Goal: Contribute content: Contribute content

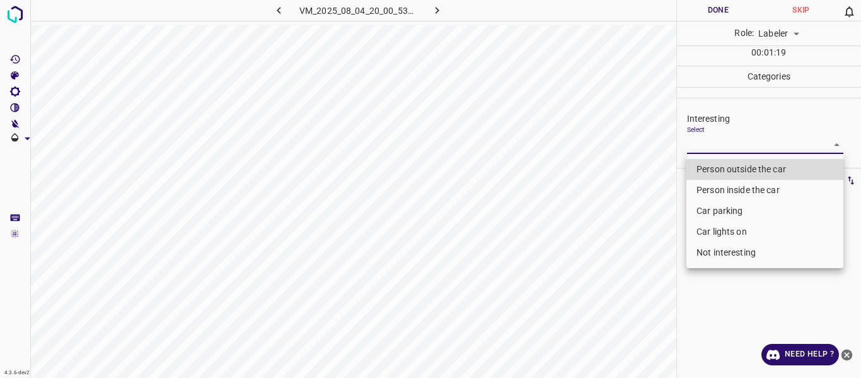
click at [716, 167] on li "Person outside the car" at bounding box center [765, 169] width 157 height 21
type input "Person outside the car"
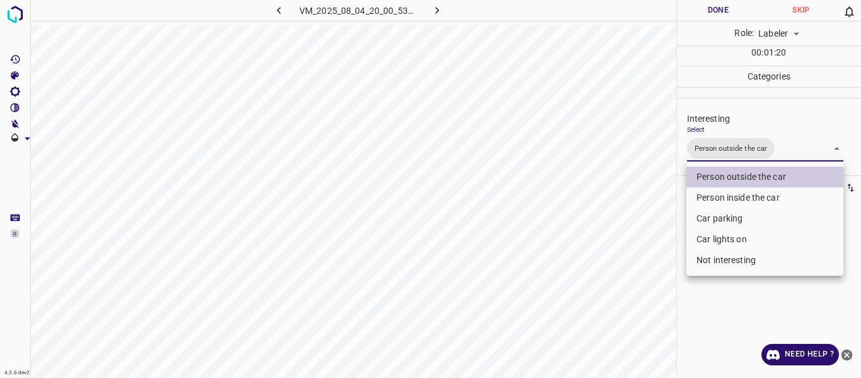
click at [679, 225] on div at bounding box center [430, 189] width 861 height 378
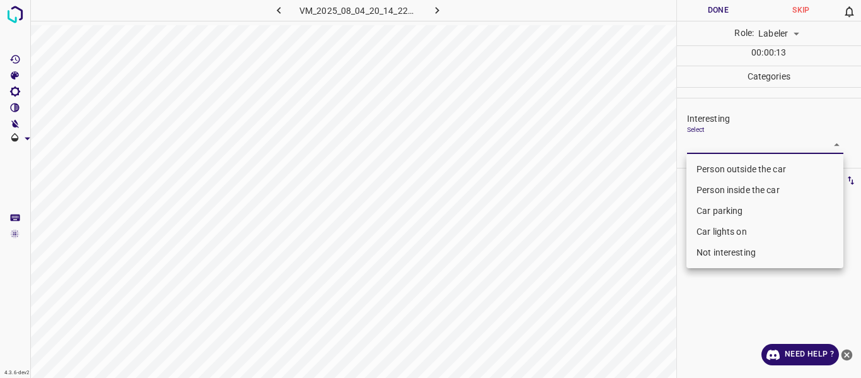
click at [745, 146] on body "4.3.6-dev2 VM_2025_08_04_20_14_22_119_01.gif Done Skip 0 Role: Labeler labeler …" at bounding box center [430, 189] width 861 height 378
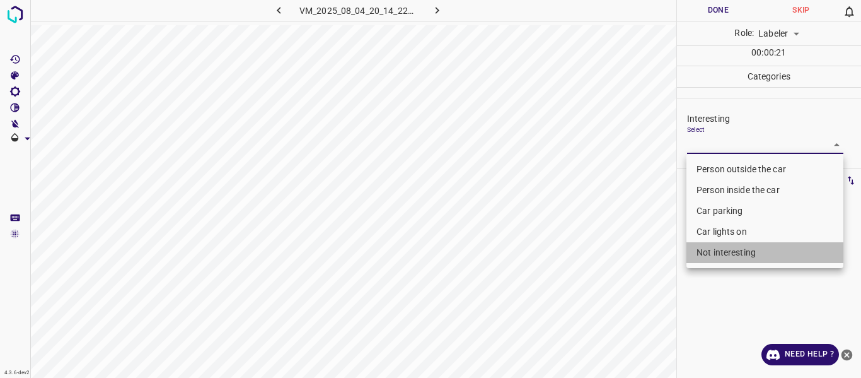
drag, startPoint x: 734, startPoint y: 255, endPoint x: 580, endPoint y: 280, distance: 155.9
click at [734, 254] on li "Not interesting" at bounding box center [765, 252] width 157 height 21
type input "Not interesting"
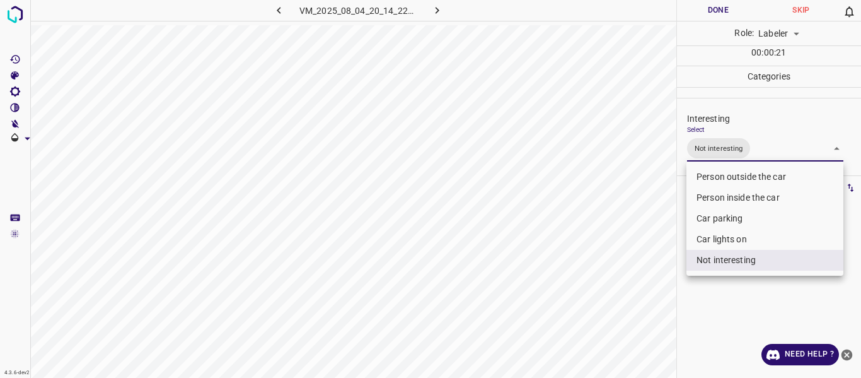
click at [523, 289] on div at bounding box center [430, 189] width 861 height 378
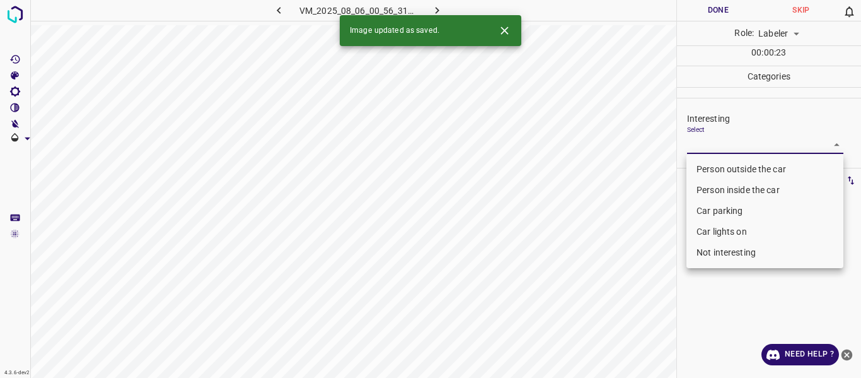
click at [732, 141] on body "4.3.6-dev2 VM_2025_08_06_00_56_31_686_04.gif Done Skip 0 Role: Labeler labeler …" at bounding box center [430, 189] width 861 height 378
click at [736, 167] on li "Person outside the car" at bounding box center [765, 169] width 157 height 21
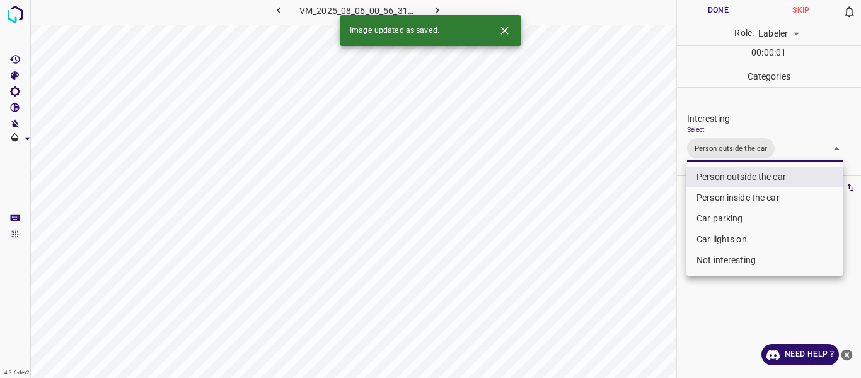
drag, startPoint x: 639, startPoint y: 238, endPoint x: 636, endPoint y: 247, distance: 10.2
click at [639, 238] on div at bounding box center [430, 189] width 861 height 378
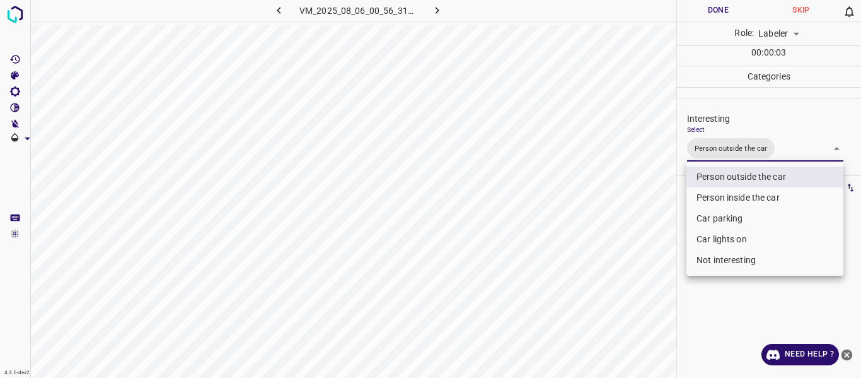
click at [780, 153] on body "4.3.6-dev2 VM_2025_08_06_00_56_31_686_04.gif Done Skip 0 Role: Labeler labeler …" at bounding box center [430, 189] width 861 height 378
drag, startPoint x: 735, startPoint y: 243, endPoint x: 692, endPoint y: 245, distance: 43.6
click at [735, 241] on li "Car lights on" at bounding box center [765, 239] width 157 height 21
type input "Person outside the car,Car lights on"
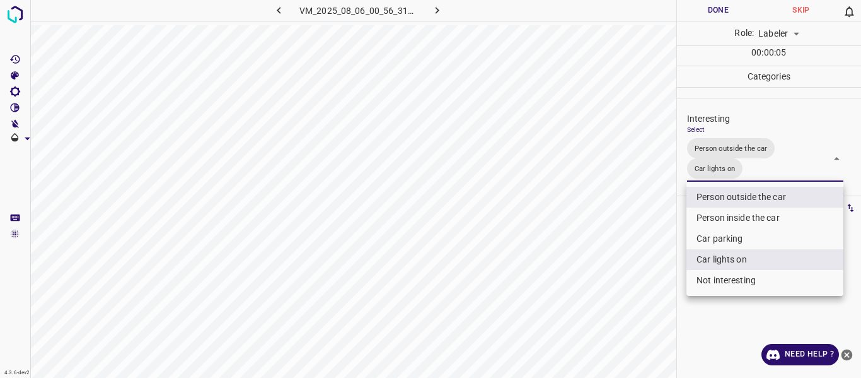
drag, startPoint x: 669, startPoint y: 248, endPoint x: 598, endPoint y: 271, distance: 74.8
click at [665, 250] on div at bounding box center [430, 189] width 861 height 378
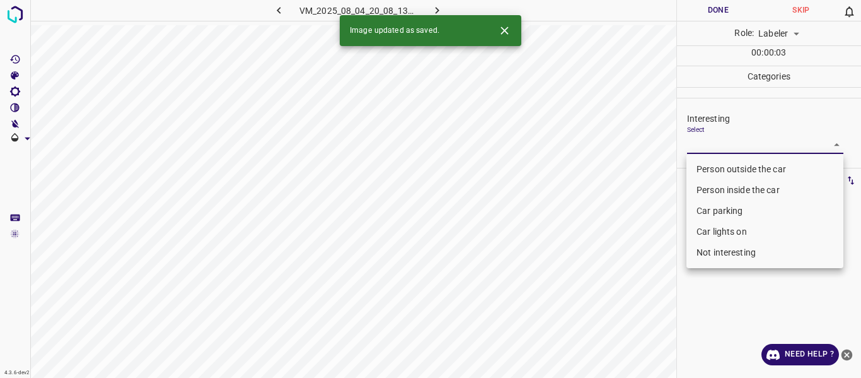
click at [740, 143] on body "4.3.6-dev2 VM_2025_08_04_20_08_13_759_01.gif Done Skip 0 Role: Labeler labeler …" at bounding box center [430, 189] width 861 height 378
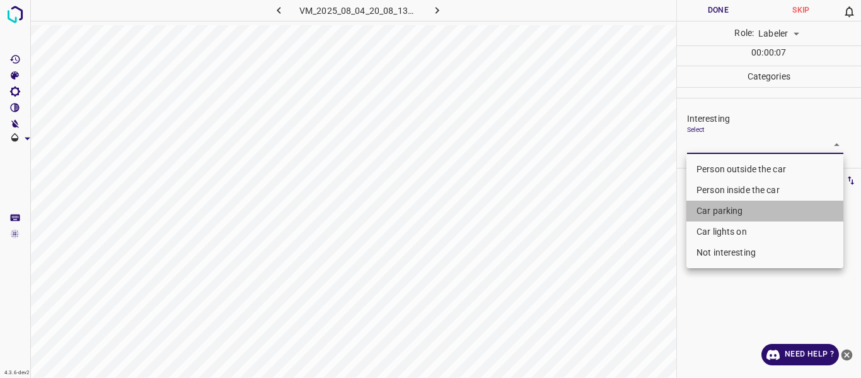
click at [736, 207] on li "Car parking" at bounding box center [765, 211] width 157 height 21
type input "Car parking"
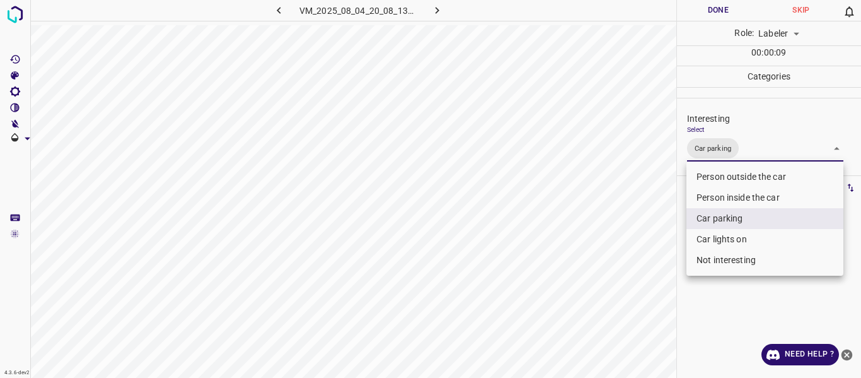
click at [585, 269] on div at bounding box center [430, 189] width 861 height 378
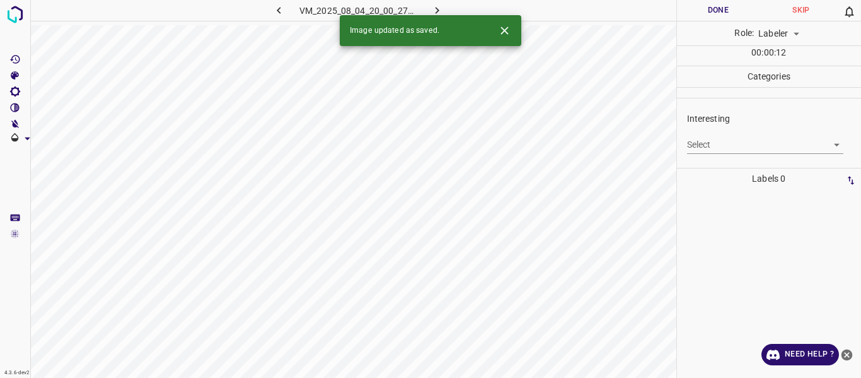
click at [719, 148] on body "4.3.6-dev2 VM_2025_08_04_20_00_27_374_02.gif Done Skip 0 Role: Labeler labeler …" at bounding box center [430, 189] width 861 height 378
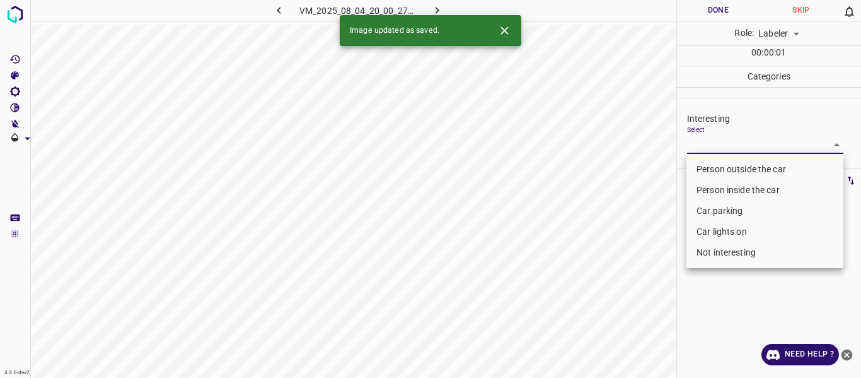
drag, startPoint x: 728, startPoint y: 168, endPoint x: 671, endPoint y: 260, distance: 109.0
click at [728, 168] on li "Person outside the car" at bounding box center [765, 169] width 157 height 21
type input "Person outside the car"
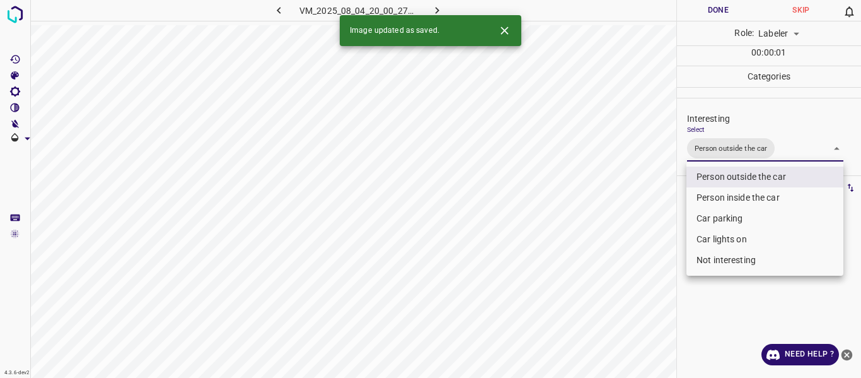
drag, startPoint x: 614, startPoint y: 325, endPoint x: 625, endPoint y: 345, distance: 22.9
click at [616, 325] on div at bounding box center [430, 189] width 861 height 378
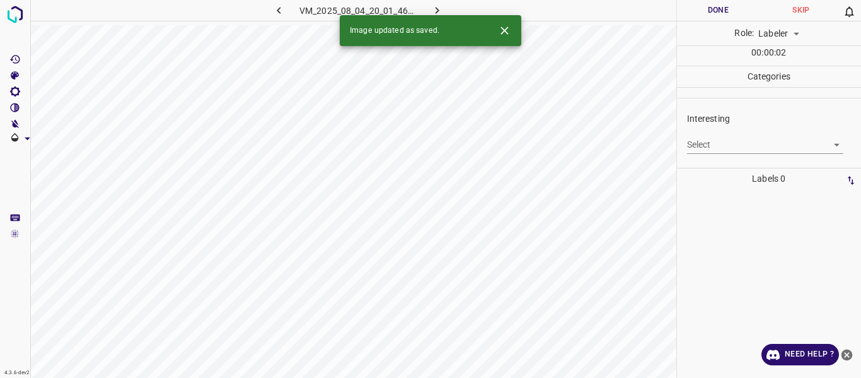
click at [733, 143] on body "4.3.6-dev2 VM_2025_08_04_20_01_46_126_03.gif Done Skip 0 Role: Labeler labeler …" at bounding box center [430, 189] width 861 height 378
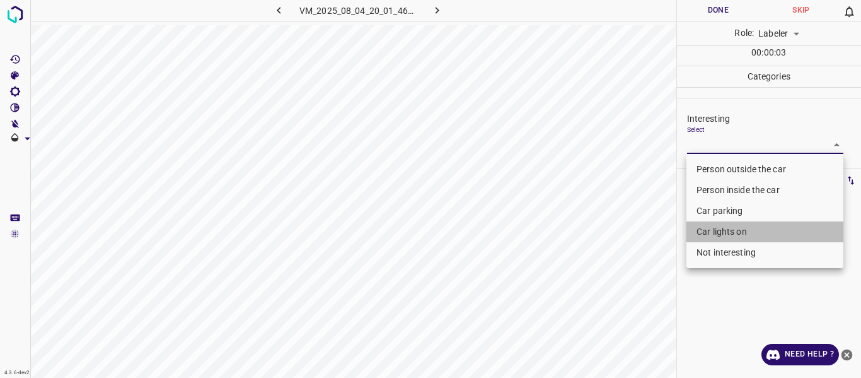
click at [737, 228] on li "Car lights on" at bounding box center [765, 231] width 157 height 21
type input "Car lights on"
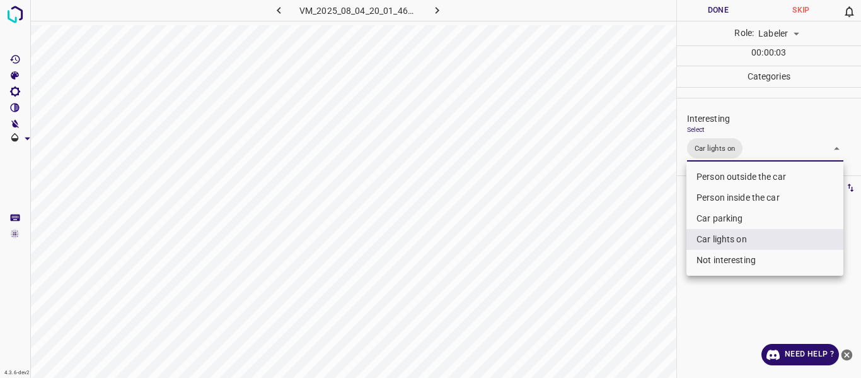
click at [595, 300] on div at bounding box center [430, 189] width 861 height 378
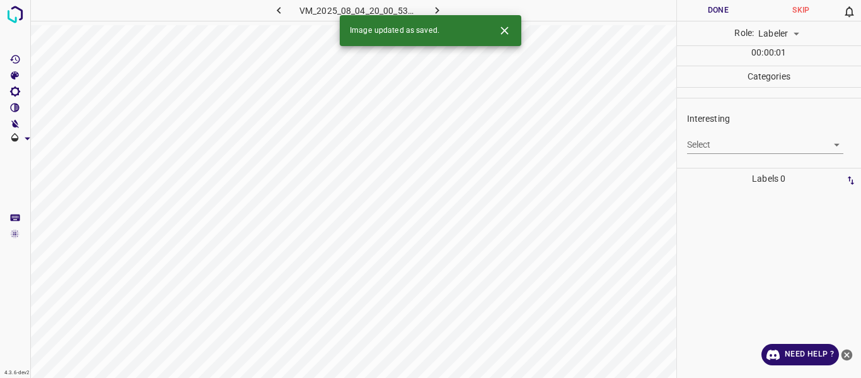
click at [761, 148] on body "4.3.6-dev2 VM_2025_08_04_20_00_53_028_04.gif Done Skip 0 Role: Labeler labeler …" at bounding box center [430, 189] width 861 height 378
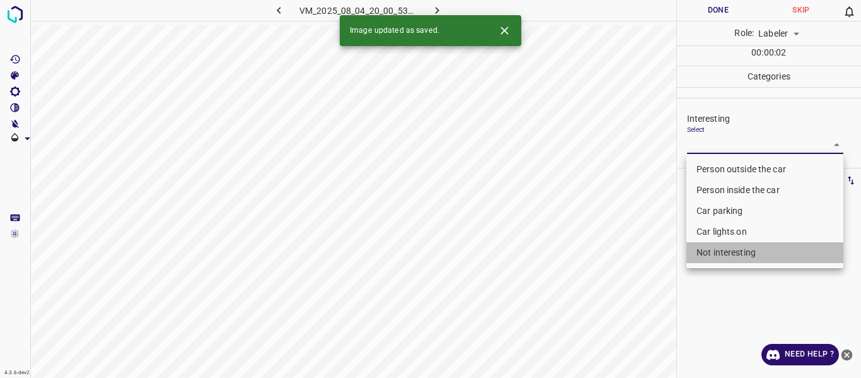
click at [738, 252] on li "Not interesting" at bounding box center [765, 252] width 157 height 21
type input "Not interesting"
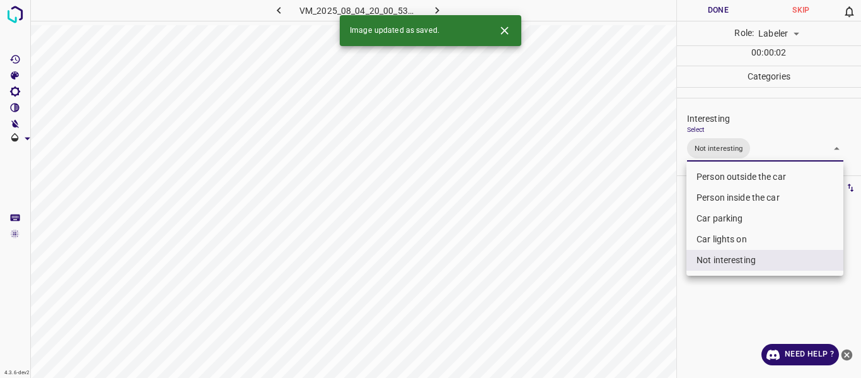
click at [626, 294] on div at bounding box center [430, 189] width 861 height 378
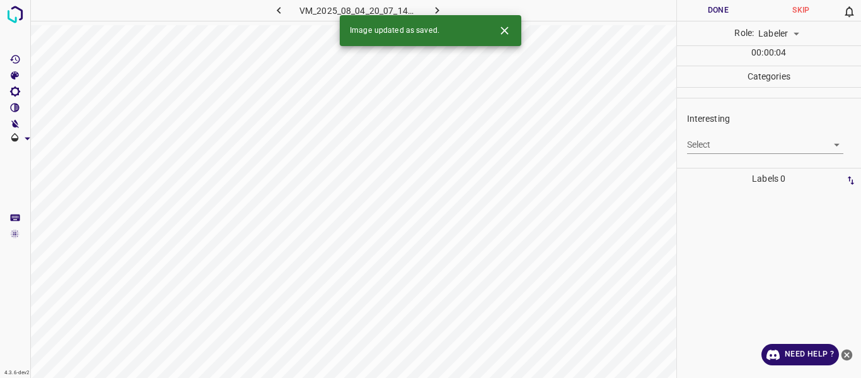
click at [737, 141] on body "4.3.6-dev2 VM_2025_08_04_20_07_14_575_02.gif Done Skip 0 Role: Labeler labeler …" at bounding box center [430, 189] width 861 height 378
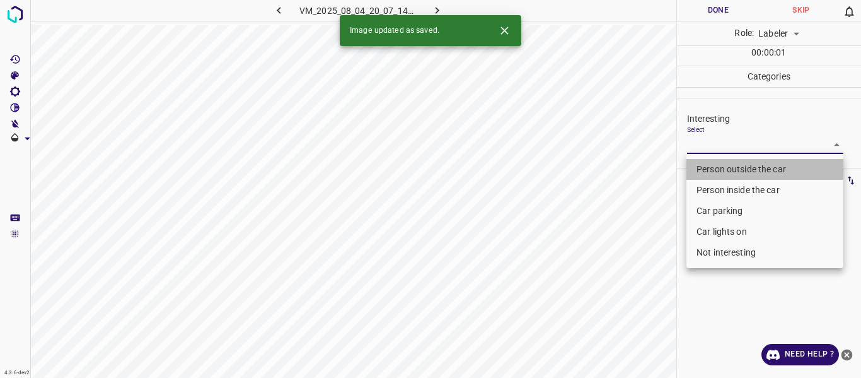
click at [740, 163] on li "Person outside the car" at bounding box center [765, 169] width 157 height 21
type input "Person outside the car"
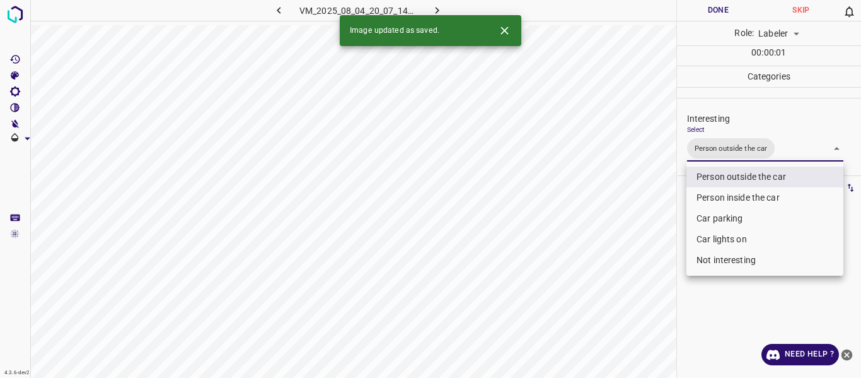
drag, startPoint x: 641, startPoint y: 249, endPoint x: 641, endPoint y: 260, distance: 10.7
click at [641, 256] on div at bounding box center [430, 189] width 861 height 378
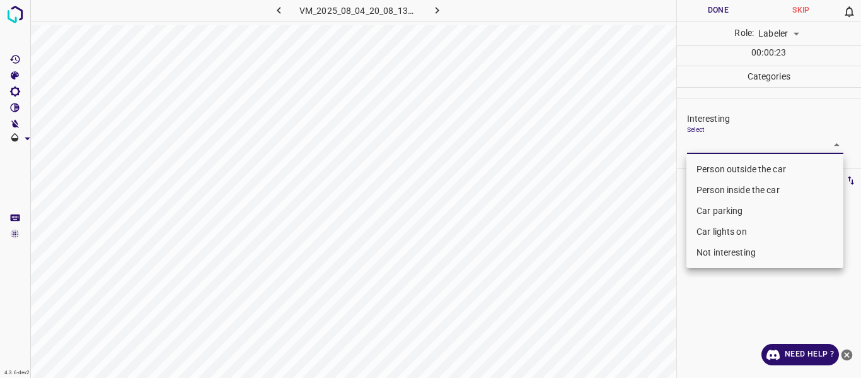
click at [735, 137] on body "4.3.6-dev2 VM_2025_08_04_20_08_13_759_03.gif Done Skip 0 Role: Labeler labeler …" at bounding box center [430, 189] width 861 height 378
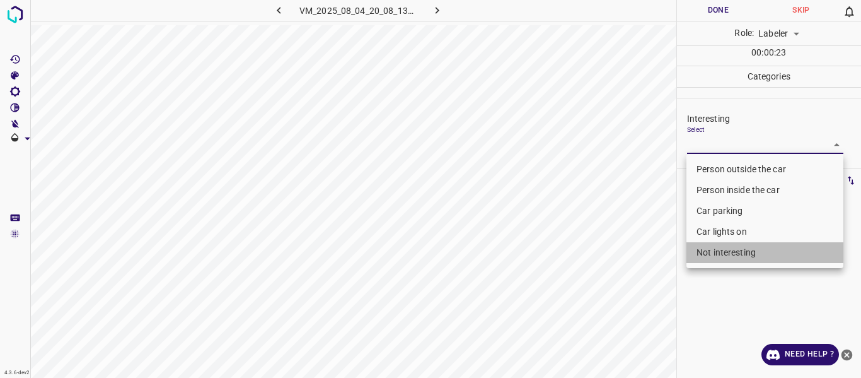
click at [737, 248] on li "Not interesting" at bounding box center [765, 252] width 157 height 21
type input "Not interesting"
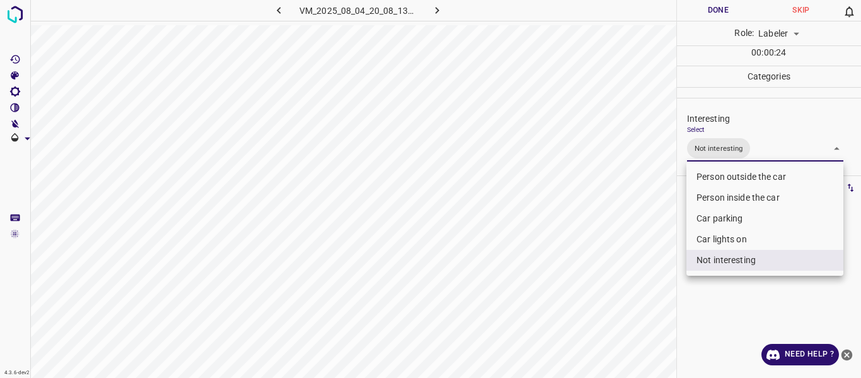
click at [469, 322] on div at bounding box center [430, 189] width 861 height 378
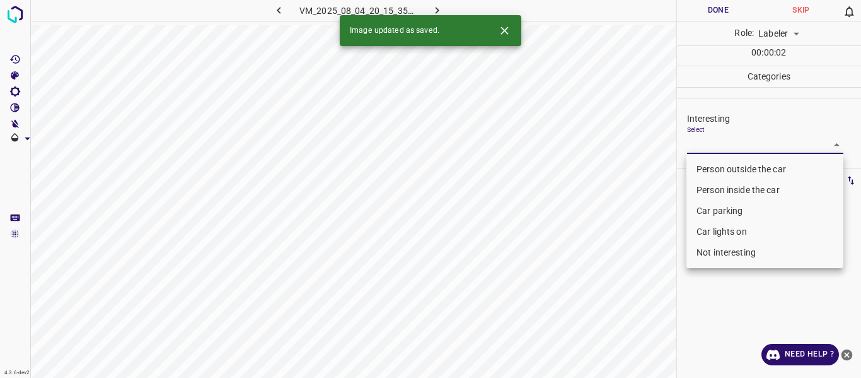
click at [759, 148] on body "4.3.6-dev2 VM_2025_08_04_20_15_35_419_01.gif Done Skip 0 Role: Labeler labeler …" at bounding box center [430, 189] width 861 height 378
click at [729, 248] on li "Not interesting" at bounding box center [765, 252] width 157 height 21
type input "Not interesting"
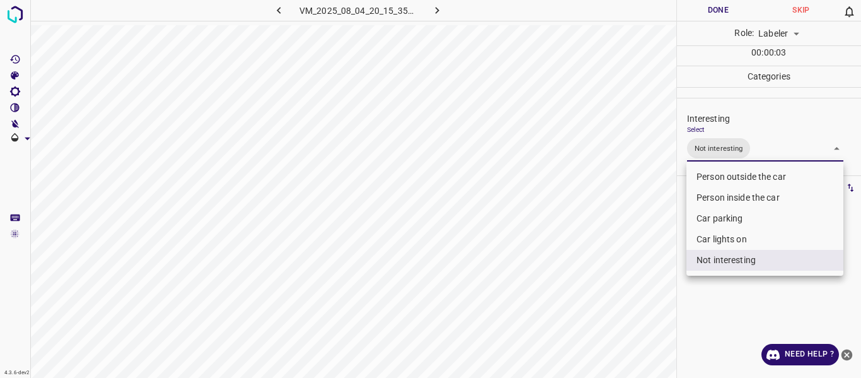
drag, startPoint x: 550, startPoint y: 325, endPoint x: 586, endPoint y: 332, distance: 37.2
click at [551, 325] on div at bounding box center [430, 189] width 861 height 378
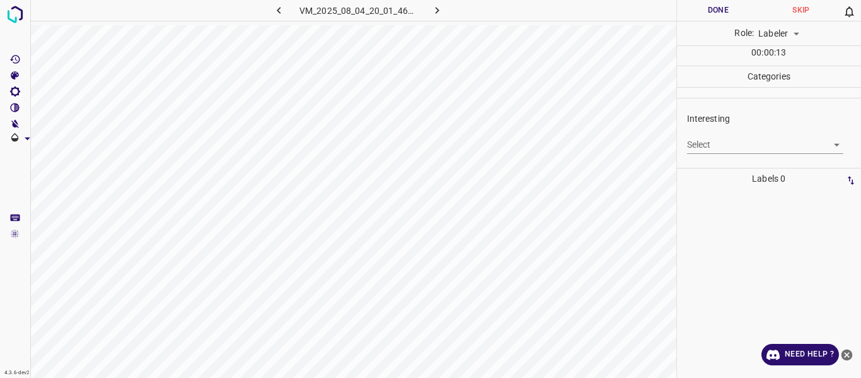
click at [711, 144] on body "4.3.6-dev2 VM_2025_08_04_20_01_46_126_00.gif Done Skip 0 Role: Labeler labeler …" at bounding box center [430, 189] width 861 height 378
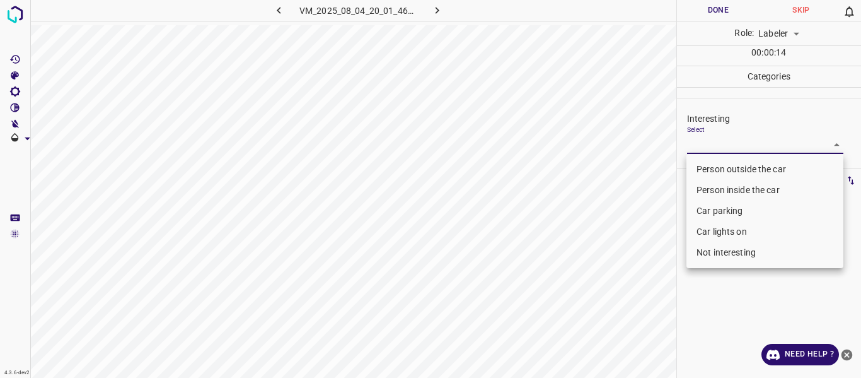
drag, startPoint x: 711, startPoint y: 228, endPoint x: 638, endPoint y: 236, distance: 73.7
click at [710, 227] on li "Car lights on" at bounding box center [765, 231] width 157 height 21
type input "Car lights on"
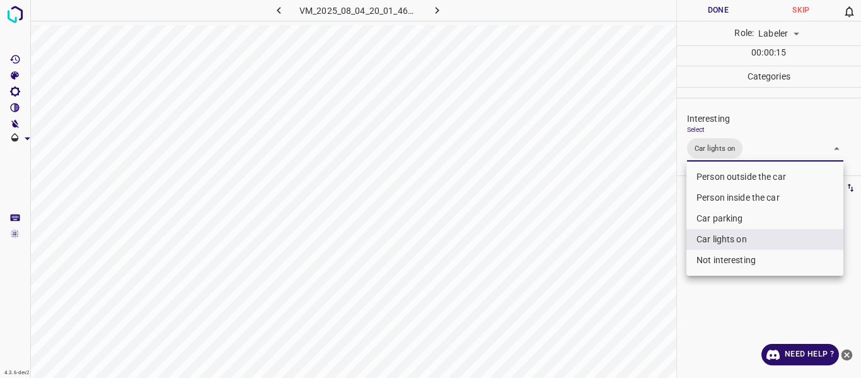
click at [585, 276] on div at bounding box center [430, 189] width 861 height 378
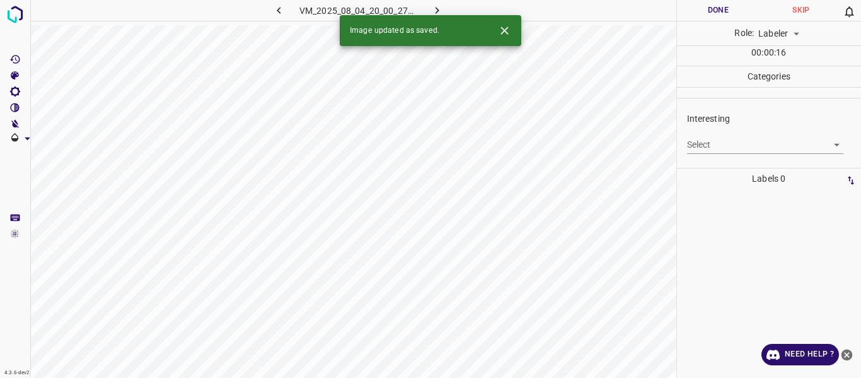
click at [716, 146] on body "4.3.6-dev2 VM_2025_08_04_20_00_27_374_03.gif Done Skip 0 Role: Labeler labeler …" at bounding box center [430, 189] width 861 height 378
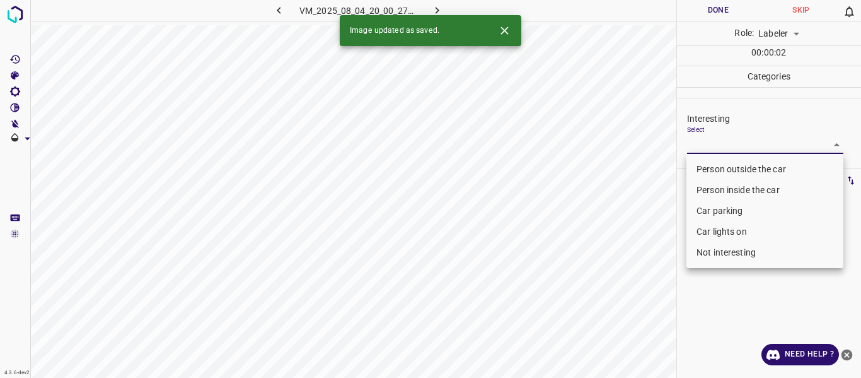
click at [708, 231] on li "Car lights on" at bounding box center [765, 231] width 157 height 21
type input "Car lights on"
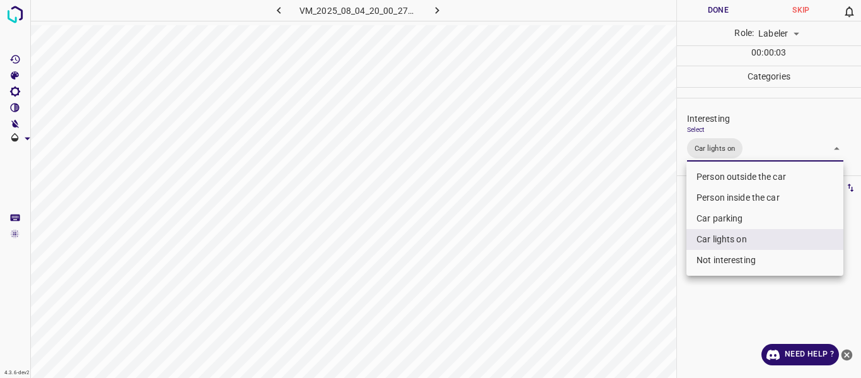
click at [723, 236] on li "Car lights on" at bounding box center [765, 239] width 157 height 21
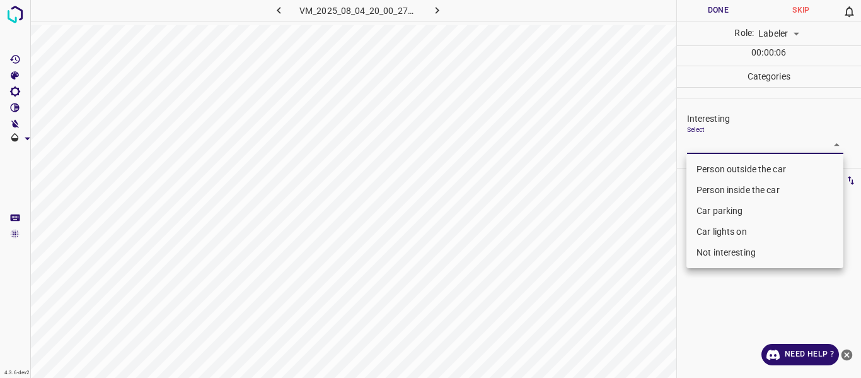
click at [711, 164] on li "Person outside the car" at bounding box center [765, 169] width 157 height 21
type input "Person outside the car"
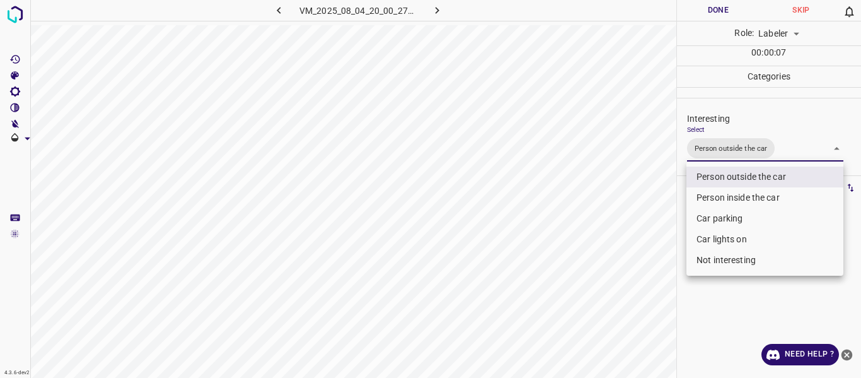
drag, startPoint x: 638, startPoint y: 221, endPoint x: 631, endPoint y: 292, distance: 71.0
click at [641, 234] on div at bounding box center [430, 189] width 861 height 378
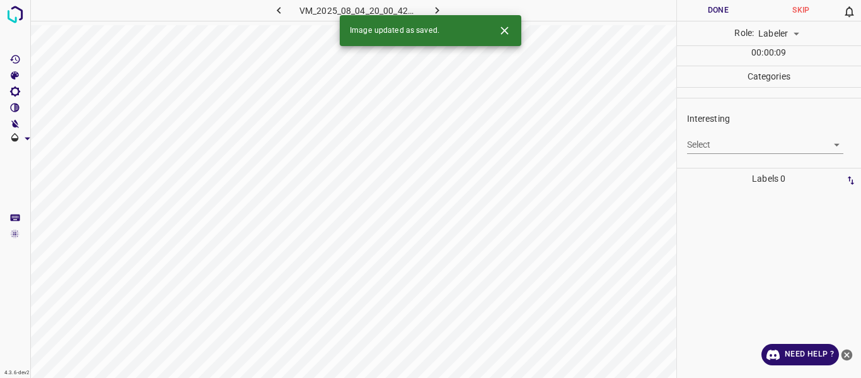
click at [728, 143] on body "4.3.6-dev2 VM_2025_08_04_20_00_42_480_02.gif Done Skip 0 Role: Labeler labeler …" at bounding box center [430, 189] width 861 height 378
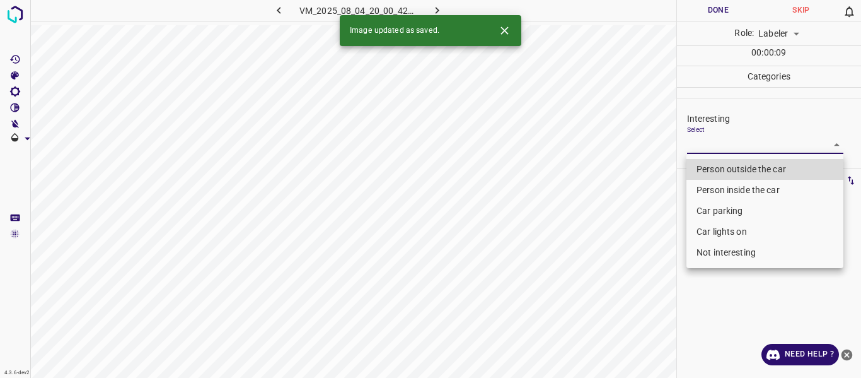
click at [717, 168] on li "Person outside the car" at bounding box center [765, 169] width 157 height 21
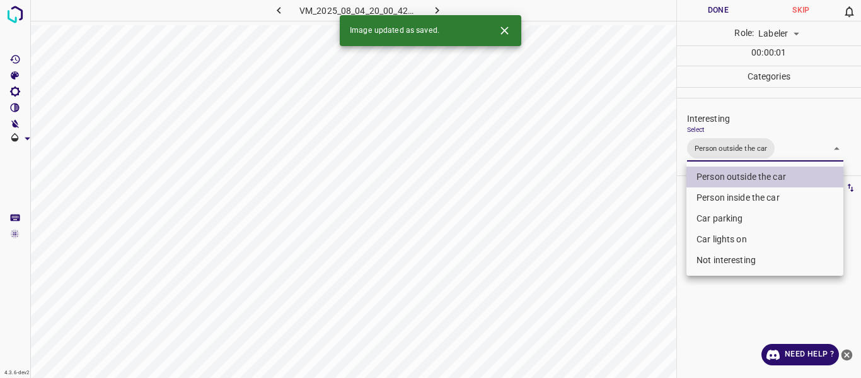
click at [710, 233] on li "Car lights on" at bounding box center [765, 239] width 157 height 21
type input "Person outside the car,Car lights on"
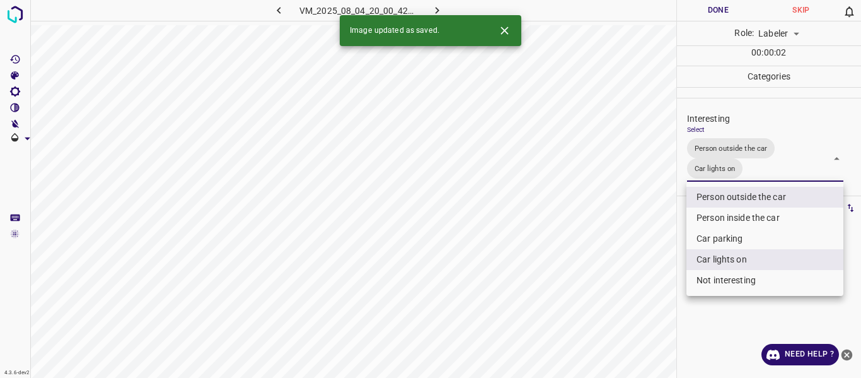
drag, startPoint x: 622, startPoint y: 257, endPoint x: 614, endPoint y: 265, distance: 12.0
click at [621, 259] on div at bounding box center [430, 189] width 861 height 378
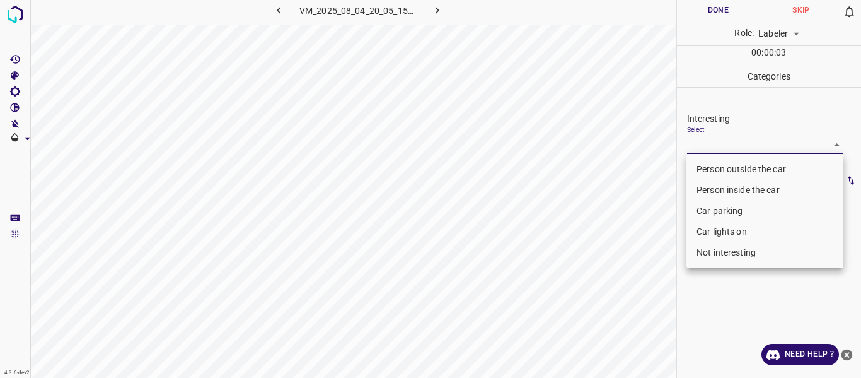
click at [726, 144] on body "4.3.6-dev2 VM_2025_08_04_20_05_15_926_01.gif Done Skip 0 Role: Labeler labeler …" at bounding box center [430, 189] width 861 height 378
drag, startPoint x: 709, startPoint y: 211, endPoint x: 674, endPoint y: 235, distance: 43.2
click at [709, 211] on li "Car parking" at bounding box center [765, 211] width 157 height 21
type input "Car parking"
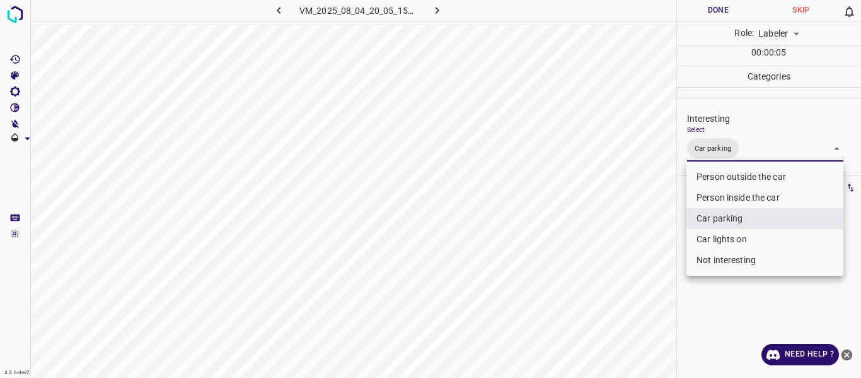
drag, startPoint x: 646, startPoint y: 245, endPoint x: 639, endPoint y: 267, distance: 23.0
click at [645, 252] on div at bounding box center [430, 189] width 861 height 378
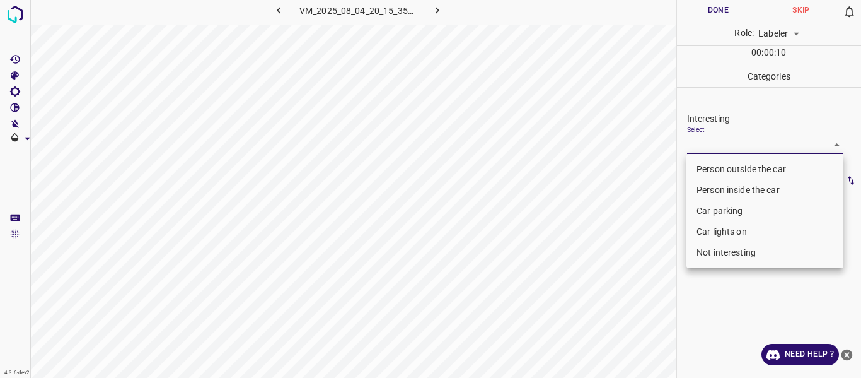
click at [717, 141] on body "4.3.6-dev2 VM_2025_08_04_20_15_35_419_10.gif Done Skip 0 Role: Labeler labeler …" at bounding box center [430, 189] width 861 height 378
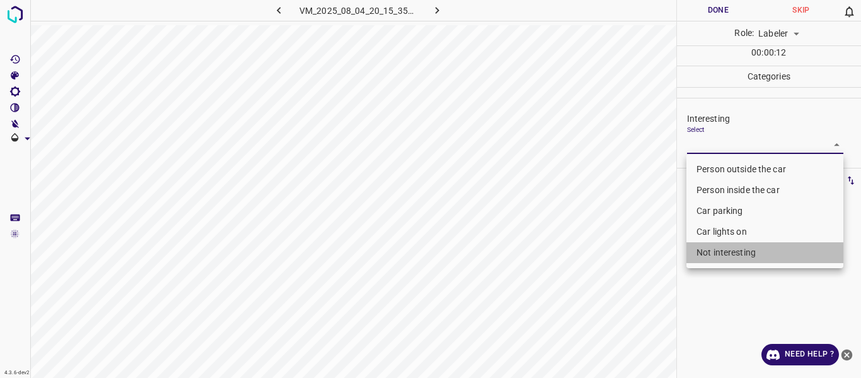
click at [715, 254] on li "Not interesting" at bounding box center [765, 252] width 157 height 21
type input "Not interesting"
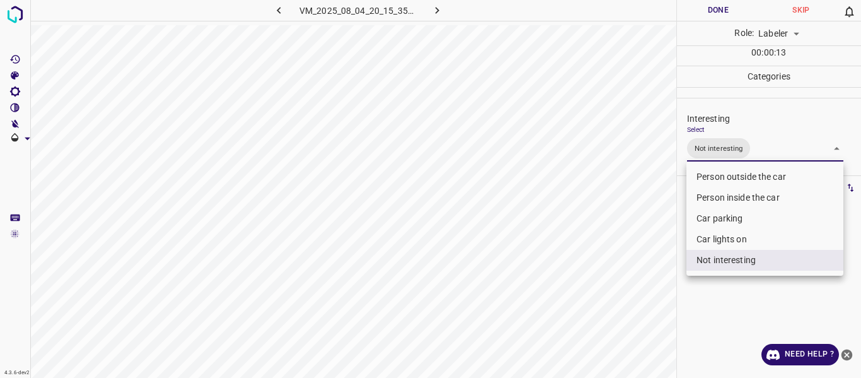
drag, startPoint x: 653, startPoint y: 305, endPoint x: 656, endPoint y: 312, distance: 7.6
click at [658, 307] on div at bounding box center [430, 189] width 861 height 378
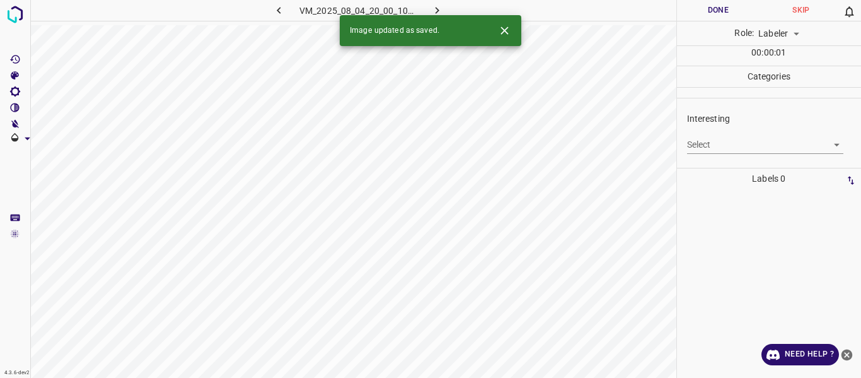
click at [698, 144] on body "4.3.6-dev2 VM_2025_08_04_20_00_10_491_01.gif Done Skip 0 Role: Labeler labeler …" at bounding box center [430, 189] width 861 height 378
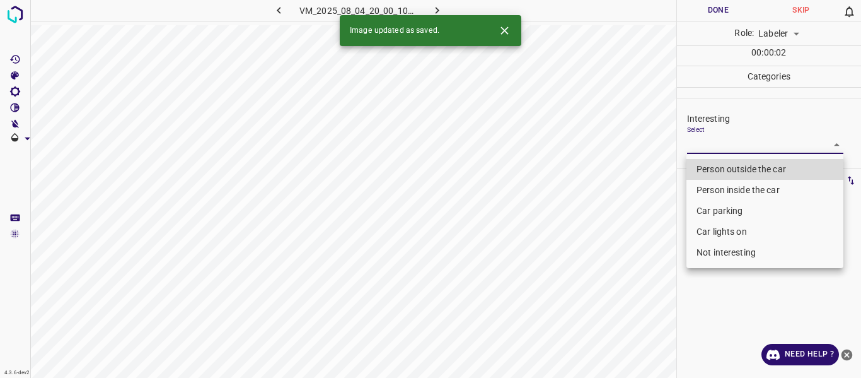
click at [721, 249] on li "Not interesting" at bounding box center [765, 252] width 157 height 21
type input "Not interesting"
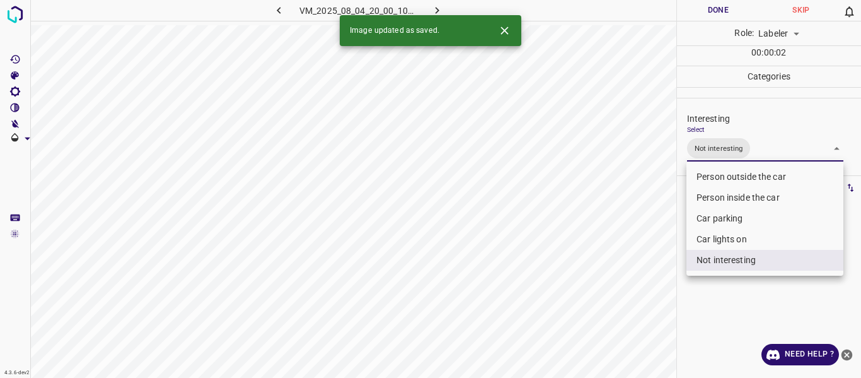
click at [607, 286] on div at bounding box center [430, 189] width 861 height 378
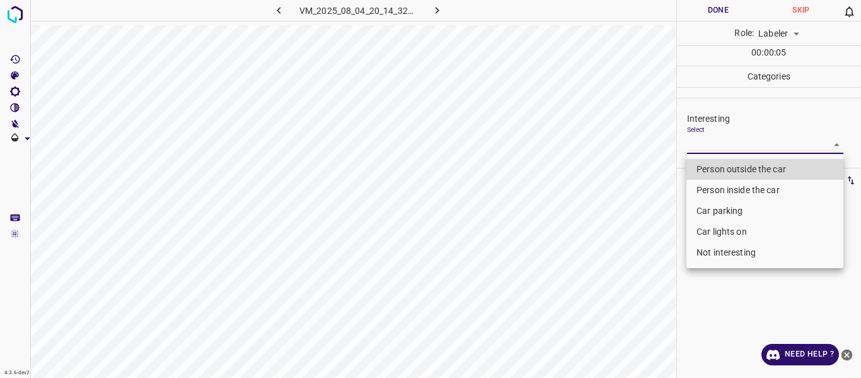
click at [744, 141] on body "4.3.6-dev2 VM_2025_08_04_20_14_32_157_02.gif Done Skip 0 Role: Labeler labeler …" at bounding box center [430, 189] width 861 height 378
drag, startPoint x: 728, startPoint y: 247, endPoint x: 708, endPoint y: 247, distance: 20.2
click at [725, 247] on li "Not interesting" at bounding box center [765, 252] width 157 height 21
type input "Not interesting"
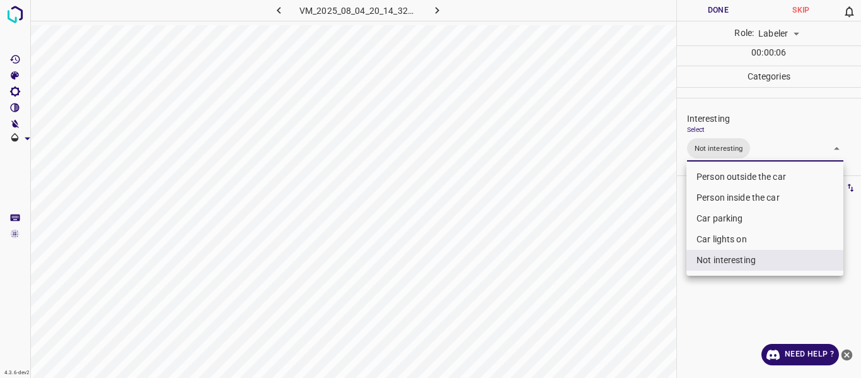
drag, startPoint x: 598, startPoint y: 266, endPoint x: 666, endPoint y: 292, distance: 72.3
click at [598, 267] on div at bounding box center [430, 189] width 861 height 378
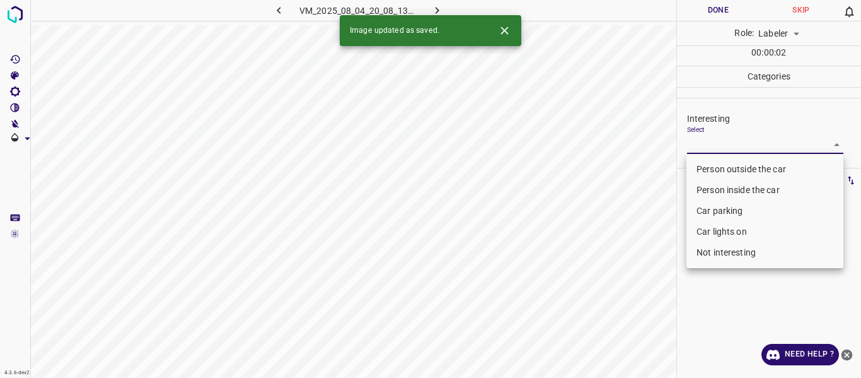
click at [725, 140] on body "4.3.6-dev2 VM_2025_08_04_20_08_13_759_00.gif Done Skip 0 Role: Labeler labeler …" at bounding box center [430, 189] width 861 height 378
click at [713, 207] on li "Car parking" at bounding box center [765, 211] width 157 height 21
type input "Car parking"
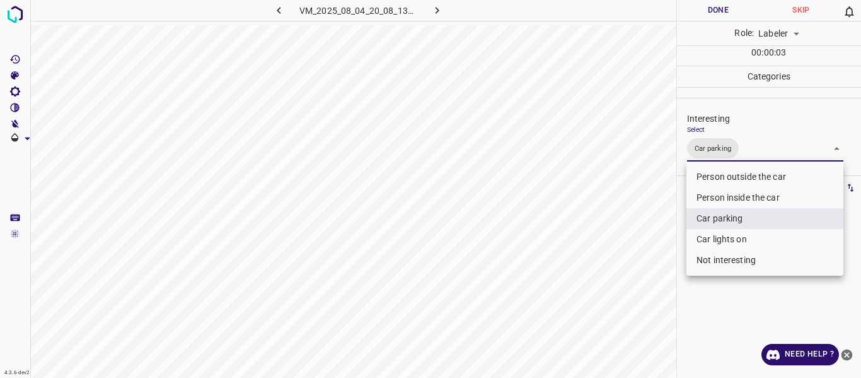
drag, startPoint x: 653, startPoint y: 239, endPoint x: 639, endPoint y: 260, distance: 25.9
click at [653, 243] on div at bounding box center [430, 189] width 861 height 378
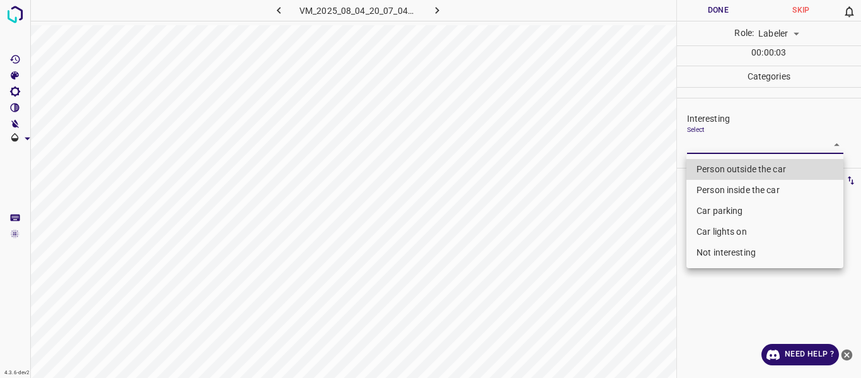
click at [716, 146] on body "4.3.6-dev2 VM_2025_08_04_20_07_04_501_03.gif Done Skip 0 Role: Labeler labeler …" at bounding box center [430, 189] width 861 height 378
click at [716, 160] on li "Person outside the car" at bounding box center [765, 169] width 157 height 21
type input "Person outside the car"
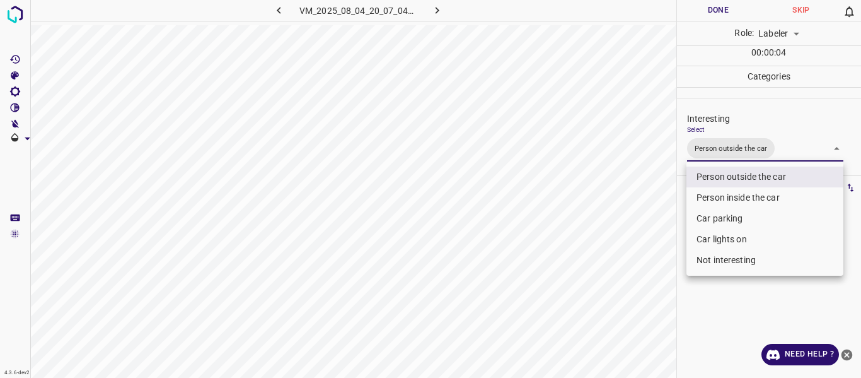
drag, startPoint x: 614, startPoint y: 223, endPoint x: 624, endPoint y: 310, distance: 88.2
click at [618, 245] on div at bounding box center [430, 189] width 861 height 378
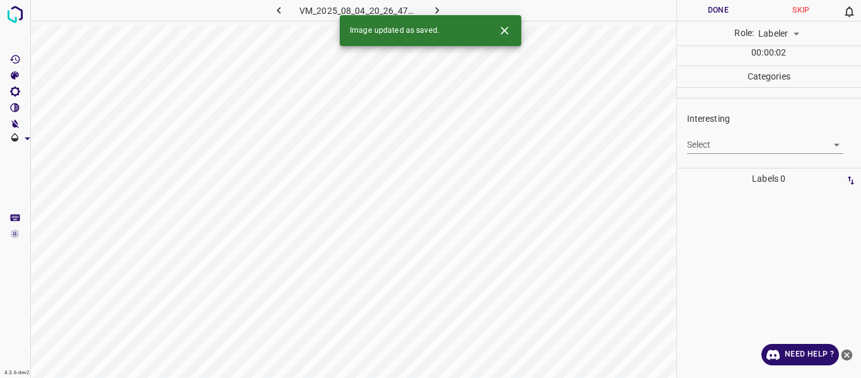
click at [718, 139] on body "4.3.6-dev2 VM_2025_08_04_20_26_47_279_00.gif Done Skip 0 Role: Labeler labeler …" at bounding box center [430, 189] width 861 height 378
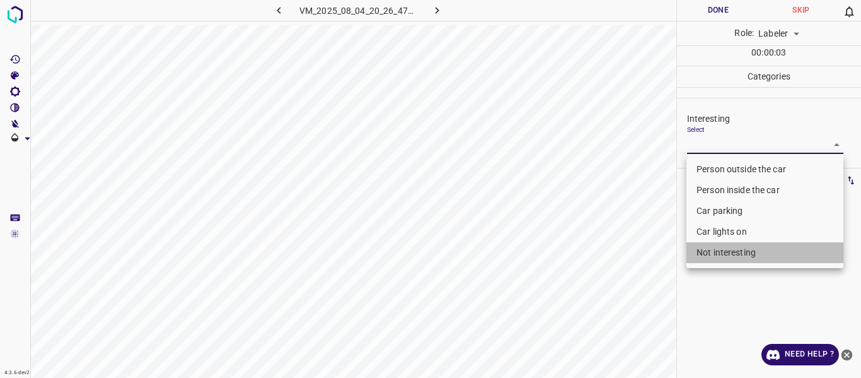
click at [709, 247] on li "Not interesting" at bounding box center [765, 252] width 157 height 21
type input "Not interesting"
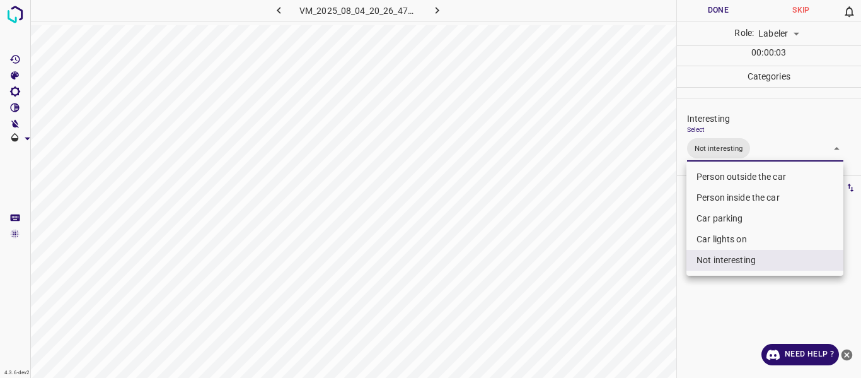
drag, startPoint x: 615, startPoint y: 262, endPoint x: 593, endPoint y: 313, distance: 55.4
click at [614, 274] on div at bounding box center [430, 189] width 861 height 378
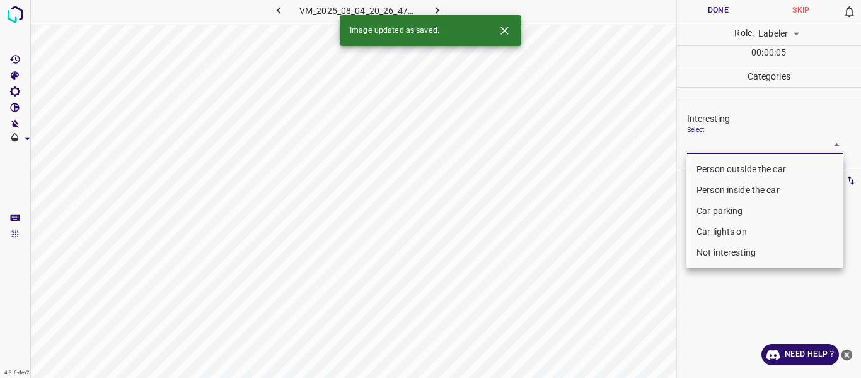
click at [722, 143] on body "4.3.6-dev2 VM_2025_08_04_20_26_47_279_04.gif Done Skip 0 Role: Labeler labeler …" at bounding box center [430, 189] width 861 height 378
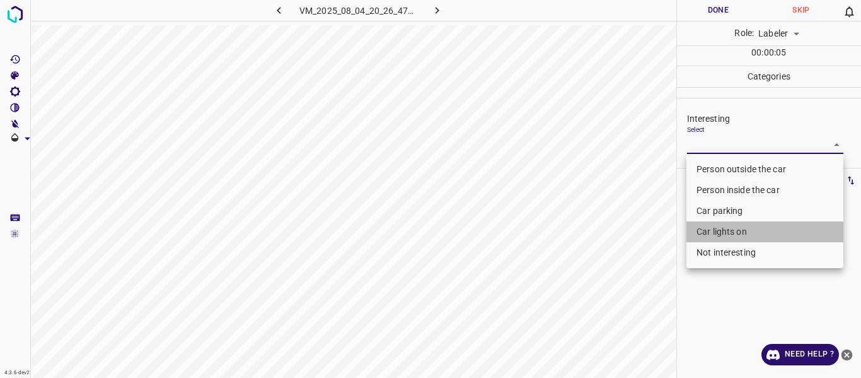
click at [706, 231] on li "Car lights on" at bounding box center [765, 231] width 157 height 21
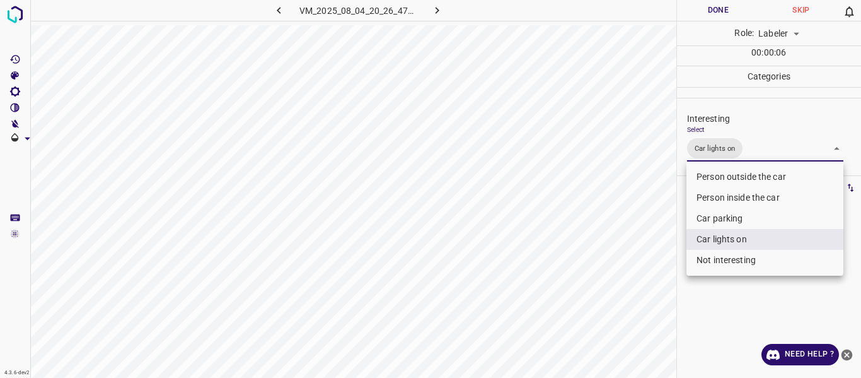
click at [716, 206] on li "Person inside the car" at bounding box center [765, 197] width 157 height 21
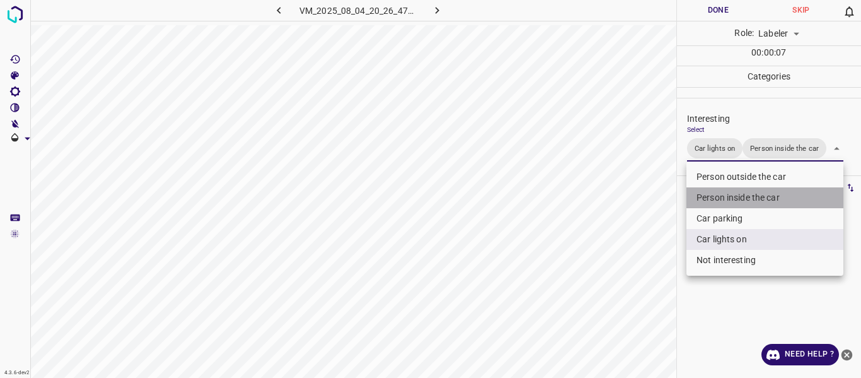
drag, startPoint x: 721, startPoint y: 194, endPoint x: 719, endPoint y: 211, distance: 17.2
click at [722, 194] on li "Person inside the car" at bounding box center [765, 197] width 157 height 21
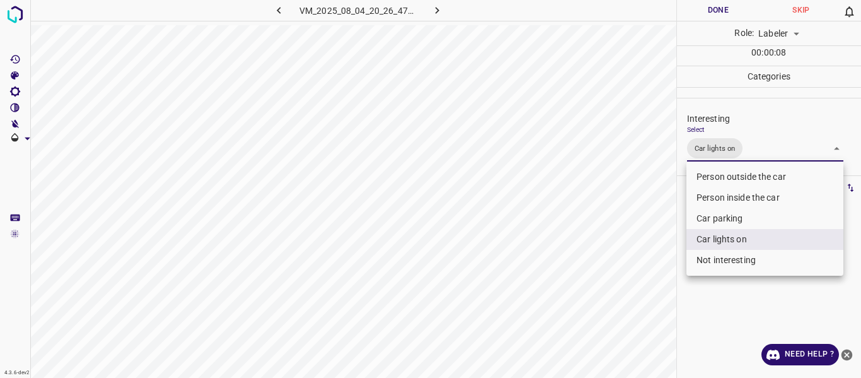
click at [719, 216] on li "Car parking" at bounding box center [765, 218] width 157 height 21
type input "Car lights on,Car parking"
drag, startPoint x: 657, startPoint y: 258, endPoint x: 653, endPoint y: 306, distance: 48.7
click at [660, 266] on div at bounding box center [430, 189] width 861 height 378
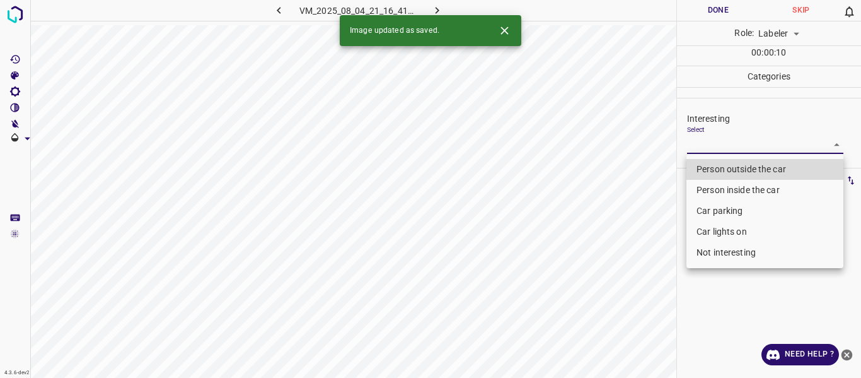
click at [750, 143] on body "4.3.6-dev2 VM_2025_08_04_21_16_41_043_01.gif Done Skip 0 Role: Labeler labeler …" at bounding box center [430, 189] width 861 height 378
click at [747, 163] on li "Person outside the car" at bounding box center [765, 169] width 157 height 21
type input "Person outside the car"
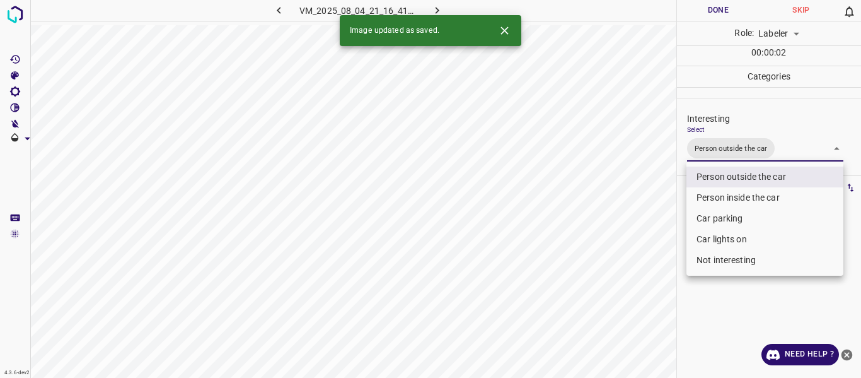
drag, startPoint x: 672, startPoint y: 258, endPoint x: 660, endPoint y: 268, distance: 15.7
click at [672, 259] on div at bounding box center [430, 189] width 861 height 378
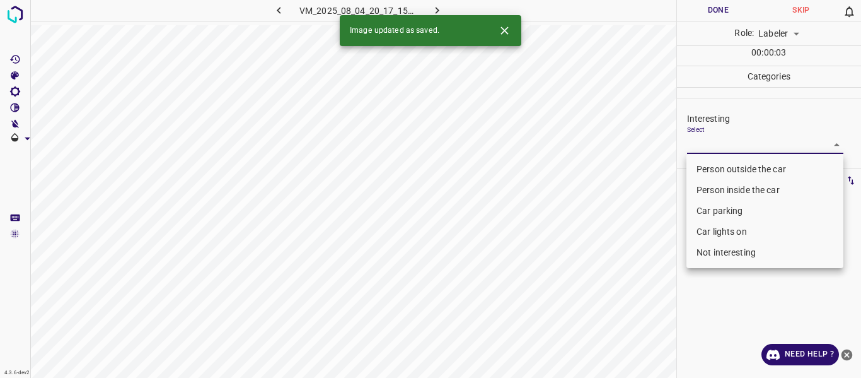
click at [721, 143] on body "4.3.6-dev2 VM_2025_08_04_20_17_15_530_07.gif Done Skip 0 Role: Labeler labeler …" at bounding box center [430, 189] width 861 height 378
click at [720, 165] on li "Person outside the car" at bounding box center [765, 169] width 157 height 21
type input "Person outside the car"
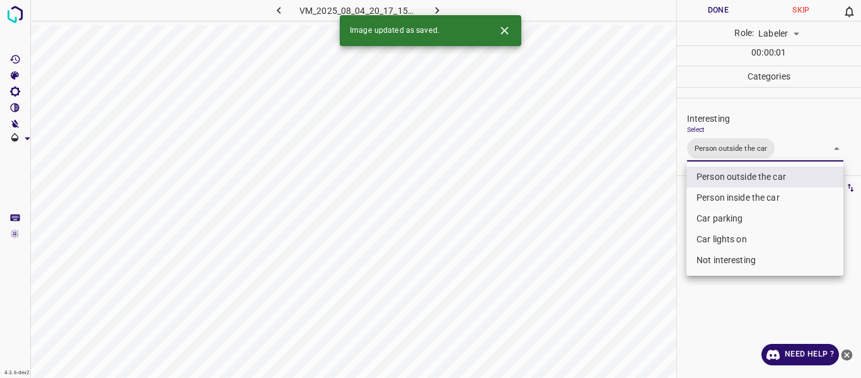
drag, startPoint x: 649, startPoint y: 282, endPoint x: 646, endPoint y: 315, distance: 33.6
click at [650, 287] on div at bounding box center [430, 189] width 861 height 378
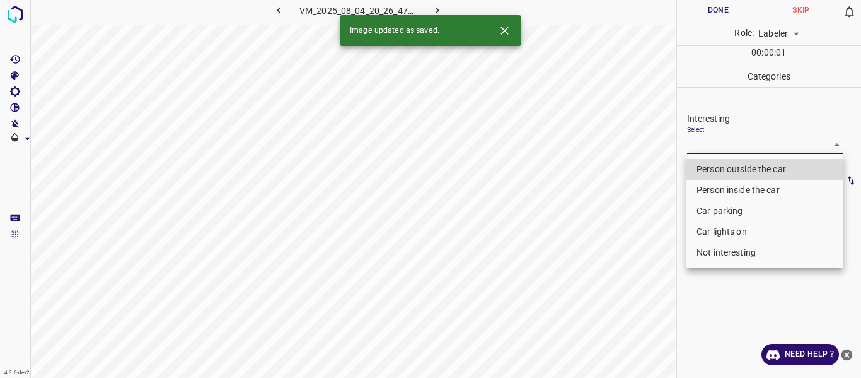
drag, startPoint x: 758, startPoint y: 145, endPoint x: 744, endPoint y: 177, distance: 34.4
click at [758, 146] on body "4.3.6-dev2 VM_2025_08_04_20_26_47_279_08.gif Done Skip 0 Role: Labeler labeler …" at bounding box center [430, 189] width 861 height 378
click at [744, 166] on li "Person outside the car" at bounding box center [765, 169] width 157 height 21
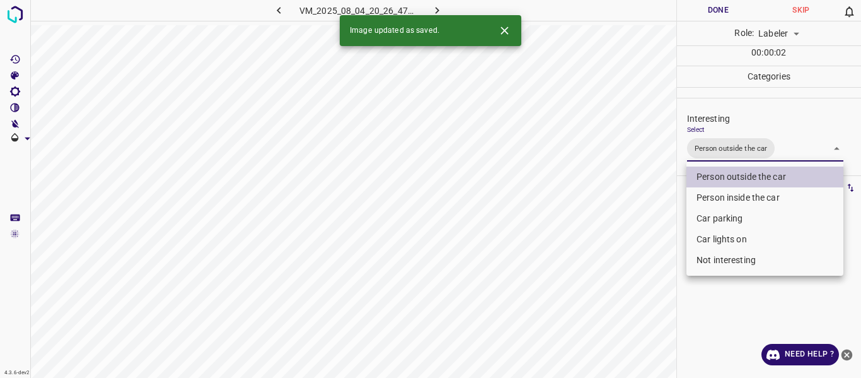
click at [725, 236] on li "Car lights on" at bounding box center [765, 239] width 157 height 21
type input "Person outside the car,Car lights on"
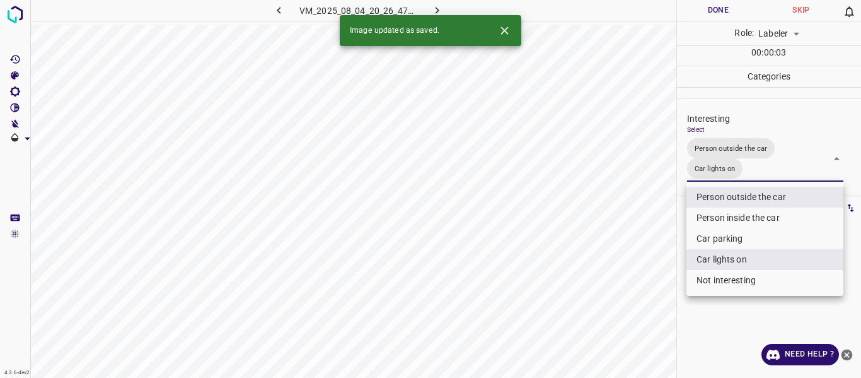
drag, startPoint x: 606, startPoint y: 296, endPoint x: 614, endPoint y: 343, distance: 47.4
click at [607, 298] on div at bounding box center [430, 189] width 861 height 378
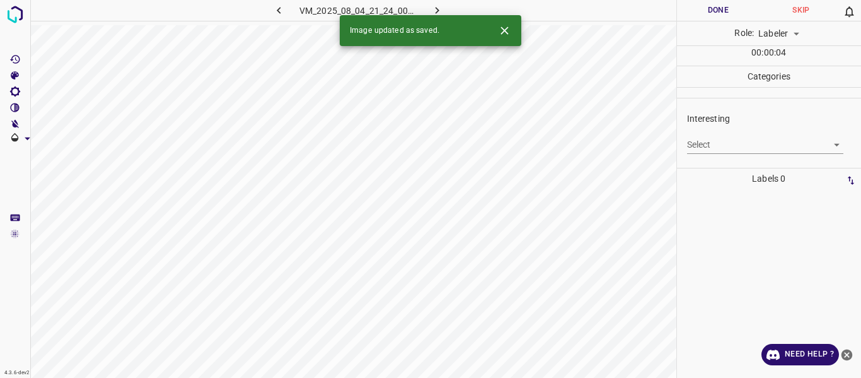
click at [738, 141] on body "4.3.6-dev2 VM_2025_08_04_21_24_00_262_02.gif Done Skip 0 Role: Labeler labeler …" at bounding box center [430, 189] width 861 height 378
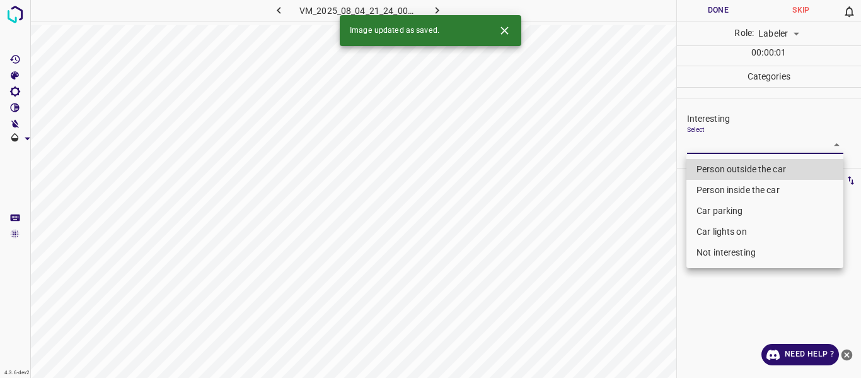
click at [736, 168] on li "Person outside the car" at bounding box center [765, 169] width 157 height 21
type input "Person outside the car"
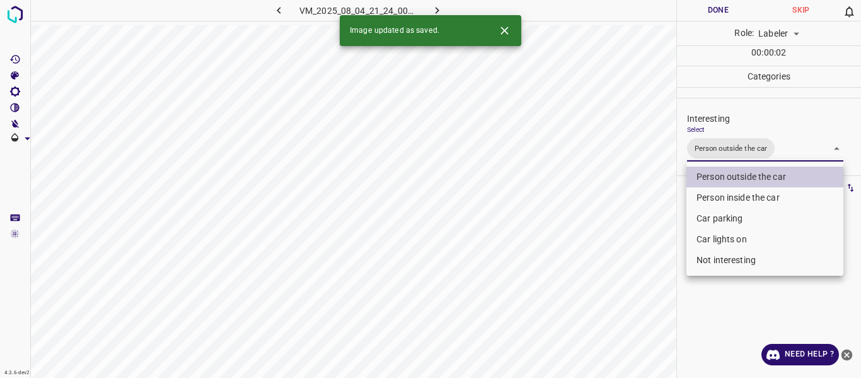
drag, startPoint x: 730, startPoint y: 236, endPoint x: 637, endPoint y: 269, distance: 98.3
click at [729, 236] on li "Car lights on" at bounding box center [765, 239] width 157 height 21
type input "Person outside the car,Car lights on"
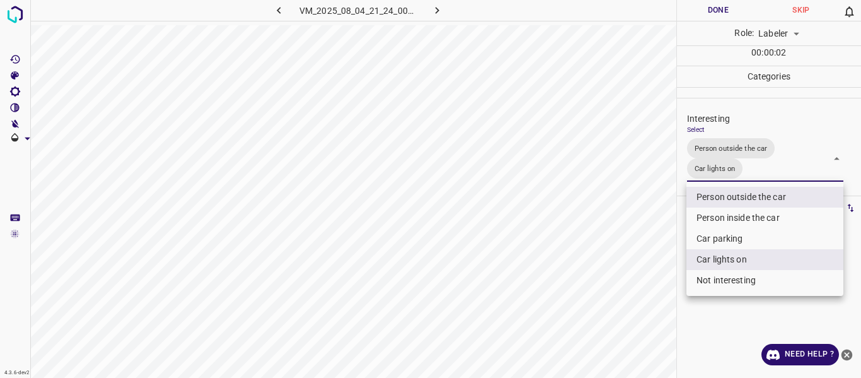
drag, startPoint x: 615, startPoint y: 274, endPoint x: 612, endPoint y: 303, distance: 29.1
click at [615, 277] on div at bounding box center [430, 189] width 861 height 378
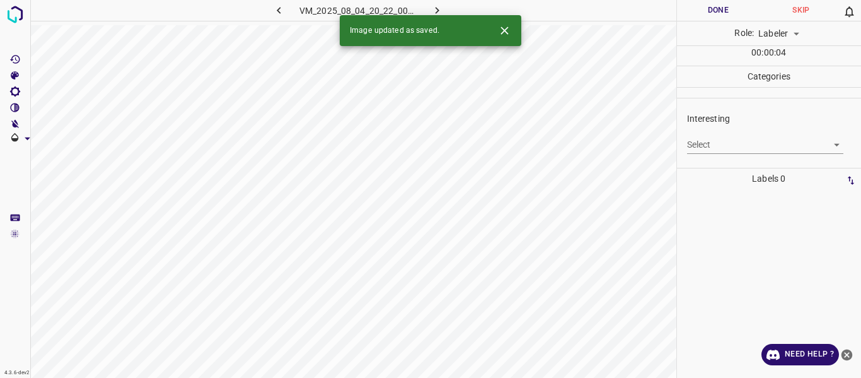
click at [729, 146] on body "4.3.6-dev2 VM_2025_08_04_20_22_00_159_04.gif Done Skip 0 Role: Labeler labeler …" at bounding box center [430, 189] width 861 height 378
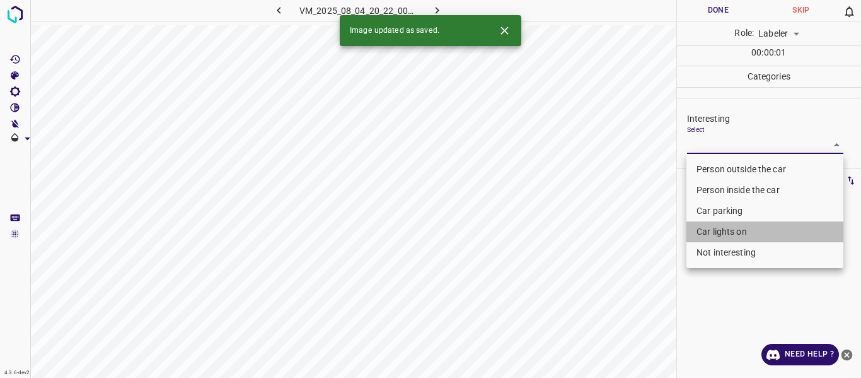
click at [723, 228] on li "Car lights on" at bounding box center [765, 231] width 157 height 21
type input "Car lights on"
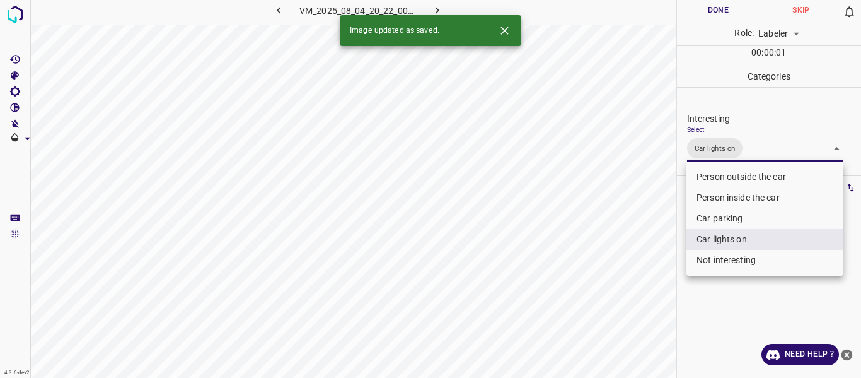
drag, startPoint x: 641, startPoint y: 294, endPoint x: 645, endPoint y: 305, distance: 12.0
click at [642, 296] on div at bounding box center [430, 189] width 861 height 378
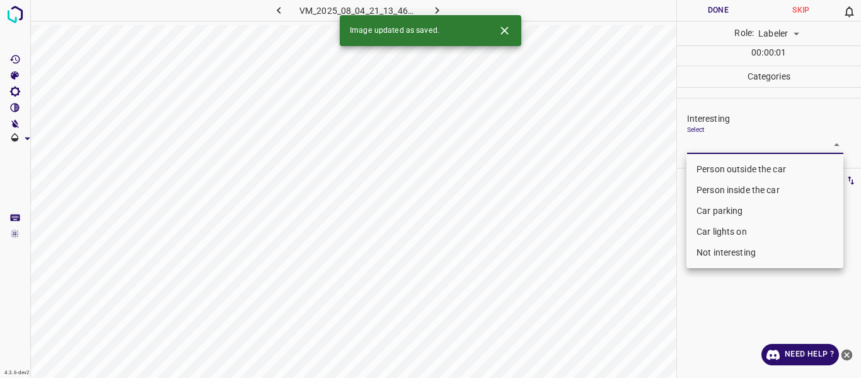
click at [729, 148] on body "4.3.6-dev2 VM_2025_08_04_21_13_46_869_04.gif Done Skip 0 Role: Labeler labeler …" at bounding box center [430, 189] width 861 height 378
click at [728, 167] on li "Person outside the car" at bounding box center [765, 169] width 157 height 21
type input "Person outside the car"
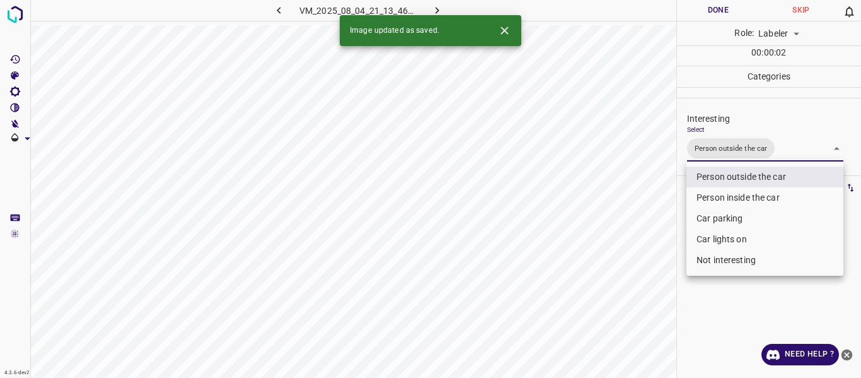
click at [672, 322] on div at bounding box center [430, 189] width 861 height 378
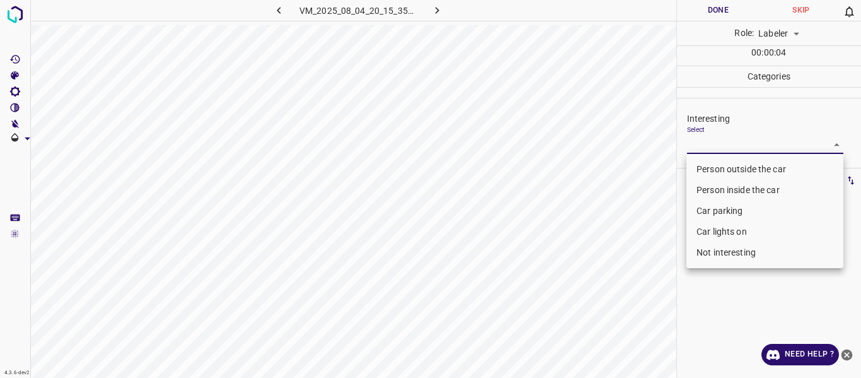
click at [765, 147] on body "4.3.6-dev2 VM_2025_08_04_20_15_35_419_08.gif Done Skip 0 Role: Labeler labeler …" at bounding box center [430, 189] width 861 height 378
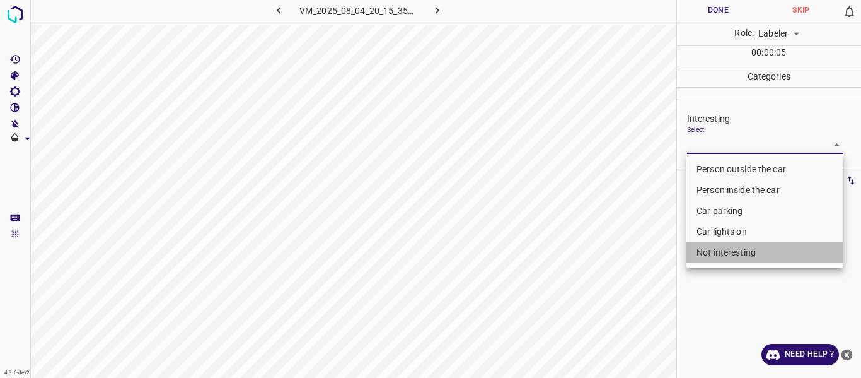
click at [744, 247] on li "Not interesting" at bounding box center [765, 252] width 157 height 21
type input "Not interesting"
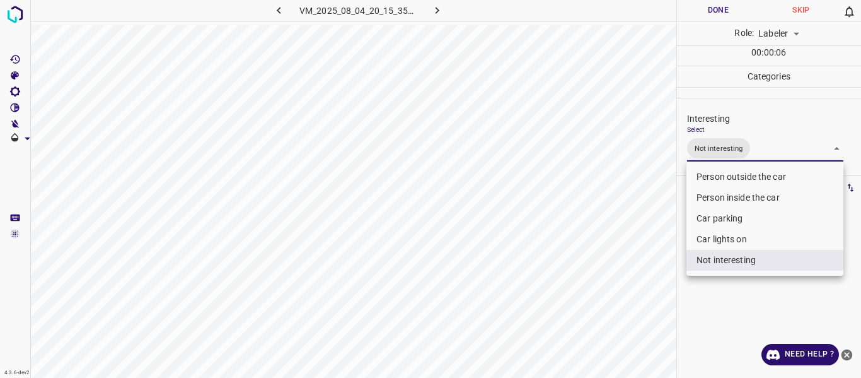
drag, startPoint x: 624, startPoint y: 269, endPoint x: 622, endPoint y: 280, distance: 10.9
click at [624, 270] on div at bounding box center [430, 189] width 861 height 378
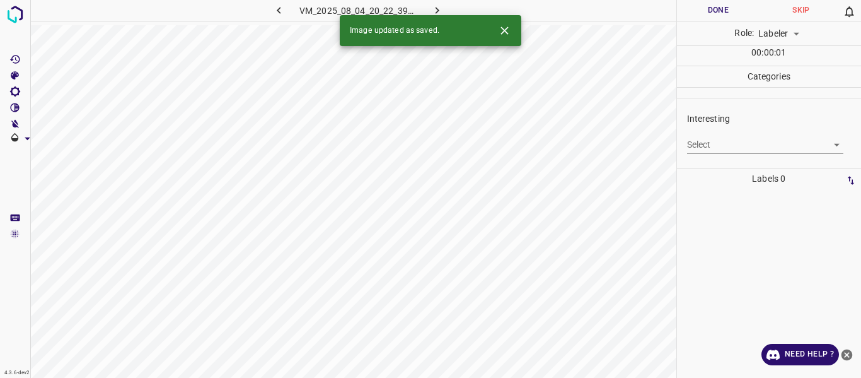
click at [732, 144] on body "4.3.6-dev2 VM_2025_08_04_20_22_39_007_05.gif Done Skip 0 Role: Labeler labeler …" at bounding box center [430, 189] width 861 height 378
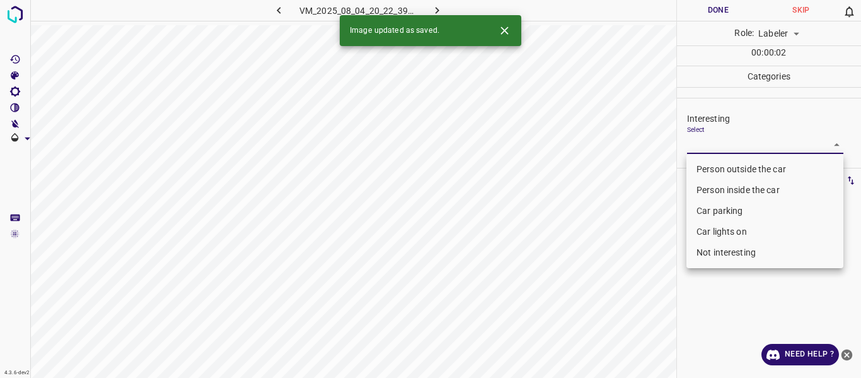
click at [715, 212] on li "Car parking" at bounding box center [765, 211] width 157 height 21
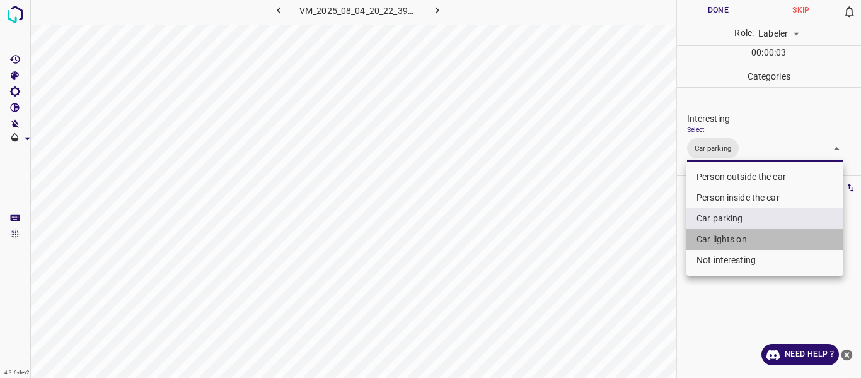
click at [716, 235] on li "Car lights on" at bounding box center [765, 239] width 157 height 21
type input "Car parking,Car lights on"
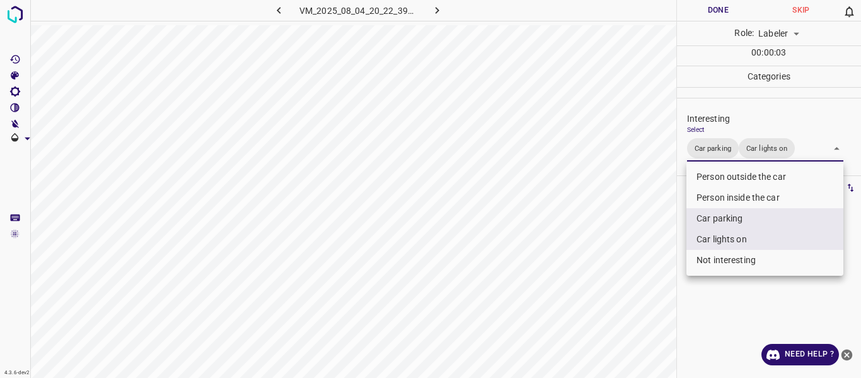
drag, startPoint x: 633, startPoint y: 266, endPoint x: 626, endPoint y: 285, distance: 20.2
click at [633, 267] on div at bounding box center [430, 189] width 861 height 378
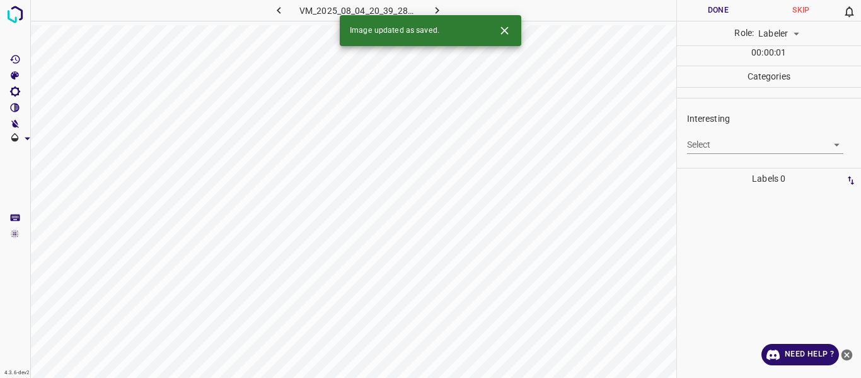
click at [717, 140] on body "4.3.6-dev2 VM_2025_08_04_20_39_28_920_08.gif Done Skip 0 Role: Labeler labeler …" at bounding box center [430, 189] width 861 height 378
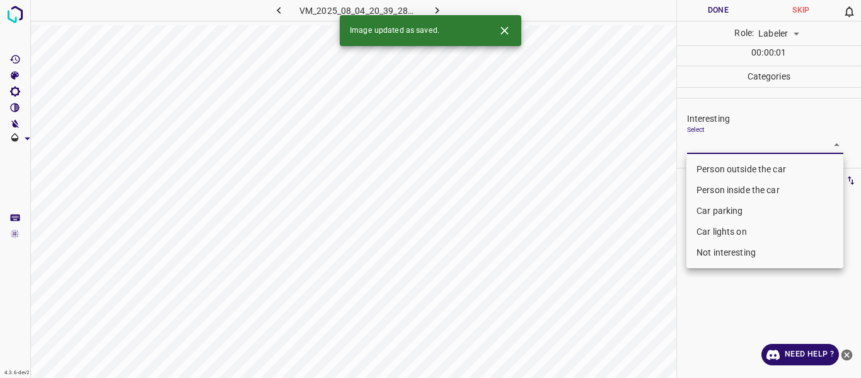
click at [711, 166] on li "Person outside the car" at bounding box center [765, 169] width 157 height 21
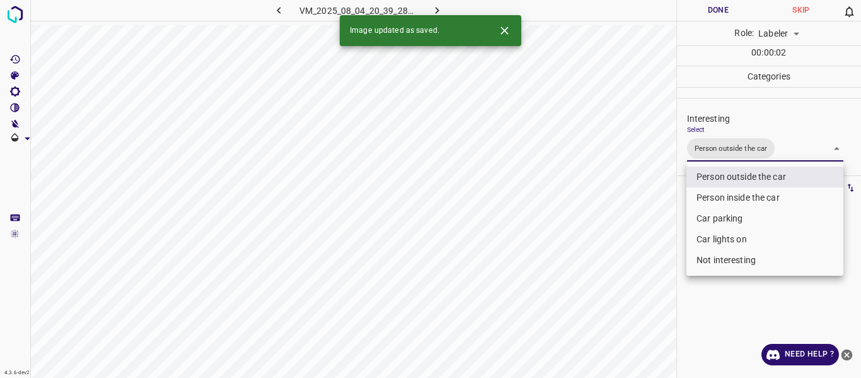
drag, startPoint x: 715, startPoint y: 236, endPoint x: 690, endPoint y: 254, distance: 30.6
click at [715, 236] on li "Car lights on" at bounding box center [765, 239] width 157 height 21
type input "Person outside the car,Car lights on"
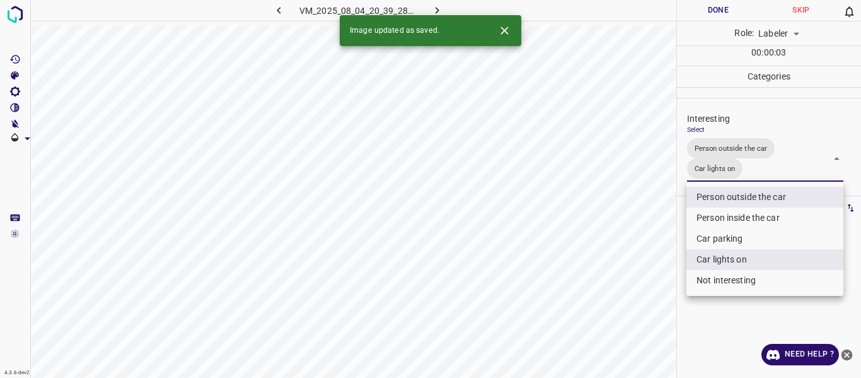
click at [617, 288] on div at bounding box center [430, 189] width 861 height 378
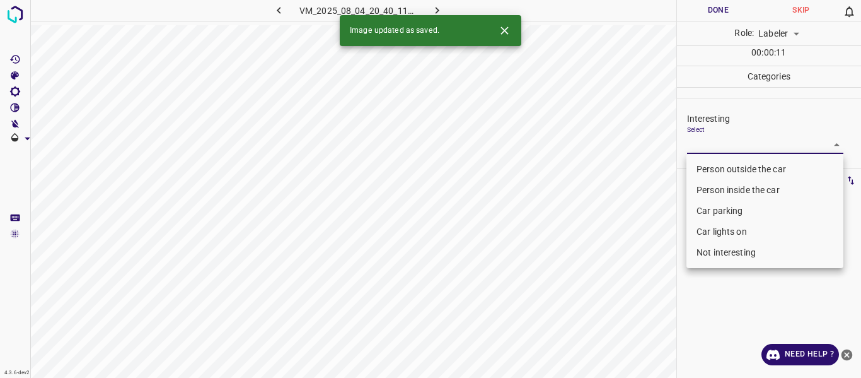
click at [713, 139] on body "4.3.6-dev2 VM_2025_08_04_20_40_11_888_01.gif Done Skip 0 Role: Labeler labeler …" at bounding box center [430, 189] width 861 height 378
click at [709, 165] on li "Person outside the car" at bounding box center [765, 169] width 157 height 21
type input "Person outside the car"
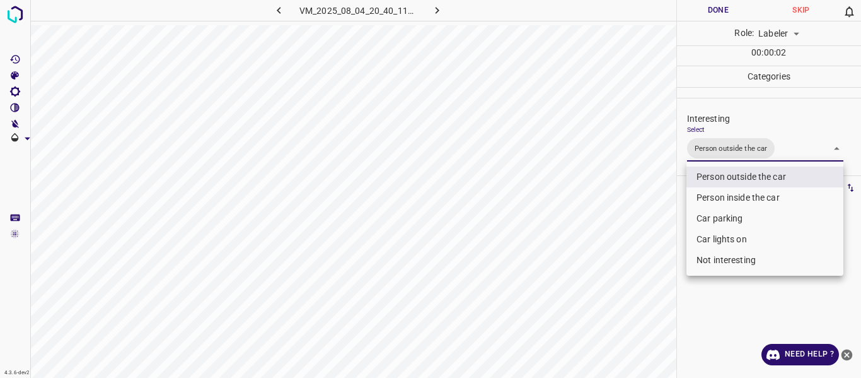
click at [652, 266] on div at bounding box center [430, 189] width 861 height 378
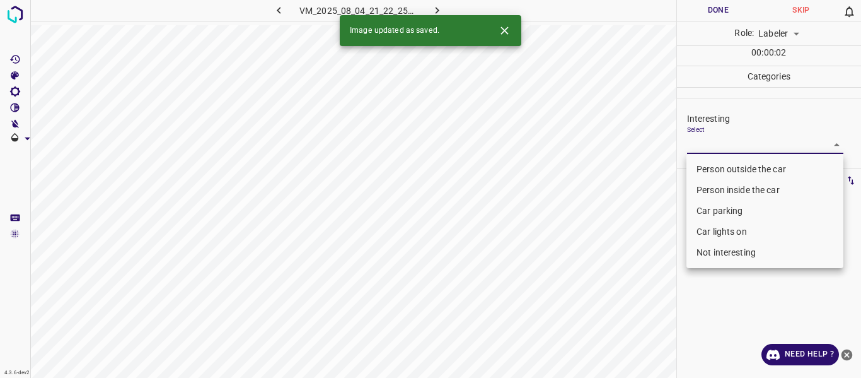
click at [724, 147] on body "4.3.6-dev2 VM_2025_08_04_21_22_25_415_03.gif Done Skip 0 Role: Labeler labeler …" at bounding box center [430, 189] width 861 height 378
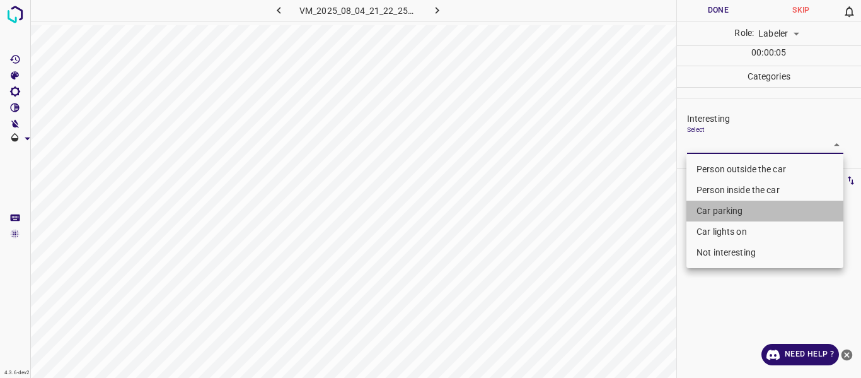
click at [731, 209] on li "Car parking" at bounding box center [765, 211] width 157 height 21
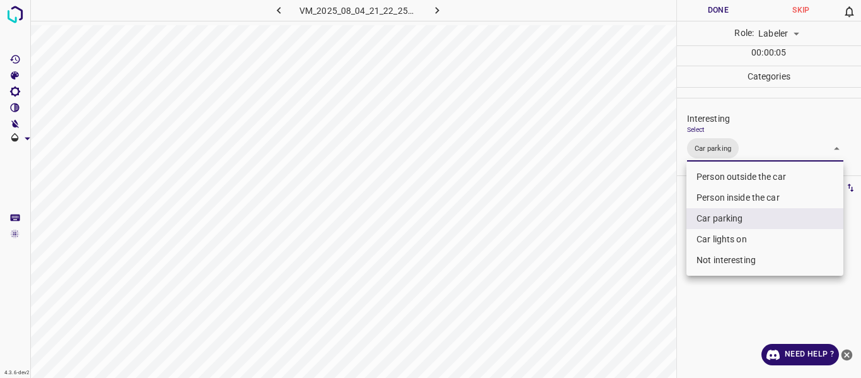
click at [719, 239] on li "Car lights on" at bounding box center [765, 239] width 157 height 21
type input "Car parking,Car lights on"
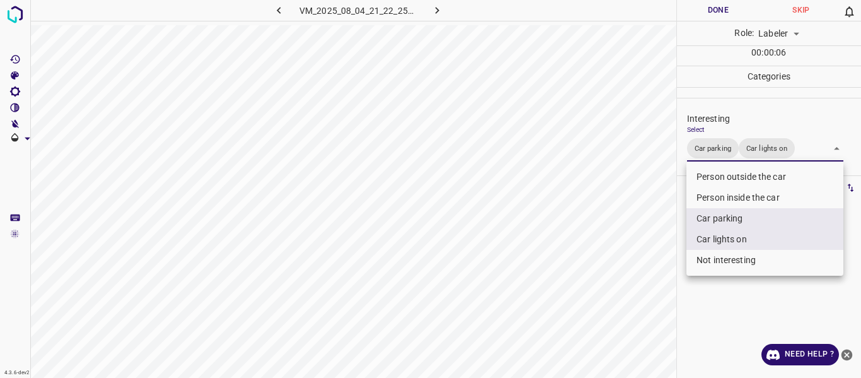
click at [625, 274] on div at bounding box center [430, 189] width 861 height 378
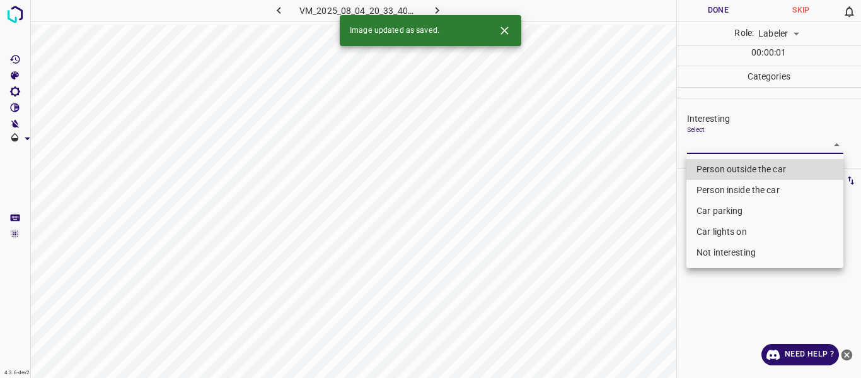
drag, startPoint x: 739, startPoint y: 146, endPoint x: 732, endPoint y: 172, distance: 27.5
click at [739, 148] on body "4.3.6-dev2 VM_2025_08_04_20_33_40_248_00.gif Done Skip 0 Role: Labeler labeler …" at bounding box center [430, 189] width 861 height 378
click at [732, 168] on li "Person outside the car" at bounding box center [765, 169] width 157 height 21
type input "Person outside the car"
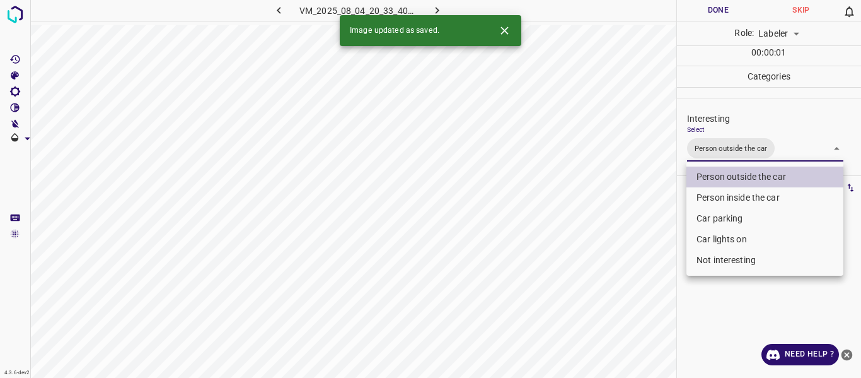
click at [627, 261] on div at bounding box center [430, 189] width 861 height 378
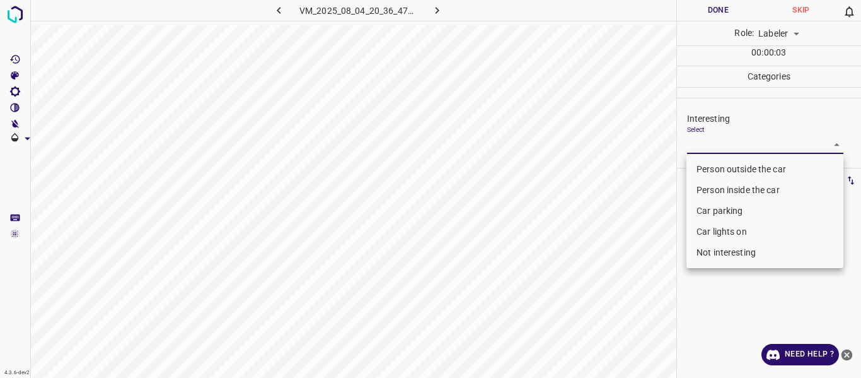
click at [720, 141] on body "4.3.6-dev2 VM_2025_08_04_20_36_47_010_01.gif Done Skip 0 Role: Labeler labeler …" at bounding box center [430, 189] width 861 height 378
drag, startPoint x: 711, startPoint y: 164, endPoint x: 692, endPoint y: 202, distance: 42.3
click at [712, 163] on li "Person outside the car" at bounding box center [765, 169] width 157 height 21
type input "Person outside the car"
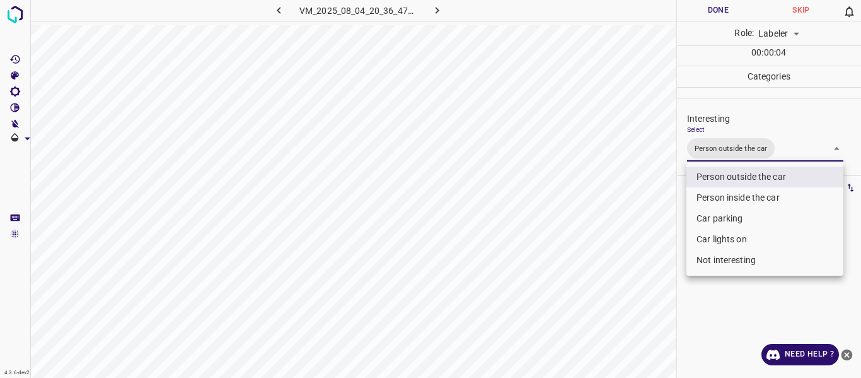
click at [663, 241] on div at bounding box center [430, 189] width 861 height 378
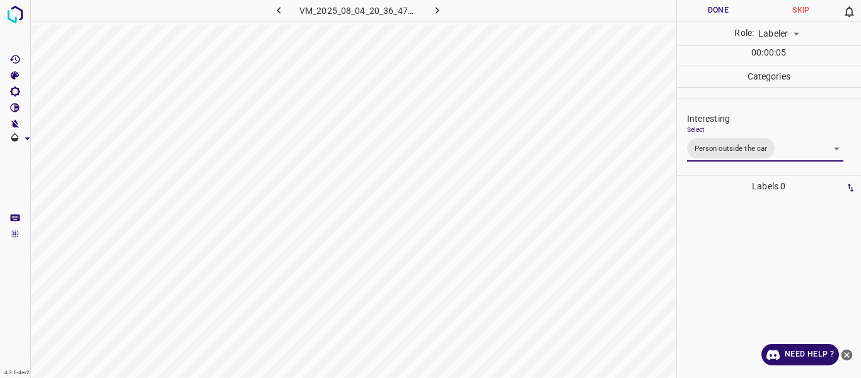
click at [714, 146] on body "4.3.6-dev2 VM_2025_08_04_20_36_47_010_01.gif Done Skip 0 Role: Labeler labeler …" at bounding box center [430, 189] width 861 height 378
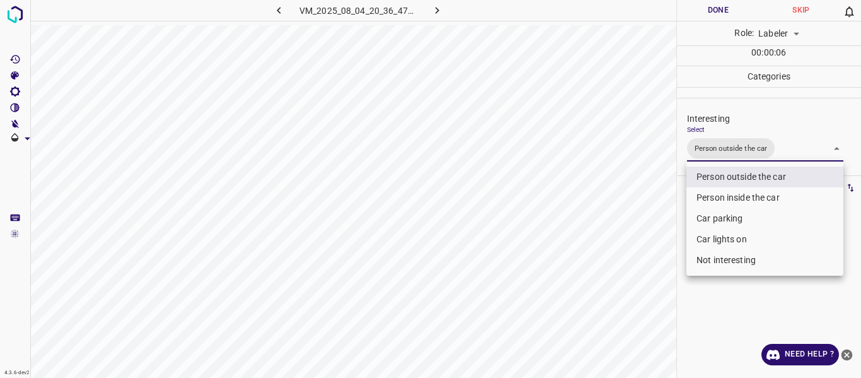
click at [729, 174] on li "Person outside the car" at bounding box center [765, 176] width 157 height 21
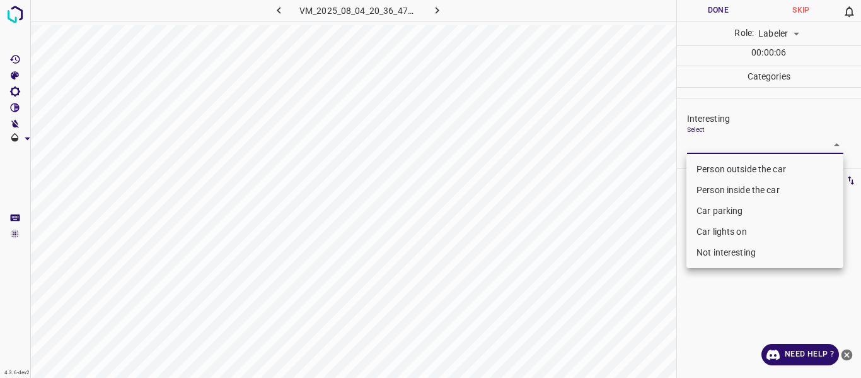
drag, startPoint x: 715, startPoint y: 253, endPoint x: 677, endPoint y: 279, distance: 45.3
click at [715, 255] on li "Not interesting" at bounding box center [765, 252] width 157 height 21
type input "Not interesting"
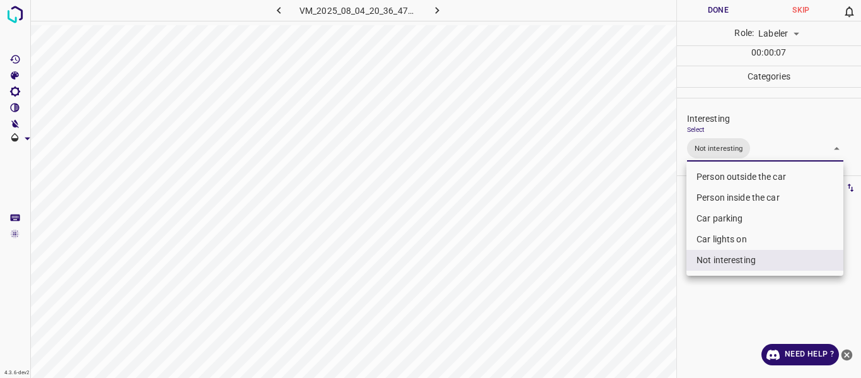
drag, startPoint x: 629, startPoint y: 293, endPoint x: 617, endPoint y: 320, distance: 30.0
click at [629, 300] on div at bounding box center [430, 189] width 861 height 378
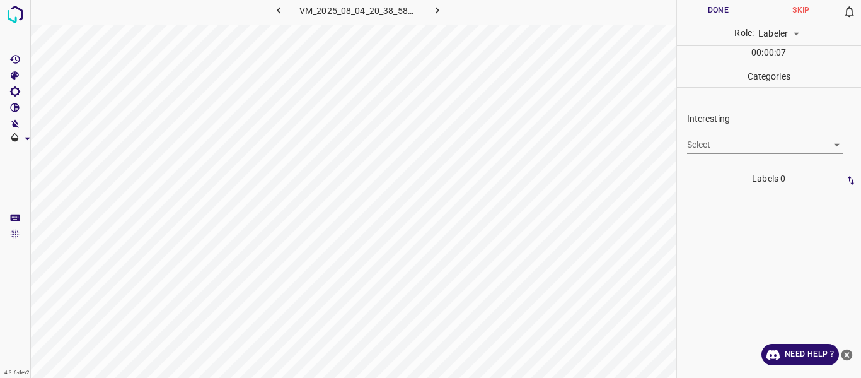
click at [743, 144] on body "4.3.6-dev2 VM_2025_08_04_20_38_58_844_01.gif Done Skip 0 Role: Labeler labeler …" at bounding box center [430, 189] width 861 height 378
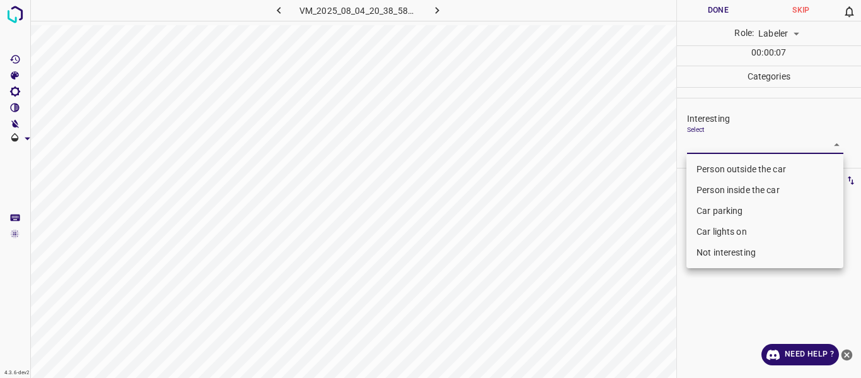
click at [738, 165] on li "Person outside the car" at bounding box center [765, 169] width 157 height 21
type input "Person outside the car"
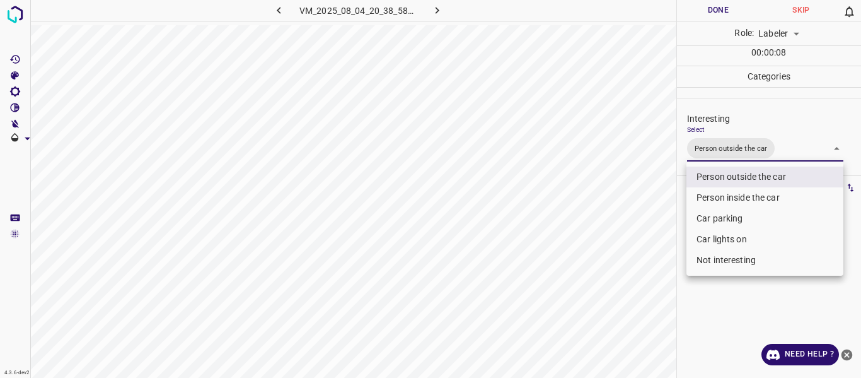
drag, startPoint x: 552, startPoint y: 284, endPoint x: 582, endPoint y: 308, distance: 38.1
click at [557, 292] on div at bounding box center [430, 189] width 861 height 378
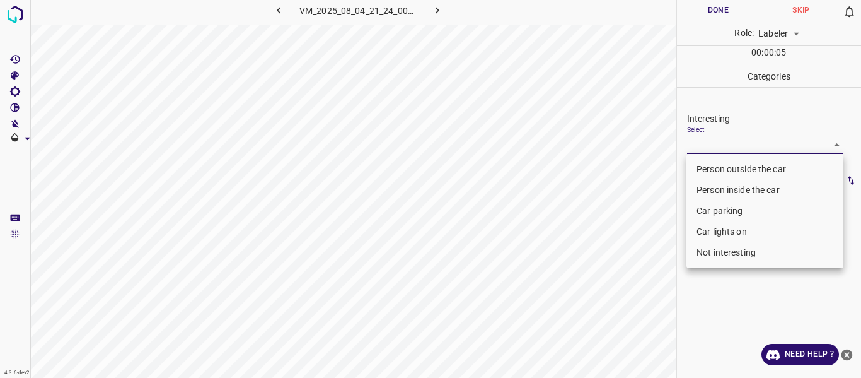
click at [749, 142] on body "4.3.6-dev2 VM_2025_08_04_21_24_00_262_03.gif Done Skip 0 Role: Labeler labeler …" at bounding box center [430, 189] width 861 height 378
click at [732, 229] on li "Car lights on" at bounding box center [765, 231] width 157 height 21
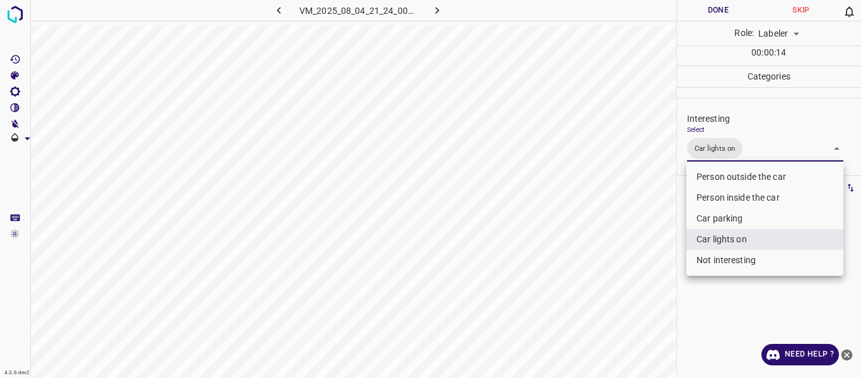
type input "Car lights on"
drag, startPoint x: 651, startPoint y: 250, endPoint x: 639, endPoint y: 275, distance: 28.2
click at [651, 252] on div at bounding box center [430, 189] width 861 height 378
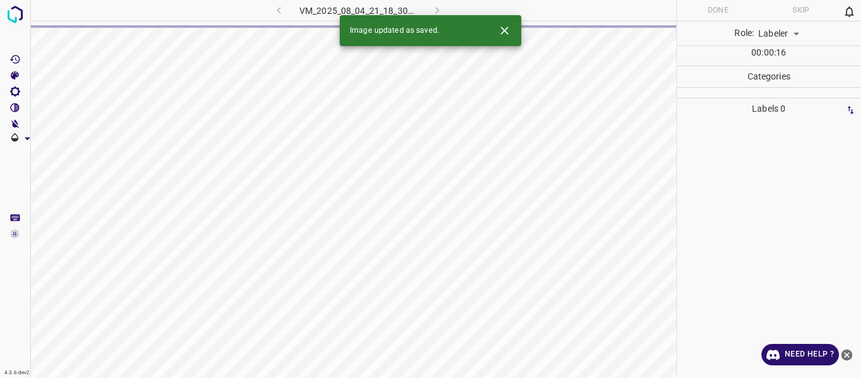
click at [279, 9] on div "VM_2025_08_04_21_18_30_893_01.gif" at bounding box center [358, 10] width 235 height 21
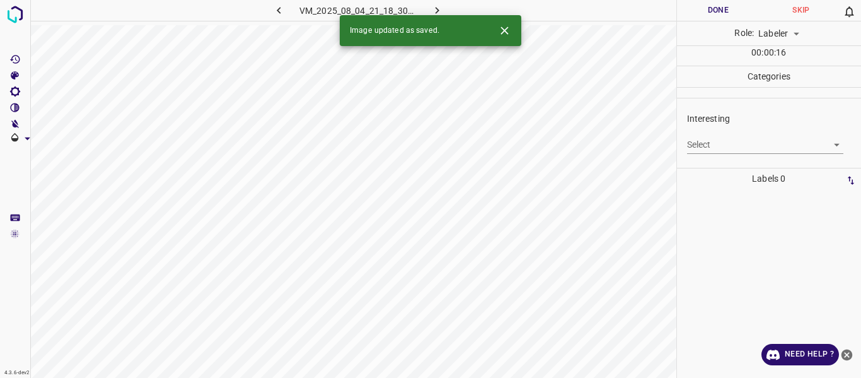
click at [288, 11] on button "button" at bounding box center [279, 10] width 40 height 21
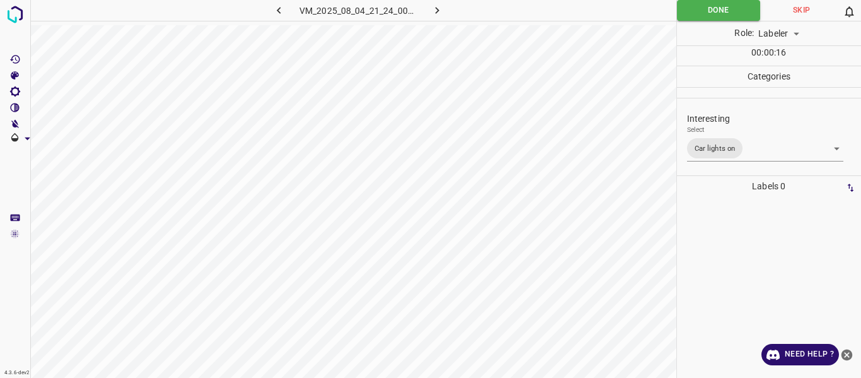
click at [778, 153] on body "4.3.6-dev2 VM_2025_08_04_21_24_00_262_03.gif Done Skip 0 Role: Labeler labeler …" at bounding box center [430, 189] width 861 height 378
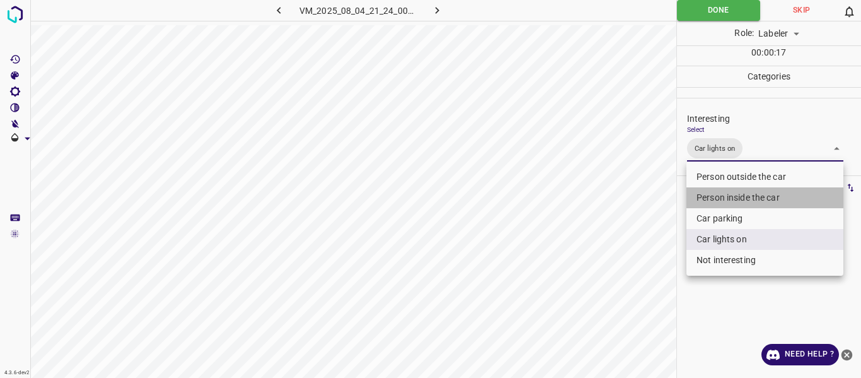
drag, startPoint x: 713, startPoint y: 199, endPoint x: 680, endPoint y: 214, distance: 36.7
click at [714, 199] on li "Person inside the car" at bounding box center [765, 197] width 157 height 21
type input "Car lights on,Person inside the car"
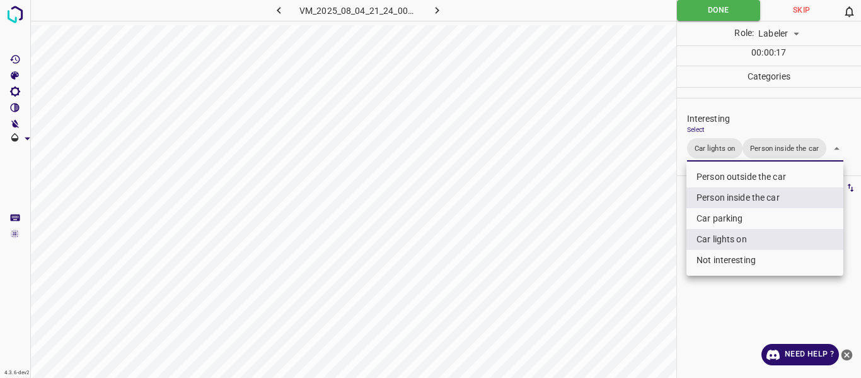
drag, startPoint x: 633, startPoint y: 233, endPoint x: 605, endPoint y: 283, distance: 57.0
click at [631, 238] on div at bounding box center [430, 189] width 861 height 378
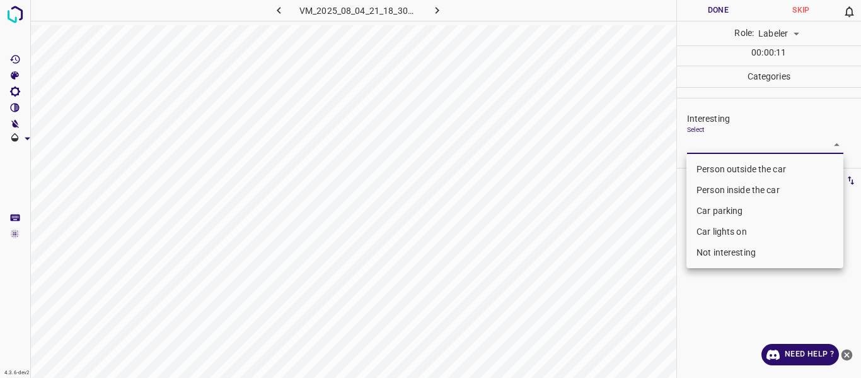
click at [713, 144] on body "4.3.6-dev2 VM_2025_08_04_21_18_30_893_01.gif Done Skip 0 Role: Labeler labeler …" at bounding box center [430, 189] width 861 height 378
click at [726, 207] on li "Car parking" at bounding box center [765, 211] width 157 height 21
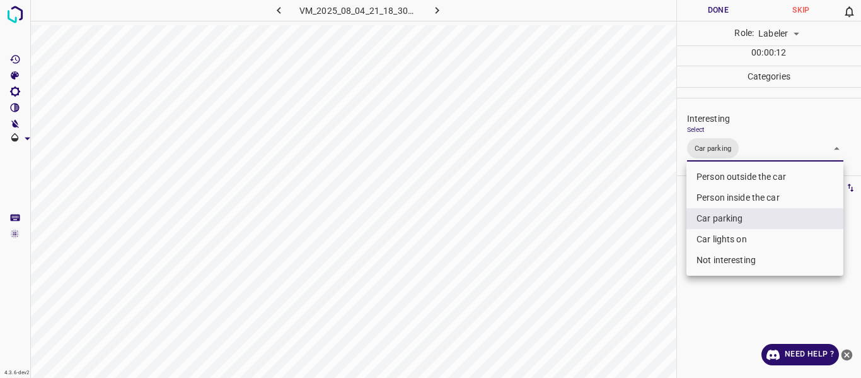
drag, startPoint x: 719, startPoint y: 238, endPoint x: 704, endPoint y: 244, distance: 16.4
click at [717, 238] on li "Car lights on" at bounding box center [765, 239] width 157 height 21
type input "Car parking,Car lights on"
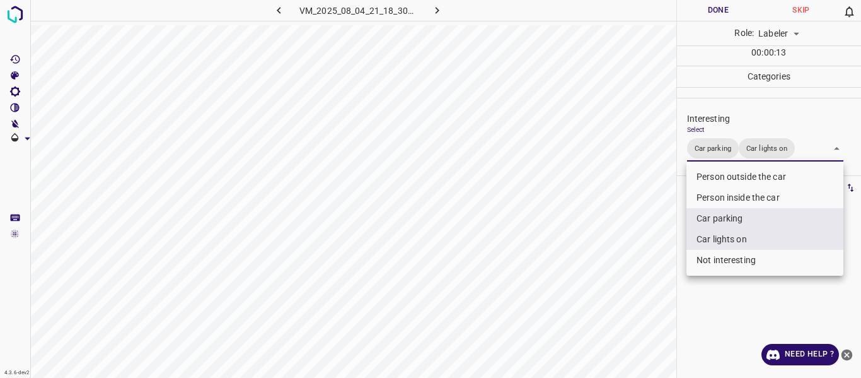
click at [633, 260] on div at bounding box center [430, 189] width 861 height 378
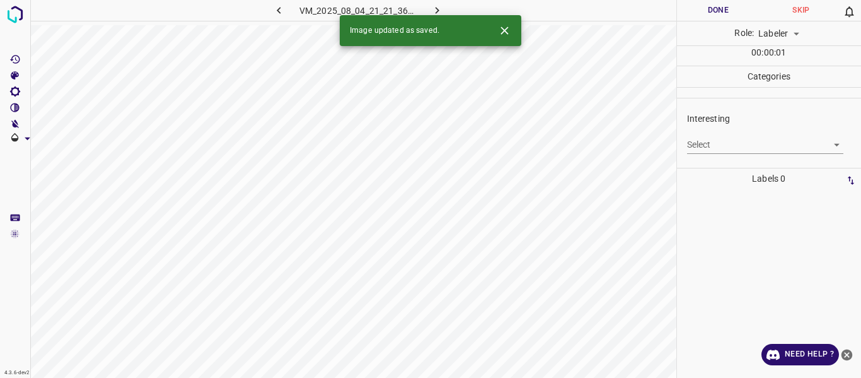
click at [699, 145] on body "4.3.6-dev2 VM_2025_08_04_21_21_36_216_02.gif Done Skip 0 Role: Labeler labeler …" at bounding box center [430, 189] width 861 height 378
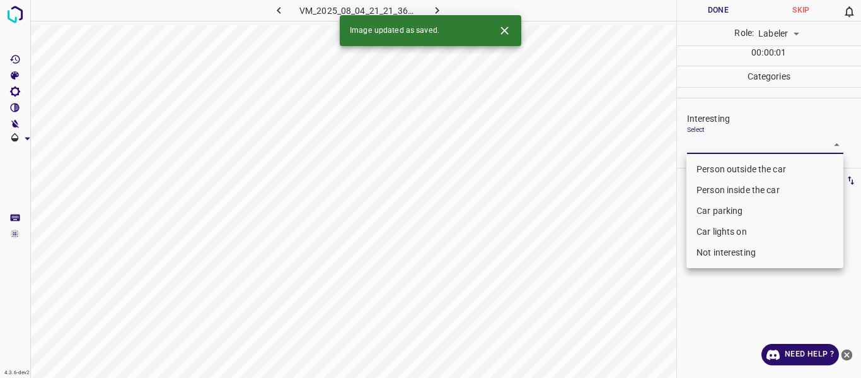
click at [701, 166] on li "Person outside the car" at bounding box center [765, 169] width 157 height 21
type input "Person outside the car"
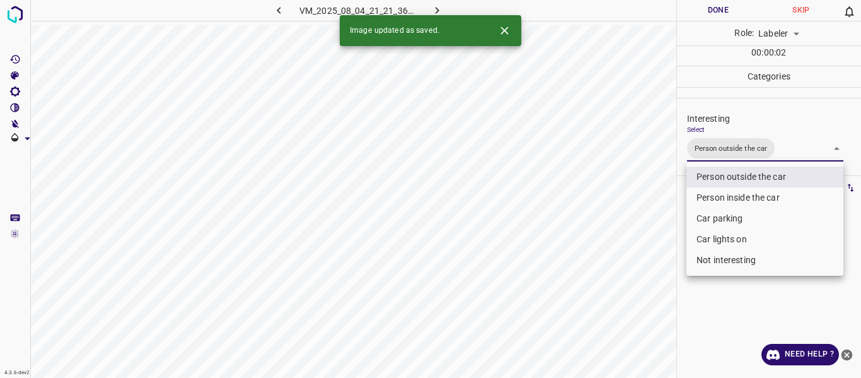
drag, startPoint x: 626, startPoint y: 222, endPoint x: 626, endPoint y: 254, distance: 31.5
click at [627, 229] on div at bounding box center [430, 189] width 861 height 378
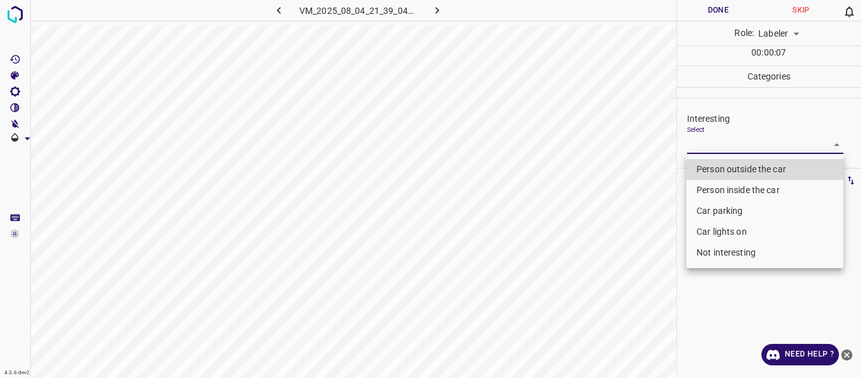
click at [747, 146] on body "4.3.6-dev2 VM_2025_08_04_21_39_04_114_00.gif Done Skip 0 Role: Labeler labeler …" at bounding box center [430, 189] width 861 height 378
click at [726, 254] on li "Not interesting" at bounding box center [765, 252] width 157 height 21
type input "Not interesting"
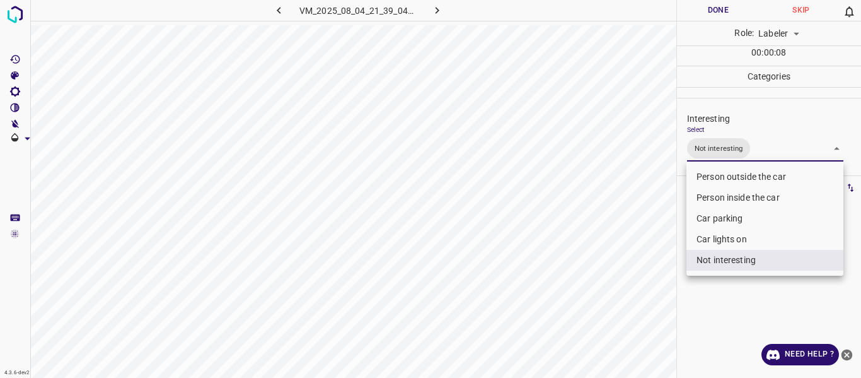
drag, startPoint x: 575, startPoint y: 303, endPoint x: 578, endPoint y: 336, distance: 33.6
click at [576, 314] on div at bounding box center [430, 189] width 861 height 378
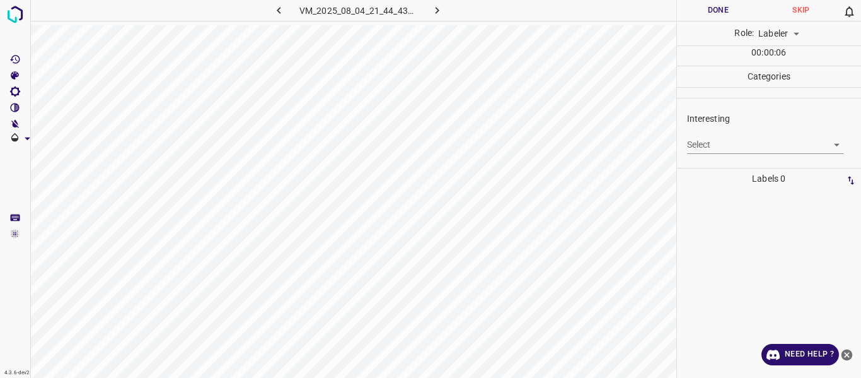
click at [723, 139] on body "4.3.6-dev2 VM_2025_08_04_21_44_43_112_00.gif Done Skip 0 Role: Labeler labeler …" at bounding box center [430, 189] width 861 height 378
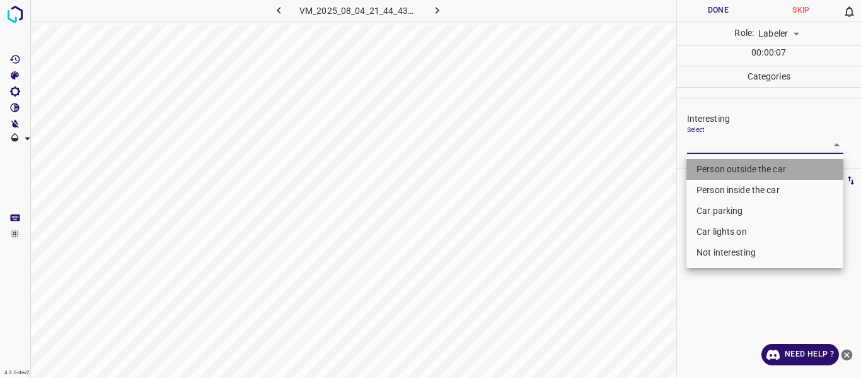
click at [732, 164] on li "Person outside the car" at bounding box center [765, 169] width 157 height 21
type input "Person outside the car"
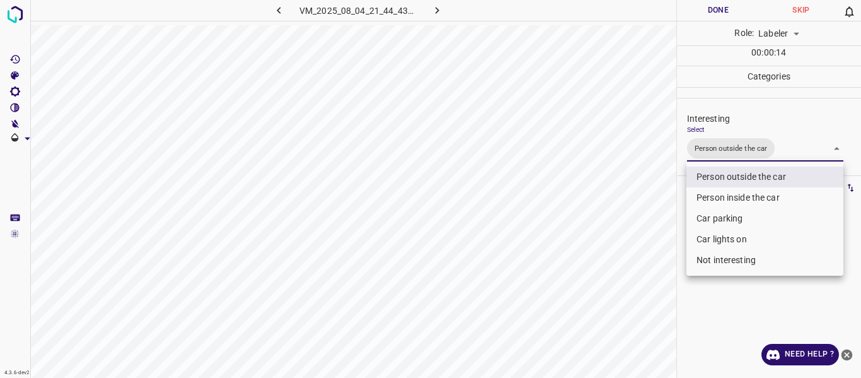
click at [728, 180] on li "Person outside the car" at bounding box center [765, 176] width 157 height 21
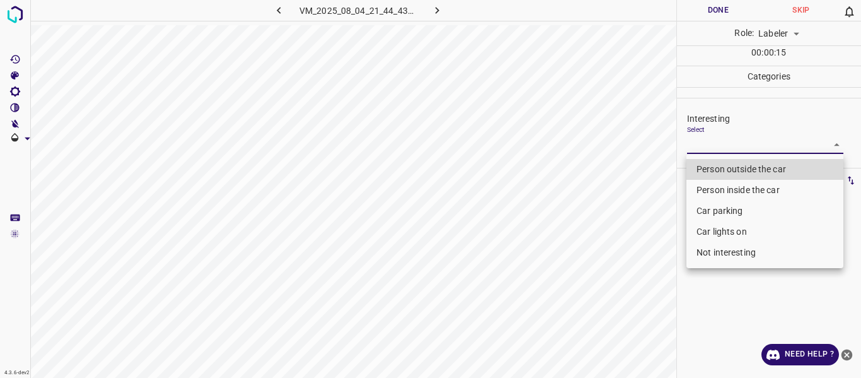
drag, startPoint x: 622, startPoint y: 238, endPoint x: 628, endPoint y: 274, distance: 35.9
click at [626, 255] on div at bounding box center [430, 189] width 861 height 378
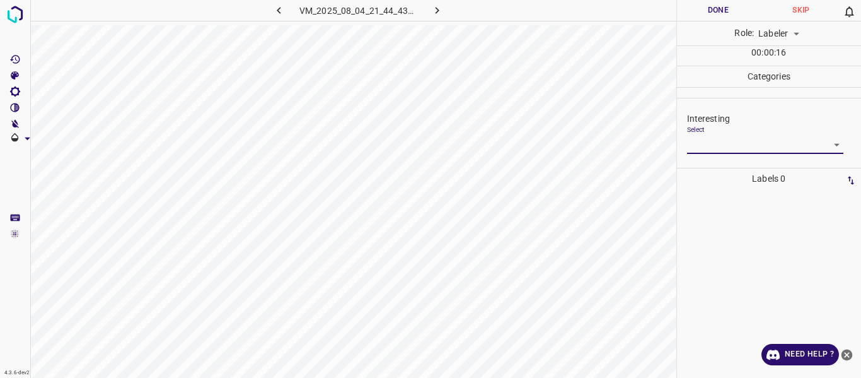
click at [703, 139] on body "4.3.6-dev2 VM_2025_08_04_21_44_43_112_00.gif Done Skip 0 Role: Labeler labeler …" at bounding box center [430, 189] width 861 height 378
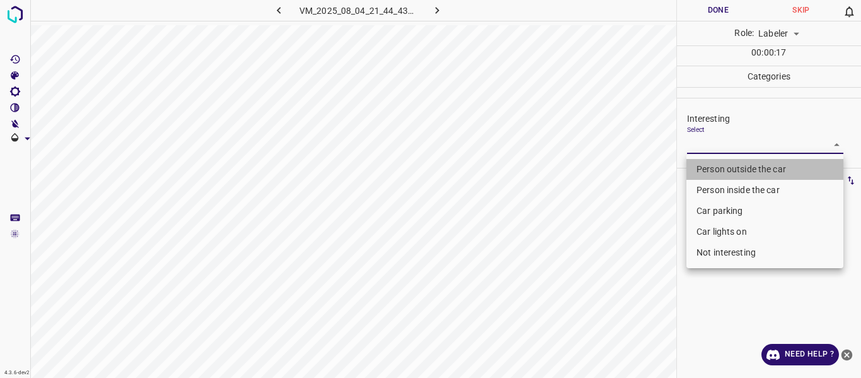
click at [697, 168] on li "Person outside the car" at bounding box center [765, 169] width 157 height 21
type input "Person outside the car"
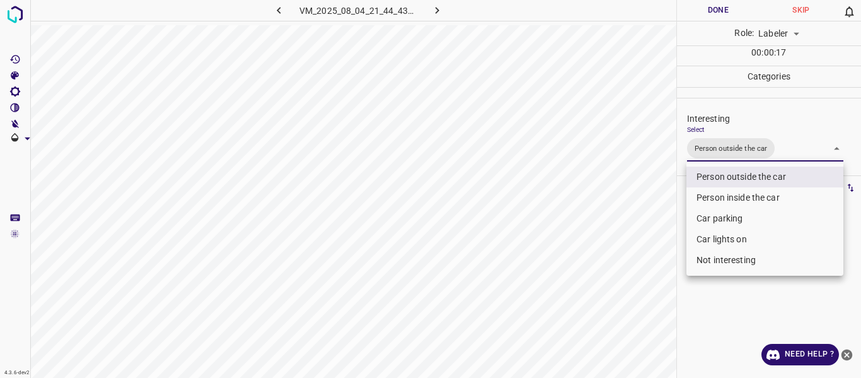
drag, startPoint x: 616, startPoint y: 234, endPoint x: 617, endPoint y: 241, distance: 7.1
click at [617, 237] on div at bounding box center [430, 189] width 861 height 378
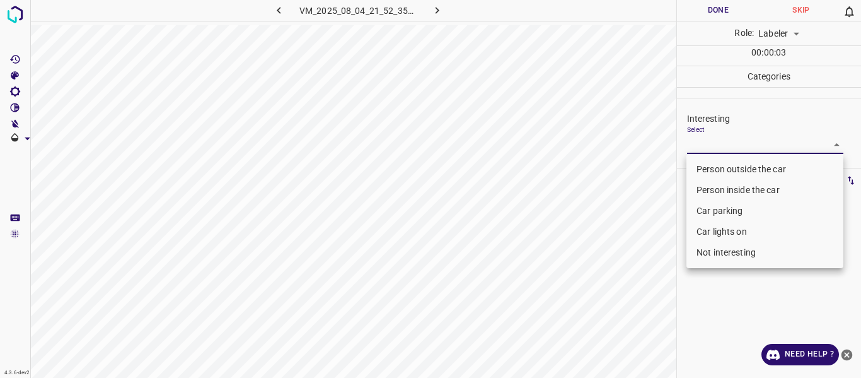
click at [719, 144] on body "4.3.6-dev2 VM_2025_08_04_21_52_35_419_01.gif Done Skip 0 Role: Labeler labeler …" at bounding box center [430, 189] width 861 height 378
click at [709, 189] on li "Person inside the car" at bounding box center [765, 190] width 157 height 21
type input "Person inside the car"
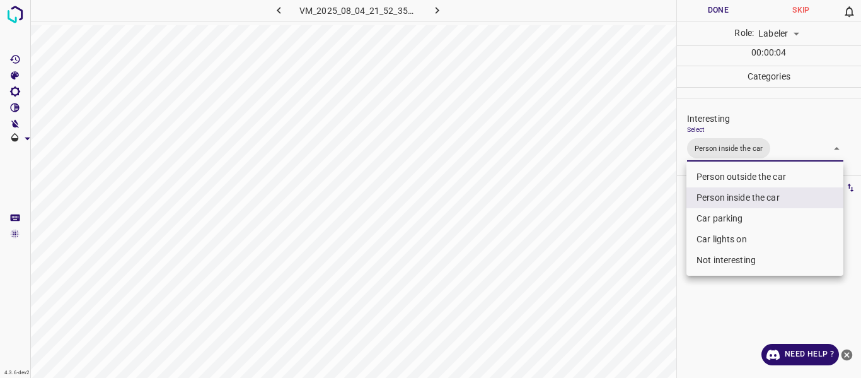
drag, startPoint x: 630, startPoint y: 254, endPoint x: 634, endPoint y: 265, distance: 12.6
click at [631, 259] on div at bounding box center [430, 189] width 861 height 378
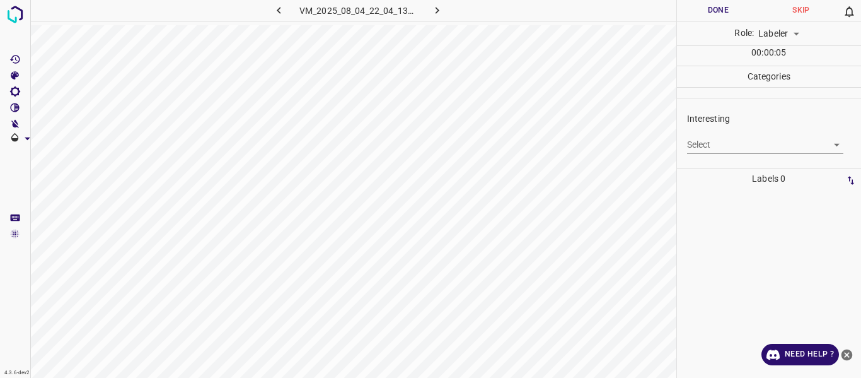
click at [756, 143] on body "4.3.6-dev2 VM_2025_08_04_22_04_13_560_04.gif Done Skip 0 Role: Labeler labeler …" at bounding box center [430, 189] width 861 height 378
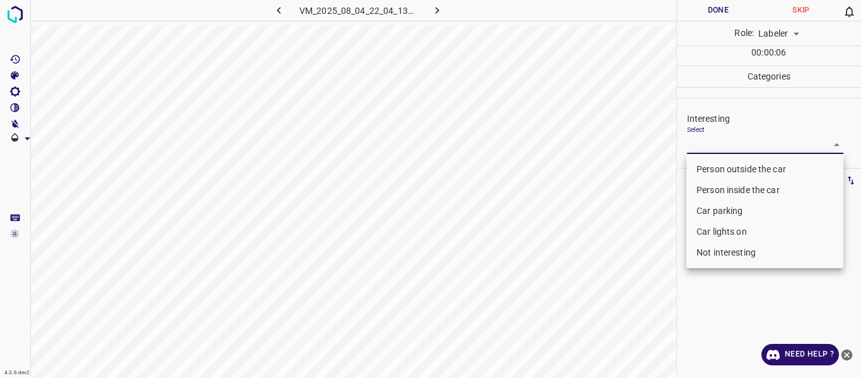
drag, startPoint x: 742, startPoint y: 165, endPoint x: 735, endPoint y: 166, distance: 6.4
click at [742, 165] on li "Person outside the car" at bounding box center [765, 169] width 157 height 21
type input "Person outside the car"
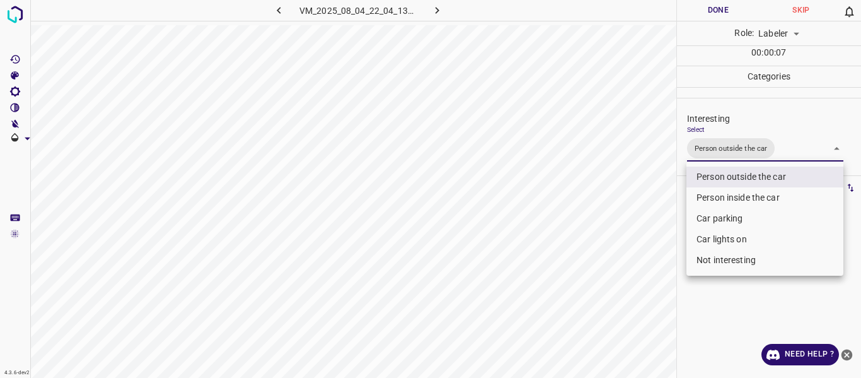
drag, startPoint x: 608, startPoint y: 251, endPoint x: 607, endPoint y: 269, distance: 18.3
click at [608, 253] on div at bounding box center [430, 189] width 861 height 378
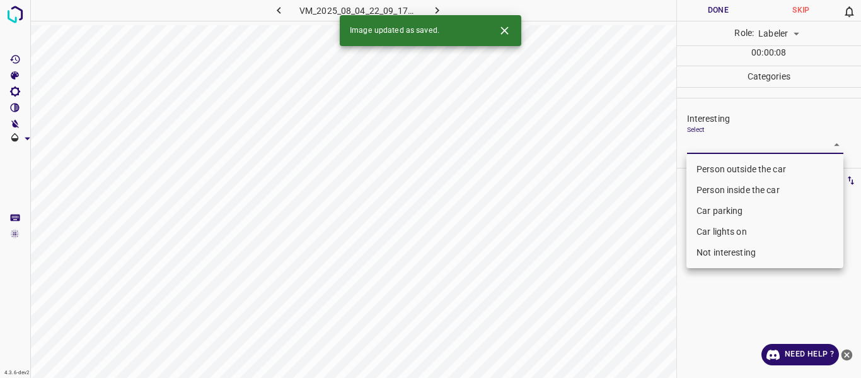
click at [714, 147] on body "4.3.6-dev2 VM_2025_08_04_22_09_17_953_08.gif Done Skip 0 Role: Labeler labeler …" at bounding box center [430, 189] width 861 height 378
drag, startPoint x: 711, startPoint y: 165, endPoint x: 647, endPoint y: 216, distance: 82.1
click at [711, 167] on li "Person outside the car" at bounding box center [765, 169] width 157 height 21
type input "Person outside the car"
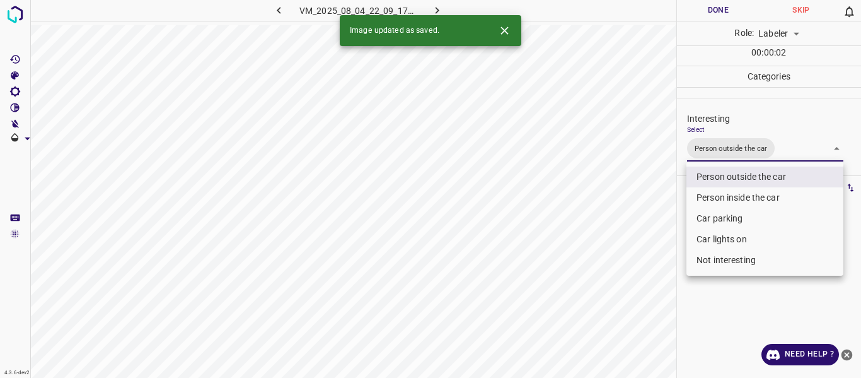
drag, startPoint x: 609, startPoint y: 247, endPoint x: 615, endPoint y: 281, distance: 34.6
click at [609, 250] on div at bounding box center [430, 189] width 861 height 378
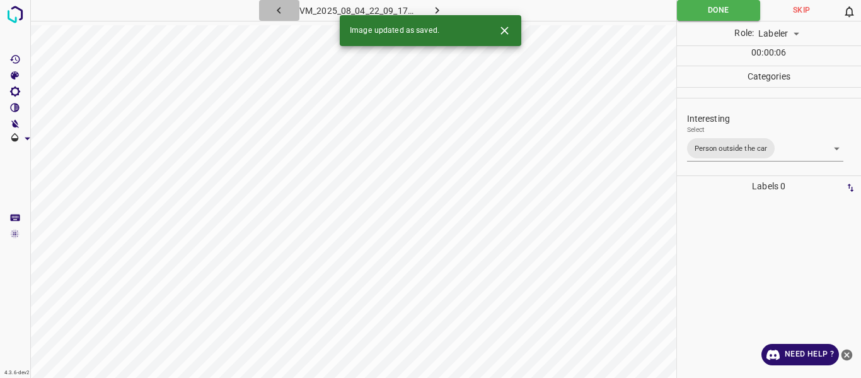
click at [279, 6] on icon "button" at bounding box center [278, 10] width 13 height 13
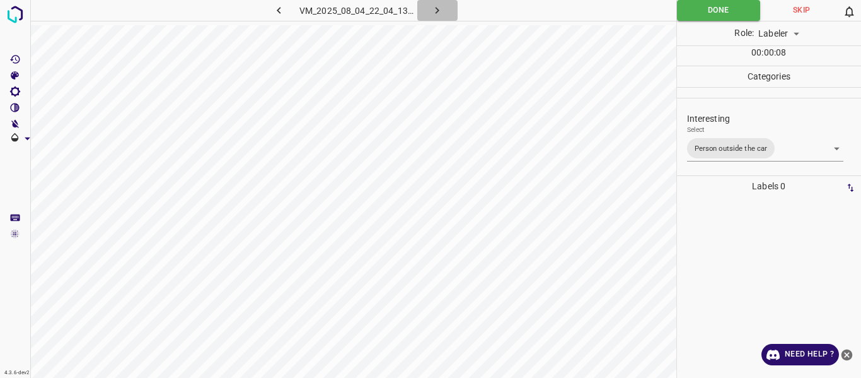
click at [440, 9] on icon "button" at bounding box center [437, 10] width 13 height 13
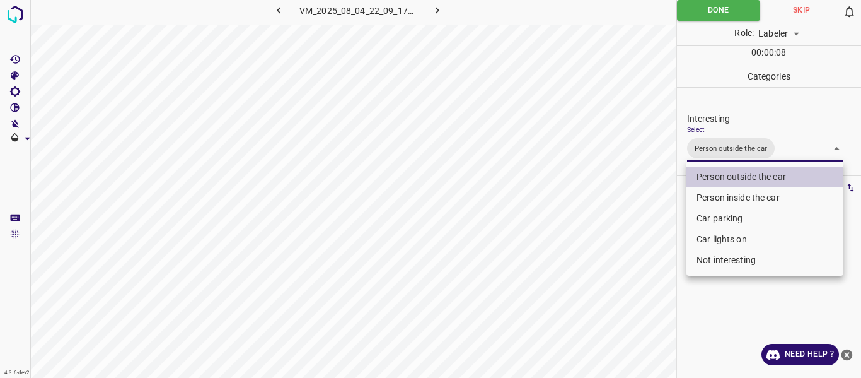
click at [793, 151] on body "4.3.6-dev2 VM_2025_08_04_22_09_17_953_08.gif Done Skip 0 Role: Labeler labeler …" at bounding box center [430, 189] width 861 height 378
drag, startPoint x: 726, startPoint y: 239, endPoint x: 715, endPoint y: 245, distance: 13.0
click at [725, 239] on li "Car lights on" at bounding box center [765, 239] width 157 height 21
type input "Person outside the car,Car lights on"
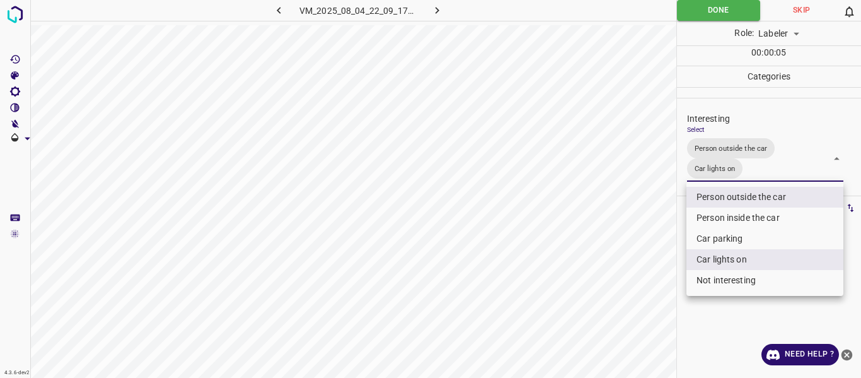
drag, startPoint x: 624, startPoint y: 277, endPoint x: 616, endPoint y: 299, distance: 23.2
click at [624, 281] on div at bounding box center [430, 189] width 861 height 378
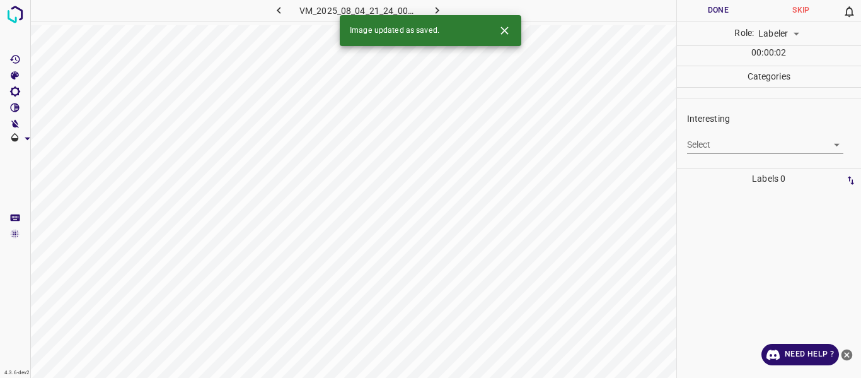
click at [283, 11] on icon "button" at bounding box center [278, 10] width 13 height 13
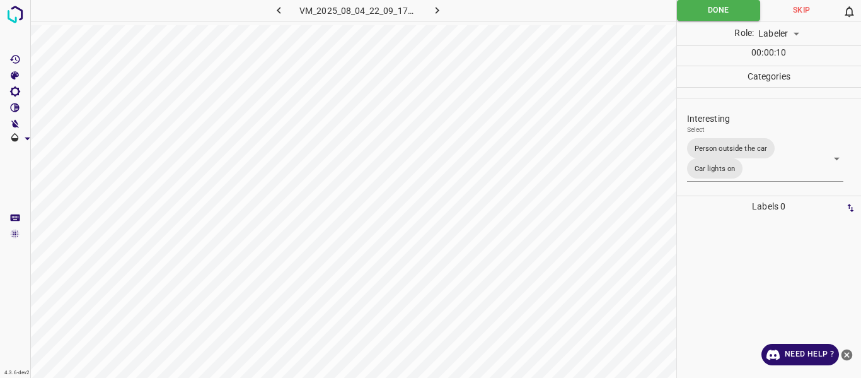
click at [439, 10] on icon "button" at bounding box center [438, 10] width 4 height 7
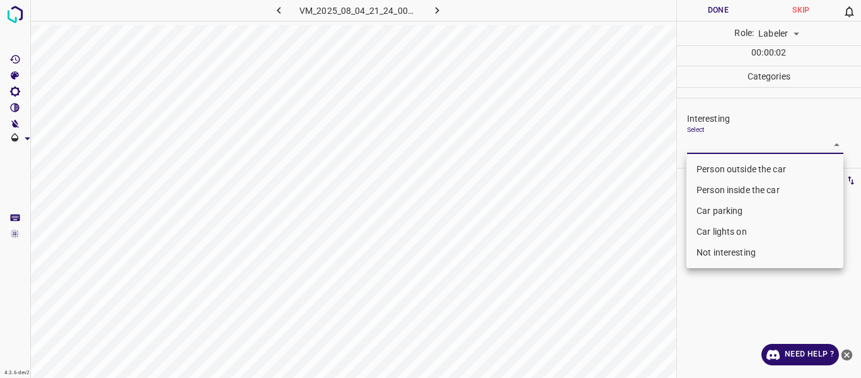
click at [726, 145] on body "4.3.6-dev2 VM_2025_08_04_21_24_00_262_06.gif Done Skip 0 Role: Labeler labeler …" at bounding box center [430, 189] width 861 height 378
click at [709, 170] on li "Person outside the car" at bounding box center [765, 169] width 157 height 21
type input "Person outside the car"
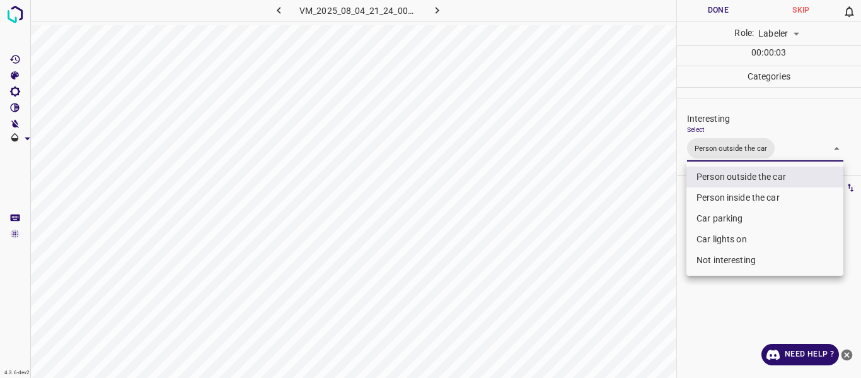
drag, startPoint x: 630, startPoint y: 211, endPoint x: 629, endPoint y: 228, distance: 17.0
click at [630, 213] on div at bounding box center [430, 189] width 861 height 378
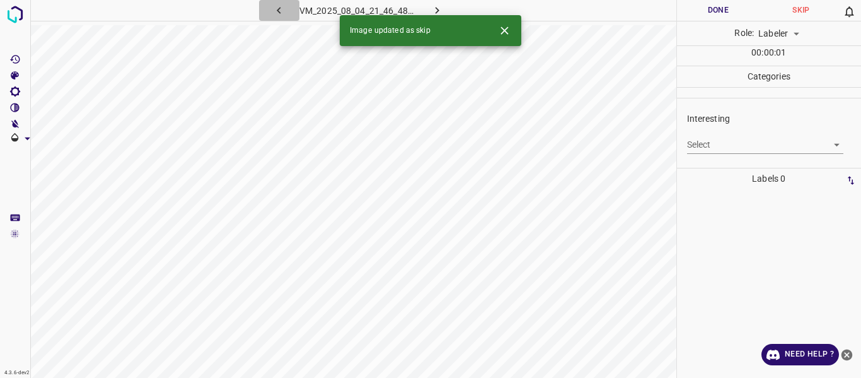
click at [287, 7] on button "button" at bounding box center [279, 10] width 40 height 21
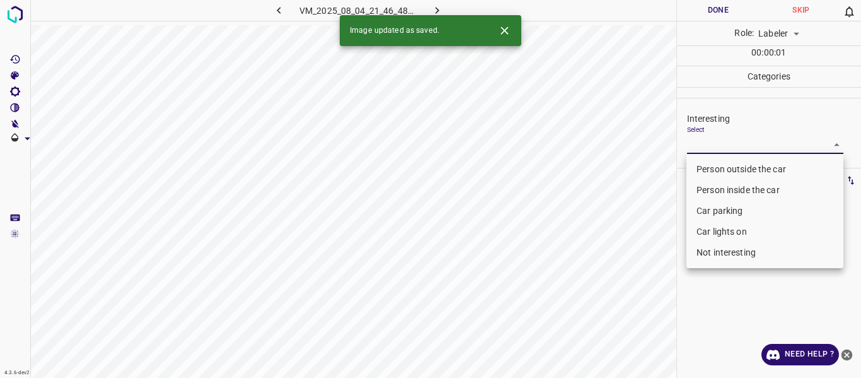
click at [718, 144] on body "4.3.6-dev2 VM_2025_08_04_21_46_48_178_03.gif Done Skip 0 Role: Labeler labeler …" at bounding box center [430, 189] width 861 height 378
click at [709, 210] on li "Car parking" at bounding box center [765, 211] width 157 height 21
type input "Car parking"
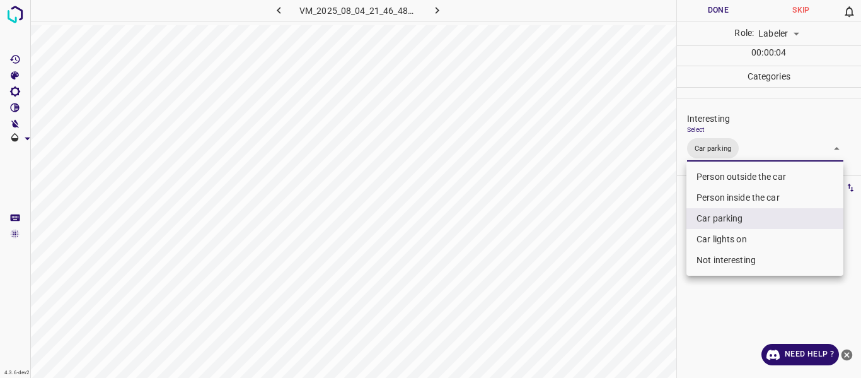
click at [605, 280] on div at bounding box center [430, 189] width 861 height 378
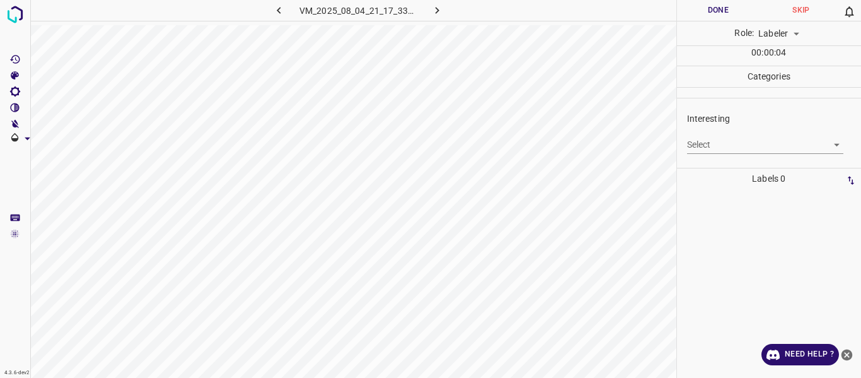
click at [711, 146] on body "4.3.6-dev2 VM_2025_08_04_21_17_33_700_04.gif Done Skip 0 Role: Labeler labeler …" at bounding box center [430, 189] width 861 height 378
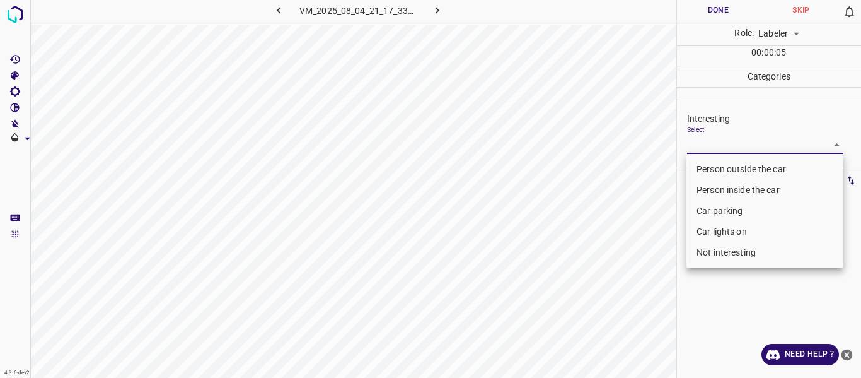
drag, startPoint x: 716, startPoint y: 246, endPoint x: 705, endPoint y: 248, distance: 11.5
click at [716, 246] on li "Not interesting" at bounding box center [765, 252] width 157 height 21
type input "Not interesting"
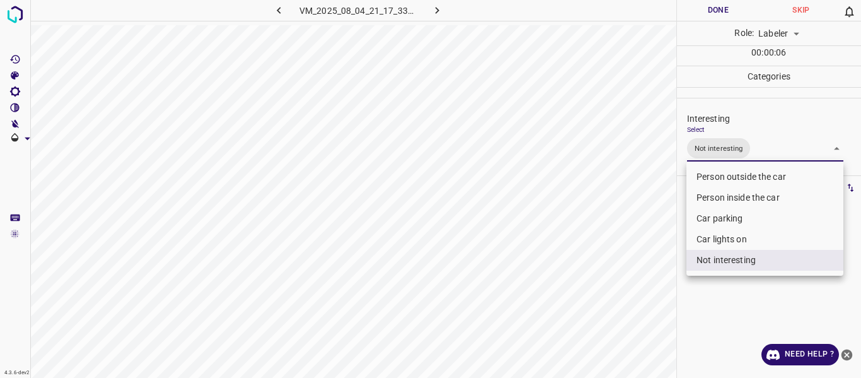
drag, startPoint x: 638, startPoint y: 267, endPoint x: 578, endPoint y: 296, distance: 66.3
click at [638, 268] on div at bounding box center [430, 189] width 861 height 378
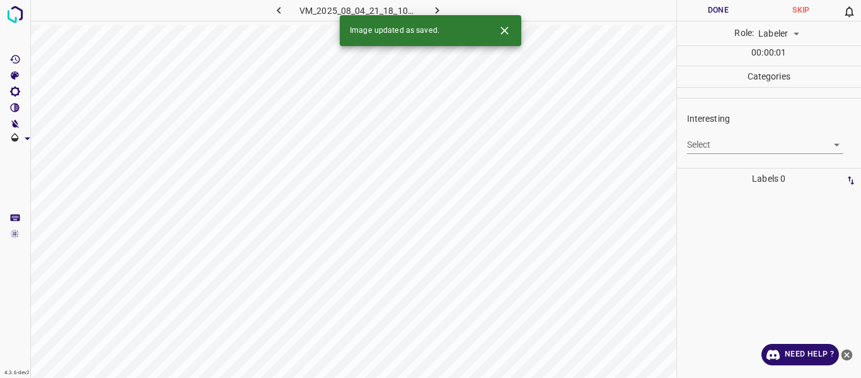
click at [735, 147] on body "4.3.6-dev2 VM_2025_08_04_21_18_10_797_01.gif Done Skip 0 Role: Labeler labeler …" at bounding box center [430, 189] width 861 height 378
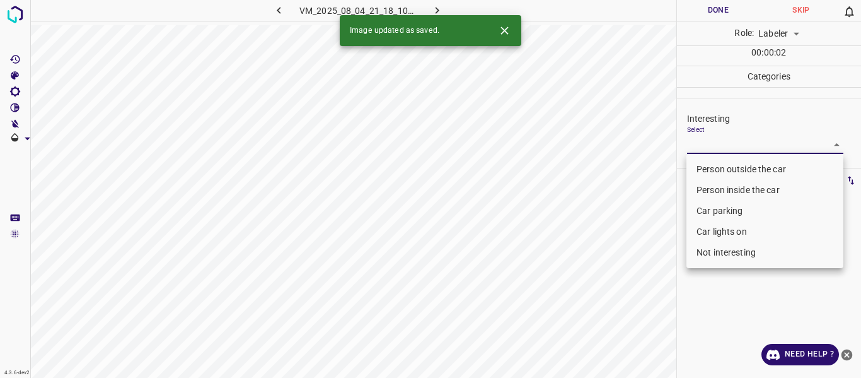
click at [723, 256] on li "Not interesting" at bounding box center [765, 252] width 157 height 21
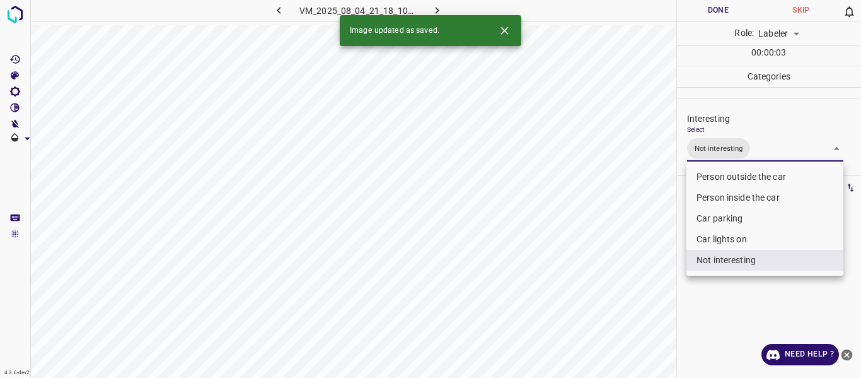
type input "Not interesting"
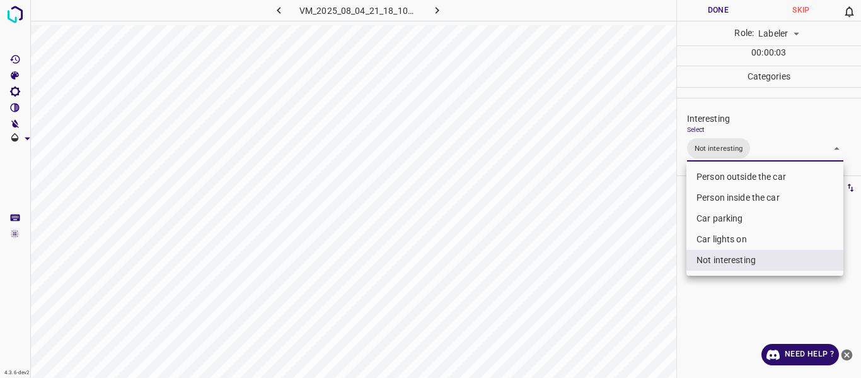
click at [621, 301] on div at bounding box center [430, 189] width 861 height 378
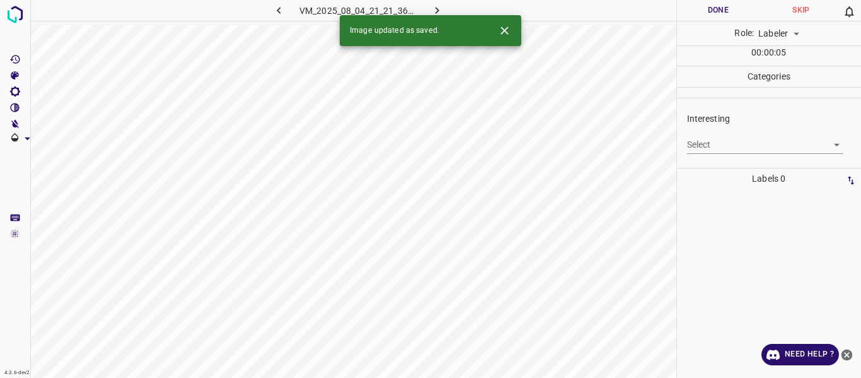
click at [276, 11] on icon "button" at bounding box center [278, 10] width 13 height 13
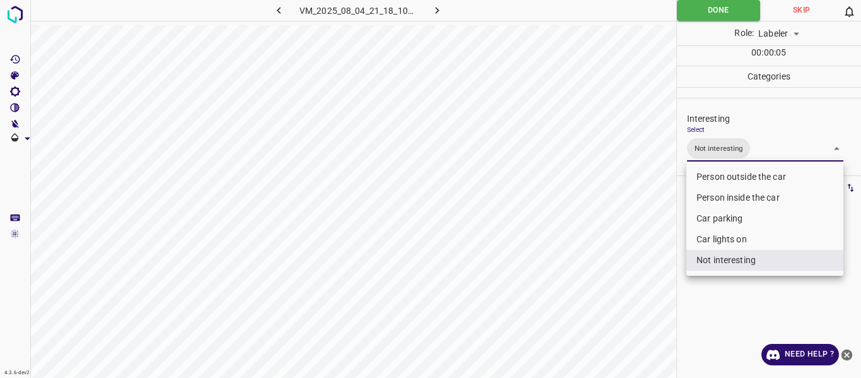
click at [771, 148] on body "4.3.6-dev2 VM_2025_08_04_21_18_10_797_01.gif Done Skip 0 Role: Labeler labeler …" at bounding box center [430, 189] width 861 height 378
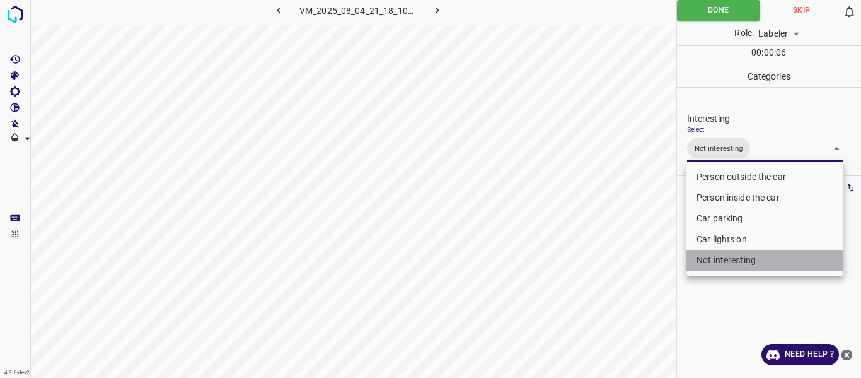
click at [724, 260] on li "Not interesting" at bounding box center [765, 260] width 157 height 21
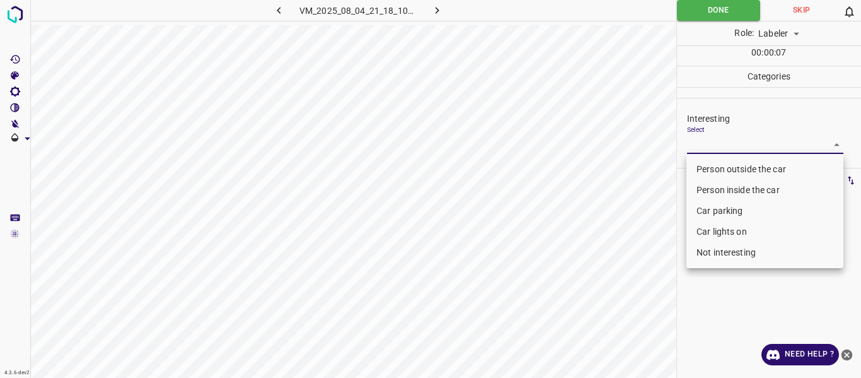
click at [709, 213] on li "Car parking" at bounding box center [765, 211] width 157 height 21
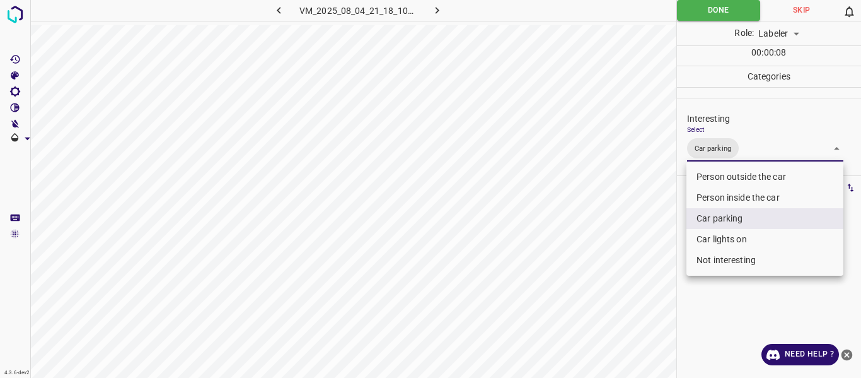
click at [709, 234] on li "Car lights on" at bounding box center [765, 239] width 157 height 21
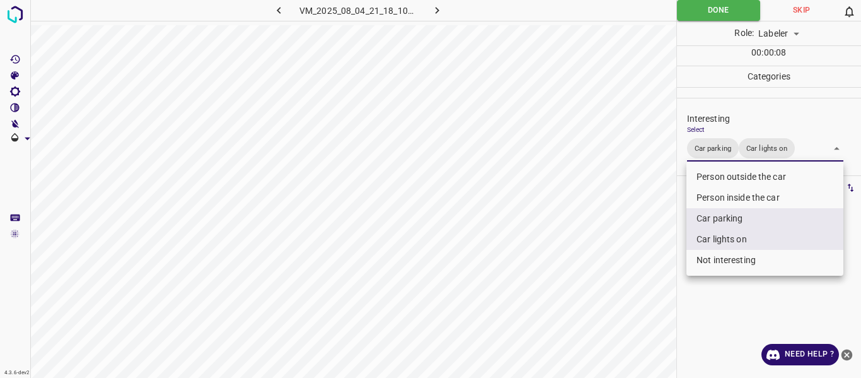
type input "Car parking,Car lights on"
drag, startPoint x: 627, startPoint y: 264, endPoint x: 606, endPoint y: 313, distance: 53.4
click at [626, 271] on div at bounding box center [430, 189] width 861 height 378
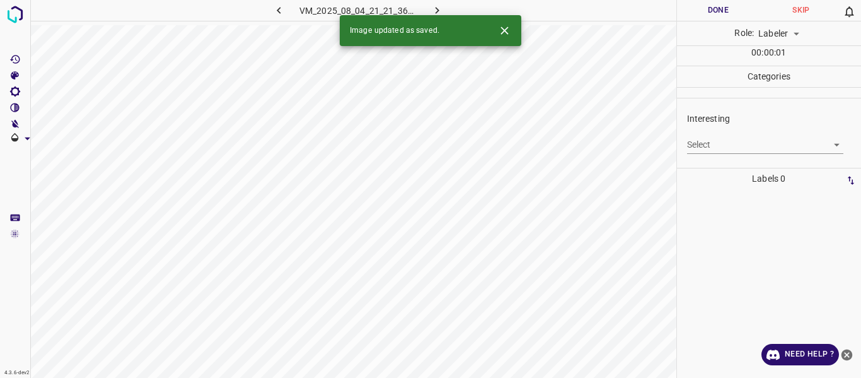
click at [727, 138] on body "4.3.6-dev2 VM_2025_08_04_21_21_36_216_03.gif Done Skip 0 Role: Labeler labeler …" at bounding box center [430, 189] width 861 height 378
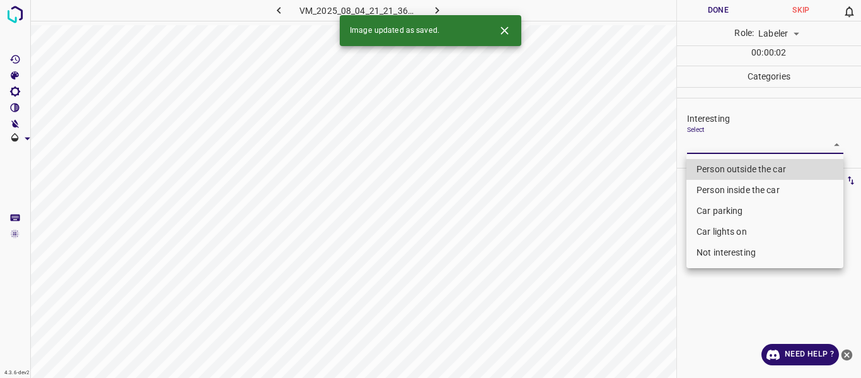
click at [721, 252] on li "Not interesting" at bounding box center [765, 252] width 157 height 21
type input "Not interesting"
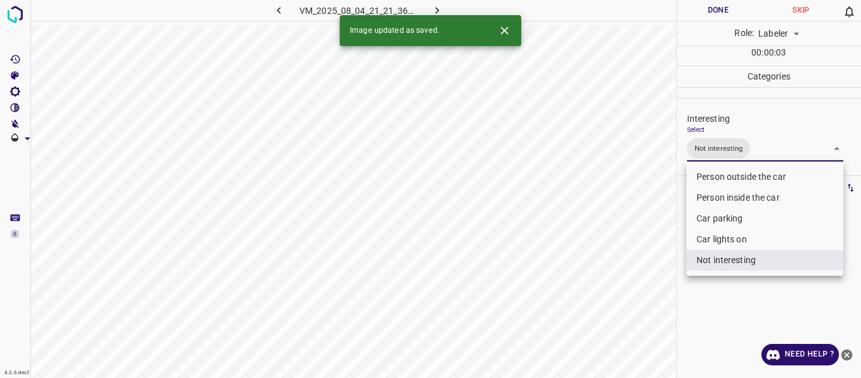
drag, startPoint x: 625, startPoint y: 286, endPoint x: 622, endPoint y: 291, distance: 6.5
click at [624, 286] on div at bounding box center [430, 189] width 861 height 378
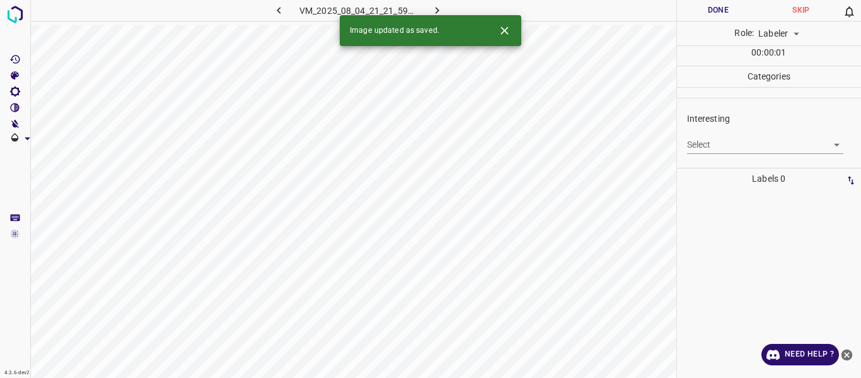
click at [728, 145] on body "4.3.6-dev2 VM_2025_08_04_21_21_59_556_03.gif Done Skip 0 Role: Labeler labeler …" at bounding box center [430, 189] width 861 height 378
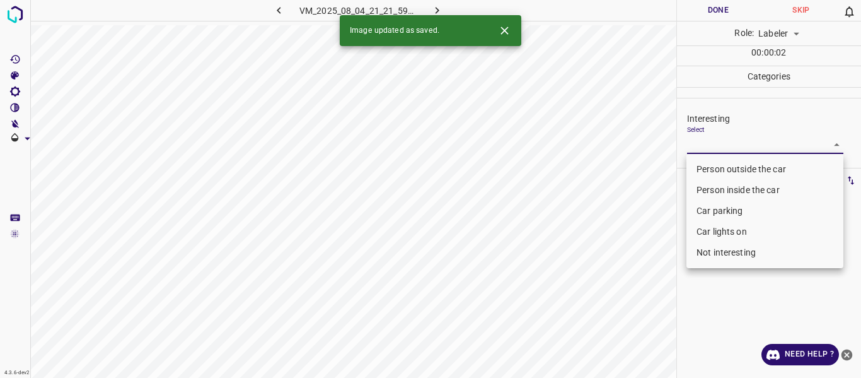
click at [721, 165] on li "Person outside the car" at bounding box center [765, 169] width 157 height 21
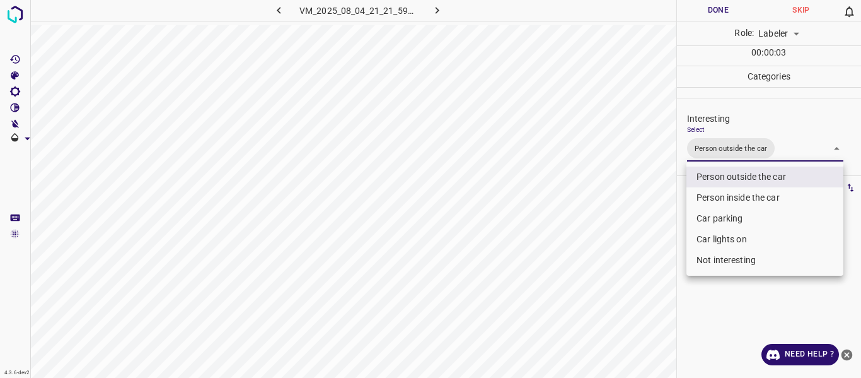
click at [710, 242] on li "Car lights on" at bounding box center [765, 239] width 157 height 21
type input "Person outside the car,Car lights on"
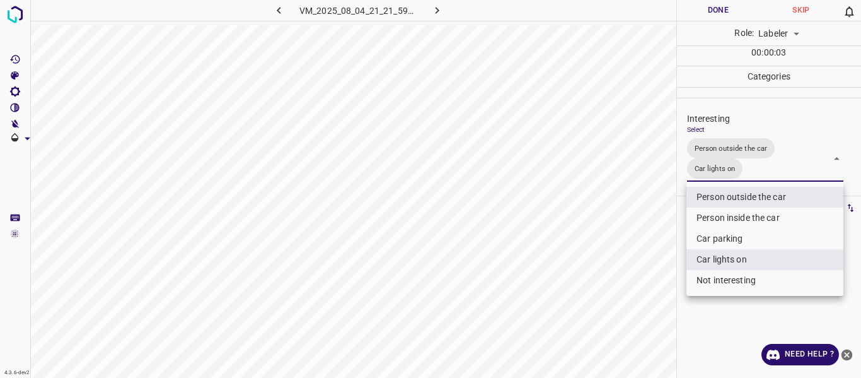
drag, startPoint x: 619, startPoint y: 282, endPoint x: 616, endPoint y: 316, distance: 34.2
click at [619, 284] on div at bounding box center [430, 189] width 861 height 378
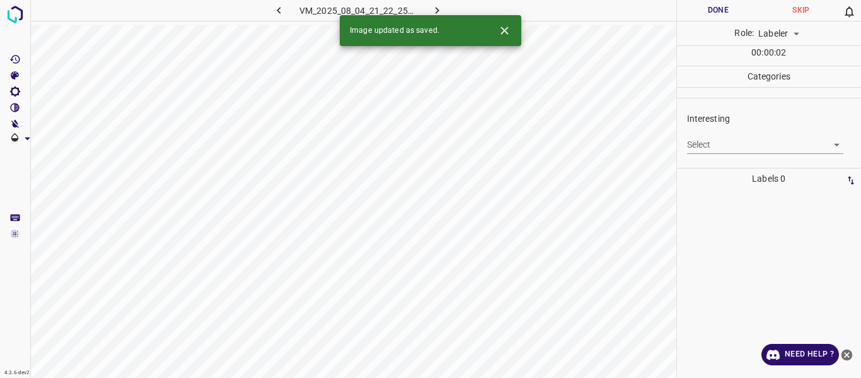
click at [730, 137] on body "4.3.6-dev2 VM_2025_08_04_21_22_25_415_01.gif Done Skip 0 Role: Labeler labeler …" at bounding box center [430, 189] width 861 height 378
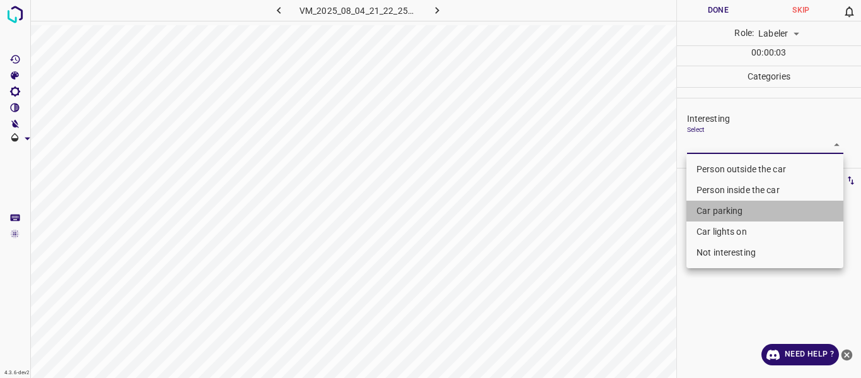
click at [716, 208] on li "Car parking" at bounding box center [765, 211] width 157 height 21
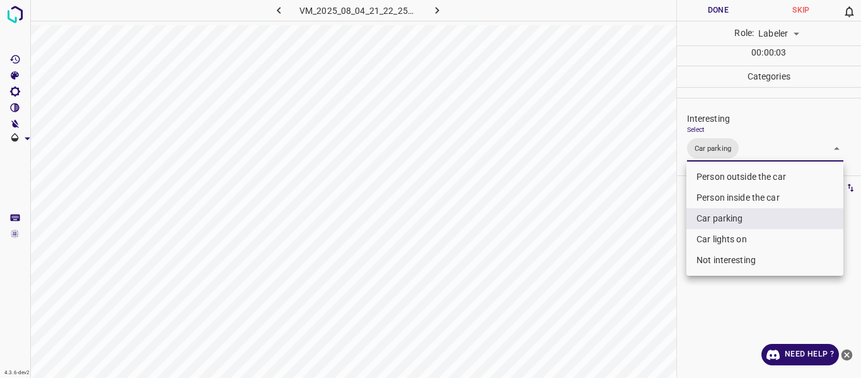
click at [711, 241] on li "Car lights on" at bounding box center [765, 239] width 157 height 21
type input "Car parking,Car lights on"
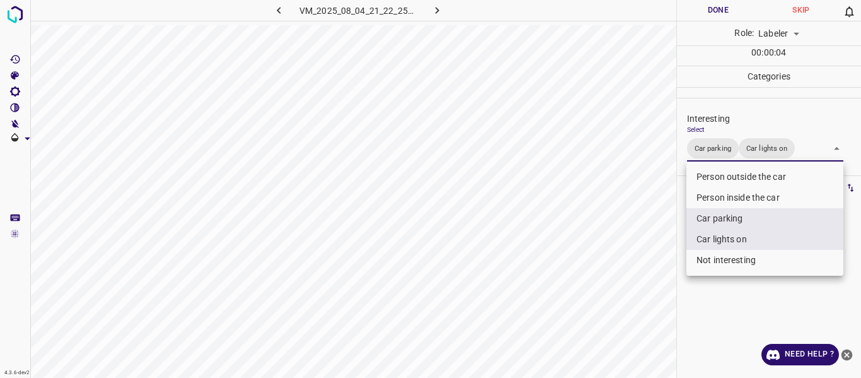
click at [639, 262] on div at bounding box center [430, 189] width 861 height 378
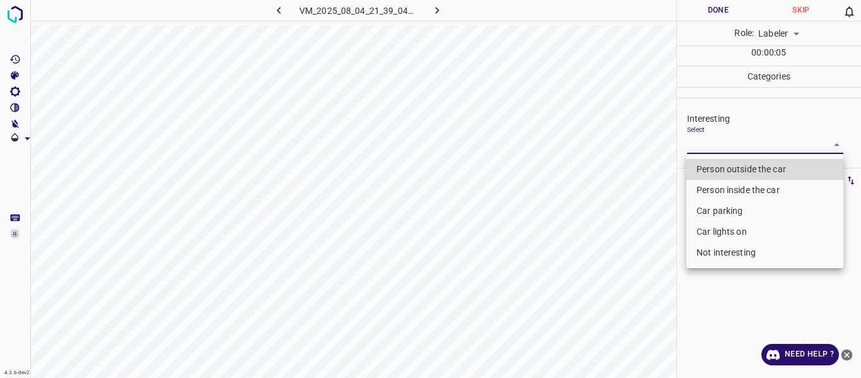
click at [727, 142] on body "4.3.6-dev2 VM_2025_08_04_21_39_04_114_07.gif Done Skip 0 Role: Labeler labeler …" at bounding box center [430, 189] width 861 height 378
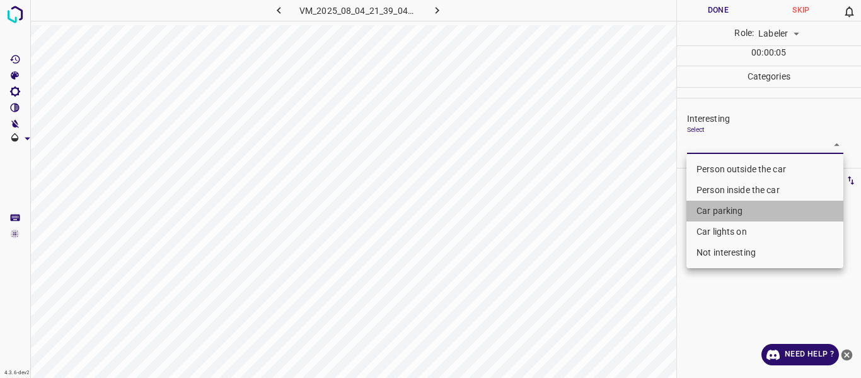
click at [713, 208] on li "Car parking" at bounding box center [765, 211] width 157 height 21
type input "Car parking"
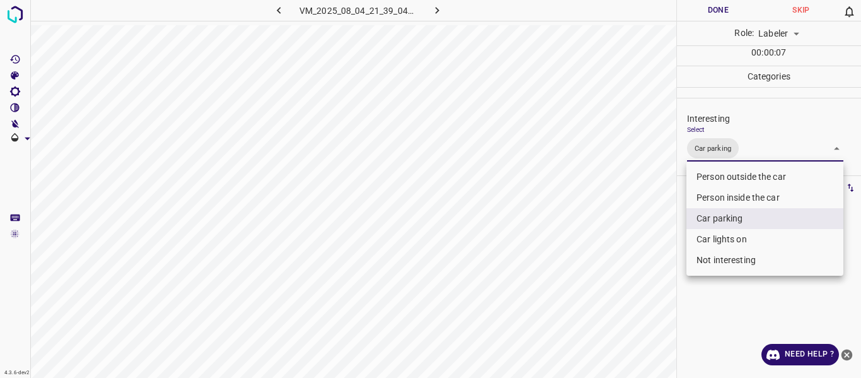
drag, startPoint x: 626, startPoint y: 300, endPoint x: 591, endPoint y: 343, distance: 55.6
click at [621, 318] on div at bounding box center [430, 189] width 861 height 378
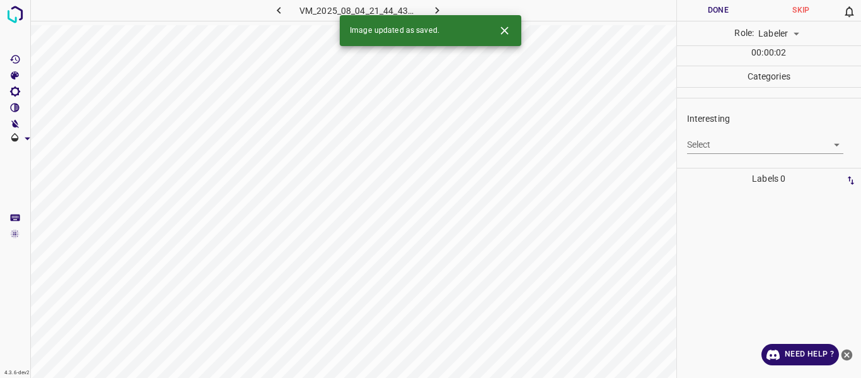
click at [697, 137] on body "4.3.6-dev2 VM_2025_08_04_21_44_43_112_02.gif Done Skip 0 Role: Labeler labeler …" at bounding box center [430, 189] width 861 height 378
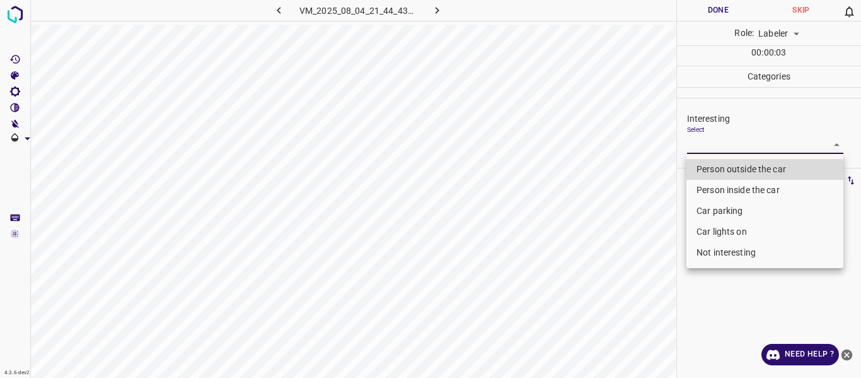
click at [702, 165] on li "Person outside the car" at bounding box center [765, 169] width 157 height 21
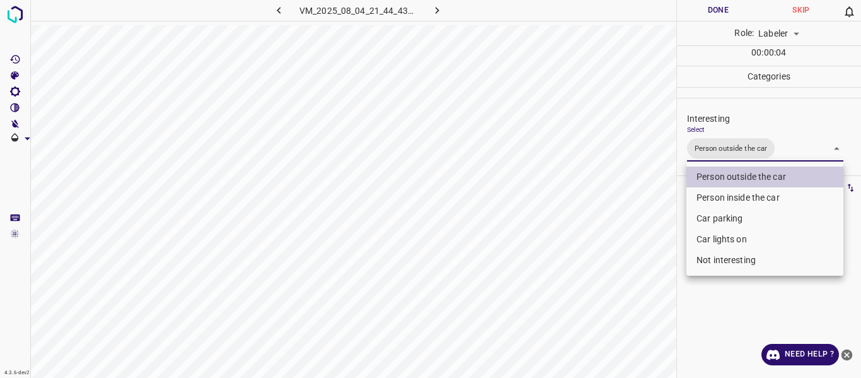
drag, startPoint x: 721, startPoint y: 243, endPoint x: 700, endPoint y: 255, distance: 24.0
click at [720, 243] on li "Car lights on" at bounding box center [765, 239] width 157 height 21
type input "Person outside the car,Car lights on"
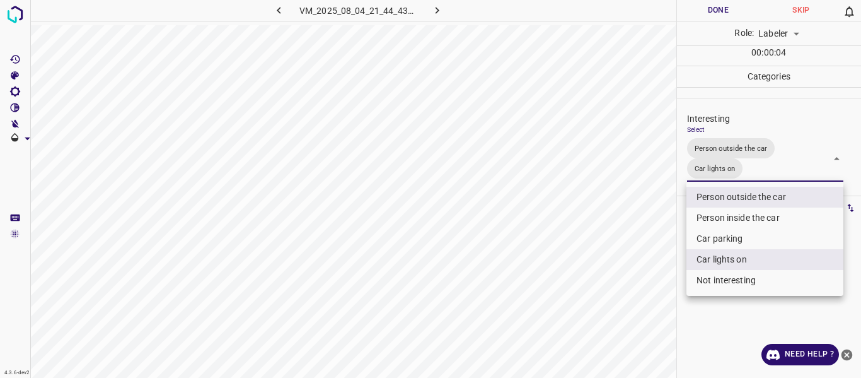
drag, startPoint x: 624, startPoint y: 283, endPoint x: 616, endPoint y: 297, distance: 16.1
click at [617, 295] on div at bounding box center [430, 189] width 861 height 378
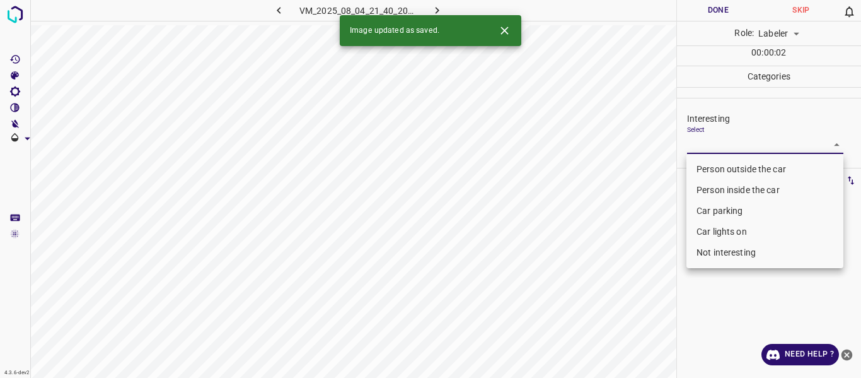
click at [710, 142] on body "4.3.6-dev2 VM_2025_08_04_21_40_20_264_04.gif Done Skip 0 Role: Labeler labeler …" at bounding box center [430, 189] width 861 height 378
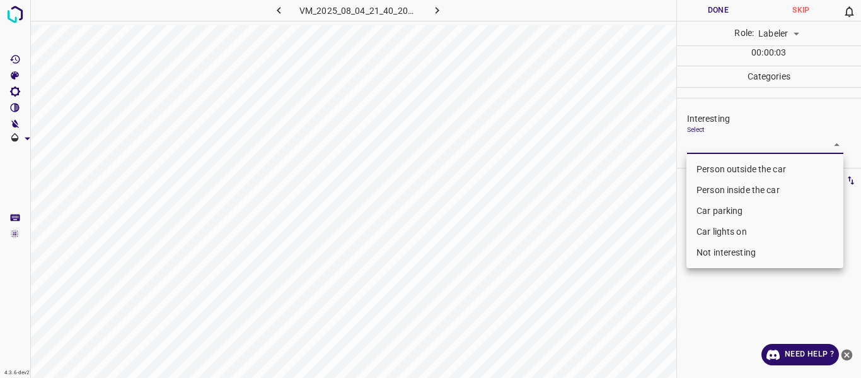
drag, startPoint x: 704, startPoint y: 168, endPoint x: 681, endPoint y: 197, distance: 36.3
click at [703, 169] on li "Person outside the car" at bounding box center [765, 169] width 157 height 21
type input "Person outside the car"
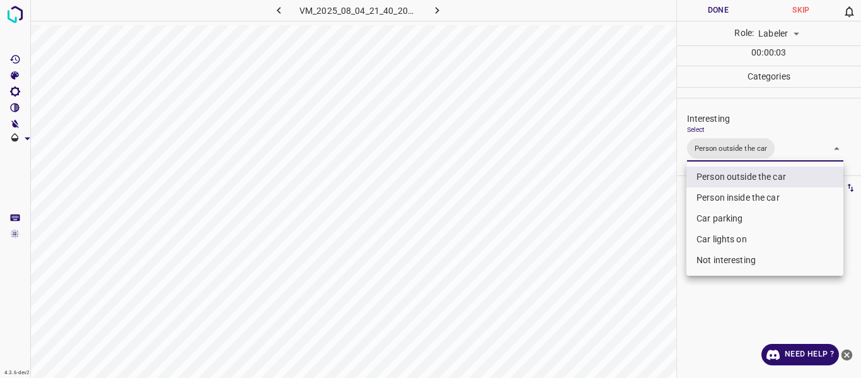
drag, startPoint x: 604, startPoint y: 267, endPoint x: 600, endPoint y: 334, distance: 67.0
click at [605, 296] on div at bounding box center [430, 189] width 861 height 378
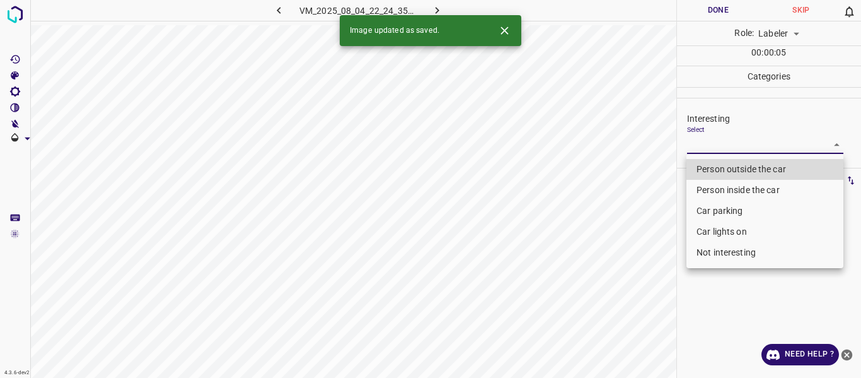
click at [732, 142] on body "4.3.6-dev2 VM_2025_08_04_22_24_35_491_03.gif Done Skip 0 Role: Labeler labeler …" at bounding box center [430, 189] width 861 height 378
drag, startPoint x: 722, startPoint y: 166, endPoint x: 635, endPoint y: 239, distance: 113.7
click at [722, 166] on li "Person outside the car" at bounding box center [765, 169] width 157 height 21
type input "Person outside the car"
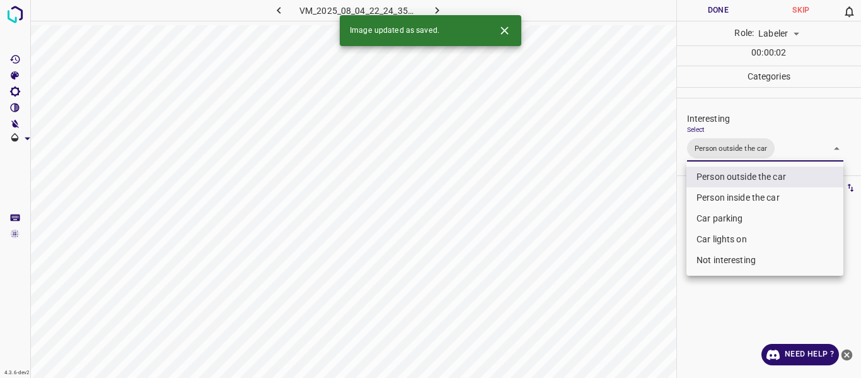
drag, startPoint x: 634, startPoint y: 251, endPoint x: 633, endPoint y: 264, distance: 13.3
click at [634, 254] on div at bounding box center [430, 189] width 861 height 378
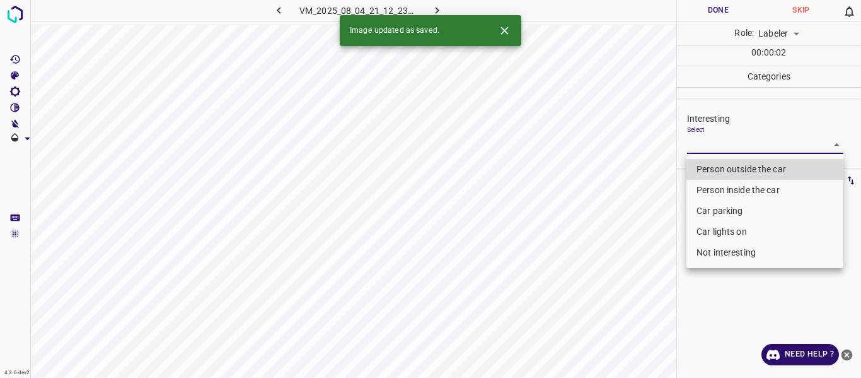
drag, startPoint x: 717, startPoint y: 142, endPoint x: 713, endPoint y: 202, distance: 60.7
click at [718, 145] on body "4.3.6-dev2 VM_2025_08_04_21_12_23_714_02.gif Done Skip 0 Role: Labeler labeler …" at bounding box center [430, 189] width 861 height 378
drag, startPoint x: 721, startPoint y: 257, endPoint x: 703, endPoint y: 266, distance: 21.2
click at [721, 257] on li "Not interesting" at bounding box center [765, 252] width 157 height 21
type input "Not interesting"
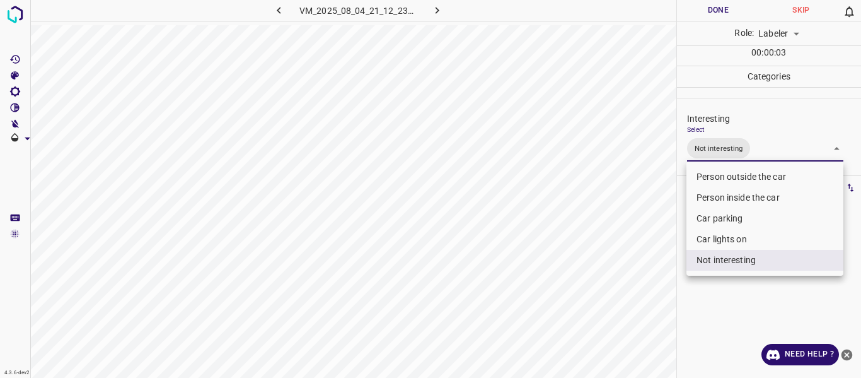
click at [602, 301] on div at bounding box center [430, 189] width 861 height 378
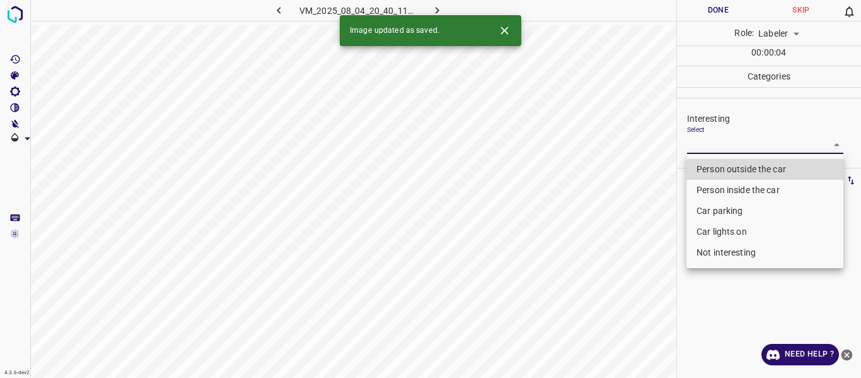
click at [727, 139] on body "4.3.6-dev2 VM_2025_08_04_20_40_11_888_03.gif Done Skip 0 Role: Labeler labeler …" at bounding box center [430, 189] width 861 height 378
click at [726, 164] on li "Person outside the car" at bounding box center [765, 169] width 157 height 21
type input "Person outside the car"
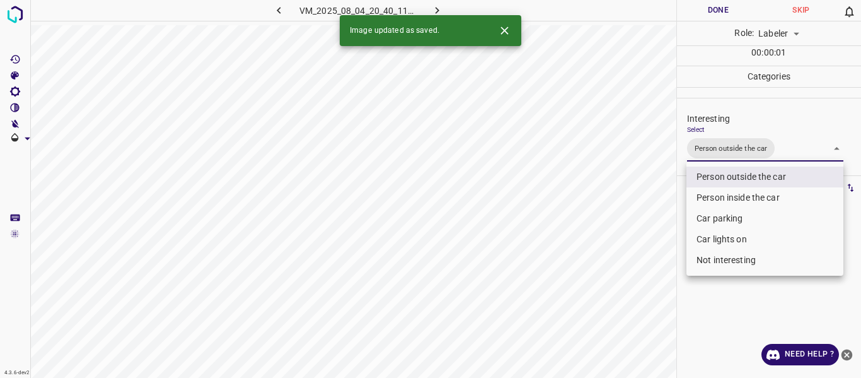
drag, startPoint x: 620, startPoint y: 257, endPoint x: 573, endPoint y: 323, distance: 80.5
click at [621, 265] on div at bounding box center [430, 189] width 861 height 378
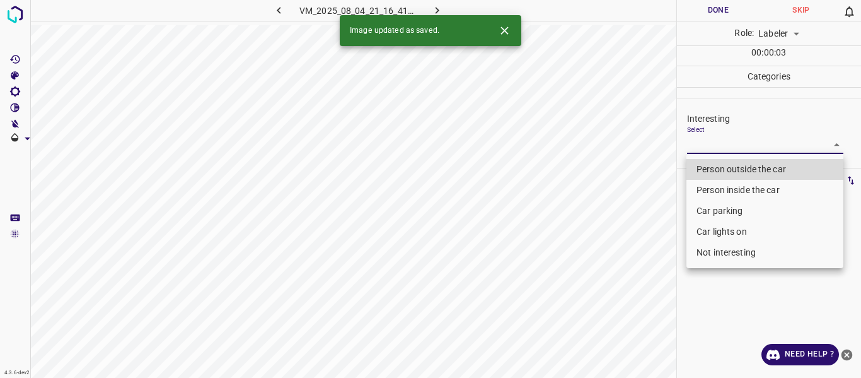
click at [741, 147] on body "4.3.6-dev2 VM_2025_08_04_21_16_41_043_03.gif Done Skip 0 Role: Labeler labeler …" at bounding box center [430, 189] width 861 height 378
drag, startPoint x: 738, startPoint y: 169, endPoint x: 718, endPoint y: 181, distance: 22.9
click at [738, 170] on li "Person outside the car" at bounding box center [765, 169] width 157 height 21
type input "Person outside the car"
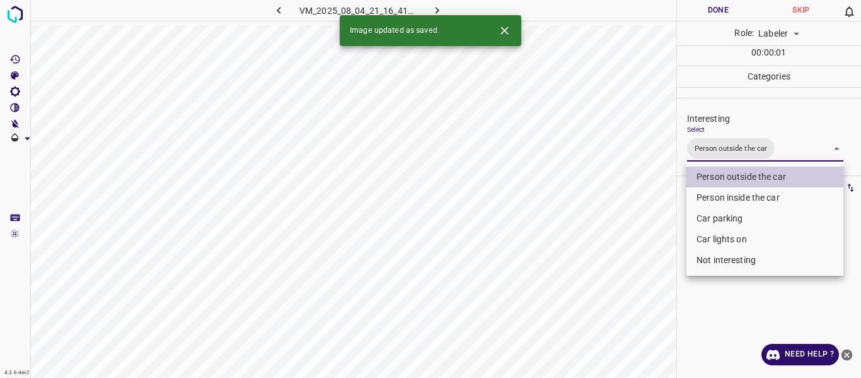
drag, startPoint x: 639, startPoint y: 281, endPoint x: 612, endPoint y: 338, distance: 63.5
click at [638, 300] on div at bounding box center [430, 189] width 861 height 378
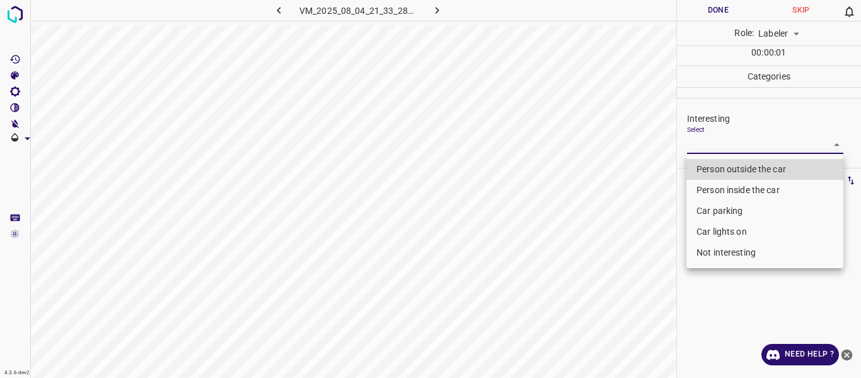
drag, startPoint x: 711, startPoint y: 143, endPoint x: 709, endPoint y: 205, distance: 62.5
click at [711, 143] on body "4.3.6-dev2 VM_2025_08_04_21_33_28_210_01.gif Done Skip 0 Role: Labeler labeler …" at bounding box center [430, 189] width 861 height 378
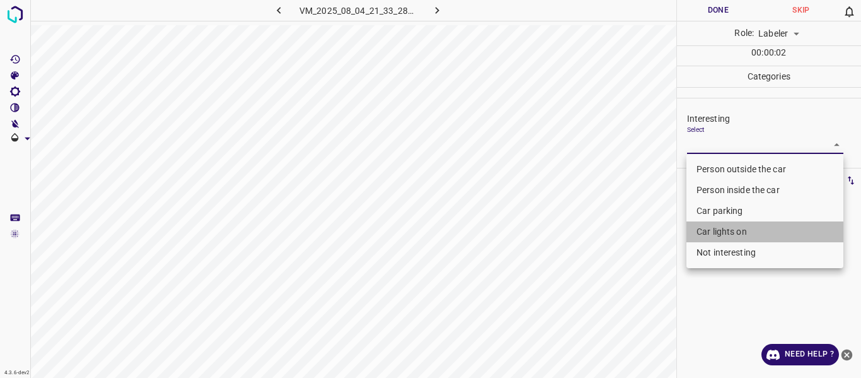
click at [715, 228] on li "Car lights on" at bounding box center [765, 231] width 157 height 21
type input "Car lights on"
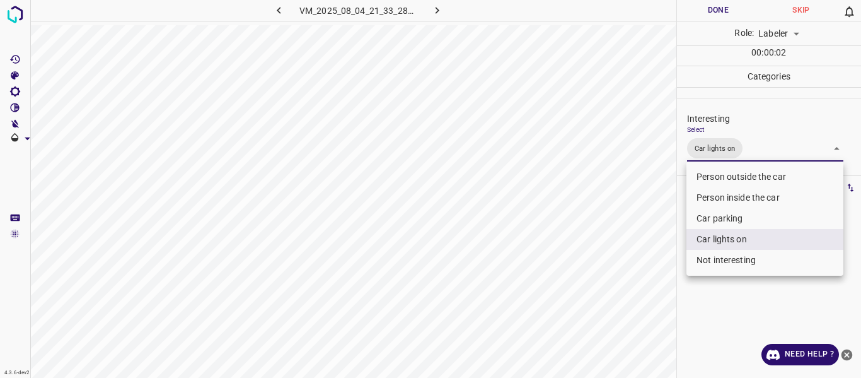
drag, startPoint x: 634, startPoint y: 265, endPoint x: 637, endPoint y: 287, distance: 21.7
click at [636, 278] on div at bounding box center [430, 189] width 861 height 378
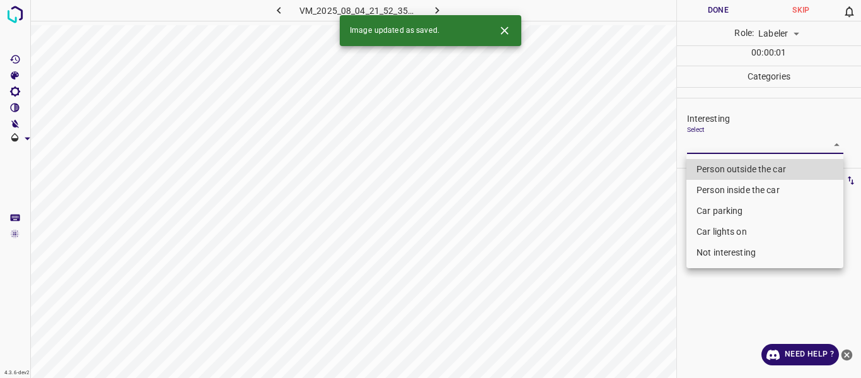
click at [727, 145] on body "4.3.6-dev2 VM_2025_08_04_21_52_35_419_03.gif Done Skip 0 Role: Labeler labeler …" at bounding box center [430, 189] width 861 height 378
click at [733, 231] on li "Car lights on" at bounding box center [765, 231] width 157 height 21
type input "Car lights on"
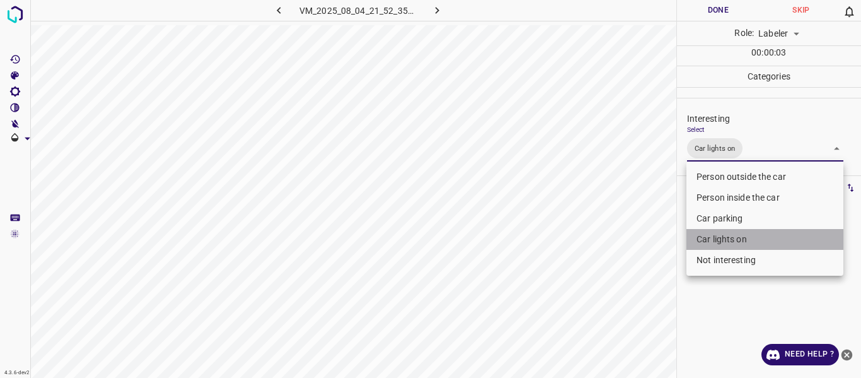
click at [762, 239] on li "Car lights on" at bounding box center [765, 239] width 157 height 21
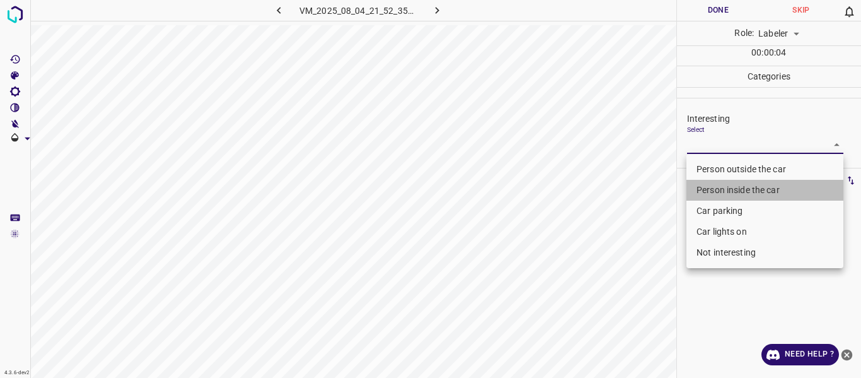
click at [747, 186] on li "Person inside the car" at bounding box center [765, 190] width 157 height 21
type input "Person inside the car"
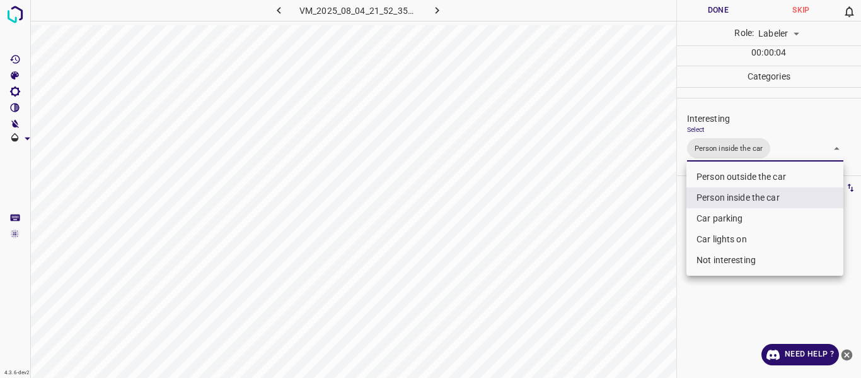
drag, startPoint x: 607, startPoint y: 266, endPoint x: 604, endPoint y: 303, distance: 36.7
click at [608, 276] on div at bounding box center [430, 189] width 861 height 378
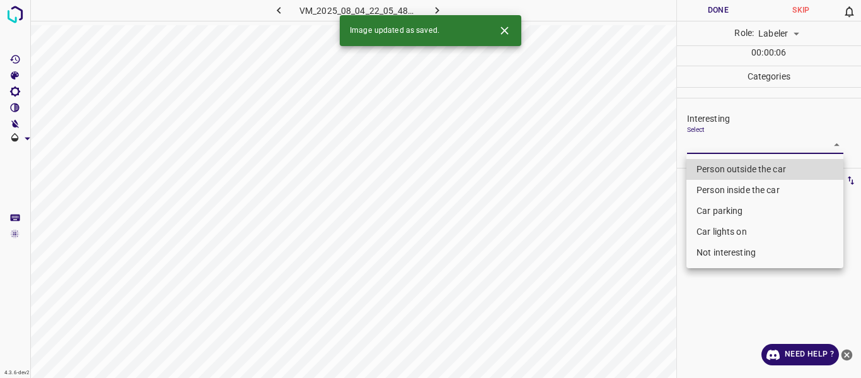
click at [760, 148] on body "4.3.6-dev2 VM_2025_08_04_22_05_48_381_02.gif Done Skip 0 Role: Labeler labeler …" at bounding box center [430, 189] width 861 height 378
drag, startPoint x: 734, startPoint y: 207, endPoint x: 724, endPoint y: 218, distance: 14.3
click at [734, 208] on li "Car parking" at bounding box center [765, 211] width 157 height 21
type input "Car parking"
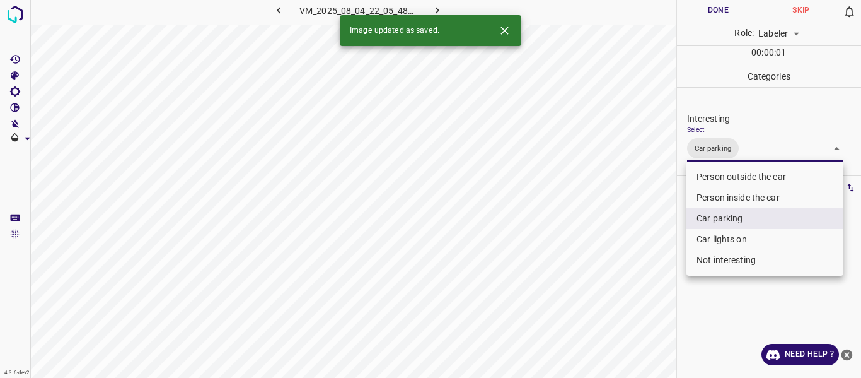
drag, startPoint x: 629, startPoint y: 268, endPoint x: 629, endPoint y: 310, distance: 42.3
click at [633, 283] on div at bounding box center [430, 189] width 861 height 378
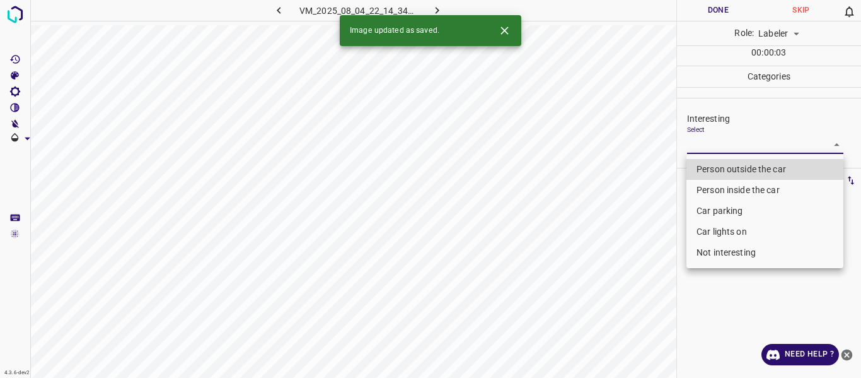
click at [728, 146] on body "4.3.6-dev2 VM_2025_08_04_22_14_34_434_05.gif Done Skip 0 Role: Labeler labeler …" at bounding box center [430, 189] width 861 height 378
click at [725, 167] on li "Person outside the car" at bounding box center [765, 169] width 157 height 21
type input "Person outside the car"
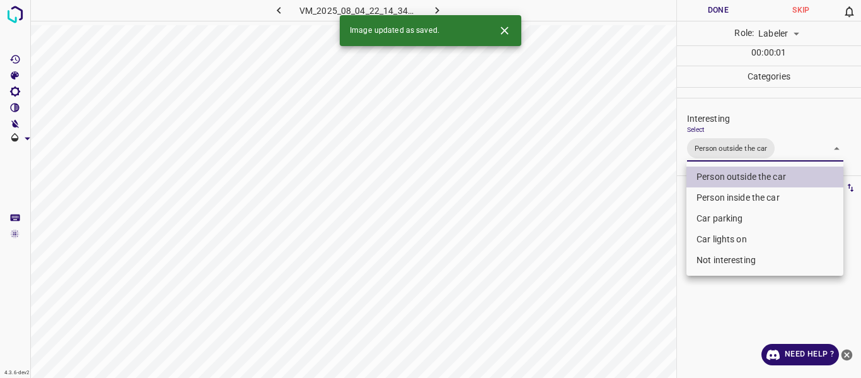
drag, startPoint x: 638, startPoint y: 262, endPoint x: 631, endPoint y: 299, distance: 37.4
click at [637, 284] on div at bounding box center [430, 189] width 861 height 378
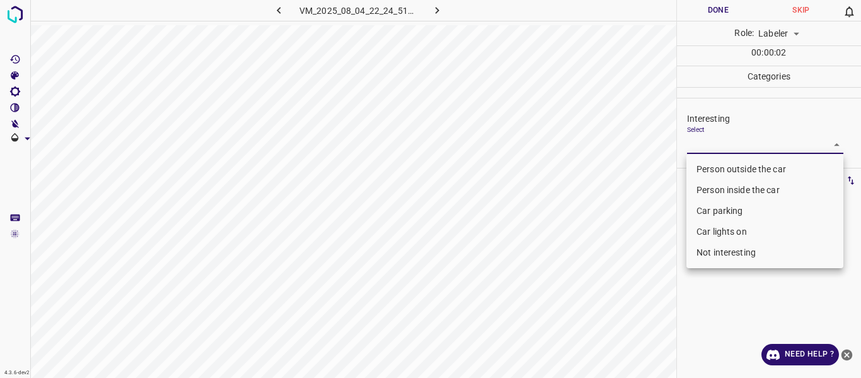
drag, startPoint x: 713, startPoint y: 138, endPoint x: 718, endPoint y: 187, distance: 48.9
click at [713, 139] on body "4.3.6-dev2 VM_2025_08_04_22_24_51_421_00.gif Done Skip 0 Role: Labeler labeler …" at bounding box center [430, 189] width 861 height 378
click at [725, 236] on li "Car lights on" at bounding box center [765, 231] width 157 height 21
type input "Car lights on"
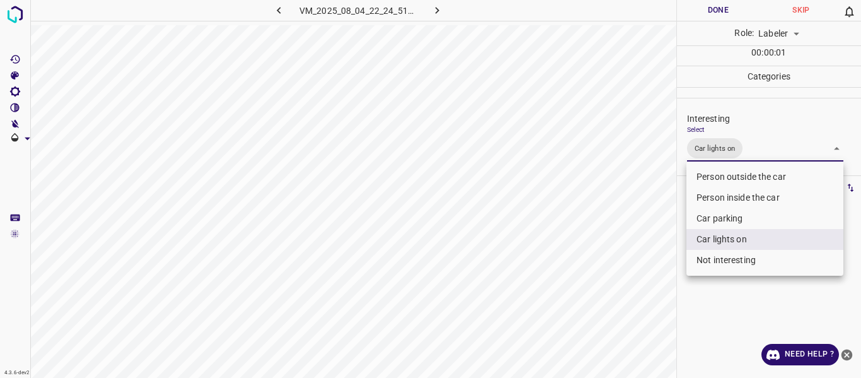
drag, startPoint x: 620, startPoint y: 313, endPoint x: 621, endPoint y: 325, distance: 12.0
click at [621, 324] on div at bounding box center [430, 189] width 861 height 378
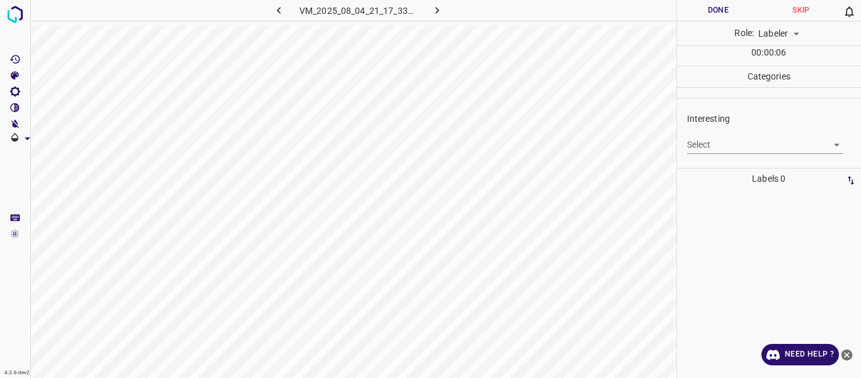
click at [726, 147] on body "4.3.6-dev2 VM_2025_08_04_21_17_33_700_02.gif Done Skip 0 Role: Labeler labeler …" at bounding box center [430, 189] width 861 height 378
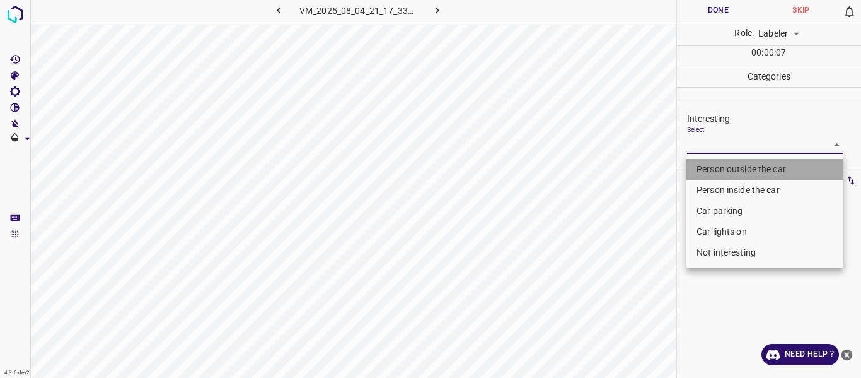
drag, startPoint x: 720, startPoint y: 166, endPoint x: 634, endPoint y: 242, distance: 114.9
click at [720, 167] on li "Person outside the car" at bounding box center [765, 169] width 157 height 21
type input "Person outside the car"
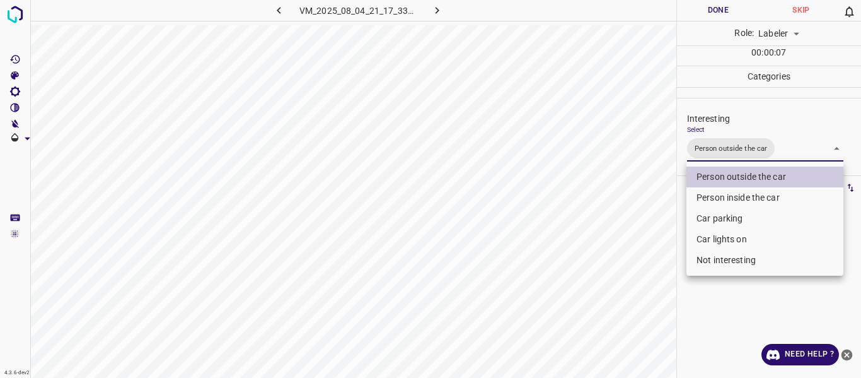
drag, startPoint x: 630, startPoint y: 245, endPoint x: 630, endPoint y: 266, distance: 20.8
click at [631, 262] on div at bounding box center [430, 189] width 861 height 378
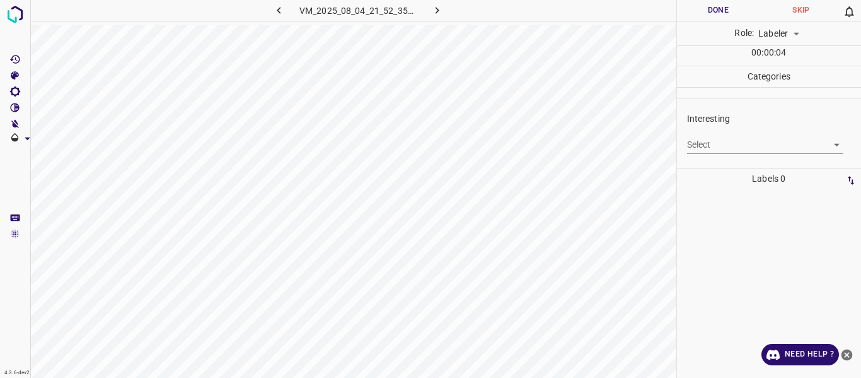
click at [724, 138] on body "4.3.6-dev2 VM_2025_08_04_21_52_35_419_04.gif Done Skip 0 Role: Labeler labeler …" at bounding box center [430, 189] width 861 height 378
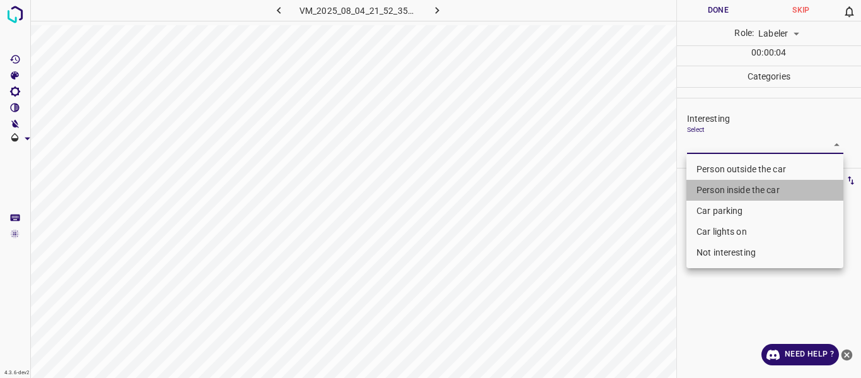
click at [718, 189] on li "Person inside the car" at bounding box center [765, 190] width 157 height 21
type input "Person inside the car"
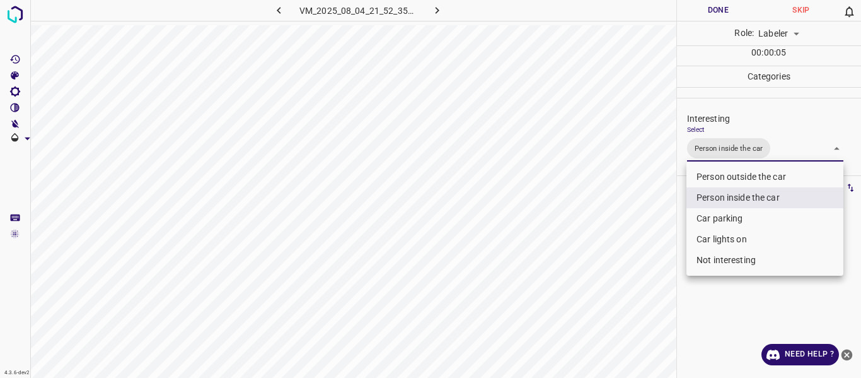
drag, startPoint x: 638, startPoint y: 261, endPoint x: 597, endPoint y: 325, distance: 75.9
click at [635, 269] on div at bounding box center [430, 189] width 861 height 378
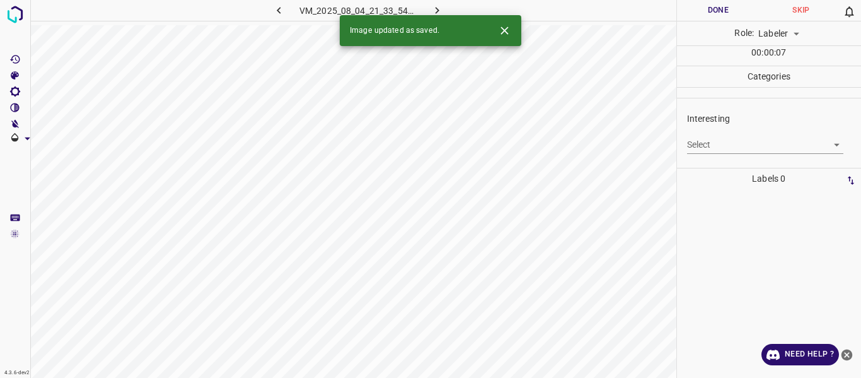
click at [722, 141] on body "4.3.6-dev2 VM_2025_08_04_21_33_54_520_04.gif Done Skip 0 Role: Labeler labeler …" at bounding box center [430, 189] width 861 height 378
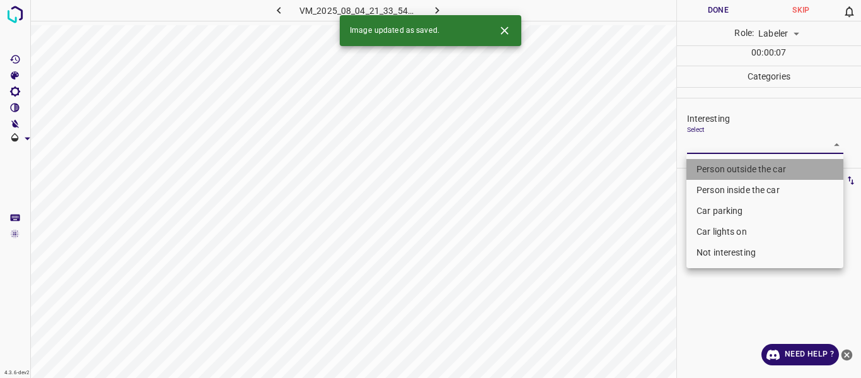
click at [720, 161] on li "Person outside the car" at bounding box center [765, 169] width 157 height 21
type input "Person outside the car"
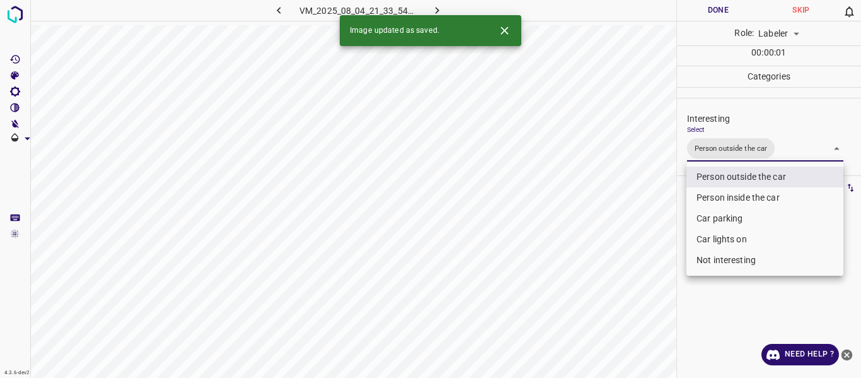
drag, startPoint x: 626, startPoint y: 259, endPoint x: 619, endPoint y: 341, distance: 82.3
click at [630, 276] on div at bounding box center [430, 189] width 861 height 378
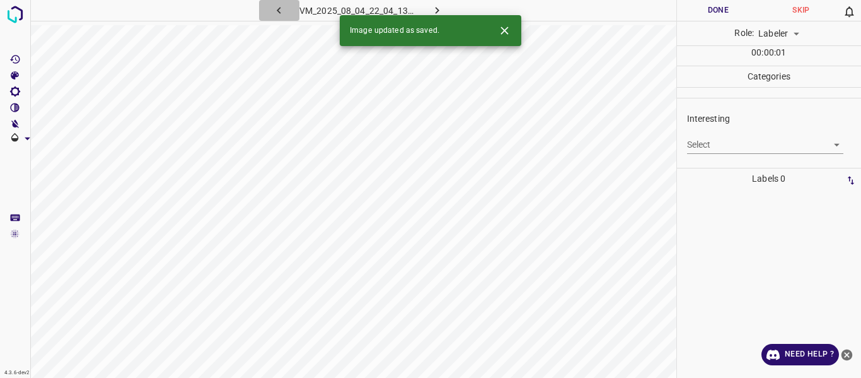
click at [276, 10] on icon "button" at bounding box center [278, 10] width 13 height 13
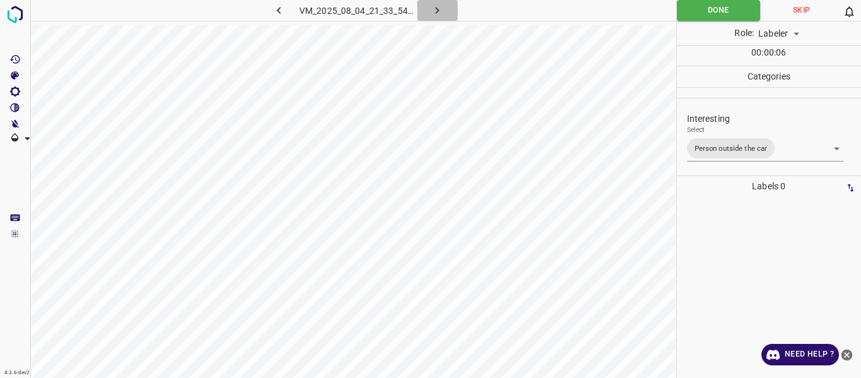
click at [433, 9] on icon "button" at bounding box center [437, 10] width 13 height 13
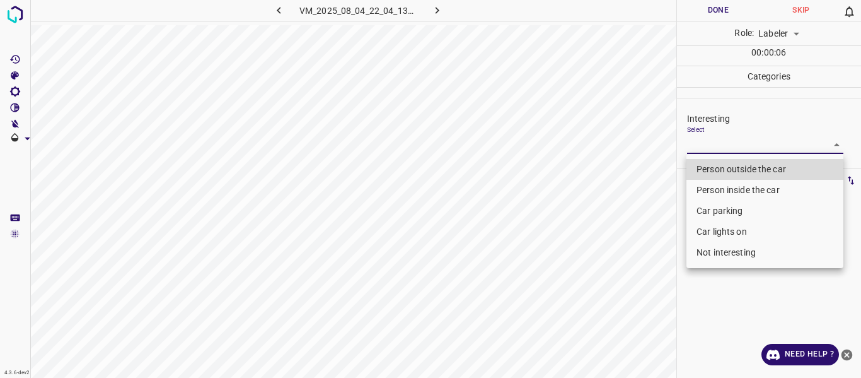
click at [749, 143] on body "4.3.6-dev2 VM_2025_08_04_22_04_13_560_00.gif Done Skip 0 Role: Labeler labeler …" at bounding box center [430, 189] width 861 height 378
click at [718, 165] on li "Person outside the car" at bounding box center [765, 169] width 157 height 21
type input "Person outside the car"
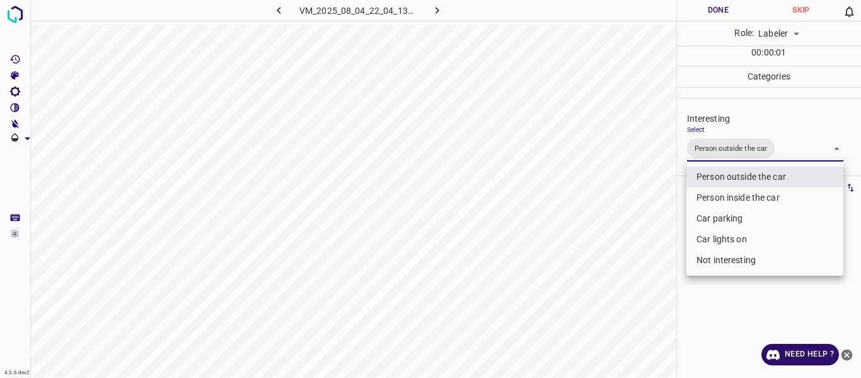
drag, startPoint x: 640, startPoint y: 197, endPoint x: 631, endPoint y: 211, distance: 17.3
click at [639, 199] on div at bounding box center [430, 189] width 861 height 378
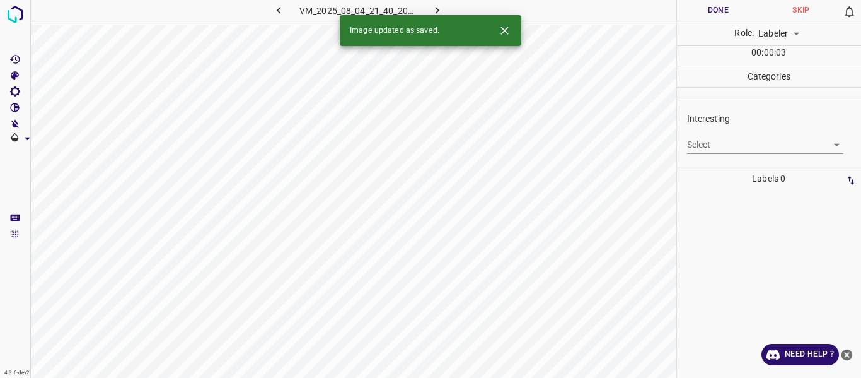
click at [703, 138] on body "4.3.6-dev2 VM_2025_08_04_21_40_20_264_03.gif Done Skip 0 Role: Labeler labeler …" at bounding box center [430, 189] width 861 height 378
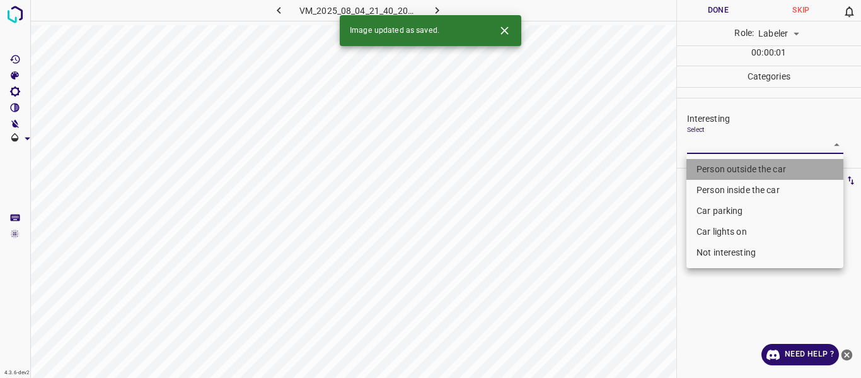
drag, startPoint x: 712, startPoint y: 165, endPoint x: 624, endPoint y: 213, distance: 100.2
click at [711, 165] on li "Person outside the car" at bounding box center [765, 169] width 157 height 21
type input "Person outside the car"
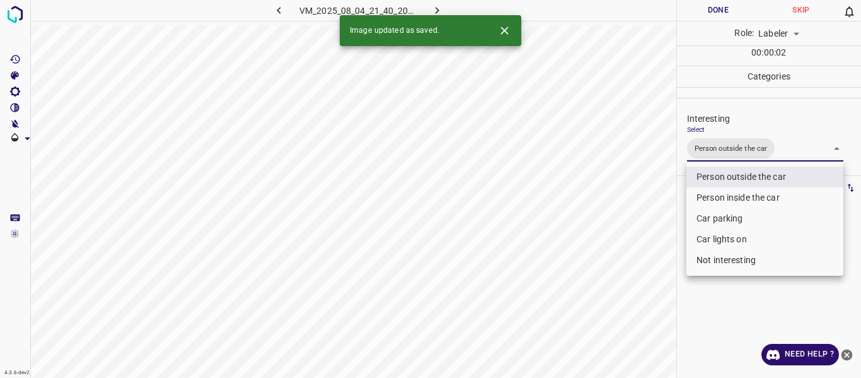
drag, startPoint x: 609, startPoint y: 227, endPoint x: 619, endPoint y: 270, distance: 43.9
click at [616, 244] on div at bounding box center [430, 189] width 861 height 378
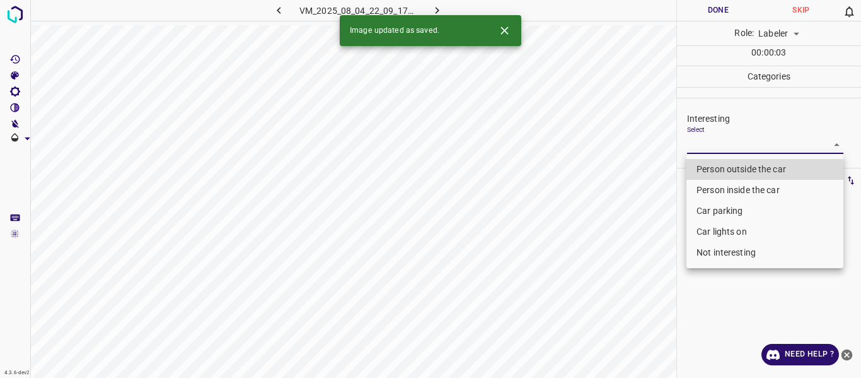
click at [746, 143] on body "4.3.6-dev2 VM_2025_08_04_22_09_17_953_07.gif Done Skip 0 Role: Labeler labeler …" at bounding box center [430, 189] width 861 height 378
click at [713, 167] on li "Person outside the car" at bounding box center [765, 169] width 157 height 21
type input "Person outside the car"
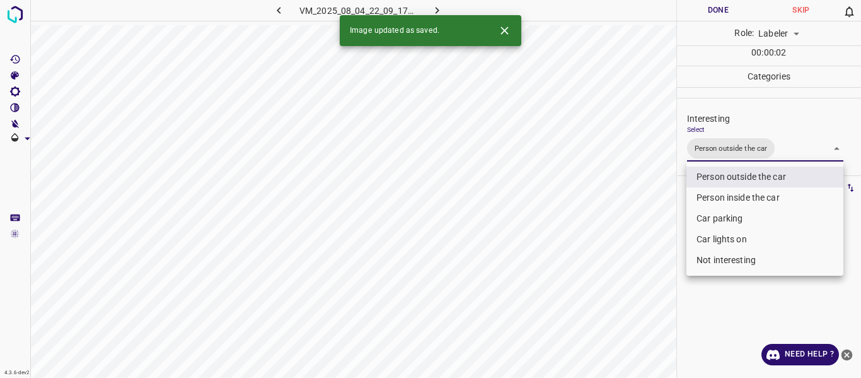
click at [621, 231] on div at bounding box center [430, 189] width 861 height 378
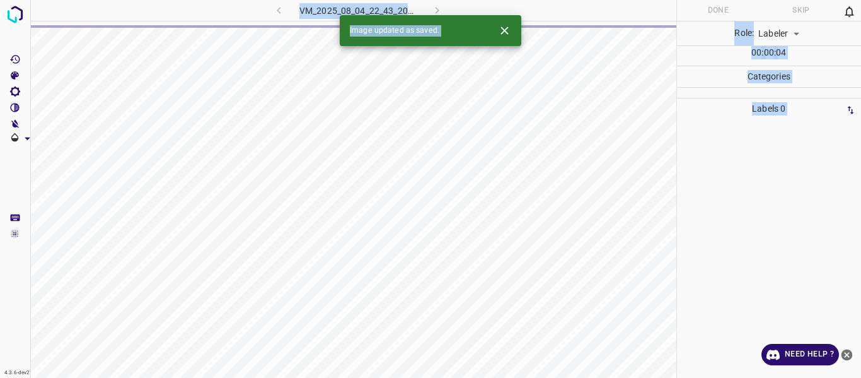
click at [275, 9] on div "VM_2025_08_04_22_43_20_050_11.gif" at bounding box center [358, 10] width 235 height 21
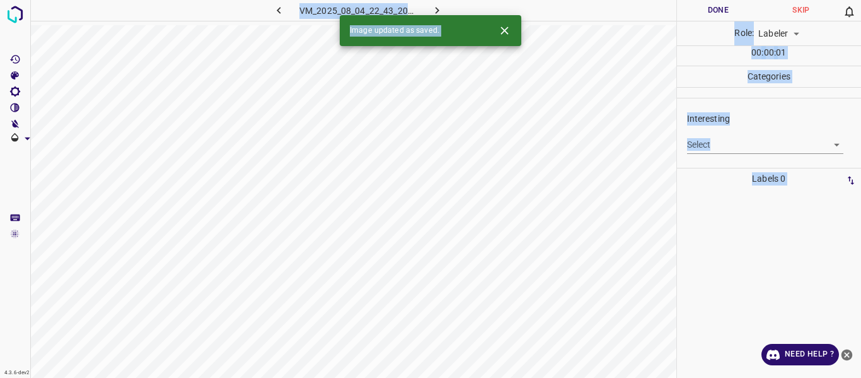
click at [247, 8] on div "VM_2025_08_04_22_43_20_050_11.gif" at bounding box center [358, 10] width 235 height 21
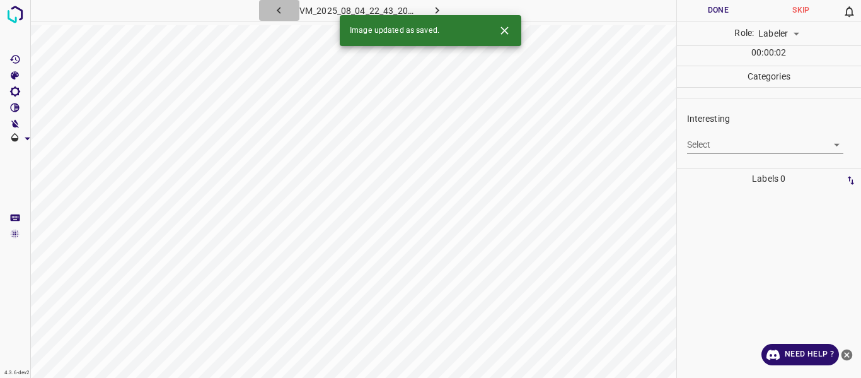
click at [277, 10] on icon "button" at bounding box center [279, 10] width 4 height 7
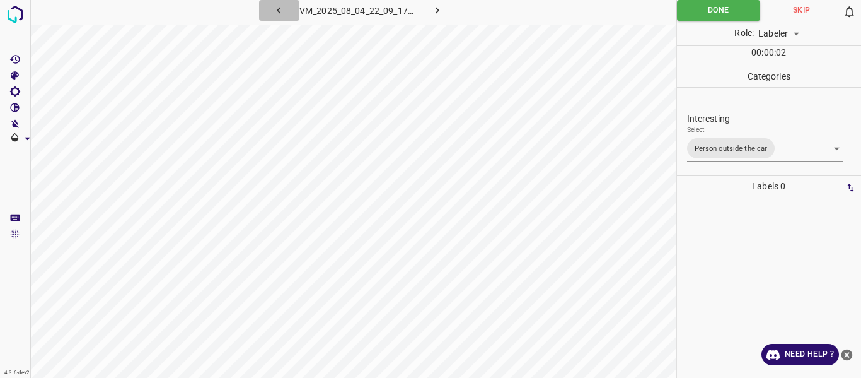
click at [281, 10] on icon "button" at bounding box center [278, 10] width 13 height 13
click at [436, 11] on icon "button" at bounding box center [437, 10] width 13 height 13
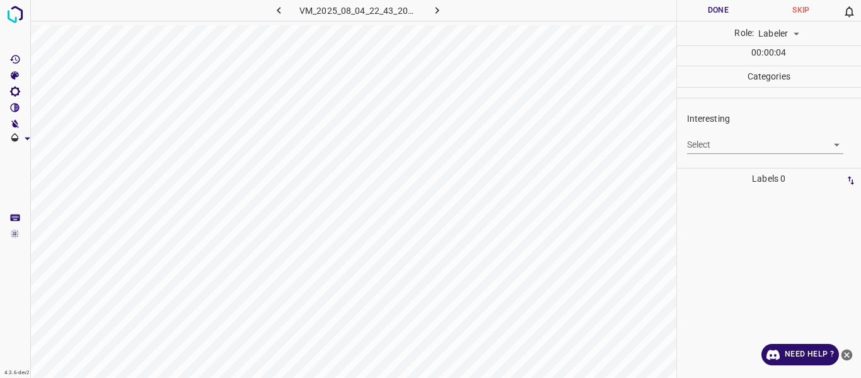
click at [714, 148] on body "4.3.6-dev2 VM_2025_08_04_22_43_20_050_11.gif Done Skip 0 Role: Labeler labeler …" at bounding box center [430, 189] width 861 height 378
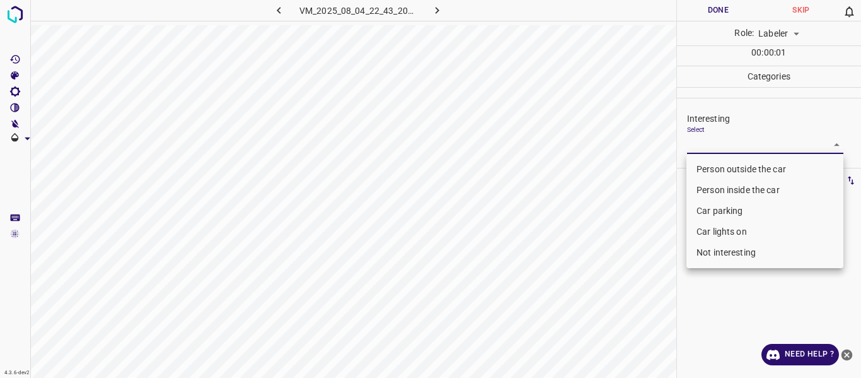
click at [725, 170] on li "Person outside the car" at bounding box center [765, 169] width 157 height 21
type input "Person outside the car"
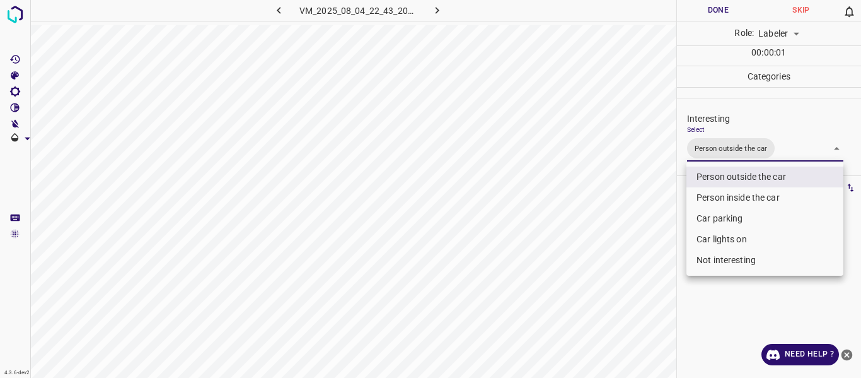
drag, startPoint x: 672, startPoint y: 253, endPoint x: 651, endPoint y: 289, distance: 42.1
click at [668, 272] on div at bounding box center [430, 189] width 861 height 378
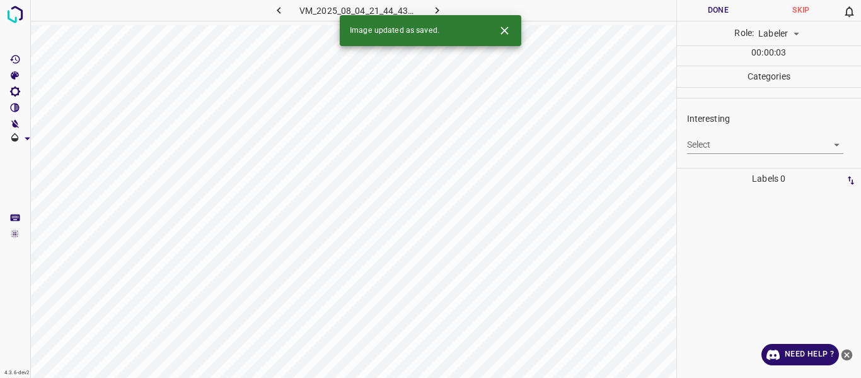
click at [730, 144] on body "4.3.6-dev2 VM_2025_08_04_21_44_43_112_07.gif Done Skip 0 Role: Labeler labeler …" at bounding box center [430, 189] width 861 height 378
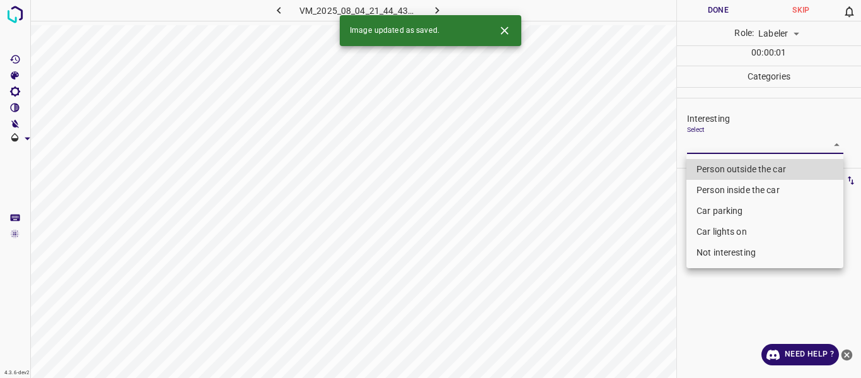
click at [728, 163] on li "Person outside the car" at bounding box center [765, 169] width 157 height 21
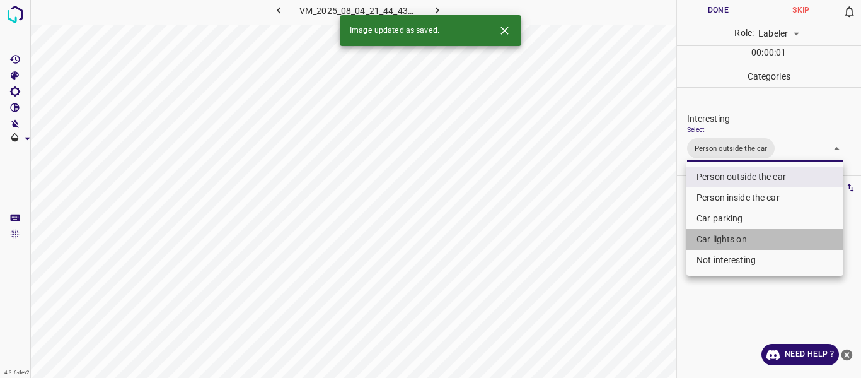
click at [715, 242] on li "Car lights on" at bounding box center [765, 239] width 157 height 21
type input "Person outside the car,Car lights on"
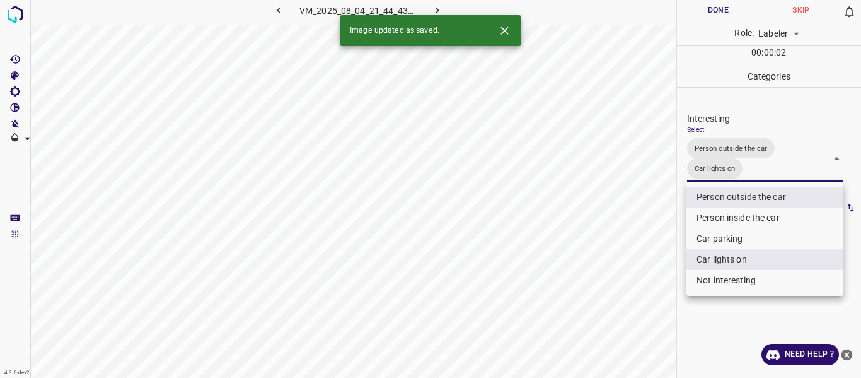
drag, startPoint x: 642, startPoint y: 257, endPoint x: 629, endPoint y: 295, distance: 40.7
click at [640, 269] on div at bounding box center [430, 189] width 861 height 378
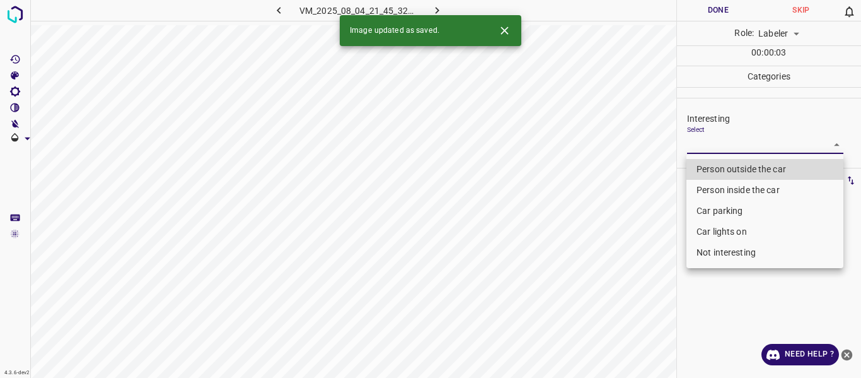
drag, startPoint x: 696, startPoint y: 139, endPoint x: 703, endPoint y: 184, distance: 44.7
click at [696, 139] on body "4.3.6-dev2 VM_2025_08_04_21_45_32_689_05.gif Done Skip 0 Role: Labeler labeler …" at bounding box center [430, 189] width 861 height 378
click at [709, 210] on li "Car parking" at bounding box center [765, 211] width 157 height 21
type input "Car parking"
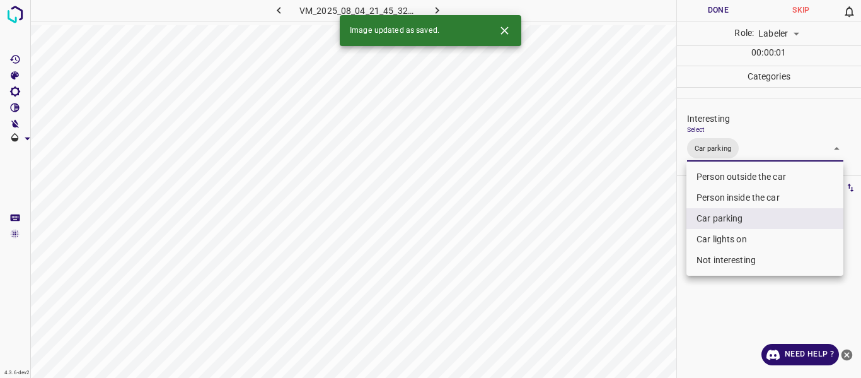
drag, startPoint x: 634, startPoint y: 262, endPoint x: 620, endPoint y: 317, distance: 56.8
click at [632, 283] on div at bounding box center [430, 189] width 861 height 378
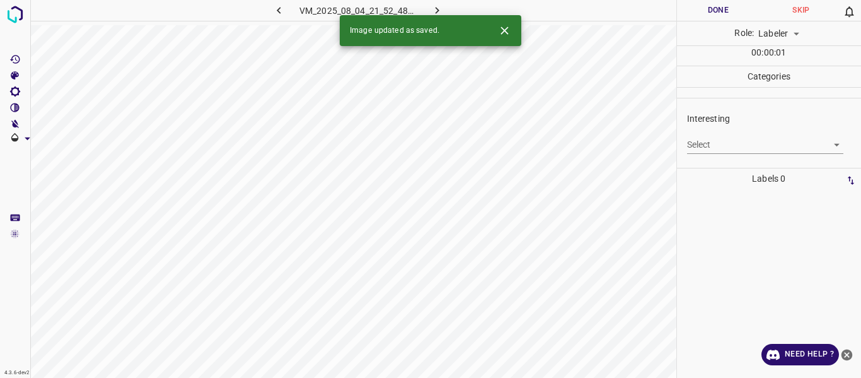
click at [715, 141] on body "4.3.6-dev2 VM_2025_08_04_21_52_48_766_02.gif Done Skip 0 Role: Labeler labeler …" at bounding box center [430, 189] width 861 height 378
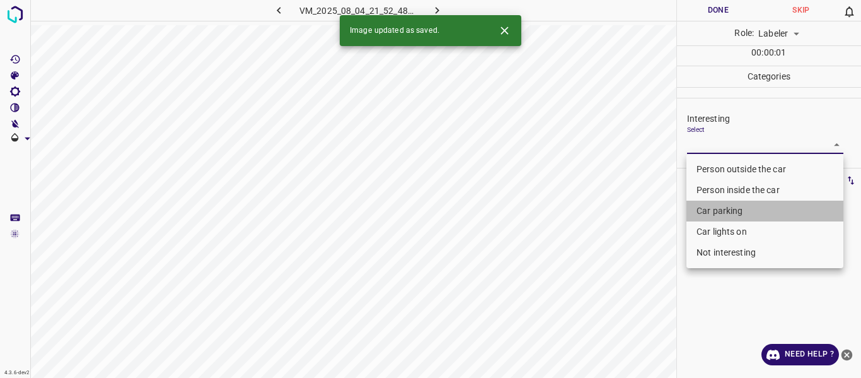
click at [704, 204] on li "Car parking" at bounding box center [765, 211] width 157 height 21
type input "Car parking"
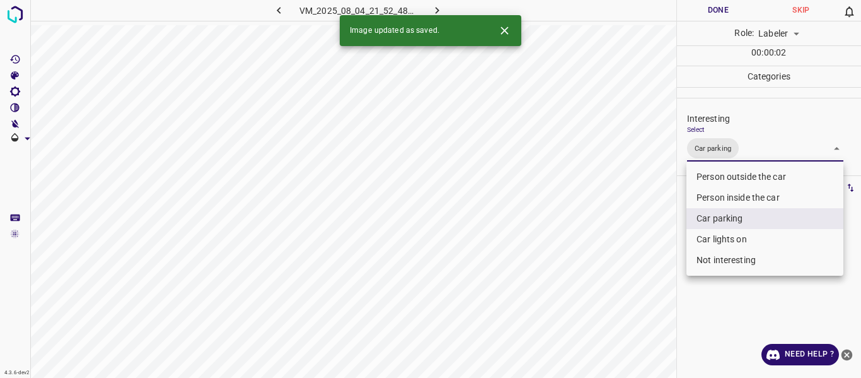
drag, startPoint x: 638, startPoint y: 276, endPoint x: 628, endPoint y: 334, distance: 59.5
click at [639, 293] on div at bounding box center [430, 189] width 861 height 378
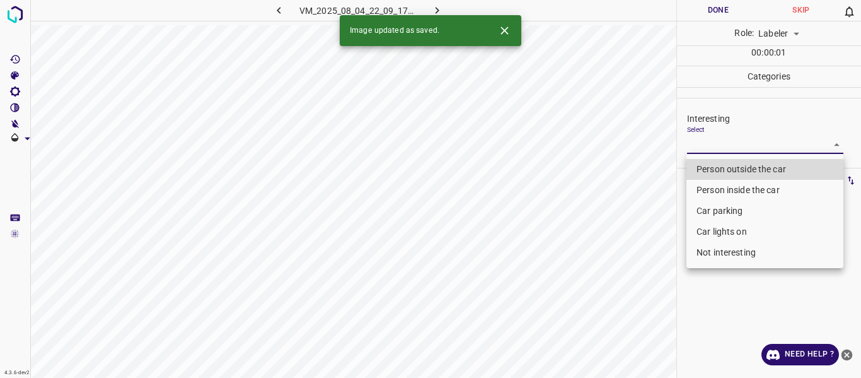
click at [722, 141] on body "4.3.6-dev2 VM_2025_08_04_22_09_17_953_12.gif Done Skip 0 Role: Labeler labeler …" at bounding box center [430, 189] width 861 height 378
drag, startPoint x: 734, startPoint y: 255, endPoint x: 713, endPoint y: 271, distance: 27.0
click at [734, 255] on li "Not interesting" at bounding box center [765, 252] width 157 height 21
type input "Not interesting"
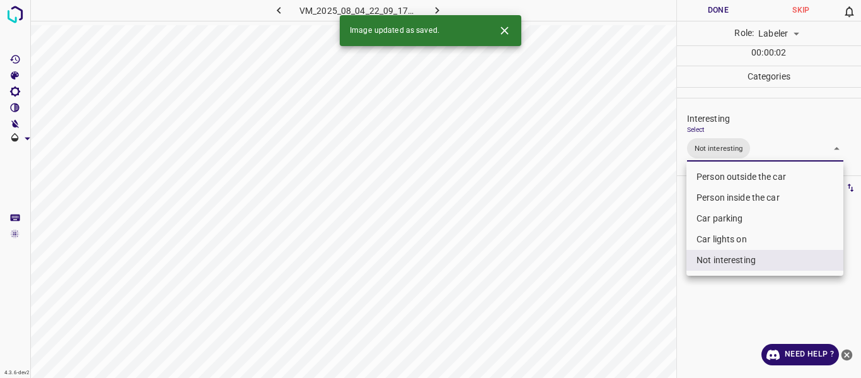
drag, startPoint x: 651, startPoint y: 310, endPoint x: 620, endPoint y: 370, distance: 67.4
click at [648, 325] on div at bounding box center [430, 189] width 861 height 378
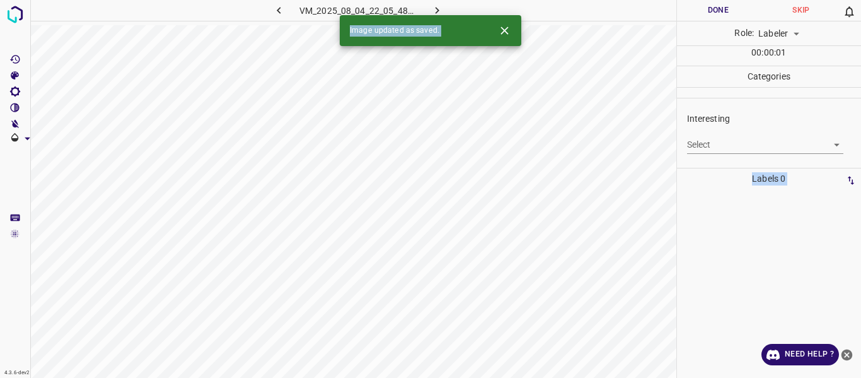
click at [716, 134] on div "Select ​" at bounding box center [765, 139] width 157 height 28
click at [715, 147] on body "4.3.6-dev2 VM_2025_08_04_22_05_48_381_06.gif Done Skip 0 Role: Labeler labeler …" at bounding box center [430, 189] width 861 height 378
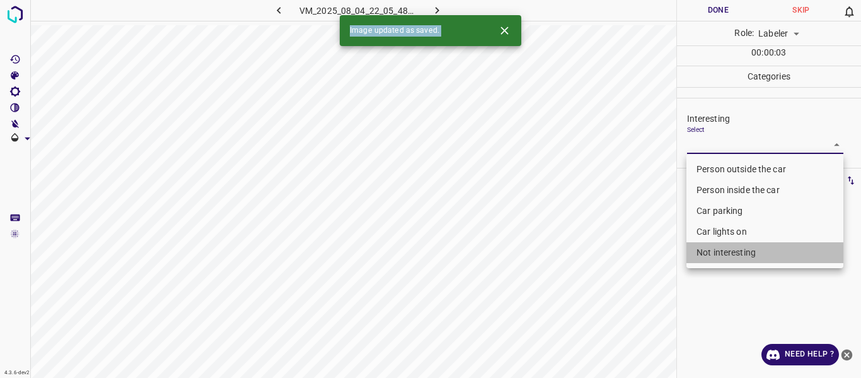
click at [702, 252] on li "Not interesting" at bounding box center [765, 252] width 157 height 21
type input "Not interesting"
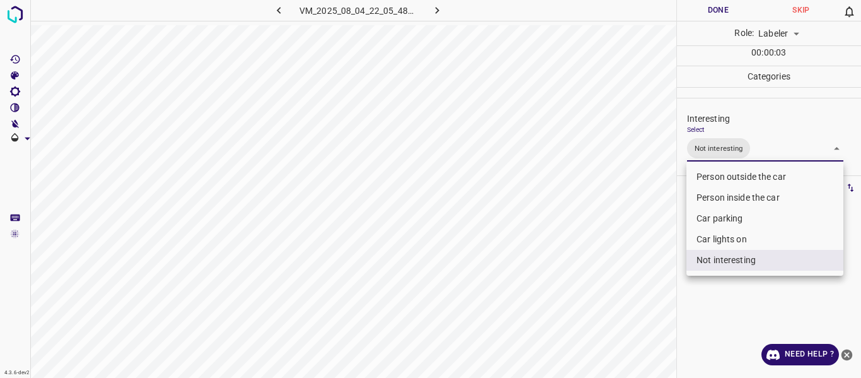
drag, startPoint x: 656, startPoint y: 278, endPoint x: 651, endPoint y: 291, distance: 14.4
click at [656, 283] on div at bounding box center [430, 189] width 861 height 378
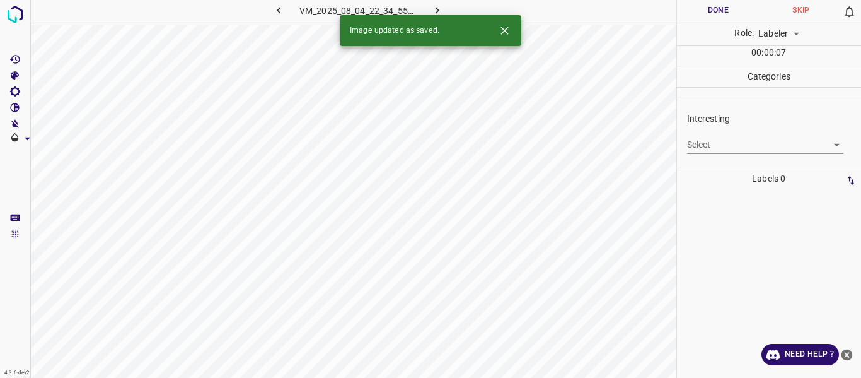
click at [720, 142] on body "4.3.6-dev2 VM_2025_08_04_22_34_55_030_03.gif Done Skip 0 Role: Labeler labeler …" at bounding box center [430, 189] width 861 height 378
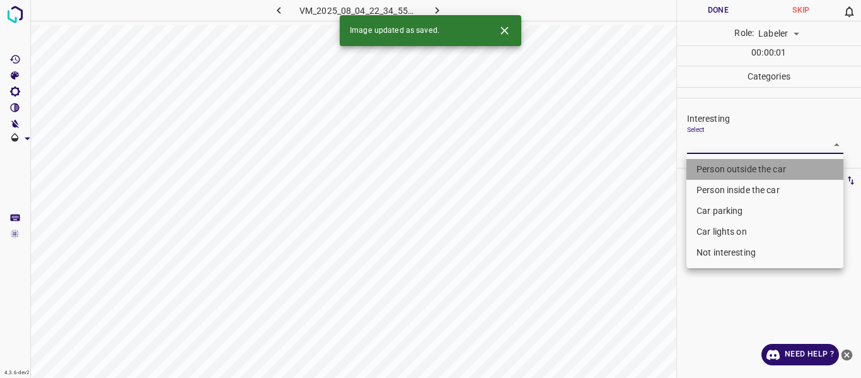
drag, startPoint x: 722, startPoint y: 163, endPoint x: 622, endPoint y: 229, distance: 119.3
click at [722, 164] on li "Person outside the car" at bounding box center [765, 169] width 157 height 21
type input "Person outside the car"
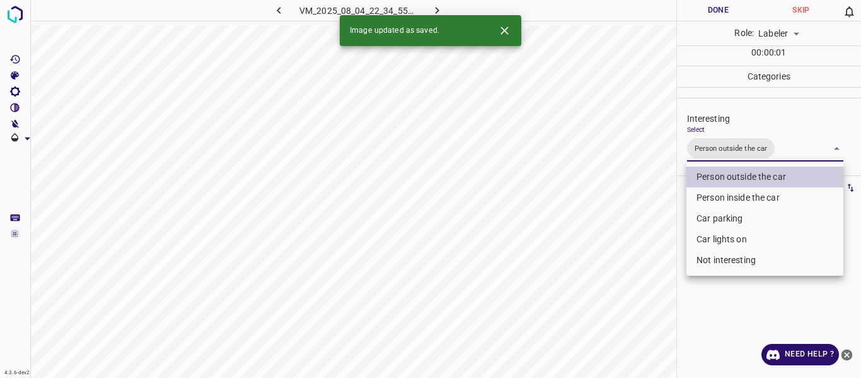
drag, startPoint x: 622, startPoint y: 231, endPoint x: 611, endPoint y: 260, distance: 31.5
click at [622, 236] on div at bounding box center [430, 189] width 861 height 378
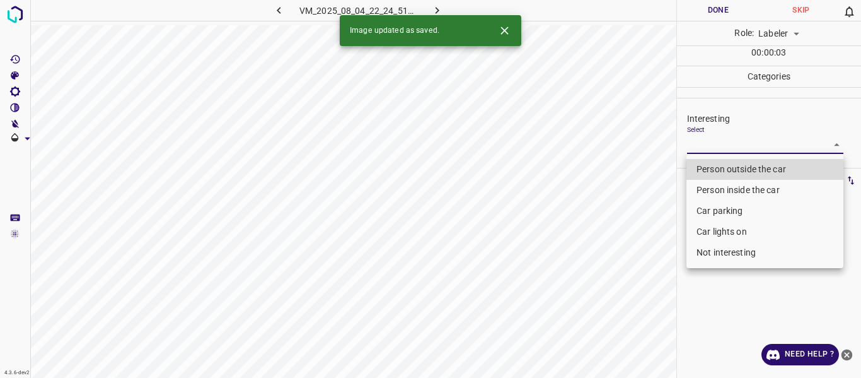
drag, startPoint x: 712, startPoint y: 144, endPoint x: 713, endPoint y: 178, distance: 34.1
click at [713, 144] on body "4.3.6-dev2 VM_2025_08_04_22_24_51_421_04.gif Done Skip 0 Role: Labeler labeler …" at bounding box center [430, 189] width 861 height 378
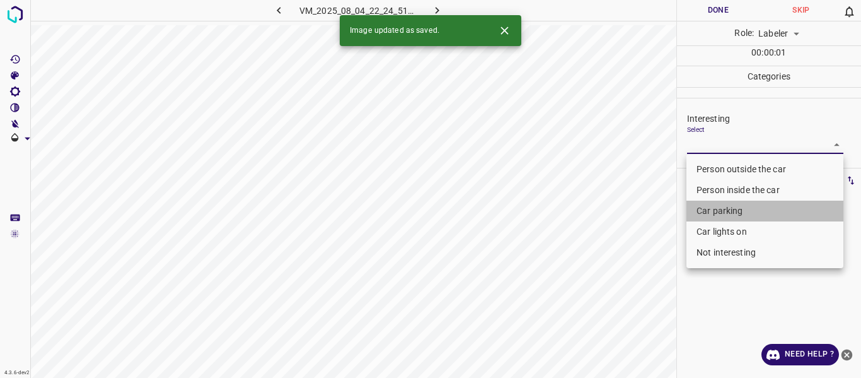
click at [713, 207] on li "Car parking" at bounding box center [765, 211] width 157 height 21
type input "Car parking"
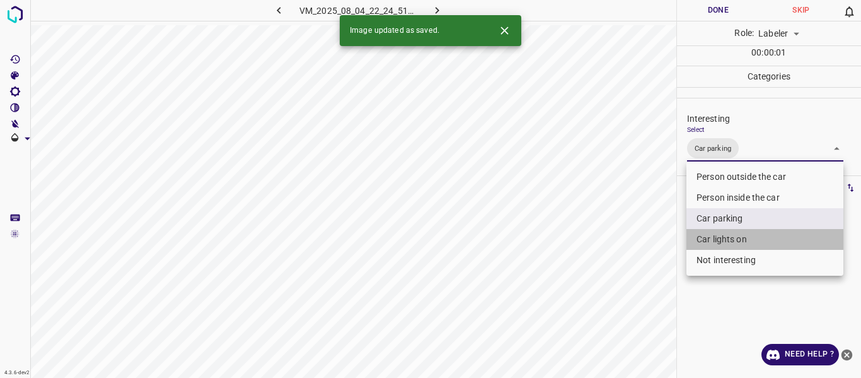
click at [710, 235] on li "Car lights on" at bounding box center [765, 239] width 157 height 21
type input "Car parking,Car lights on"
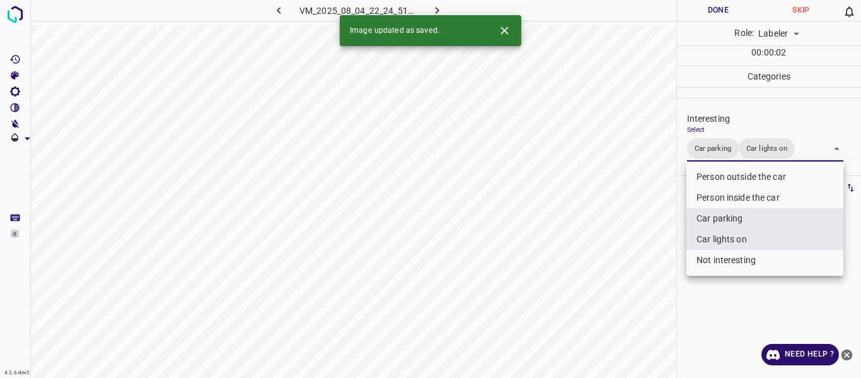
drag, startPoint x: 624, startPoint y: 272, endPoint x: 620, endPoint y: 287, distance: 15.2
click at [623, 279] on div at bounding box center [430, 189] width 861 height 378
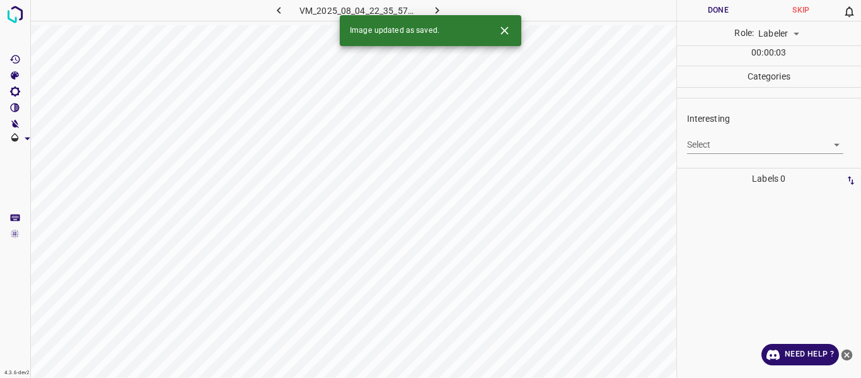
click at [708, 140] on body "4.3.6-dev2 VM_2025_08_04_22_35_57_420_13.gif Done Skip 0 Role: Labeler labeler …" at bounding box center [430, 189] width 861 height 378
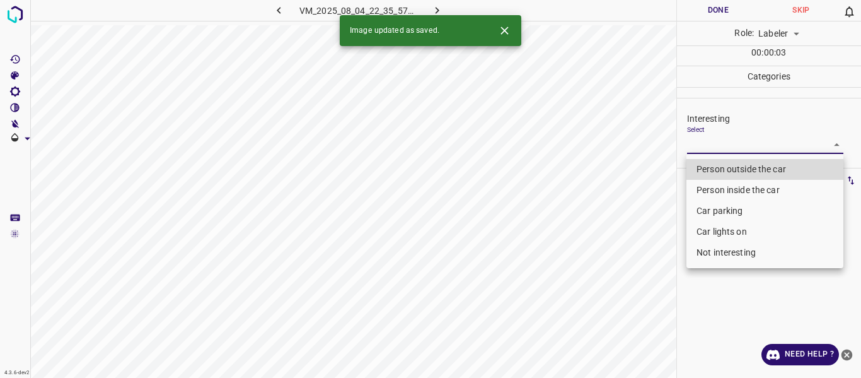
click at [704, 164] on li "Person outside the car" at bounding box center [765, 169] width 157 height 21
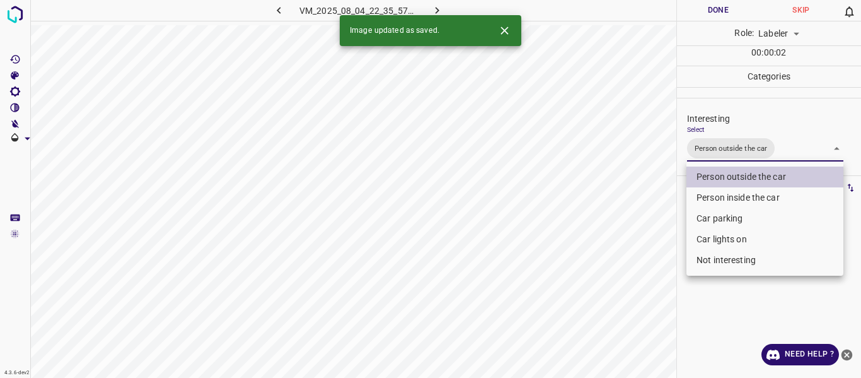
drag, startPoint x: 721, startPoint y: 240, endPoint x: 709, endPoint y: 242, distance: 12.2
click at [721, 239] on li "Car lights on" at bounding box center [765, 239] width 157 height 21
type input "Person outside the car,Car lights on"
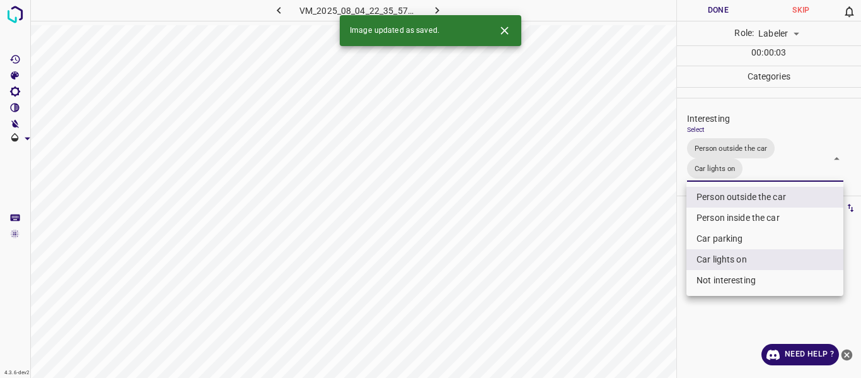
drag, startPoint x: 602, startPoint y: 272, endPoint x: 581, endPoint y: 315, distance: 47.1
click at [602, 280] on div at bounding box center [430, 189] width 861 height 378
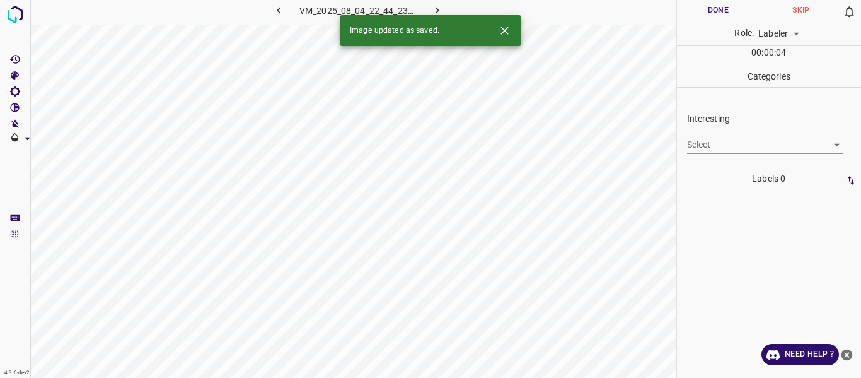
click at [279, 12] on icon "button" at bounding box center [279, 10] width 4 height 7
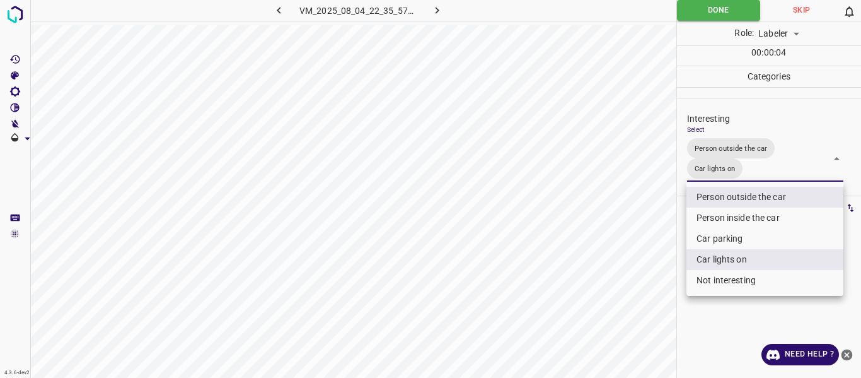
click at [785, 170] on body "4.3.6-dev2 VM_2025_08_04_22_35_57_420_13.gif Done Skip 0 Role: Labeler labeler …" at bounding box center [430, 189] width 861 height 378
drag, startPoint x: 742, startPoint y: 217, endPoint x: 719, endPoint y: 226, distance: 24.9
click at [742, 218] on li "Person inside the car" at bounding box center [765, 217] width 157 height 21
type input "Person outside the car,Car lights on,Person inside the car"
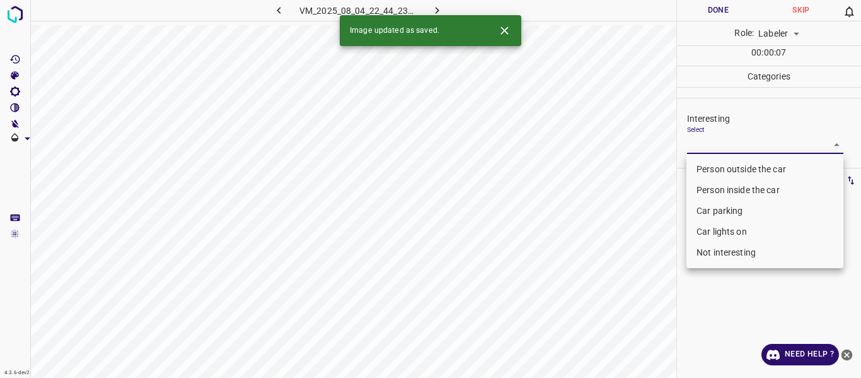
drag, startPoint x: 725, startPoint y: 141, endPoint x: 717, endPoint y: 167, distance: 27.5
click at [725, 141] on body "4.3.6-dev2 VM_2025_08_04_22_44_23_992_07.gif Done Skip 0 Role: Labeler labeler …" at bounding box center [430, 189] width 861 height 378
click at [716, 161] on li "Person outside the car" at bounding box center [765, 169] width 157 height 21
type input "Person outside the car"
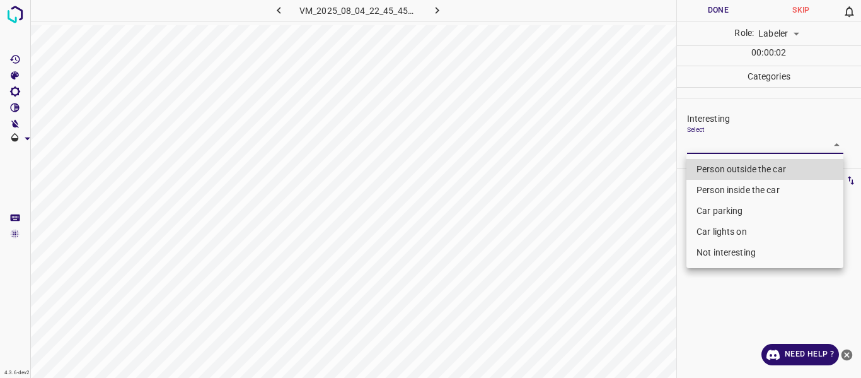
click at [740, 144] on body "4.3.6-dev2 VM_2025_08_04_22_45_45_783_10.gif Done Skip 0 Role: Labeler labeler …" at bounding box center [430, 189] width 861 height 378
drag, startPoint x: 717, startPoint y: 168, endPoint x: 636, endPoint y: 230, distance: 102.2
click at [716, 168] on li "Person outside the car" at bounding box center [765, 169] width 157 height 21
type input "Person outside the car"
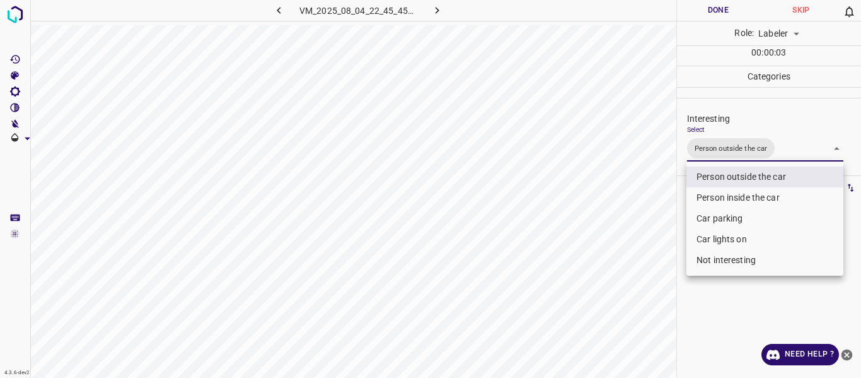
drag, startPoint x: 616, startPoint y: 266, endPoint x: 620, endPoint y: 301, distance: 35.5
click at [618, 272] on div at bounding box center [430, 189] width 861 height 378
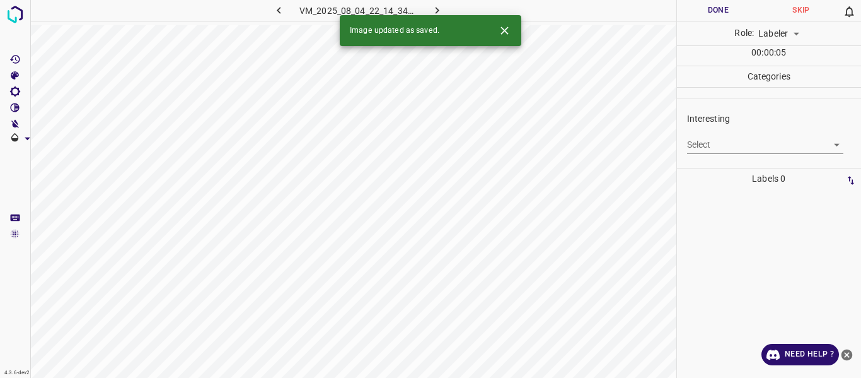
click at [711, 139] on body "4.3.6-dev2 VM_2025_08_04_22_14_34_434_07.gif Done Skip 0 Role: Labeler labeler …" at bounding box center [430, 189] width 861 height 378
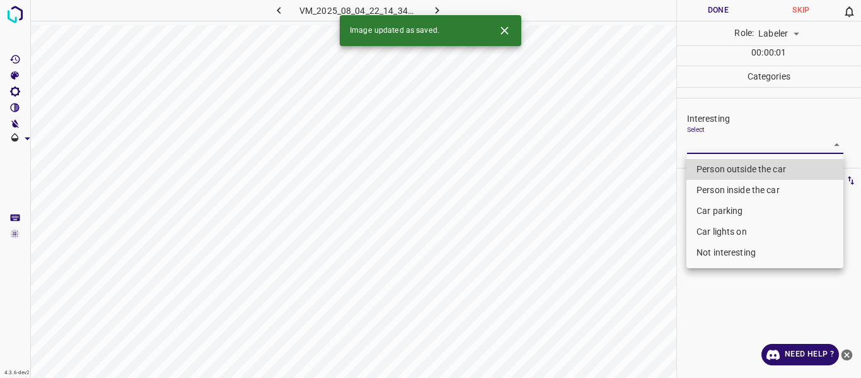
click at [719, 165] on li "Person outside the car" at bounding box center [765, 169] width 157 height 21
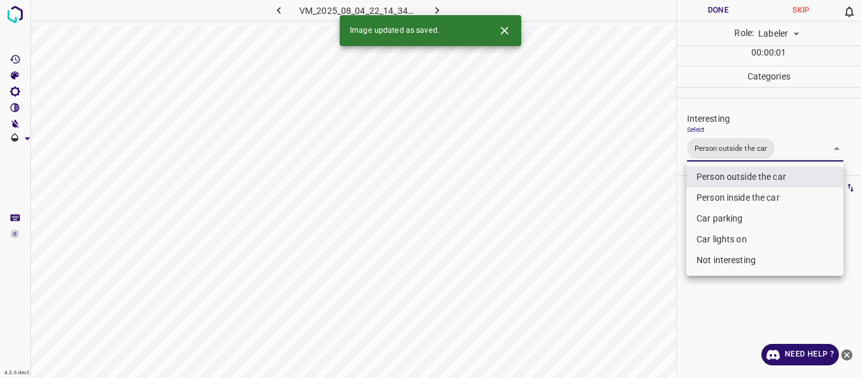
type input "Person outside the car"
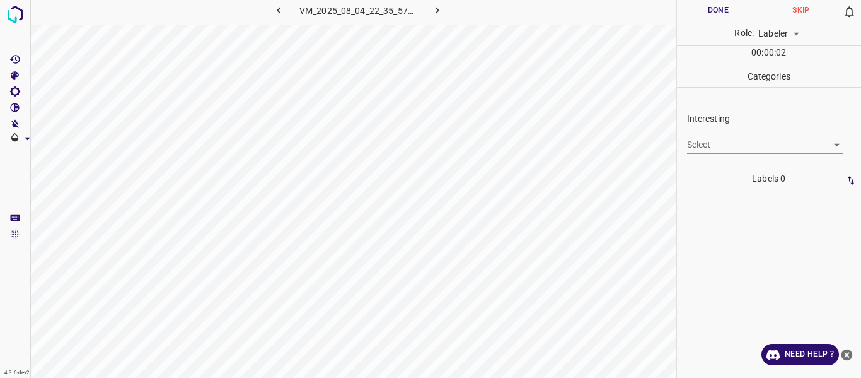
click at [749, 146] on body "4.3.6-dev2 VM_2025_08_04_22_35_57_420_01.gif Done Skip 0 Role: Labeler labeler …" at bounding box center [430, 189] width 861 height 378
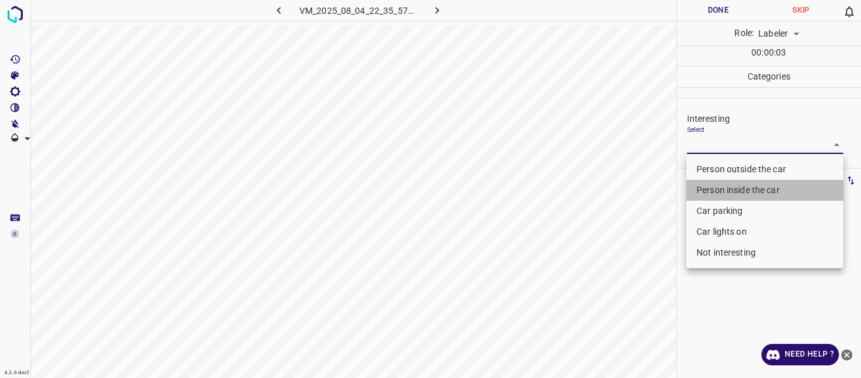
click at [721, 192] on li "Person inside the car" at bounding box center [765, 190] width 157 height 21
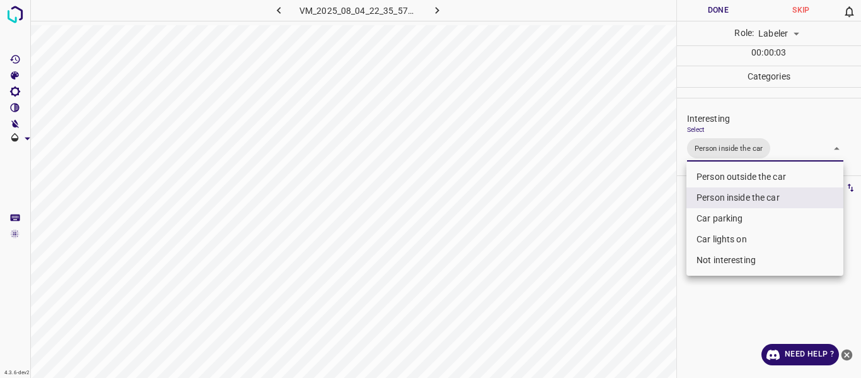
click at [706, 242] on li "Car lights on" at bounding box center [765, 239] width 157 height 21
type input "Person inside the car,Car lights on"
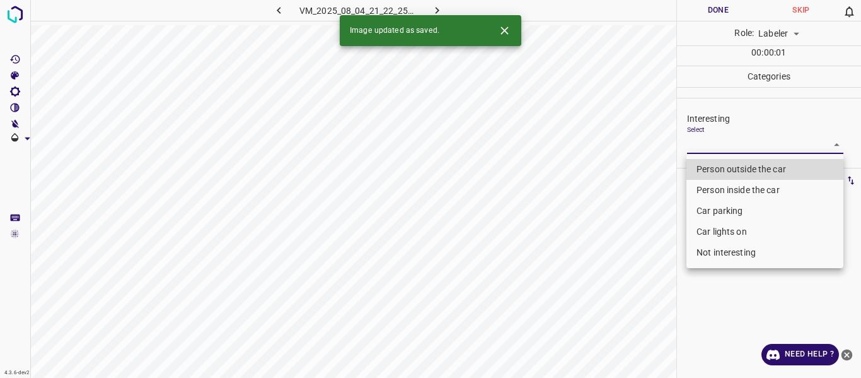
click at [716, 146] on body "4.3.6-dev2 VM_2025_08_04_21_22_25_415_02.gif Done Skip 0 Role: Labeler labeler …" at bounding box center [430, 189] width 861 height 378
drag, startPoint x: 715, startPoint y: 203, endPoint x: 713, endPoint y: 217, distance: 13.9
click at [715, 204] on li "Car parking" at bounding box center [765, 211] width 157 height 21
type input "Car parking"
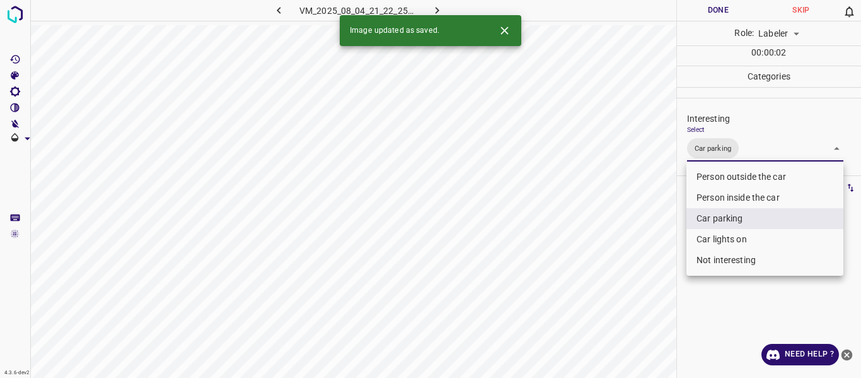
click at [713, 240] on li "Car lights on" at bounding box center [765, 239] width 157 height 21
type input "Car parking,Car lights on"
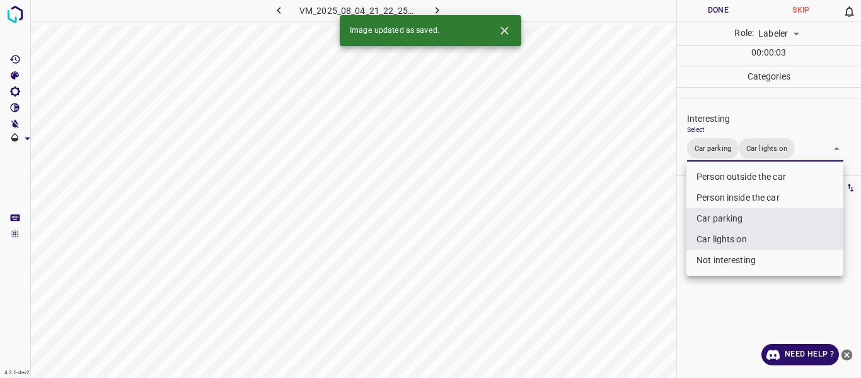
drag, startPoint x: 622, startPoint y: 281, endPoint x: 594, endPoint y: 315, distance: 44.3
click at [617, 290] on div at bounding box center [430, 189] width 861 height 378
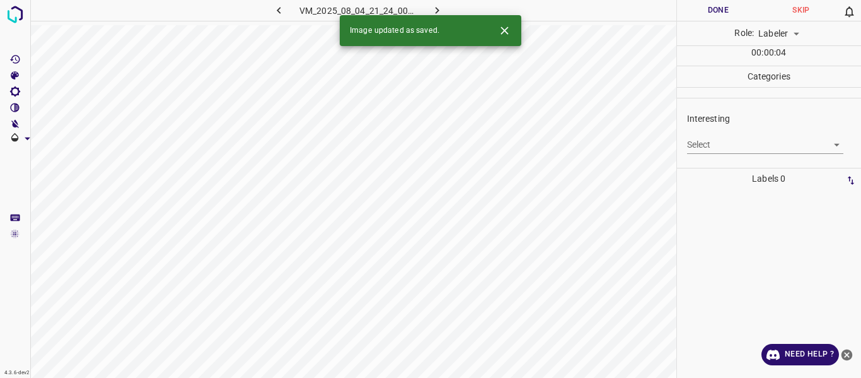
click at [704, 146] on body "4.3.6-dev2 VM_2025_08_04_21_24_00_262_10.gif Done Skip 0 Role: Labeler labeler …" at bounding box center [430, 189] width 861 height 378
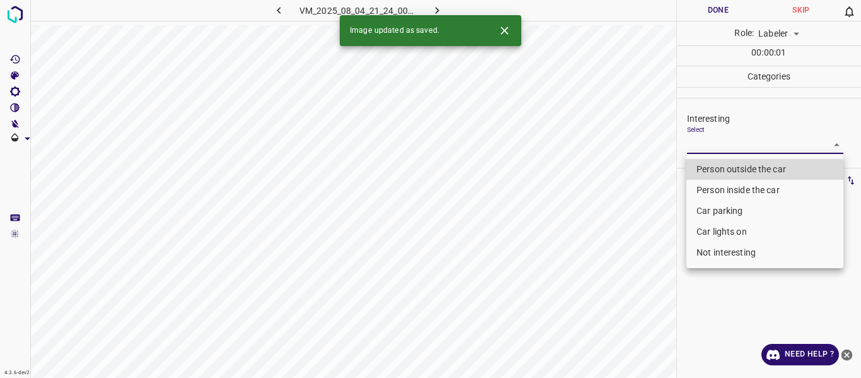
click at [707, 166] on li "Person outside the car" at bounding box center [765, 169] width 157 height 21
type input "Person outside the car"
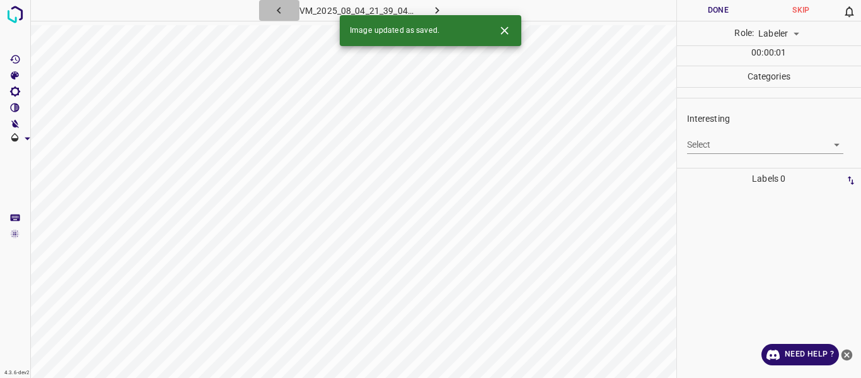
click at [276, 13] on icon "button" at bounding box center [278, 10] width 13 height 13
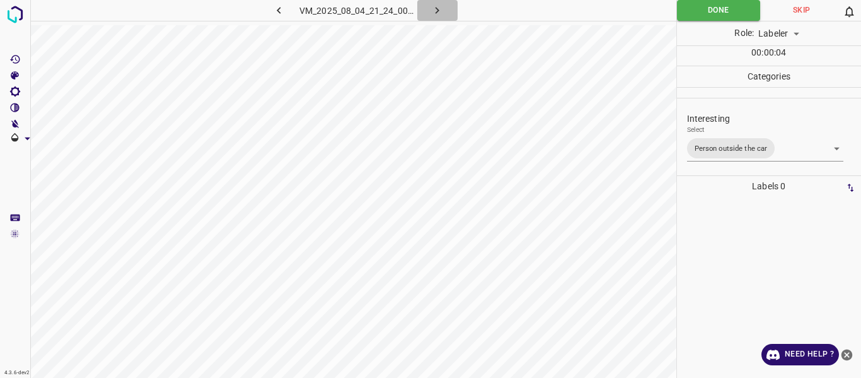
click at [441, 4] on icon "button" at bounding box center [437, 10] width 13 height 13
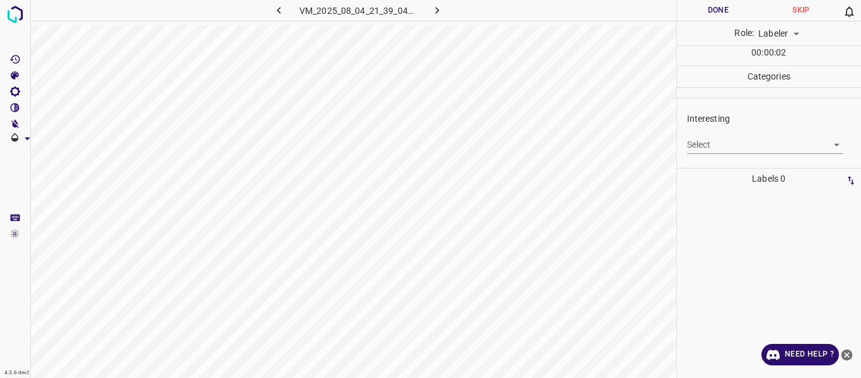
click at [714, 137] on body "4.3.6-dev2 VM_2025_08_04_21_39_04_114_05.gif Done Skip 0 Role: Labeler labeler …" at bounding box center [430, 189] width 861 height 378
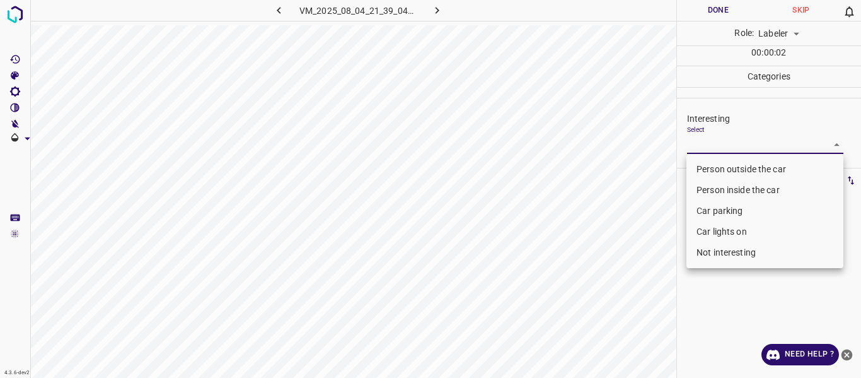
click at [720, 213] on li "Car parking" at bounding box center [765, 211] width 157 height 21
type input "Car parking"
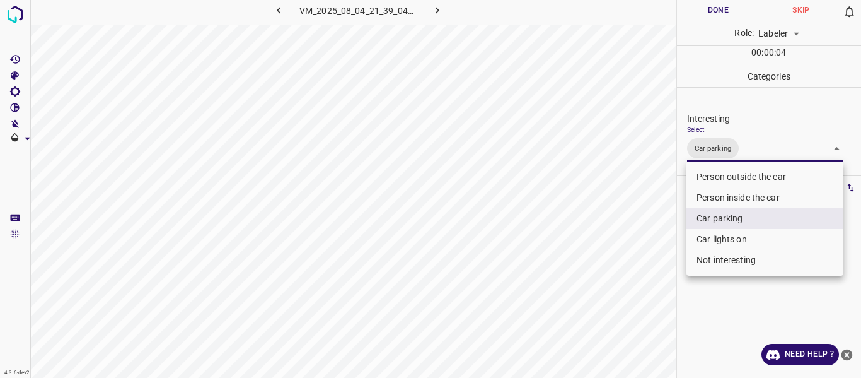
click at [646, 260] on div at bounding box center [430, 189] width 861 height 378
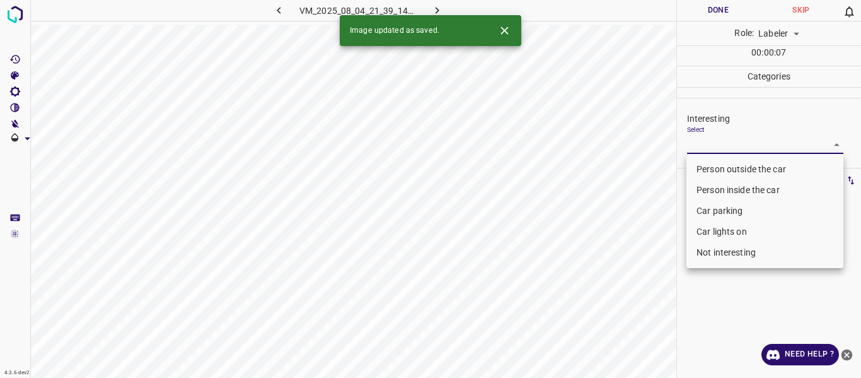
drag, startPoint x: 688, startPoint y: 138, endPoint x: 720, endPoint y: 199, distance: 68.6
click at [691, 141] on body "4.3.6-dev2 VM_2025_08_04_21_39_14_786_06.gif Done Skip 0 Role: Labeler labeler …" at bounding box center [430, 189] width 861 height 378
drag, startPoint x: 721, startPoint y: 211, endPoint x: 713, endPoint y: 219, distance: 12.0
click at [721, 209] on li "Car parking" at bounding box center [765, 211] width 157 height 21
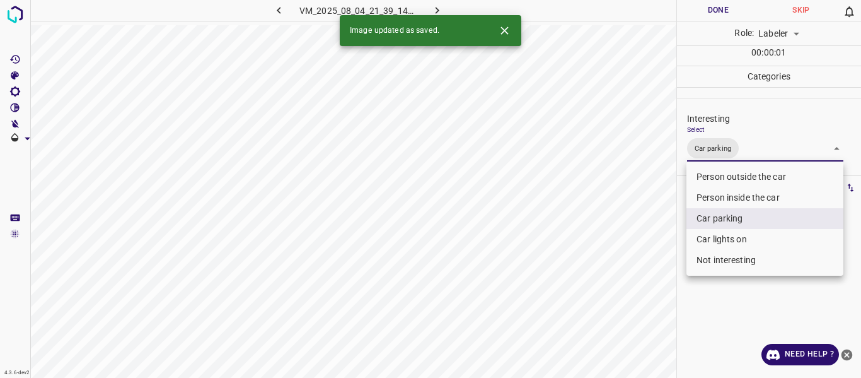
click at [705, 236] on li "Car lights on" at bounding box center [765, 239] width 157 height 21
type input "Car parking,Car lights on"
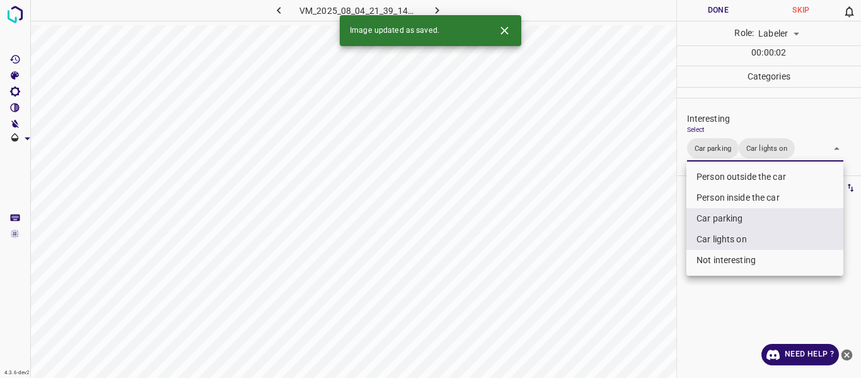
click at [612, 268] on div at bounding box center [430, 189] width 861 height 378
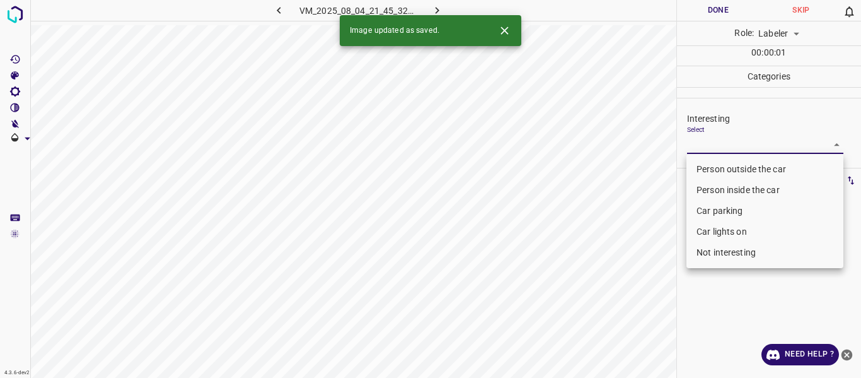
drag, startPoint x: 740, startPoint y: 144, endPoint x: 732, endPoint y: 189, distance: 45.5
click at [740, 145] on body "4.3.6-dev2 VM_2025_08_04_21_45_32_689_02.gif Done Skip 0 Role: Labeler labeler …" at bounding box center [430, 189] width 861 height 378
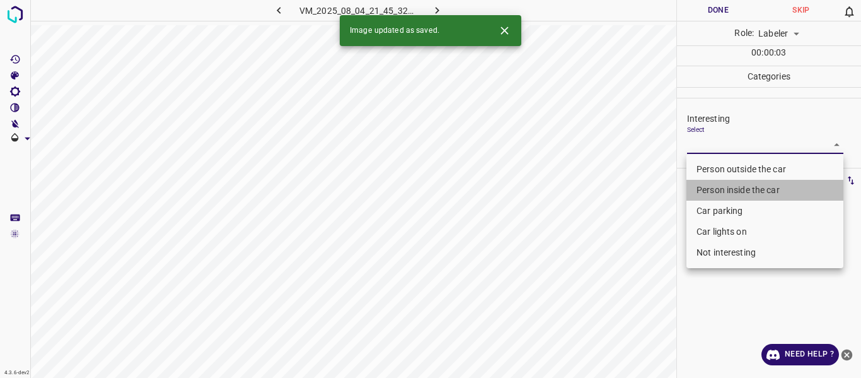
drag, startPoint x: 729, startPoint y: 192, endPoint x: 729, endPoint y: 208, distance: 15.8
click at [729, 196] on li "Person inside the car" at bounding box center [765, 190] width 157 height 21
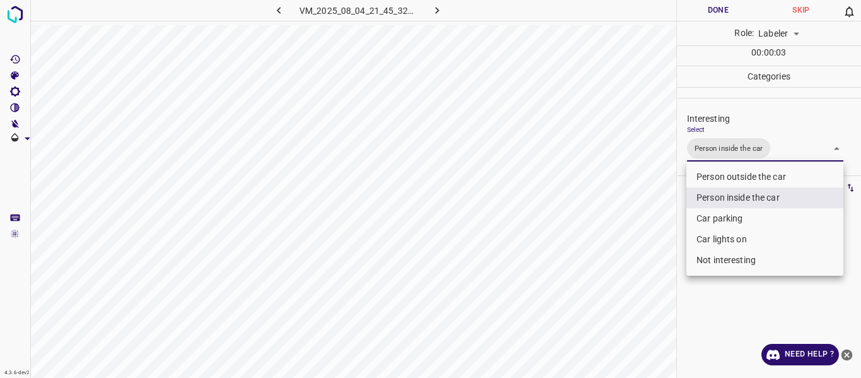
drag, startPoint x: 729, startPoint y: 210, endPoint x: 727, endPoint y: 223, distance: 12.8
click at [729, 211] on li "Car parking" at bounding box center [765, 218] width 157 height 21
drag, startPoint x: 723, startPoint y: 241, endPoint x: 714, endPoint y: 243, distance: 9.8
click at [723, 240] on li "Car lights on" at bounding box center [765, 239] width 157 height 21
type input "Person inside the car,Car parking,Car lights on"
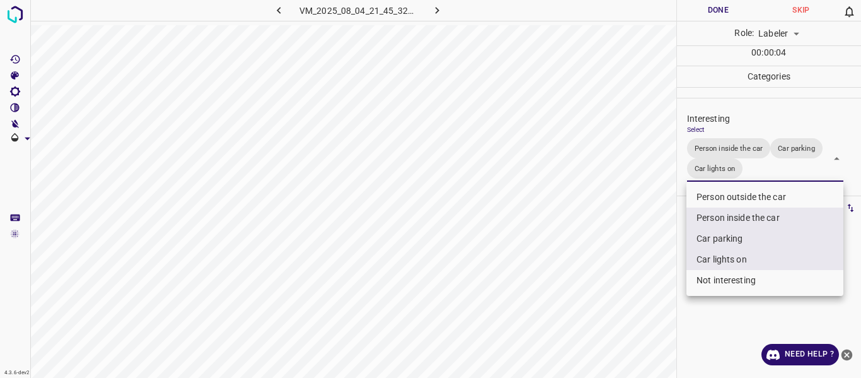
drag, startPoint x: 650, startPoint y: 261, endPoint x: 601, endPoint y: 296, distance: 60.6
click at [648, 268] on div at bounding box center [430, 189] width 861 height 378
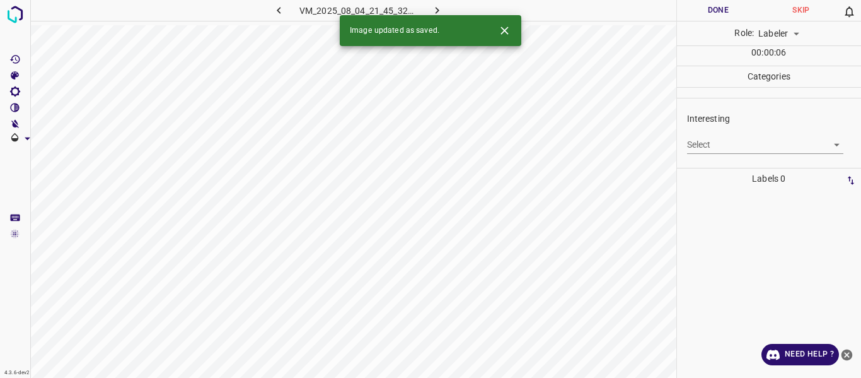
click at [718, 138] on body "4.3.6-dev2 VM_2025_08_04_21_45_32_689_00.gif Done Skip 0 Role: Labeler labeler …" at bounding box center [430, 189] width 861 height 378
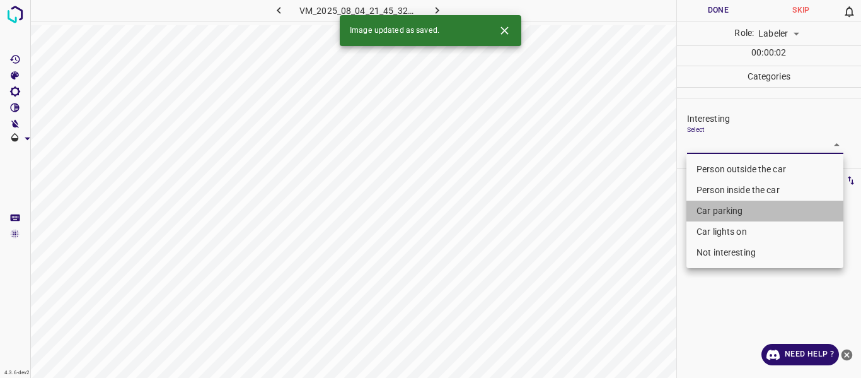
drag, startPoint x: 728, startPoint y: 210, endPoint x: 728, endPoint y: 224, distance: 13.9
click at [728, 209] on li "Car parking" at bounding box center [765, 211] width 157 height 21
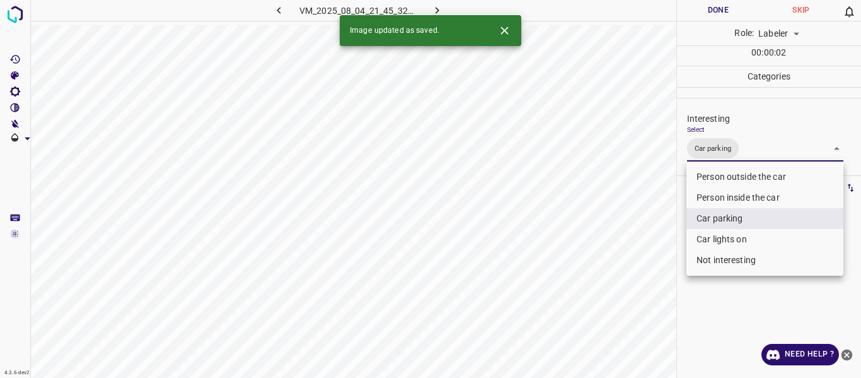
click at [728, 236] on li "Car lights on" at bounding box center [765, 239] width 157 height 21
type input "Car parking,Car lights on"
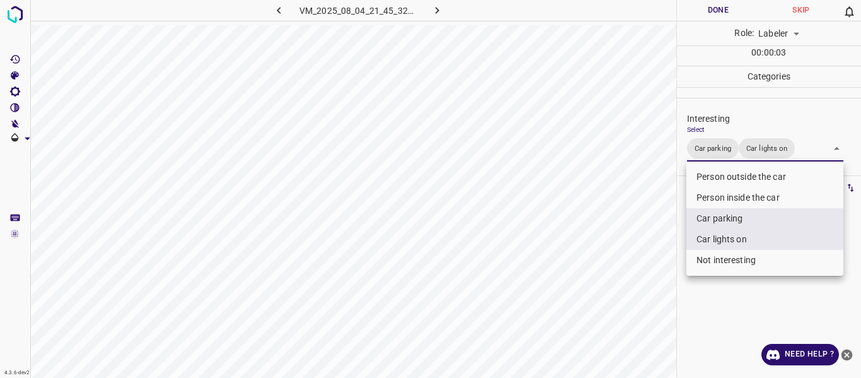
drag, startPoint x: 653, startPoint y: 286, endPoint x: 646, endPoint y: 322, distance: 36.0
click at [653, 293] on div at bounding box center [430, 189] width 861 height 378
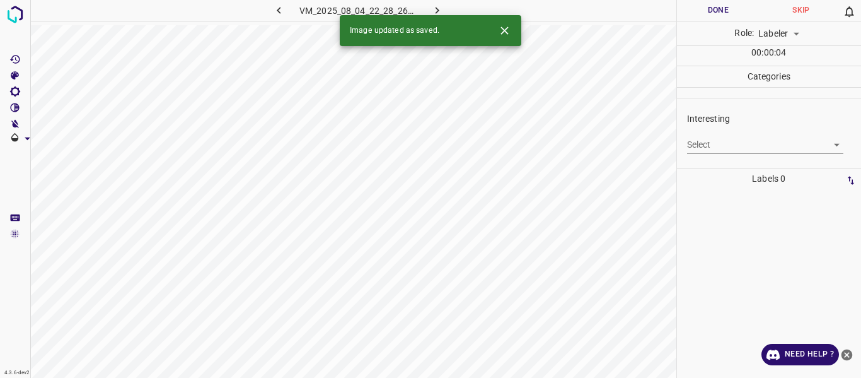
click at [747, 141] on body "4.3.6-dev2 VM_2025_08_04_22_28_26_306_06.gif Done Skip 0 Role: Labeler labeler …" at bounding box center [430, 189] width 861 height 378
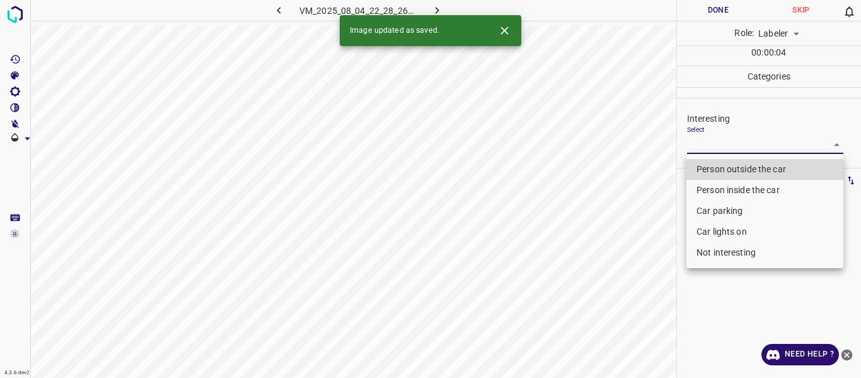
drag, startPoint x: 735, startPoint y: 161, endPoint x: 727, endPoint y: 173, distance: 14.2
click at [734, 163] on li "Person outside the car" at bounding box center [765, 169] width 157 height 21
type input "Person outside the car"
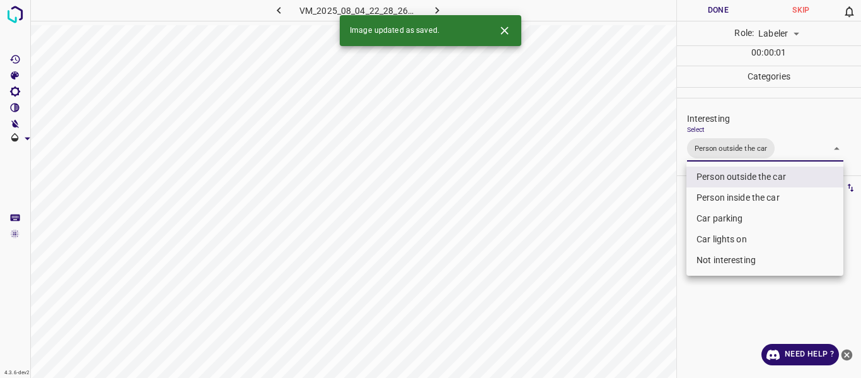
drag, startPoint x: 636, startPoint y: 267, endPoint x: 639, endPoint y: 311, distance: 44.3
click at [639, 277] on div at bounding box center [430, 189] width 861 height 378
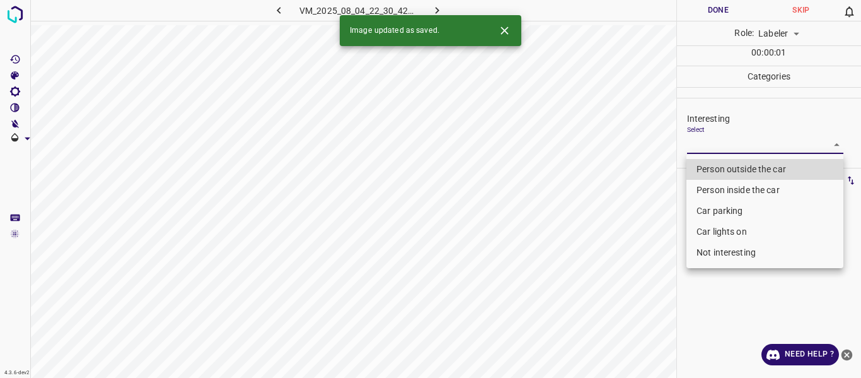
drag, startPoint x: 726, startPoint y: 148, endPoint x: 728, endPoint y: 173, distance: 25.3
click at [726, 148] on body "4.3.6-dev2 VM_2025_08_04_22_30_42_922_04.gif Done Skip 0 Role: Labeler labeler …" at bounding box center [430, 189] width 861 height 378
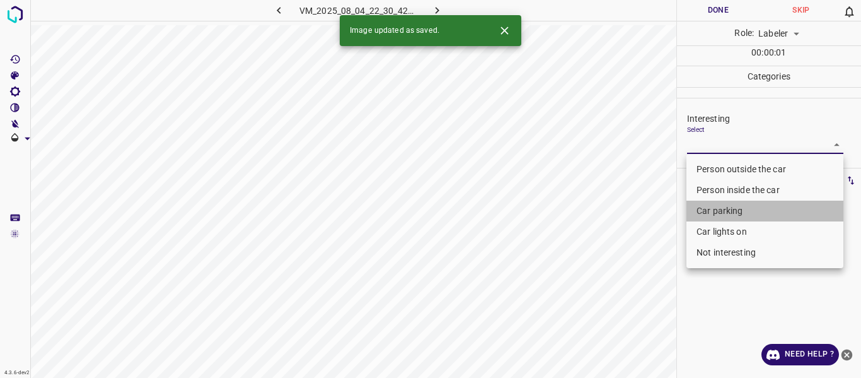
drag, startPoint x: 724, startPoint y: 206, endPoint x: 714, endPoint y: 250, distance: 45.9
click at [725, 206] on li "Car parking" at bounding box center [765, 211] width 157 height 21
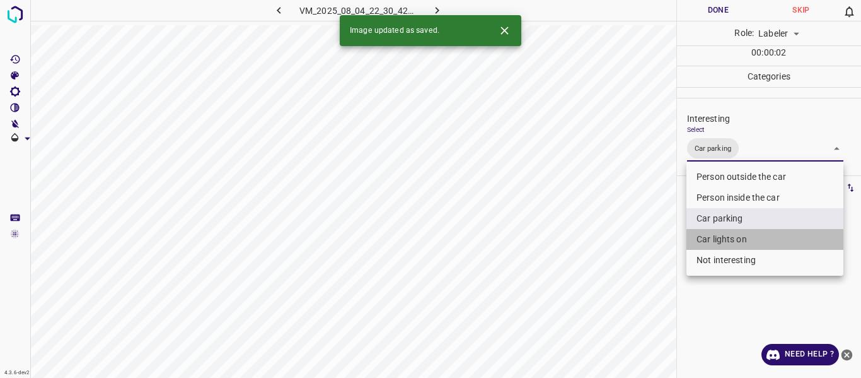
click at [716, 238] on li "Car lights on" at bounding box center [765, 239] width 157 height 21
type input "Car parking,Car lights on"
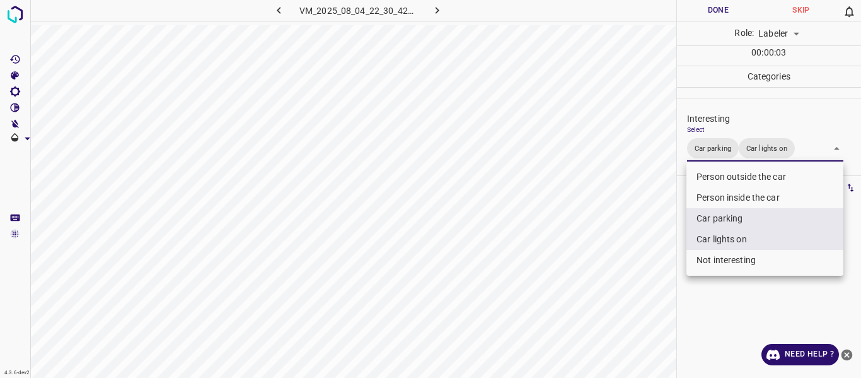
click at [663, 279] on div at bounding box center [430, 189] width 861 height 378
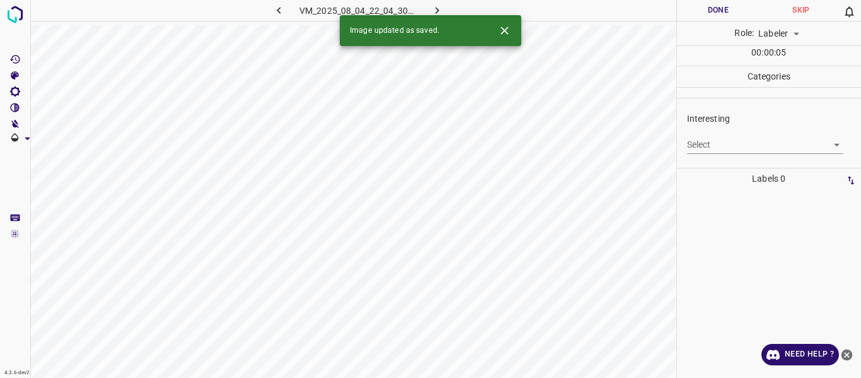
click at [730, 146] on body "4.3.6-dev2 VM_2025_08_04_22_04_30_686_00.gif Done Skip 0 Role: Labeler labeler …" at bounding box center [430, 189] width 861 height 378
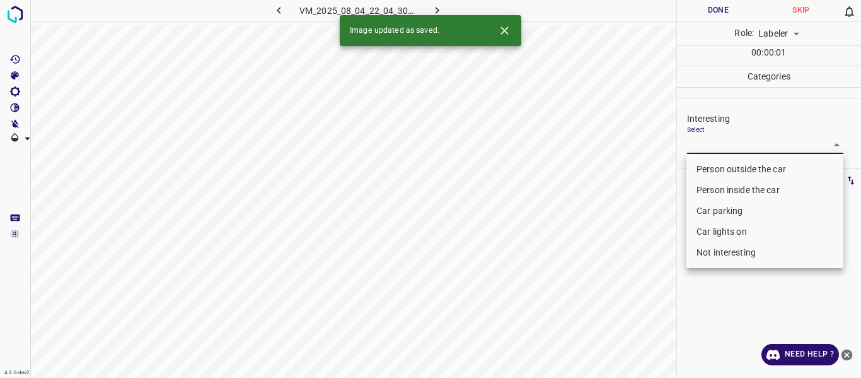
drag, startPoint x: 727, startPoint y: 163, endPoint x: 709, endPoint y: 169, distance: 19.1
click at [726, 162] on li "Person outside the car" at bounding box center [765, 169] width 157 height 21
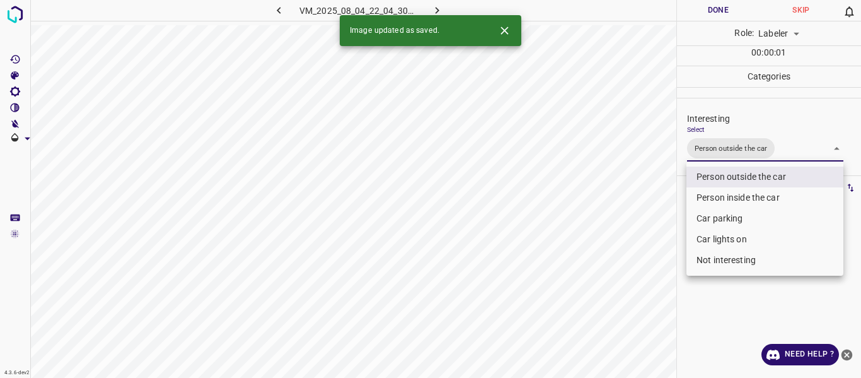
type input "Person outside the car"
drag, startPoint x: 612, startPoint y: 240, endPoint x: 612, endPoint y: 254, distance: 14.5
click at [612, 243] on div at bounding box center [430, 189] width 861 height 378
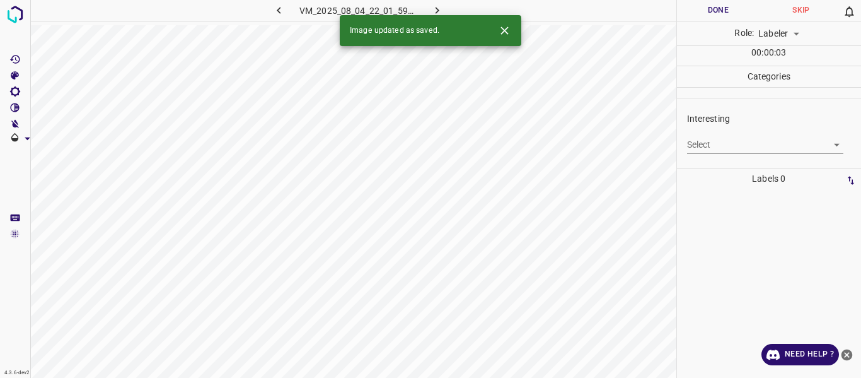
click at [702, 145] on body "4.3.6-dev2 VM_2025_08_04_22_01_59_830_05.gif Done Skip 0 Role: Labeler labeler …" at bounding box center [430, 189] width 861 height 378
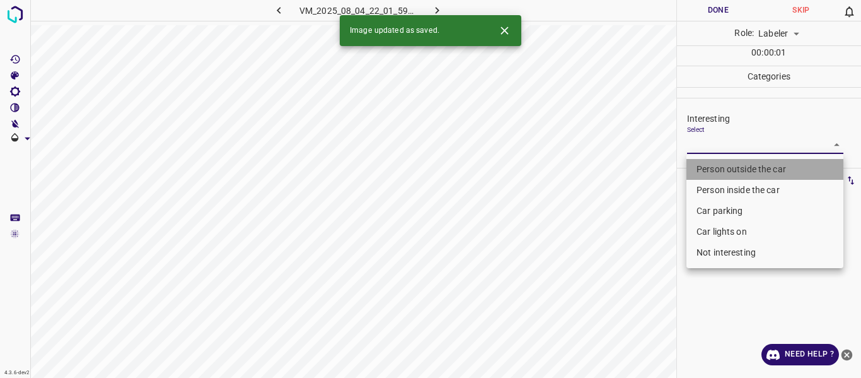
click at [698, 168] on li "Person outside the car" at bounding box center [765, 169] width 157 height 21
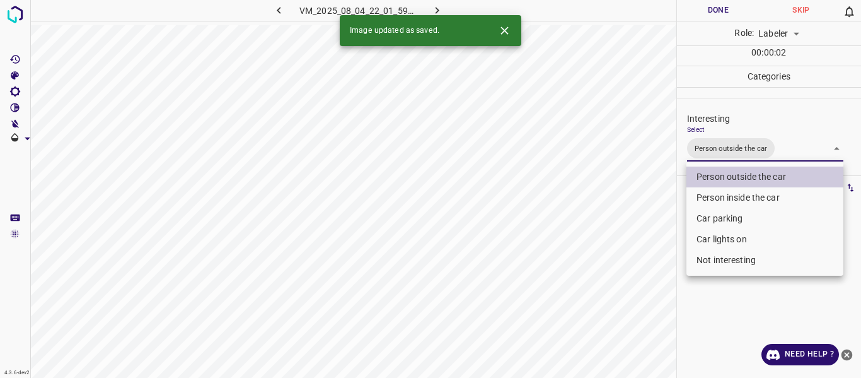
drag, startPoint x: 715, startPoint y: 234, endPoint x: 704, endPoint y: 238, distance: 10.8
click at [715, 234] on li "Car lights on" at bounding box center [765, 239] width 157 height 21
type input "Person outside the car,Car lights on"
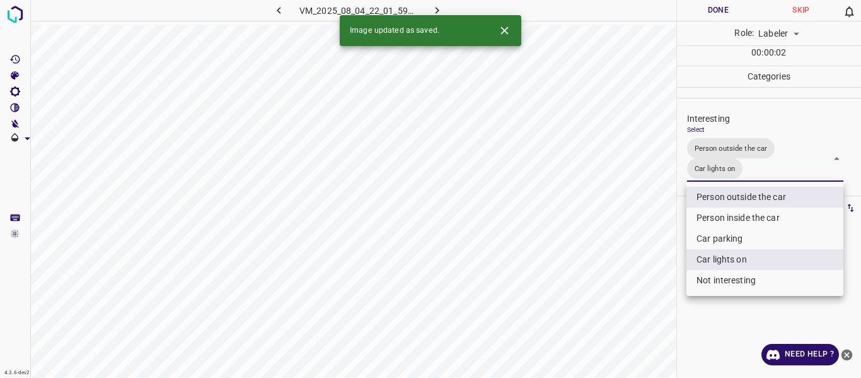
drag, startPoint x: 629, startPoint y: 258, endPoint x: 635, endPoint y: 281, distance: 24.2
click at [629, 265] on div at bounding box center [430, 189] width 861 height 378
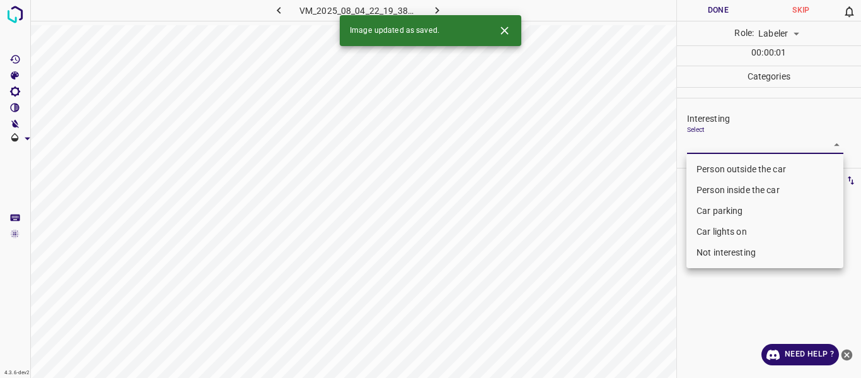
click at [724, 144] on body "4.3.6-dev2 VM_2025_08_04_22_19_38_475_02.gif Done Skip 0 Role: Labeler labeler …" at bounding box center [430, 189] width 861 height 378
click at [713, 208] on li "Car parking" at bounding box center [765, 211] width 157 height 21
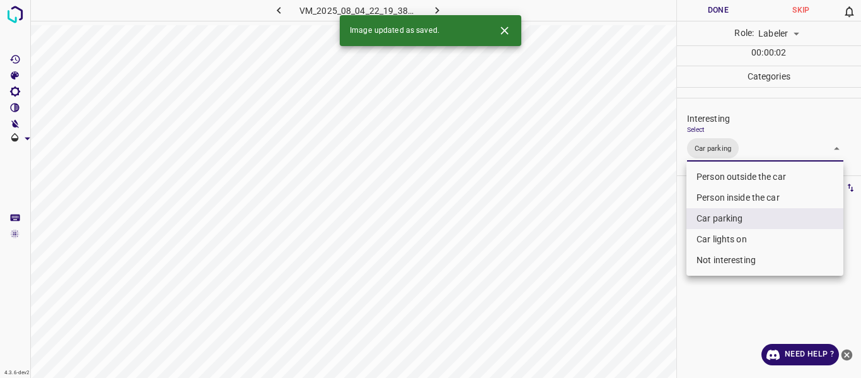
drag, startPoint x: 711, startPoint y: 240, endPoint x: 658, endPoint y: 256, distance: 55.5
click at [711, 238] on li "Car lights on" at bounding box center [765, 239] width 157 height 21
type input "Car parking,Car lights on"
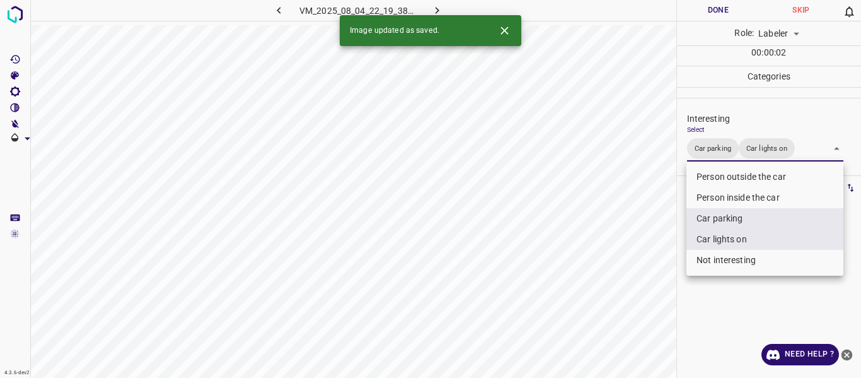
drag, startPoint x: 607, startPoint y: 281, endPoint x: 633, endPoint y: 307, distance: 36.6
click at [610, 289] on div at bounding box center [430, 189] width 861 height 378
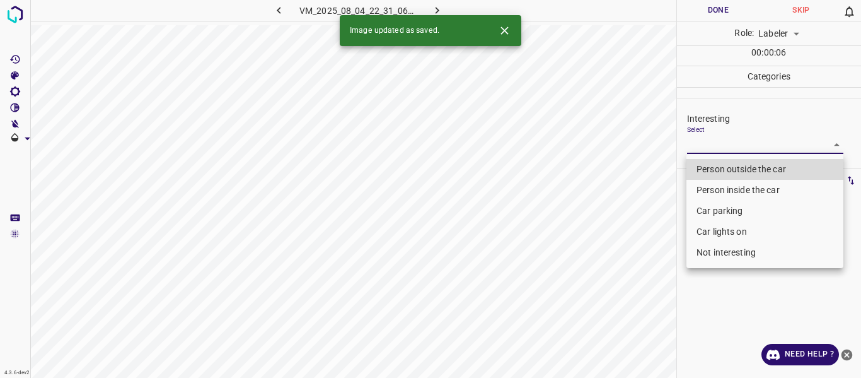
click at [703, 138] on body "4.3.6-dev2 VM_2025_08_04_22_31_06_988_03.gif Done Skip 0 Role: Labeler labeler …" at bounding box center [430, 189] width 861 height 378
click at [701, 165] on li "Person outside the car" at bounding box center [765, 169] width 157 height 21
type input "Person outside the car"
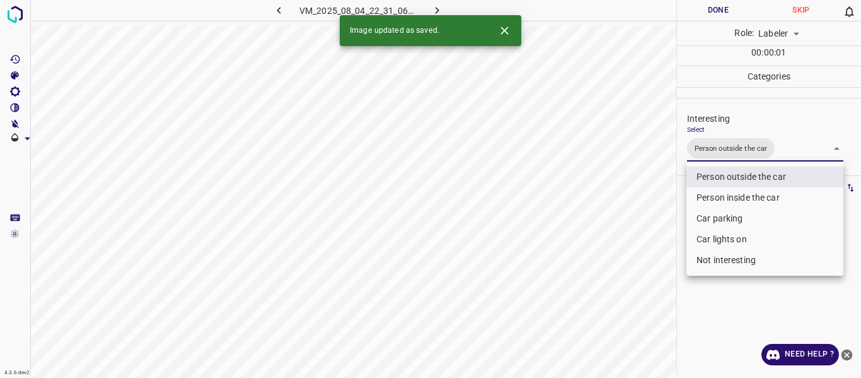
drag, startPoint x: 638, startPoint y: 243, endPoint x: 638, endPoint y: 300, distance: 57.4
click at [639, 252] on div at bounding box center [430, 189] width 861 height 378
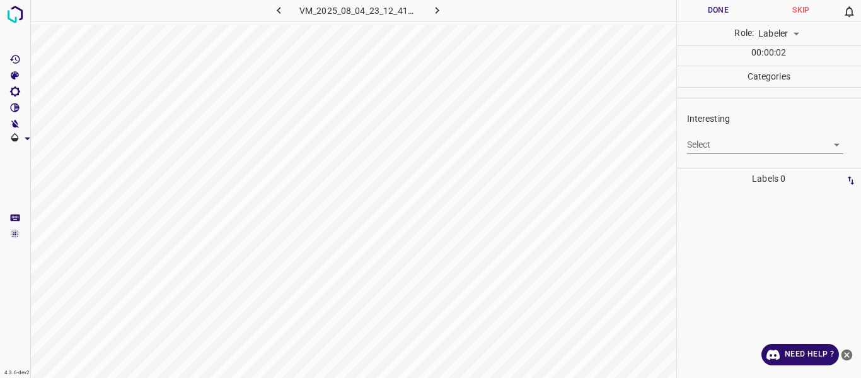
click at [735, 140] on body "4.3.6-dev2 VM_2025_08_04_23_12_41_338_06.gif Done Skip 0 Role: Labeler labeler …" at bounding box center [430, 189] width 861 height 378
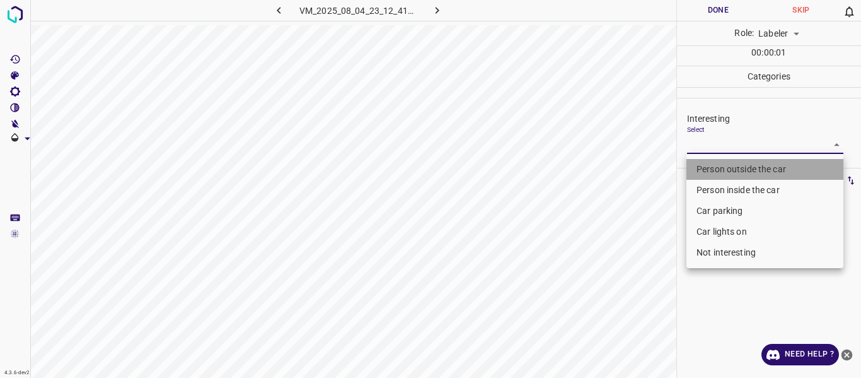
drag, startPoint x: 731, startPoint y: 173, endPoint x: 655, endPoint y: 249, distance: 107.5
click at [731, 173] on li "Person outside the car" at bounding box center [765, 169] width 157 height 21
type input "Person outside the car"
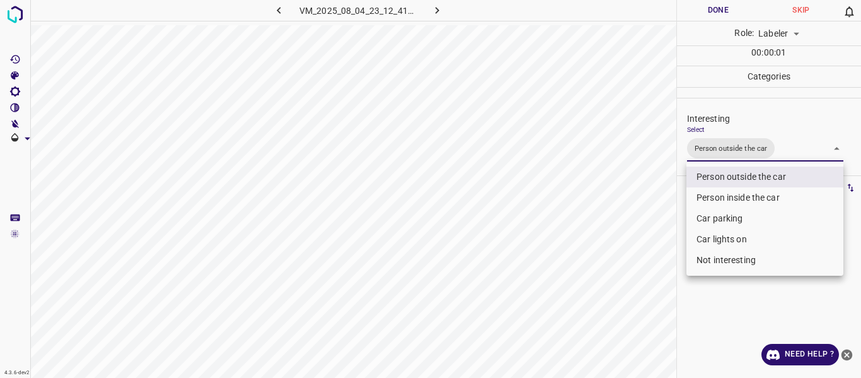
drag, startPoint x: 642, startPoint y: 293, endPoint x: 641, endPoint y: 305, distance: 12.6
click at [641, 301] on div at bounding box center [430, 189] width 861 height 378
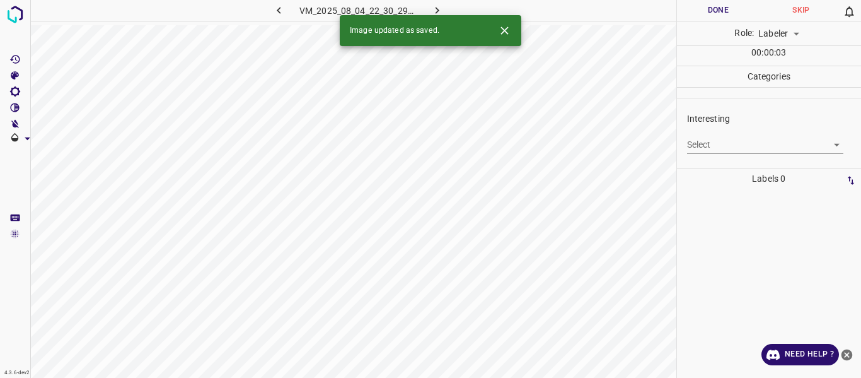
click at [735, 147] on body "4.3.6-dev2 VM_2025_08_04_22_30_29_537_03.gif Done Skip 0 Role: Labeler labeler …" at bounding box center [430, 189] width 861 height 378
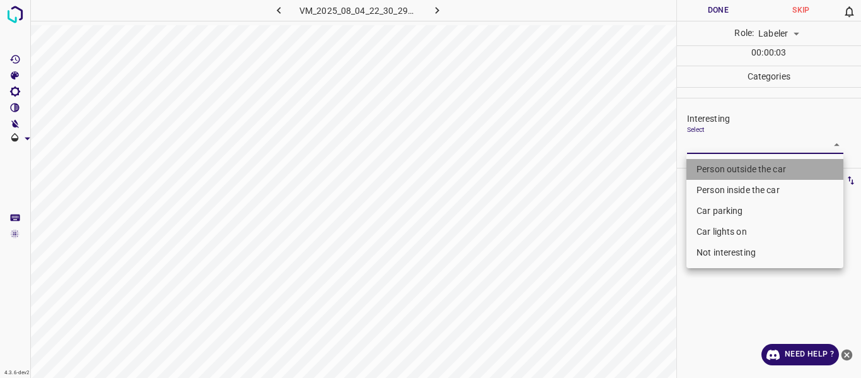
click at [736, 170] on li "Person outside the car" at bounding box center [765, 169] width 157 height 21
type input "Person outside the car"
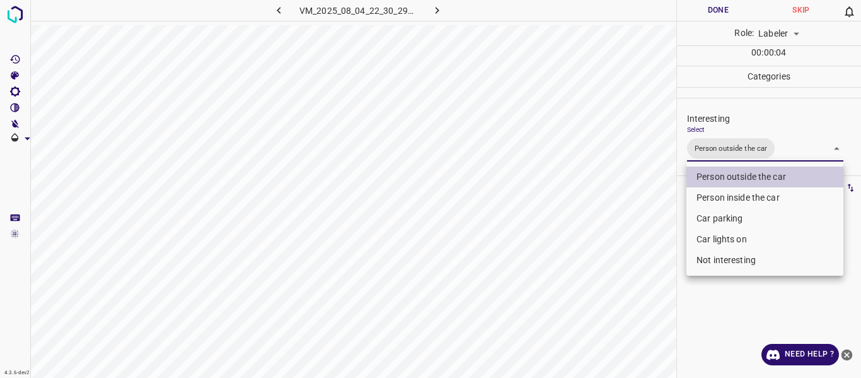
drag, startPoint x: 708, startPoint y: 238, endPoint x: 697, endPoint y: 247, distance: 13.8
click at [708, 238] on li "Car lights on" at bounding box center [765, 239] width 157 height 21
type input "Person outside the car,Car lights on"
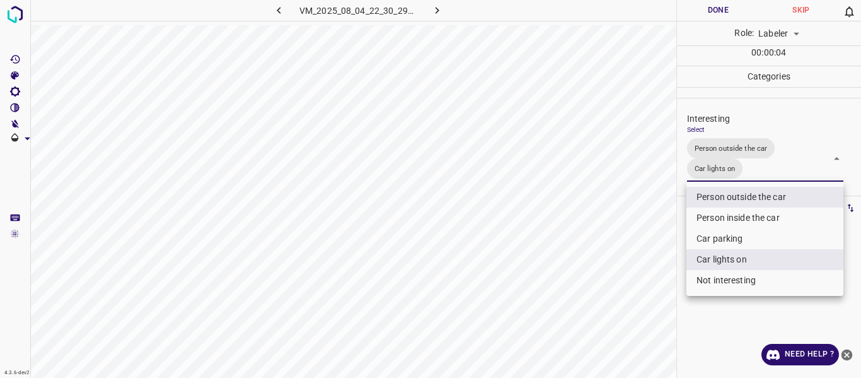
drag, startPoint x: 614, startPoint y: 285, endPoint x: 619, endPoint y: 299, distance: 14.6
click at [618, 295] on div at bounding box center [430, 189] width 861 height 378
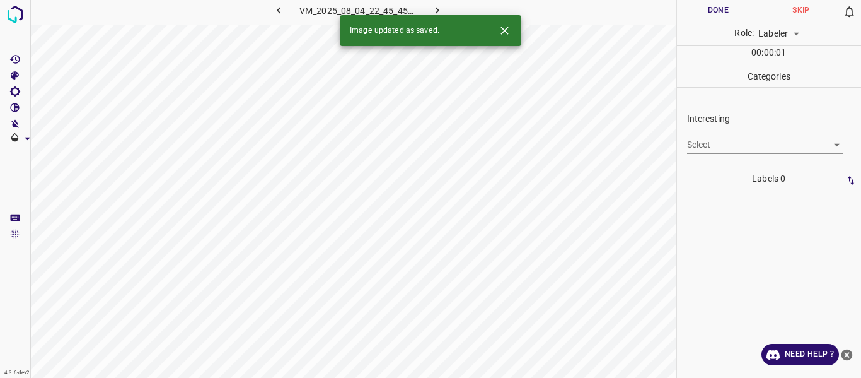
click at [707, 146] on body "4.3.6-dev2 VM_2025_08_04_22_45_45_783_01.gif Done Skip 0 Role: Labeler labeler …" at bounding box center [430, 189] width 861 height 378
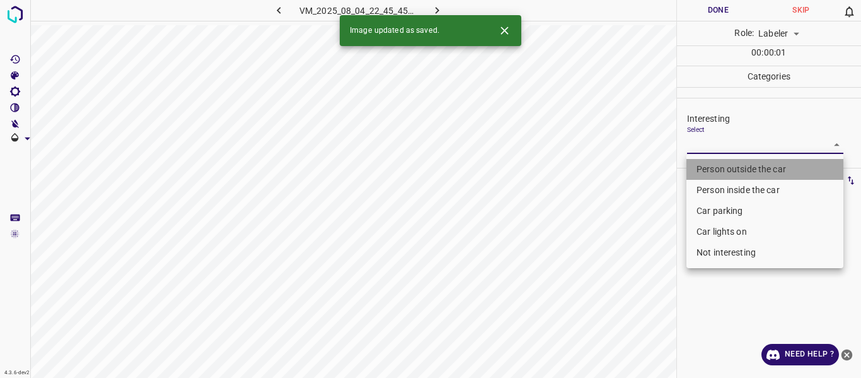
click at [698, 165] on li "Person outside the car" at bounding box center [765, 169] width 157 height 21
type input "Person outside the car"
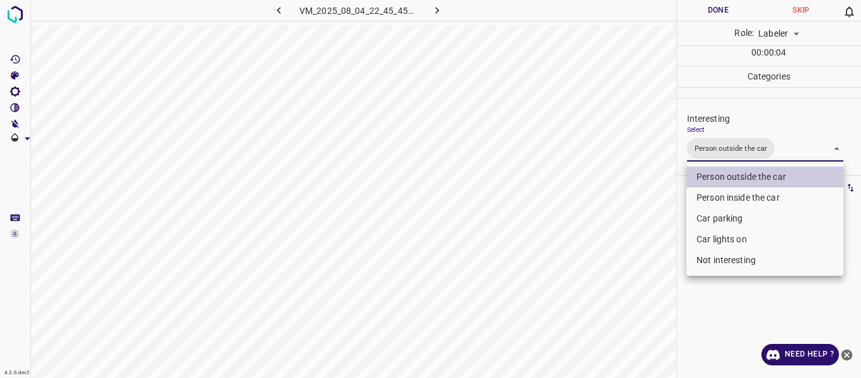
drag, startPoint x: 633, startPoint y: 172, endPoint x: 609, endPoint y: 172, distance: 24.0
click at [632, 170] on div at bounding box center [430, 189] width 861 height 378
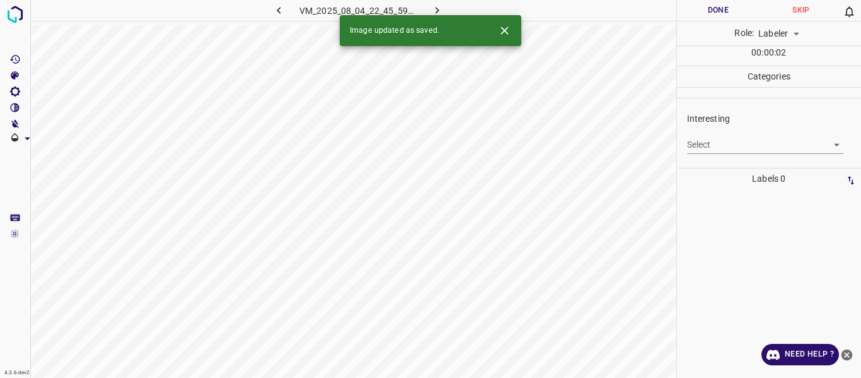
click at [717, 140] on body "4.3.6-dev2 VM_2025_08_04_22_45_59_534_03.gif Done Skip 0 Role: Labeler labeler …" at bounding box center [430, 189] width 861 height 378
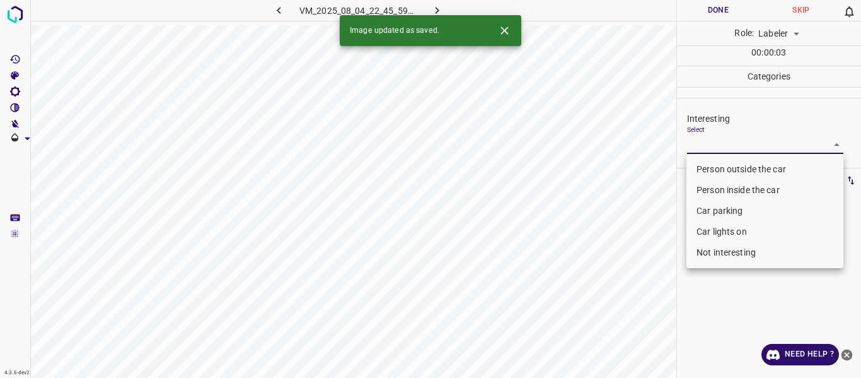
click at [721, 167] on li "Person outside the car" at bounding box center [765, 169] width 157 height 21
type input "Person outside the car"
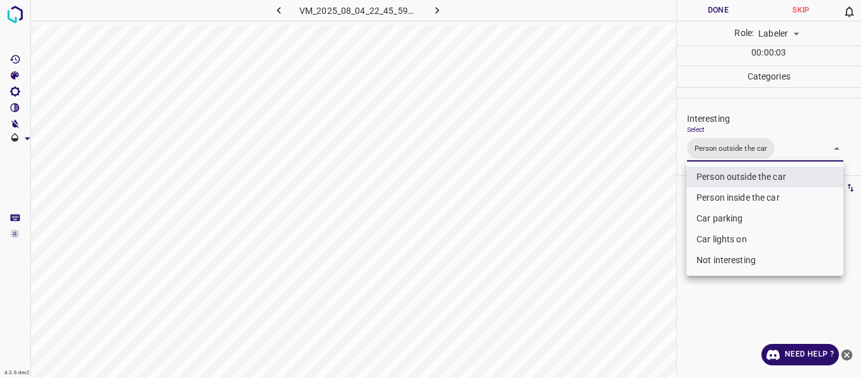
drag, startPoint x: 638, startPoint y: 257, endPoint x: 639, endPoint y: 329, distance: 72.5
click at [643, 316] on div at bounding box center [430, 189] width 861 height 378
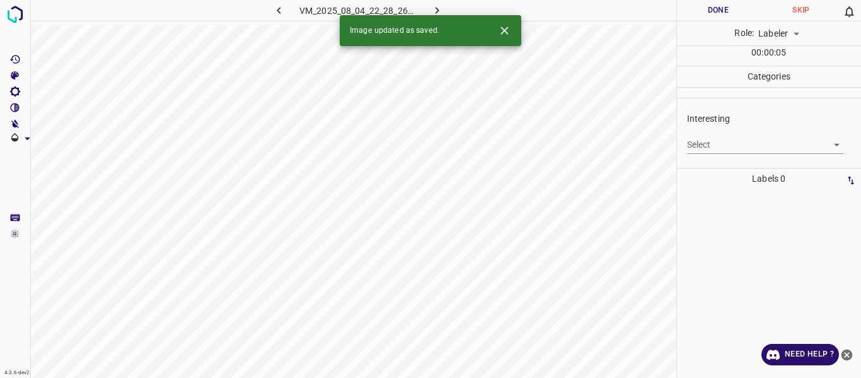
click at [710, 145] on body "4.3.6-dev2 VM_2025_08_04_22_28_26_306_02.gif Done Skip 0 Role: Labeler labeler …" at bounding box center [430, 189] width 861 height 378
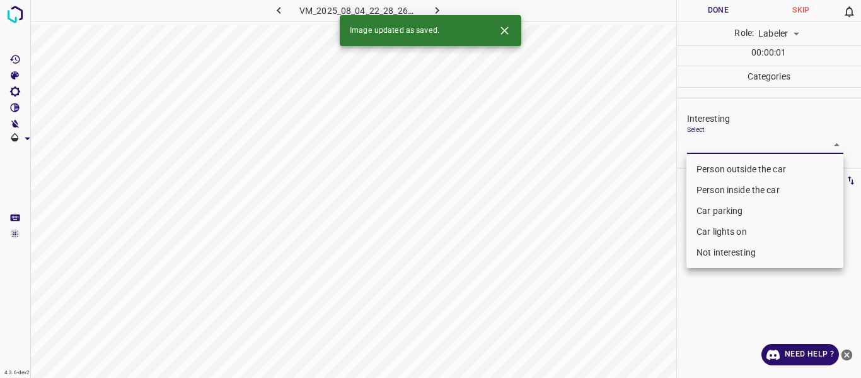
drag, startPoint x: 714, startPoint y: 164, endPoint x: 696, endPoint y: 180, distance: 24.1
click at [715, 164] on li "Person outside the car" at bounding box center [765, 169] width 157 height 21
type input "Person outside the car"
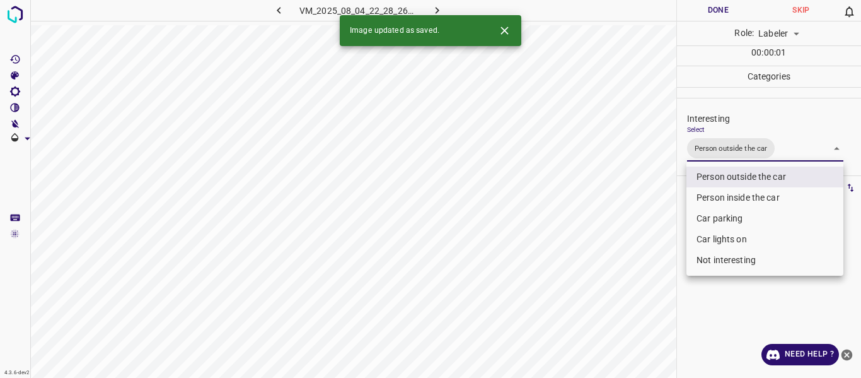
drag, startPoint x: 613, startPoint y: 252, endPoint x: 632, endPoint y: 331, distance: 81.7
click at [622, 278] on div at bounding box center [430, 189] width 861 height 378
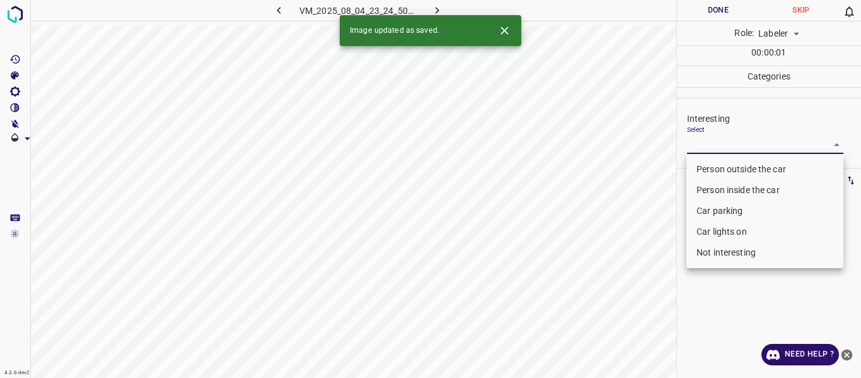
click at [721, 139] on body "4.3.6-dev2 VM_2025_08_04_23_24_50_032_04.gif Done Skip 0 Role: Labeler labeler …" at bounding box center [430, 189] width 861 height 378
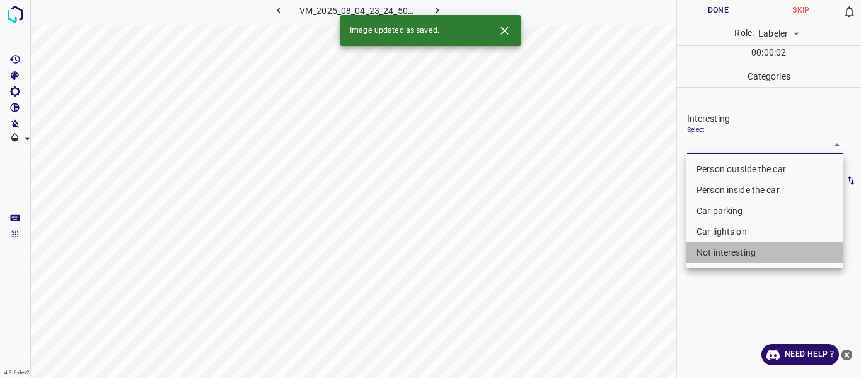
click at [731, 252] on li "Not interesting" at bounding box center [765, 252] width 157 height 21
type input "Not interesting"
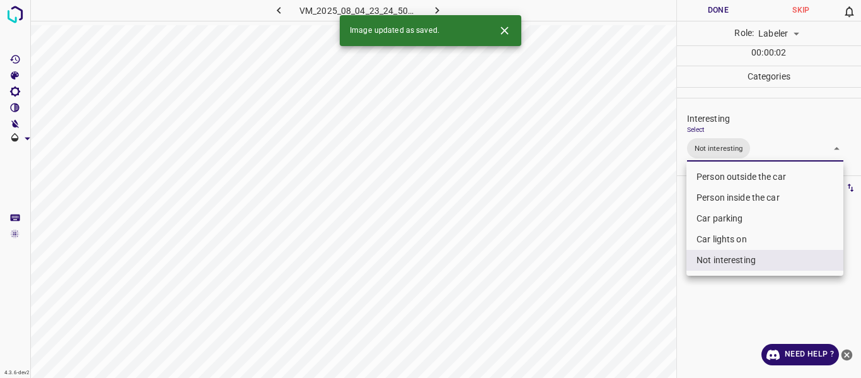
drag, startPoint x: 616, startPoint y: 329, endPoint x: 610, endPoint y: 344, distance: 16.8
click at [616, 330] on div at bounding box center [430, 189] width 861 height 378
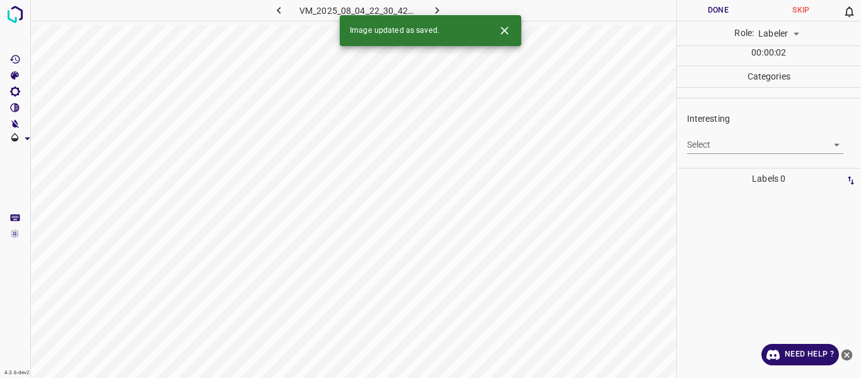
click at [732, 143] on body "4.3.6-dev2 VM_2025_08_04_22_30_42_922_14.gif Done Skip 0 Role: Labeler labeler …" at bounding box center [430, 189] width 861 height 378
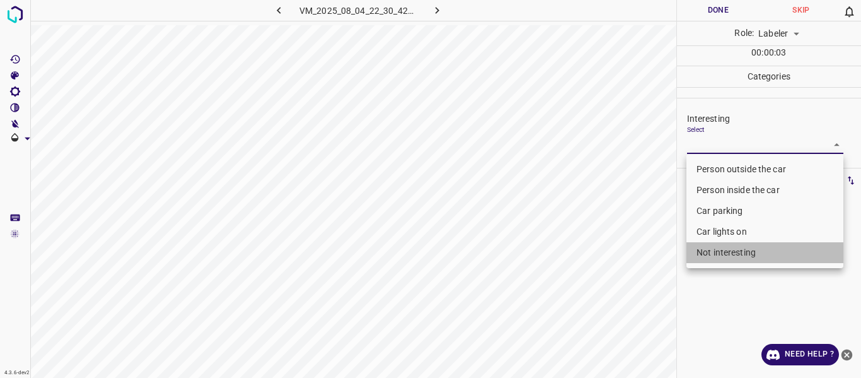
click at [728, 248] on li "Not interesting" at bounding box center [765, 252] width 157 height 21
type input "Not interesting"
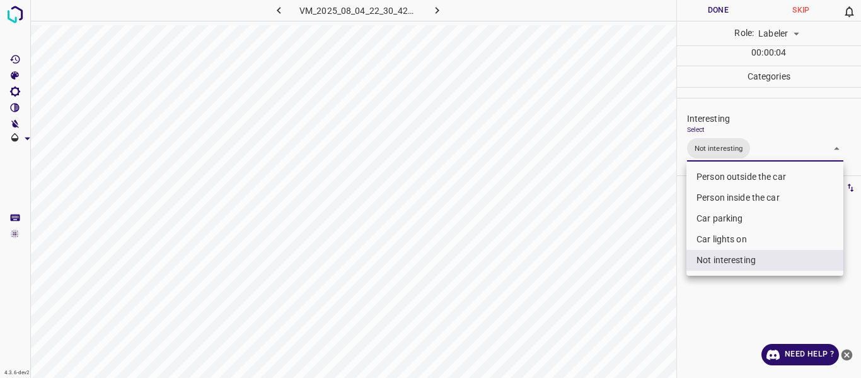
drag, startPoint x: 639, startPoint y: 295, endPoint x: 633, endPoint y: 314, distance: 19.9
click at [639, 300] on div at bounding box center [430, 189] width 861 height 378
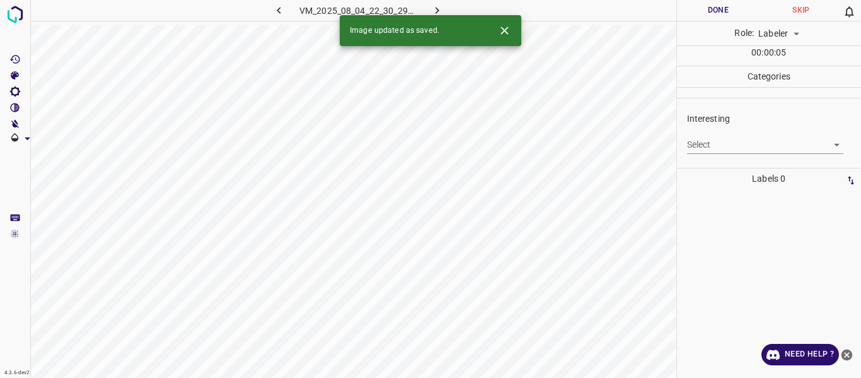
click at [704, 142] on body "4.3.6-dev2 VM_2025_08_04_22_30_29_537_07.gif Done Skip 0 Role: Labeler labeler …" at bounding box center [430, 189] width 861 height 378
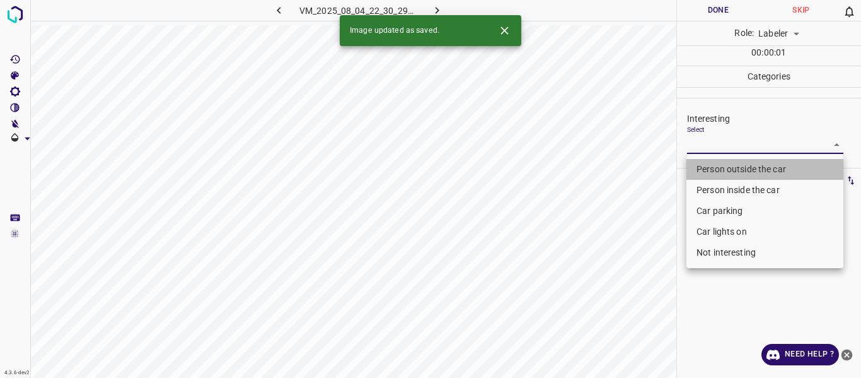
click at [711, 167] on li "Person outside the car" at bounding box center [765, 169] width 157 height 21
type input "Person outside the car"
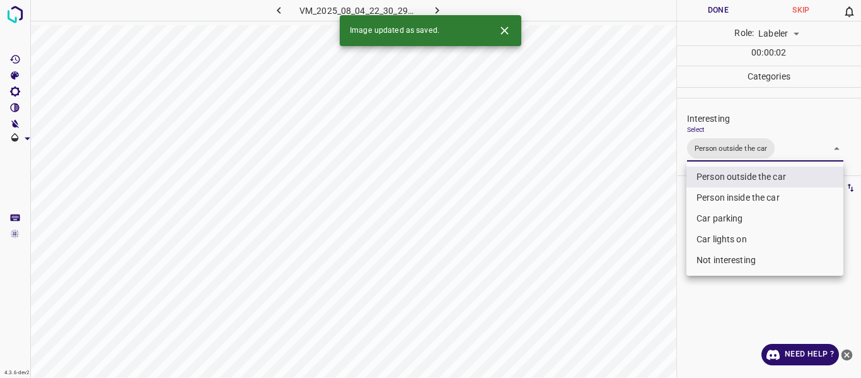
drag, startPoint x: 634, startPoint y: 257, endPoint x: 635, endPoint y: 319, distance: 62.4
click at [634, 267] on div at bounding box center [430, 189] width 861 height 378
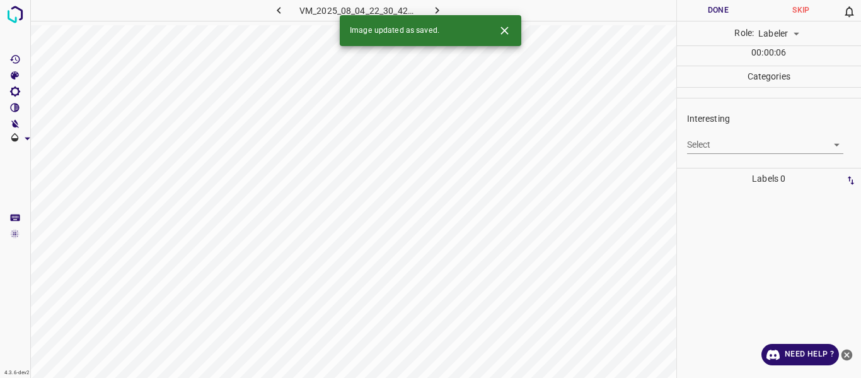
click at [723, 146] on body "4.3.6-dev2 VM_2025_08_04_22_30_42_922_11.gif Done Skip 0 Role: Labeler labeler …" at bounding box center [430, 189] width 861 height 378
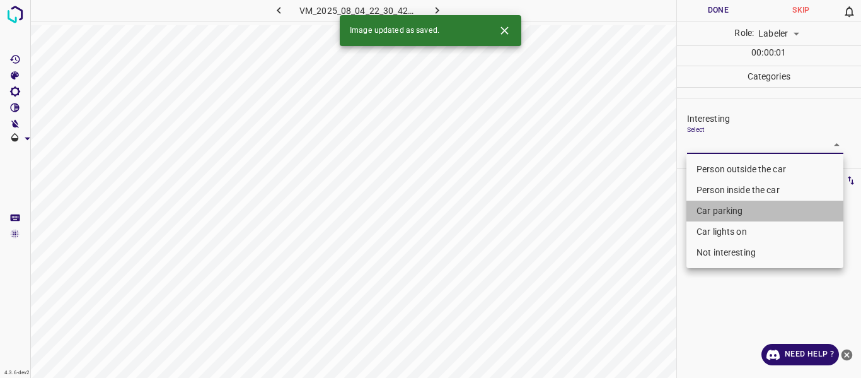
click at [720, 208] on li "Car parking" at bounding box center [765, 211] width 157 height 21
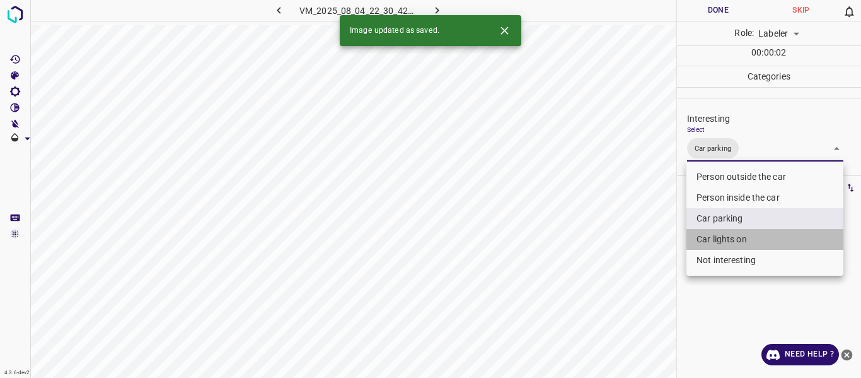
click at [720, 234] on li "Car lights on" at bounding box center [765, 239] width 157 height 21
type input "Car parking,Car lights on"
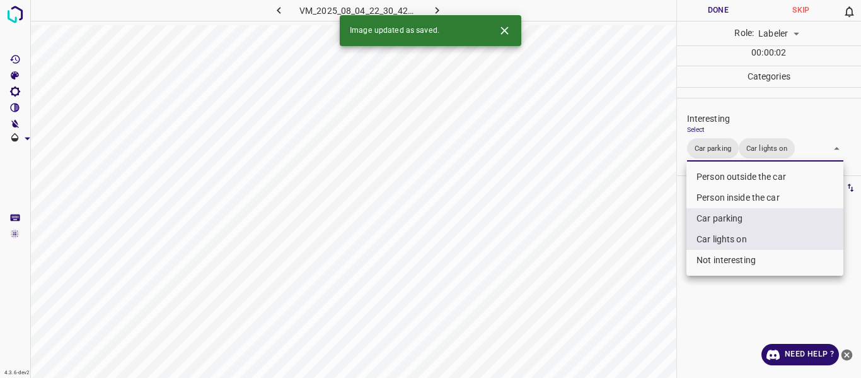
drag, startPoint x: 635, startPoint y: 276, endPoint x: 619, endPoint y: 288, distance: 19.8
click at [634, 277] on div at bounding box center [430, 189] width 861 height 378
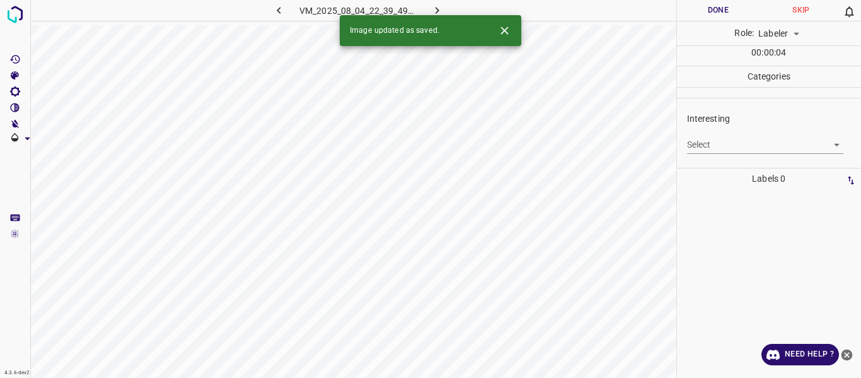
click at [706, 146] on body "4.3.6-dev2 VM_2025_08_04_22_39_49_484_00.gif Done Skip 0 Role: Labeler labeler …" at bounding box center [430, 189] width 861 height 378
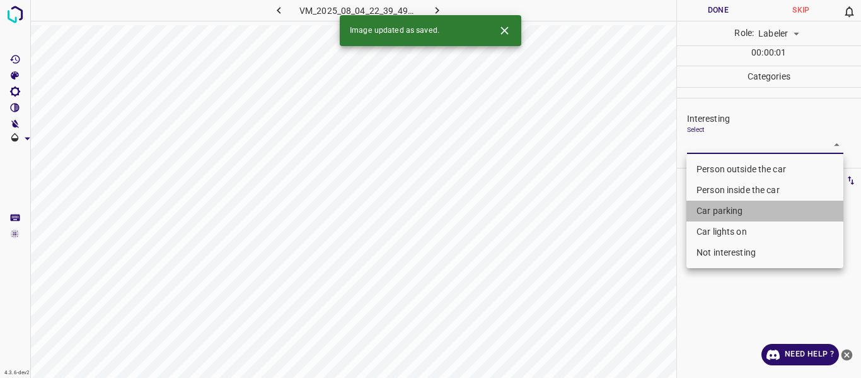
click at [711, 212] on li "Car parking" at bounding box center [765, 211] width 157 height 21
type input "Car parking"
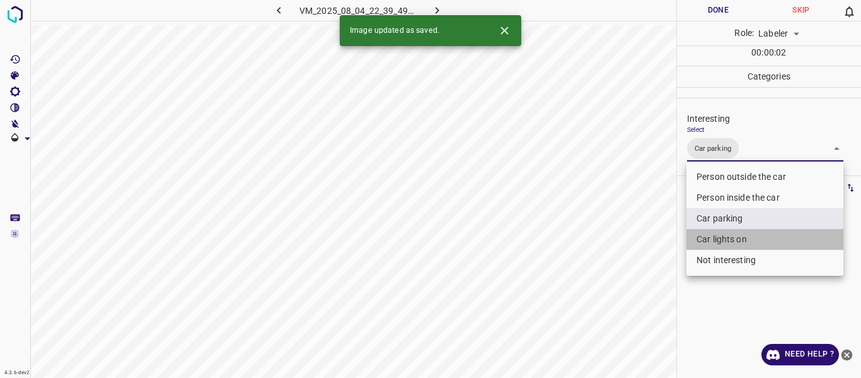
click at [712, 237] on li "Car lights on" at bounding box center [765, 239] width 157 height 21
type input "Car parking,Car lights on"
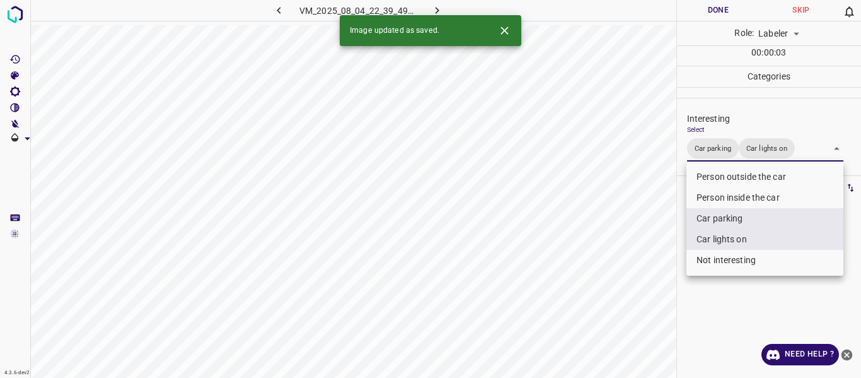
drag, startPoint x: 626, startPoint y: 282, endPoint x: 624, endPoint y: 319, distance: 37.3
click at [626, 284] on div at bounding box center [430, 189] width 861 height 378
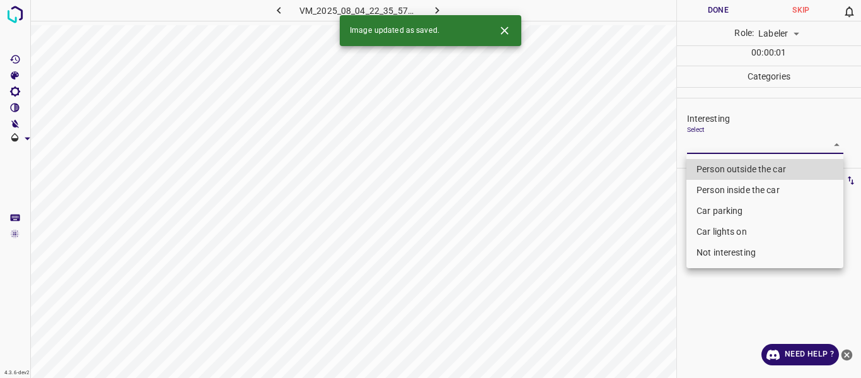
drag, startPoint x: 724, startPoint y: 141, endPoint x: 727, endPoint y: 159, distance: 17.9
click at [724, 142] on body "4.3.6-dev2 VM_2025_08_04_22_35_57_420_04.gif Done Skip 0 Role: Labeler labeler …" at bounding box center [430, 189] width 861 height 378
click at [728, 166] on li "Person outside the car" at bounding box center [765, 169] width 157 height 21
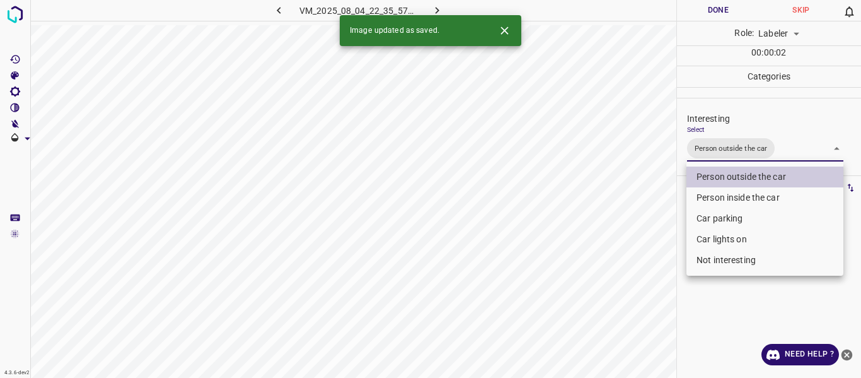
click at [715, 241] on li "Car lights on" at bounding box center [765, 239] width 157 height 21
type input "Person outside the car,Car lights on"
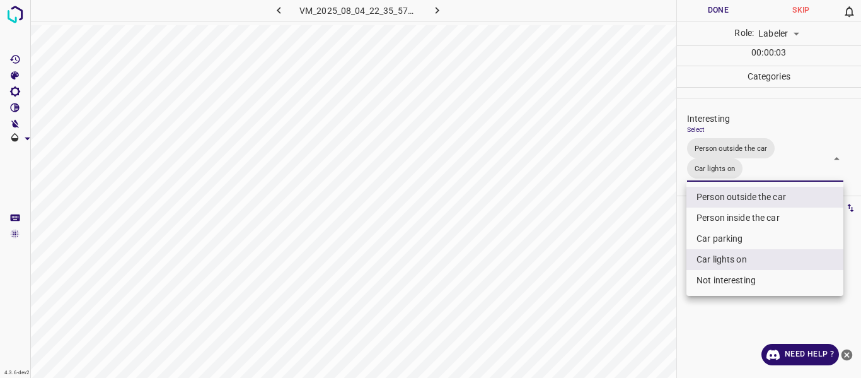
drag, startPoint x: 638, startPoint y: 272, endPoint x: 624, endPoint y: 313, distance: 42.9
click at [638, 277] on div at bounding box center [430, 189] width 861 height 378
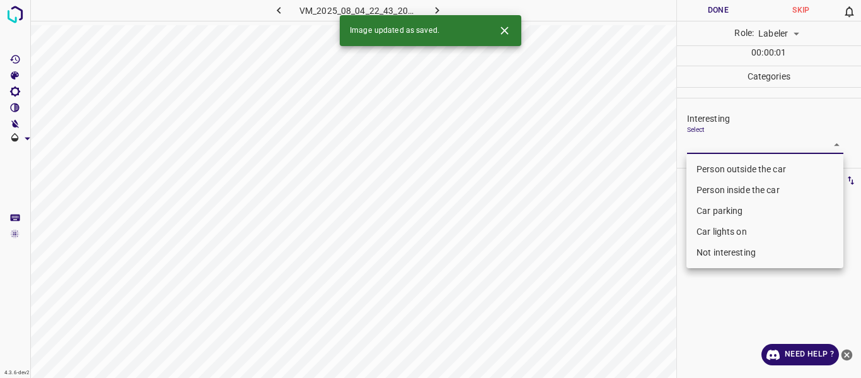
drag, startPoint x: 726, startPoint y: 144, endPoint x: 730, endPoint y: 190, distance: 46.2
click at [728, 149] on body "4.3.6-dev2 VM_2025_08_04_22_43_20_050_00.gif Done Skip 0 Role: Labeler labeler …" at bounding box center [430, 189] width 861 height 378
click at [725, 230] on li "Car lights on" at bounding box center [765, 231] width 157 height 21
type input "Car lights on"
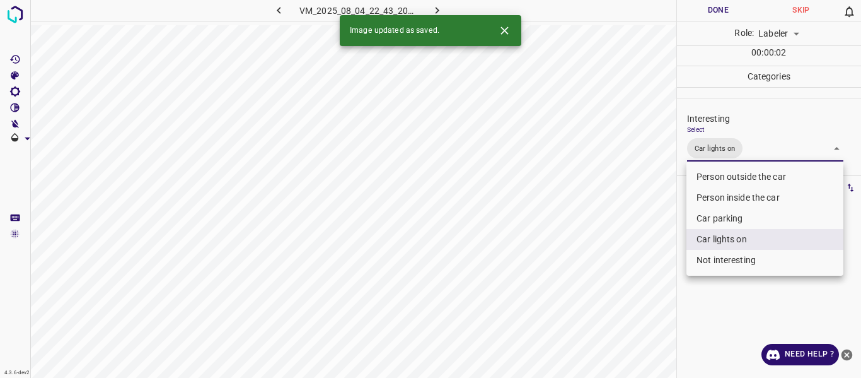
drag, startPoint x: 620, startPoint y: 281, endPoint x: 625, endPoint y: 298, distance: 18.4
click at [623, 287] on div at bounding box center [430, 189] width 861 height 378
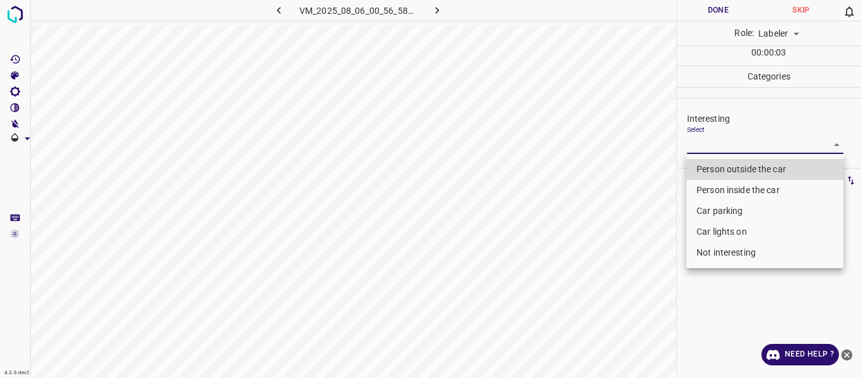
click at [729, 141] on body "4.3.6-dev2 VM_2025_08_06_00_56_58_227_04.gif Done Skip 0 Role: Labeler labeler …" at bounding box center [430, 189] width 861 height 378
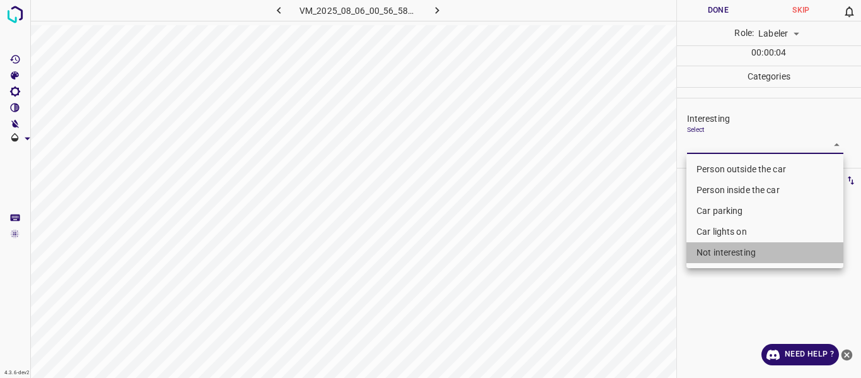
click at [734, 250] on li "Not interesting" at bounding box center [765, 252] width 157 height 21
type input "Not interesting"
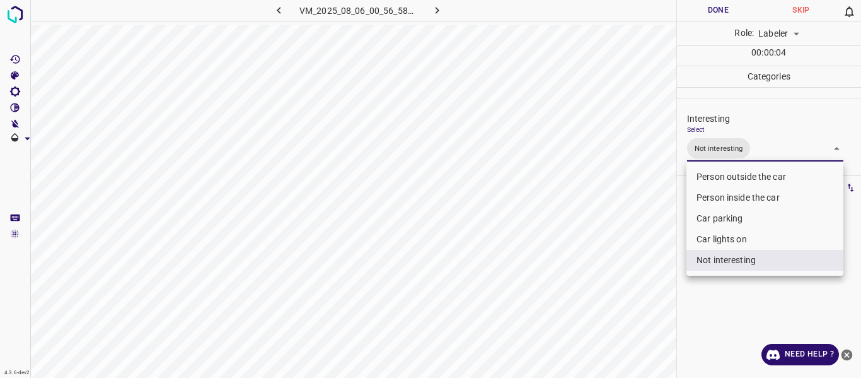
drag, startPoint x: 631, startPoint y: 274, endPoint x: 633, endPoint y: 293, distance: 19.0
click at [630, 283] on div at bounding box center [430, 189] width 861 height 378
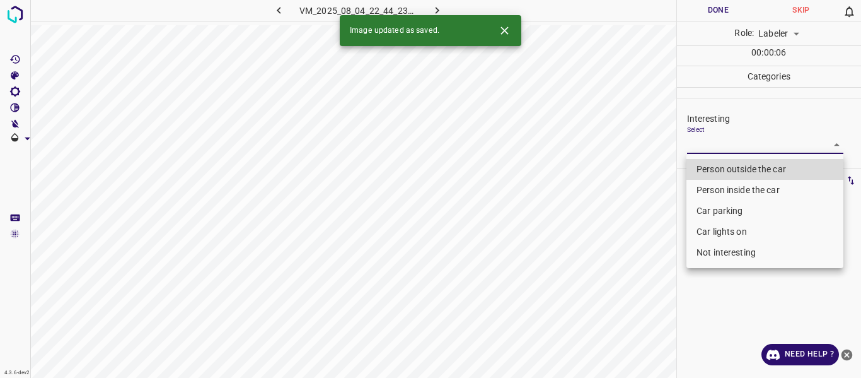
click at [727, 144] on body "4.3.6-dev2 VM_2025_08_04_22_44_23_992_08.gif Done Skip 0 Role: Labeler labeler …" at bounding box center [430, 189] width 861 height 378
click at [732, 172] on li "Person outside the car" at bounding box center [765, 169] width 157 height 21
type input "Person outside the car"
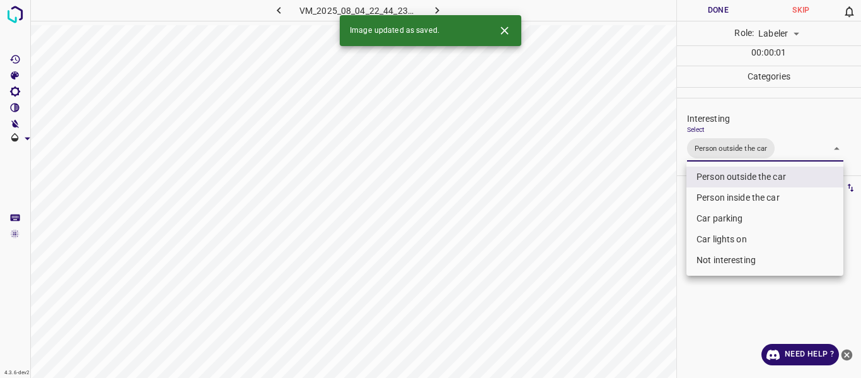
drag, startPoint x: 650, startPoint y: 281, endPoint x: 635, endPoint y: 329, distance: 50.3
click at [651, 285] on div at bounding box center [430, 189] width 861 height 378
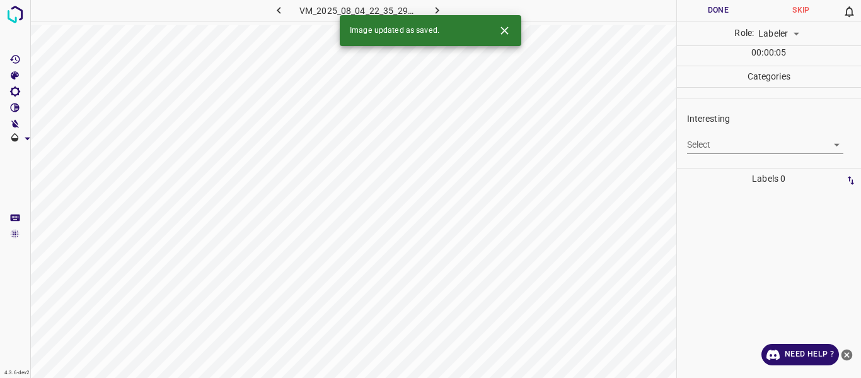
click at [720, 134] on div "Select ​" at bounding box center [765, 139] width 157 height 28
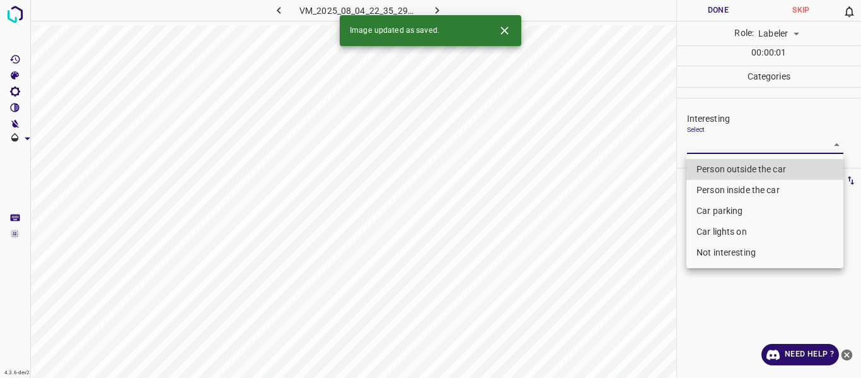
click at [722, 143] on body "4.3.6-dev2 VM_2025_08_04_22_35_29_673_00.gif Done Skip 0 Role: Labeler labeler …" at bounding box center [430, 189] width 861 height 378
click at [723, 173] on li "Person outside the car" at bounding box center [765, 169] width 157 height 21
type input "Person outside the car"
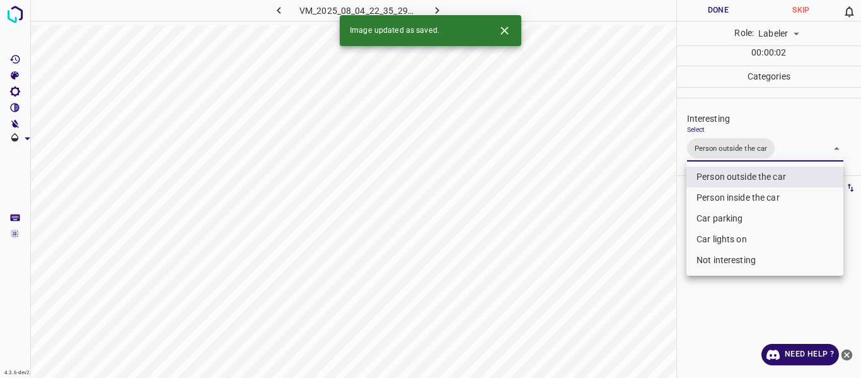
drag, startPoint x: 643, startPoint y: 292, endPoint x: 647, endPoint y: 327, distance: 35.6
click at [646, 311] on div at bounding box center [430, 189] width 861 height 378
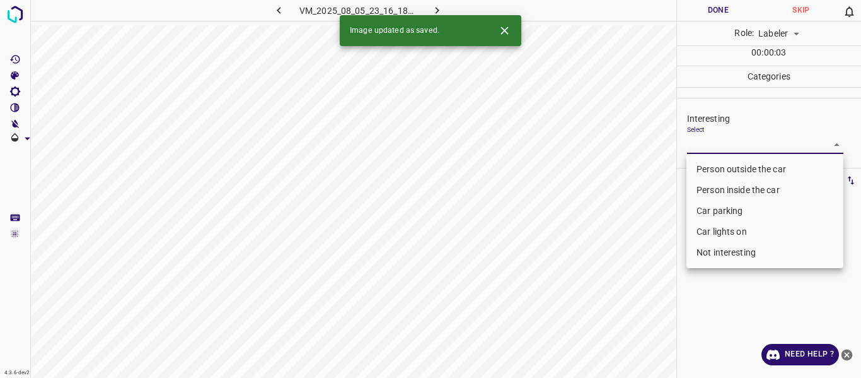
drag, startPoint x: 716, startPoint y: 143, endPoint x: 710, endPoint y: 173, distance: 31.5
click at [717, 144] on body "4.3.6-dev2 VM_2025_08_05_23_16_18_435_05.gif Done Skip 0 Role: Labeler labeler …" at bounding box center [430, 189] width 861 height 378
drag, startPoint x: 715, startPoint y: 162, endPoint x: 662, endPoint y: 233, distance: 88.3
click at [716, 168] on li "Person outside the car" at bounding box center [765, 169] width 157 height 21
type input "Person outside the car"
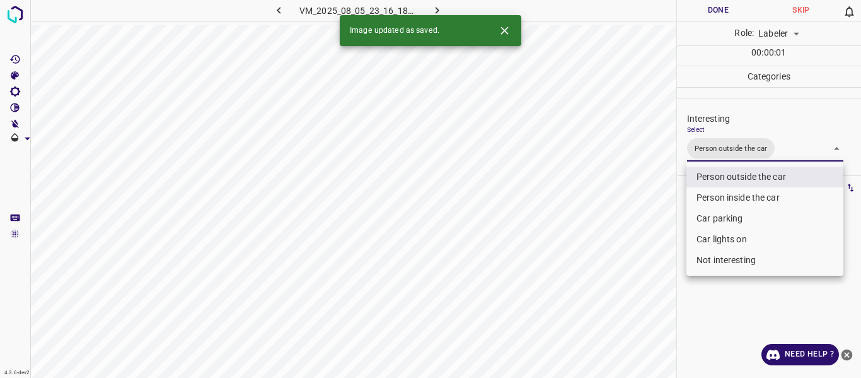
drag, startPoint x: 641, startPoint y: 297, endPoint x: 640, endPoint y: 325, distance: 27.8
click at [644, 301] on div at bounding box center [430, 189] width 861 height 378
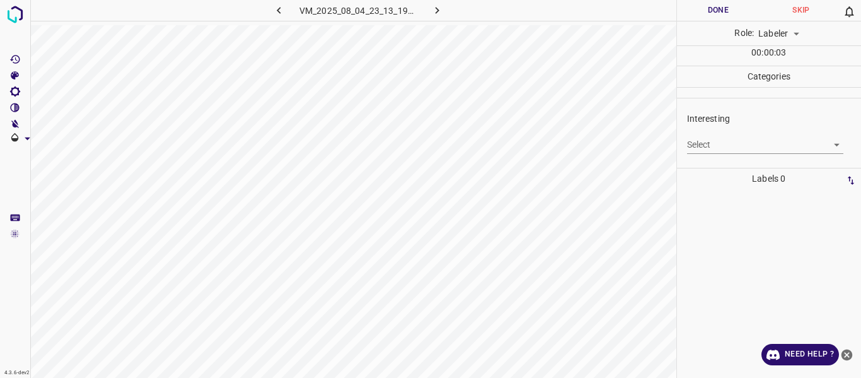
click at [722, 146] on body "4.3.6-dev2 VM_2025_08_04_23_13_19_378_01.gif Done Skip 0 Role: Labeler labeler …" at bounding box center [430, 189] width 861 height 378
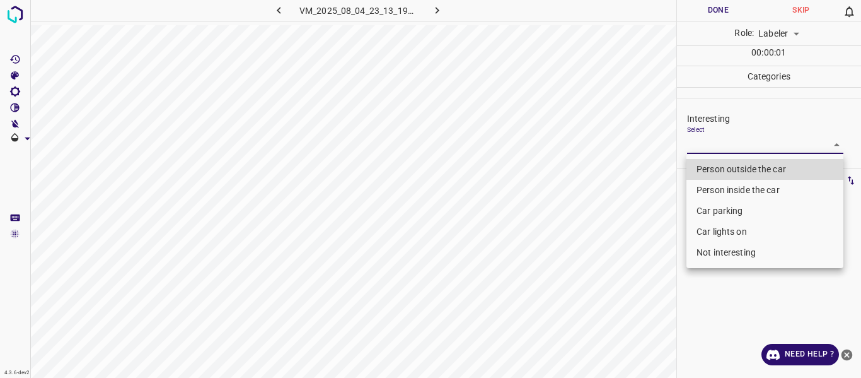
click at [720, 165] on li "Person outside the car" at bounding box center [765, 169] width 157 height 21
type input "Person outside the car"
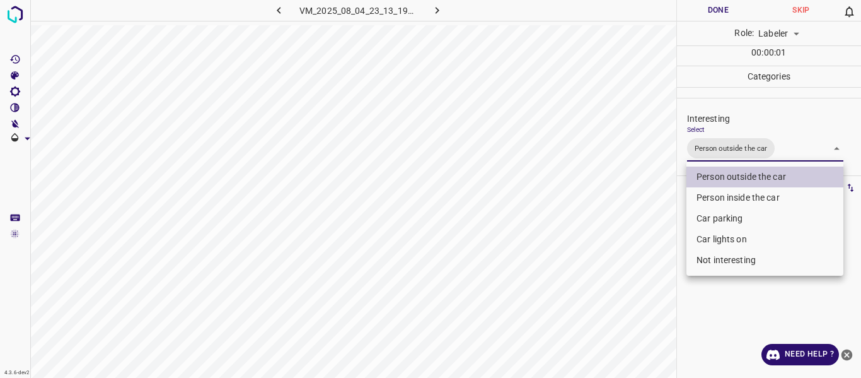
drag, startPoint x: 646, startPoint y: 265, endPoint x: 648, endPoint y: 305, distance: 40.4
click at [651, 280] on div at bounding box center [430, 189] width 861 height 378
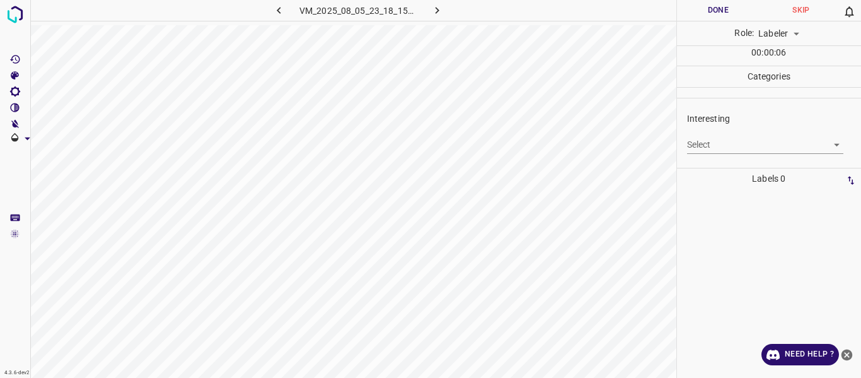
click at [741, 153] on body "4.3.6-dev2 VM_2025_08_05_23_18_15_102_00.gif Done Skip 0 Role: Labeler labeler …" at bounding box center [430, 189] width 861 height 378
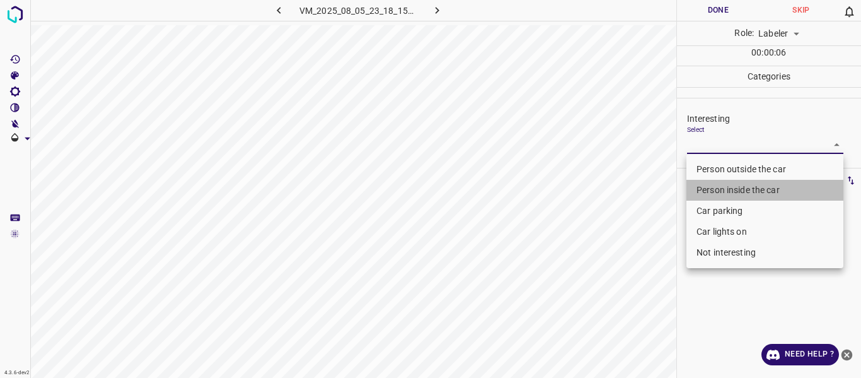
click at [734, 188] on li "Person inside the car" at bounding box center [765, 190] width 157 height 21
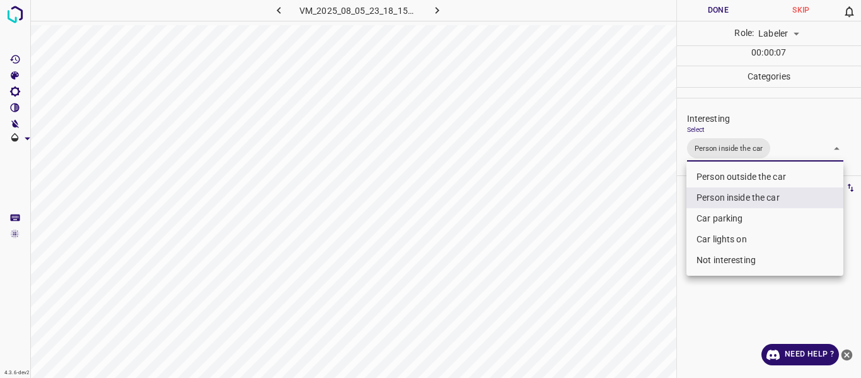
click at [728, 238] on li "Car lights on" at bounding box center [765, 239] width 157 height 21
type input "Person inside the car,Car lights on"
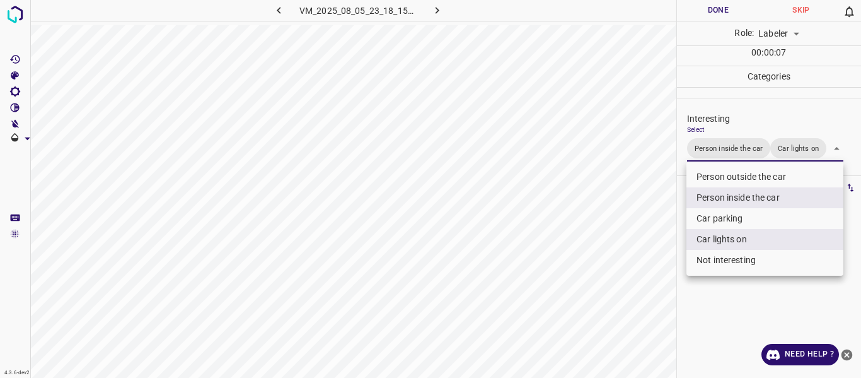
drag, startPoint x: 631, startPoint y: 291, endPoint x: 628, endPoint y: 313, distance: 21.7
click at [633, 296] on div at bounding box center [430, 189] width 861 height 378
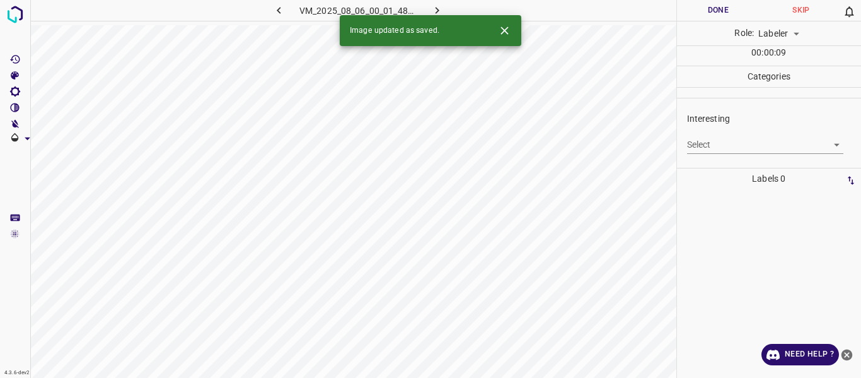
click at [705, 142] on body "4.3.6-dev2 VM_2025_08_06_00_01_48_088_03.gif Done Skip 0 Role: Labeler labeler …" at bounding box center [430, 189] width 861 height 378
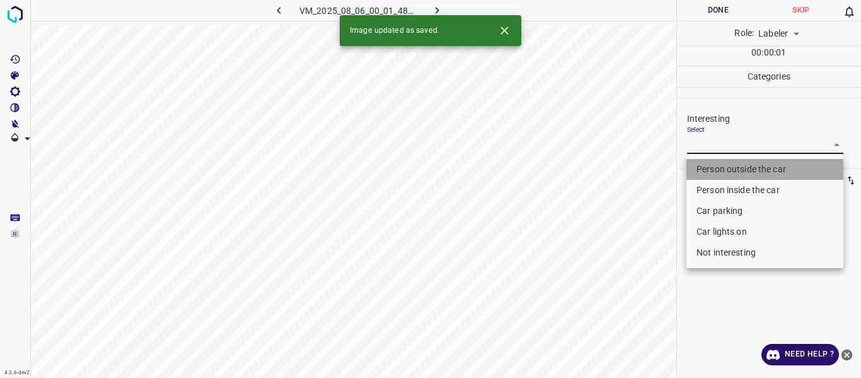
drag, startPoint x: 711, startPoint y: 165, endPoint x: 653, endPoint y: 238, distance: 93.9
click at [711, 166] on li "Person outside the car" at bounding box center [765, 169] width 157 height 21
type input "Person outside the car"
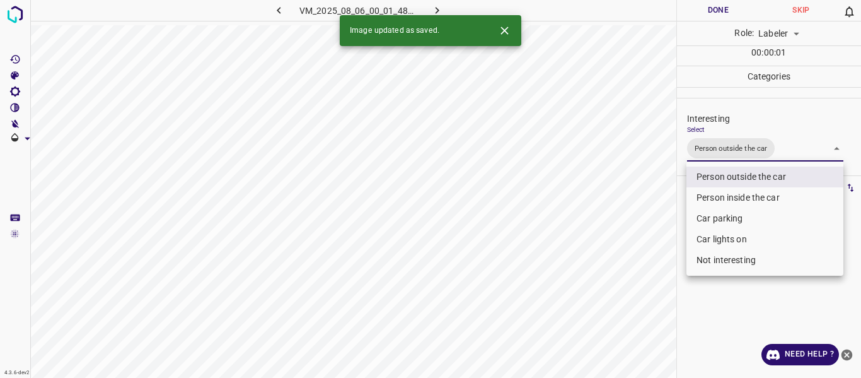
drag, startPoint x: 658, startPoint y: 249, endPoint x: 639, endPoint y: 298, distance: 52.3
click at [656, 267] on div at bounding box center [430, 189] width 861 height 378
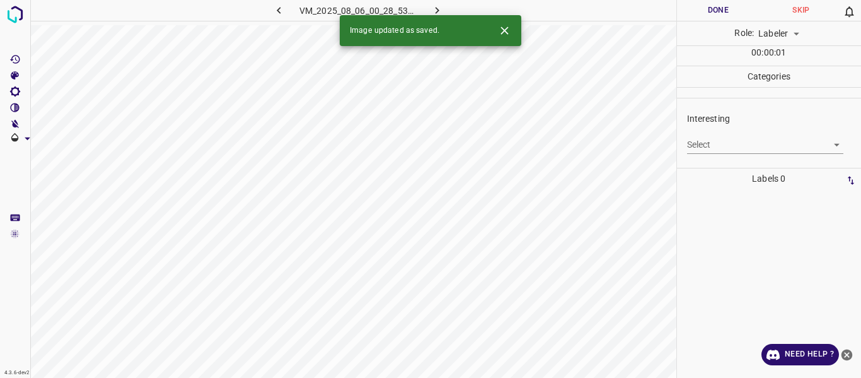
click at [729, 141] on body "4.3.6-dev2 VM_2025_08_06_00_28_53_414_11.gif Done Skip 0 Role: Labeler labeler …" at bounding box center [430, 189] width 861 height 378
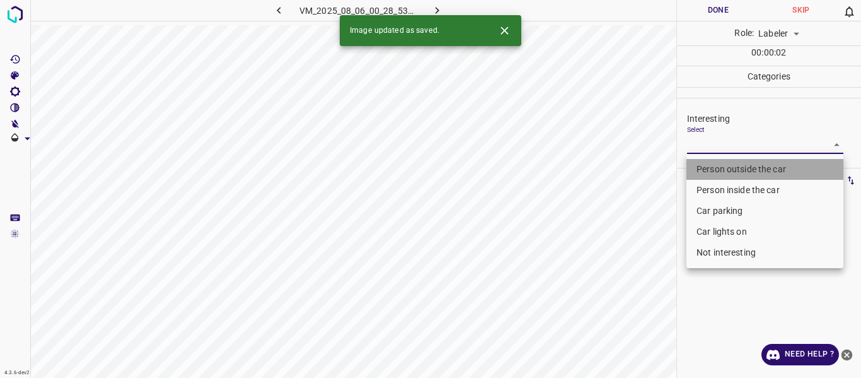
click at [720, 166] on li "Person outside the car" at bounding box center [765, 169] width 157 height 21
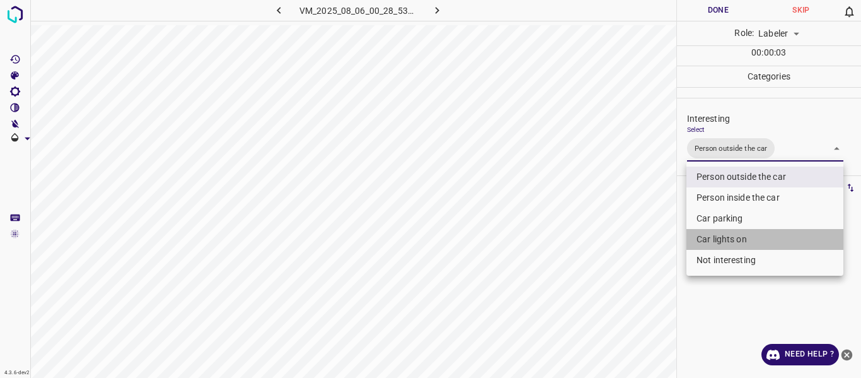
drag, startPoint x: 719, startPoint y: 236, endPoint x: 626, endPoint y: 285, distance: 105.2
click at [717, 236] on li "Car lights on" at bounding box center [765, 239] width 157 height 21
type input "Person outside the car,Car lights on"
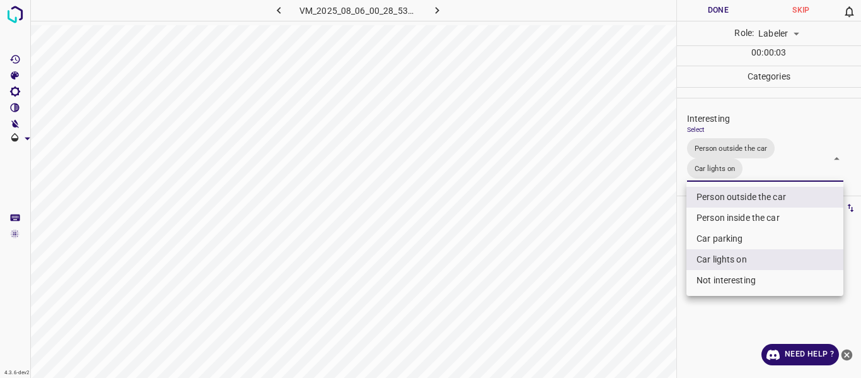
click at [627, 286] on div at bounding box center [430, 189] width 861 height 378
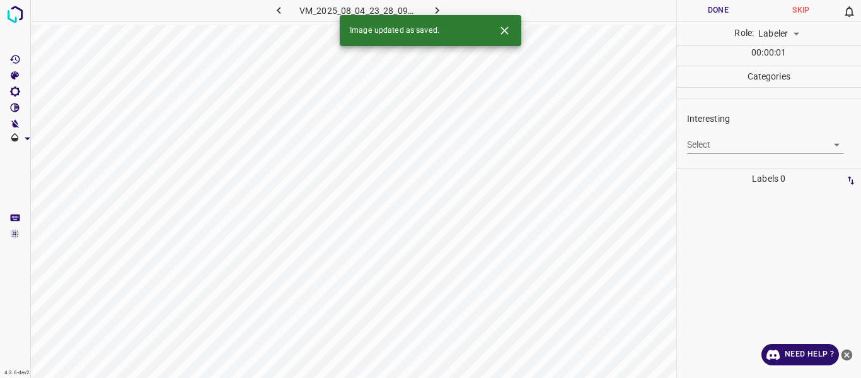
click at [747, 149] on body "4.3.6-dev2 VM_2025_08_04_23_28_09_858_05.gif Done Skip 0 Role: Labeler labeler …" at bounding box center [430, 189] width 861 height 378
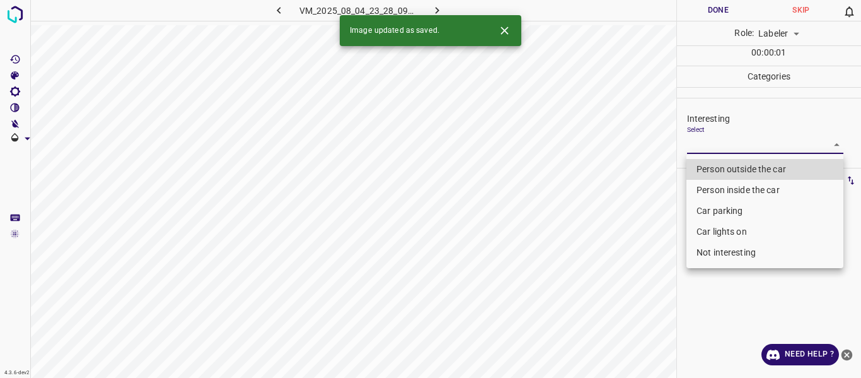
drag, startPoint x: 747, startPoint y: 163, endPoint x: 679, endPoint y: 220, distance: 89.1
click at [745, 164] on li "Person outside the car" at bounding box center [765, 169] width 157 height 21
type input "Person outside the car"
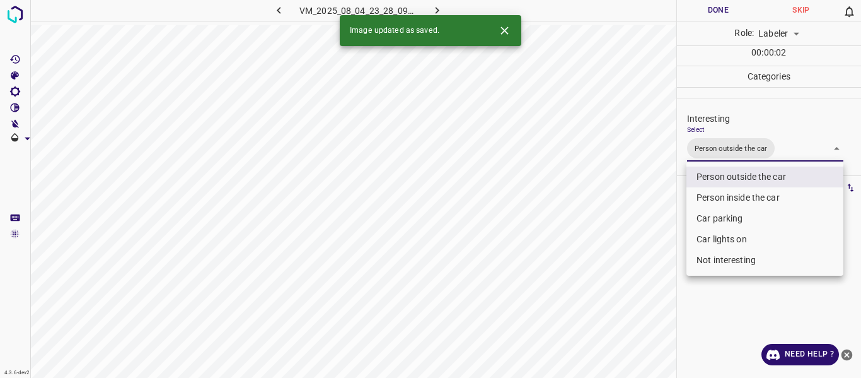
drag, startPoint x: 621, startPoint y: 267, endPoint x: 624, endPoint y: 313, distance: 46.1
click at [621, 270] on div at bounding box center [430, 189] width 861 height 378
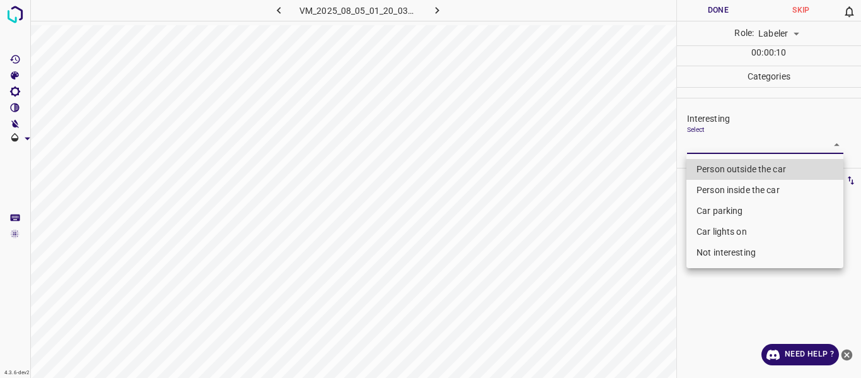
click at [711, 149] on body "4.3.6-dev2 VM_2025_08_05_01_20_03_791_02.gif Done Skip 0 Role: Labeler labeler …" at bounding box center [430, 189] width 861 height 378
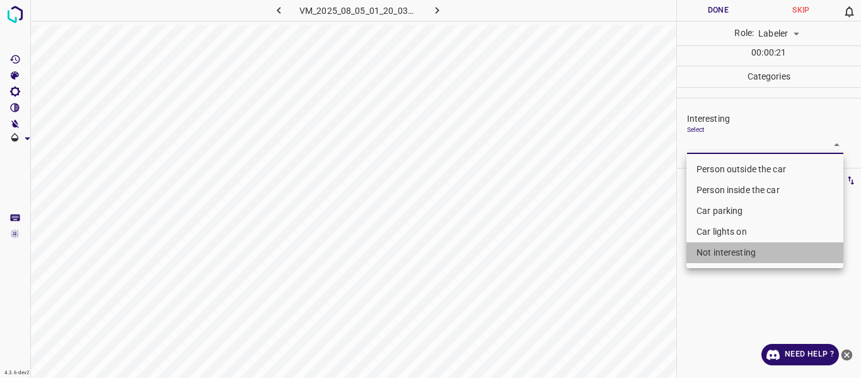
click at [712, 251] on li "Not interesting" at bounding box center [765, 252] width 157 height 21
type input "Not interesting"
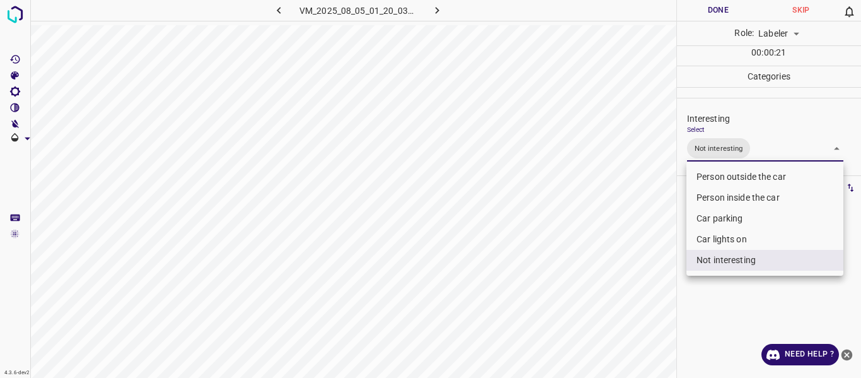
drag, startPoint x: 610, startPoint y: 293, endPoint x: 601, endPoint y: 323, distance: 30.9
click at [609, 303] on div at bounding box center [430, 189] width 861 height 378
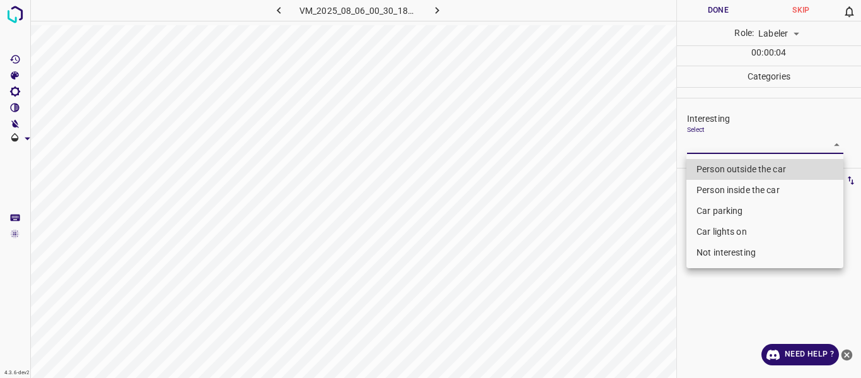
drag, startPoint x: 696, startPoint y: 151, endPoint x: 692, endPoint y: 192, distance: 41.2
click at [696, 153] on body "4.3.6-dev2 VM_2025_08_06_00_30_18_315_08.gif Done Skip 0 Role: Labeler labeler …" at bounding box center [430, 189] width 861 height 378
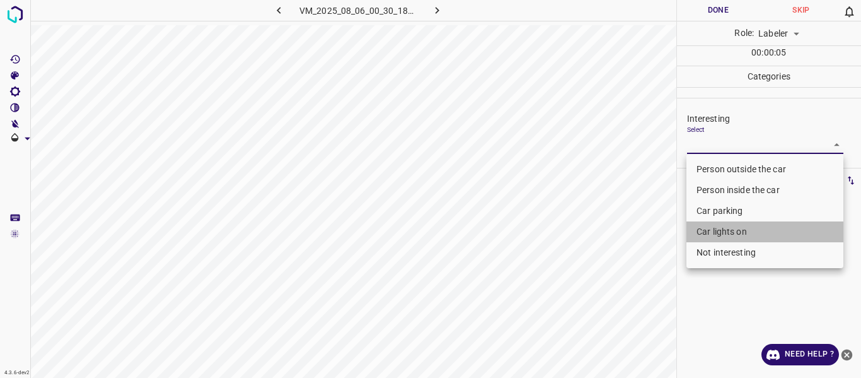
drag, startPoint x: 701, startPoint y: 229, endPoint x: 593, endPoint y: 260, distance: 111.7
click at [700, 230] on li "Car lights on" at bounding box center [765, 231] width 157 height 21
type input "Car lights on"
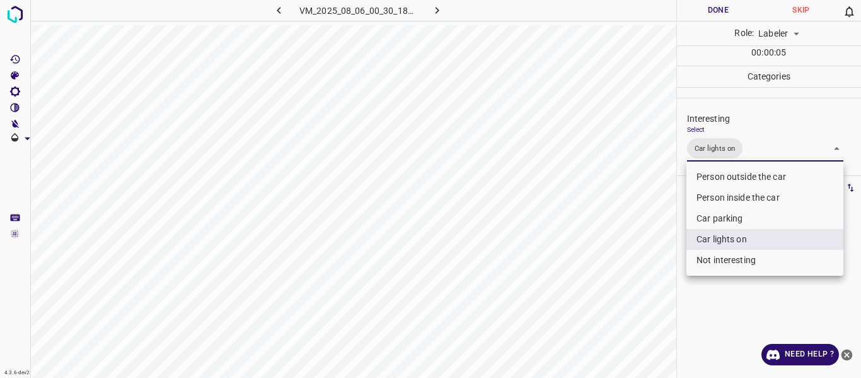
drag, startPoint x: 592, startPoint y: 261, endPoint x: 597, endPoint y: 281, distance: 20.7
click at [595, 273] on div at bounding box center [430, 189] width 861 height 378
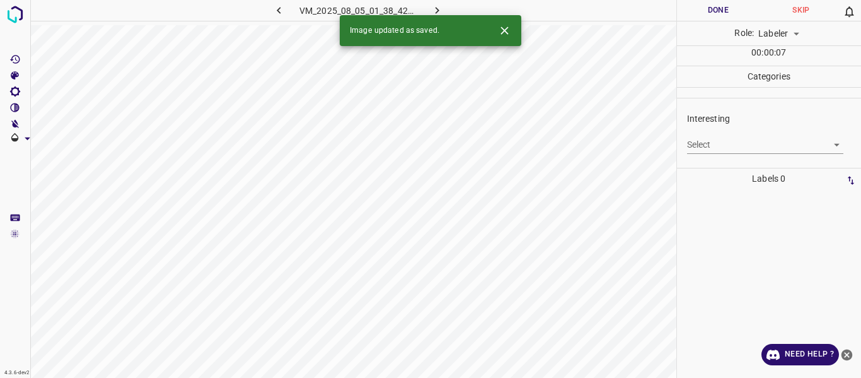
click at [735, 143] on body "4.3.6-dev2 VM_2025_08_05_01_38_42_150_04.gif Done Skip 0 Role: Labeler labeler …" at bounding box center [430, 189] width 861 height 378
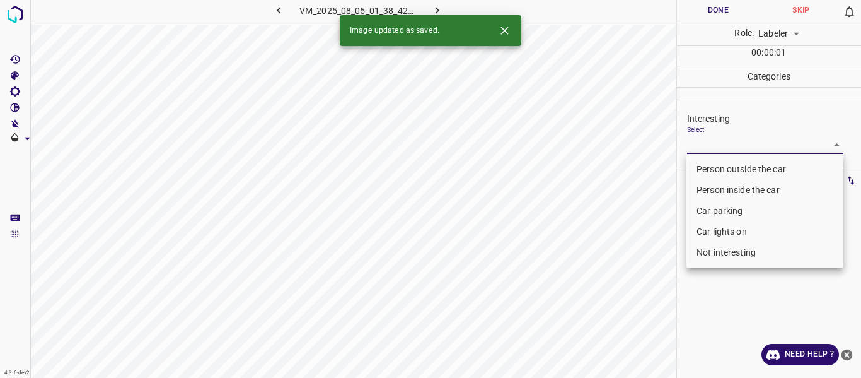
drag, startPoint x: 732, startPoint y: 163, endPoint x: 687, endPoint y: 192, distance: 53.0
click at [730, 165] on li "Person outside the car" at bounding box center [765, 169] width 157 height 21
type input "Person outside the car"
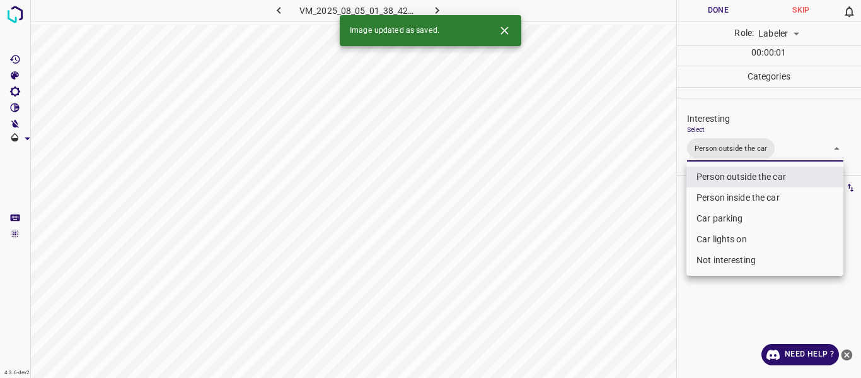
drag, startPoint x: 622, startPoint y: 281, endPoint x: 610, endPoint y: 320, distance: 40.5
click at [621, 291] on div at bounding box center [430, 189] width 861 height 378
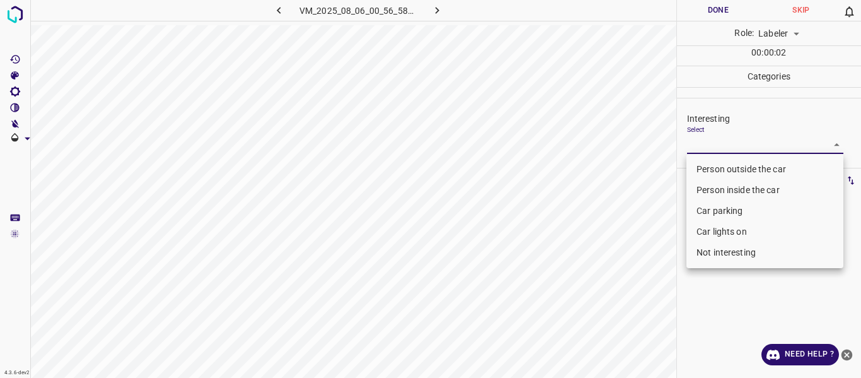
click at [724, 145] on body "4.3.6-dev2 VM_2025_08_06_00_56_58_227_05.gif Done Skip 0 Role: Labeler labeler …" at bounding box center [430, 189] width 861 height 378
drag, startPoint x: 711, startPoint y: 254, endPoint x: 691, endPoint y: 262, distance: 22.0
click at [711, 254] on li "Not interesting" at bounding box center [765, 252] width 157 height 21
type input "Not interesting"
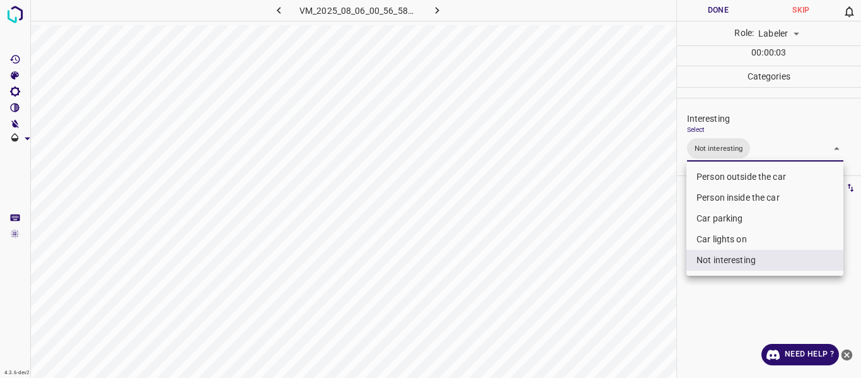
drag, startPoint x: 602, startPoint y: 299, endPoint x: 604, endPoint y: 318, distance: 19.1
click at [604, 302] on div at bounding box center [430, 189] width 861 height 378
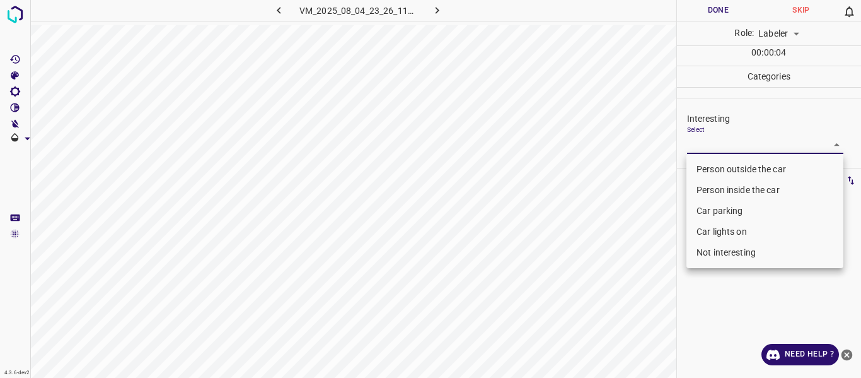
drag, startPoint x: 692, startPoint y: 141, endPoint x: 699, endPoint y: 168, distance: 27.8
click at [693, 142] on body "4.3.6-dev2 VM_2025_08_04_23_26_11_711_00.gif Done Skip 0 Role: Labeler labeler …" at bounding box center [430, 189] width 861 height 378
drag, startPoint x: 709, startPoint y: 204, endPoint x: 709, endPoint y: 210, distance: 6.3
click at [709, 204] on li "Car parking" at bounding box center [765, 211] width 157 height 21
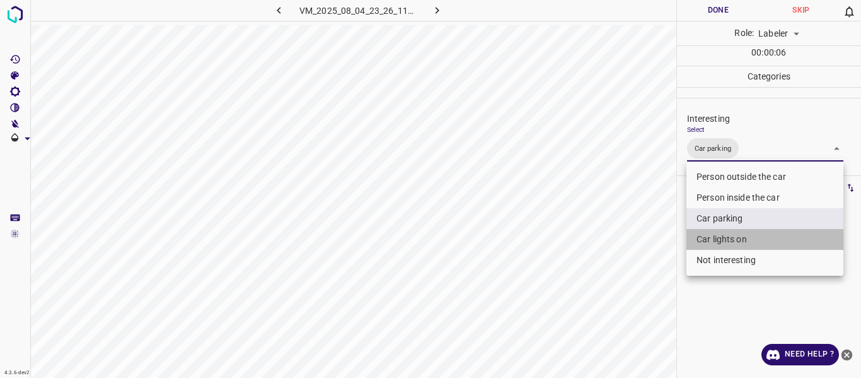
click at [718, 242] on li "Car lights on" at bounding box center [765, 239] width 157 height 21
type input "Car parking,Car lights on"
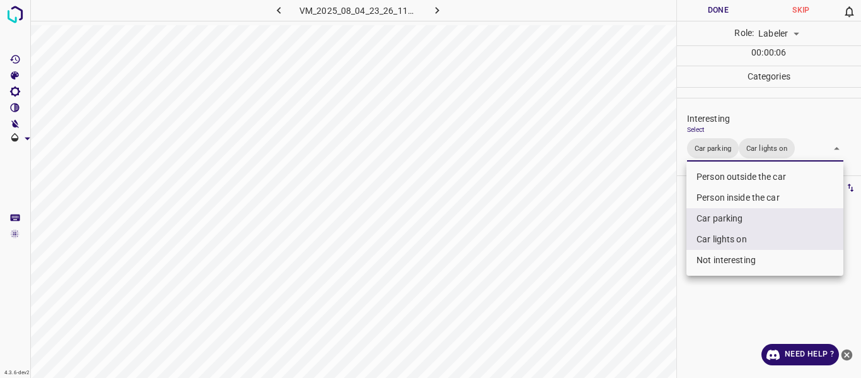
drag, startPoint x: 635, startPoint y: 281, endPoint x: 602, endPoint y: 315, distance: 46.8
click at [632, 286] on div at bounding box center [430, 189] width 861 height 378
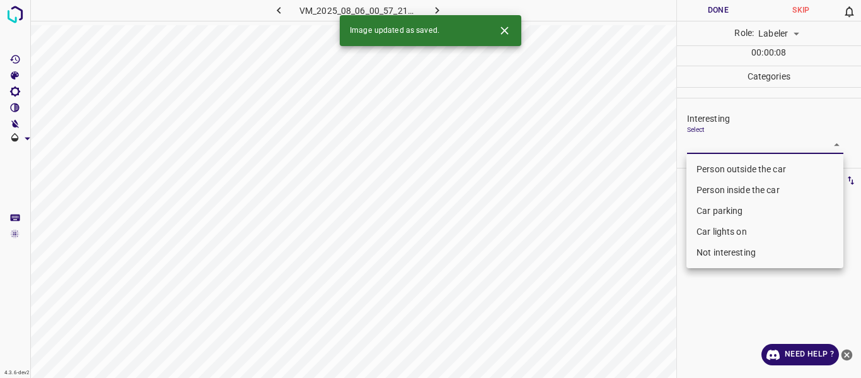
drag, startPoint x: 739, startPoint y: 144, endPoint x: 739, endPoint y: 170, distance: 25.9
click at [740, 146] on body "4.3.6-dev2 VM_2025_08_06_00_57_21_457_07.gif Done Skip 0 Role: Labeler labeler …" at bounding box center [430, 189] width 861 height 378
click at [739, 169] on li "Person outside the car" at bounding box center [765, 169] width 157 height 21
type input "Person outside the car"
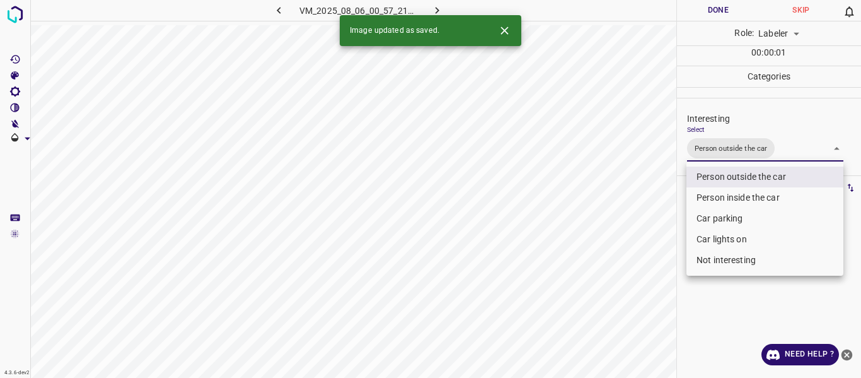
drag, startPoint x: 636, startPoint y: 255, endPoint x: 613, endPoint y: 291, distance: 43.1
click at [628, 272] on div at bounding box center [430, 189] width 861 height 378
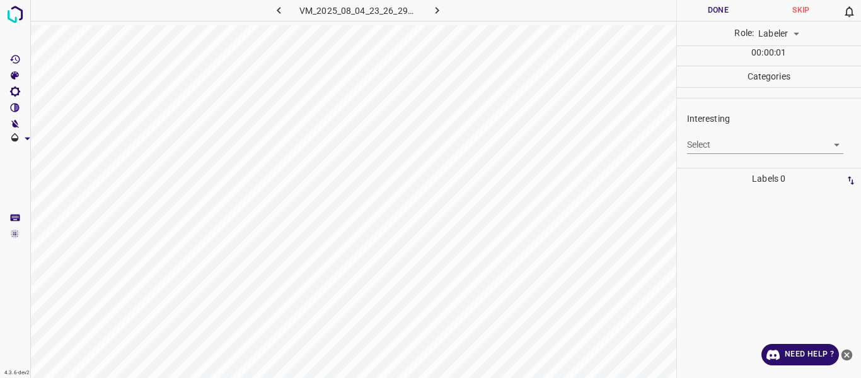
click at [704, 146] on body "4.3.6-dev2 VM_2025_08_04_23_26_29_010_11.gif Done Skip 0 Role: Labeler labeler …" at bounding box center [430, 189] width 861 height 378
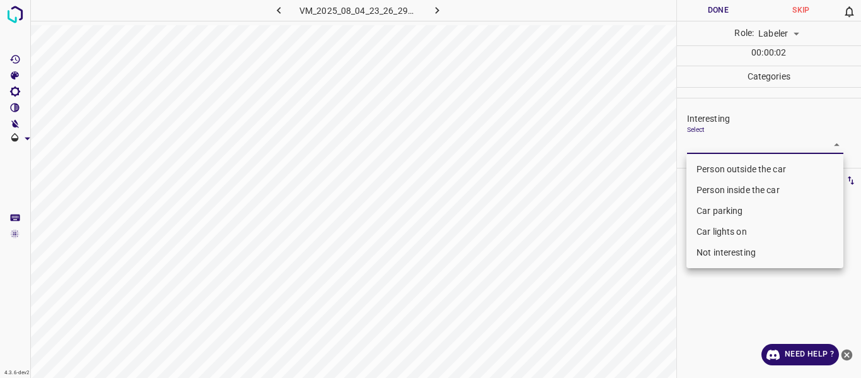
click at [711, 187] on li "Person inside the car" at bounding box center [765, 190] width 157 height 21
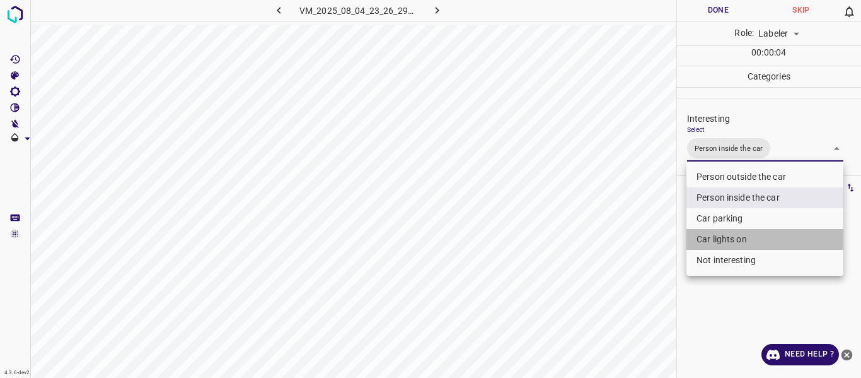
click at [704, 236] on li "Car lights on" at bounding box center [765, 239] width 157 height 21
type input "Person inside the car,Car lights on"
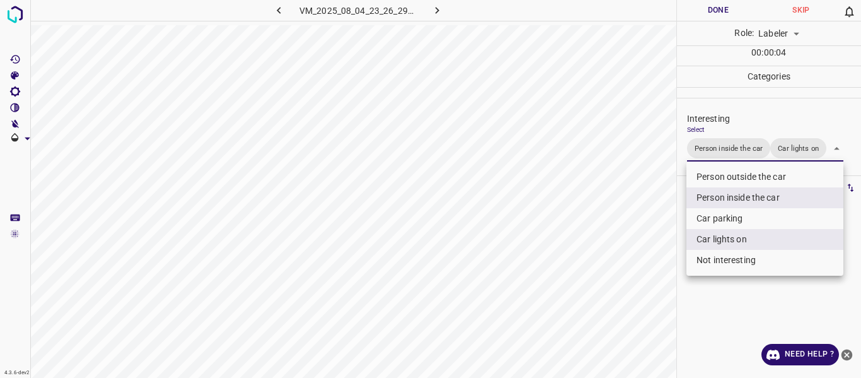
drag, startPoint x: 566, startPoint y: 295, endPoint x: 571, endPoint y: 313, distance: 19.1
click at [566, 299] on div at bounding box center [430, 189] width 861 height 378
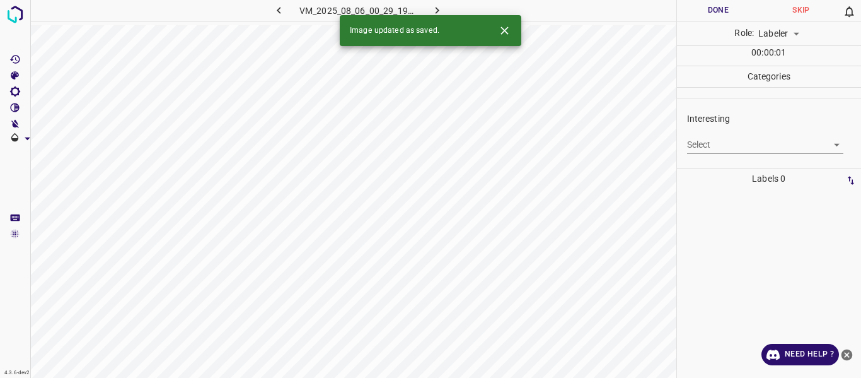
click at [280, 14] on icon "button" at bounding box center [278, 10] width 13 height 13
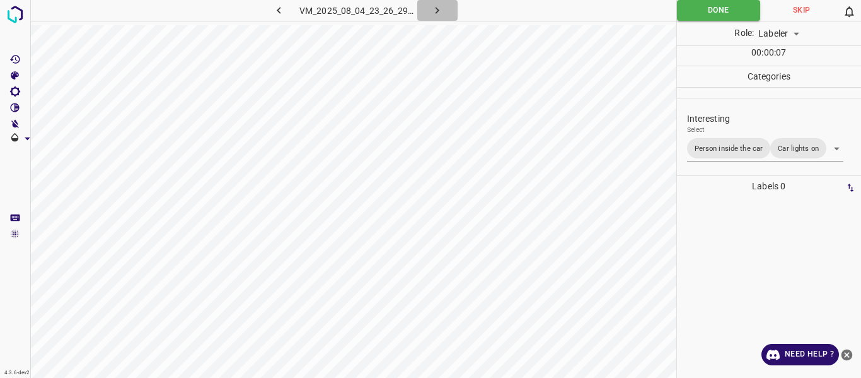
click at [435, 9] on icon "button" at bounding box center [437, 10] width 13 height 13
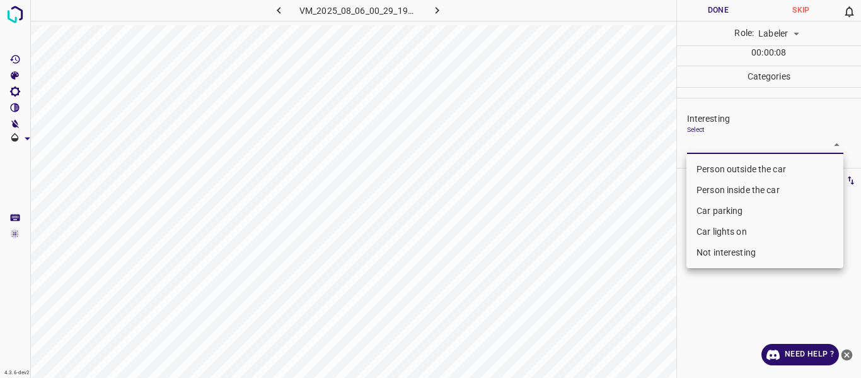
click at [704, 143] on body "4.3.6-dev2 VM_2025_08_06_00_29_19_405_05.gif Done Skip 0 Role: Labeler labeler …" at bounding box center [430, 189] width 861 height 378
drag, startPoint x: 709, startPoint y: 163, endPoint x: 712, endPoint y: 183, distance: 20.4
click at [709, 163] on li "Person outside the car" at bounding box center [765, 169] width 157 height 21
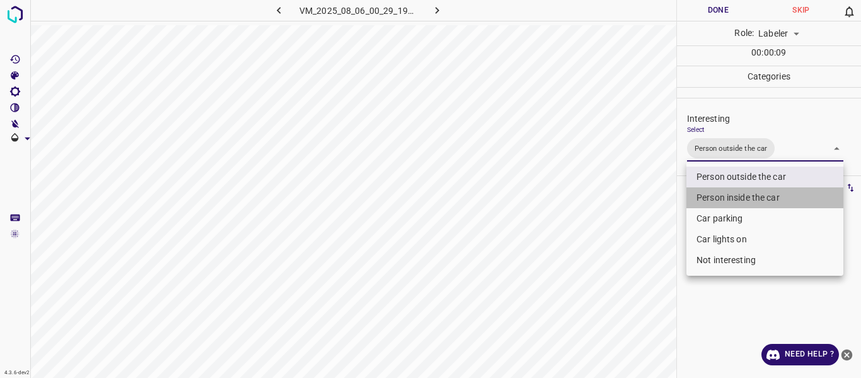
click at [713, 198] on li "Person inside the car" at bounding box center [765, 197] width 157 height 21
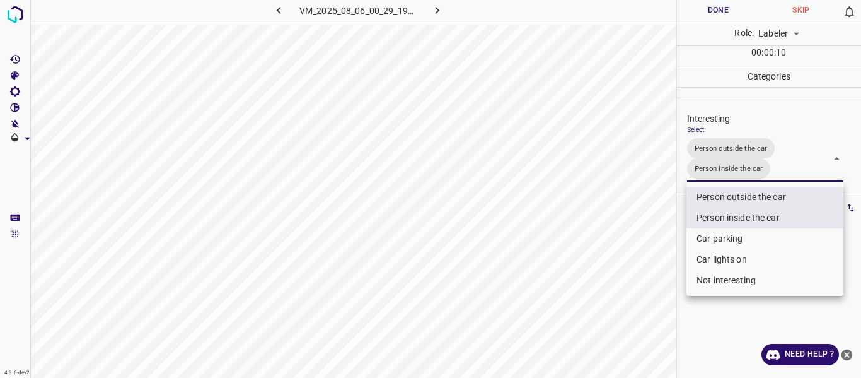
drag, startPoint x: 711, startPoint y: 262, endPoint x: 667, endPoint y: 271, distance: 45.6
click at [711, 262] on li "Car lights on" at bounding box center [765, 259] width 157 height 21
type input "Person outside the car,Person inside the car,Car lights on"
drag, startPoint x: 643, startPoint y: 279, endPoint x: 616, endPoint y: 323, distance: 51.3
click at [641, 286] on div at bounding box center [430, 189] width 861 height 378
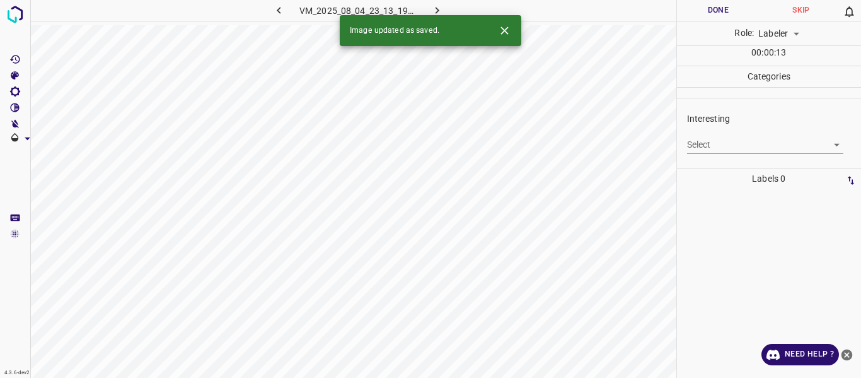
click at [732, 142] on body "4.3.6-dev2 VM_2025_08_04_23_13_19_378_00.gif Done Skip 0 Role: Labeler labeler …" at bounding box center [430, 189] width 861 height 378
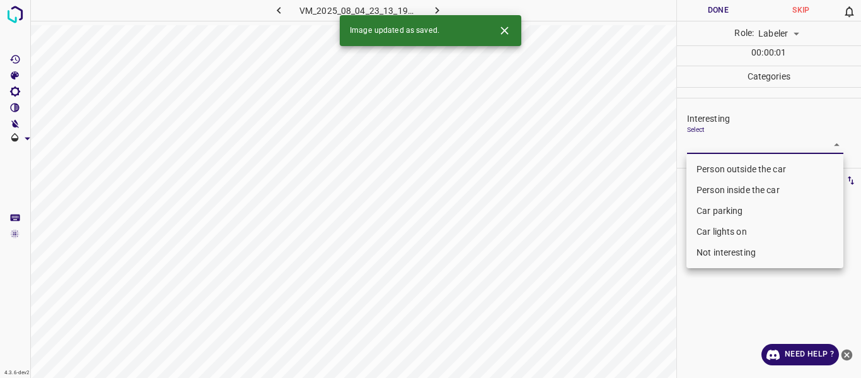
click at [733, 167] on li "Person outside the car" at bounding box center [765, 169] width 157 height 21
type input "Person outside the car"
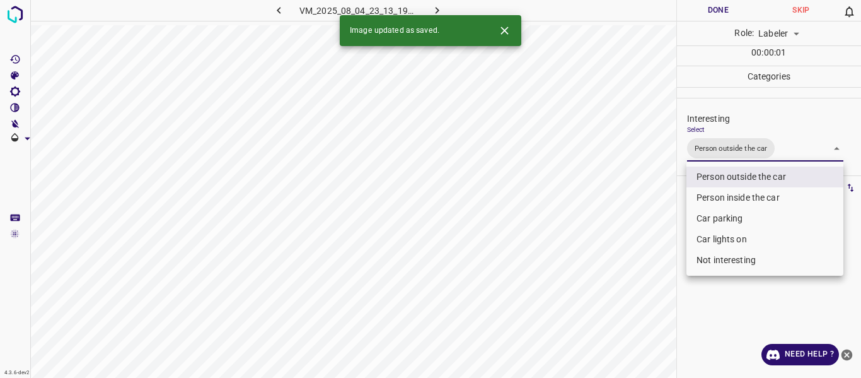
click at [630, 305] on div at bounding box center [430, 189] width 861 height 378
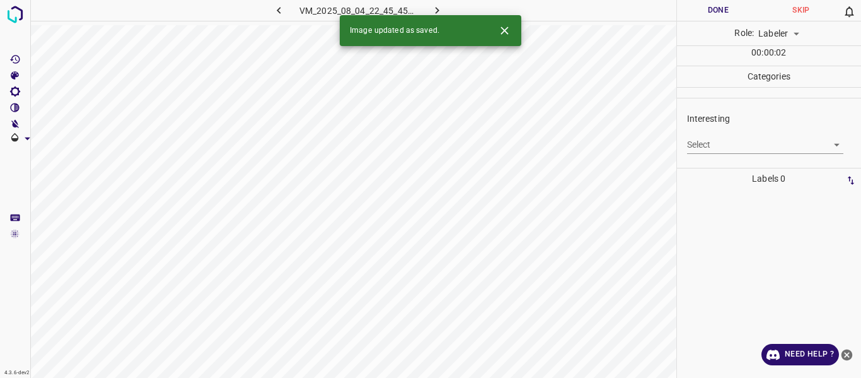
click at [735, 143] on body "4.3.6-dev2 VM_2025_08_04_22_45_45_783_04.gif Done Skip 0 Role: Labeler labeler …" at bounding box center [430, 189] width 861 height 378
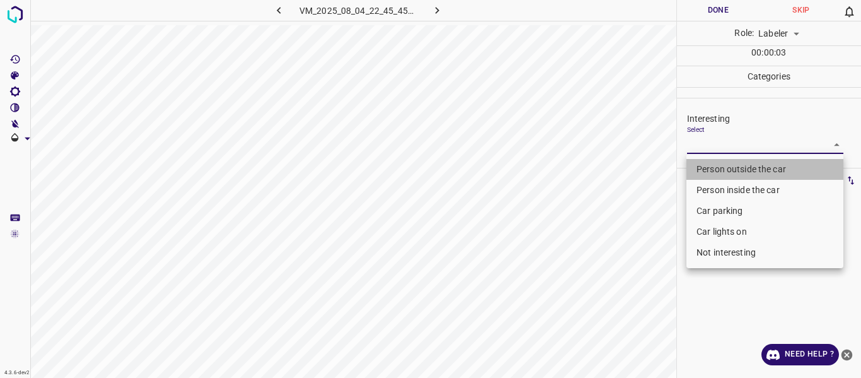
click at [728, 166] on li "Person outside the car" at bounding box center [765, 169] width 157 height 21
type input "Person outside the car"
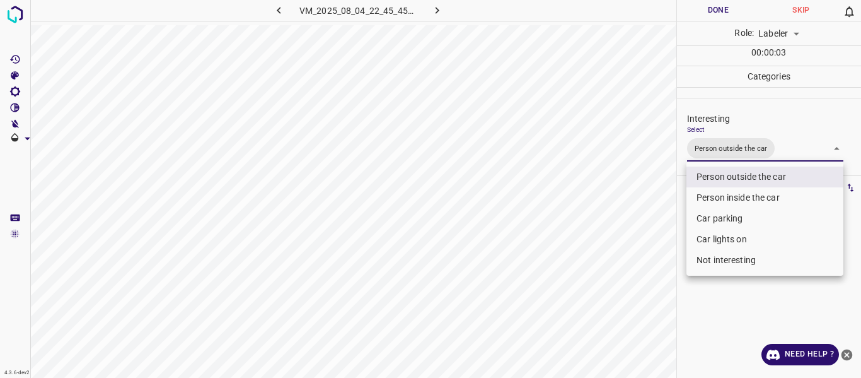
drag, startPoint x: 575, startPoint y: 252, endPoint x: 578, endPoint y: 302, distance: 50.6
click at [576, 265] on div at bounding box center [430, 189] width 861 height 378
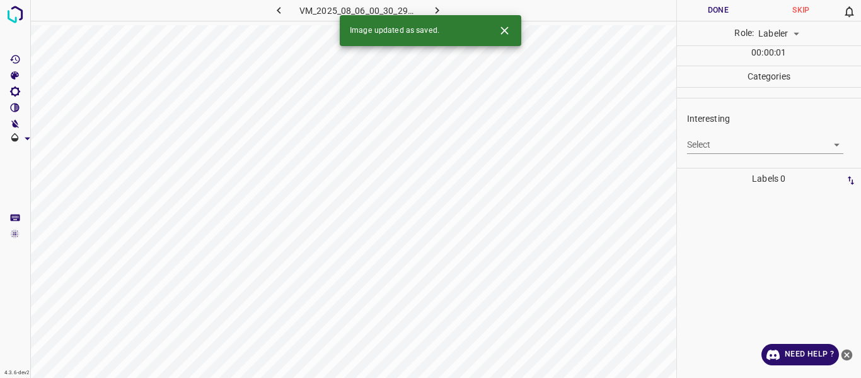
click at [729, 144] on body "4.3.6-dev2 VM_2025_08_06_00_30_29_457_00.gif Done Skip 0 Role: Labeler labeler …" at bounding box center [430, 189] width 861 height 378
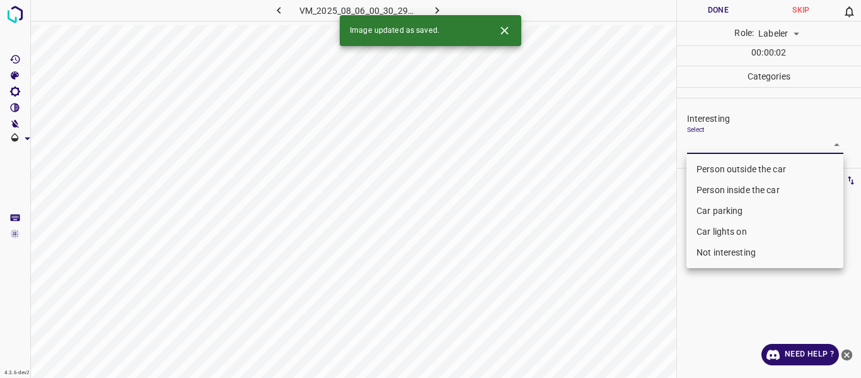
click at [726, 166] on li "Person outside the car" at bounding box center [765, 169] width 157 height 21
type input "Person outside the car"
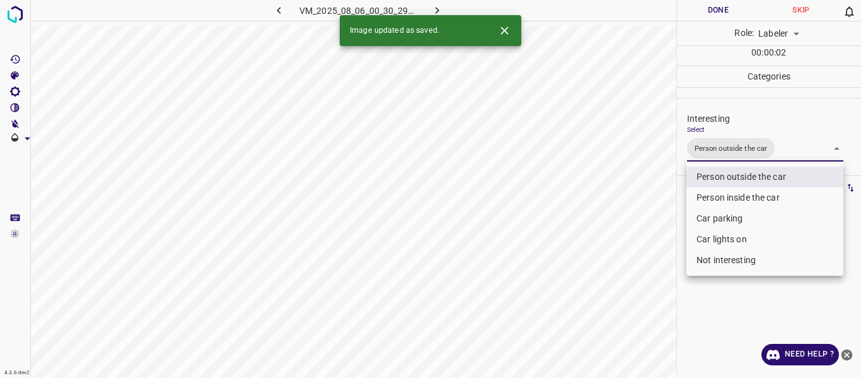
click at [523, 325] on div at bounding box center [430, 189] width 861 height 378
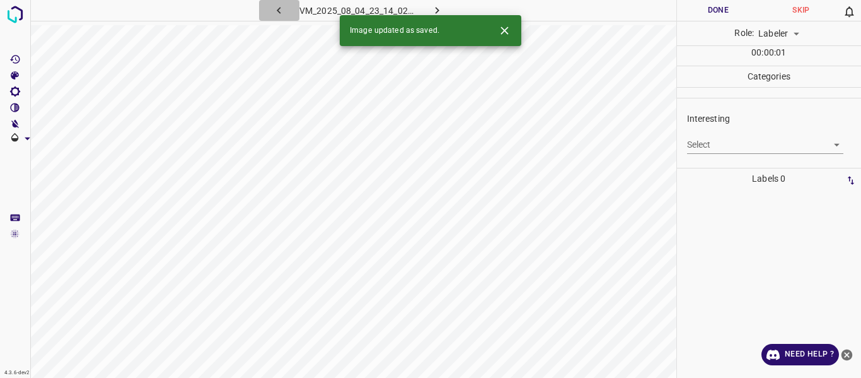
click at [277, 10] on icon "button" at bounding box center [279, 10] width 4 height 7
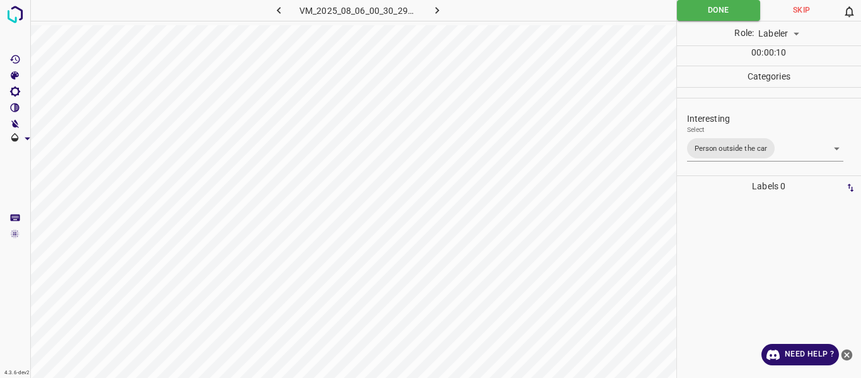
click at [789, 151] on body "4.3.6-dev2 VM_2025_08_06_00_30_29_457_00.gif Done Skip 0 Role: Labeler labeler …" at bounding box center [430, 189] width 861 height 378
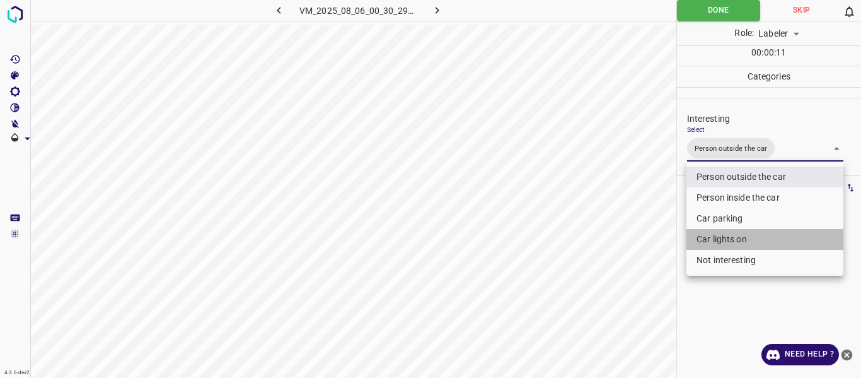
drag, startPoint x: 739, startPoint y: 238, endPoint x: 603, endPoint y: 289, distance: 145.3
click at [738, 238] on li "Car lights on" at bounding box center [765, 239] width 157 height 21
type input "Person outside the car,Car lights on"
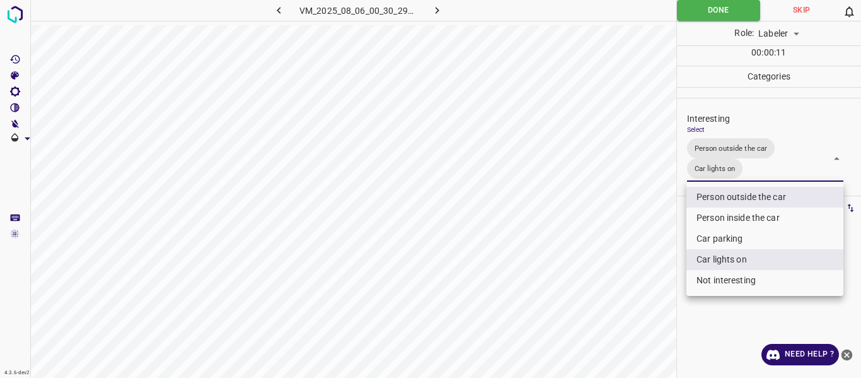
click at [576, 300] on div at bounding box center [430, 189] width 861 height 378
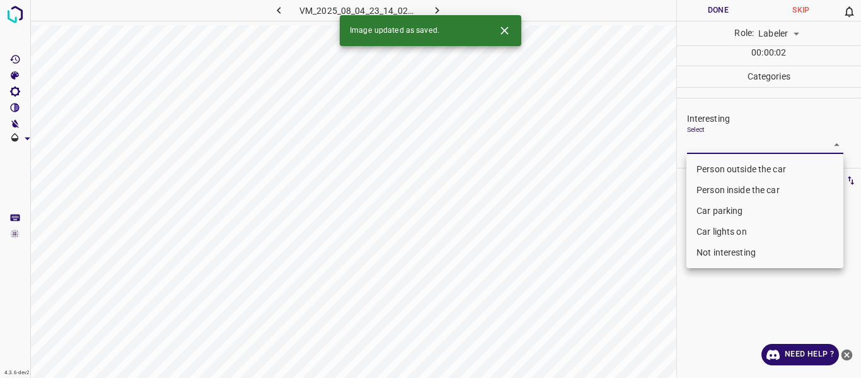
click at [719, 145] on body "4.3.6-dev2 VM_2025_08_04_23_14_02_105_00.gif Done Skip 0 Role: Labeler labeler …" at bounding box center [430, 189] width 861 height 378
click at [724, 166] on li "Person outside the car" at bounding box center [765, 169] width 157 height 21
type input "Person outside the car"
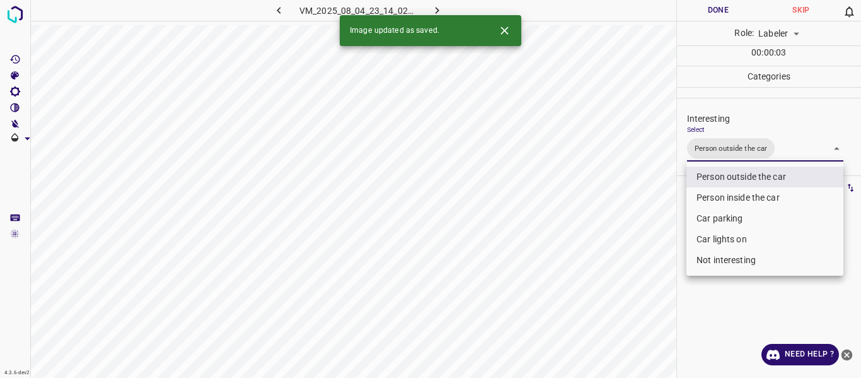
drag, startPoint x: 617, startPoint y: 251, endPoint x: 575, endPoint y: 330, distance: 89.1
click at [615, 259] on div at bounding box center [430, 189] width 861 height 378
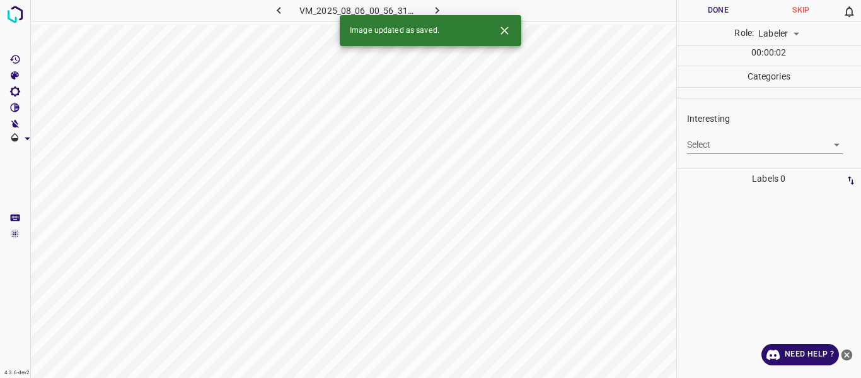
click at [730, 214] on div at bounding box center [769, 283] width 177 height 189
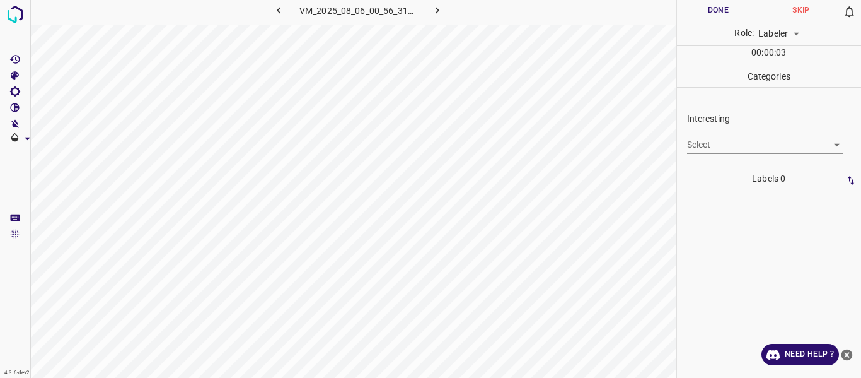
click at [699, 137] on body "4.3.6-dev2 VM_2025_08_06_00_56_31_686_07.gif Done Skip 0 Role: Labeler labeler …" at bounding box center [430, 189] width 861 height 378
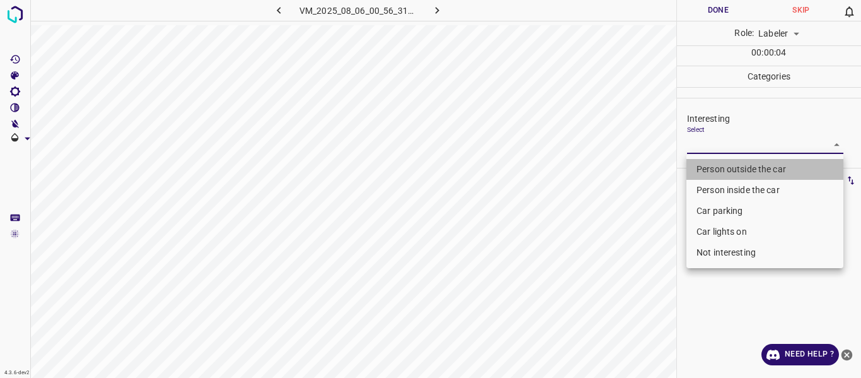
drag, startPoint x: 704, startPoint y: 168, endPoint x: 552, endPoint y: 284, distance: 191.1
click at [703, 168] on li "Person outside the car" at bounding box center [765, 169] width 157 height 21
type input "Person outside the car"
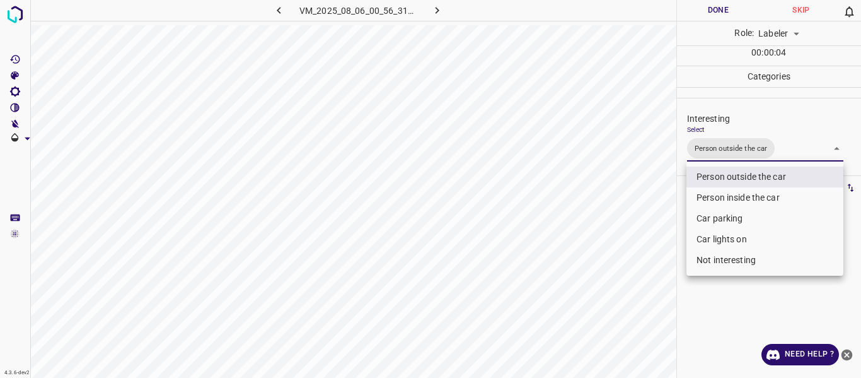
drag, startPoint x: 552, startPoint y: 284, endPoint x: 556, endPoint y: 339, distance: 54.3
click at [553, 297] on div at bounding box center [430, 189] width 861 height 378
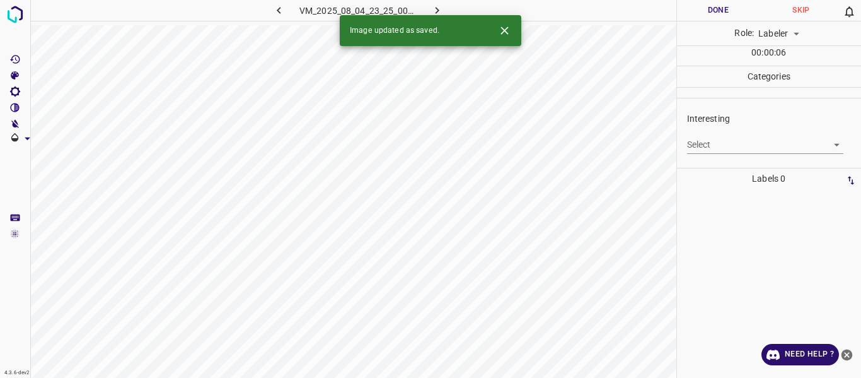
click at [732, 145] on body "4.3.6-dev2 VM_2025_08_04_23_25_00_515_05.gif Done Skip 0 Role: Labeler labeler …" at bounding box center [430, 189] width 861 height 378
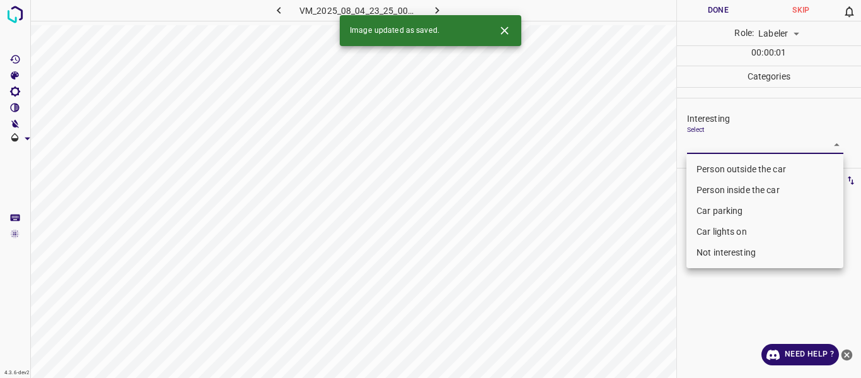
drag, startPoint x: 741, startPoint y: 213, endPoint x: 735, endPoint y: 226, distance: 14.4
click at [740, 215] on li "Car parking" at bounding box center [765, 211] width 157 height 21
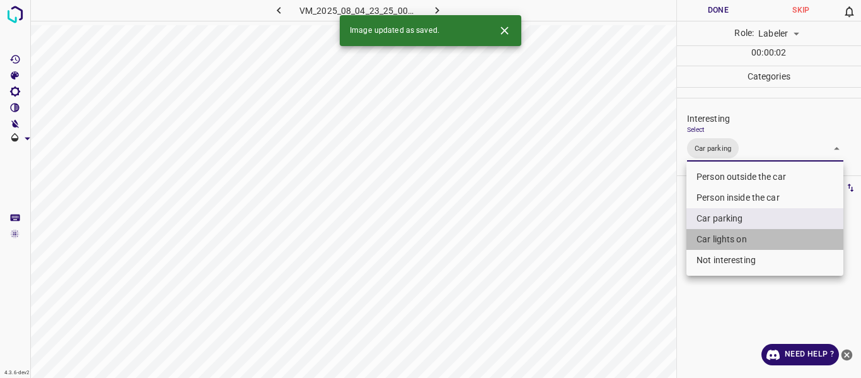
click at [723, 243] on li "Car lights on" at bounding box center [765, 239] width 157 height 21
type input "Car parking,Car lights on"
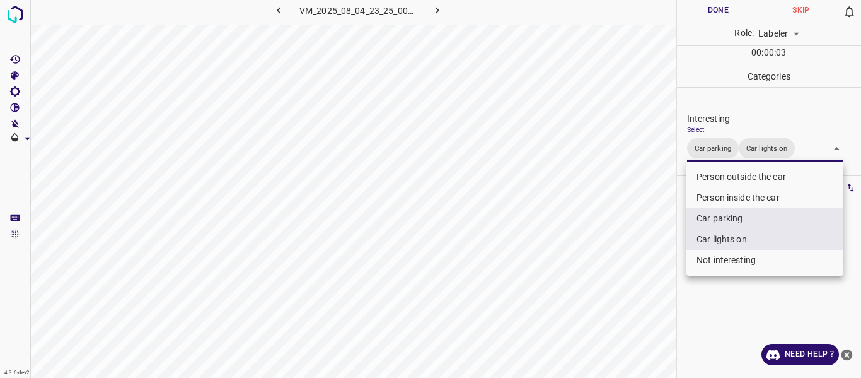
drag, startPoint x: 619, startPoint y: 322, endPoint x: 605, endPoint y: 335, distance: 18.8
click at [620, 322] on div at bounding box center [430, 189] width 861 height 378
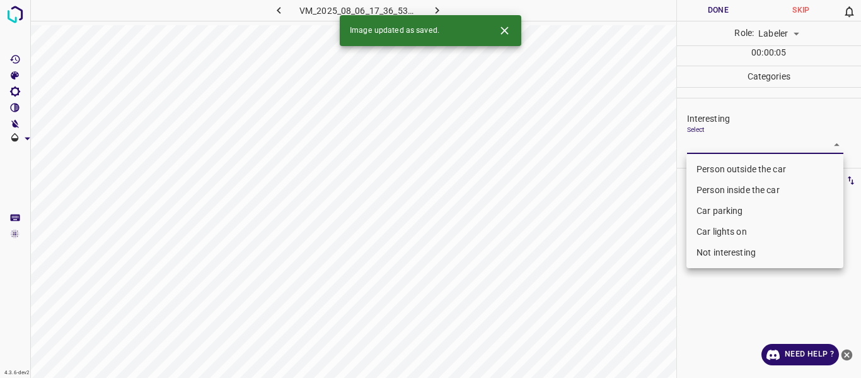
click at [730, 144] on body "4.3.6-dev2 VM_2025_08_06_17_36_53_145_03.gif Done Skip 0 Role: Labeler labeler …" at bounding box center [430, 189] width 861 height 378
drag, startPoint x: 730, startPoint y: 172, endPoint x: 629, endPoint y: 238, distance: 120.7
click at [730, 172] on li "Person outside the car" at bounding box center [765, 169] width 157 height 21
type input "Person outside the car"
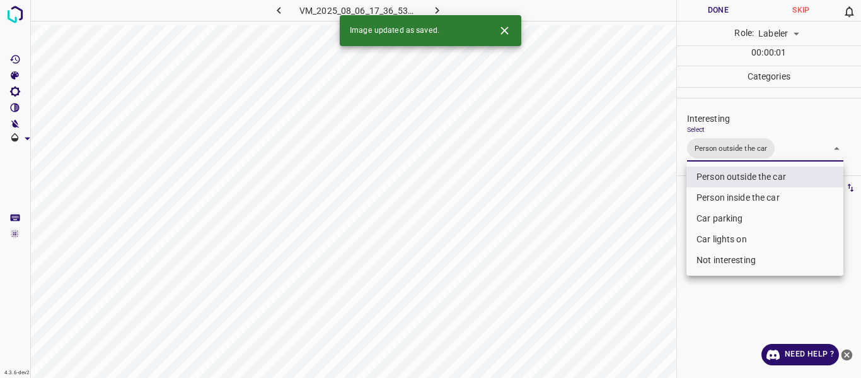
drag, startPoint x: 616, startPoint y: 292, endPoint x: 591, endPoint y: 325, distance: 41.9
click at [616, 300] on div at bounding box center [430, 189] width 861 height 378
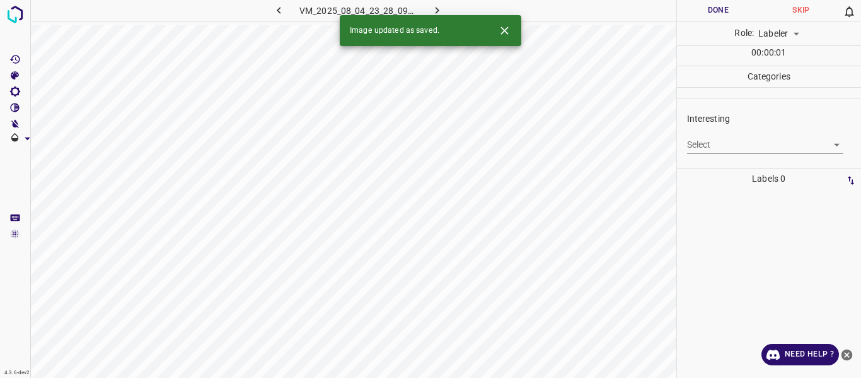
click at [710, 145] on body "4.3.6-dev2 VM_2025_08_04_23_28_09_858_06.gif Done Skip 0 Role: Labeler labeler …" at bounding box center [430, 189] width 861 height 378
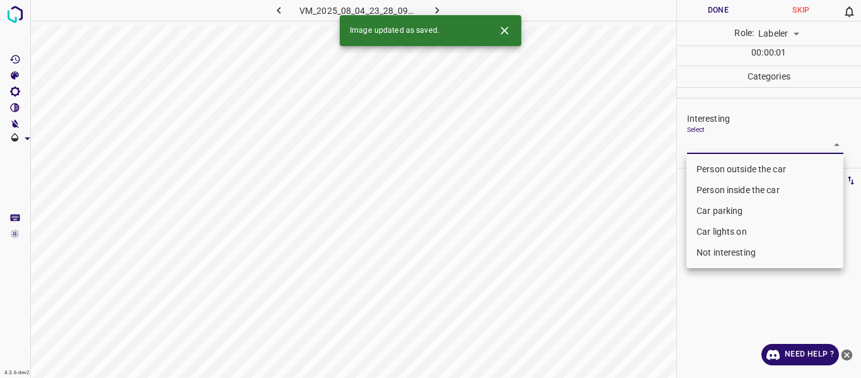
click at [715, 166] on li "Person outside the car" at bounding box center [765, 169] width 157 height 21
type input "Person outside the car"
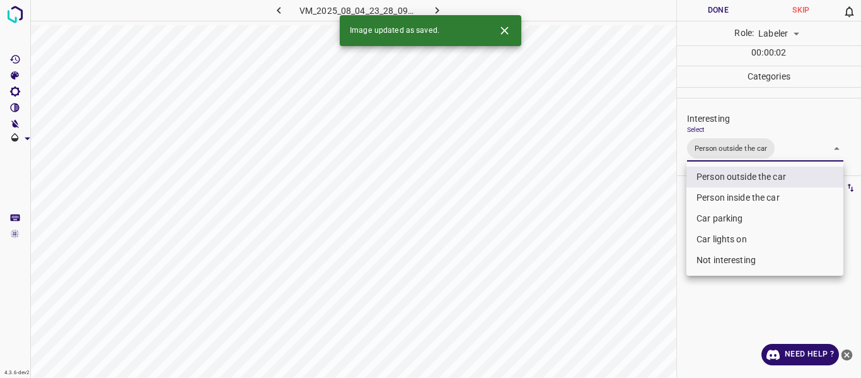
drag, startPoint x: 631, startPoint y: 247, endPoint x: 620, endPoint y: 286, distance: 40.5
click at [630, 260] on div at bounding box center [430, 189] width 861 height 378
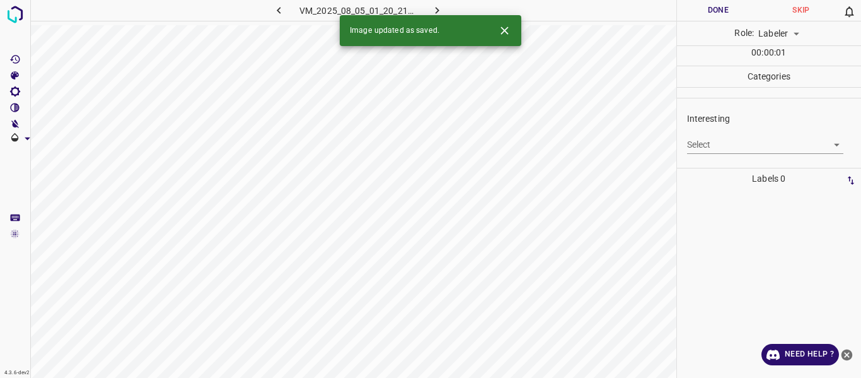
click at [708, 145] on body "4.3.6-dev2 VM_2025_08_05_01_20_21_385_00.gif Done Skip 0 Role: Labeler labeler …" at bounding box center [430, 189] width 861 height 378
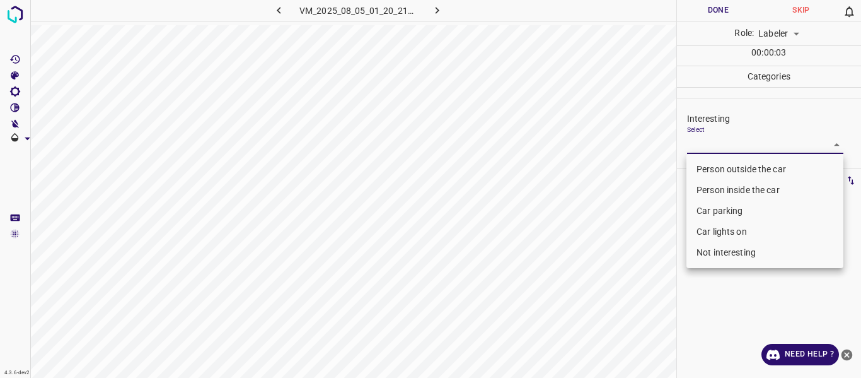
click at [704, 189] on li "Person inside the car" at bounding box center [765, 190] width 157 height 21
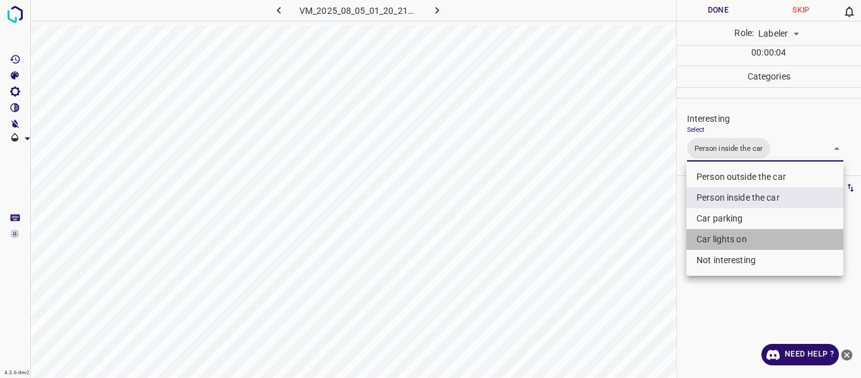
drag, startPoint x: 706, startPoint y: 233, endPoint x: 647, endPoint y: 252, distance: 62.4
click at [706, 233] on li "Car lights on" at bounding box center [765, 239] width 157 height 21
type input "Person inside the car,Car lights on"
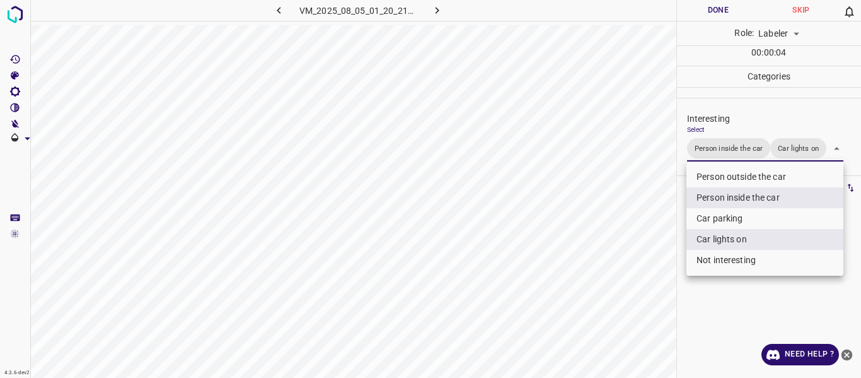
drag, startPoint x: 647, startPoint y: 252, endPoint x: 644, endPoint y: 259, distance: 7.1
click at [646, 254] on div at bounding box center [430, 189] width 861 height 378
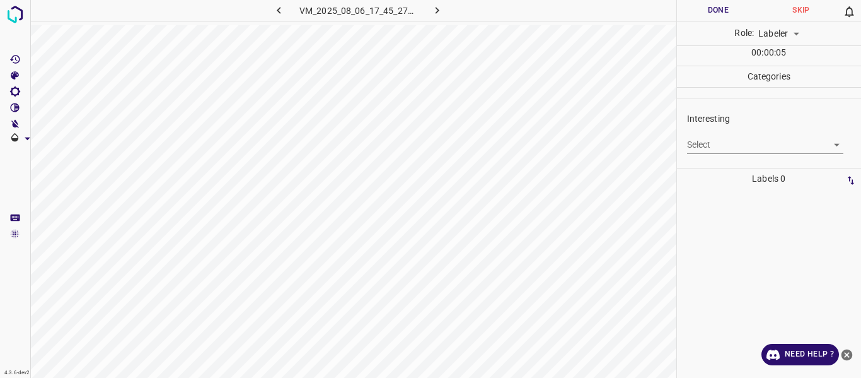
click at [712, 145] on body "4.3.6-dev2 VM_2025_08_06_17_45_27_928_01.gif Done Skip 0 Role: Labeler labeler …" at bounding box center [430, 189] width 861 height 378
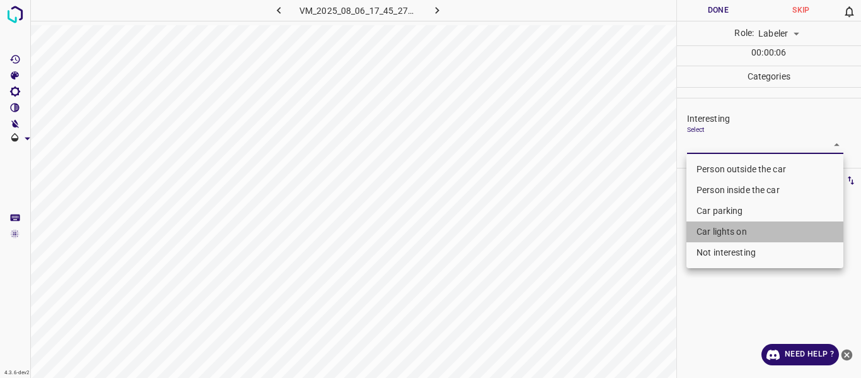
drag, startPoint x: 716, startPoint y: 226, endPoint x: 636, endPoint y: 247, distance: 82.1
click at [713, 228] on li "Car lights on" at bounding box center [765, 231] width 157 height 21
type input "Car lights on"
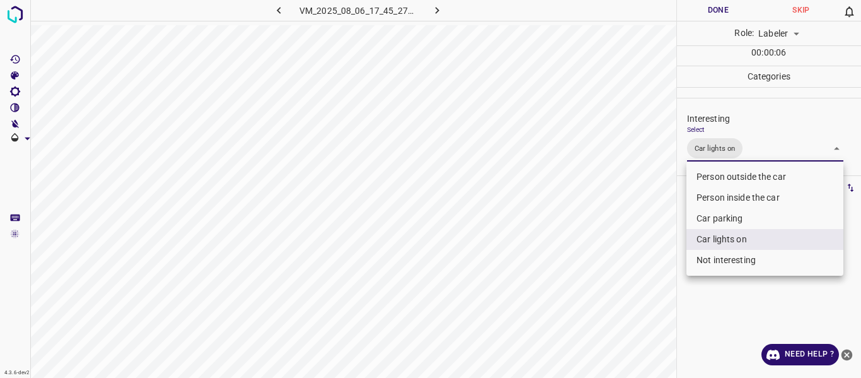
drag, startPoint x: 636, startPoint y: 247, endPoint x: 593, endPoint y: 284, distance: 56.8
click at [629, 257] on div at bounding box center [430, 189] width 861 height 378
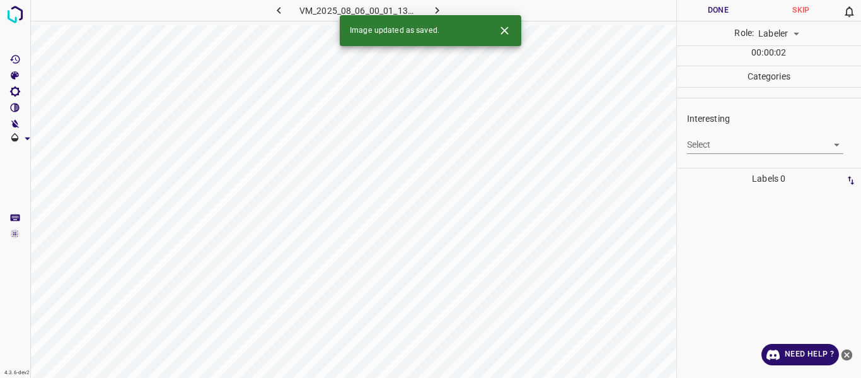
click at [723, 146] on body "4.3.6-dev2 VM_2025_08_06_00_01_13_266_02.gif Done Skip 0 Role: Labeler labeler …" at bounding box center [430, 189] width 861 height 378
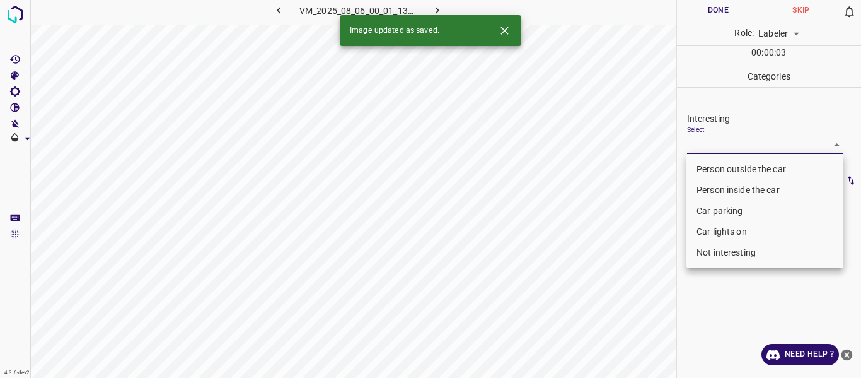
drag, startPoint x: 725, startPoint y: 250, endPoint x: 681, endPoint y: 268, distance: 47.5
click at [725, 251] on li "Not interesting" at bounding box center [765, 252] width 157 height 21
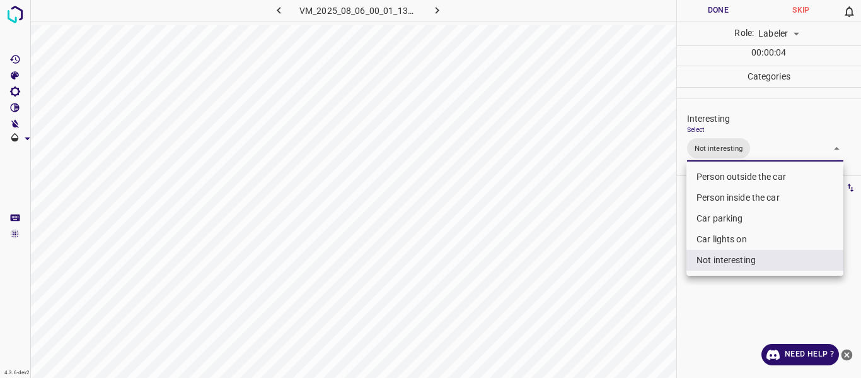
drag, startPoint x: 603, startPoint y: 300, endPoint x: 568, endPoint y: 351, distance: 62.1
click at [598, 314] on div at bounding box center [430, 189] width 861 height 378
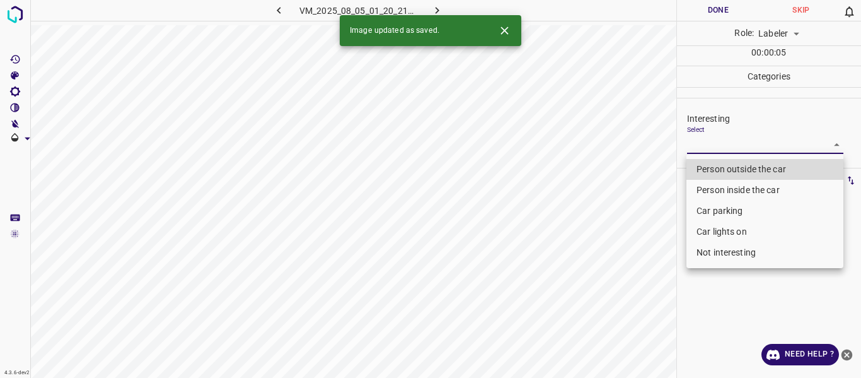
drag, startPoint x: 699, startPoint y: 141, endPoint x: 710, endPoint y: 168, distance: 29.7
click at [701, 146] on body "4.3.6-dev2 VM_2025_08_05_01_20_21_385_03.gif Done Skip 0 Role: Labeler labeler …" at bounding box center [430, 189] width 861 height 378
click at [710, 166] on li "Person outside the car" at bounding box center [765, 169] width 157 height 21
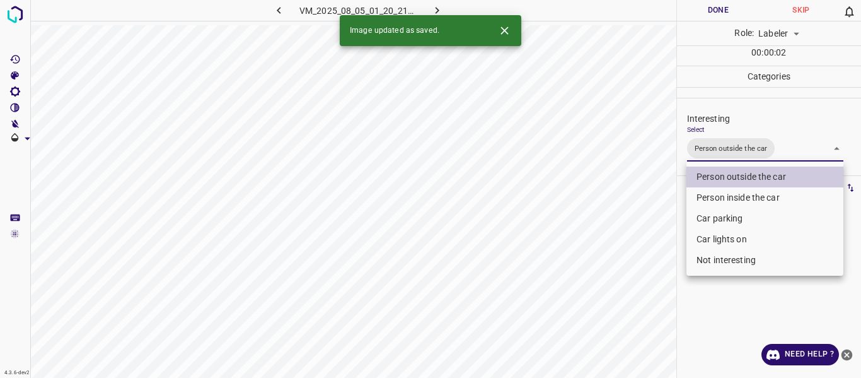
drag, startPoint x: 719, startPoint y: 235, endPoint x: 712, endPoint y: 247, distance: 13.8
click at [718, 238] on li "Car lights on" at bounding box center [765, 239] width 157 height 21
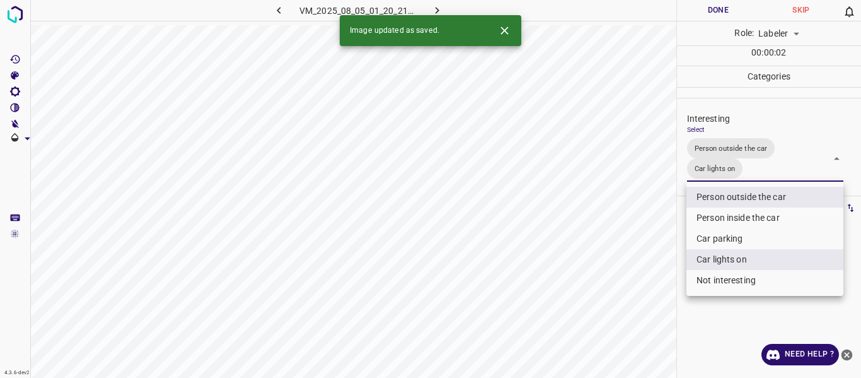
drag, startPoint x: 636, startPoint y: 292, endPoint x: 593, endPoint y: 330, distance: 57.6
click at [631, 298] on div at bounding box center [430, 189] width 861 height 378
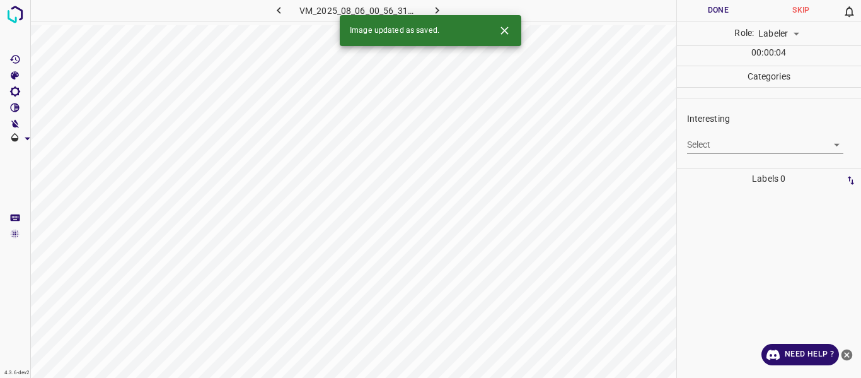
click at [725, 136] on body "4.3.6-dev2 VM_2025_08_06_00_56_31_686_05.gif Done Skip 0 Role: Labeler labeler …" at bounding box center [430, 189] width 861 height 378
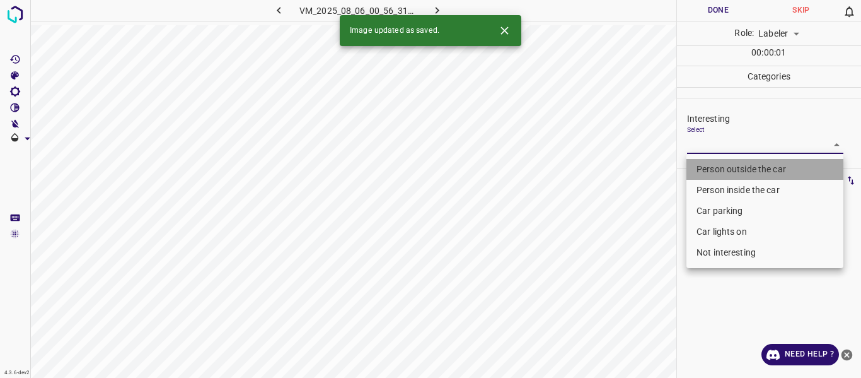
click at [723, 167] on li "Person outside the car" at bounding box center [765, 169] width 157 height 21
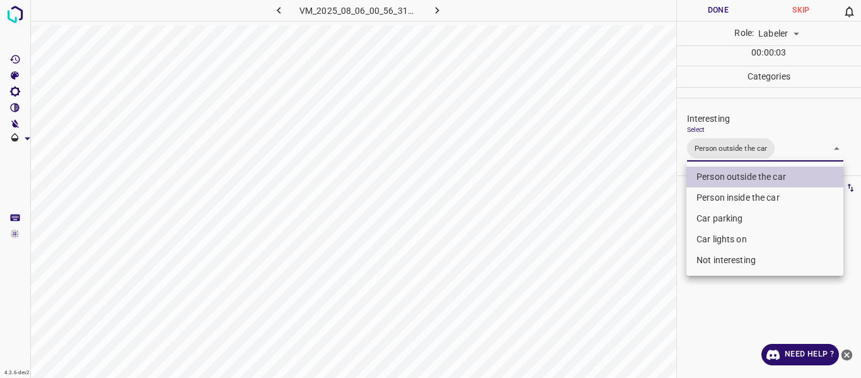
drag, startPoint x: 708, startPoint y: 240, endPoint x: 694, endPoint y: 245, distance: 14.6
click at [708, 240] on li "Car lights on" at bounding box center [765, 239] width 157 height 21
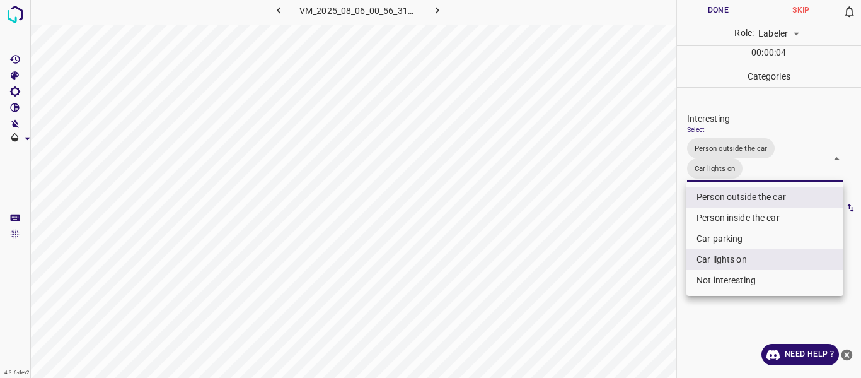
drag, startPoint x: 639, startPoint y: 262, endPoint x: 602, endPoint y: 317, distance: 65.8
click at [636, 271] on div at bounding box center [430, 189] width 861 height 378
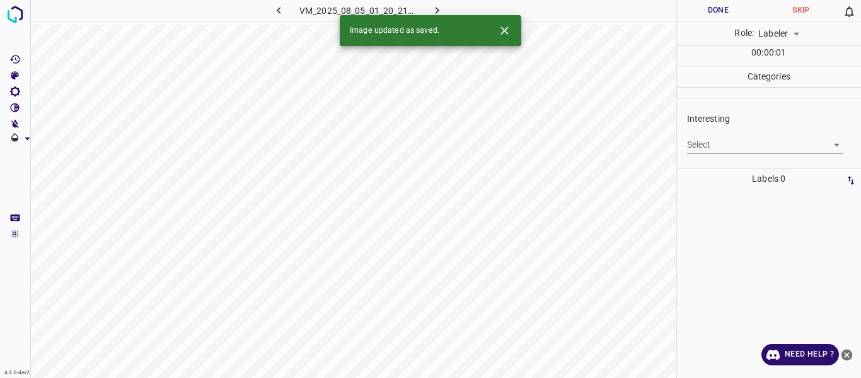
drag, startPoint x: 715, startPoint y: 131, endPoint x: 718, endPoint y: 141, distance: 11.2
click at [715, 132] on div "Select ​" at bounding box center [765, 139] width 157 height 28
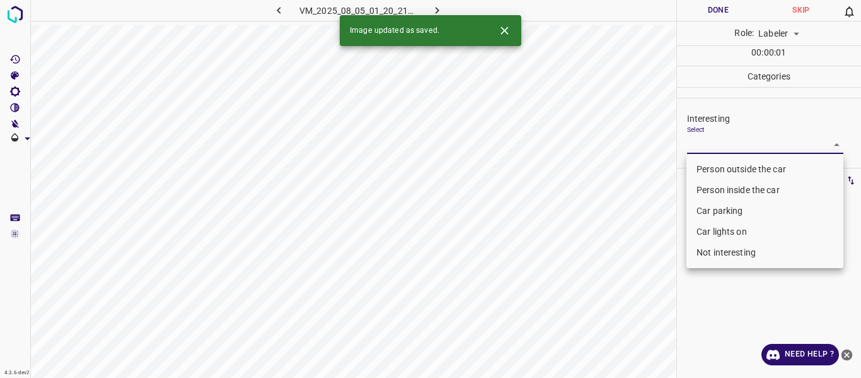
drag, startPoint x: 718, startPoint y: 141, endPoint x: 711, endPoint y: 175, distance: 34.6
click at [718, 143] on body "4.3.6-dev2 VM_2025_08_05_01_20_21_385_02.gif Done Skip 0 Role: Labeler labeler …" at bounding box center [430, 189] width 861 height 378
click at [711, 164] on li "Person outside the car" at bounding box center [765, 169] width 157 height 21
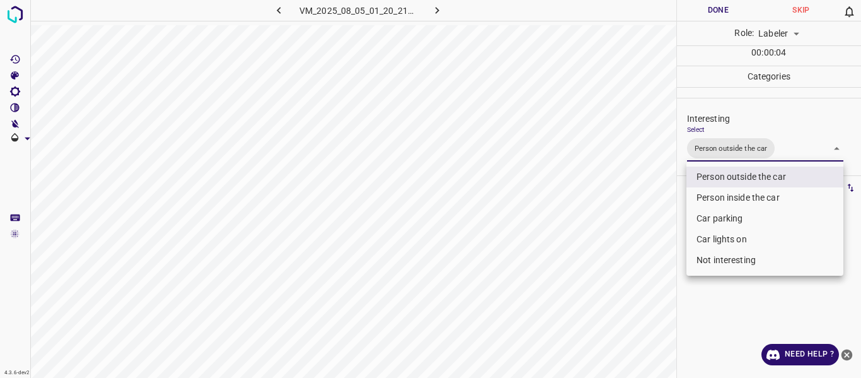
drag, startPoint x: 715, startPoint y: 232, endPoint x: 703, endPoint y: 237, distance: 13.0
click at [713, 233] on li "Car lights on" at bounding box center [765, 239] width 157 height 21
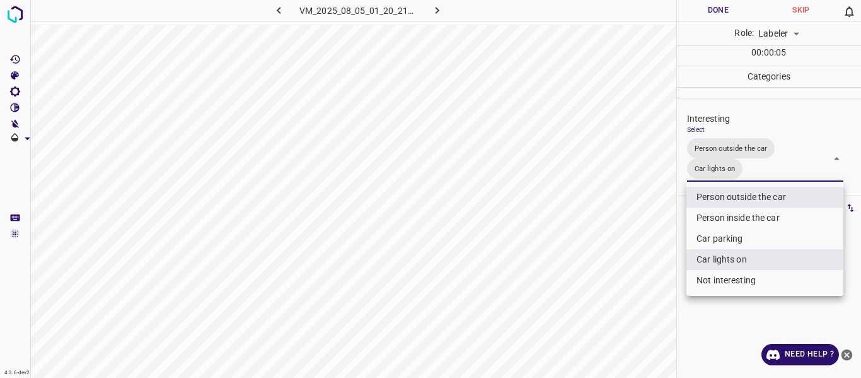
drag, startPoint x: 634, startPoint y: 267, endPoint x: 603, endPoint y: 298, distance: 43.7
click at [631, 277] on div at bounding box center [430, 189] width 861 height 378
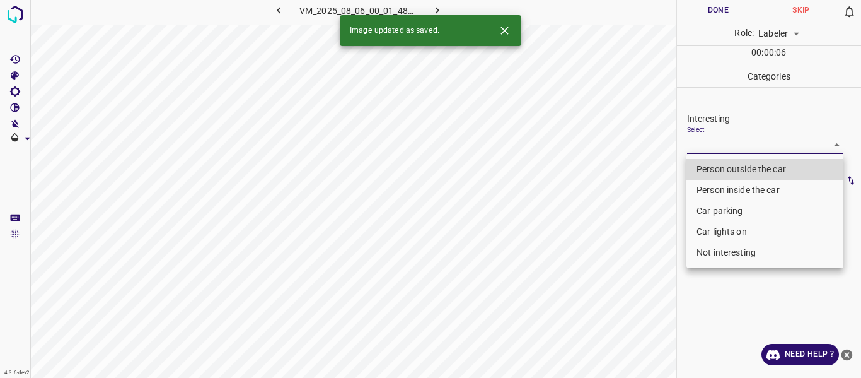
click at [714, 143] on body "4.3.6-dev2 VM_2025_08_06_00_01_48_088_07.gif Done Skip 0 Role: Labeler labeler …" at bounding box center [430, 189] width 861 height 378
click at [713, 165] on li "Person outside the car" at bounding box center [765, 169] width 157 height 21
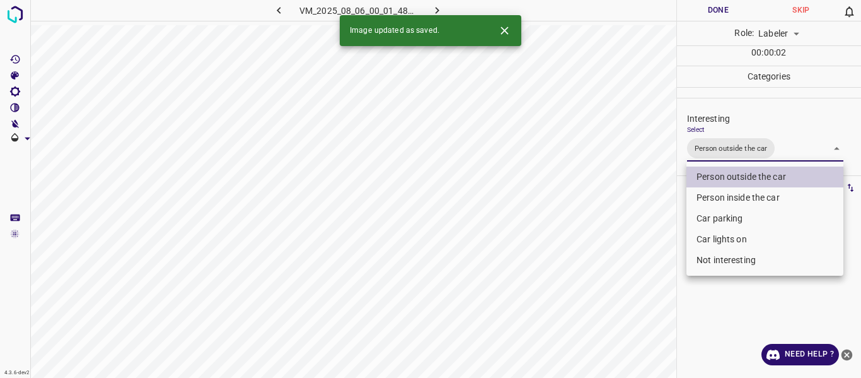
drag, startPoint x: 640, startPoint y: 283, endPoint x: 633, endPoint y: 290, distance: 10.3
click at [638, 284] on div at bounding box center [430, 189] width 861 height 378
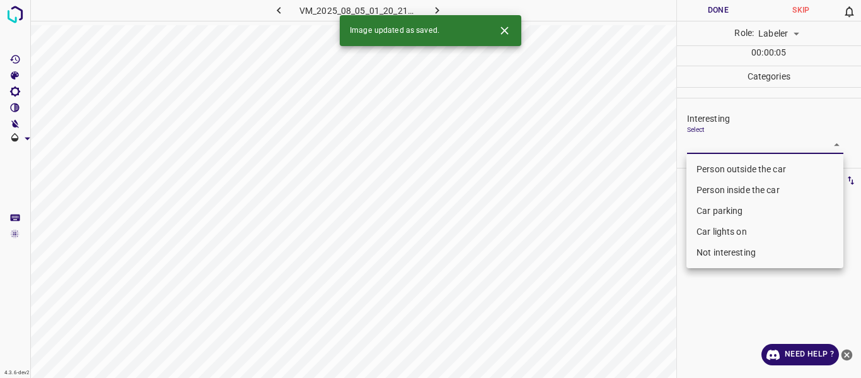
click at [717, 146] on body "4.3.6-dev2 VM_2025_08_05_01_20_21_385_05.gif Done Skip 0 Role: Labeler labeler …" at bounding box center [430, 189] width 861 height 378
click at [718, 160] on li "Person outside the car" at bounding box center [765, 169] width 157 height 21
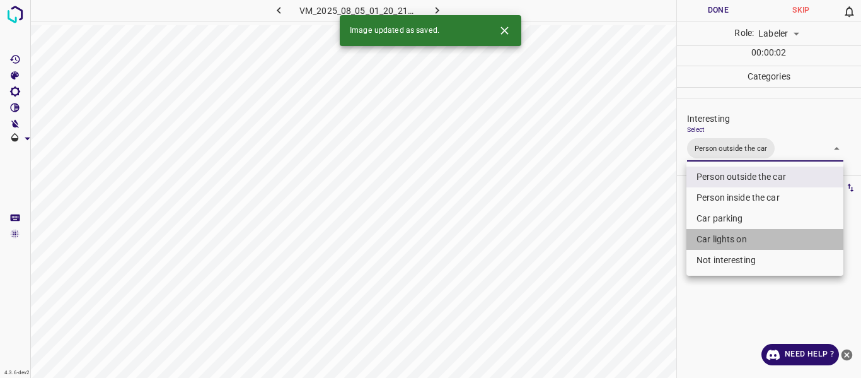
click at [709, 235] on li "Car lights on" at bounding box center [765, 239] width 157 height 21
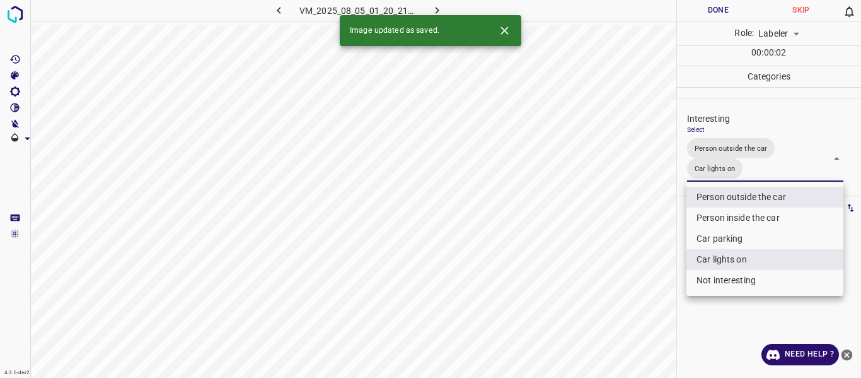
drag, startPoint x: 619, startPoint y: 274, endPoint x: 593, endPoint y: 316, distance: 49.0
click at [613, 294] on div at bounding box center [430, 189] width 861 height 378
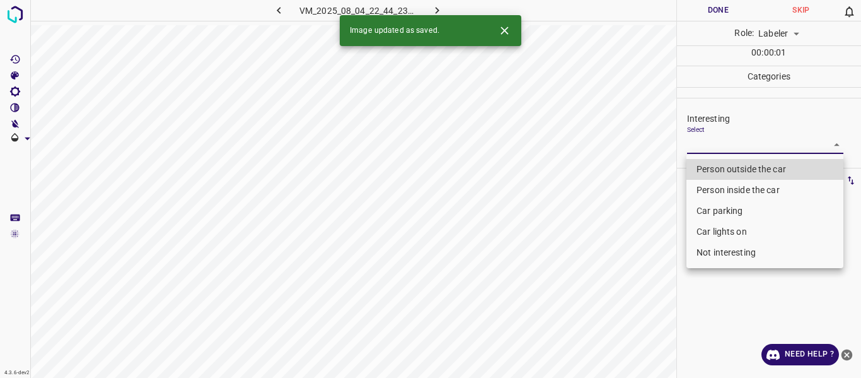
drag, startPoint x: 720, startPoint y: 140, endPoint x: 723, endPoint y: 161, distance: 21.2
click at [720, 140] on body "4.3.6-dev2 VM_2025_08_04_22_44_23_992_00.gif Done Skip 0 Role: Labeler labeler …" at bounding box center [430, 189] width 861 height 378
click at [723, 164] on li "Person outside the car" at bounding box center [765, 169] width 157 height 21
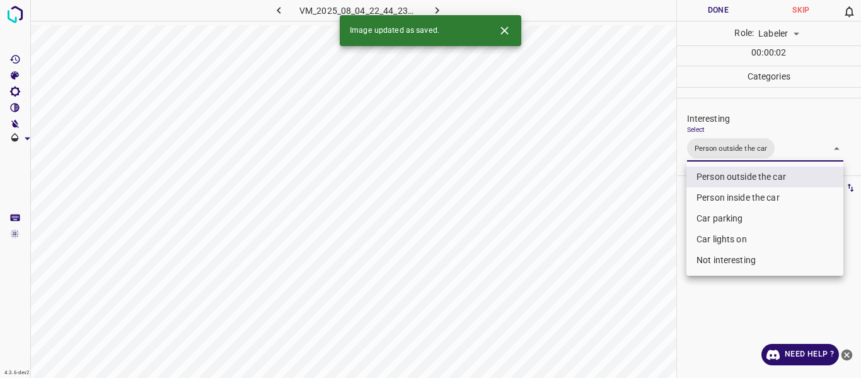
drag, startPoint x: 627, startPoint y: 275, endPoint x: 612, endPoint y: 305, distance: 34.1
click at [622, 283] on div at bounding box center [430, 189] width 861 height 378
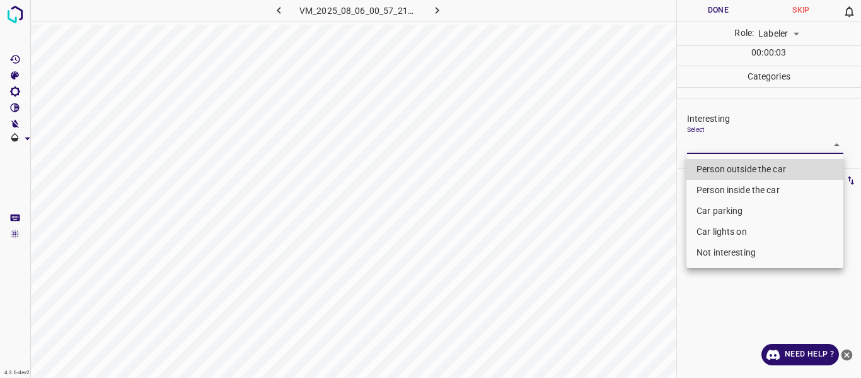
drag, startPoint x: 691, startPoint y: 144, endPoint x: 709, endPoint y: 192, distance: 51.5
click at [691, 144] on body "4.3.6-dev2 VM_2025_08_06_00_57_21_457_02.gif Done Skip 0 Role: Labeler labeler …" at bounding box center [430, 189] width 861 height 378
drag, startPoint x: 713, startPoint y: 210, endPoint x: 714, endPoint y: 219, distance: 9.5
click at [714, 211] on li "Car parking" at bounding box center [765, 211] width 157 height 21
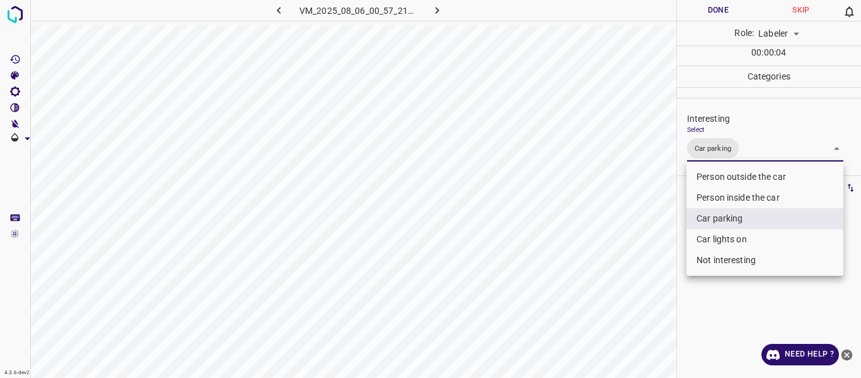
drag, startPoint x: 715, startPoint y: 237, endPoint x: 694, endPoint y: 244, distance: 22.5
click at [714, 237] on li "Car lights on" at bounding box center [765, 239] width 157 height 21
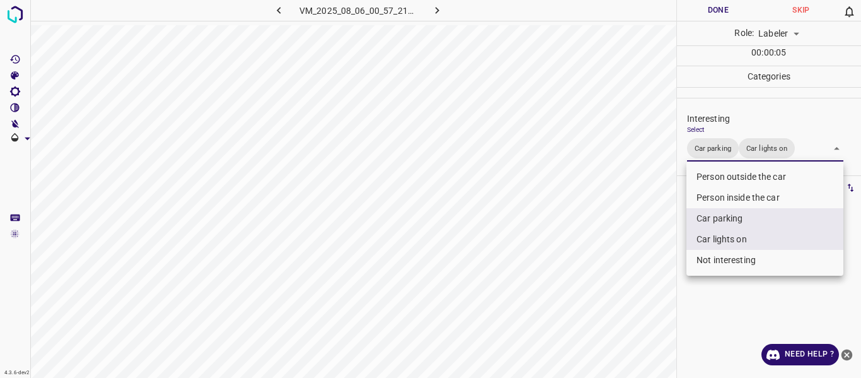
drag, startPoint x: 640, startPoint y: 265, endPoint x: 629, endPoint y: 295, distance: 31.2
click at [638, 267] on div at bounding box center [430, 189] width 861 height 378
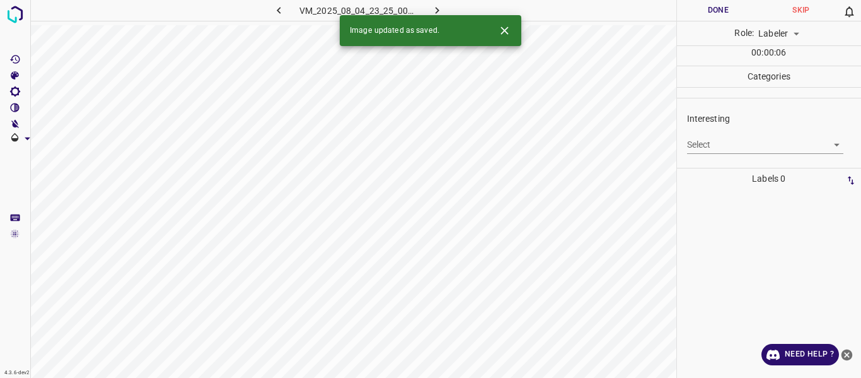
click at [713, 149] on body "4.3.6-dev2 VM_2025_08_04_23_25_00_515_01.gif Done Skip 0 Role: Labeler labeler …" at bounding box center [430, 189] width 861 height 378
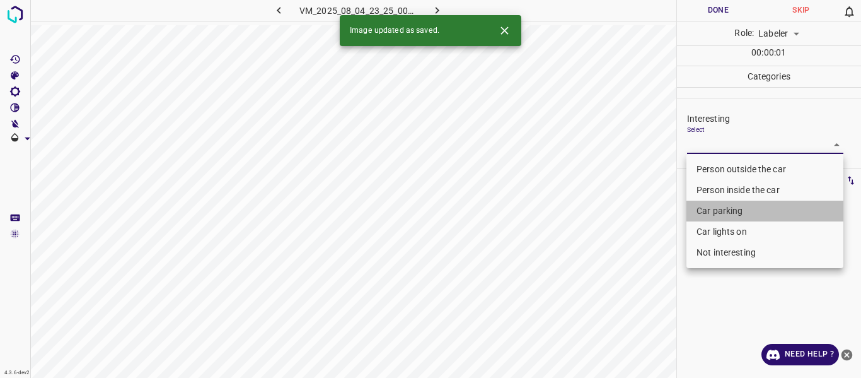
drag, startPoint x: 725, startPoint y: 210, endPoint x: 721, endPoint y: 232, distance: 22.3
click at [725, 213] on li "Car parking" at bounding box center [765, 211] width 157 height 21
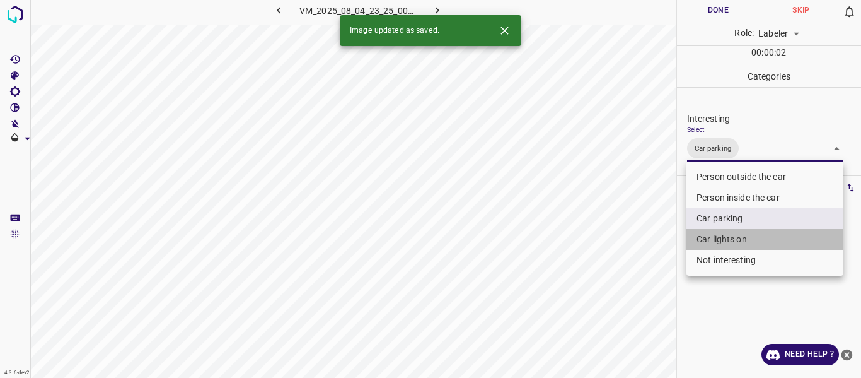
drag, startPoint x: 721, startPoint y: 235, endPoint x: 645, endPoint y: 271, distance: 83.5
click at [720, 236] on li "Car lights on" at bounding box center [765, 239] width 157 height 21
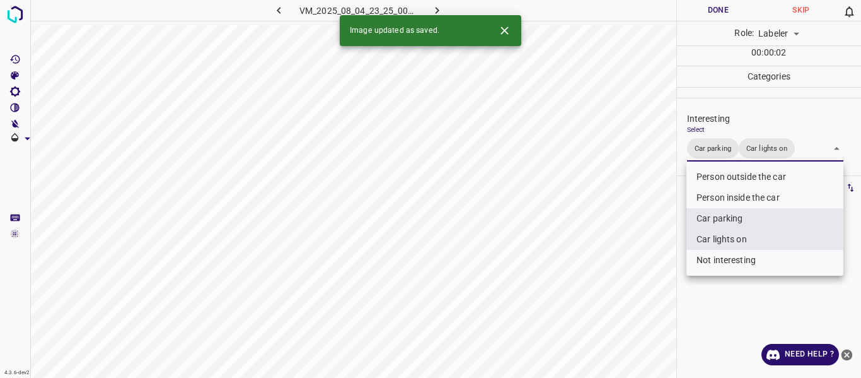
drag, startPoint x: 645, startPoint y: 271, endPoint x: 640, endPoint y: 282, distance: 12.2
click at [641, 279] on div at bounding box center [430, 189] width 861 height 378
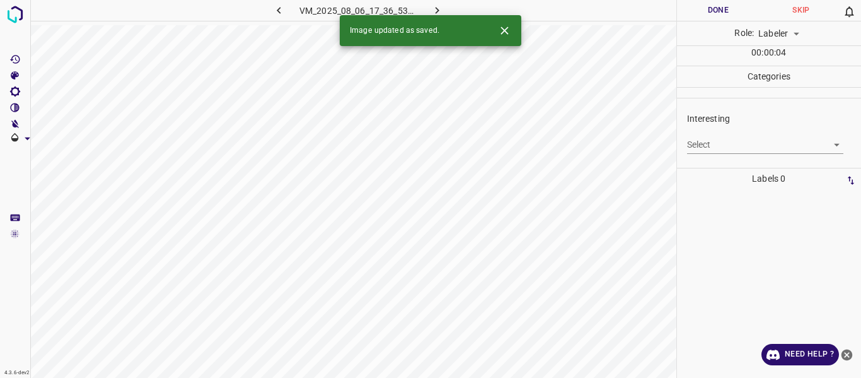
click at [709, 141] on body "4.3.6-dev2 VM_2025_08_06_17_36_53_145_04.gif Done Skip 0 Role: Labeler labeler …" at bounding box center [430, 189] width 861 height 378
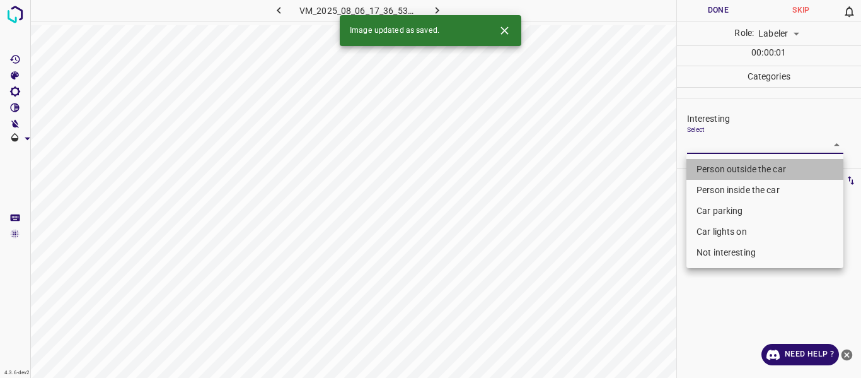
drag, startPoint x: 716, startPoint y: 165, endPoint x: 628, endPoint y: 236, distance: 112.6
click at [716, 166] on li "Person outside the car" at bounding box center [765, 169] width 157 height 21
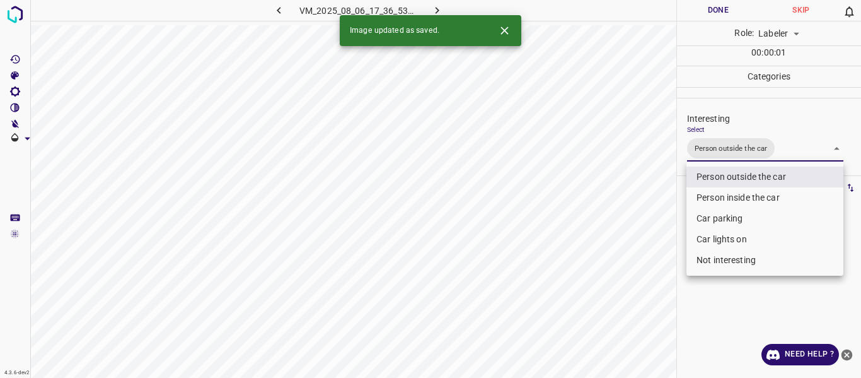
drag, startPoint x: 628, startPoint y: 237, endPoint x: 621, endPoint y: 300, distance: 62.8
click at [631, 251] on div at bounding box center [430, 189] width 861 height 378
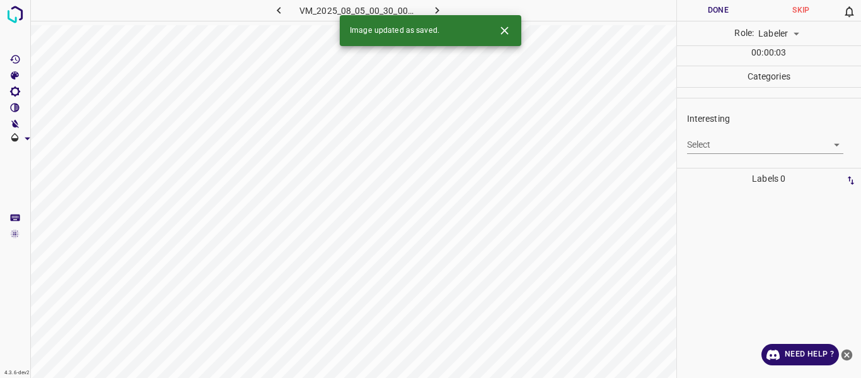
click at [698, 143] on body "4.3.6-dev2 VM_2025_08_05_00_30_00_380_11.gif Done Skip 0 Role: Labeler labeler …" at bounding box center [430, 189] width 861 height 378
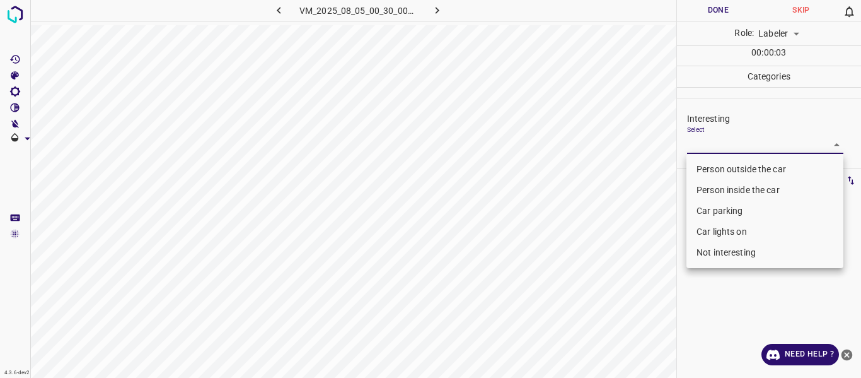
click at [701, 168] on li "Person outside the car" at bounding box center [765, 169] width 157 height 21
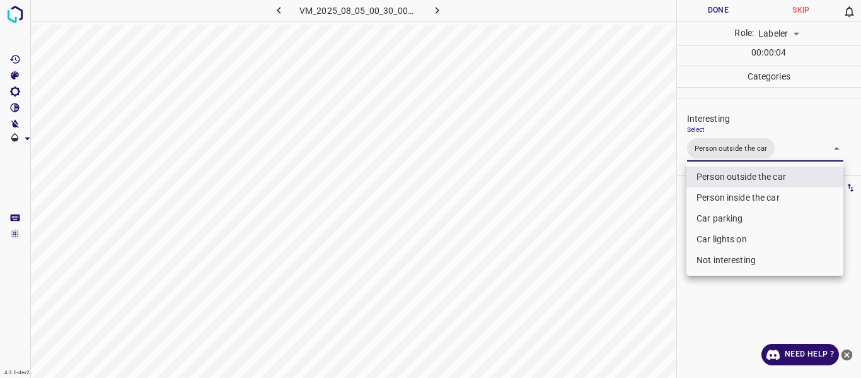
drag, startPoint x: 645, startPoint y: 262, endPoint x: 615, endPoint y: 332, distance: 75.7
click at [643, 280] on div at bounding box center [430, 189] width 861 height 378
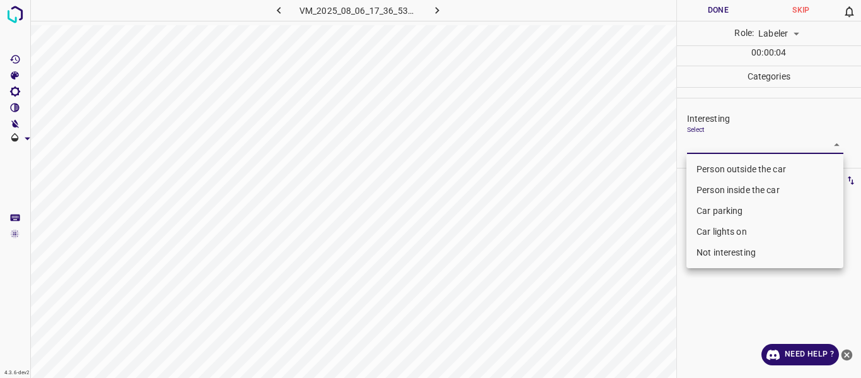
drag, startPoint x: 707, startPoint y: 139, endPoint x: 716, endPoint y: 219, distance: 80.6
click at [708, 139] on body "4.3.6-dev2 VM_2025_08_06_17_36_53_145_00.gif Done Skip 0 Role: Labeler labeler …" at bounding box center [430, 189] width 861 height 378
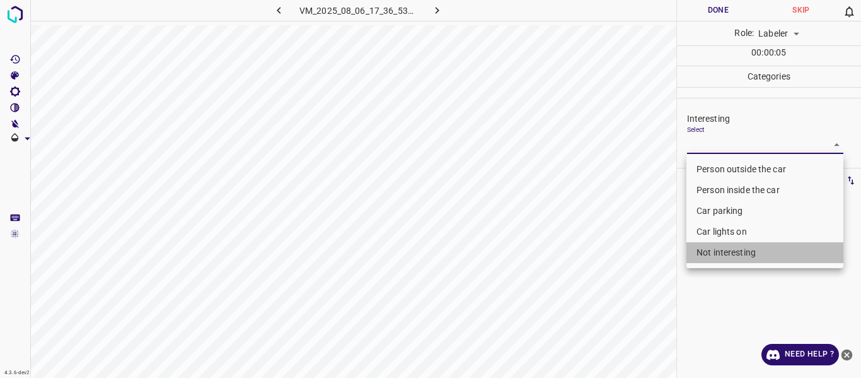
click at [716, 253] on li "Not interesting" at bounding box center [765, 252] width 157 height 21
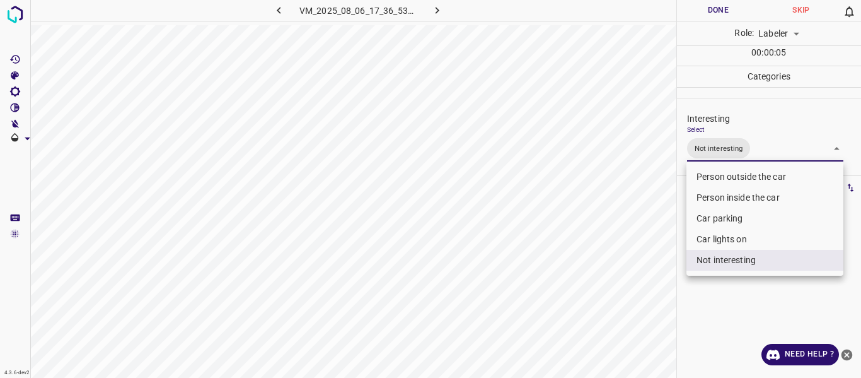
drag, startPoint x: 605, startPoint y: 295, endPoint x: 590, endPoint y: 320, distance: 30.0
click at [602, 300] on div at bounding box center [430, 189] width 861 height 378
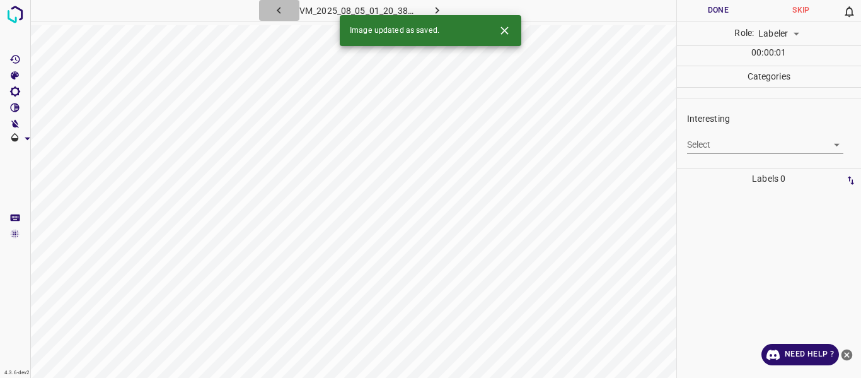
click at [279, 7] on icon "button" at bounding box center [278, 10] width 13 height 13
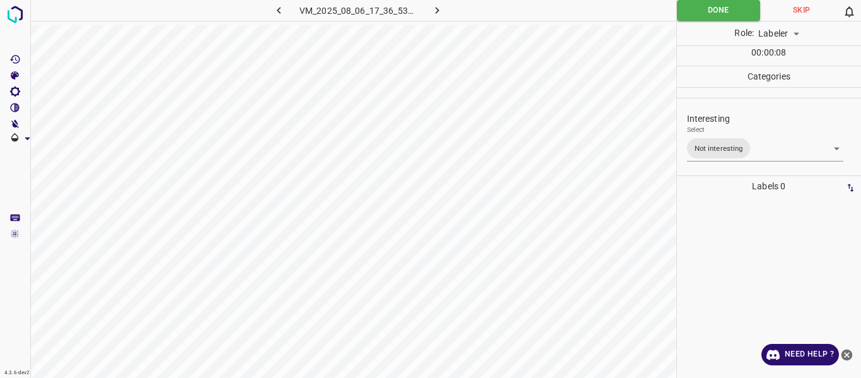
click at [754, 144] on body "4.3.6-dev2 VM_2025_08_06_17_36_53_145_00.gif Done Skip 0 Role: Labeler labeler …" at bounding box center [430, 189] width 861 height 378
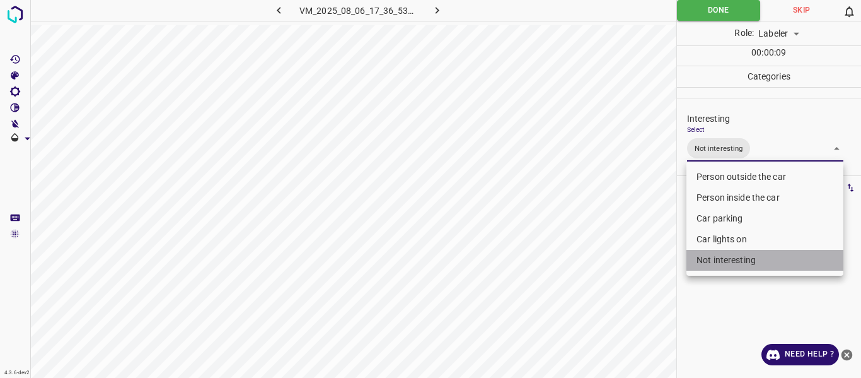
drag, startPoint x: 727, startPoint y: 260, endPoint x: 703, endPoint y: 192, distance: 71.6
click at [726, 257] on li "Not interesting" at bounding box center [765, 260] width 157 height 21
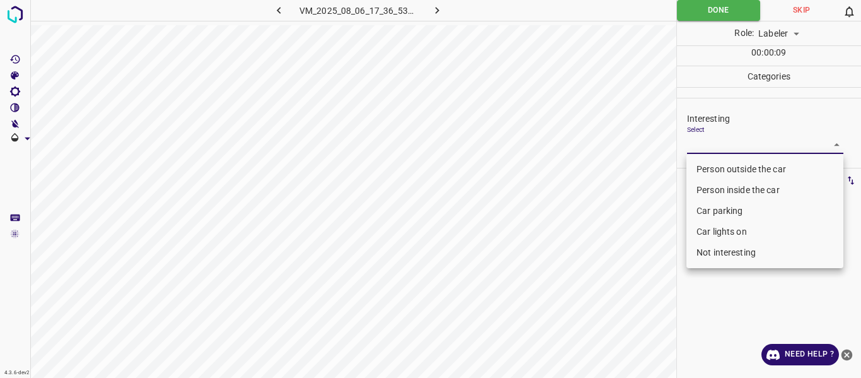
click at [702, 169] on li "Person outside the car" at bounding box center [765, 169] width 157 height 21
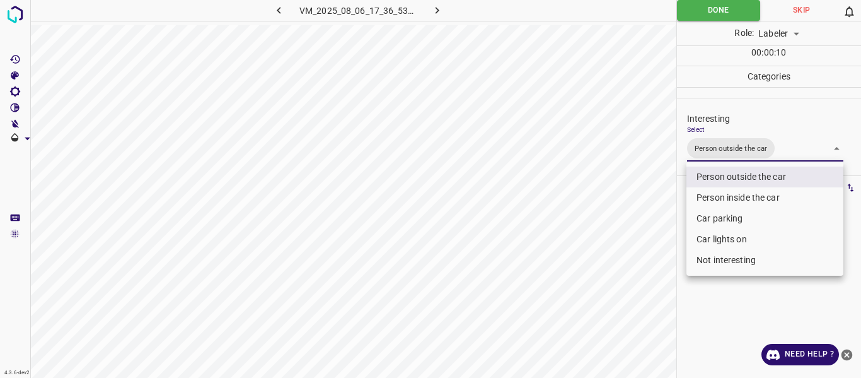
drag, startPoint x: 629, startPoint y: 262, endPoint x: 605, endPoint y: 315, distance: 58.1
click at [626, 278] on div at bounding box center [430, 189] width 861 height 378
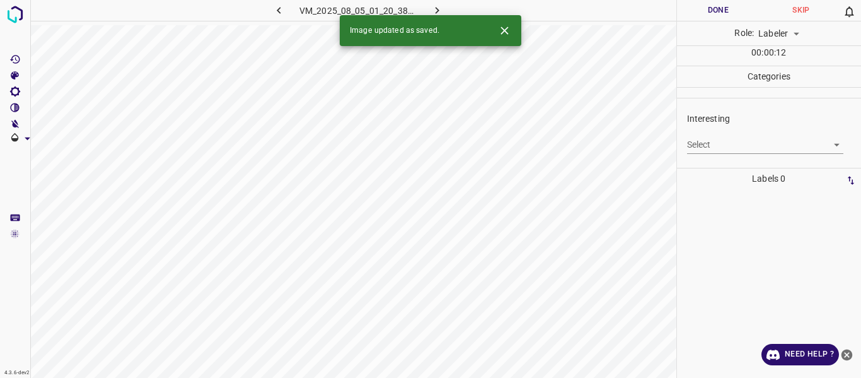
click at [728, 141] on body "4.3.6-dev2 VM_2025_08_05_01_20_38_124_01.gif Done Skip 0 Role: Labeler labeler …" at bounding box center [430, 189] width 861 height 378
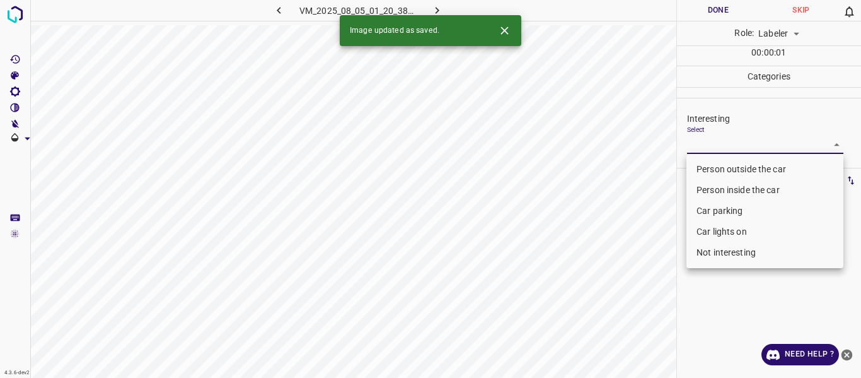
drag, startPoint x: 727, startPoint y: 161, endPoint x: 650, endPoint y: 228, distance: 102.0
click at [727, 162] on li "Person outside the car" at bounding box center [765, 169] width 157 height 21
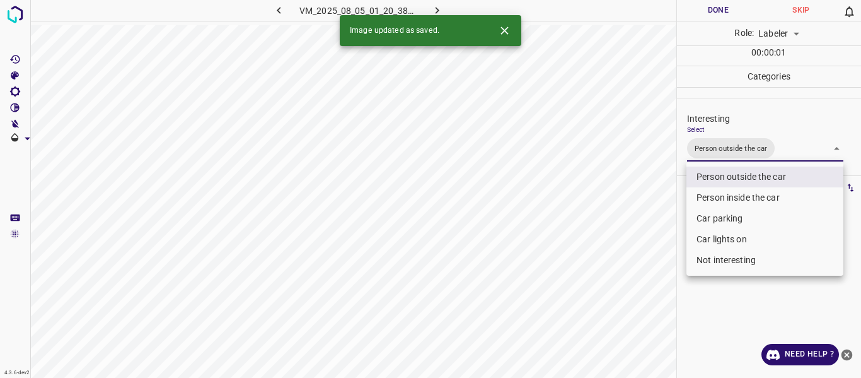
drag, startPoint x: 600, startPoint y: 275, endPoint x: 605, endPoint y: 331, distance: 56.4
click at [603, 290] on div at bounding box center [430, 189] width 861 height 378
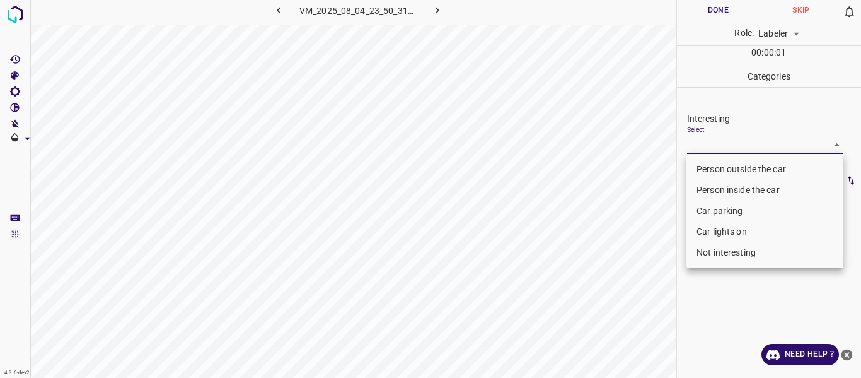
click at [721, 145] on body "4.3.6-dev2 VM_2025_08_04_23_50_31_991_02.gif Done Skip 0 Role: Labeler labeler …" at bounding box center [430, 189] width 861 height 378
drag, startPoint x: 720, startPoint y: 170, endPoint x: 689, endPoint y: 215, distance: 54.9
click at [719, 169] on li "Person outside the car" at bounding box center [765, 169] width 157 height 21
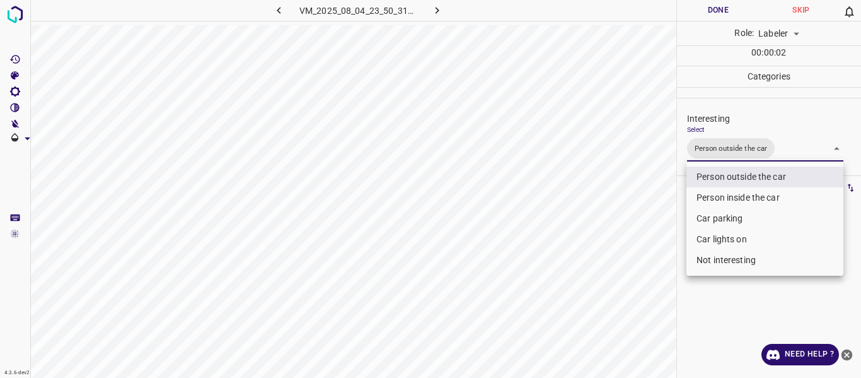
drag, startPoint x: 650, startPoint y: 288, endPoint x: 624, endPoint y: 346, distance: 63.5
click at [644, 308] on div at bounding box center [430, 189] width 861 height 378
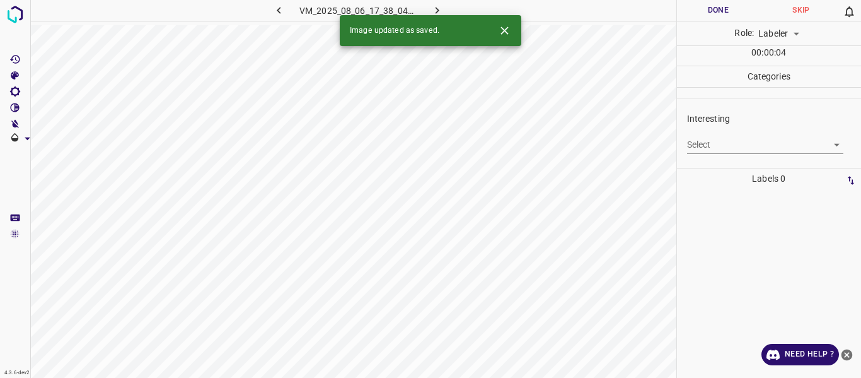
click at [696, 143] on body "4.3.6-dev2 VM_2025_08_06_17_38_04_960_06.gif Done Skip 0 Role: Labeler labeler …" at bounding box center [430, 189] width 861 height 378
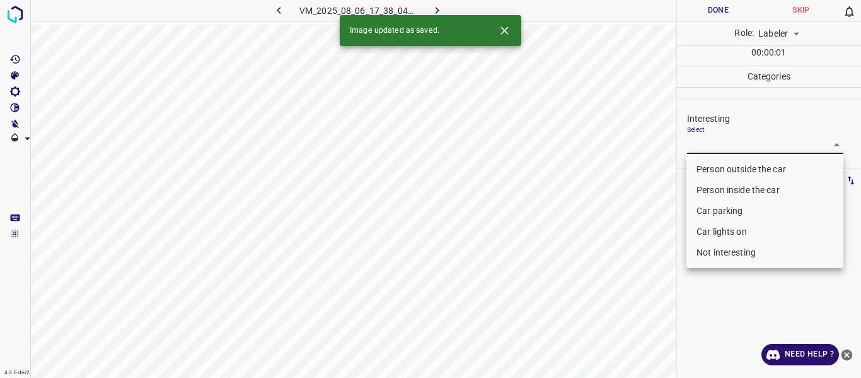
click at [697, 167] on li "Person outside the car" at bounding box center [765, 169] width 157 height 21
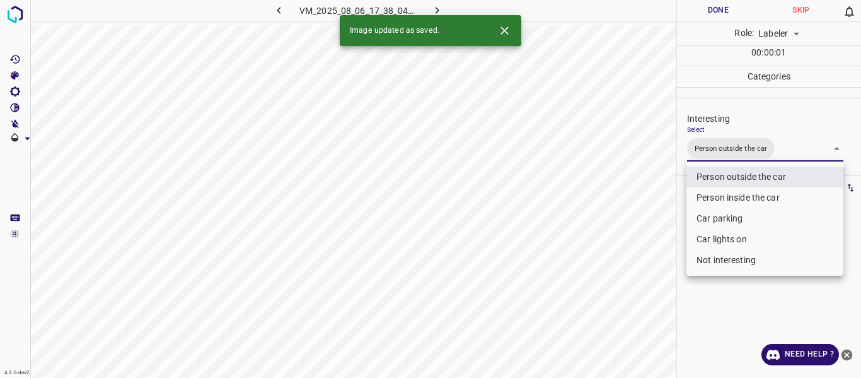
drag, startPoint x: 643, startPoint y: 309, endPoint x: 637, endPoint y: 329, distance: 21.1
click at [643, 313] on div at bounding box center [430, 189] width 861 height 378
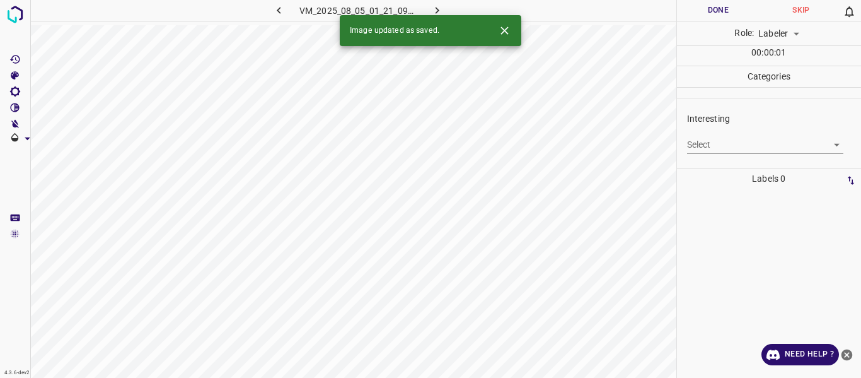
click at [741, 146] on body "4.3.6-dev2 VM_2025_08_05_01_21_09_557_00.gif Done Skip 0 Role: Labeler labeler …" at bounding box center [430, 189] width 861 height 378
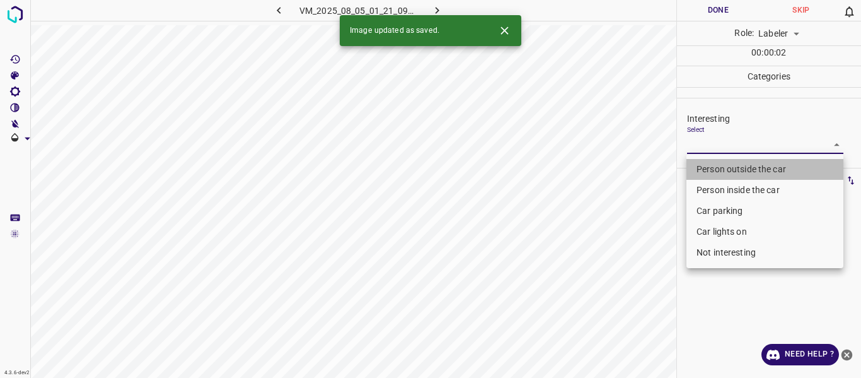
click at [722, 170] on li "Person outside the car" at bounding box center [765, 169] width 157 height 21
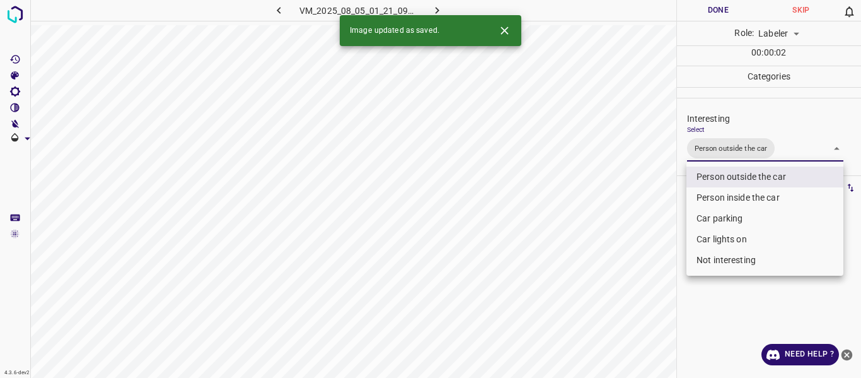
click at [593, 264] on div at bounding box center [430, 189] width 861 height 378
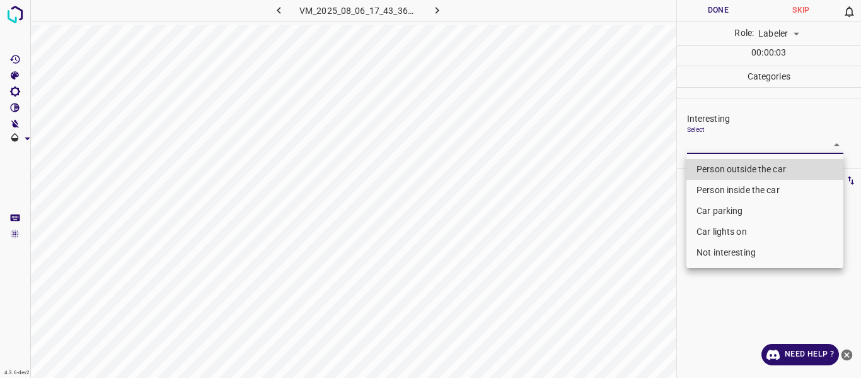
drag, startPoint x: 725, startPoint y: 146, endPoint x: 719, endPoint y: 178, distance: 32.0
click at [726, 153] on body "4.3.6-dev2 VM_2025_08_06_17_43_36_716_03.gif Done Skip 0 Role: Labeler labeler …" at bounding box center [430, 189] width 861 height 378
drag, startPoint x: 717, startPoint y: 168, endPoint x: 705, endPoint y: 187, distance: 22.4
click at [715, 173] on li "Person outside the car" at bounding box center [765, 169] width 157 height 21
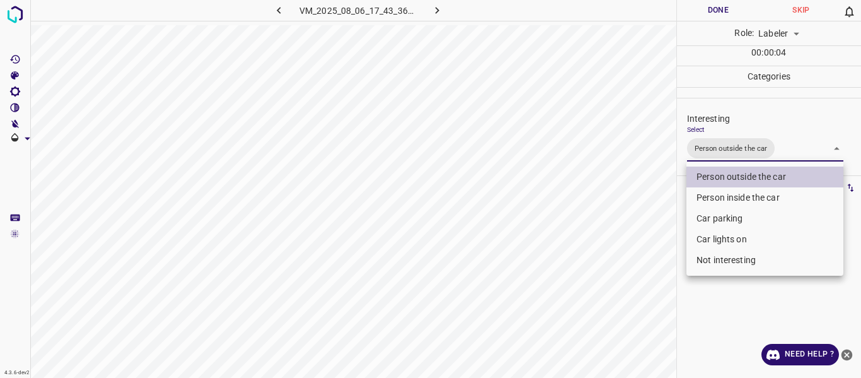
drag, startPoint x: 629, startPoint y: 248, endPoint x: 610, endPoint y: 319, distance: 73.1
click at [626, 265] on div at bounding box center [430, 189] width 861 height 378
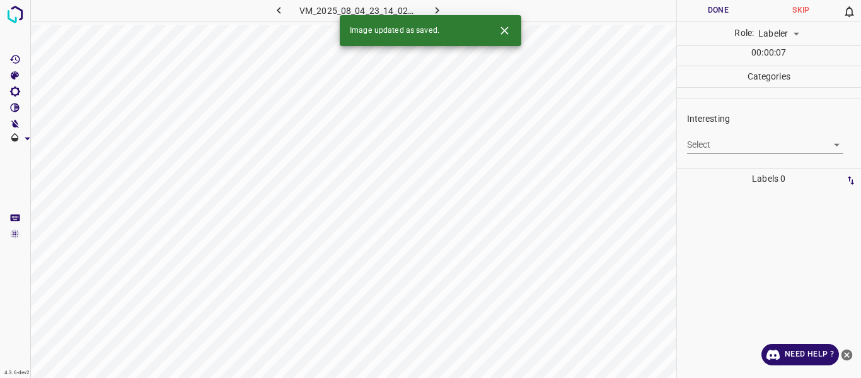
click at [733, 141] on body "4.3.6-dev2 VM_2025_08_04_23_14_02_105_04.gif Done Skip 0 Role: Labeler labeler …" at bounding box center [430, 189] width 861 height 378
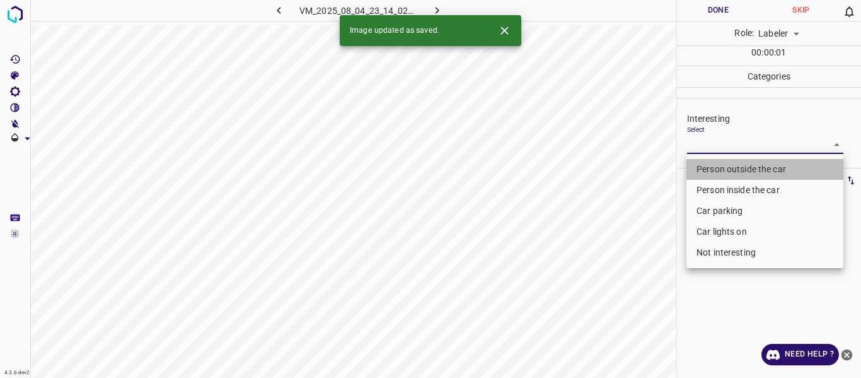
drag, startPoint x: 720, startPoint y: 168, endPoint x: 591, endPoint y: 264, distance: 160.1
click at [715, 173] on li "Person outside the car" at bounding box center [765, 169] width 157 height 21
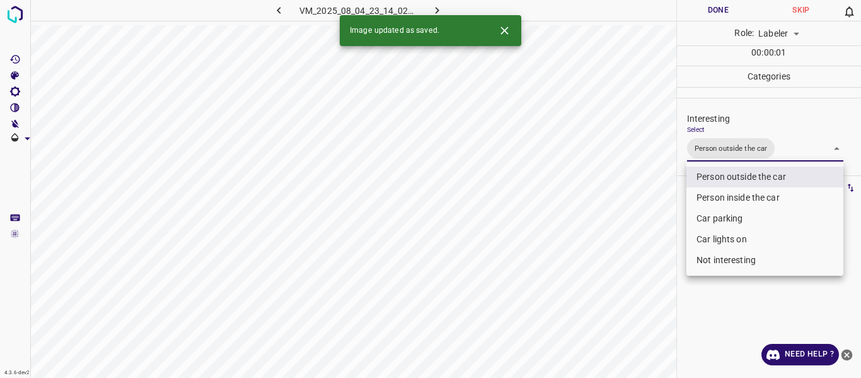
drag, startPoint x: 591, startPoint y: 264, endPoint x: 601, endPoint y: 293, distance: 30.7
click at [592, 273] on div at bounding box center [430, 189] width 861 height 378
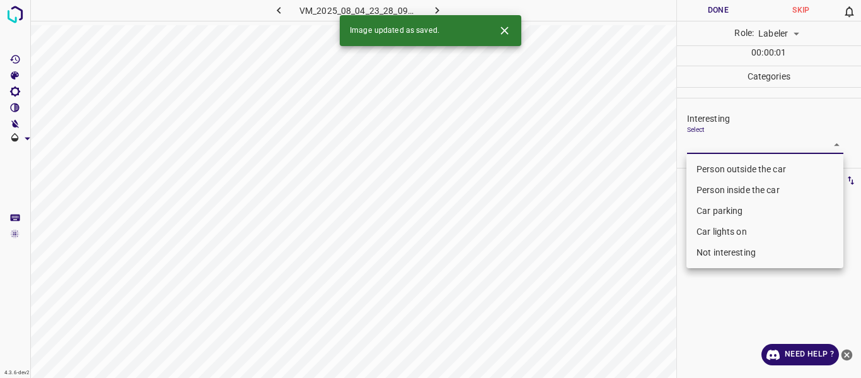
click at [716, 145] on body "4.3.6-dev2 VM_2025_08_04_23_28_09_858_02.gif Done Skip 0 Role: Labeler labeler …" at bounding box center [430, 189] width 861 height 378
click at [710, 165] on li "Person outside the car" at bounding box center [765, 169] width 157 height 21
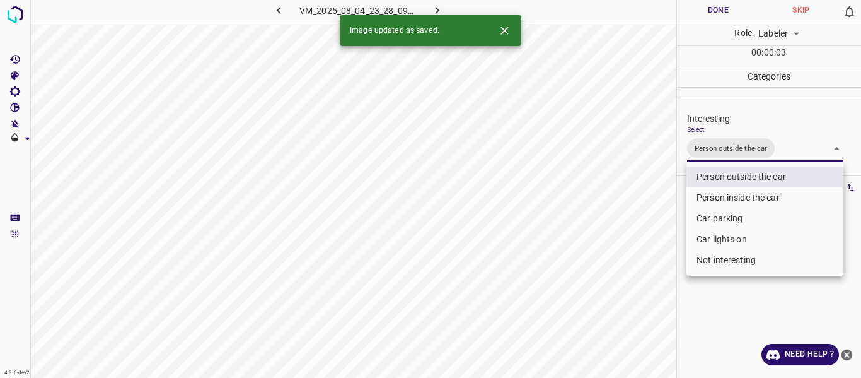
drag, startPoint x: 636, startPoint y: 281, endPoint x: 629, endPoint y: 307, distance: 27.4
click at [636, 284] on div at bounding box center [430, 189] width 861 height 378
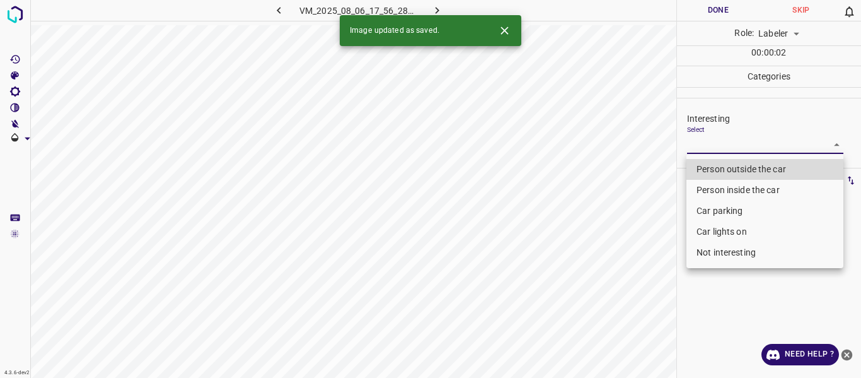
click at [753, 137] on body "4.3.6-dev2 VM_2025_08_06_17_56_28_710_03.gif Done Skip 0 Role: Labeler labeler …" at bounding box center [430, 189] width 861 height 378
click at [721, 256] on li "Not interesting" at bounding box center [765, 252] width 157 height 21
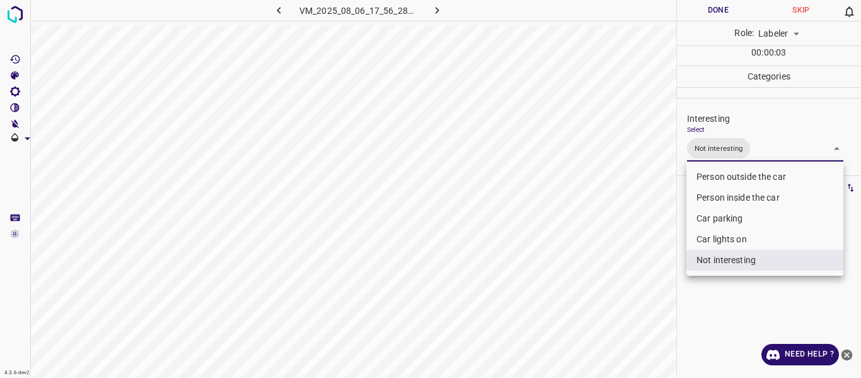
click at [600, 315] on div at bounding box center [430, 189] width 861 height 378
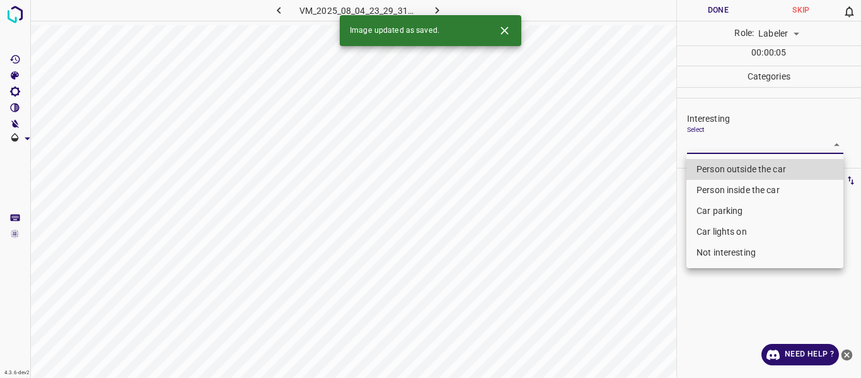
click at [735, 143] on body "4.3.6-dev2 VM_2025_08_04_23_29_31_495_09.gif Done Skip 0 Role: Labeler labeler …" at bounding box center [430, 189] width 861 height 378
click at [716, 166] on li "Person outside the car" at bounding box center [765, 169] width 157 height 21
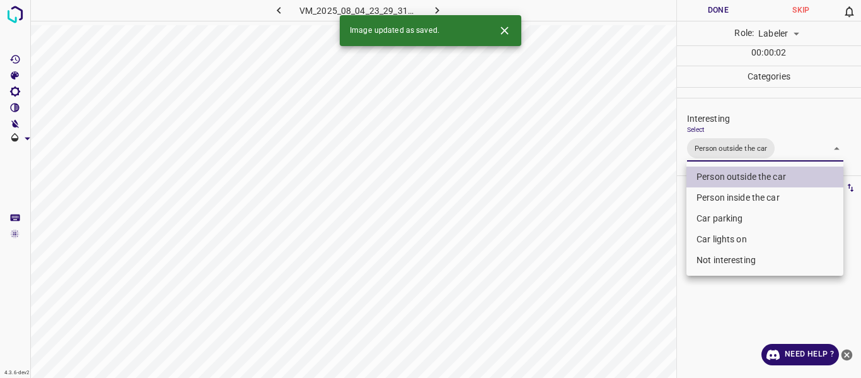
click at [584, 295] on div at bounding box center [430, 189] width 861 height 378
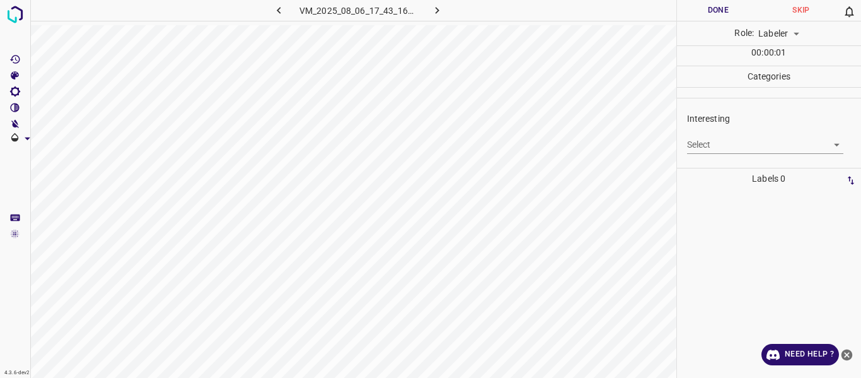
click at [720, 143] on body "4.3.6-dev2 VM_2025_08_06_17_43_16_026_09.gif Done Skip 0 Role: Labeler labeler …" at bounding box center [430, 189] width 861 height 378
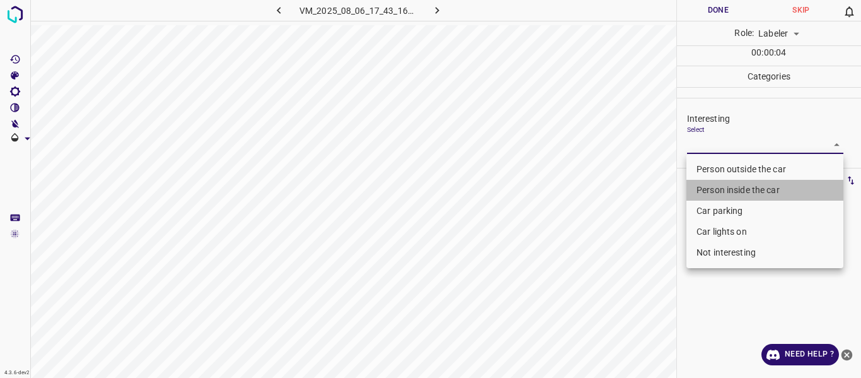
drag, startPoint x: 706, startPoint y: 188, endPoint x: 600, endPoint y: 263, distance: 130.3
click at [707, 188] on li "Person inside the car" at bounding box center [765, 190] width 157 height 21
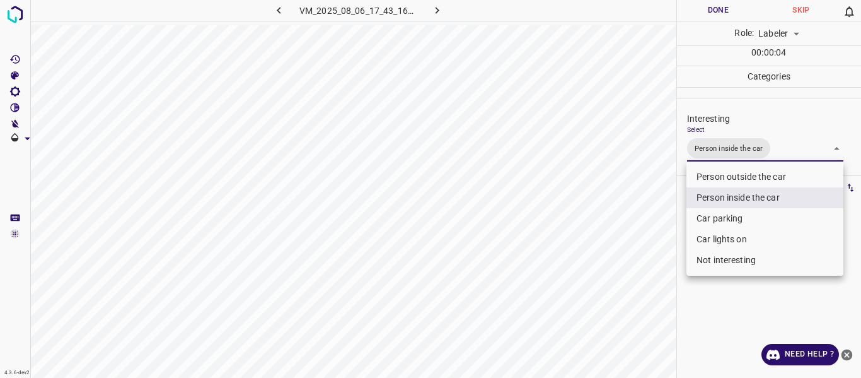
drag, startPoint x: 592, startPoint y: 270, endPoint x: 607, endPoint y: 308, distance: 41.0
click at [596, 278] on div at bounding box center [430, 189] width 861 height 378
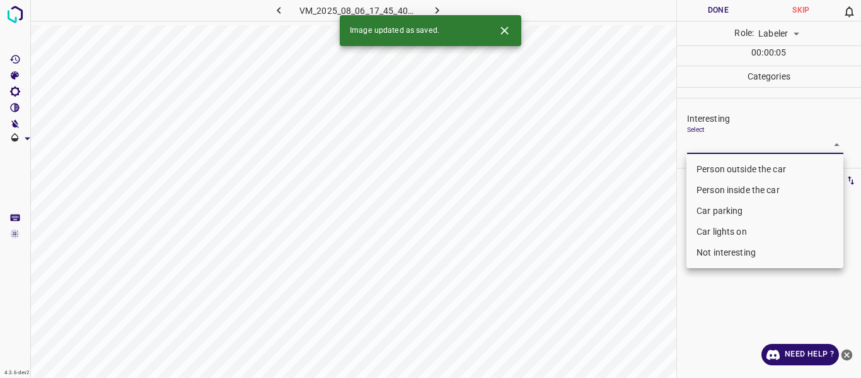
click at [717, 147] on body "4.3.6-dev2 VM_2025_08_06_17_45_40_574_06.gif Done Skip 0 Role: Labeler labeler …" at bounding box center [430, 189] width 861 height 378
click at [715, 161] on li "Person outside the car" at bounding box center [765, 169] width 157 height 21
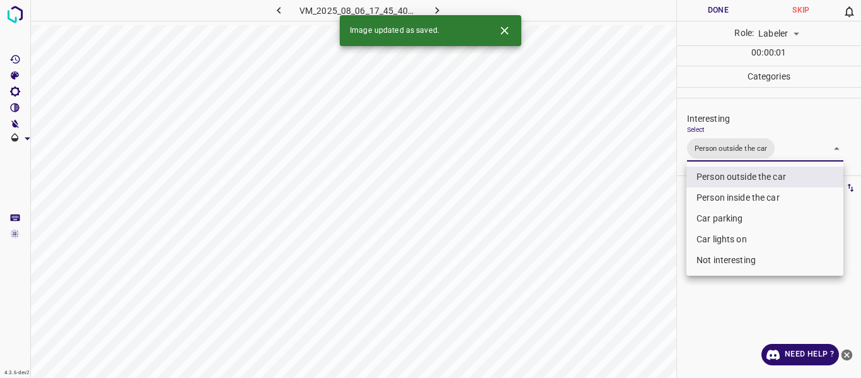
drag, startPoint x: 612, startPoint y: 268, endPoint x: 610, endPoint y: 296, distance: 28.5
click at [612, 272] on div at bounding box center [430, 189] width 861 height 378
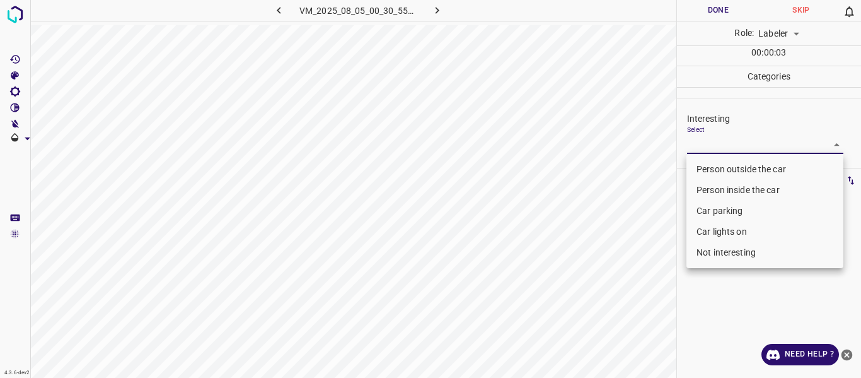
click at [710, 149] on body "4.3.6-dev2 VM_2025_08_05_00_30_55_166_10.gif Done Skip 0 Role: Labeler labeler …" at bounding box center [430, 189] width 861 height 378
click at [710, 169] on li "Person outside the car" at bounding box center [765, 169] width 157 height 21
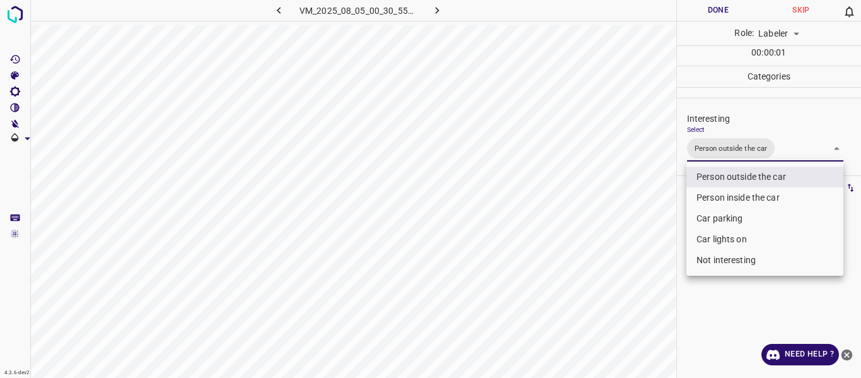
drag, startPoint x: 610, startPoint y: 275, endPoint x: 621, endPoint y: 337, distance: 62.8
click at [610, 276] on div at bounding box center [430, 189] width 861 height 378
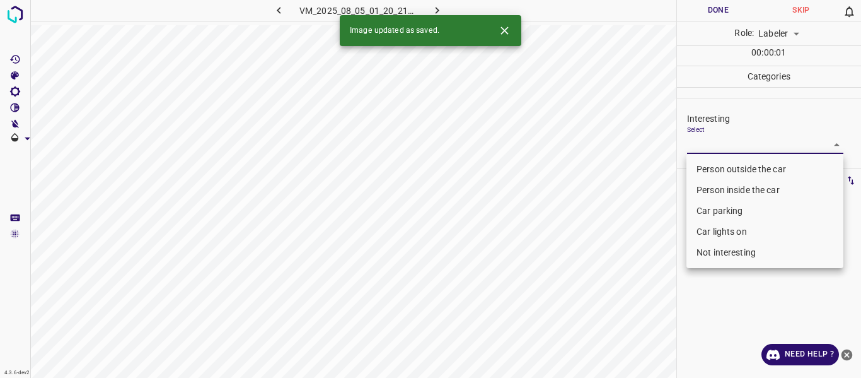
drag, startPoint x: 721, startPoint y: 148, endPoint x: 719, endPoint y: 171, distance: 22.8
click at [722, 148] on body "4.3.6-dev2 VM_2025_08_05_01_20_21_385_01.gif Done Skip 0 Role: Labeler labeler …" at bounding box center [430, 189] width 861 height 378
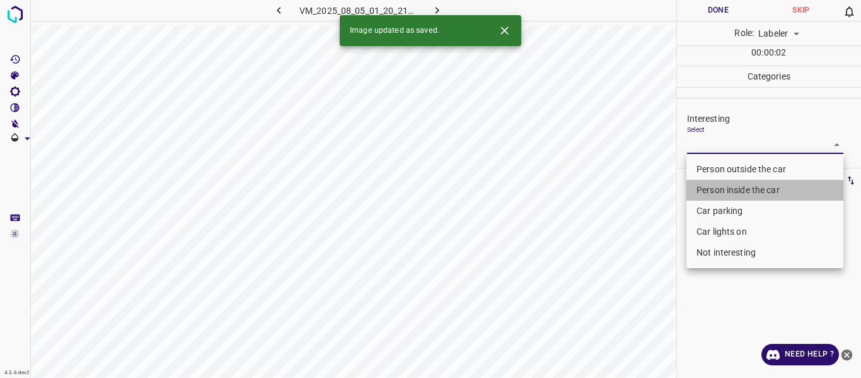
click at [716, 190] on li "Person inside the car" at bounding box center [765, 190] width 157 height 21
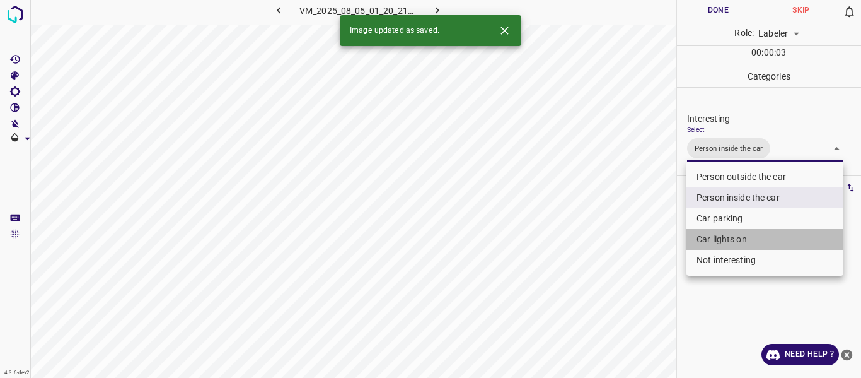
click at [709, 234] on li "Car lights on" at bounding box center [765, 239] width 157 height 21
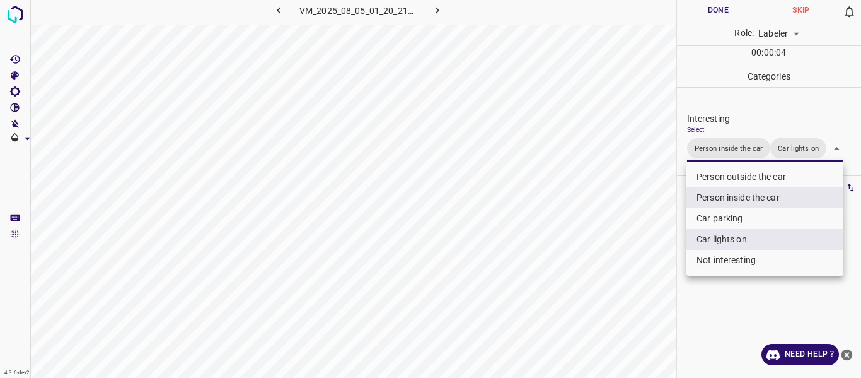
drag, startPoint x: 580, startPoint y: 290, endPoint x: 577, endPoint y: 313, distance: 22.9
click at [580, 291] on div at bounding box center [430, 189] width 861 height 378
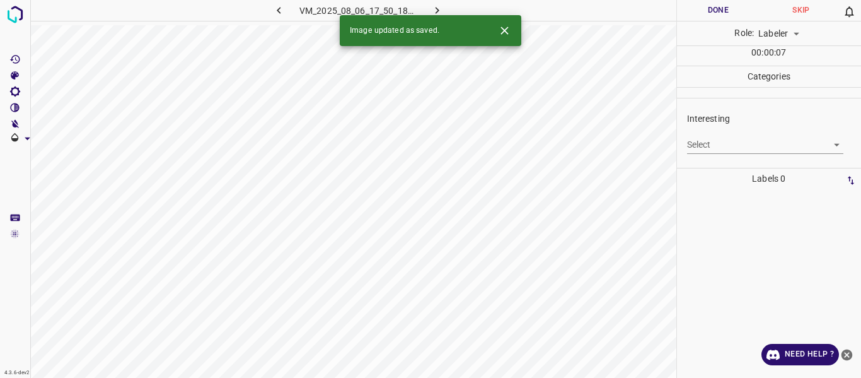
click at [700, 151] on body "4.3.6-dev2 VM_2025_08_06_17_50_18_138_01.gif Done Skip 0 Role: Labeler labeler …" at bounding box center [430, 189] width 861 height 378
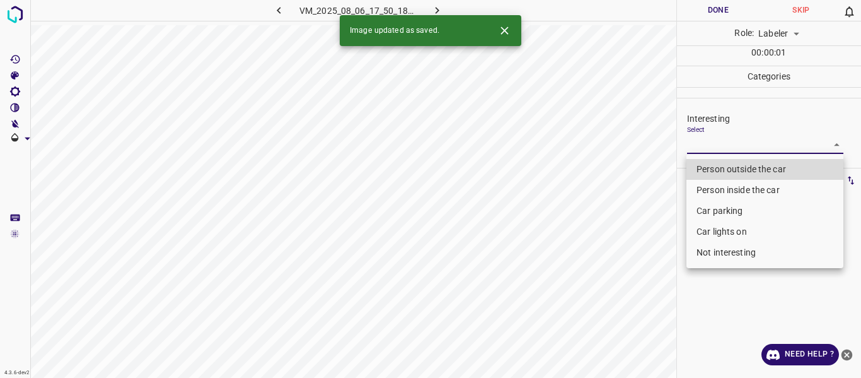
drag, startPoint x: 710, startPoint y: 187, endPoint x: 708, endPoint y: 212, distance: 24.7
click at [711, 187] on li "Person inside the car" at bounding box center [765, 190] width 157 height 21
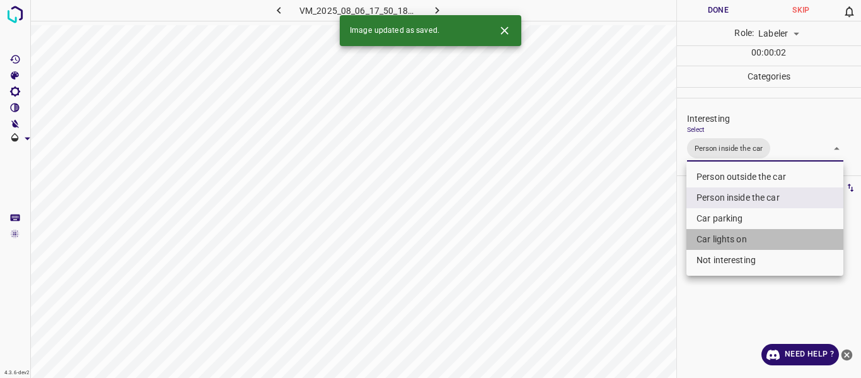
click at [706, 239] on li "Car lights on" at bounding box center [765, 239] width 157 height 21
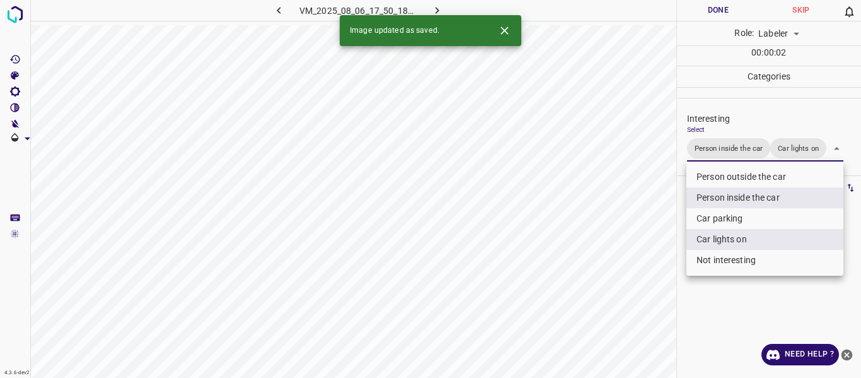
drag, startPoint x: 602, startPoint y: 286, endPoint x: 604, endPoint y: 310, distance: 24.0
click at [604, 308] on div at bounding box center [430, 189] width 861 height 378
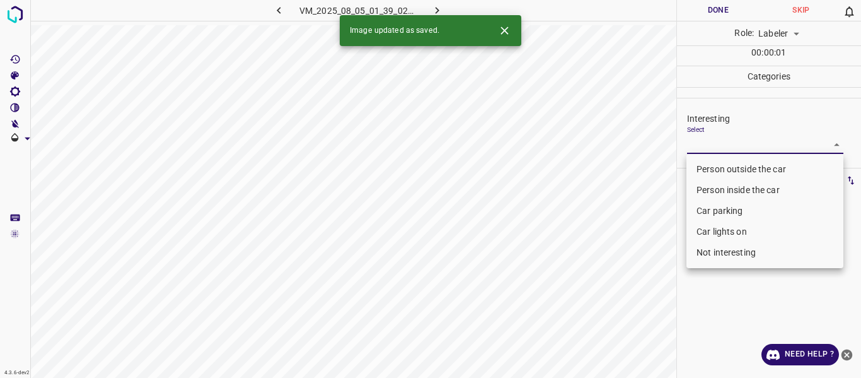
click at [738, 138] on body "4.3.6-dev2 VM_2025_08_05_01_39_02_280_00.gif Done Skip 0 Role: Labeler labeler …" at bounding box center [430, 189] width 861 height 378
click at [728, 169] on li "Person outside the car" at bounding box center [765, 169] width 157 height 21
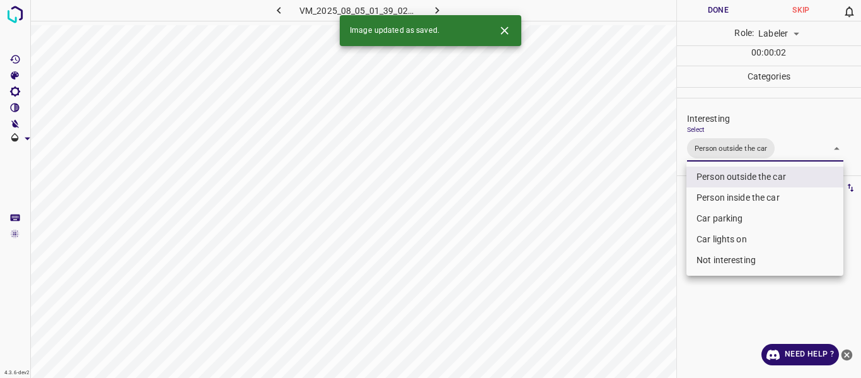
drag, startPoint x: 580, startPoint y: 259, endPoint x: 578, endPoint y: 286, distance: 27.2
click at [581, 261] on div at bounding box center [430, 189] width 861 height 378
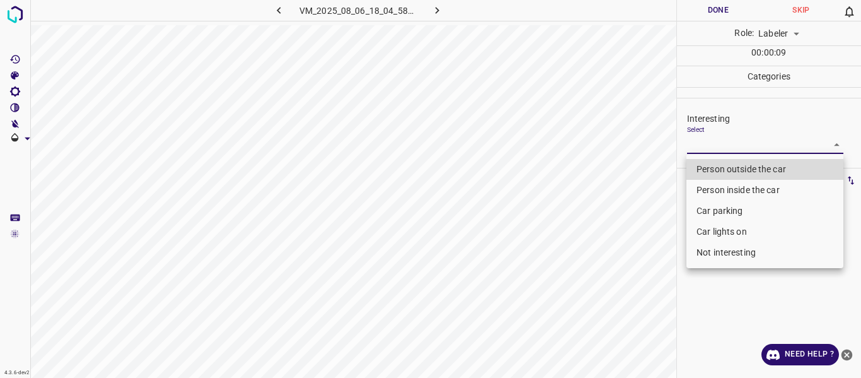
click at [750, 136] on body "4.3.6-dev2 VM_2025_08_06_18_04_58_986_03.gif Done Skip 0 Role: Labeler labeler …" at bounding box center [430, 189] width 861 height 378
drag, startPoint x: 739, startPoint y: 163, endPoint x: 585, endPoint y: 253, distance: 178.4
click at [738, 163] on li "Person outside the car" at bounding box center [765, 169] width 157 height 21
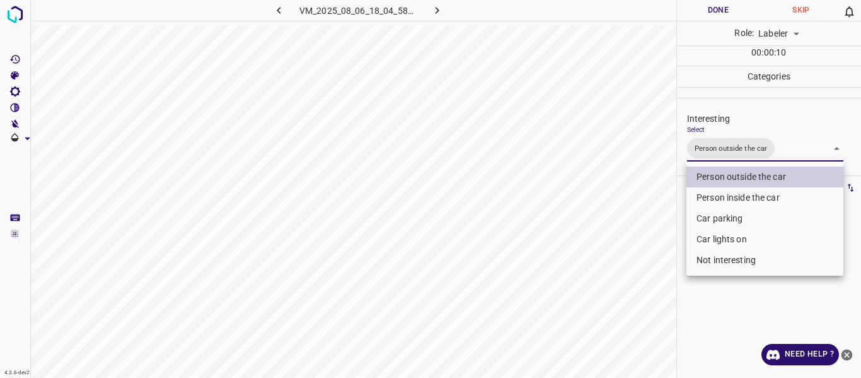
drag, startPoint x: 585, startPoint y: 253, endPoint x: 587, endPoint y: 265, distance: 12.8
click at [586, 261] on div at bounding box center [430, 189] width 861 height 378
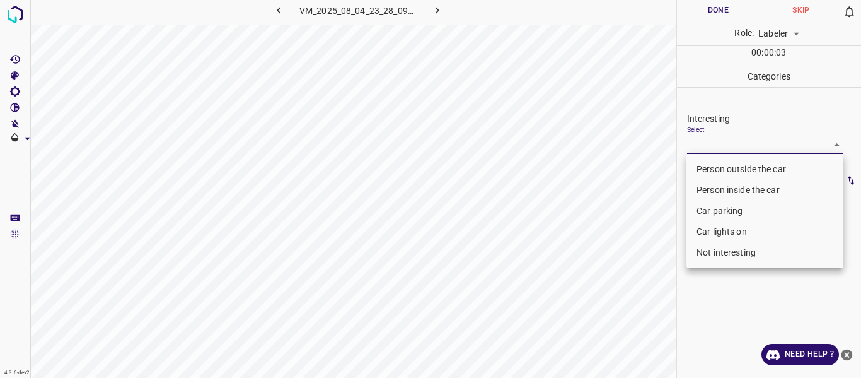
click at [711, 143] on body "4.3.6-dev2 VM_2025_08_04_23_28_09_858_00.gif Done Skip 0 Role: Labeler labeler …" at bounding box center [430, 189] width 861 height 378
click at [709, 170] on li "Person outside the car" at bounding box center [765, 169] width 157 height 21
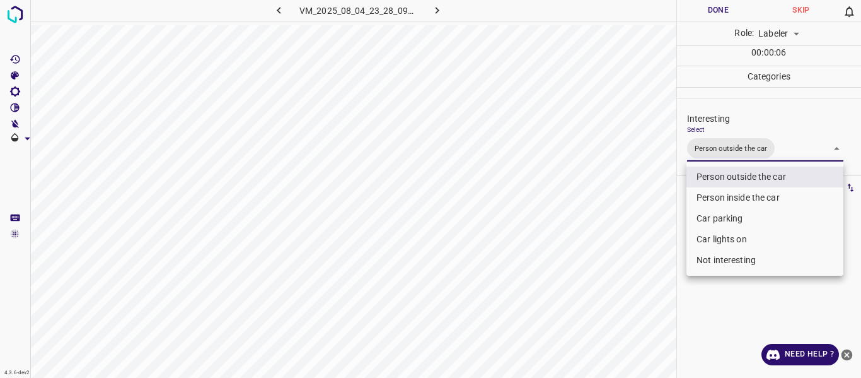
click at [708, 169] on li "Person outside the car" at bounding box center [765, 176] width 157 height 21
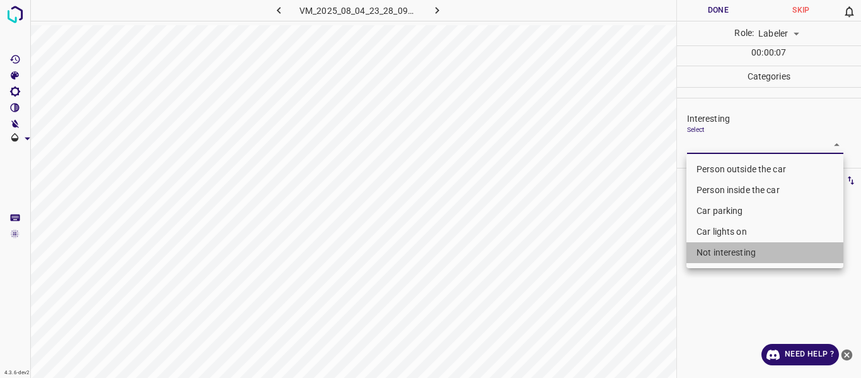
drag, startPoint x: 738, startPoint y: 244, endPoint x: 660, endPoint y: 286, distance: 89.1
click at [738, 247] on li "Not interesting" at bounding box center [765, 252] width 157 height 21
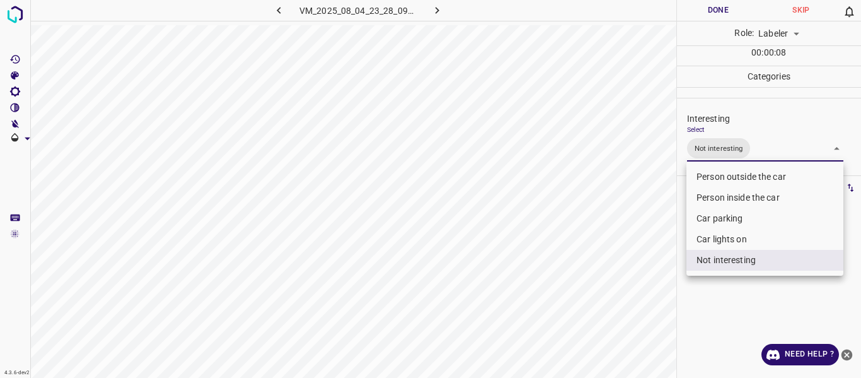
drag, startPoint x: 635, startPoint y: 293, endPoint x: 627, endPoint y: 317, distance: 25.9
click at [634, 296] on div at bounding box center [430, 189] width 861 height 378
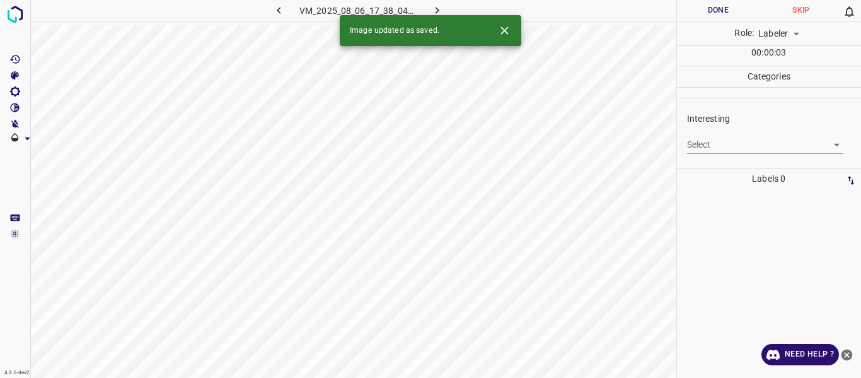
click at [713, 142] on body "4.3.6-dev2 VM_2025_08_06_17_38_04_960_09.gif Done Skip 0 Role: Labeler labeler …" at bounding box center [430, 189] width 861 height 378
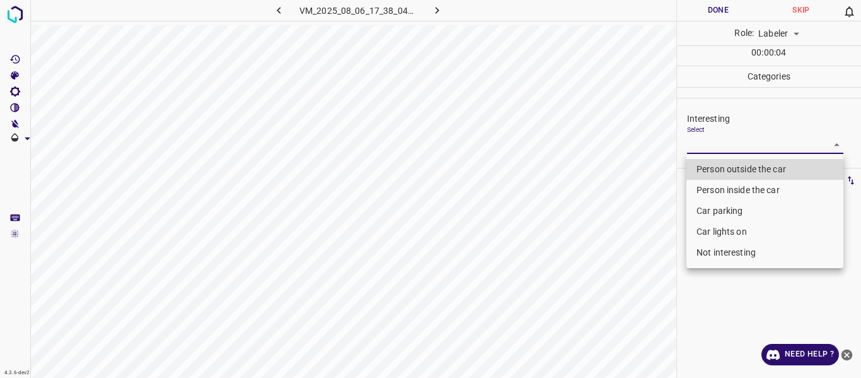
click at [711, 170] on li "Person outside the car" at bounding box center [765, 169] width 157 height 21
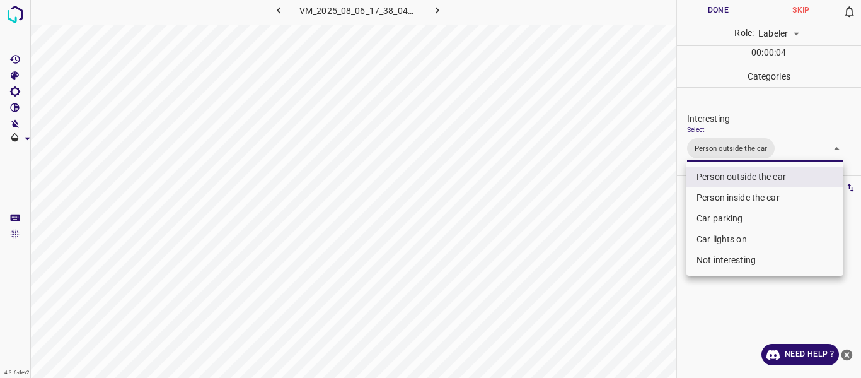
drag, startPoint x: 604, startPoint y: 247, endPoint x: 601, endPoint y: 265, distance: 18.5
click at [604, 248] on div at bounding box center [430, 189] width 861 height 378
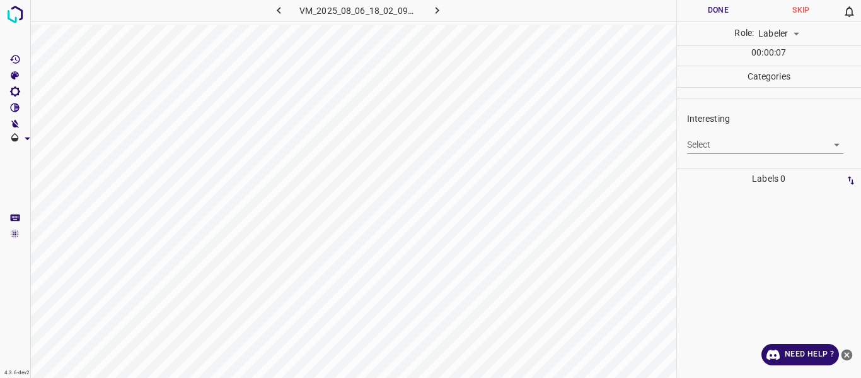
click at [692, 141] on body "4.3.6-dev2 VM_2025_08_06_18_02_09_777_02.gif Done Skip 0 Role: Labeler labeler …" at bounding box center [430, 189] width 861 height 378
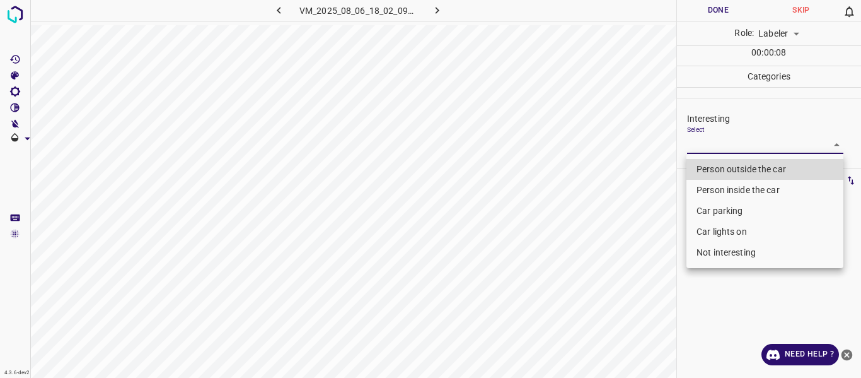
click at [707, 212] on li "Car parking" at bounding box center [765, 211] width 157 height 21
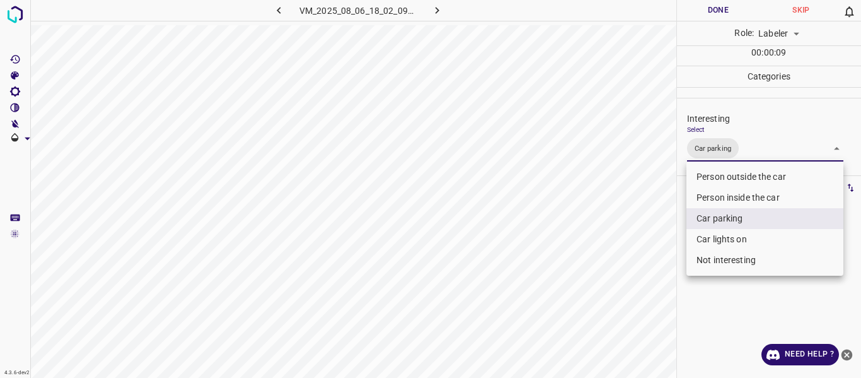
drag, startPoint x: 628, startPoint y: 262, endPoint x: 631, endPoint y: 298, distance: 36.0
click at [628, 262] on div at bounding box center [430, 189] width 861 height 378
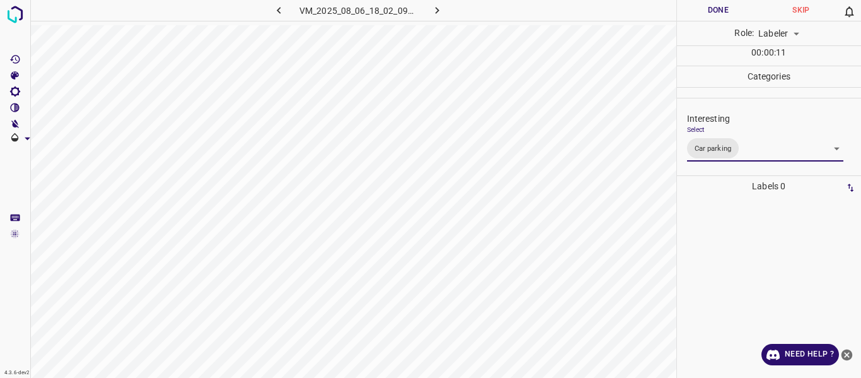
click at [771, 151] on body "4.3.6-dev2 VM_2025_08_06_18_02_09_777_02.gif Done Skip 0 Role: Labeler labeler …" at bounding box center [430, 189] width 861 height 378
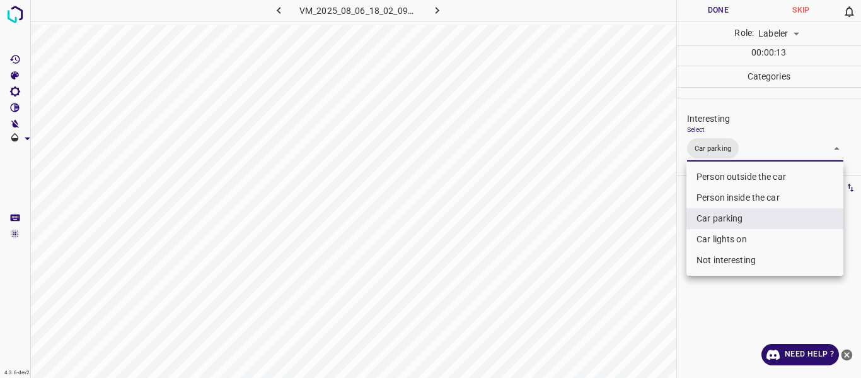
drag, startPoint x: 595, startPoint y: 272, endPoint x: 607, endPoint y: 301, distance: 32.2
click at [596, 277] on div at bounding box center [430, 189] width 861 height 378
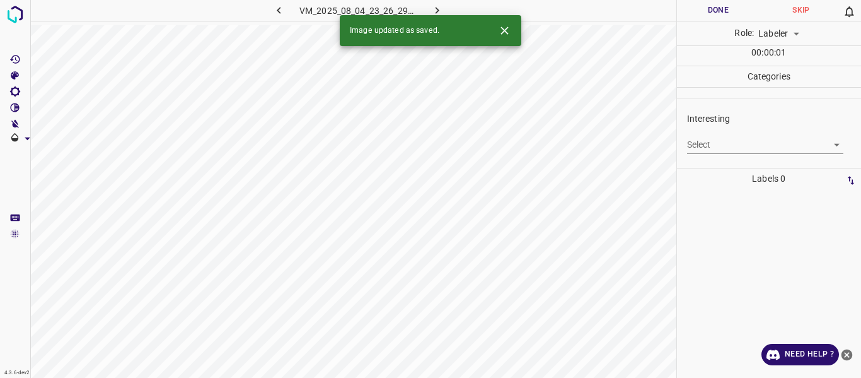
click at [736, 146] on body "4.3.6-dev2 VM_2025_08_04_23_26_29_010_10.gif Done Skip 0 Role: Labeler labeler …" at bounding box center [430, 189] width 861 height 378
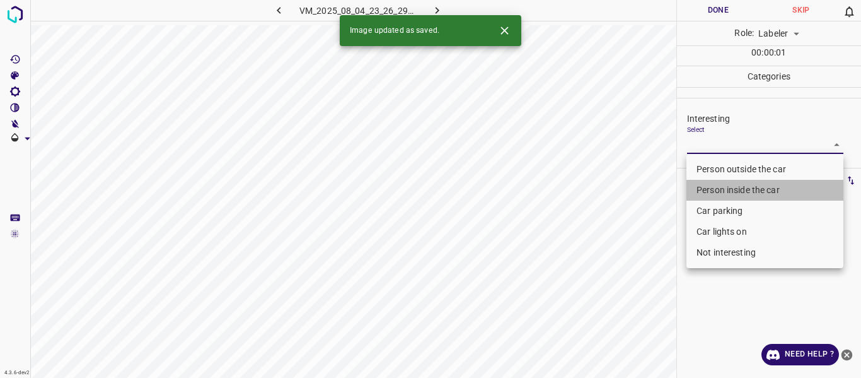
click at [730, 185] on li "Person inside the car" at bounding box center [765, 190] width 157 height 21
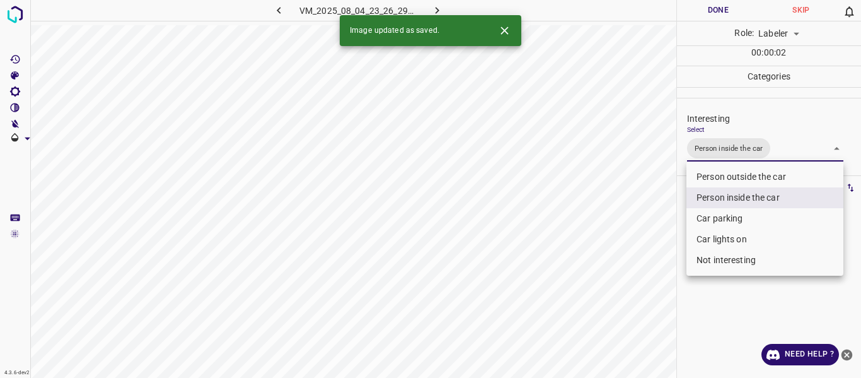
click at [712, 233] on li "Car lights on" at bounding box center [765, 239] width 157 height 21
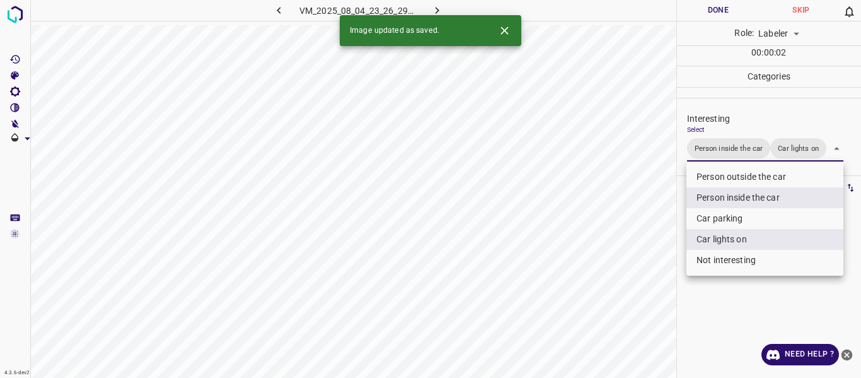
drag, startPoint x: 643, startPoint y: 277, endPoint x: 612, endPoint y: 300, distance: 38.3
click at [633, 287] on div at bounding box center [430, 189] width 861 height 378
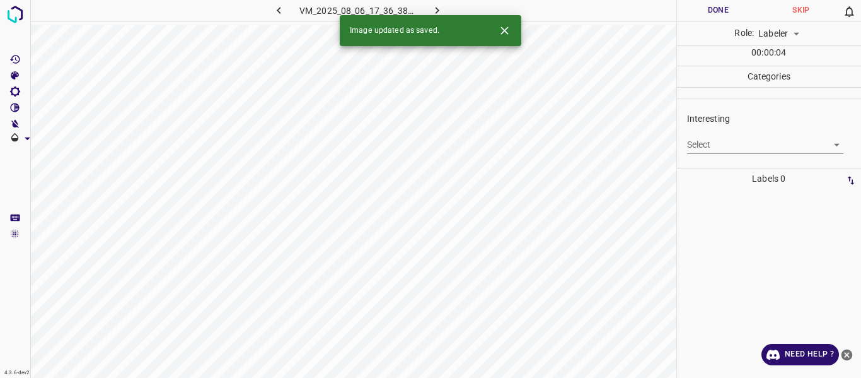
click at [721, 143] on body "4.3.6-dev2 VM_2025_08_06_17_36_38_710_01.gif Done Skip 0 Role: Labeler labeler …" at bounding box center [430, 189] width 861 height 378
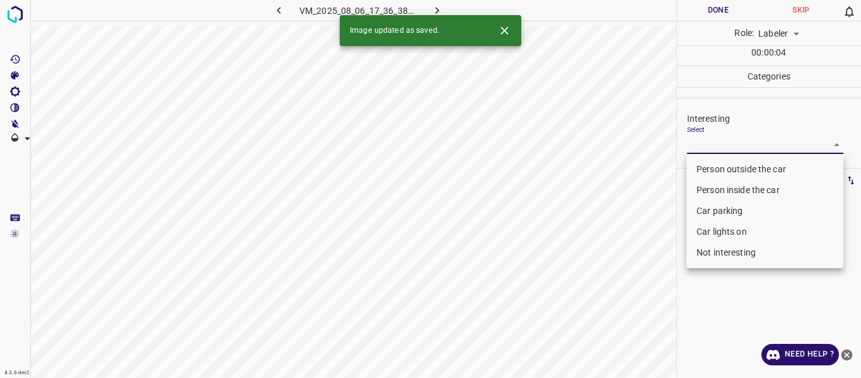
click at [722, 160] on li "Person outside the car" at bounding box center [765, 169] width 157 height 21
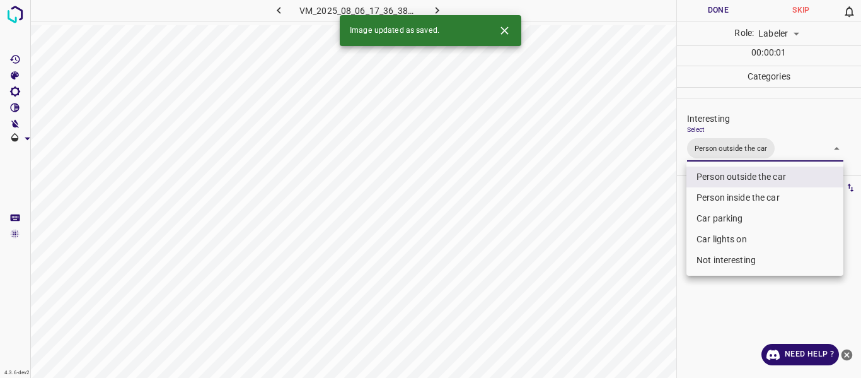
click at [634, 265] on div at bounding box center [430, 189] width 861 height 378
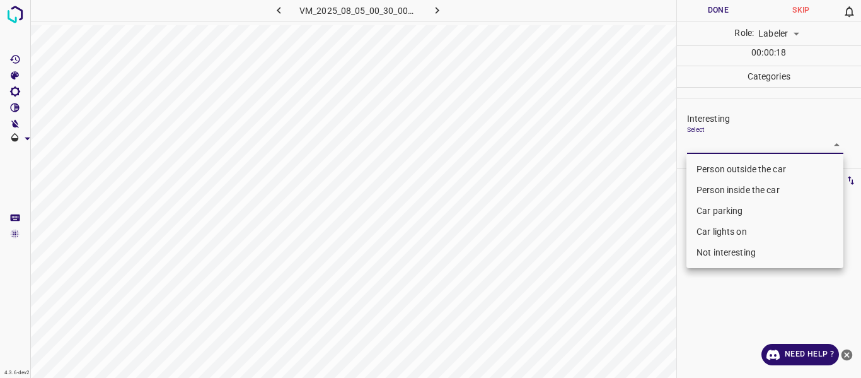
drag, startPoint x: 716, startPoint y: 142, endPoint x: 703, endPoint y: 190, distance: 49.7
click at [715, 143] on body "4.3.6-dev2 VM_2025_08_05_00_30_00_380_02.gif Done Skip 0 Role: Labeler labeler …" at bounding box center [430, 189] width 861 height 378
click at [700, 170] on li "Person outside the car" at bounding box center [765, 169] width 157 height 21
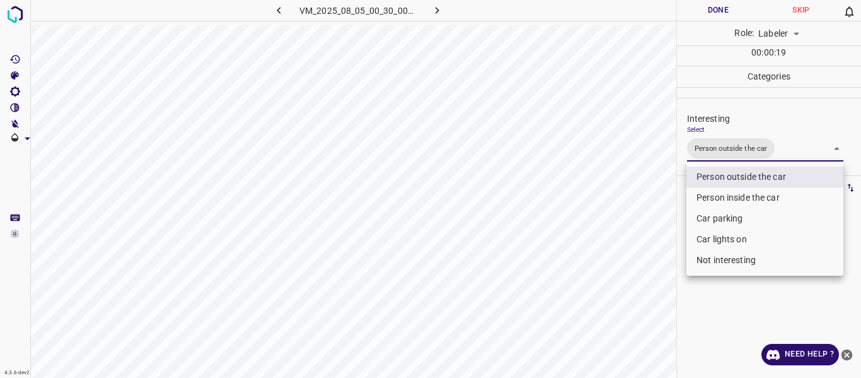
click at [622, 230] on div at bounding box center [430, 189] width 861 height 378
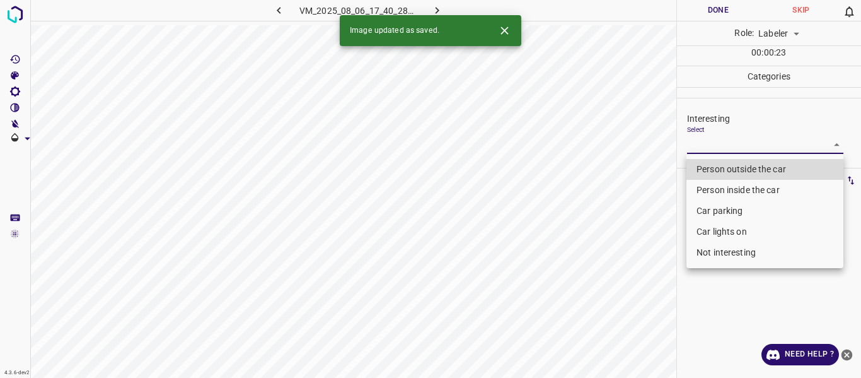
drag, startPoint x: 709, startPoint y: 145, endPoint x: 716, endPoint y: 183, distance: 38.4
click at [709, 149] on body "4.3.6-dev2 VM_2025_08_06_17_40_28_493_00.gif Done Skip 0 Role: Labeler labeler …" at bounding box center [430, 189] width 861 height 378
drag, startPoint x: 713, startPoint y: 163, endPoint x: 695, endPoint y: 211, distance: 51.3
click at [713, 169] on li "Person outside the car" at bounding box center [765, 169] width 157 height 21
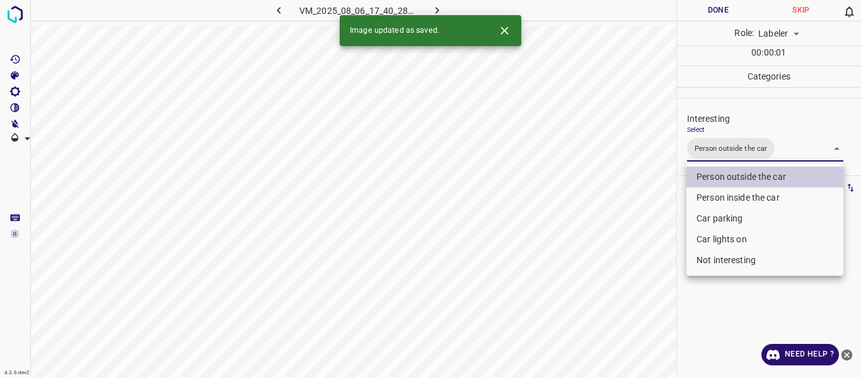
drag, startPoint x: 610, startPoint y: 231, endPoint x: 622, endPoint y: 264, distance: 35.1
click at [617, 254] on div at bounding box center [430, 189] width 861 height 378
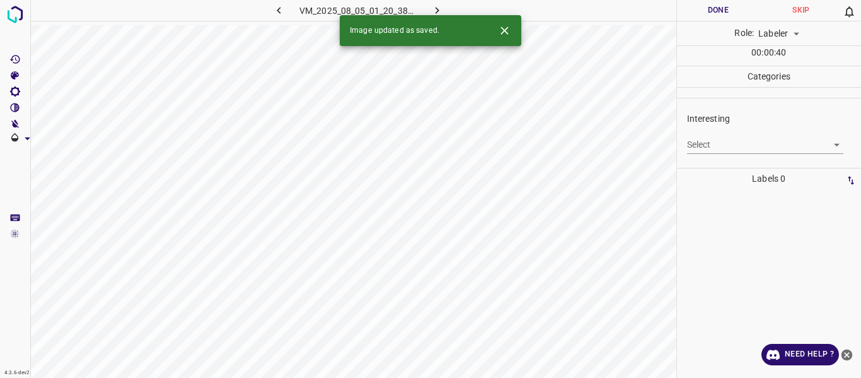
click at [711, 143] on body "4.3.6-dev2 VM_2025_08_05_01_20_38_124_03.gif Done Skip 0 Role: Labeler labeler …" at bounding box center [430, 189] width 861 height 378
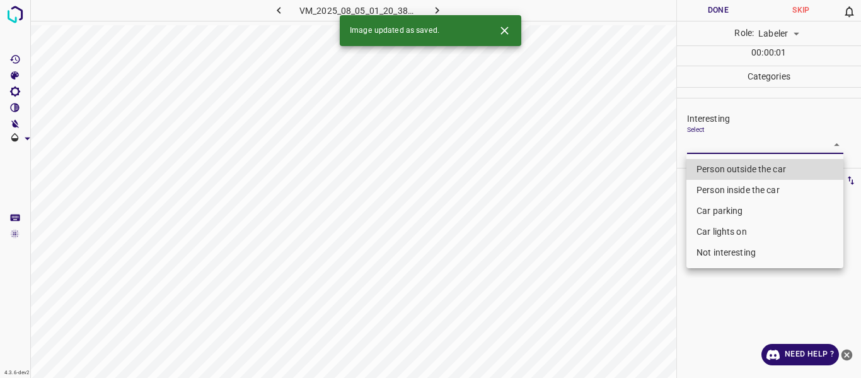
click at [708, 164] on li "Person outside the car" at bounding box center [765, 169] width 157 height 21
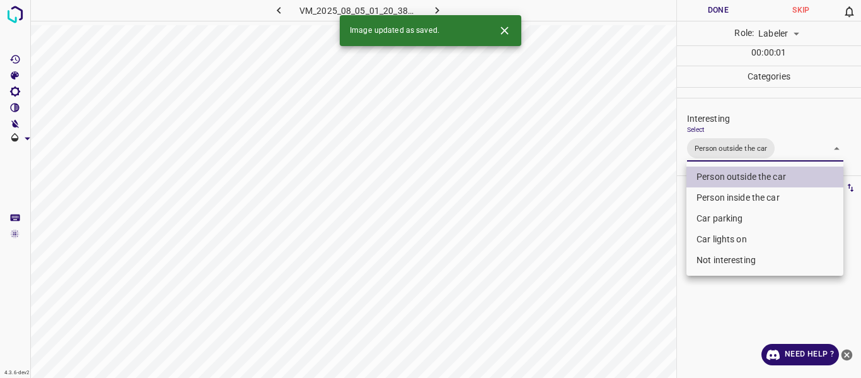
drag, startPoint x: 641, startPoint y: 274, endPoint x: 639, endPoint y: 291, distance: 17.1
click at [640, 285] on div at bounding box center [430, 189] width 861 height 378
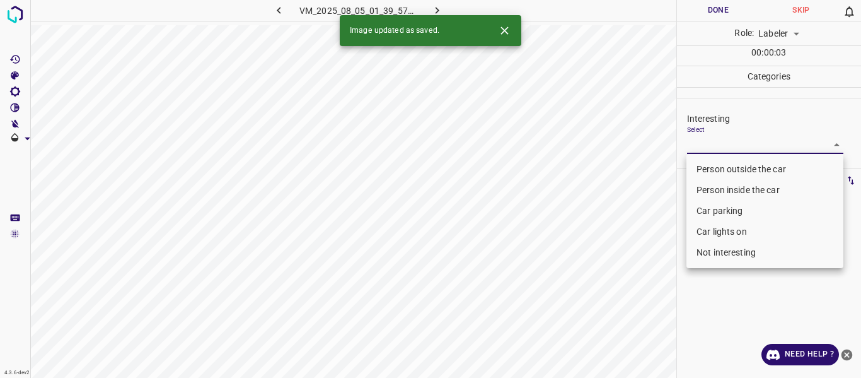
click at [700, 144] on body "4.3.6-dev2 VM_2025_08_05_01_39_57_193_09.gif Done Skip 0 Role: Labeler labeler …" at bounding box center [430, 189] width 861 height 378
click at [707, 209] on li "Car parking" at bounding box center [765, 211] width 157 height 21
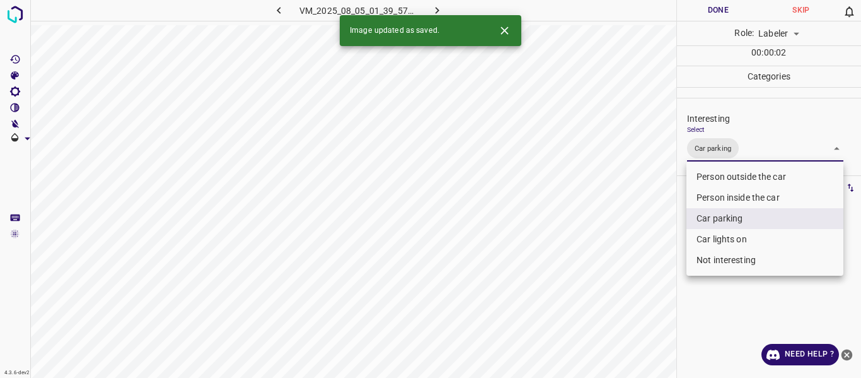
click at [629, 296] on div at bounding box center [430, 189] width 861 height 378
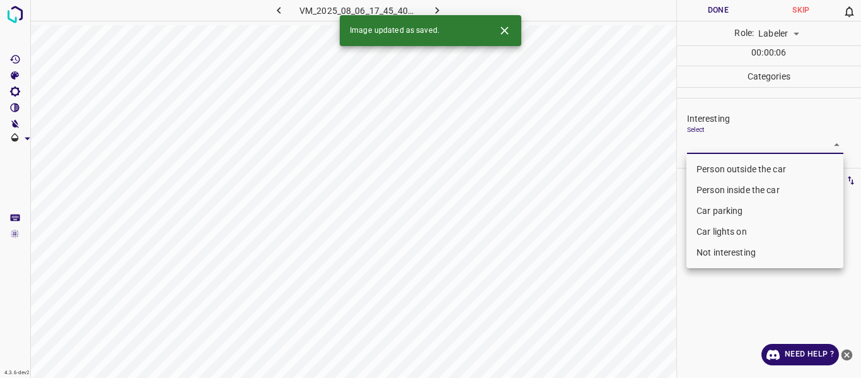
click at [718, 145] on body "4.3.6-dev2 VM_2025_08_06_17_45_40_574_07.gif Done Skip 0 Role: Labeler labeler …" at bounding box center [430, 189] width 861 height 378
click at [718, 166] on li "Person outside the car" at bounding box center [765, 169] width 157 height 21
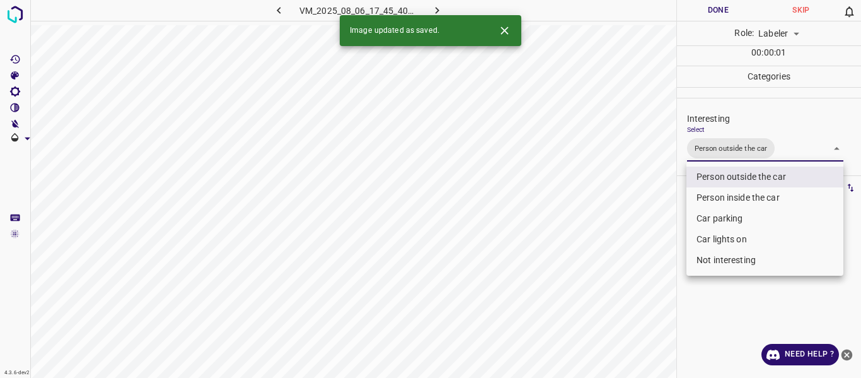
click at [651, 269] on div at bounding box center [430, 189] width 861 height 378
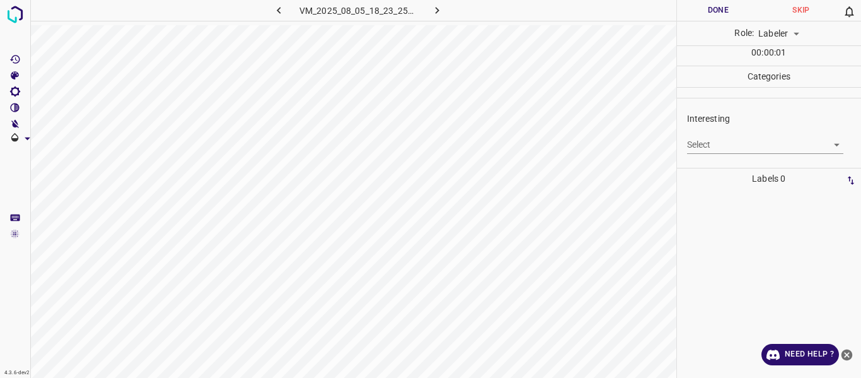
click at [730, 136] on body "4.3.6-dev2 VM_2025_08_05_18_23_25_876_02.gif Done Skip 0 Role: Labeler labeler …" at bounding box center [430, 189] width 861 height 378
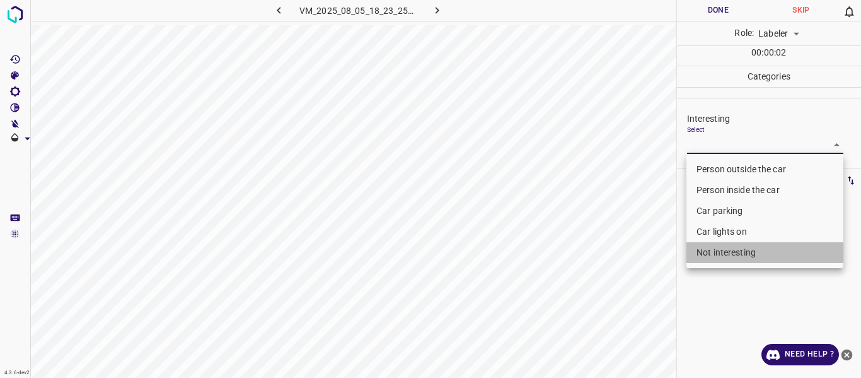
click at [709, 257] on li "Not interesting" at bounding box center [765, 252] width 157 height 21
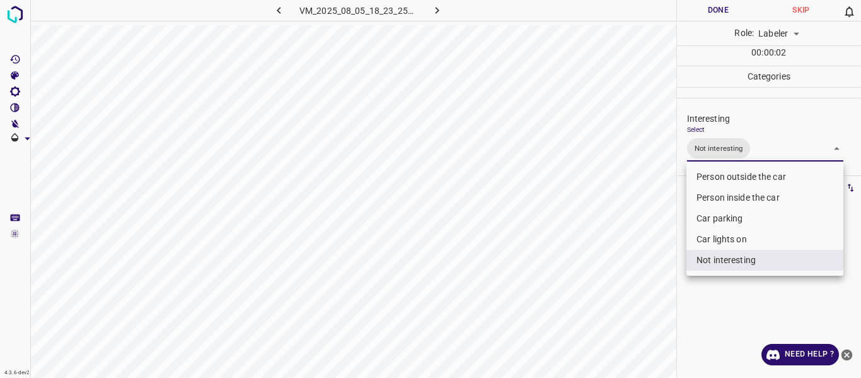
drag, startPoint x: 602, startPoint y: 296, endPoint x: 587, endPoint y: 320, distance: 28.9
click at [602, 296] on div at bounding box center [430, 189] width 861 height 378
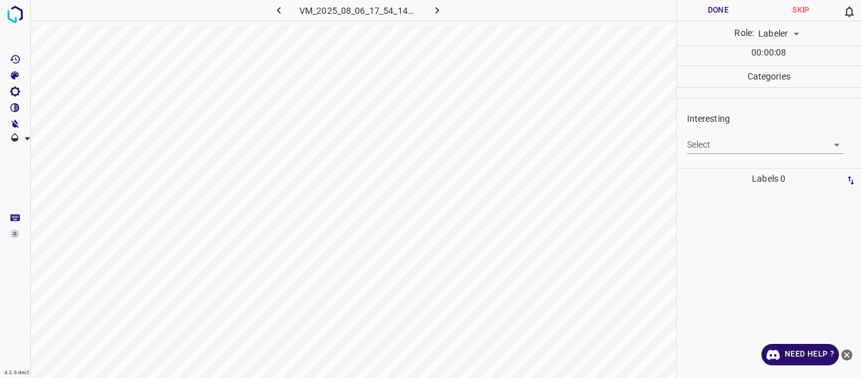
click at [733, 143] on body "4.3.6-dev2 VM_2025_08_06_17_54_14_172_03.gif Done Skip 0 Role: Labeler labeler …" at bounding box center [430, 189] width 861 height 378
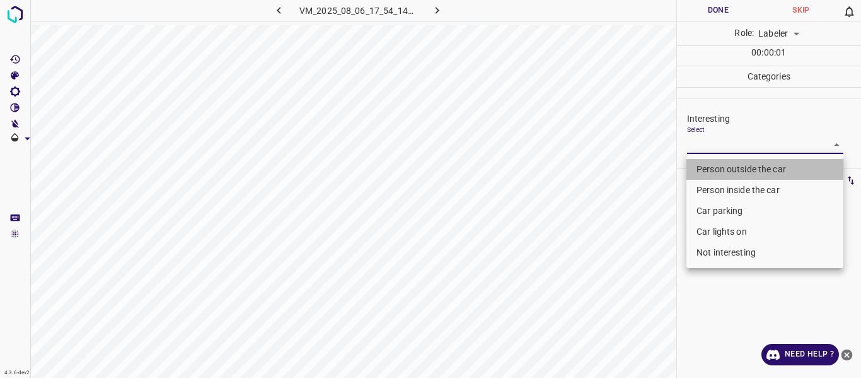
click at [724, 164] on li "Person outside the car" at bounding box center [765, 169] width 157 height 21
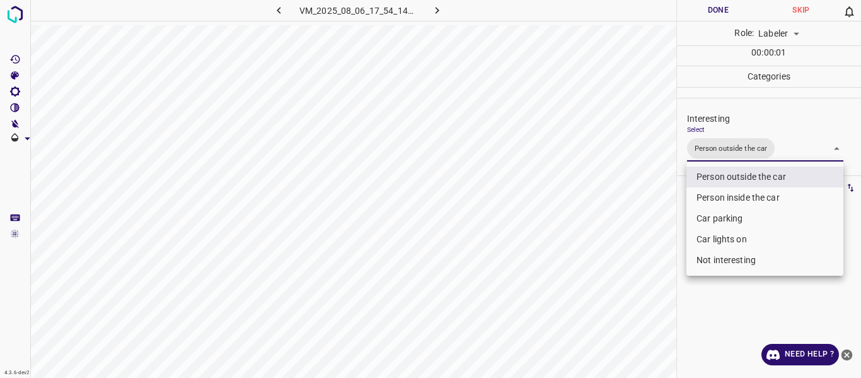
click at [592, 283] on div at bounding box center [430, 189] width 861 height 378
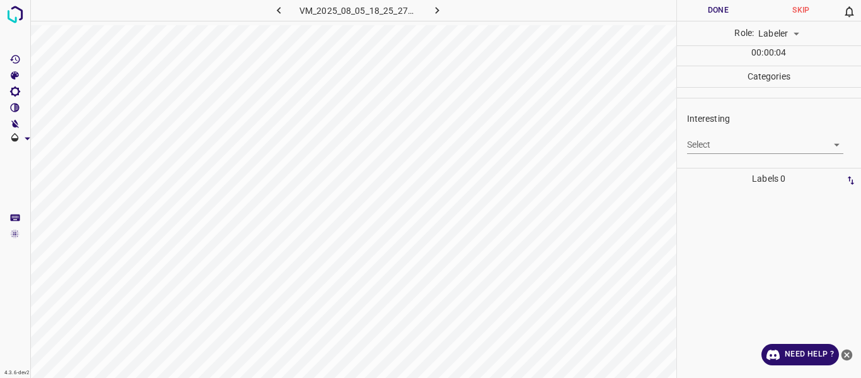
click at [712, 146] on body "4.3.6-dev2 VM_2025_08_05_18_25_27_278_03.gif Done Skip 0 Role: Labeler labeler …" at bounding box center [430, 189] width 861 height 378
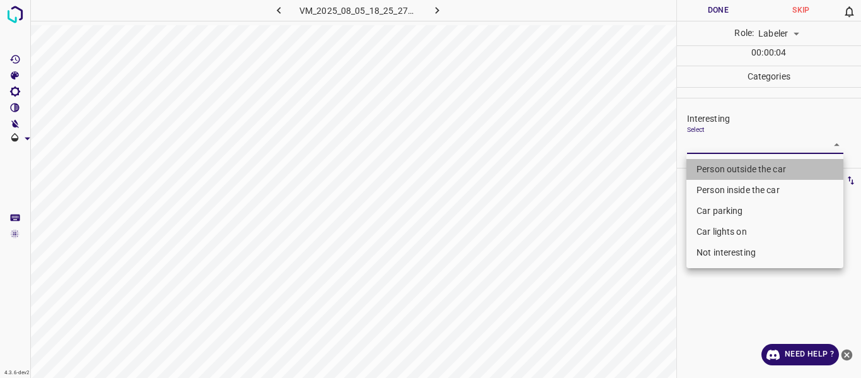
click at [711, 167] on li "Person outside the car" at bounding box center [765, 169] width 157 height 21
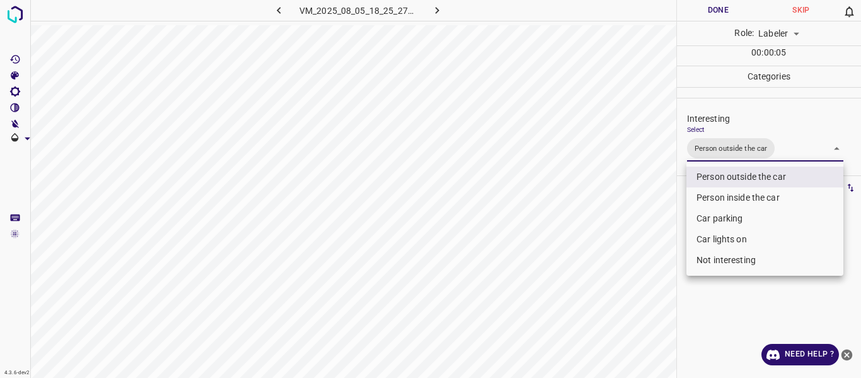
click at [606, 273] on div at bounding box center [430, 189] width 861 height 378
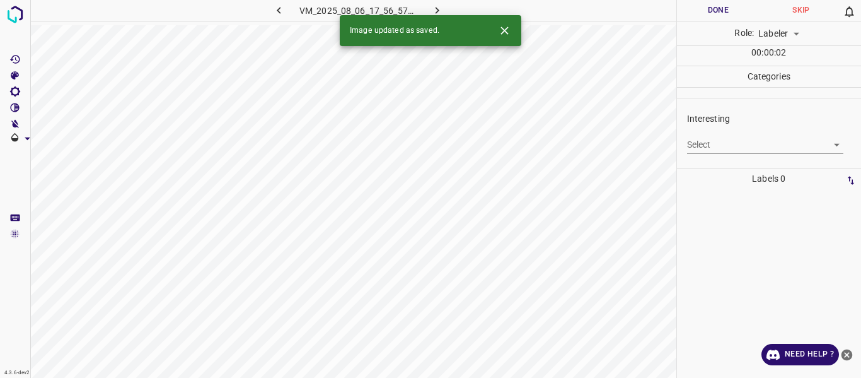
click at [740, 148] on body "4.3.6-dev2 VM_2025_08_06_17_56_57_746_07.gif Done Skip 0 Role: Labeler labeler …" at bounding box center [430, 189] width 861 height 378
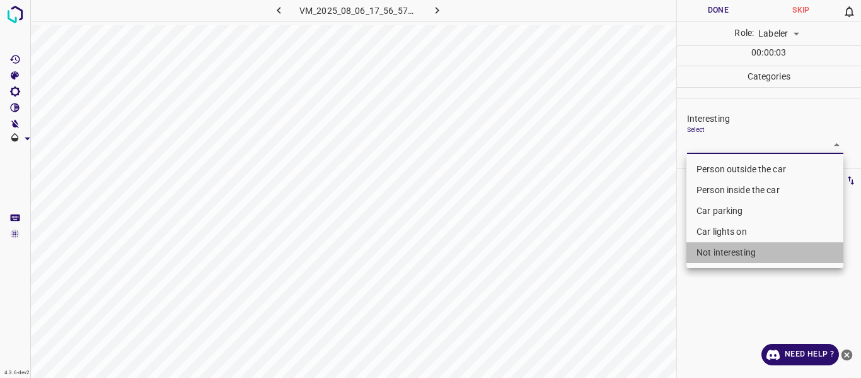
drag, startPoint x: 715, startPoint y: 249, endPoint x: 653, endPoint y: 283, distance: 71.1
click at [716, 249] on li "Not interesting" at bounding box center [765, 252] width 157 height 21
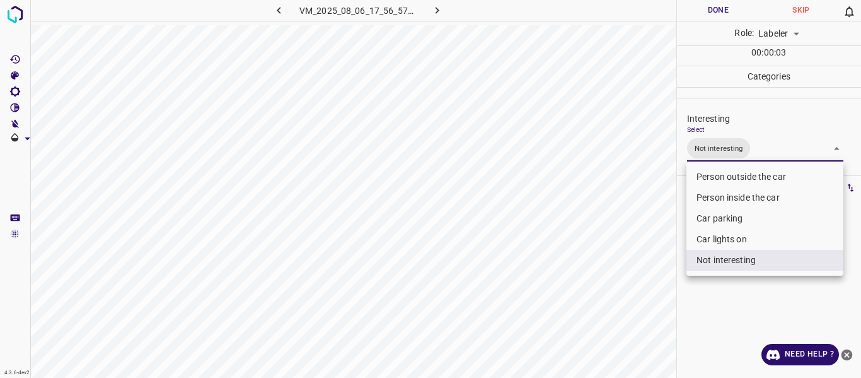
drag, startPoint x: 645, startPoint y: 286, endPoint x: 627, endPoint y: 312, distance: 31.0
click at [644, 288] on div at bounding box center [430, 189] width 861 height 378
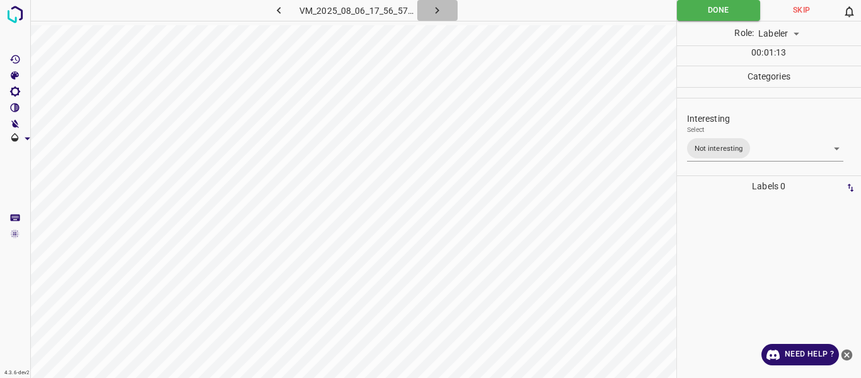
click at [431, 10] on icon "button" at bounding box center [437, 10] width 13 height 13
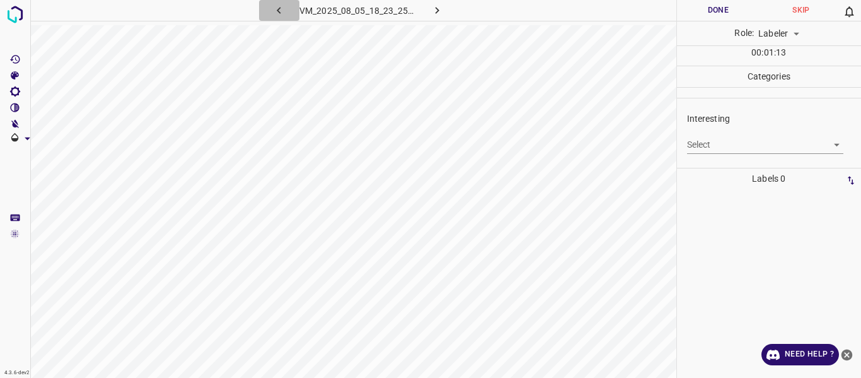
click at [276, 10] on icon "button" at bounding box center [278, 10] width 13 height 13
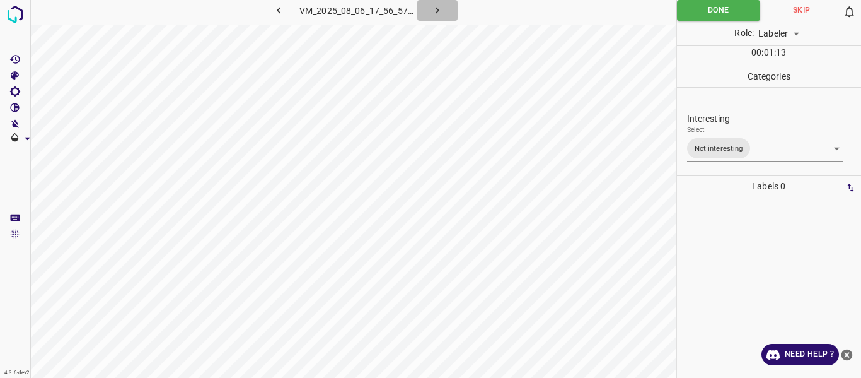
click at [435, 7] on icon "button" at bounding box center [437, 10] width 13 height 13
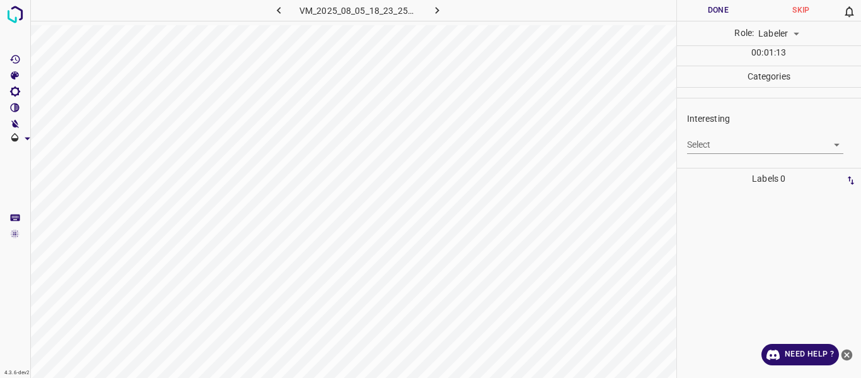
click at [720, 139] on body "4.3.6-dev2 VM_2025_08_05_18_23_25_876_04.gif Done Skip 0 Role: Labeler labeler …" at bounding box center [430, 189] width 861 height 378
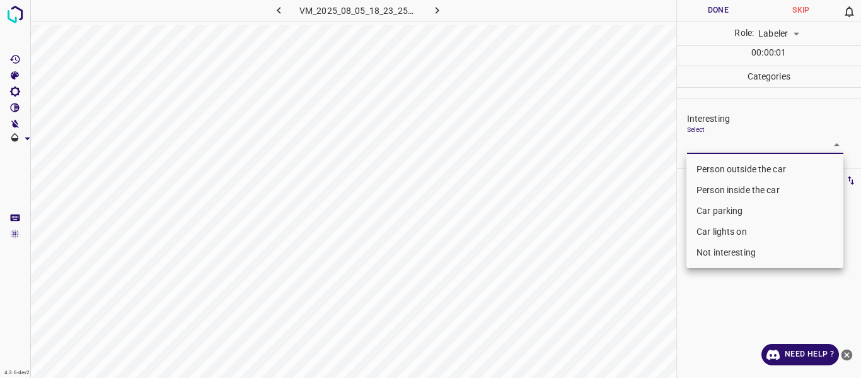
drag, startPoint x: 723, startPoint y: 161, endPoint x: 714, endPoint y: 173, distance: 15.3
click at [721, 162] on li "Person outside the car" at bounding box center [765, 169] width 157 height 21
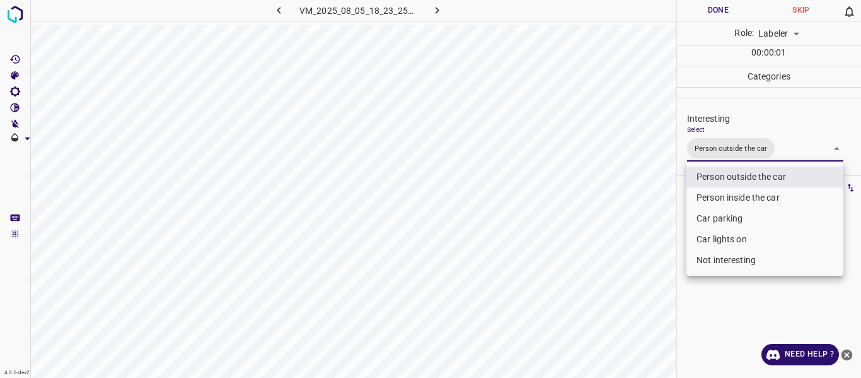
click at [639, 236] on div at bounding box center [430, 189] width 861 height 378
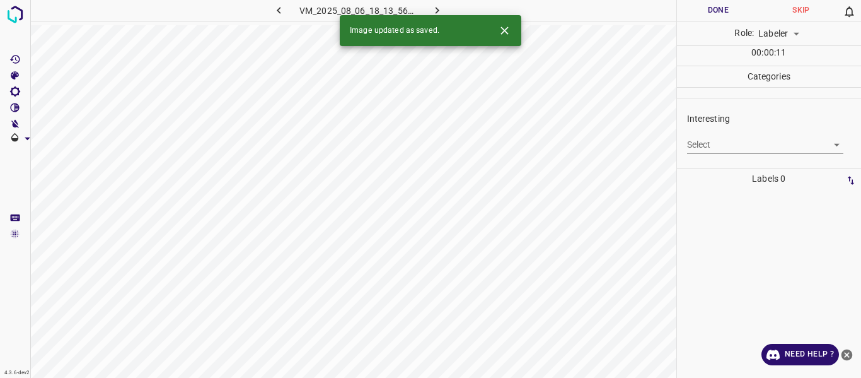
click at [701, 144] on body "4.3.6-dev2 VM_2025_08_06_18_13_56_691_00.gif Done Skip 0 Role: Labeler labeler …" at bounding box center [430, 189] width 861 height 378
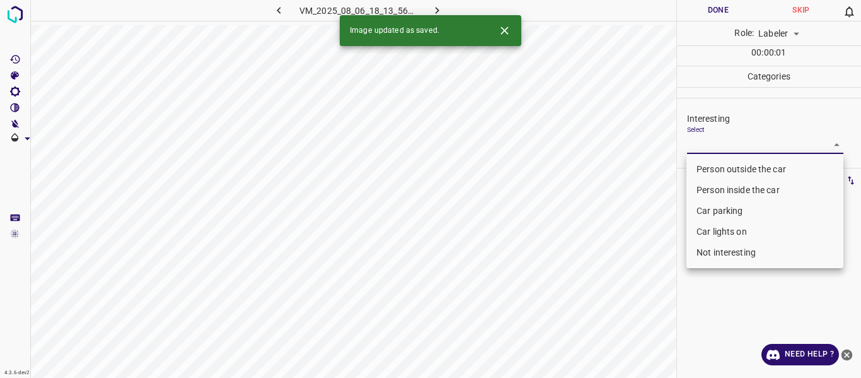
drag, startPoint x: 703, startPoint y: 165, endPoint x: 646, endPoint y: 238, distance: 92.6
click at [700, 170] on li "Person outside the car" at bounding box center [765, 169] width 157 height 21
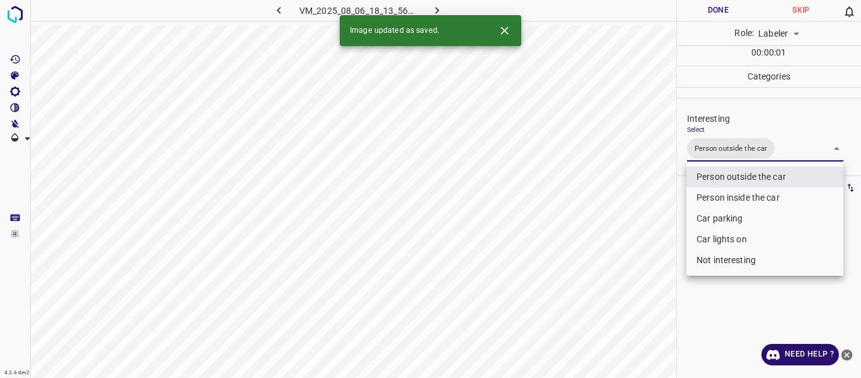
click at [634, 253] on div at bounding box center [430, 189] width 861 height 378
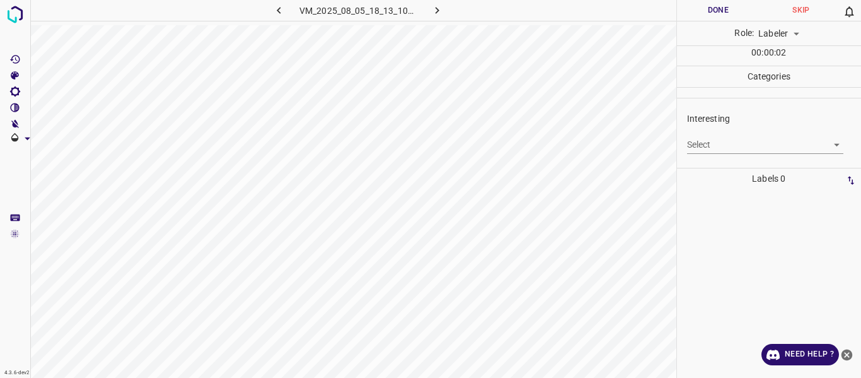
click at [717, 143] on body "4.3.6-dev2 VM_2025_08_05_18_13_10_713_06.gif Done Skip 0 Role: Labeler labeler …" at bounding box center [430, 189] width 861 height 378
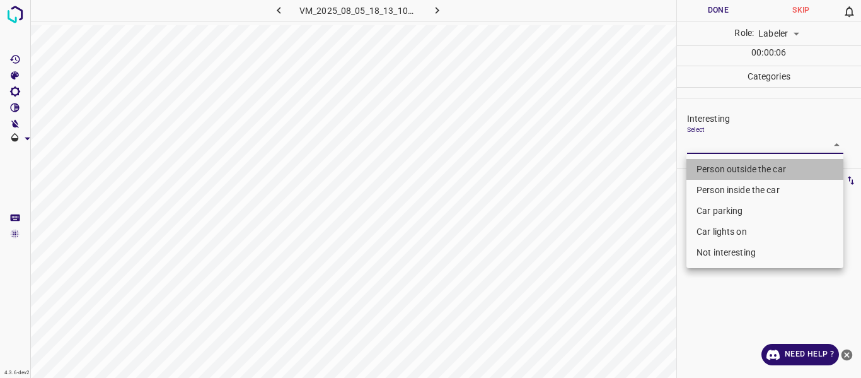
drag, startPoint x: 721, startPoint y: 168, endPoint x: 614, endPoint y: 246, distance: 132.7
click at [720, 167] on li "Person outside the car" at bounding box center [765, 169] width 157 height 21
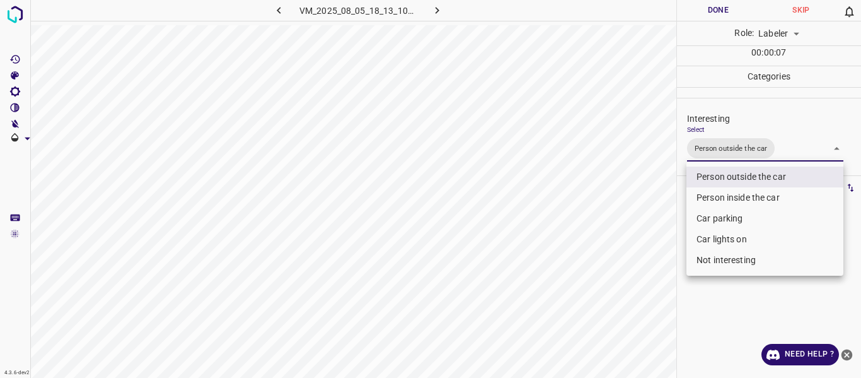
click at [591, 284] on div at bounding box center [430, 189] width 861 height 378
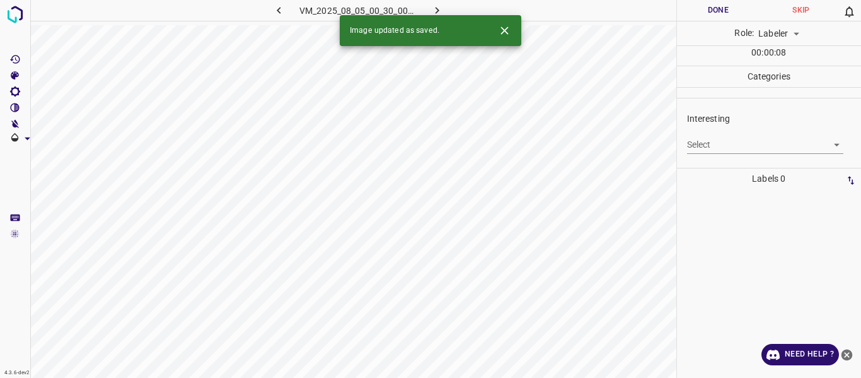
click at [706, 141] on body "4.3.6-dev2 VM_2025_08_05_00_30_00_380_07.gif Done Skip 0 Role: Labeler labeler …" at bounding box center [430, 189] width 861 height 378
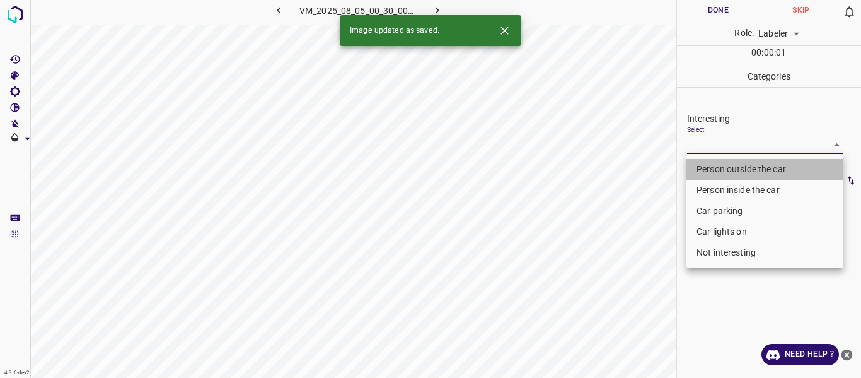
click at [695, 164] on li "Person outside the car" at bounding box center [765, 169] width 157 height 21
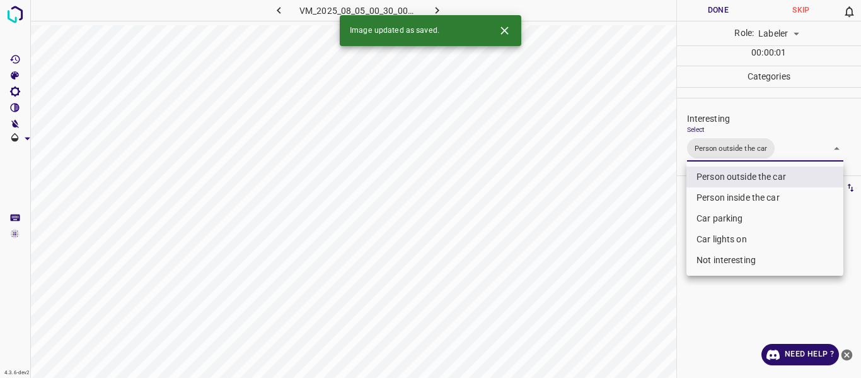
drag, startPoint x: 644, startPoint y: 242, endPoint x: 615, endPoint y: 283, distance: 50.7
click at [642, 247] on div at bounding box center [430, 189] width 861 height 378
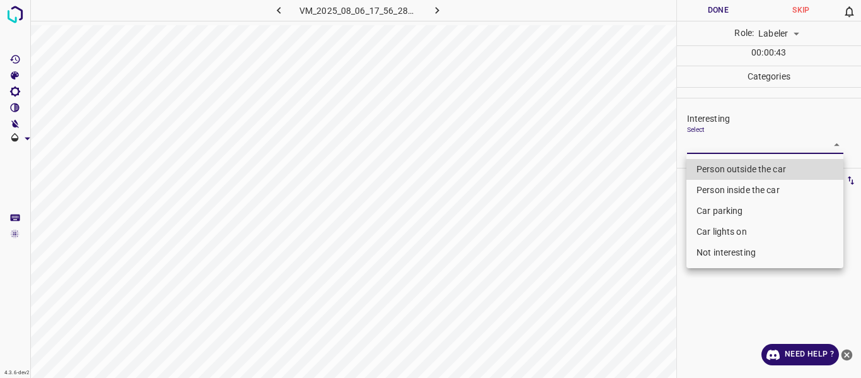
drag, startPoint x: 730, startPoint y: 140, endPoint x: 724, endPoint y: 156, distance: 17.4
click at [728, 140] on body "4.3.6-dev2 VM_2025_08_06_17_56_28_710_12.gif Done Skip 0 Role: Labeler labeler …" at bounding box center [430, 189] width 861 height 378
drag, startPoint x: 716, startPoint y: 170, endPoint x: 565, endPoint y: 261, distance: 176.0
click at [716, 171] on li "Person outside the car" at bounding box center [765, 169] width 157 height 21
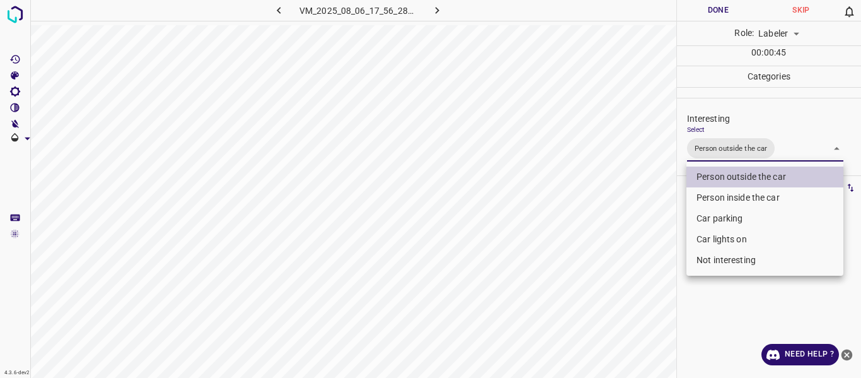
click at [585, 279] on div at bounding box center [430, 189] width 861 height 378
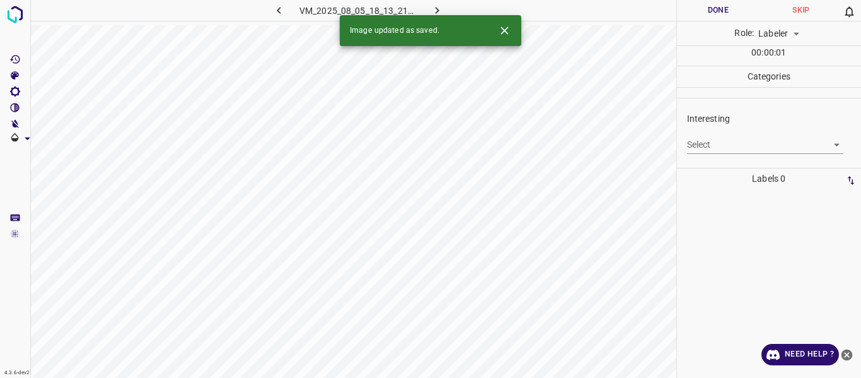
click at [707, 141] on body "4.3.6-dev2 VM_2025_08_05_18_13_21_408_01.gif Done Skip 0 Role: Labeler labeler …" at bounding box center [430, 189] width 861 height 378
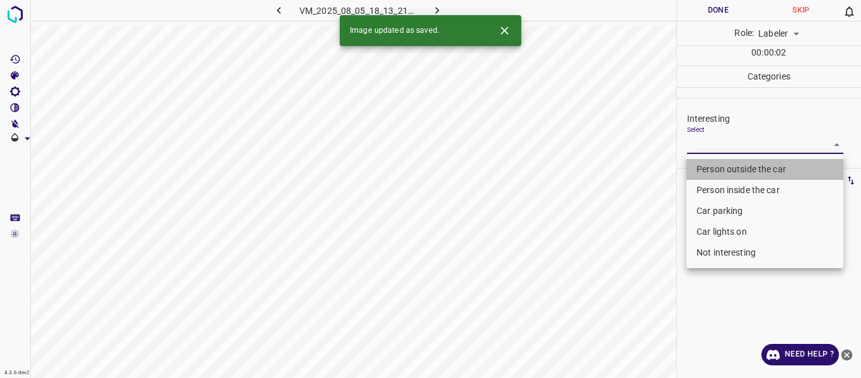
drag, startPoint x: 703, startPoint y: 163, endPoint x: 634, endPoint y: 242, distance: 104.6
click at [701, 164] on li "Person outside the car" at bounding box center [765, 169] width 157 height 21
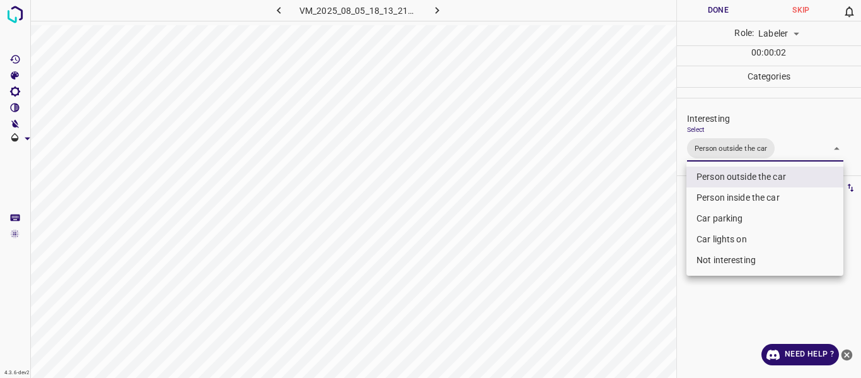
drag, startPoint x: 628, startPoint y: 284, endPoint x: 604, endPoint y: 329, distance: 51.1
click at [627, 284] on div at bounding box center [430, 189] width 861 height 378
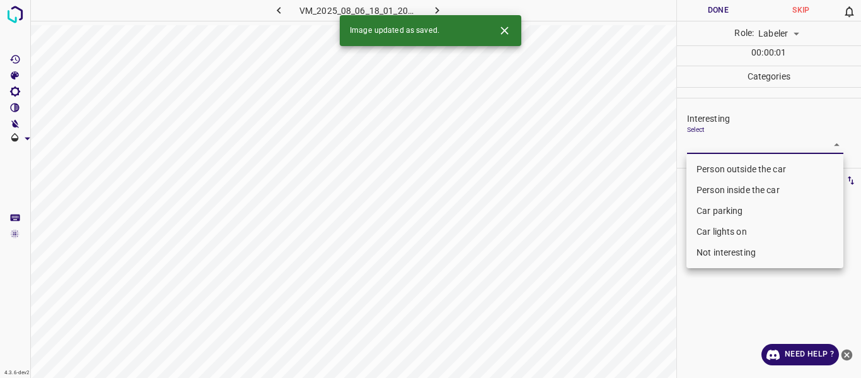
click at [730, 140] on body "4.3.6-dev2 VM_2025_08_06_18_01_20_183_03.gif Done Skip 0 Role: Labeler labeler …" at bounding box center [430, 189] width 861 height 378
click at [714, 164] on li "Person outside the car" at bounding box center [765, 169] width 157 height 21
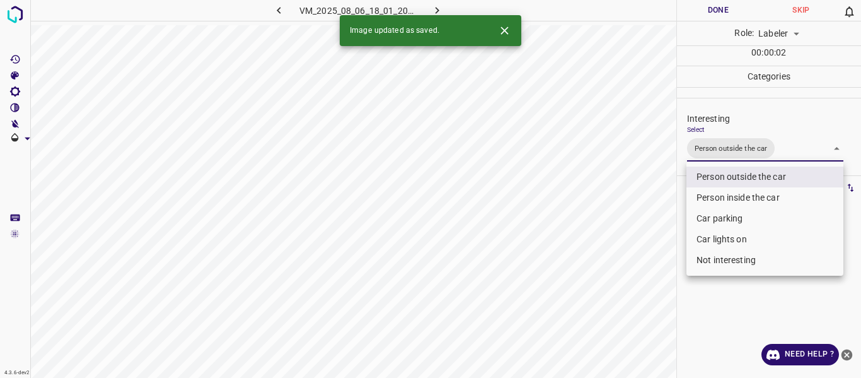
drag, startPoint x: 632, startPoint y: 242, endPoint x: 610, endPoint y: 275, distance: 39.7
click at [630, 244] on div at bounding box center [430, 189] width 861 height 378
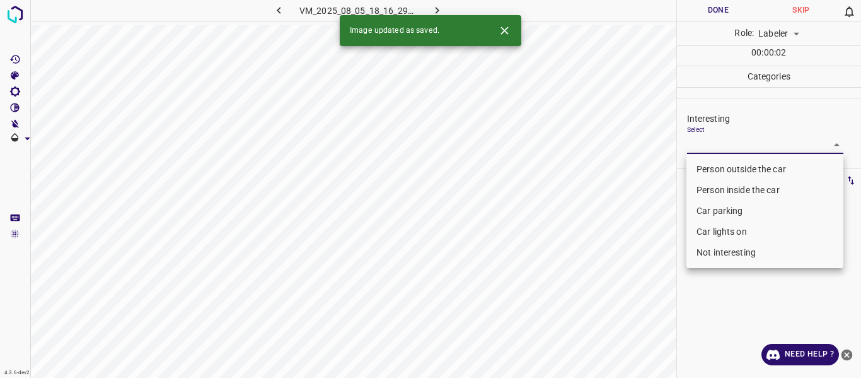
click at [723, 141] on body "4.3.6-dev2 VM_2025_08_05_18_16_29_639_02.gif Done Skip 0 Role: Labeler labeler …" at bounding box center [430, 189] width 861 height 378
click at [713, 166] on li "Person outside the car" at bounding box center [765, 169] width 157 height 21
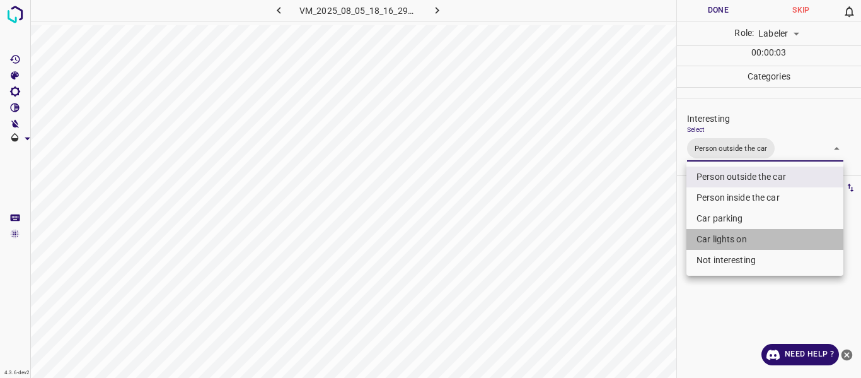
click at [703, 239] on li "Car lights on" at bounding box center [765, 239] width 157 height 21
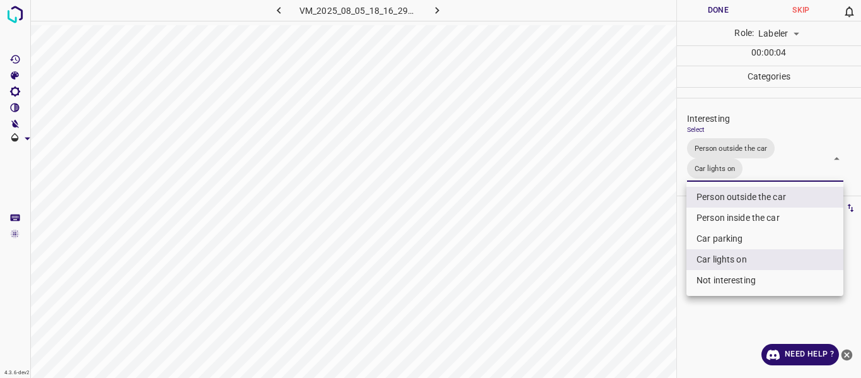
drag, startPoint x: 650, startPoint y: 294, endPoint x: 637, endPoint y: 312, distance: 21.7
click at [649, 295] on div at bounding box center [430, 189] width 861 height 378
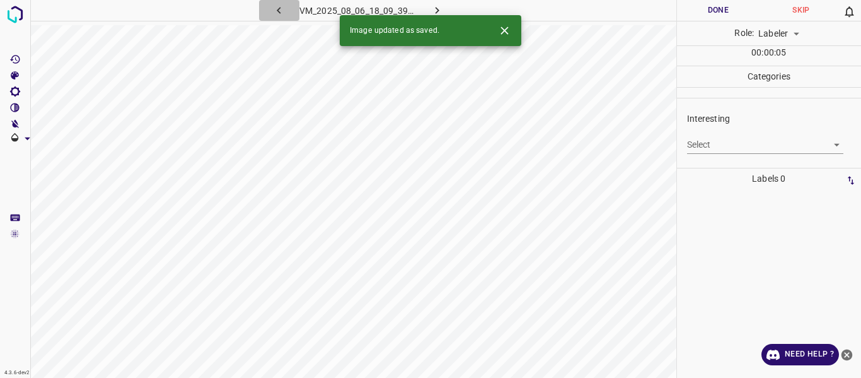
click at [279, 7] on icon "button" at bounding box center [278, 10] width 13 height 13
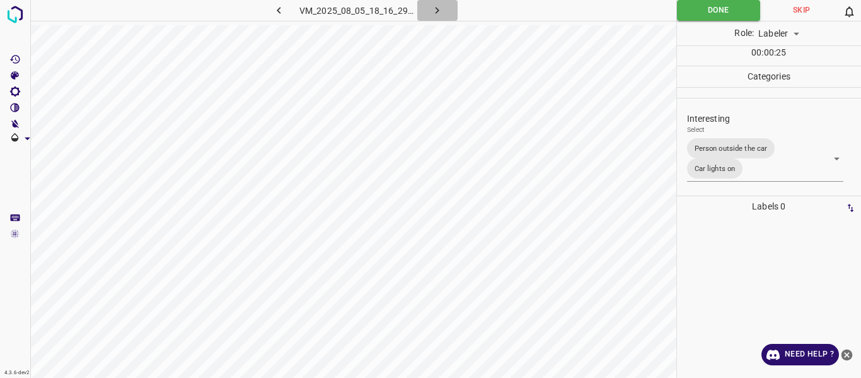
click at [438, 7] on icon "button" at bounding box center [437, 10] width 13 height 13
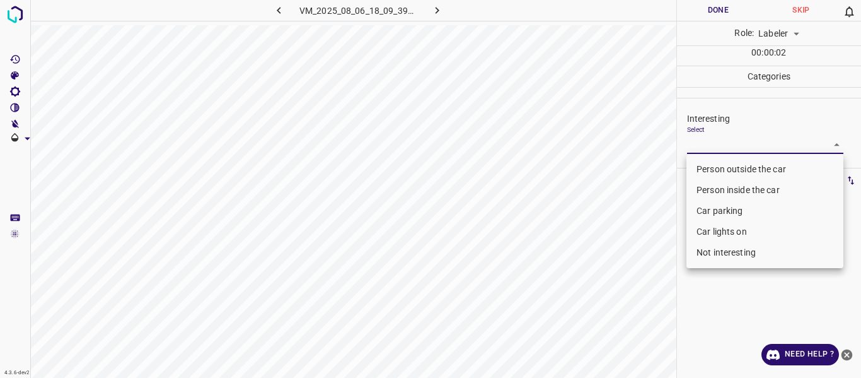
click at [725, 143] on body "4.3.6-dev2 VM_2025_08_06_18_09_39_802_01.gif Done Skip 0 Role: Labeler labeler …" at bounding box center [430, 189] width 861 height 378
drag, startPoint x: 704, startPoint y: 161, endPoint x: 681, endPoint y: 175, distance: 26.6
click at [701, 161] on li "Person outside the car" at bounding box center [765, 169] width 157 height 21
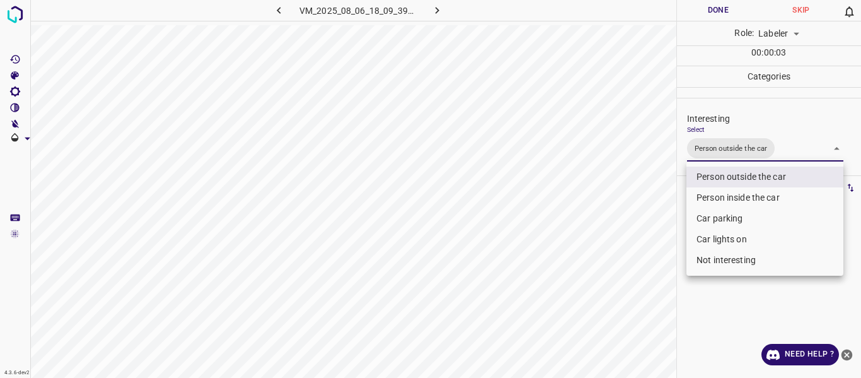
drag, startPoint x: 639, startPoint y: 211, endPoint x: 632, endPoint y: 221, distance: 12.2
click at [639, 211] on div at bounding box center [430, 189] width 861 height 378
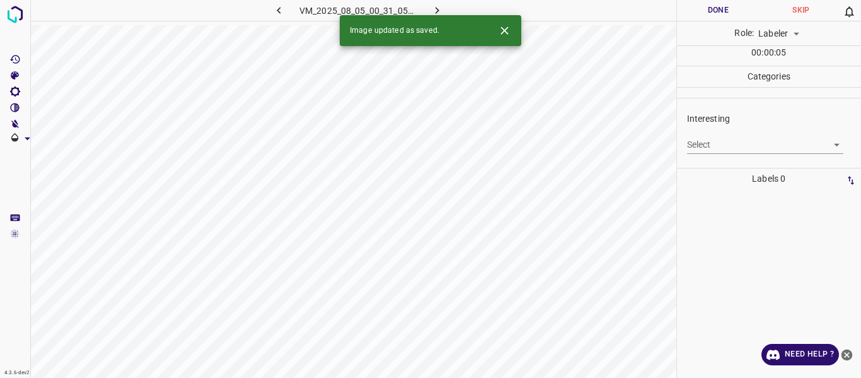
click at [694, 142] on body "4.3.6-dev2 VM_2025_08_05_00_31_05_811_01.gif Done Skip 0 Role: Labeler labeler …" at bounding box center [430, 189] width 861 height 378
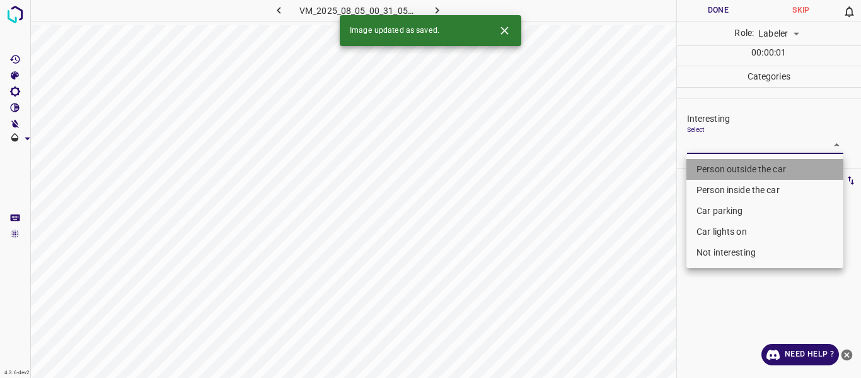
drag, startPoint x: 703, startPoint y: 167, endPoint x: 619, endPoint y: 249, distance: 117.7
click at [703, 168] on li "Person outside the car" at bounding box center [765, 169] width 157 height 21
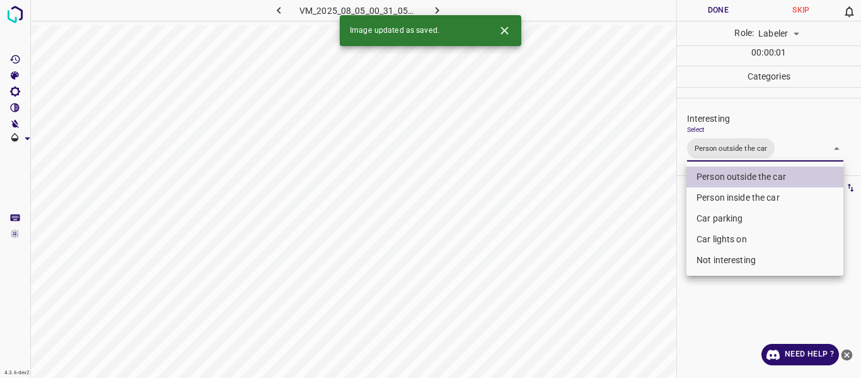
drag, startPoint x: 619, startPoint y: 250, endPoint x: 604, endPoint y: 293, distance: 46.1
click at [619, 265] on div at bounding box center [430, 189] width 861 height 378
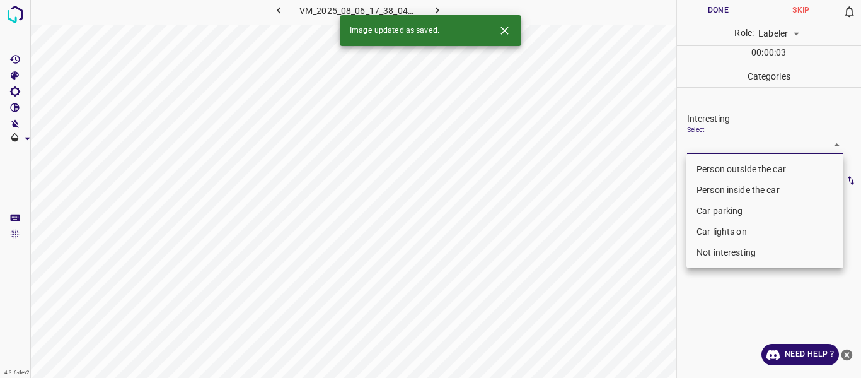
click at [734, 144] on body "4.3.6-dev2 VM_2025_08_06_17_38_04_960_00.gif Done Skip 0 Role: Labeler labeler …" at bounding box center [430, 189] width 861 height 378
click at [715, 168] on li "Person outside the car" at bounding box center [765, 169] width 157 height 21
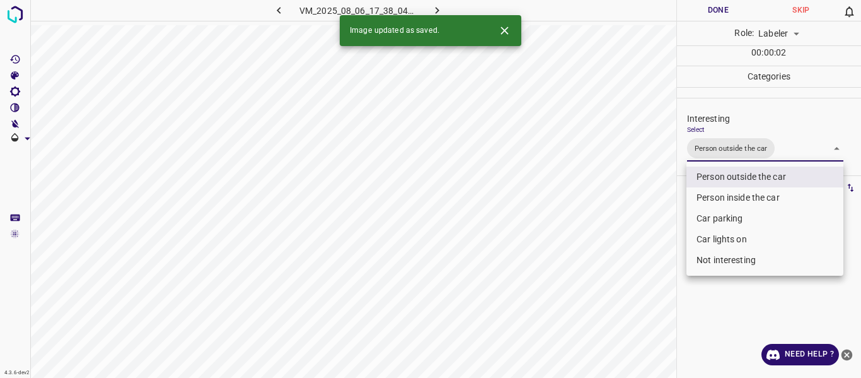
drag, startPoint x: 626, startPoint y: 264, endPoint x: 607, endPoint y: 281, distance: 25.5
click at [626, 264] on div at bounding box center [430, 189] width 861 height 378
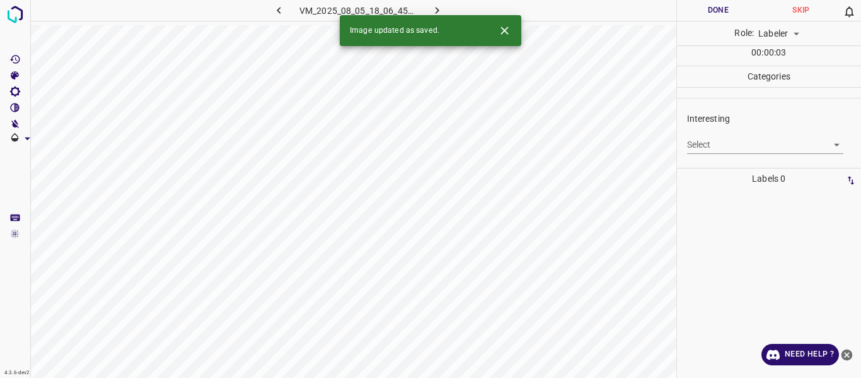
click at [707, 141] on body "4.3.6-dev2 VM_2025_08_05_18_06_45_498_02.gif Done Skip 0 Role: Labeler labeler …" at bounding box center [430, 189] width 861 height 378
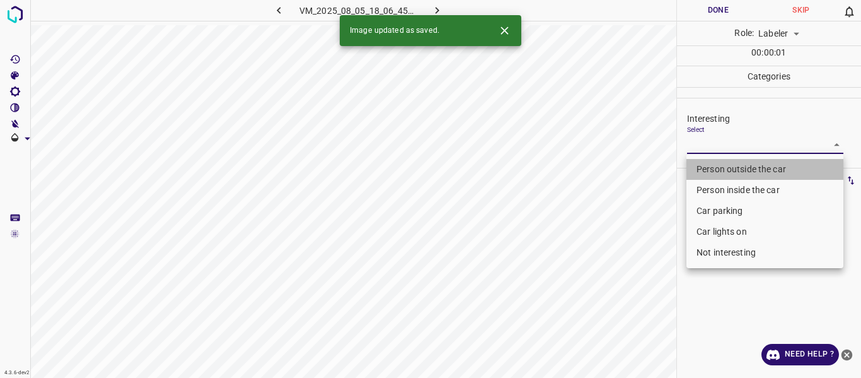
drag, startPoint x: 694, startPoint y: 165, endPoint x: 675, endPoint y: 192, distance: 32.9
click at [695, 165] on li "Person outside the car" at bounding box center [765, 169] width 157 height 21
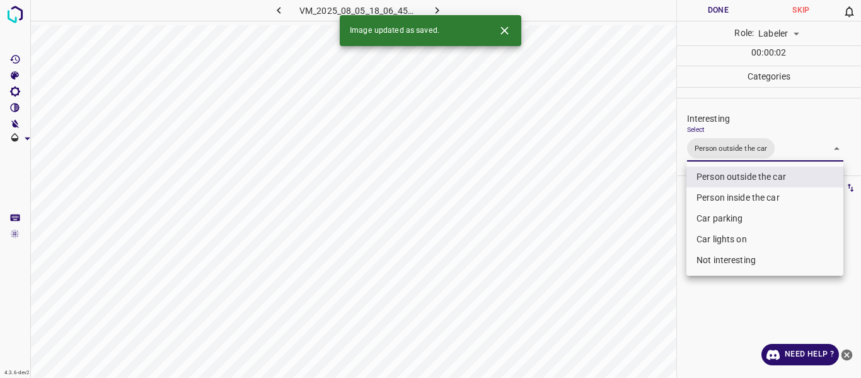
click at [646, 274] on div at bounding box center [430, 189] width 861 height 378
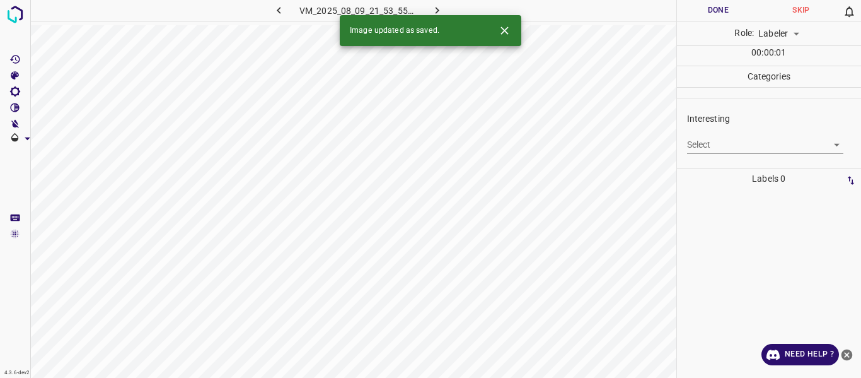
click at [726, 144] on body "4.3.6-dev2 VM_2025_08_09_21_53_55_433_07.gif Done Skip 0 Role: Labeler labeler …" at bounding box center [430, 189] width 861 height 378
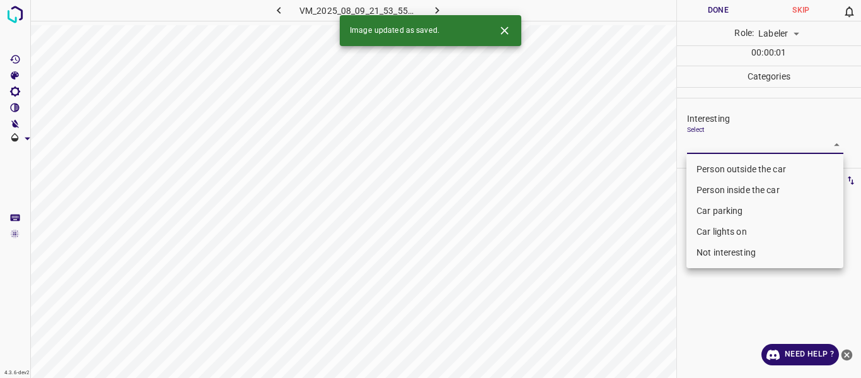
drag, startPoint x: 701, startPoint y: 172, endPoint x: 673, endPoint y: 212, distance: 49.3
click at [700, 173] on li "Person outside the car" at bounding box center [765, 169] width 157 height 21
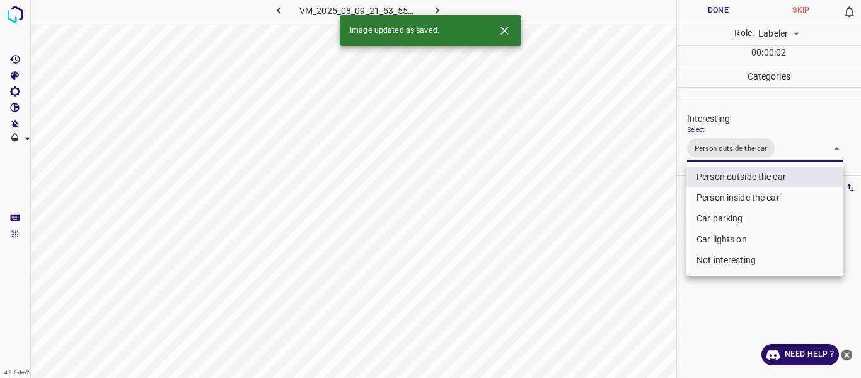
click at [581, 362] on div at bounding box center [430, 189] width 861 height 378
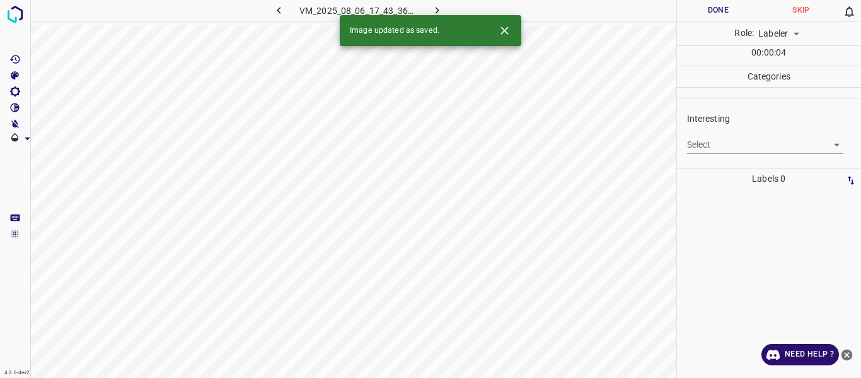
click at [722, 136] on body "4.3.6-dev2 VM_2025_08_06_17_43_36_716_02.gif Done Skip 0 Role: Labeler labeler …" at bounding box center [430, 189] width 861 height 378
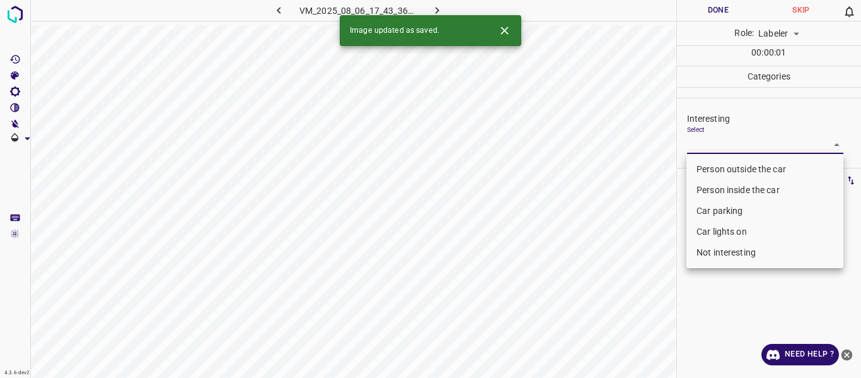
click at [698, 166] on li "Person outside the car" at bounding box center [765, 169] width 157 height 21
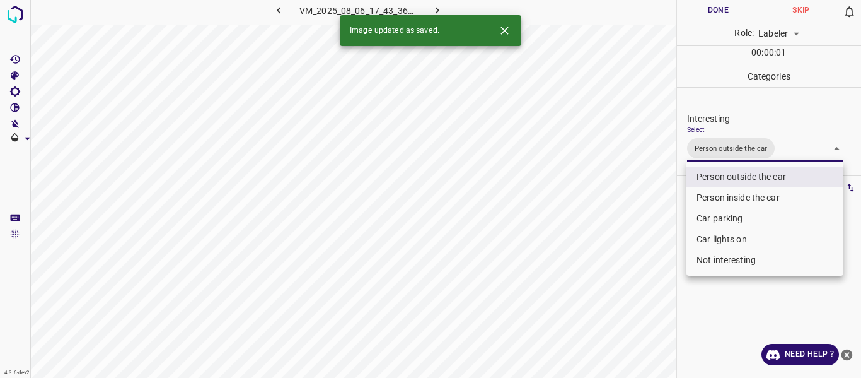
drag, startPoint x: 631, startPoint y: 281, endPoint x: 609, endPoint y: 334, distance: 58.2
click at [633, 283] on div at bounding box center [430, 189] width 861 height 378
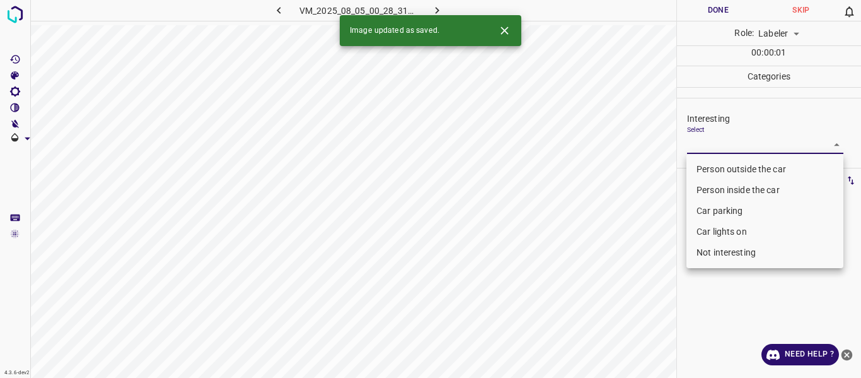
click at [714, 141] on body "4.3.6-dev2 VM_2025_08_05_00_28_31_326_02.gif Done Skip 0 Role: Labeler labeler …" at bounding box center [430, 189] width 861 height 378
click at [712, 170] on li "Person outside the car" at bounding box center [765, 169] width 157 height 21
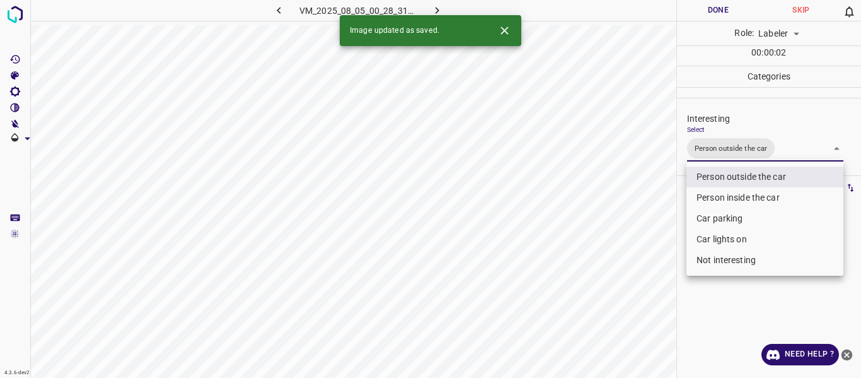
drag, startPoint x: 715, startPoint y: 233, endPoint x: 693, endPoint y: 232, distance: 21.5
click at [713, 230] on li "Car lights on" at bounding box center [765, 239] width 157 height 21
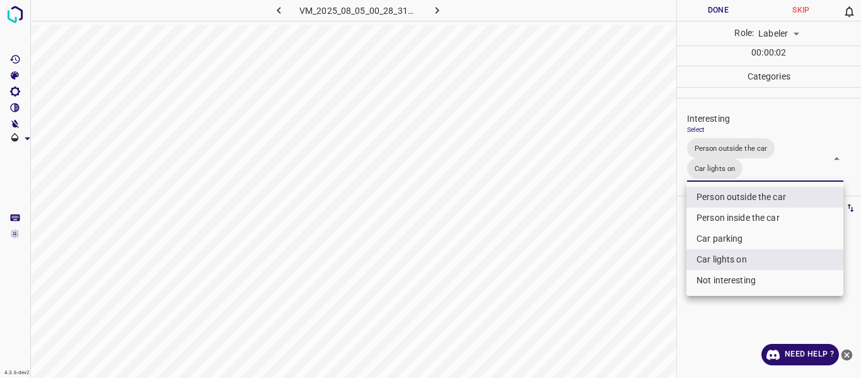
drag, startPoint x: 625, startPoint y: 267, endPoint x: 602, endPoint y: 326, distance: 63.5
click at [625, 272] on div at bounding box center [430, 189] width 861 height 378
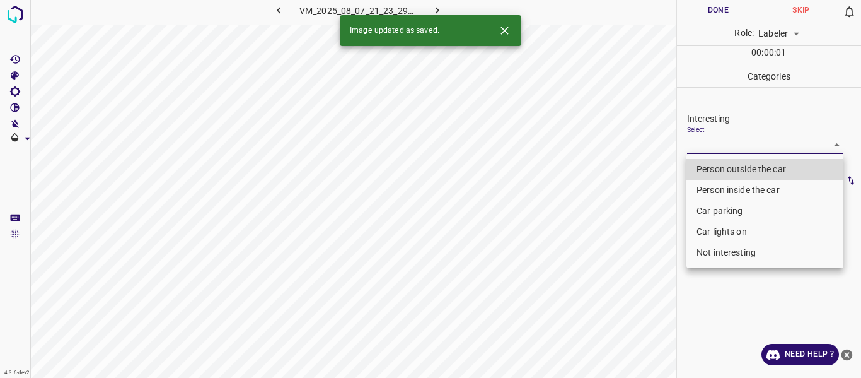
click at [725, 143] on body "4.3.6-dev2 VM_2025_08_07_21_23_29_459_06.gif Done Skip 0 Role: Labeler labeler …" at bounding box center [430, 189] width 861 height 378
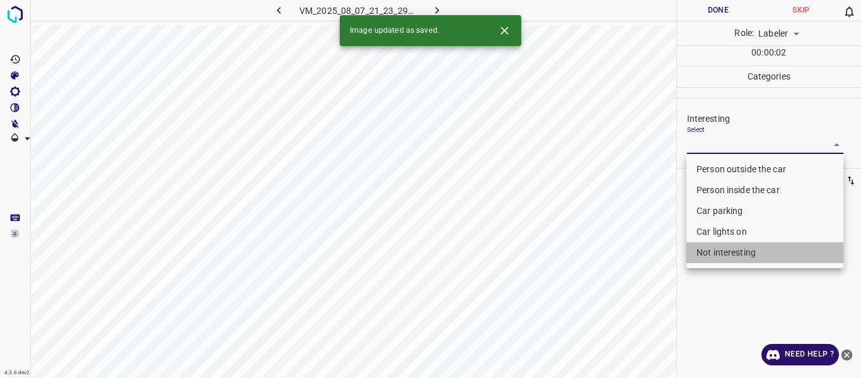
drag, startPoint x: 725, startPoint y: 251, endPoint x: 588, endPoint y: 323, distance: 154.6
click at [724, 251] on li "Not interesting" at bounding box center [765, 252] width 157 height 21
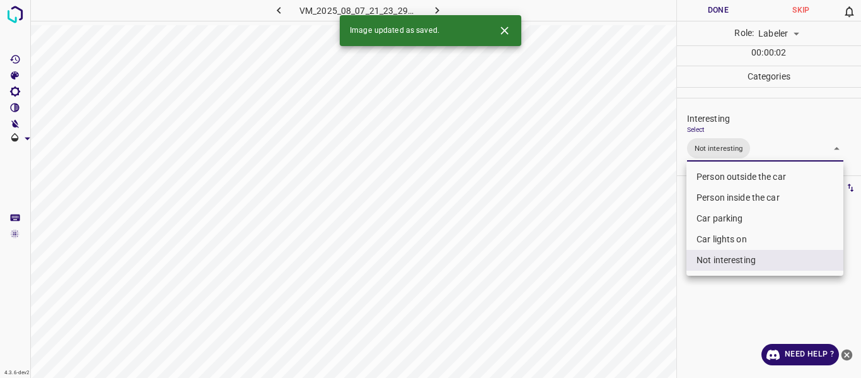
click at [589, 322] on div at bounding box center [430, 189] width 861 height 378
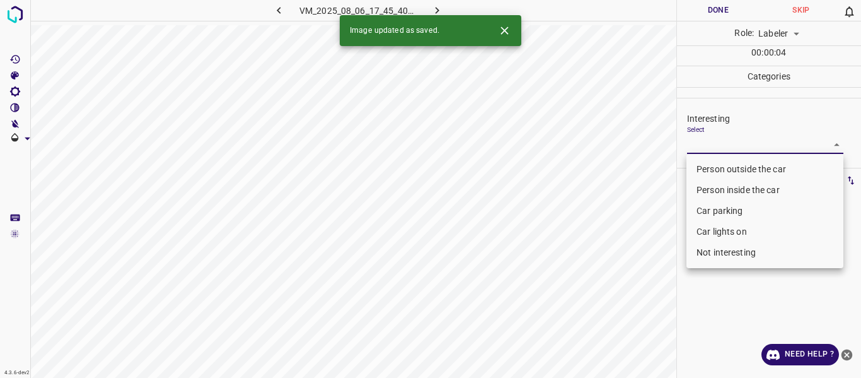
click at [697, 145] on body "4.3.6-dev2 VM_2025_08_06_17_45_40_574_05.gif Done Skip 0 Role: Labeler labeler …" at bounding box center [430, 189] width 861 height 378
click at [704, 165] on li "Person outside the car" at bounding box center [765, 169] width 157 height 21
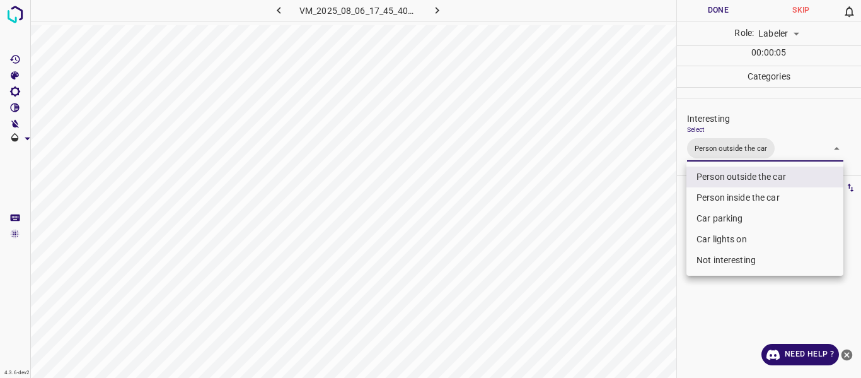
click at [646, 264] on div at bounding box center [430, 189] width 861 height 378
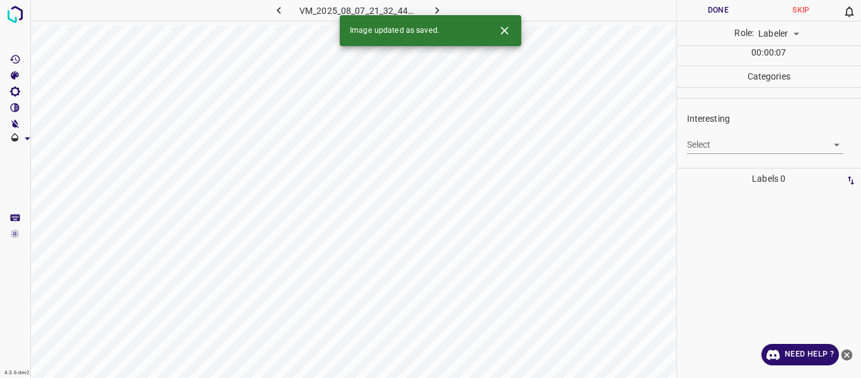
click at [737, 144] on body "4.3.6-dev2 VM_2025_08_07_21_32_44_685_00.gif Done Skip 0 Role: Labeler labeler …" at bounding box center [430, 189] width 861 height 378
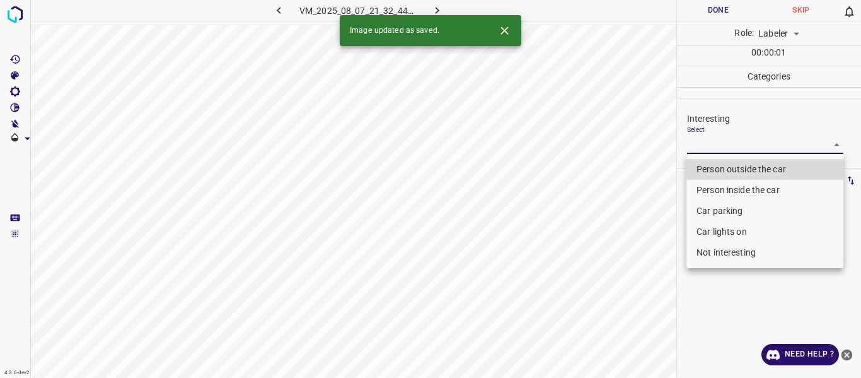
click at [730, 188] on li "Person inside the car" at bounding box center [765, 190] width 157 height 21
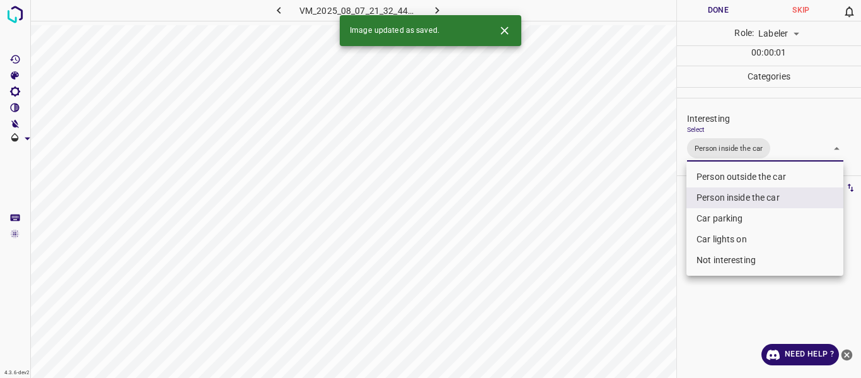
drag, startPoint x: 711, startPoint y: 238, endPoint x: 680, endPoint y: 245, distance: 31.7
click at [710, 237] on li "Car lights on" at bounding box center [765, 239] width 157 height 21
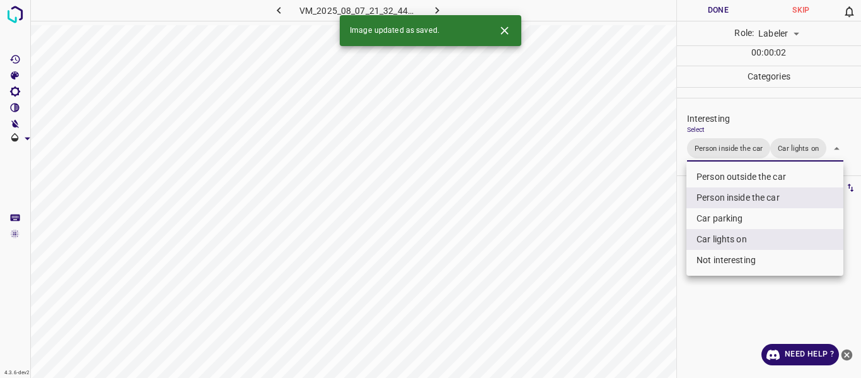
drag, startPoint x: 620, startPoint y: 274, endPoint x: 607, endPoint y: 306, distance: 34.2
click at [619, 275] on div at bounding box center [430, 189] width 861 height 378
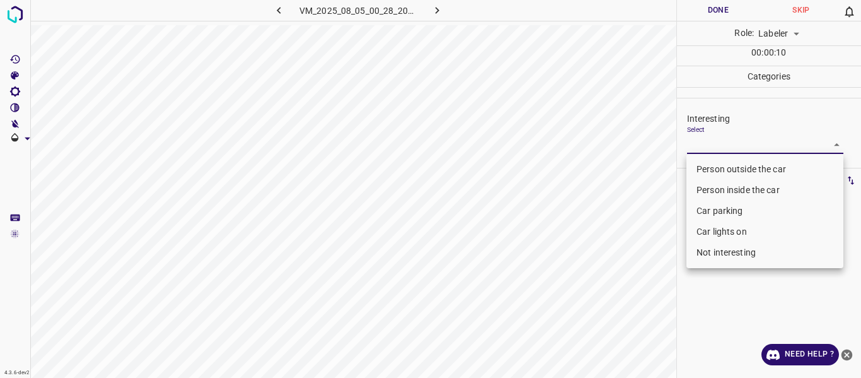
click at [723, 143] on body "4.3.6-dev2 VM_2025_08_05_00_28_20_554_02.gif Done Skip 0 Role: Labeler labeler …" at bounding box center [430, 189] width 861 height 378
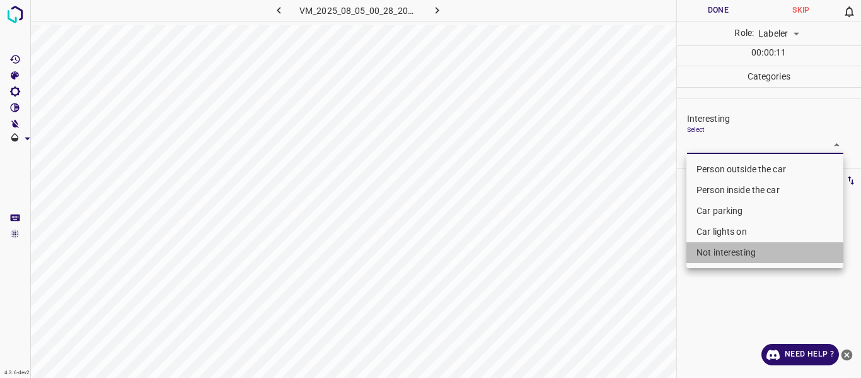
drag, startPoint x: 730, startPoint y: 252, endPoint x: 635, endPoint y: 307, distance: 109.4
click at [727, 249] on li "Not interesting" at bounding box center [765, 252] width 157 height 21
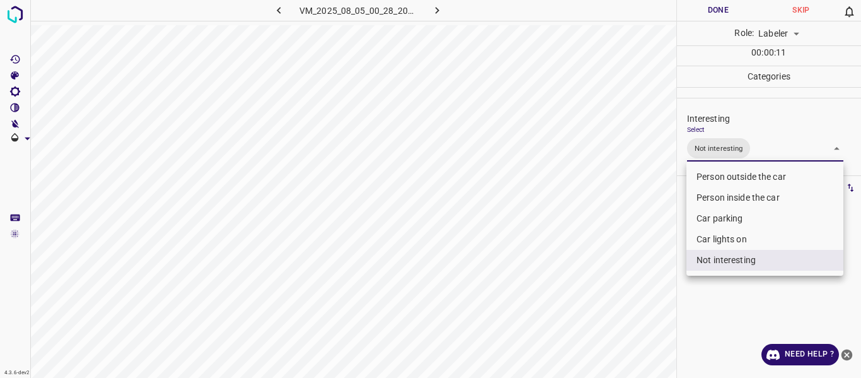
drag, startPoint x: 629, startPoint y: 311, endPoint x: 604, endPoint y: 323, distance: 27.9
click at [624, 317] on div at bounding box center [430, 189] width 861 height 378
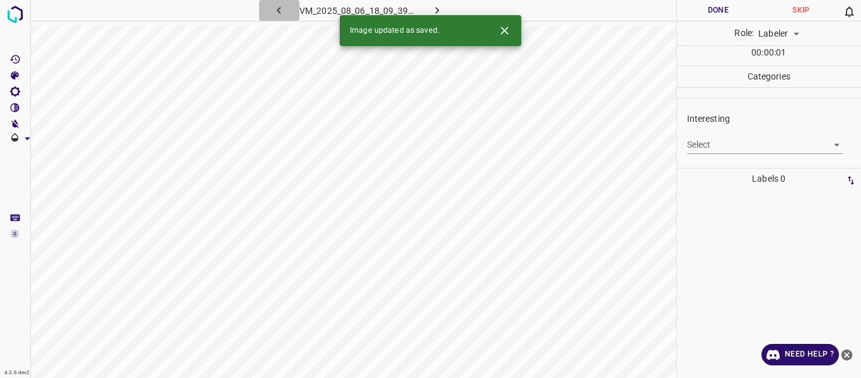
click at [279, 13] on icon "button" at bounding box center [279, 10] width 4 height 7
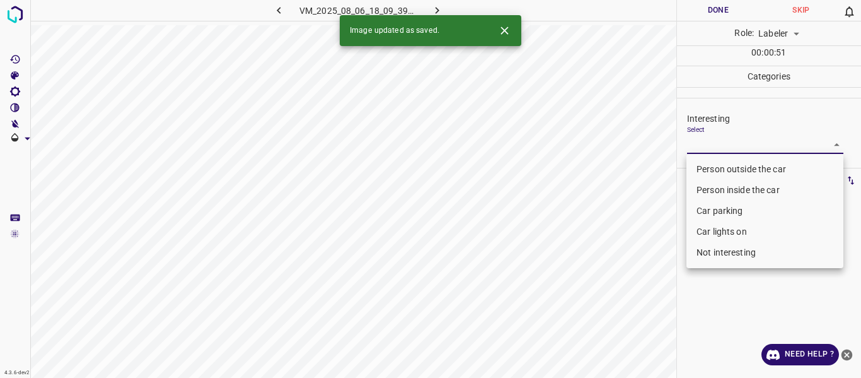
click at [721, 144] on body "4.3.6-dev2 VM_2025_08_06_18_09_39_802_04.gif Done Skip 0 Role: Labeler labeler …" at bounding box center [430, 189] width 861 height 378
click at [715, 165] on li "Person outside the car" at bounding box center [765, 169] width 157 height 21
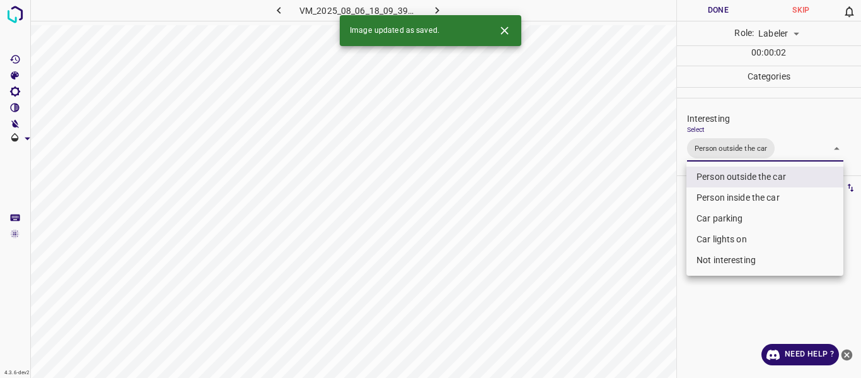
drag, startPoint x: 642, startPoint y: 239, endPoint x: 571, endPoint y: 289, distance: 87.3
click at [629, 250] on div at bounding box center [430, 189] width 861 height 378
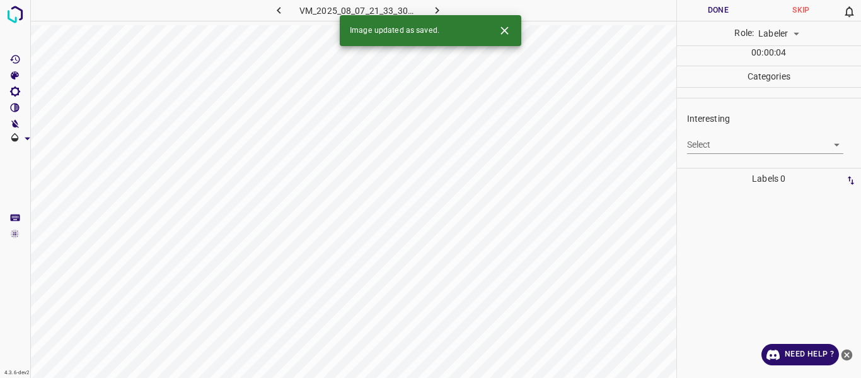
click at [716, 146] on body "4.3.6-dev2 VM_2025_08_07_21_33_30_667_05.gif Done Skip 0 Role: Labeler labeler …" at bounding box center [430, 189] width 861 height 378
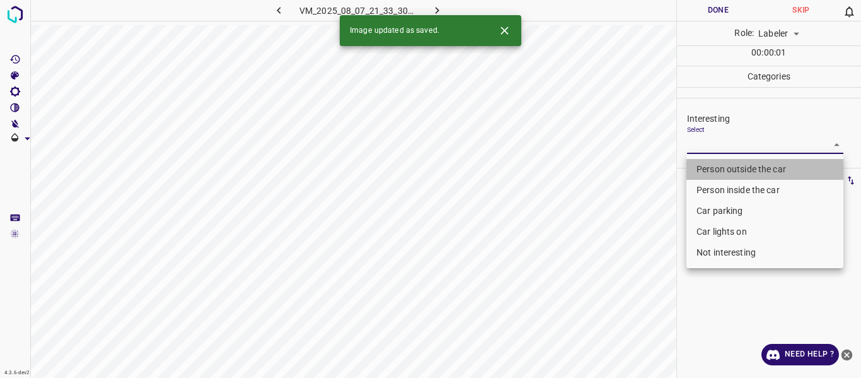
drag, startPoint x: 702, startPoint y: 167, endPoint x: 643, endPoint y: 269, distance: 117.3
click at [701, 166] on li "Person outside the car" at bounding box center [765, 169] width 157 height 21
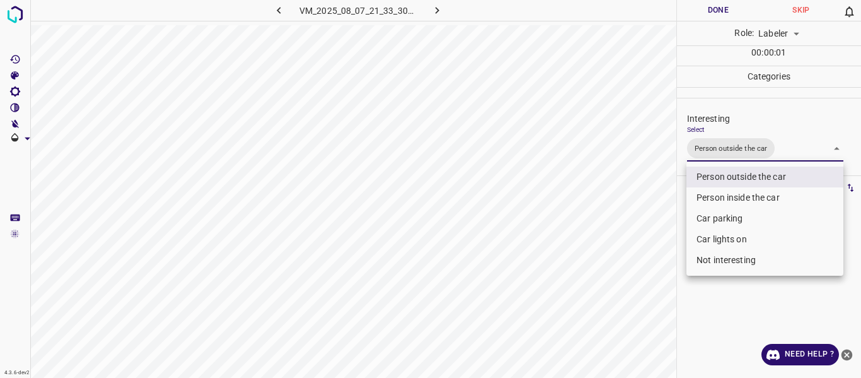
click at [642, 281] on div at bounding box center [430, 189] width 861 height 378
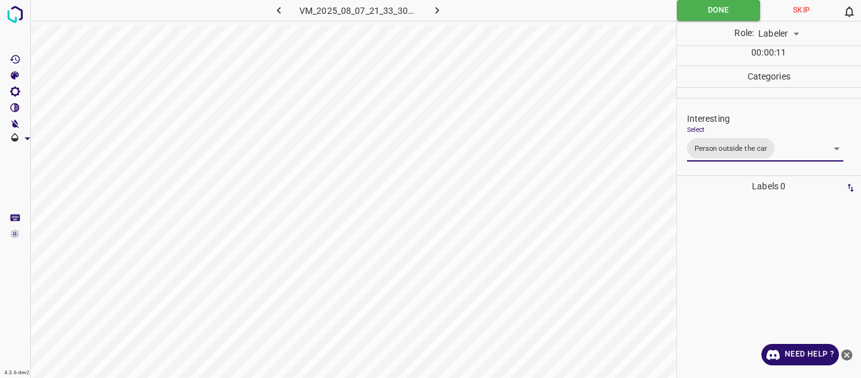
click at [783, 148] on body "4.3.6-dev2 VM_2025_08_07_21_33_30_667_05.gif Done Skip 0 Role: Labeler labeler …" at bounding box center [430, 189] width 861 height 378
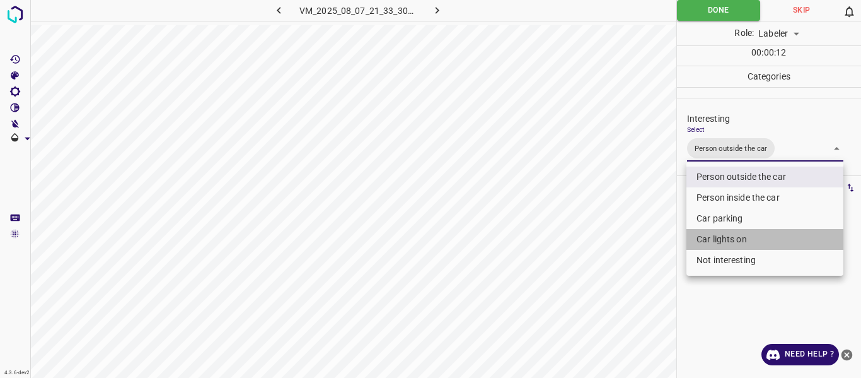
click at [705, 235] on li "Car lights on" at bounding box center [765, 239] width 157 height 21
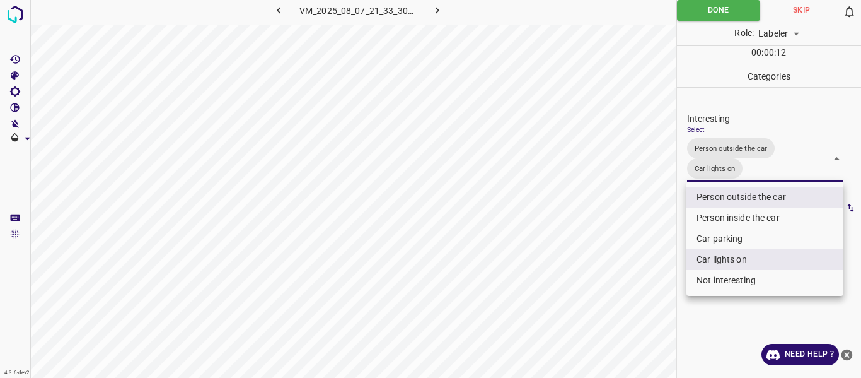
drag, startPoint x: 598, startPoint y: 271, endPoint x: 581, endPoint y: 286, distance: 23.2
click at [596, 272] on div at bounding box center [430, 189] width 861 height 378
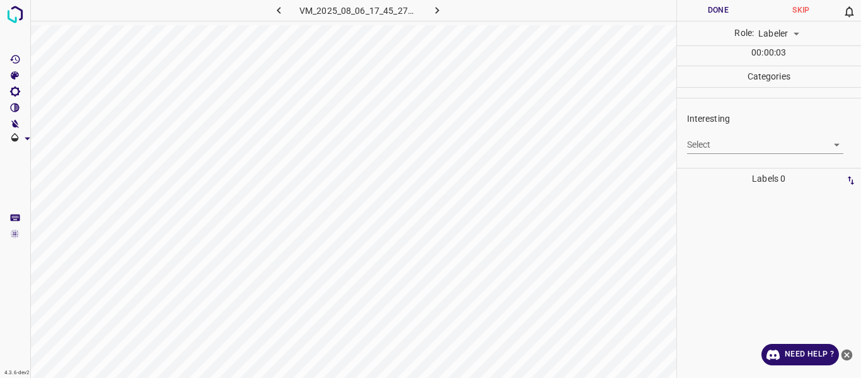
click at [723, 148] on body "4.3.6-dev2 VM_2025_08_06_17_45_27_928_03.gif Done Skip 0 Role: Labeler labeler …" at bounding box center [430, 189] width 861 height 378
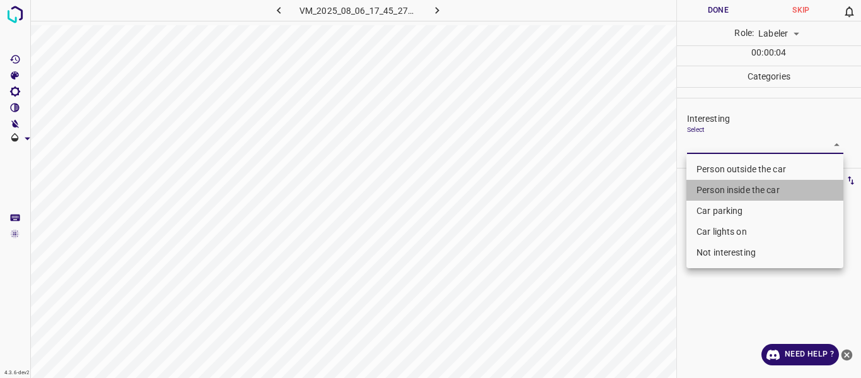
click at [708, 187] on li "Person inside the car" at bounding box center [765, 190] width 157 height 21
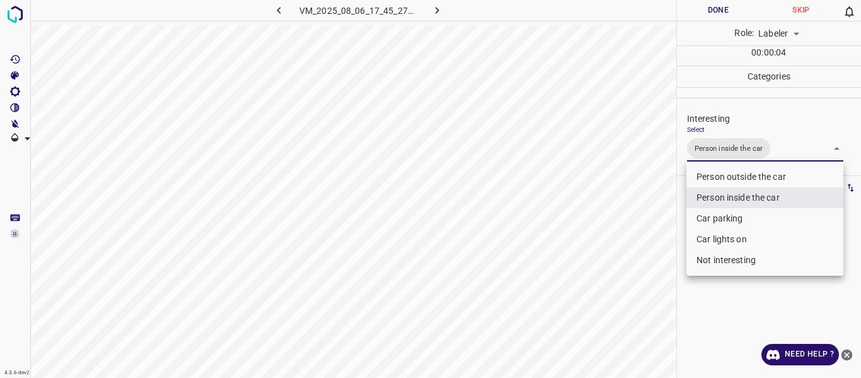
click at [707, 238] on li "Car lights on" at bounding box center [765, 239] width 157 height 21
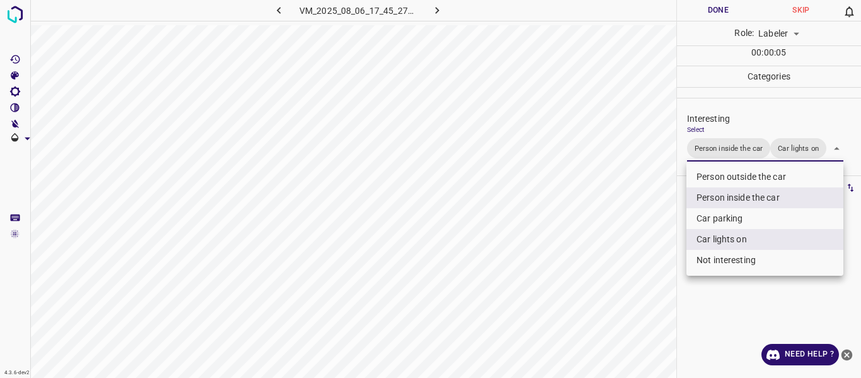
drag, startPoint x: 581, startPoint y: 296, endPoint x: 583, endPoint y: 306, distance: 10.3
click at [581, 296] on div at bounding box center [430, 189] width 861 height 378
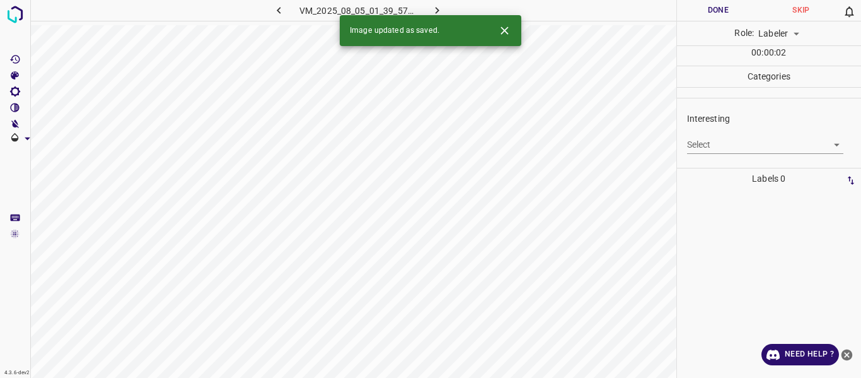
click at [720, 139] on body "4.3.6-dev2 VM_2025_08_05_01_39_57_193_00.gif Done Skip 0 Role: Labeler labeler …" at bounding box center [430, 189] width 861 height 378
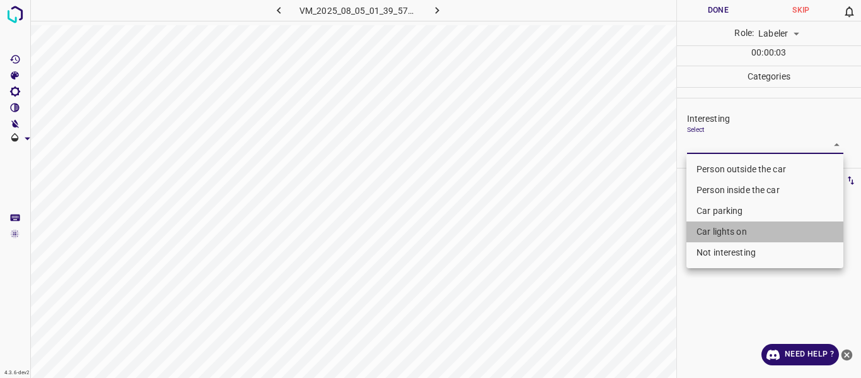
drag, startPoint x: 720, startPoint y: 230, endPoint x: 606, endPoint y: 295, distance: 131.1
click at [718, 230] on li "Car lights on" at bounding box center [765, 231] width 157 height 21
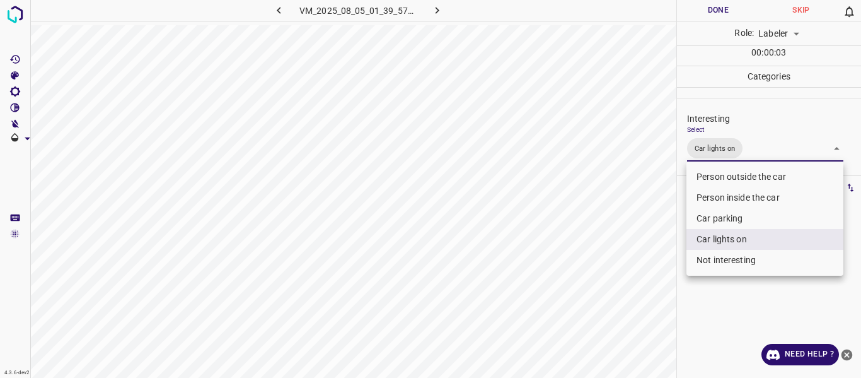
drag, startPoint x: 606, startPoint y: 295, endPoint x: 608, endPoint y: 302, distance: 7.2
click at [607, 298] on div at bounding box center [430, 189] width 861 height 378
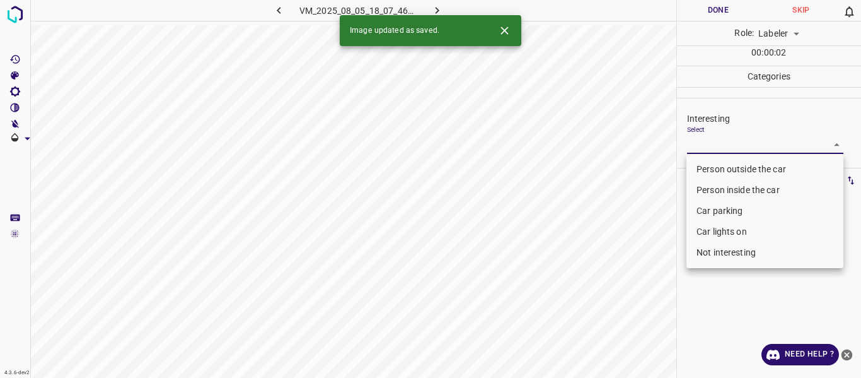
click at [721, 148] on body "4.3.6-dev2 VM_2025_08_05_18_07_46_533_03.gif Done Skip 0 Role: Labeler labeler …" at bounding box center [430, 189] width 861 height 378
click at [716, 165] on li "Person outside the car" at bounding box center [765, 169] width 157 height 21
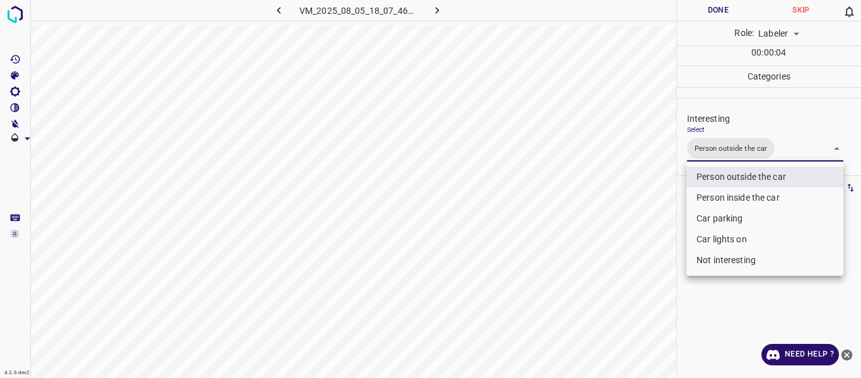
drag, startPoint x: 590, startPoint y: 294, endPoint x: 563, endPoint y: 303, distance: 28.5
click at [589, 294] on div at bounding box center [430, 189] width 861 height 378
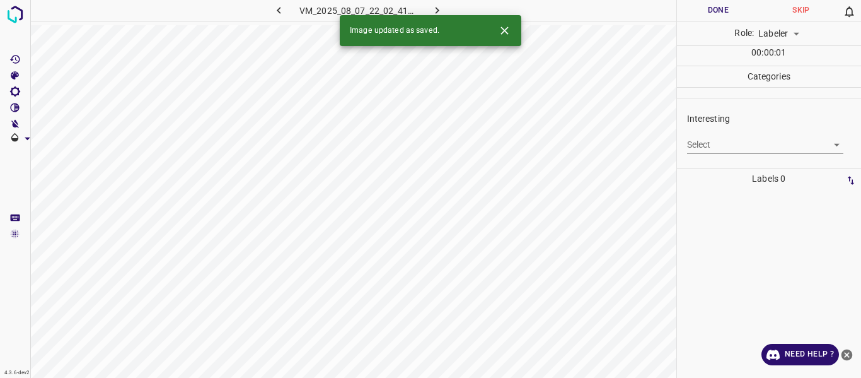
click at [699, 139] on body "4.3.6-dev2 VM_2025_08_07_22_02_41_217_00.gif Done Skip 0 Role: Labeler labeler …" at bounding box center [430, 189] width 861 height 378
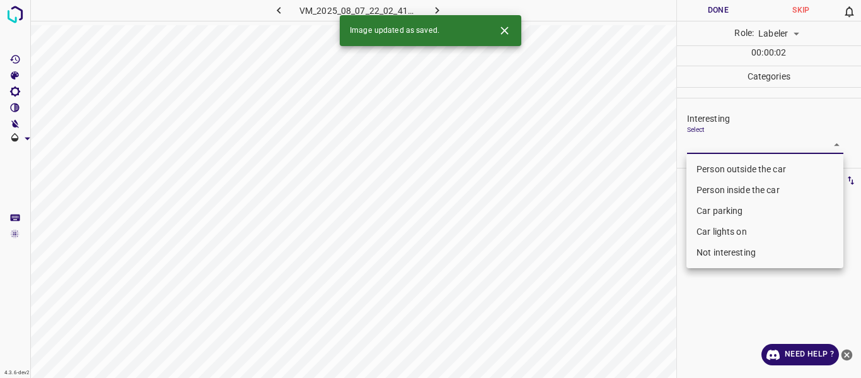
drag, startPoint x: 696, startPoint y: 171, endPoint x: 651, endPoint y: 216, distance: 63.3
click at [695, 172] on li "Person outside the car" at bounding box center [765, 169] width 157 height 21
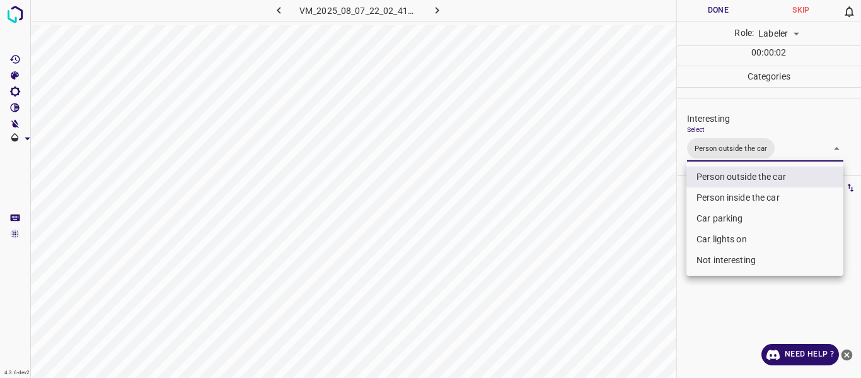
drag, startPoint x: 607, startPoint y: 272, endPoint x: 588, endPoint y: 306, distance: 39.0
click at [604, 284] on div at bounding box center [430, 189] width 861 height 378
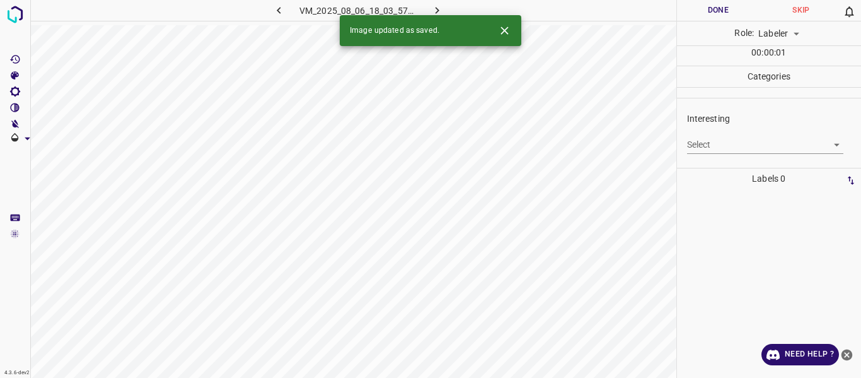
click at [714, 141] on body "4.3.6-dev2 VM_2025_08_06_18_03_57_907_01.gif Done Skip 0 Role: Labeler labeler …" at bounding box center [430, 189] width 861 height 378
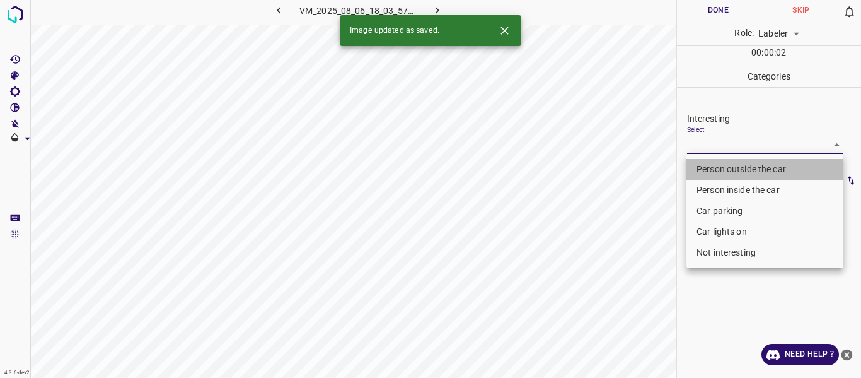
click at [715, 169] on li "Person outside the car" at bounding box center [765, 169] width 157 height 21
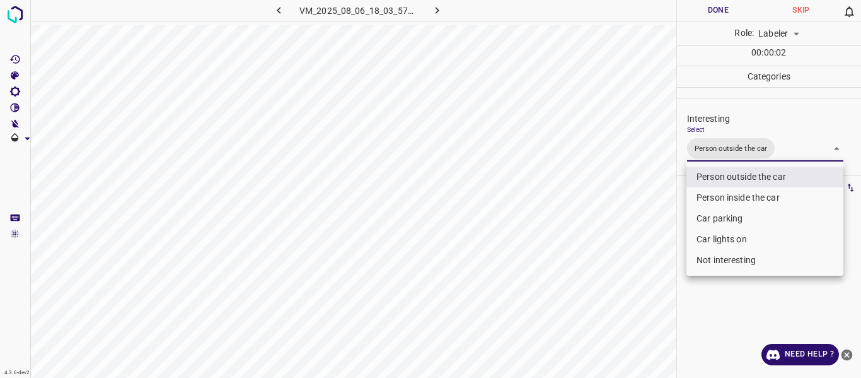
drag, startPoint x: 601, startPoint y: 291, endPoint x: 587, endPoint y: 359, distance: 68.9
click at [600, 298] on div at bounding box center [430, 189] width 861 height 378
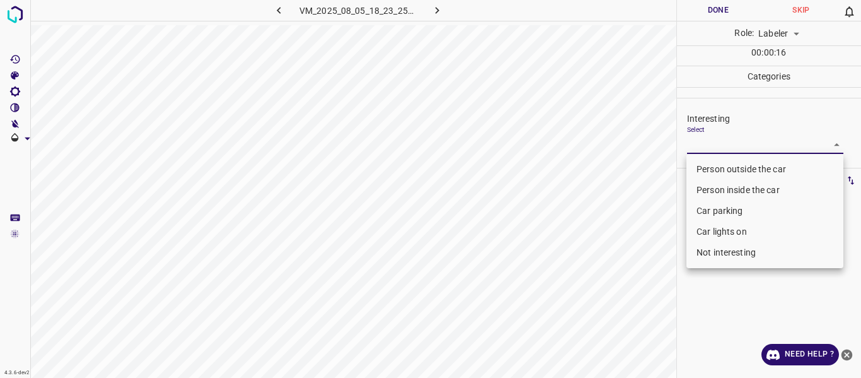
click at [733, 143] on body "4.3.6-dev2 VM_2025_08_05_18_23_25_876_09.gif Done Skip 0 Role: Labeler labeler …" at bounding box center [430, 189] width 861 height 378
drag, startPoint x: 715, startPoint y: 165, endPoint x: 668, endPoint y: 205, distance: 60.8
click at [711, 168] on li "Person outside the car" at bounding box center [765, 169] width 157 height 21
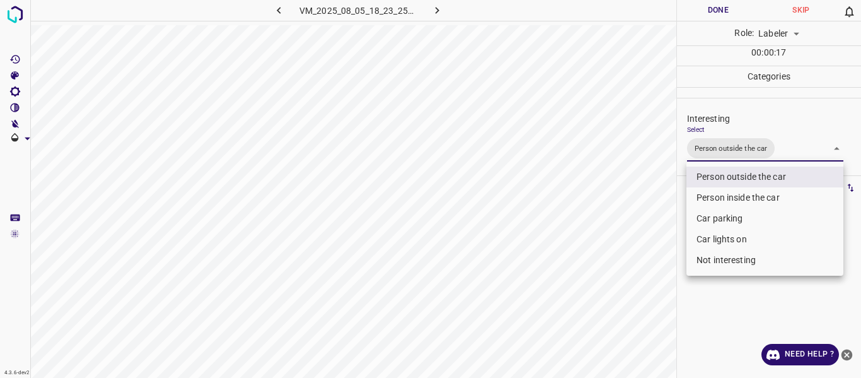
click at [581, 293] on div at bounding box center [430, 189] width 861 height 378
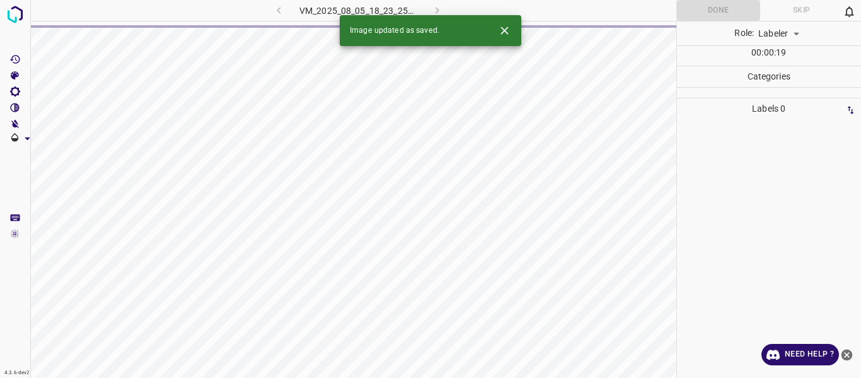
click at [706, 208] on div at bounding box center [769, 248] width 177 height 259
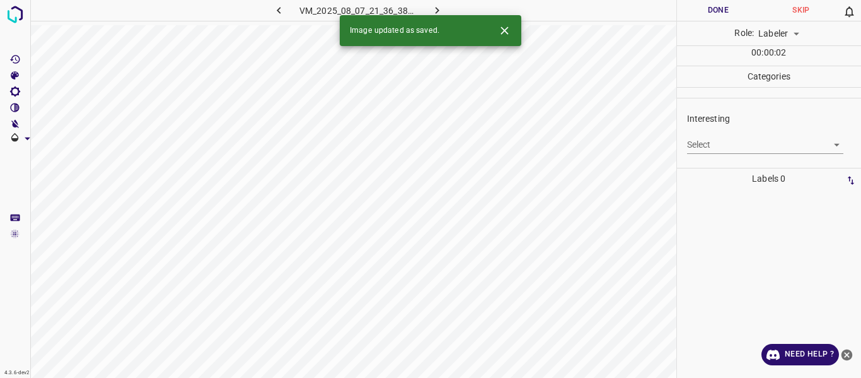
click at [717, 146] on body "4.3.6-dev2 VM_2025_08_07_21_36_38_638_03.gif Done Skip 0 Role: Labeler labeler …" at bounding box center [430, 189] width 861 height 378
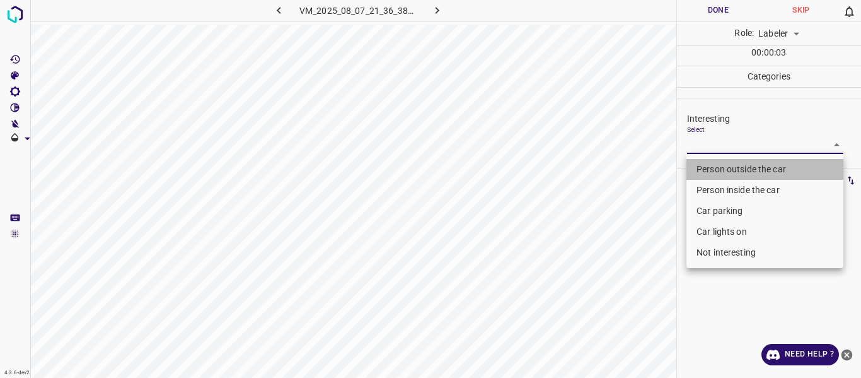
drag, startPoint x: 703, startPoint y: 170, endPoint x: 667, endPoint y: 208, distance: 51.8
click at [703, 171] on li "Person outside the car" at bounding box center [765, 169] width 157 height 21
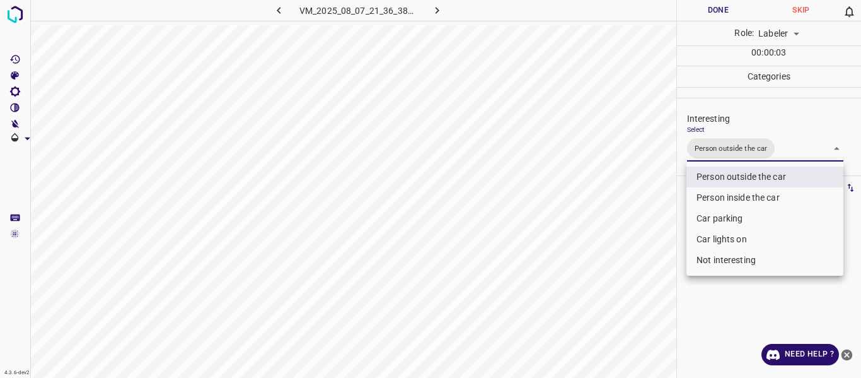
drag, startPoint x: 610, startPoint y: 272, endPoint x: 585, endPoint y: 329, distance: 62.1
click at [610, 279] on div at bounding box center [430, 189] width 861 height 378
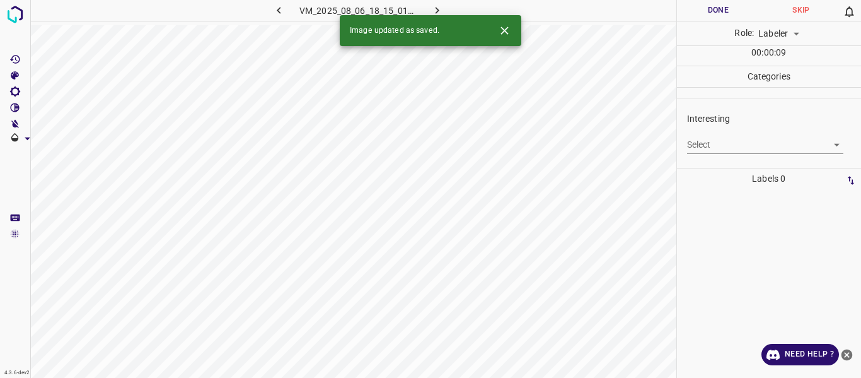
click at [715, 135] on body "4.3.6-dev2 VM_2025_08_06_18_15_01_066_00.gif Done Skip 0 Role: Labeler labeler …" at bounding box center [430, 189] width 861 height 378
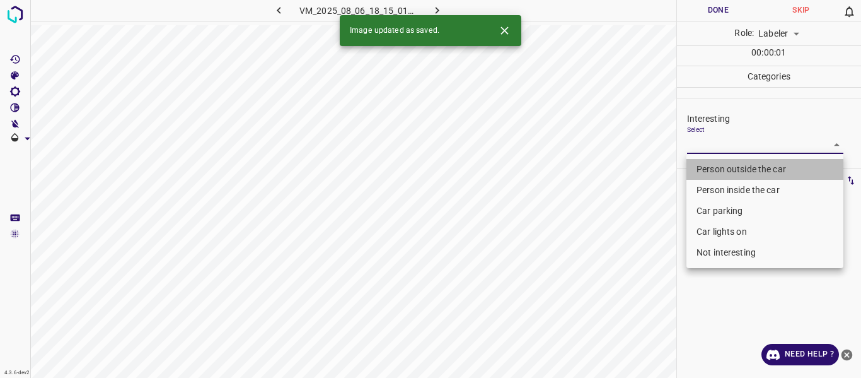
drag, startPoint x: 699, startPoint y: 166, endPoint x: 684, endPoint y: 180, distance: 20.1
click at [698, 167] on li "Person outside the car" at bounding box center [765, 169] width 157 height 21
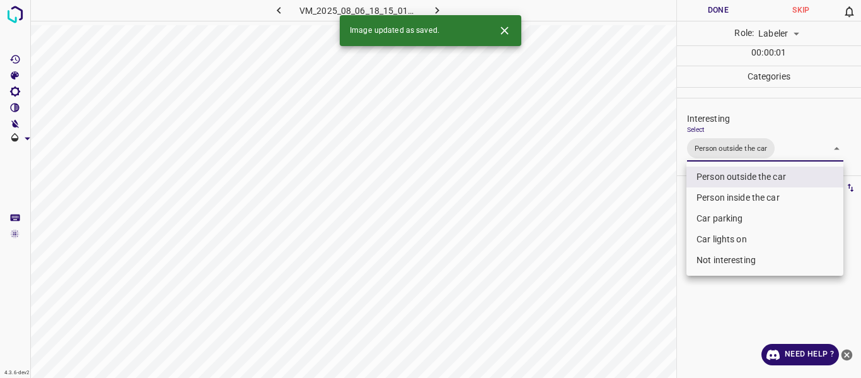
drag, startPoint x: 617, startPoint y: 247, endPoint x: 619, endPoint y: 253, distance: 6.8
click at [619, 251] on div at bounding box center [430, 189] width 861 height 378
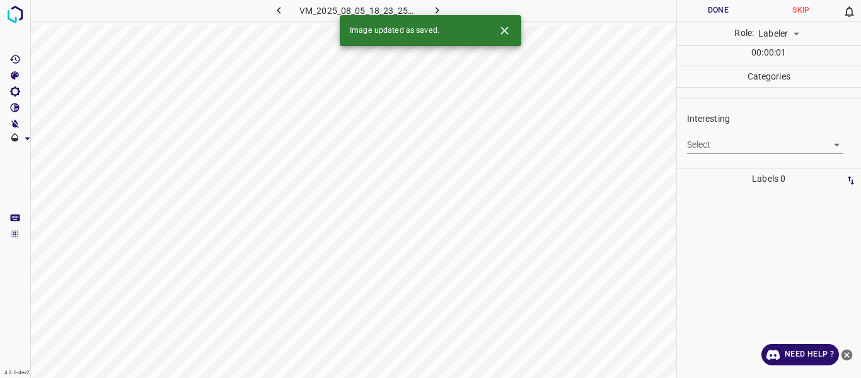
click at [747, 141] on body "4.3.6-dev2 VM_2025_08_05_18_23_25_876_11.gif Done Skip 0 Role: Labeler labeler …" at bounding box center [430, 189] width 861 height 378
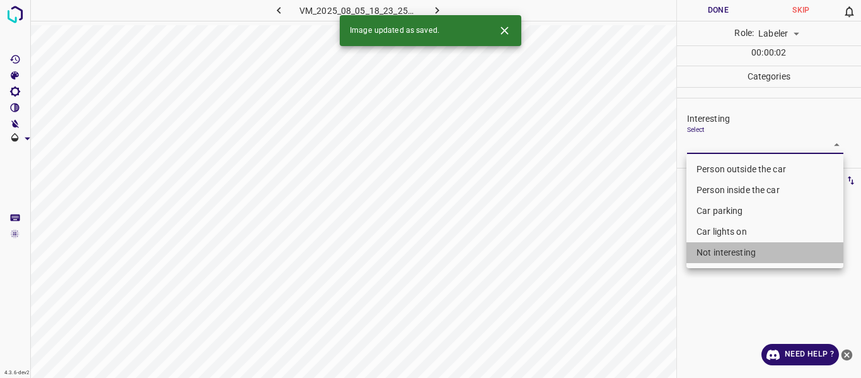
click at [723, 257] on li "Not interesting" at bounding box center [765, 252] width 157 height 21
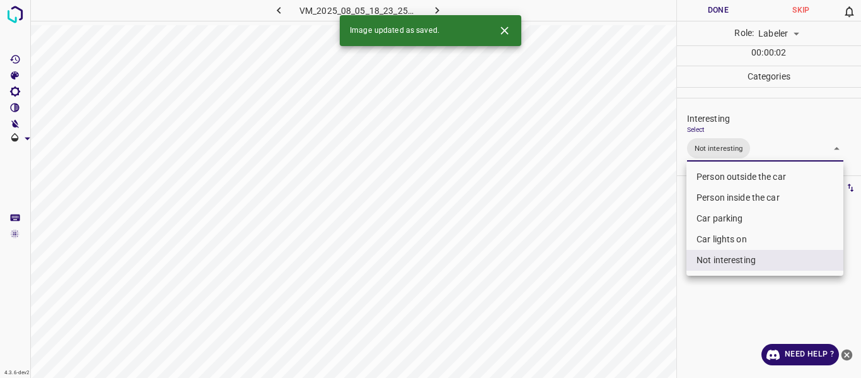
click at [632, 304] on div at bounding box center [430, 189] width 861 height 378
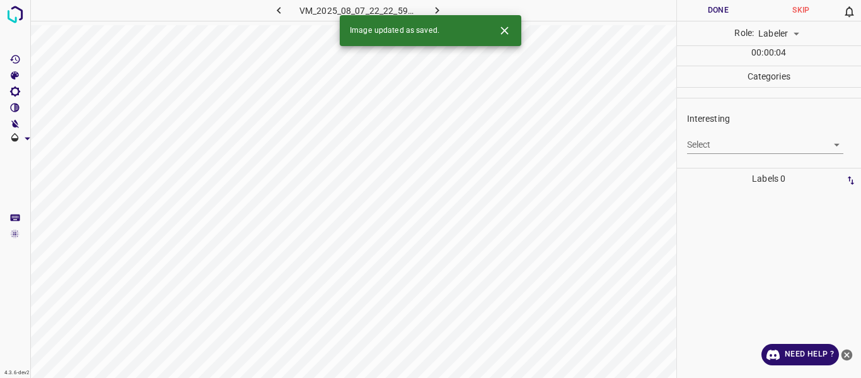
click at [709, 141] on body "4.3.6-dev2 VM_2025_08_07_22_22_59_666_09.gif Done Skip 0 Role: Labeler labeler …" at bounding box center [430, 189] width 861 height 378
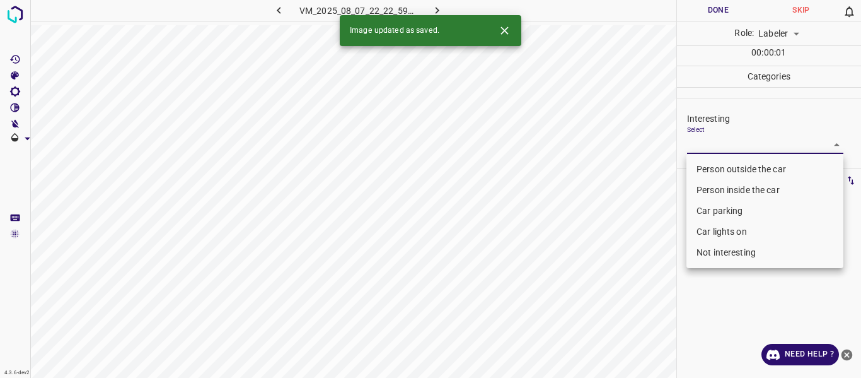
drag, startPoint x: 703, startPoint y: 168, endPoint x: 697, endPoint y: 178, distance: 12.1
click at [703, 166] on li "Person outside the car" at bounding box center [765, 169] width 157 height 21
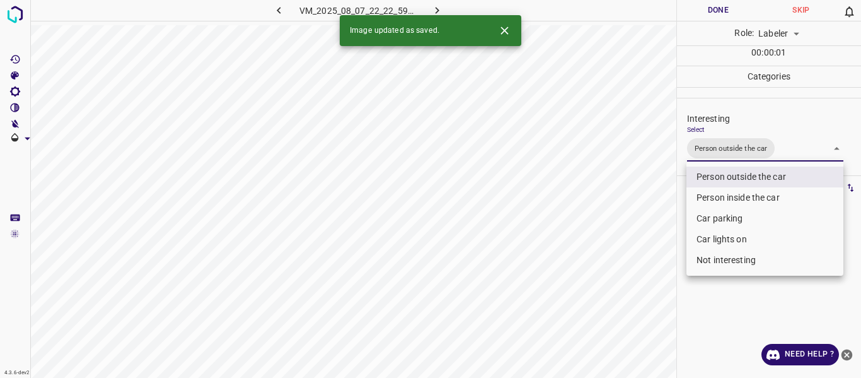
click at [637, 296] on div at bounding box center [430, 189] width 861 height 378
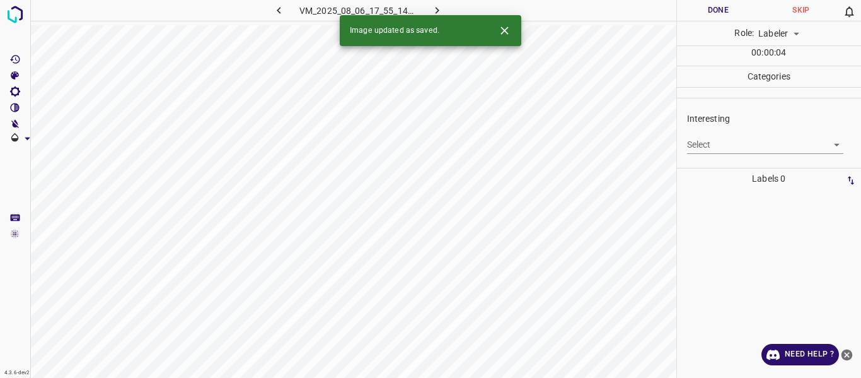
click at [722, 143] on body "4.3.6-dev2 VM_2025_08_06_17_55_14_691_03.gif Done Skip 0 Role: Labeler labeler …" at bounding box center [430, 189] width 861 height 378
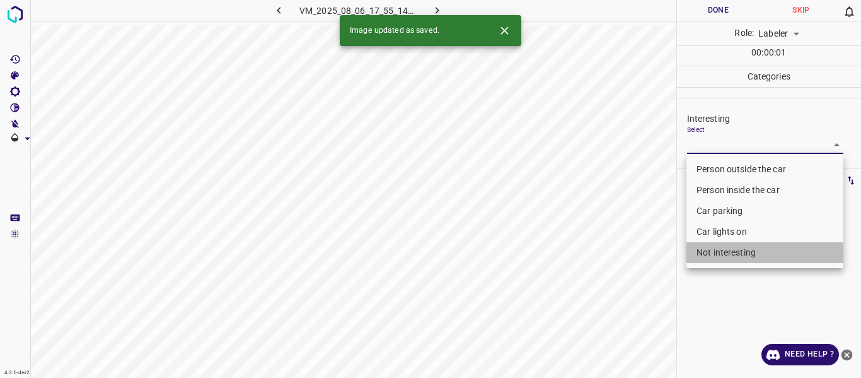
drag, startPoint x: 713, startPoint y: 250, endPoint x: 634, endPoint y: 292, distance: 89.1
click at [711, 250] on li "Not interesting" at bounding box center [765, 252] width 157 height 21
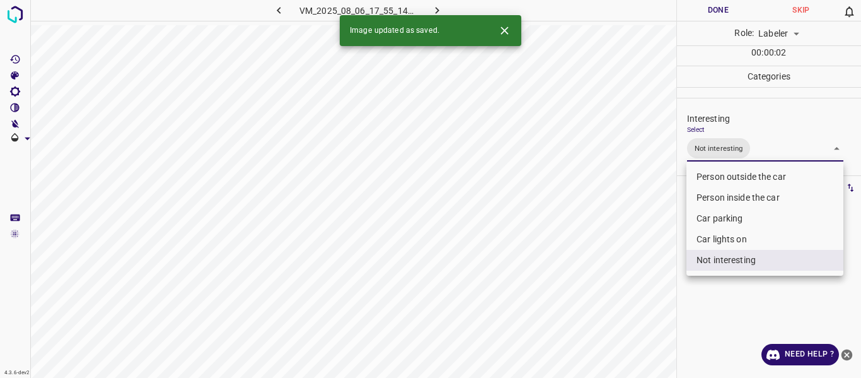
click at [634, 292] on div at bounding box center [430, 189] width 861 height 378
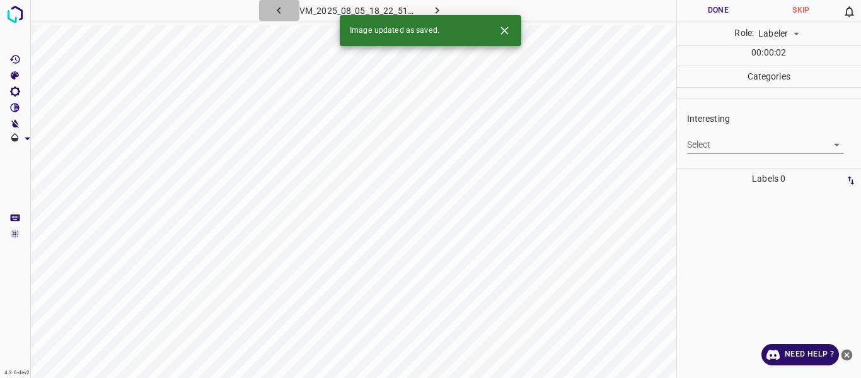
click at [273, 11] on icon "button" at bounding box center [278, 10] width 13 height 13
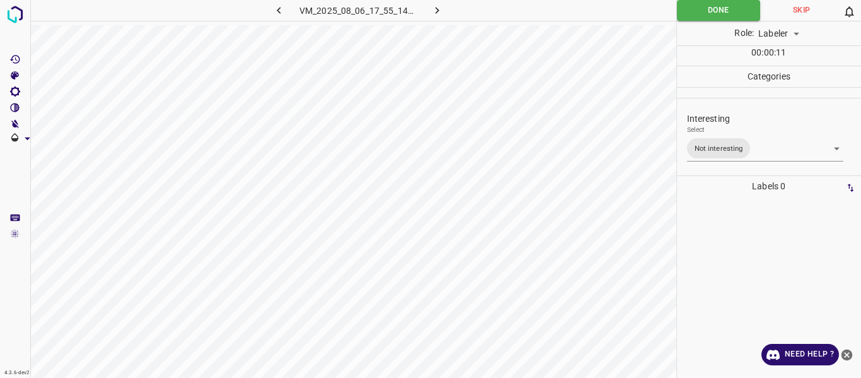
click at [428, 10] on button "button" at bounding box center [437, 10] width 40 height 21
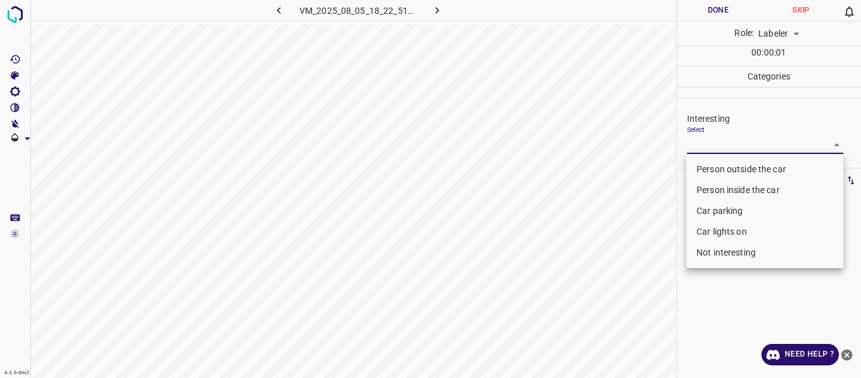
drag, startPoint x: 711, startPoint y: 144, endPoint x: 710, endPoint y: 166, distance: 21.5
click at [710, 145] on body "4.3.6-dev2 VM_2025_08_05_18_22_51_855_05.gif Done Skip 0 Role: Labeler labeler …" at bounding box center [430, 189] width 861 height 378
click at [709, 170] on li "Person outside the car" at bounding box center [765, 169] width 157 height 21
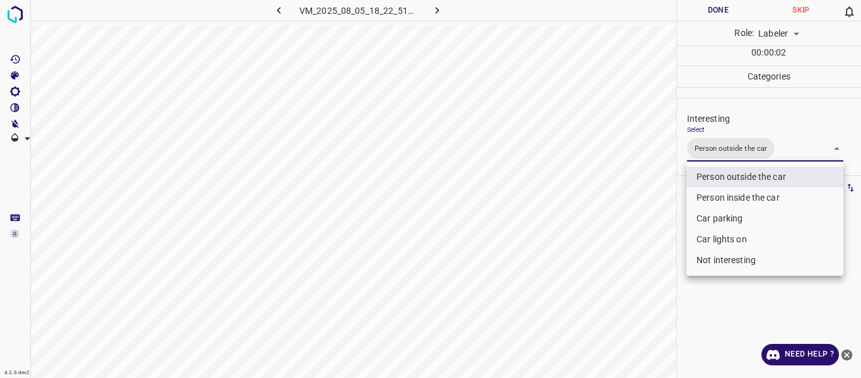
drag, startPoint x: 634, startPoint y: 255, endPoint x: 629, endPoint y: 281, distance: 27.0
click at [632, 257] on div at bounding box center [430, 189] width 861 height 378
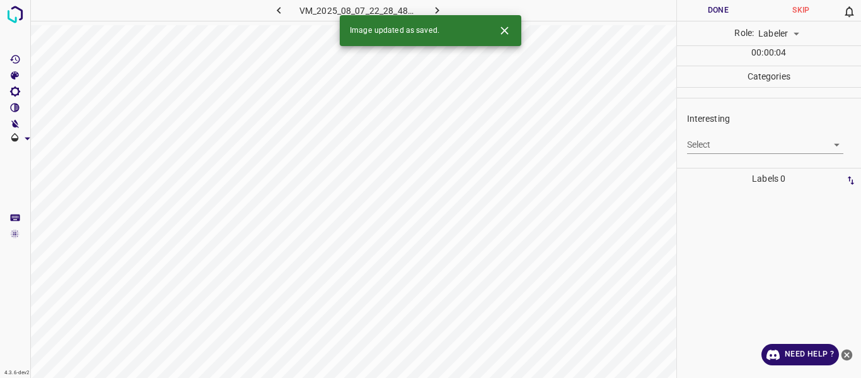
click at [697, 141] on body "4.3.6-dev2 VM_2025_08_07_22_28_48_112_05.gif Done Skip 0 Role: Labeler labeler …" at bounding box center [430, 189] width 861 height 378
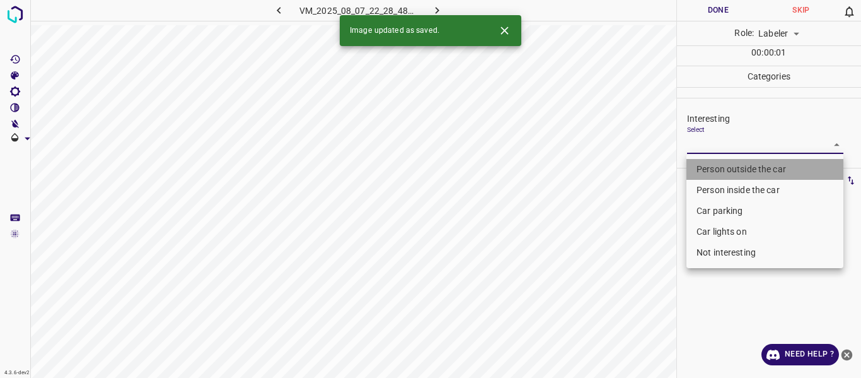
click at [703, 170] on li "Person outside the car" at bounding box center [765, 169] width 157 height 21
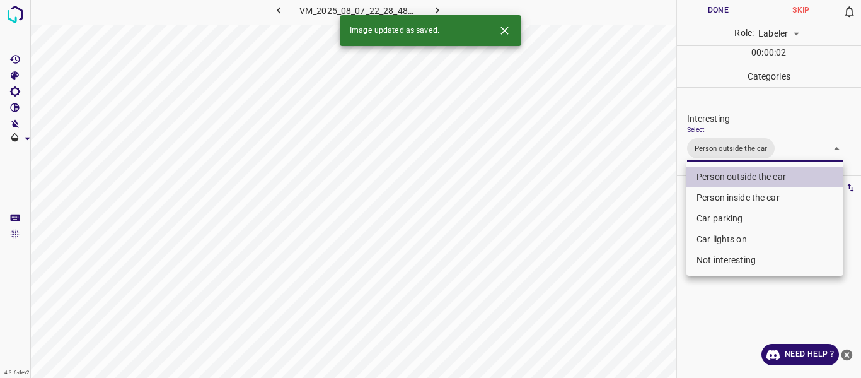
click at [664, 298] on div at bounding box center [430, 189] width 861 height 378
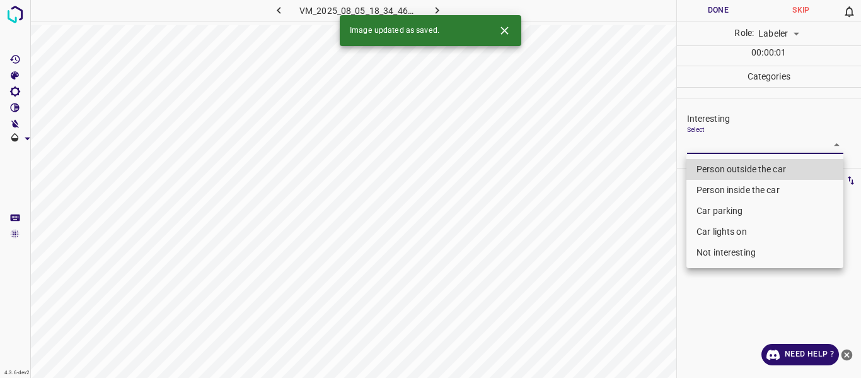
click at [708, 143] on body "4.3.6-dev2 VM_2025_08_05_18_34_46_653_03.gif Done Skip 0 Role: Labeler labeler …" at bounding box center [430, 189] width 861 height 378
drag, startPoint x: 704, startPoint y: 206, endPoint x: 671, endPoint y: 230, distance: 40.6
click at [701, 211] on li "Car parking" at bounding box center [765, 211] width 157 height 21
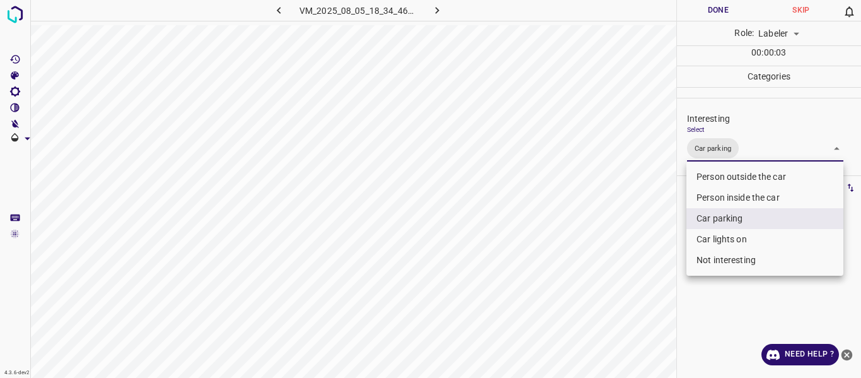
click at [622, 281] on div at bounding box center [430, 189] width 861 height 378
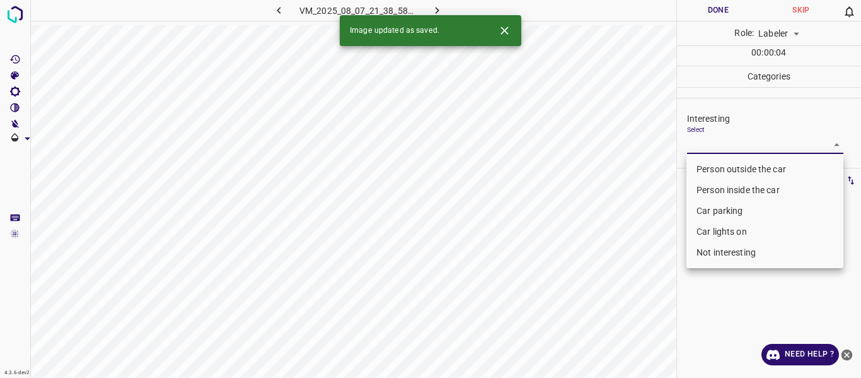
click at [697, 140] on body "4.3.6-dev2 VM_2025_08_07_21_38_58_316_01.gif Done Skip 0 Role: Labeler labeler …" at bounding box center [430, 189] width 861 height 378
drag, startPoint x: 705, startPoint y: 209, endPoint x: 703, endPoint y: 228, distance: 19.7
click at [704, 214] on li "Car parking" at bounding box center [765, 211] width 157 height 21
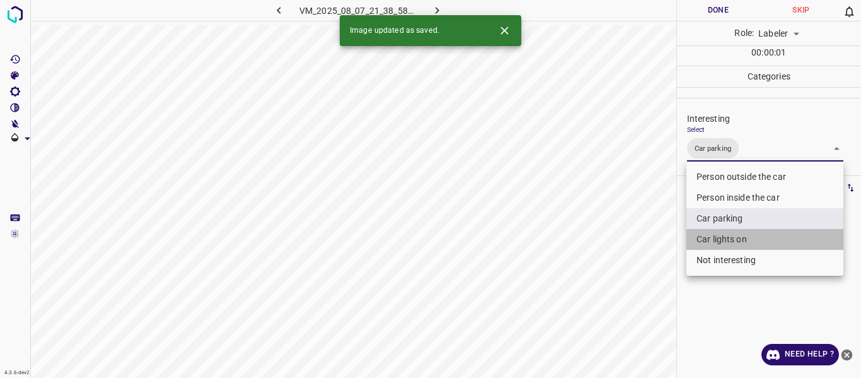
drag, startPoint x: 701, startPoint y: 236, endPoint x: 622, endPoint y: 305, distance: 104.2
click at [700, 240] on li "Car lights on" at bounding box center [765, 239] width 157 height 21
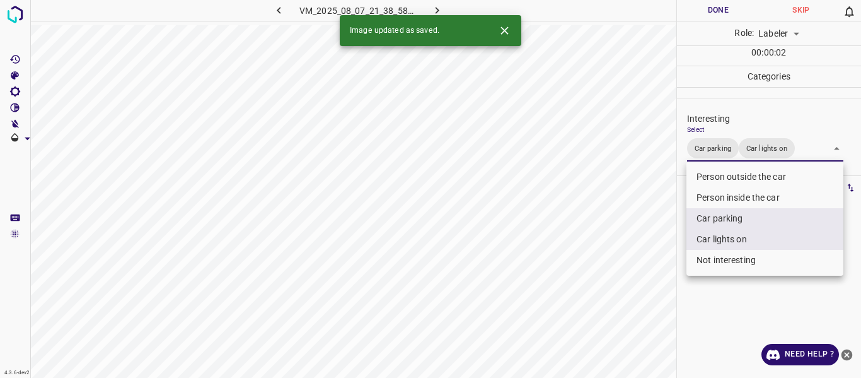
drag, startPoint x: 622, startPoint y: 306, endPoint x: 612, endPoint y: 336, distance: 31.9
click at [622, 311] on div at bounding box center [430, 189] width 861 height 378
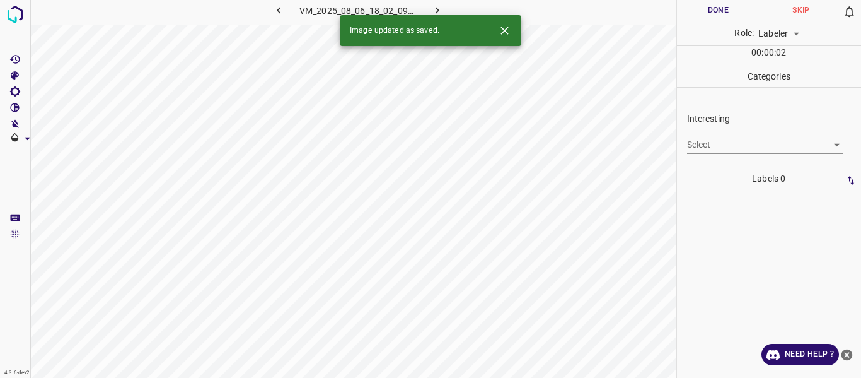
drag, startPoint x: 710, startPoint y: 134, endPoint x: 707, endPoint y: 186, distance: 51.8
click at [711, 134] on div "Select ​" at bounding box center [765, 139] width 157 height 28
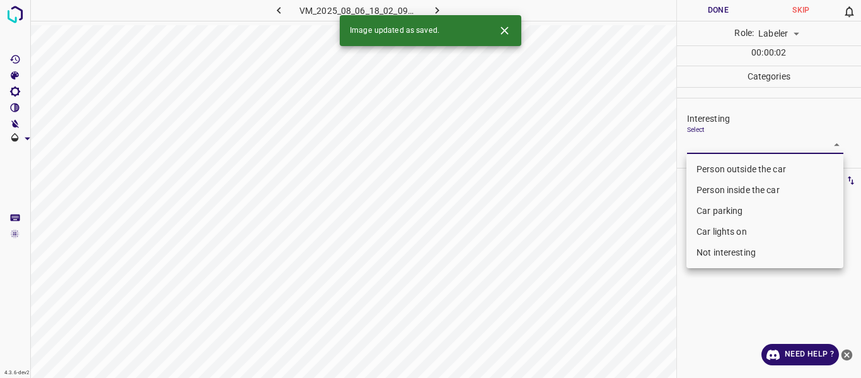
click at [717, 139] on body "4.3.6-dev2 VM_2025_08_06_18_02_09_777_03.gif Done Skip 0 Role: Labeler labeler …" at bounding box center [430, 189] width 861 height 378
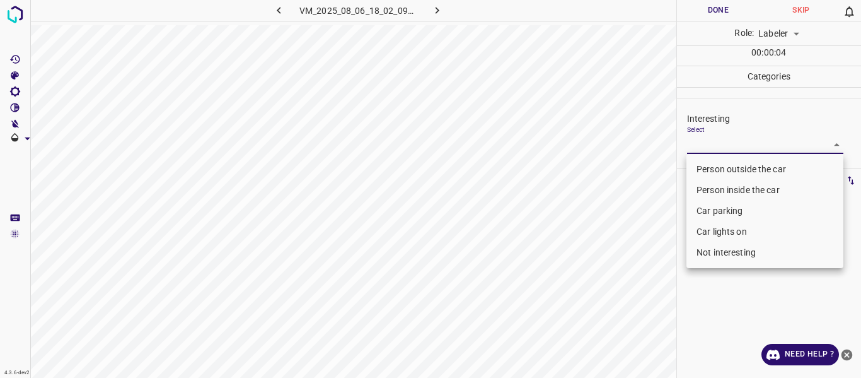
click at [711, 205] on li "Car parking" at bounding box center [765, 211] width 157 height 21
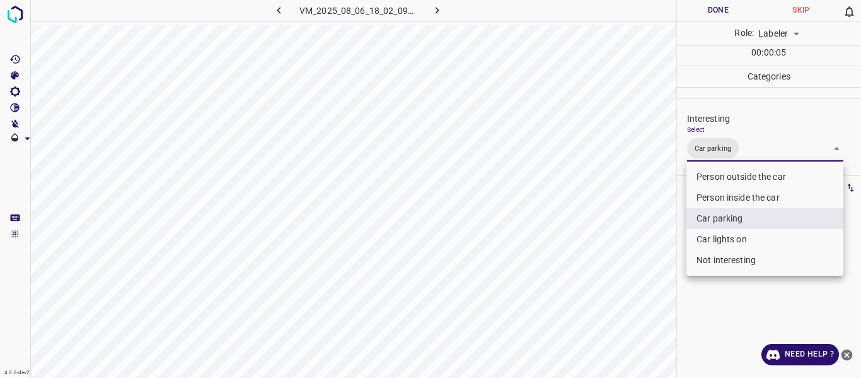
click at [709, 235] on li "Car lights on" at bounding box center [765, 239] width 157 height 21
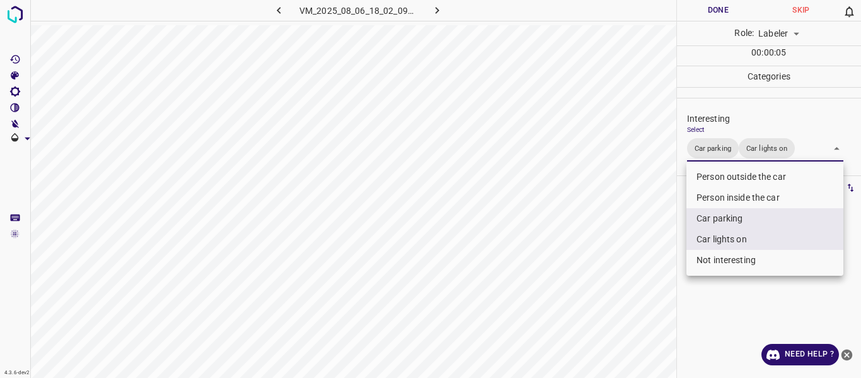
drag, startPoint x: 598, startPoint y: 290, endPoint x: 609, endPoint y: 310, distance: 22.0
click at [598, 291] on div at bounding box center [430, 189] width 861 height 378
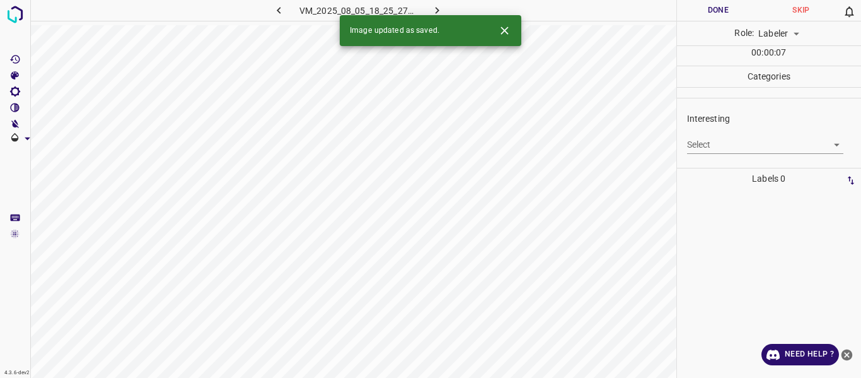
click at [713, 143] on body "4.3.6-dev2 VM_2025_08_05_18_25_27_278_02.gif Done Skip 0 Role: Labeler labeler …" at bounding box center [430, 189] width 861 height 378
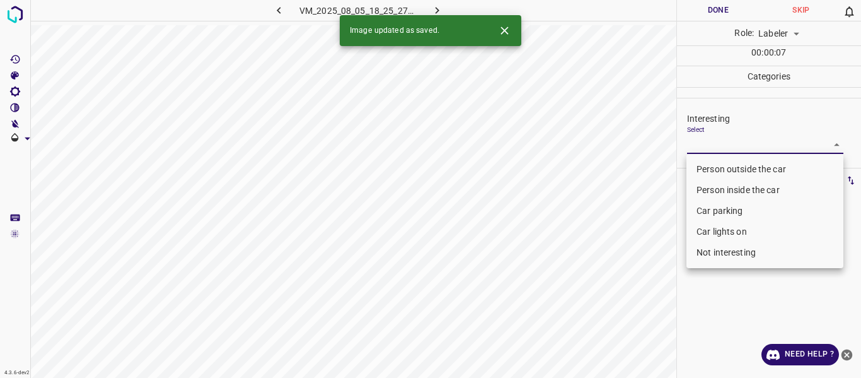
click at [710, 159] on li "Person outside the car" at bounding box center [765, 169] width 157 height 21
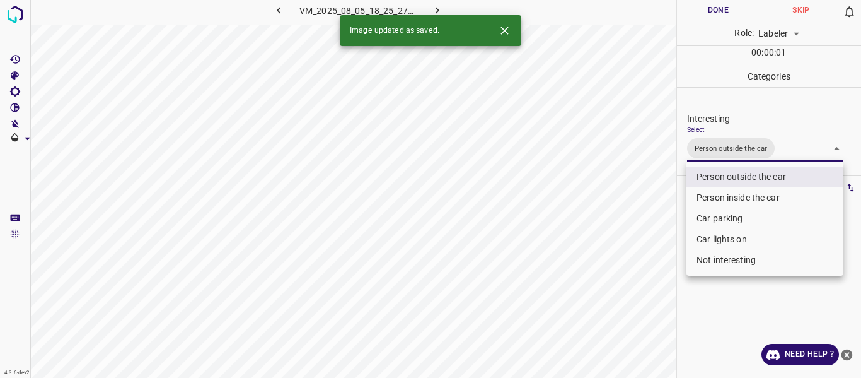
drag, startPoint x: 646, startPoint y: 235, endPoint x: 644, endPoint y: 257, distance: 22.8
click at [646, 242] on div at bounding box center [430, 189] width 861 height 378
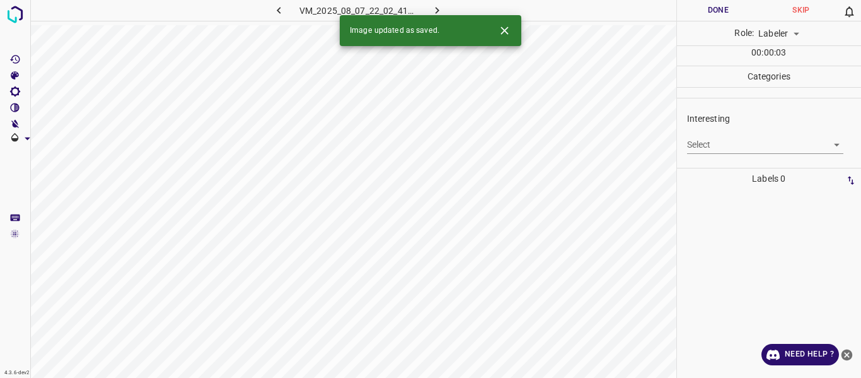
click at [714, 141] on body "4.3.6-dev2 VM_2025_08_07_22_02_41_217_02.gif Done Skip 0 Role: Labeler labeler …" at bounding box center [430, 189] width 861 height 378
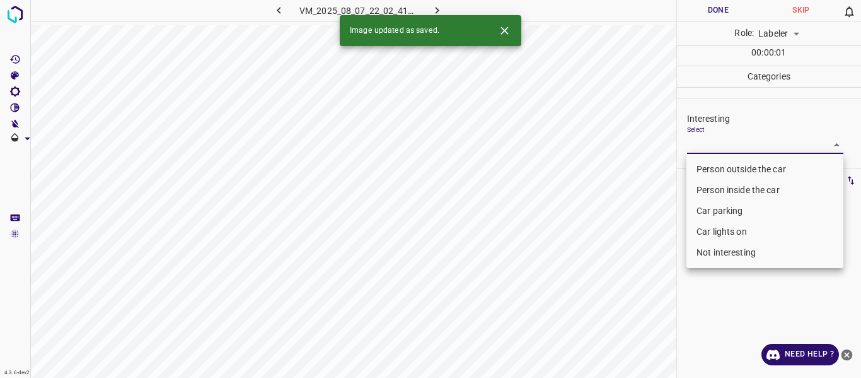
click at [713, 165] on li "Person outside the car" at bounding box center [765, 169] width 157 height 21
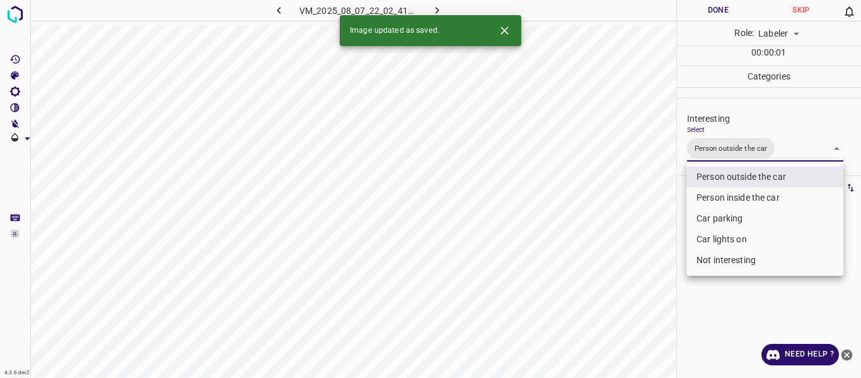
click at [636, 276] on div at bounding box center [430, 189] width 861 height 378
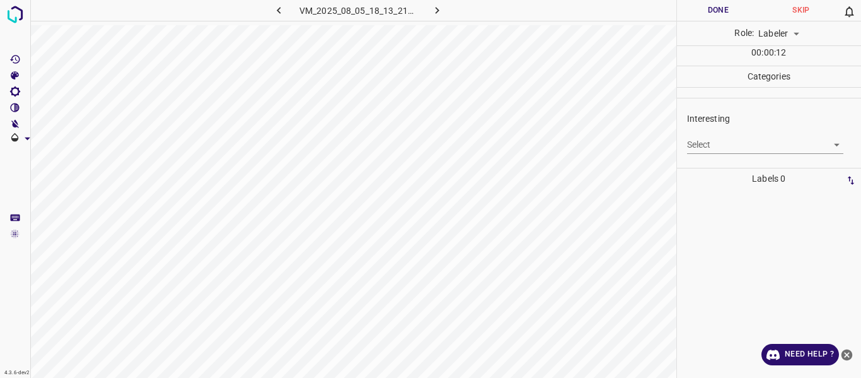
click at [717, 138] on body "4.3.6-dev2 VM_2025_08_05_18_13_21_408_00.gif Done Skip 0 Role: Labeler labeler …" at bounding box center [430, 189] width 861 height 378
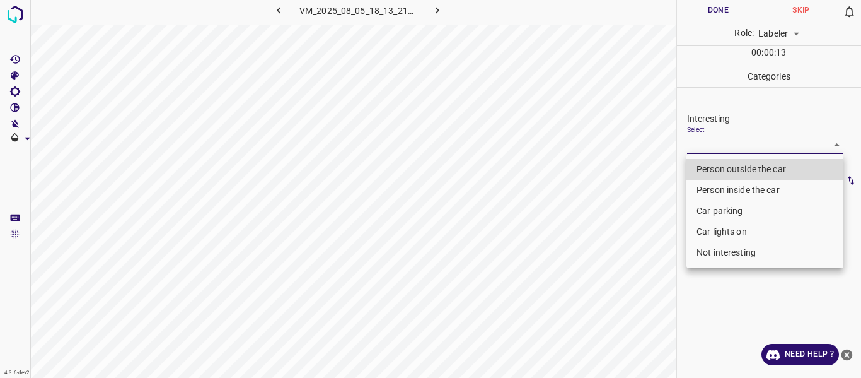
drag, startPoint x: 709, startPoint y: 168, endPoint x: 698, endPoint y: 169, distance: 11.4
click at [709, 166] on li "Person outside the car" at bounding box center [765, 169] width 157 height 21
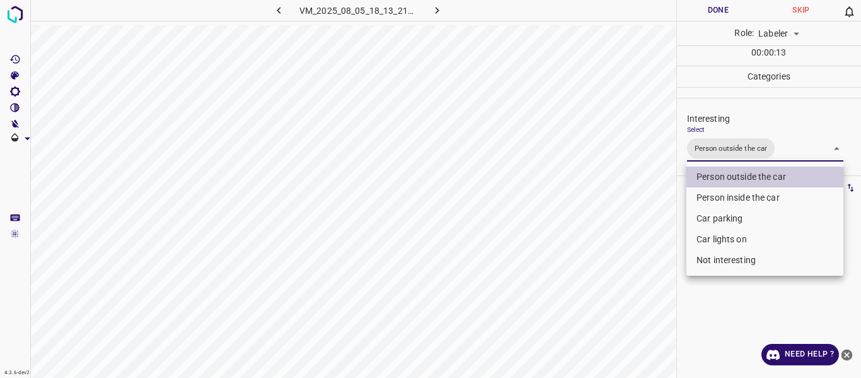
drag, startPoint x: 619, startPoint y: 230, endPoint x: 614, endPoint y: 245, distance: 16.0
click at [619, 230] on div at bounding box center [430, 189] width 861 height 378
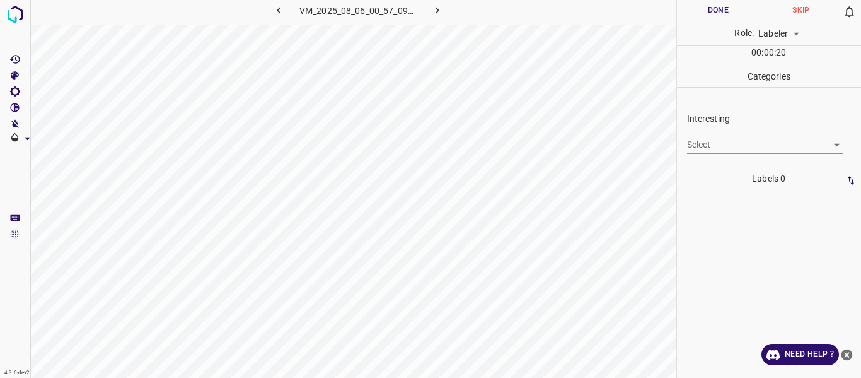
click at [738, 143] on body "4.3.6-dev2 VM_2025_08_06_00_57_09_437_12.gif Done Skip 0 Role: Labeler labeler …" at bounding box center [430, 189] width 861 height 378
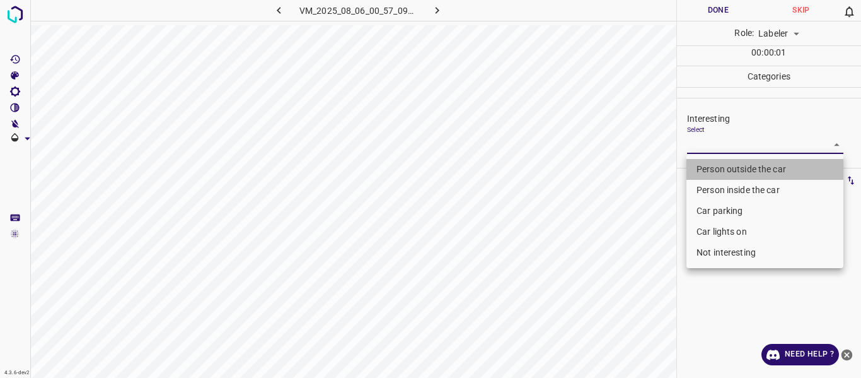
drag, startPoint x: 719, startPoint y: 165, endPoint x: 677, endPoint y: 206, distance: 58.4
click at [716, 170] on li "Person outside the car" at bounding box center [765, 169] width 157 height 21
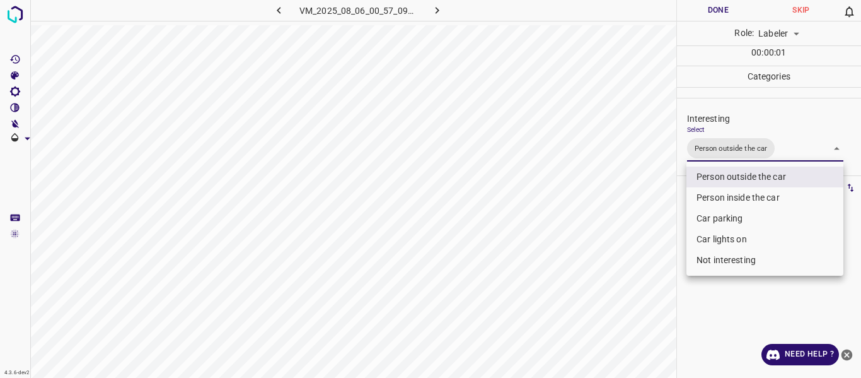
drag, startPoint x: 612, startPoint y: 251, endPoint x: 593, endPoint y: 296, distance: 49.4
click at [608, 267] on div at bounding box center [430, 189] width 861 height 378
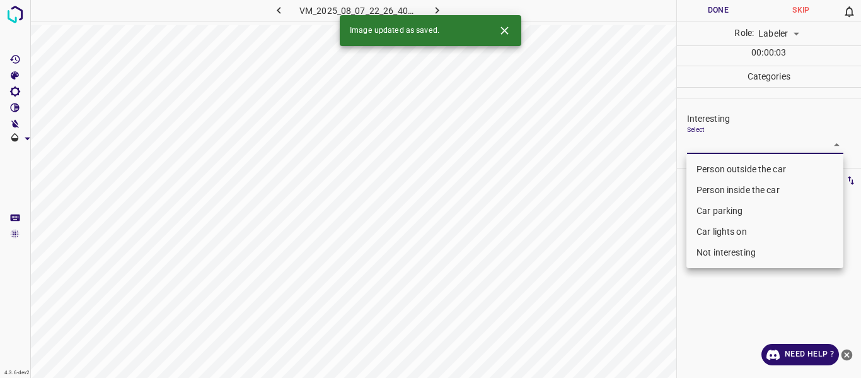
click at [698, 140] on body "4.3.6-dev2 VM_2025_08_07_22_26_40_486_02.gif Done Skip 0 Role: Labeler labeler …" at bounding box center [430, 189] width 861 height 378
drag, startPoint x: 692, startPoint y: 166, endPoint x: 656, endPoint y: 209, distance: 56.8
click at [692, 166] on li "Person outside the car" at bounding box center [765, 169] width 157 height 21
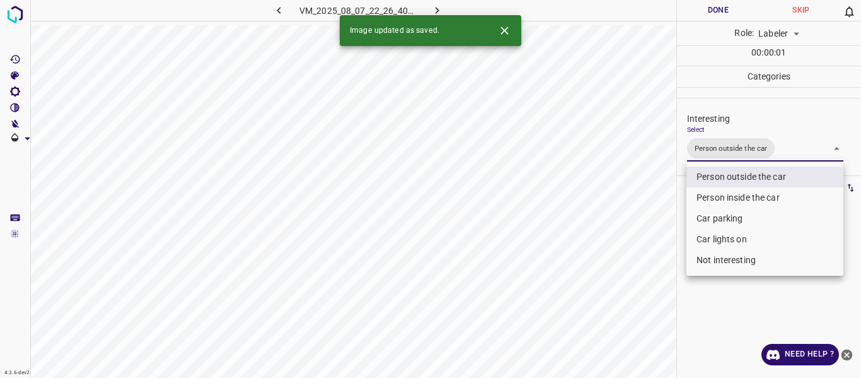
click at [652, 216] on div at bounding box center [430, 189] width 861 height 378
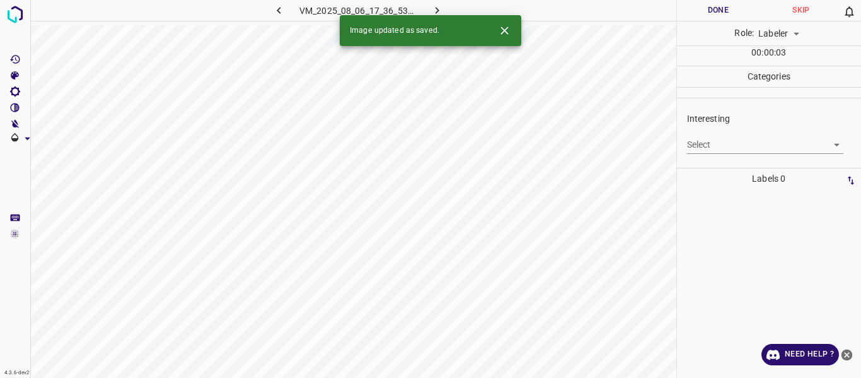
click at [733, 141] on body "4.3.6-dev2 VM_2025_08_06_17_36_53_145_02.gif Done Skip 0 Role: Labeler labeler …" at bounding box center [430, 189] width 861 height 378
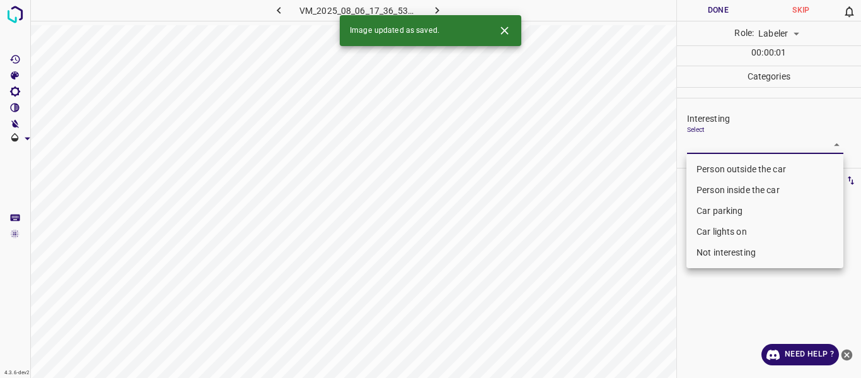
drag, startPoint x: 721, startPoint y: 168, endPoint x: 709, endPoint y: 186, distance: 21.9
click at [721, 169] on li "Person outside the car" at bounding box center [765, 169] width 157 height 21
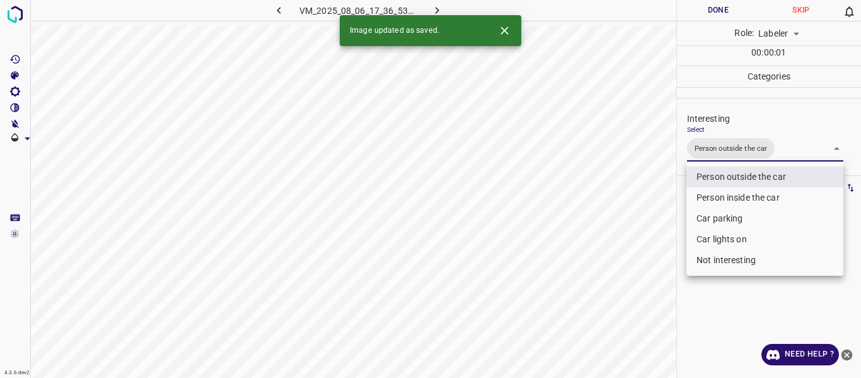
drag, startPoint x: 663, startPoint y: 248, endPoint x: 653, endPoint y: 279, distance: 32.5
click at [662, 265] on div at bounding box center [430, 189] width 861 height 378
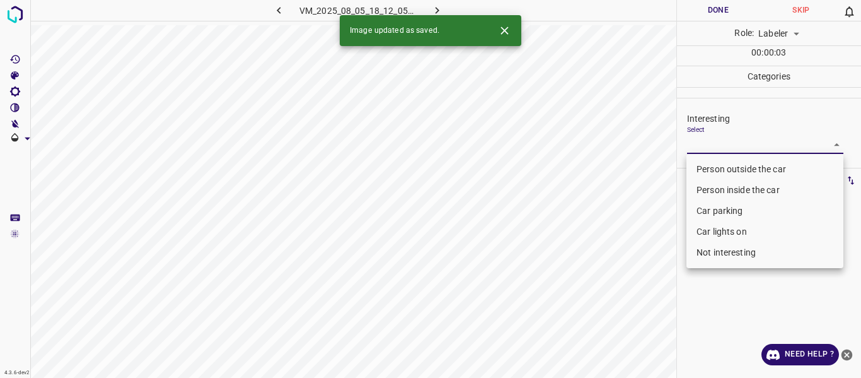
click at [719, 143] on body "4.3.6-dev2 VM_2025_08_05_18_12_05_218_02.gif Done Skip 0 Role: Labeler labeler …" at bounding box center [430, 189] width 861 height 378
drag, startPoint x: 706, startPoint y: 165, endPoint x: 693, endPoint y: 184, distance: 22.7
click at [706, 166] on li "Person outside the car" at bounding box center [765, 169] width 157 height 21
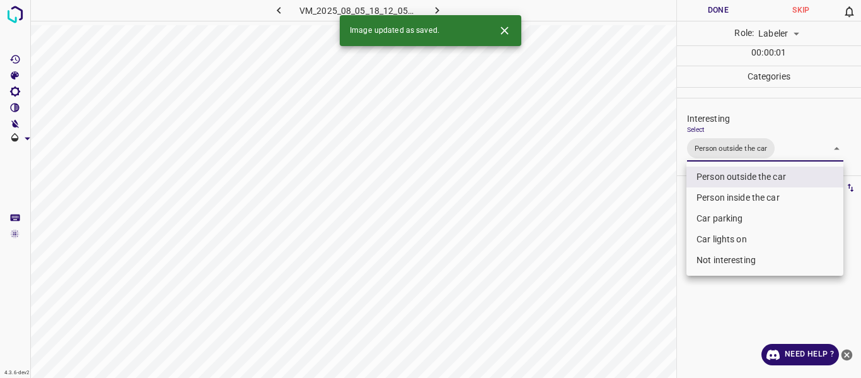
drag, startPoint x: 636, startPoint y: 265, endPoint x: 629, endPoint y: 288, distance: 23.6
click at [636, 269] on div at bounding box center [430, 189] width 861 height 378
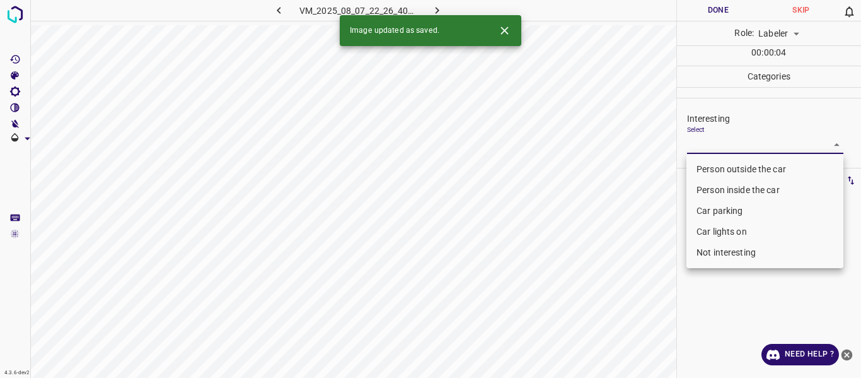
click at [716, 138] on body "4.3.6-dev2 VM_2025_08_07_22_26_40_486_05.gif Done Skip 0 Role: Labeler labeler …" at bounding box center [430, 189] width 861 height 378
click at [707, 172] on li "Person outside the car" at bounding box center [765, 169] width 157 height 21
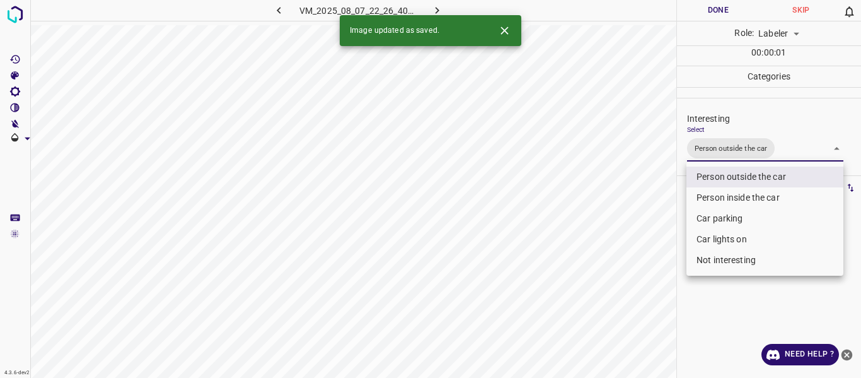
click at [646, 240] on div at bounding box center [430, 189] width 861 height 378
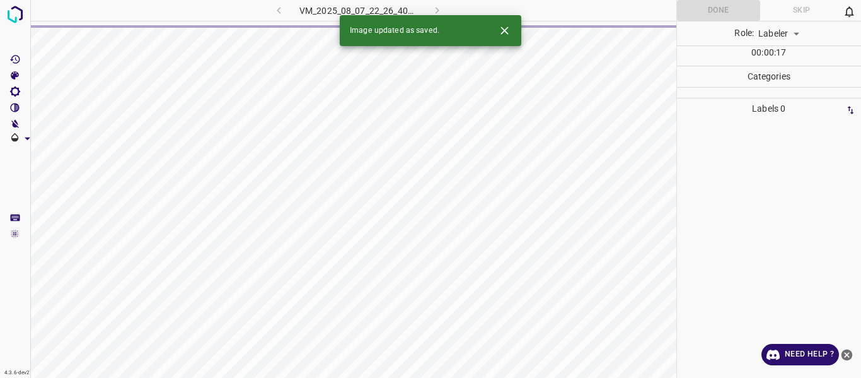
click at [690, 191] on div at bounding box center [769, 248] width 177 height 259
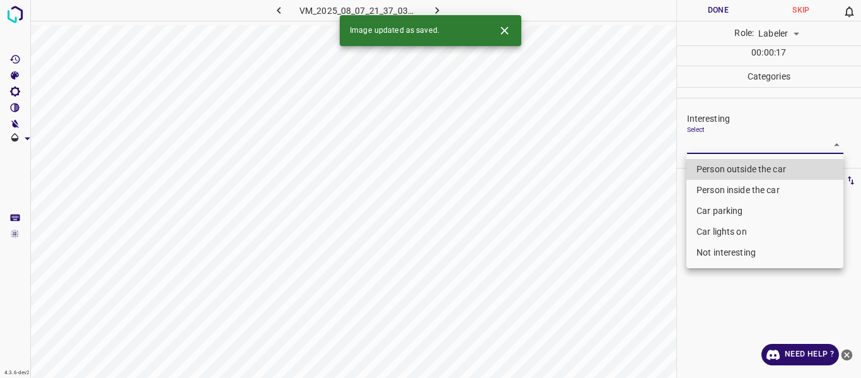
click at [720, 143] on body "4.3.6-dev2 VM_2025_08_07_21_37_03_004_00.gif Done Skip 0 Role: Labeler labeler …" at bounding box center [430, 189] width 861 height 378
drag, startPoint x: 719, startPoint y: 169, endPoint x: 668, endPoint y: 230, distance: 79.3
click at [717, 170] on li "Person outside the car" at bounding box center [765, 169] width 157 height 21
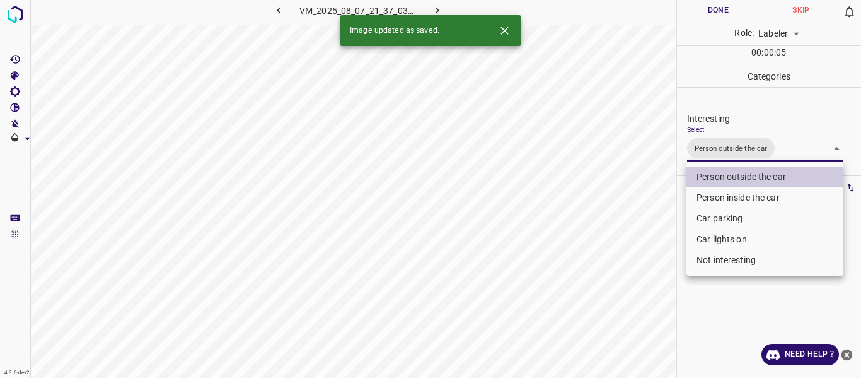
click at [632, 265] on div at bounding box center [430, 189] width 861 height 378
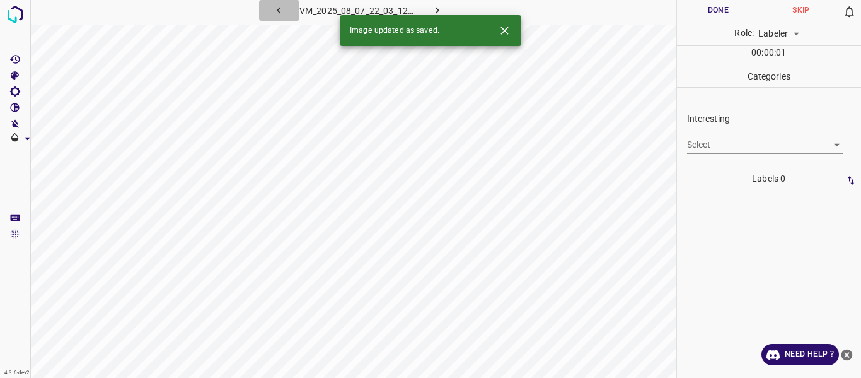
click at [281, 9] on icon "button" at bounding box center [278, 10] width 13 height 13
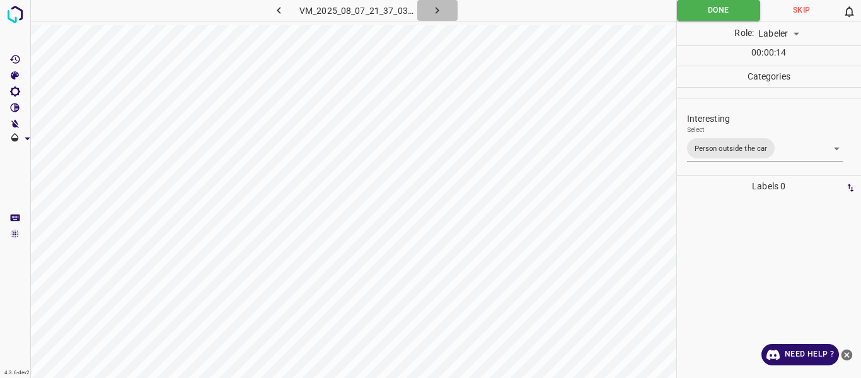
click at [439, 9] on icon "button" at bounding box center [437, 10] width 13 height 13
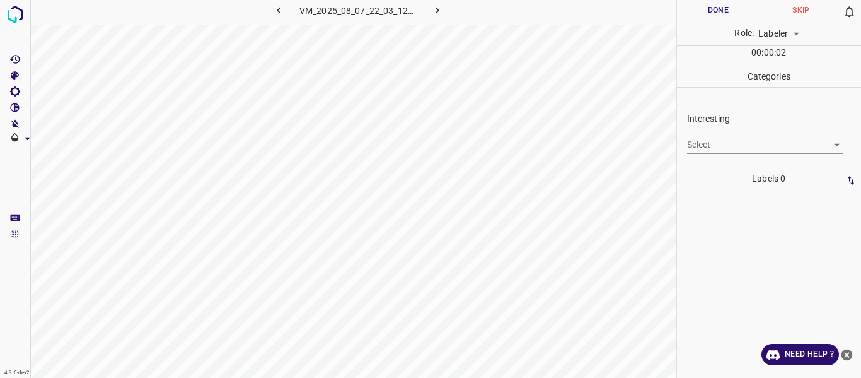
click at [701, 148] on body "4.3.6-dev2 VM_2025_08_07_22_03_12_173_04.gif Done Skip 0 Role: Labeler labeler …" at bounding box center [430, 189] width 861 height 378
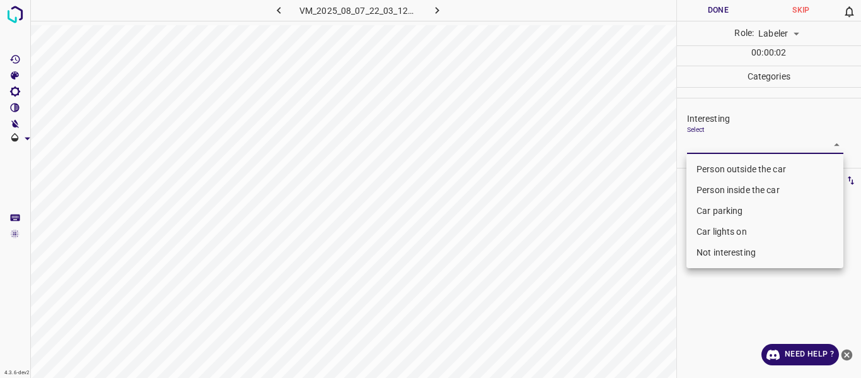
click at [701, 170] on li "Person outside the car" at bounding box center [765, 169] width 157 height 21
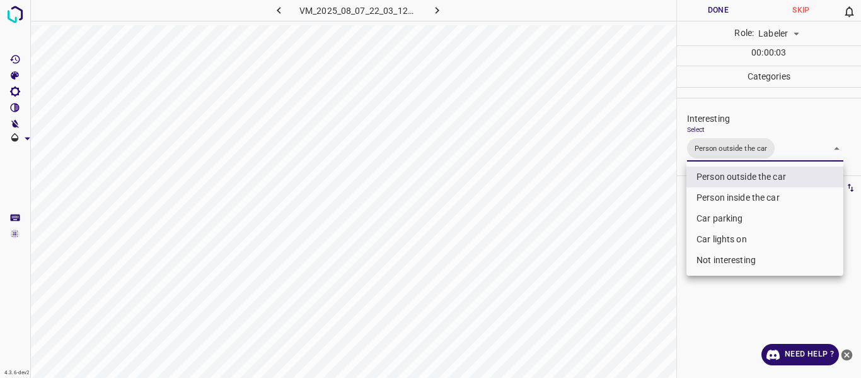
drag, startPoint x: 705, startPoint y: 233, endPoint x: 694, endPoint y: 239, distance: 13.0
click at [704, 233] on li "Car lights on" at bounding box center [765, 239] width 157 height 21
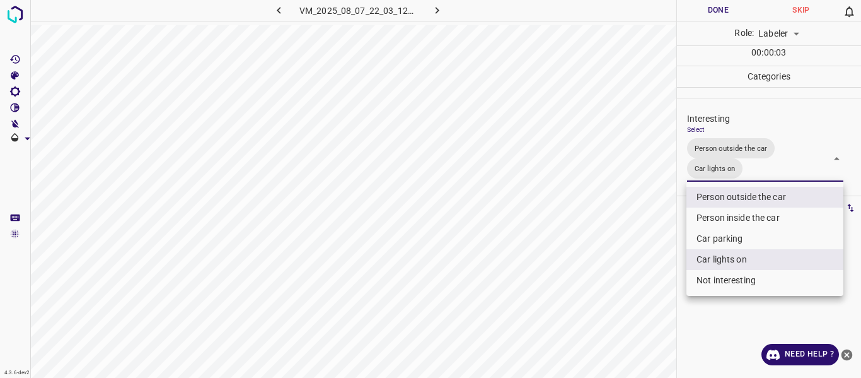
drag, startPoint x: 650, startPoint y: 269, endPoint x: 619, endPoint y: 296, distance: 41.2
click at [648, 269] on div at bounding box center [430, 189] width 861 height 378
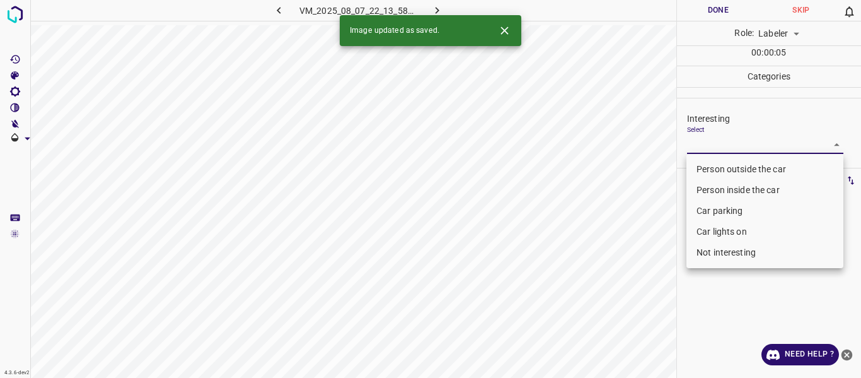
click at [733, 143] on body "4.3.6-dev2 VM_2025_08_07_22_13_58_779_00.gif Done Skip 0 Role: Labeler labeler …" at bounding box center [430, 189] width 861 height 378
click at [718, 167] on li "Person outside the car" at bounding box center [765, 169] width 157 height 21
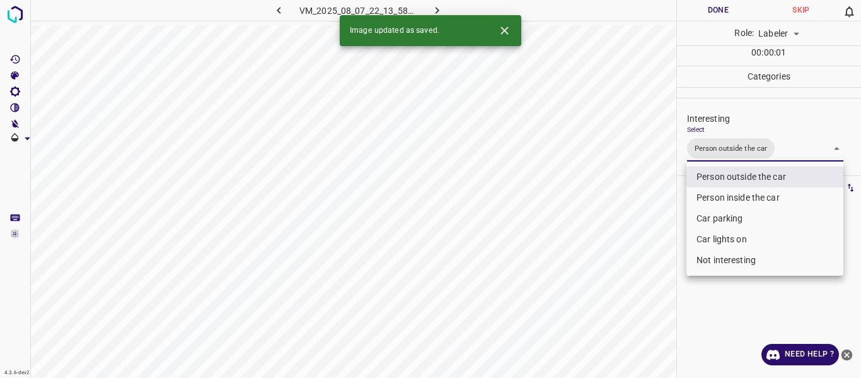
click at [645, 253] on div at bounding box center [430, 189] width 861 height 378
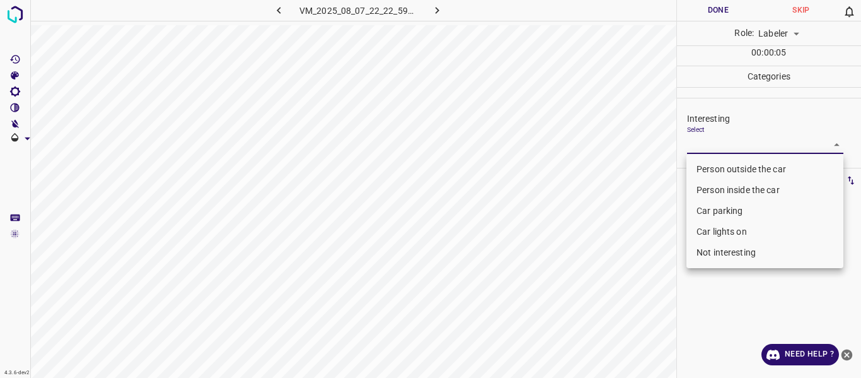
drag, startPoint x: 701, startPoint y: 142, endPoint x: 693, endPoint y: 162, distance: 21.8
click at [699, 138] on body "4.3.6-dev2 VM_2025_08_07_22_22_59_666_02.gif Done Skip 0 Role: Labeler labeler …" at bounding box center [430, 189] width 861 height 378
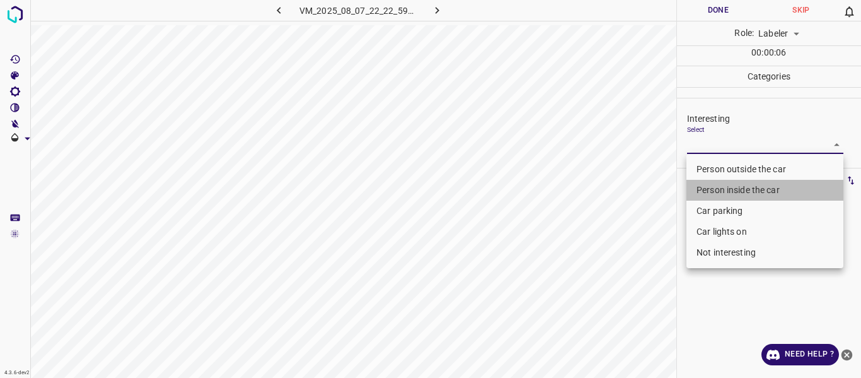
click at [708, 184] on li "Person inside the car" at bounding box center [765, 190] width 157 height 21
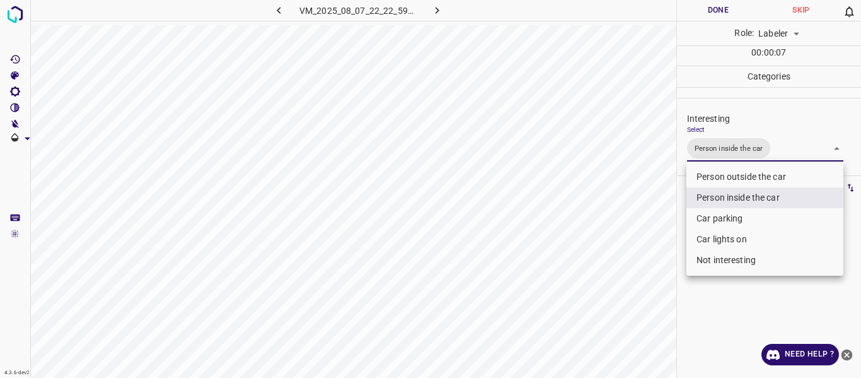
click at [621, 262] on div at bounding box center [430, 189] width 861 height 378
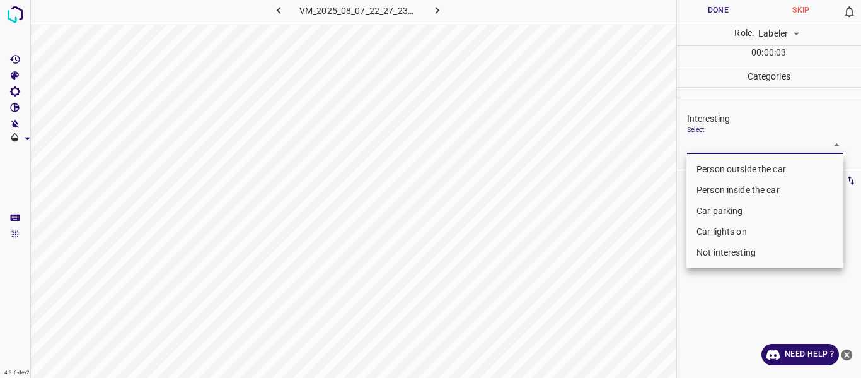
click at [700, 141] on body "4.3.6-dev2 VM_2025_08_07_22_27_23_865_04.gif Done Skip 0 Role: Labeler labeler …" at bounding box center [430, 189] width 861 height 378
click at [699, 166] on li "Person outside the car" at bounding box center [765, 169] width 157 height 21
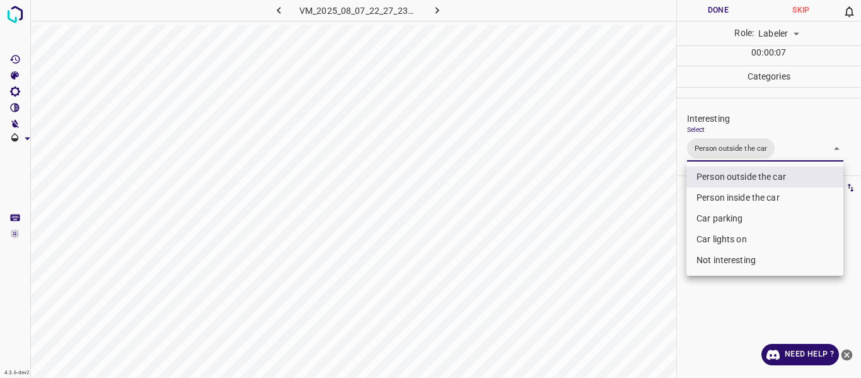
drag, startPoint x: 624, startPoint y: 260, endPoint x: 621, endPoint y: 266, distance: 6.5
click at [623, 262] on div at bounding box center [430, 189] width 861 height 378
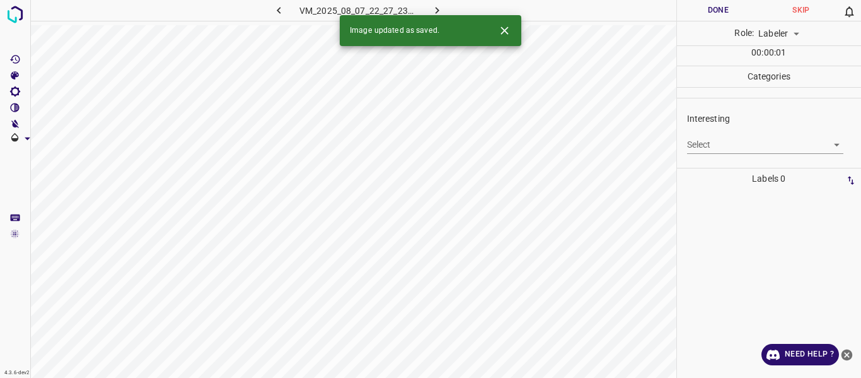
click at [725, 136] on body "4.3.6-dev2 VM_2025_08_07_22_27_23_865_03.gif Done Skip 0 Role: Labeler labeler …" at bounding box center [430, 189] width 861 height 378
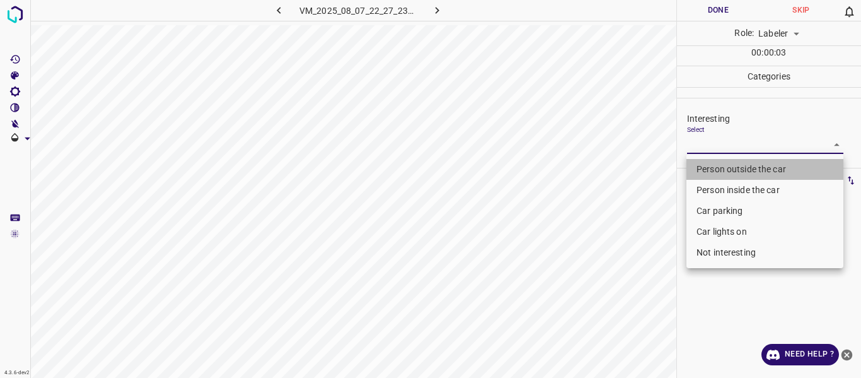
click at [706, 165] on li "Person outside the car" at bounding box center [765, 169] width 157 height 21
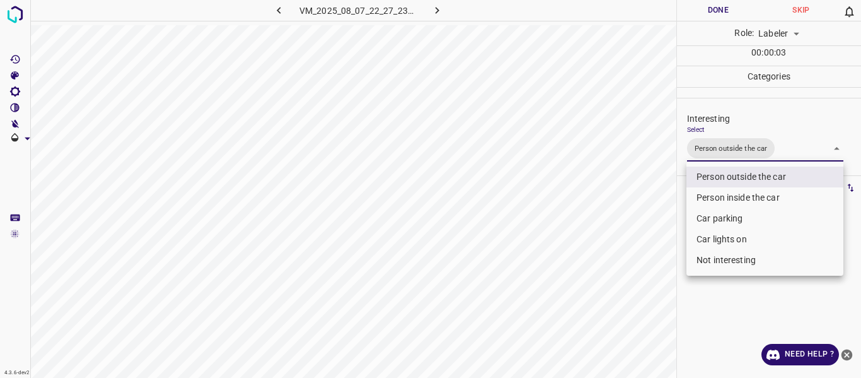
drag, startPoint x: 641, startPoint y: 238, endPoint x: 610, endPoint y: 286, distance: 57.0
click at [634, 254] on div at bounding box center [430, 189] width 861 height 378
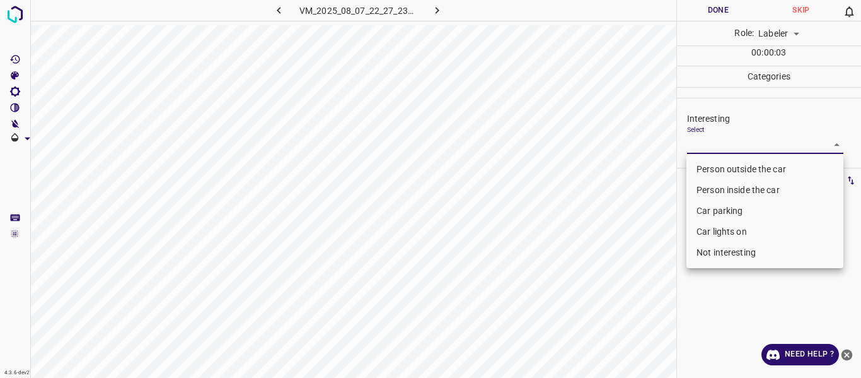
click at [718, 137] on body "4.3.6-dev2 VM_2025_08_07_22_27_23_865_11.gif Done Skip 0 Role: Labeler labeler …" at bounding box center [430, 189] width 861 height 378
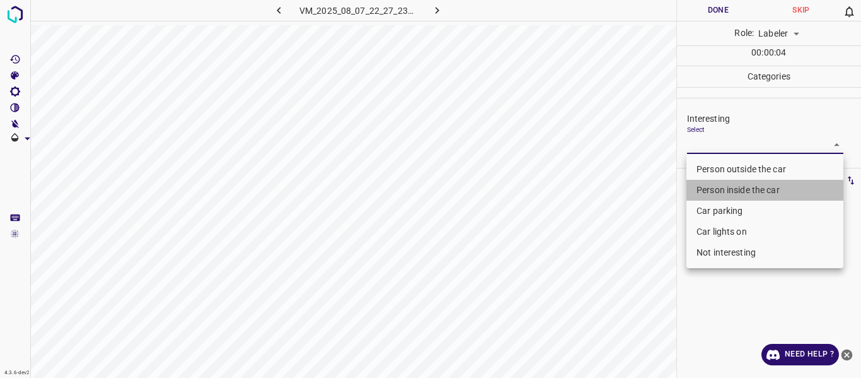
drag, startPoint x: 704, startPoint y: 187, endPoint x: 689, endPoint y: 196, distance: 17.8
click at [704, 184] on li "Person inside the car" at bounding box center [765, 190] width 157 height 21
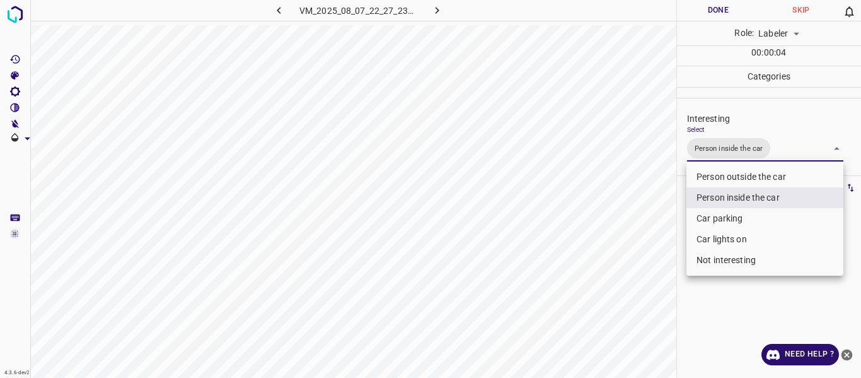
drag, startPoint x: 637, startPoint y: 256, endPoint x: 635, endPoint y: 286, distance: 30.3
click at [637, 265] on div at bounding box center [430, 189] width 861 height 378
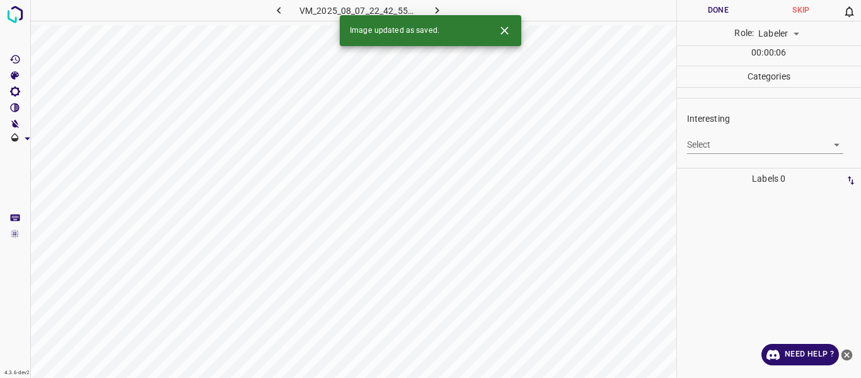
click at [722, 146] on body "4.3.6-dev2 VM_2025_08_07_22_42_55_694_07.gif Done Skip 0 Role: Labeler labeler …" at bounding box center [430, 189] width 861 height 378
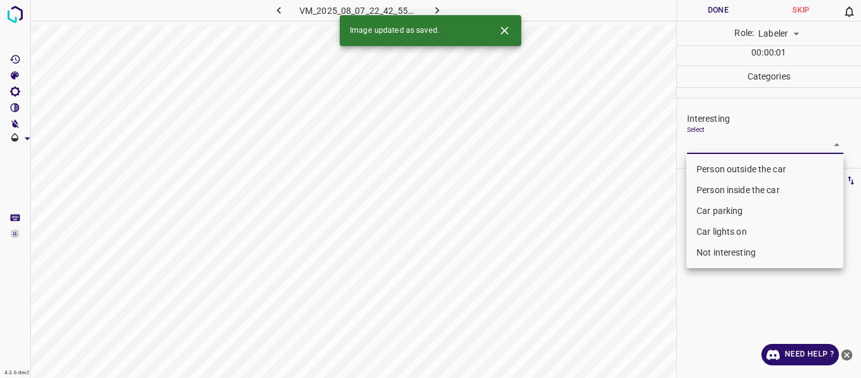
drag, startPoint x: 702, startPoint y: 169, endPoint x: 651, endPoint y: 236, distance: 83.7
click at [701, 170] on li "Person outside the car" at bounding box center [765, 169] width 157 height 21
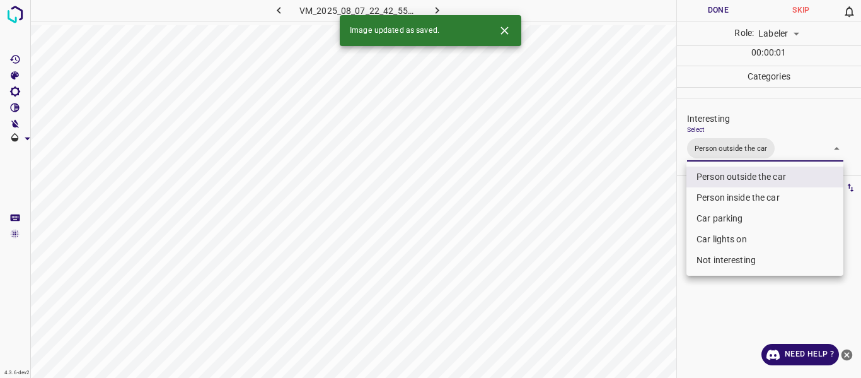
drag, startPoint x: 625, startPoint y: 267, endPoint x: 612, endPoint y: 296, distance: 31.3
click at [624, 271] on div at bounding box center [430, 189] width 861 height 378
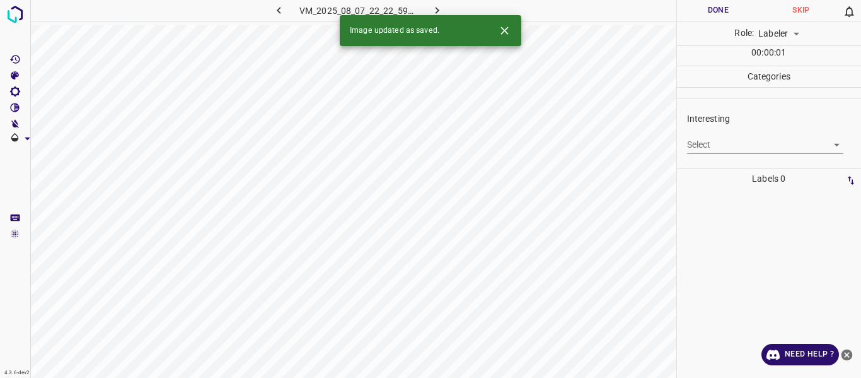
click at [713, 136] on div "Select ​" at bounding box center [765, 139] width 157 height 28
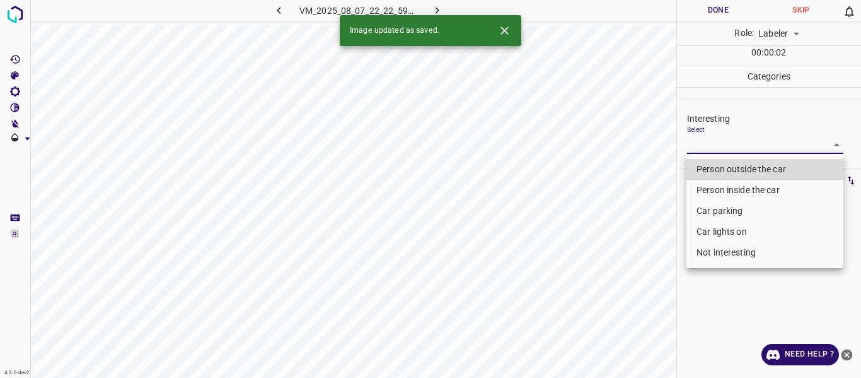
click at [706, 146] on body "4.3.6-dev2 VM_2025_08_07_22_22_59_666_13.gif Done Skip 0 Role: Labeler labeler …" at bounding box center [430, 189] width 861 height 378
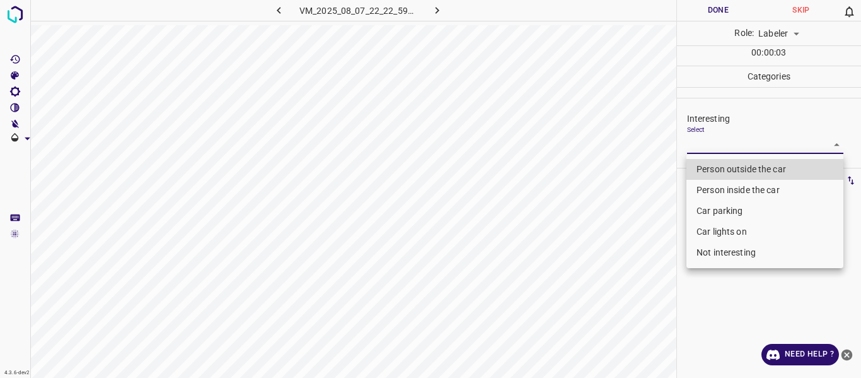
drag, startPoint x: 697, startPoint y: 163, endPoint x: 656, endPoint y: 188, distance: 47.3
click at [697, 163] on li "Person outside the car" at bounding box center [765, 169] width 157 height 21
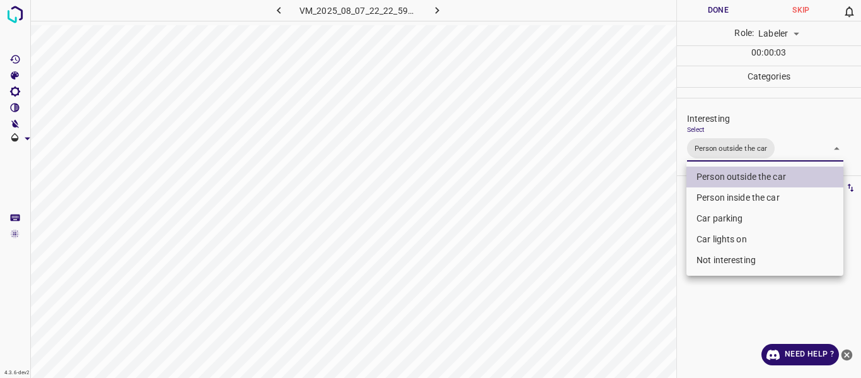
click at [614, 252] on div at bounding box center [430, 189] width 861 height 378
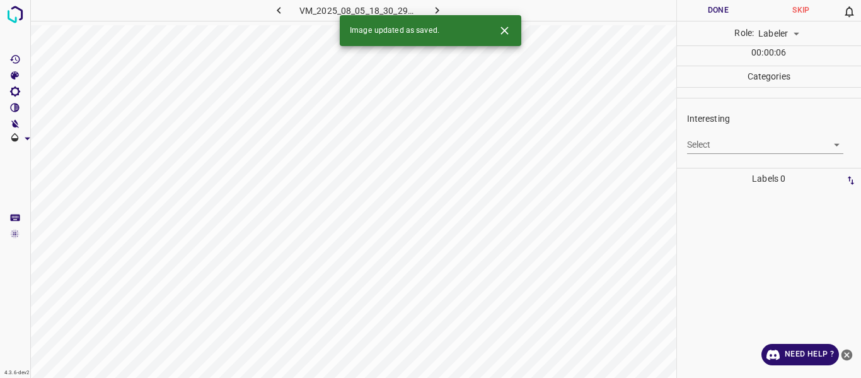
click at [722, 146] on body "4.3.6-dev2 VM_2025_08_05_18_30_29_677_01.gif Done Skip 0 Role: Labeler labeler …" at bounding box center [430, 189] width 861 height 378
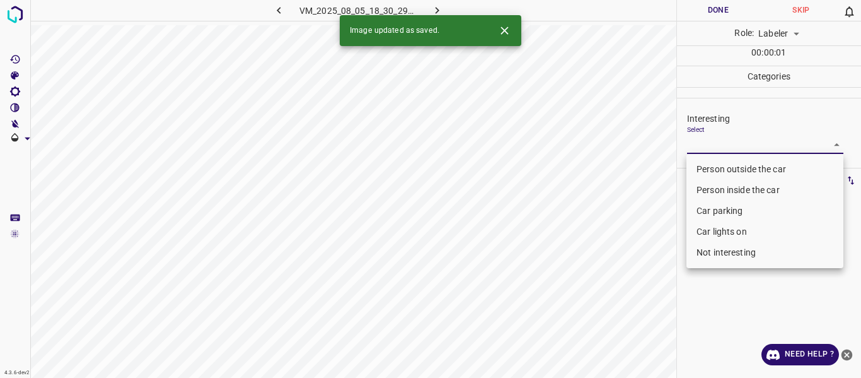
click at [701, 172] on li "Person outside the car" at bounding box center [765, 169] width 157 height 21
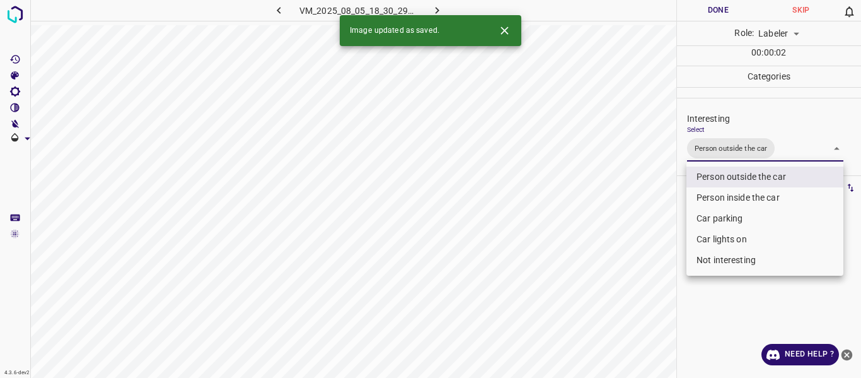
drag, startPoint x: 649, startPoint y: 248, endPoint x: 626, endPoint y: 288, distance: 46.1
click at [646, 254] on div at bounding box center [430, 189] width 861 height 378
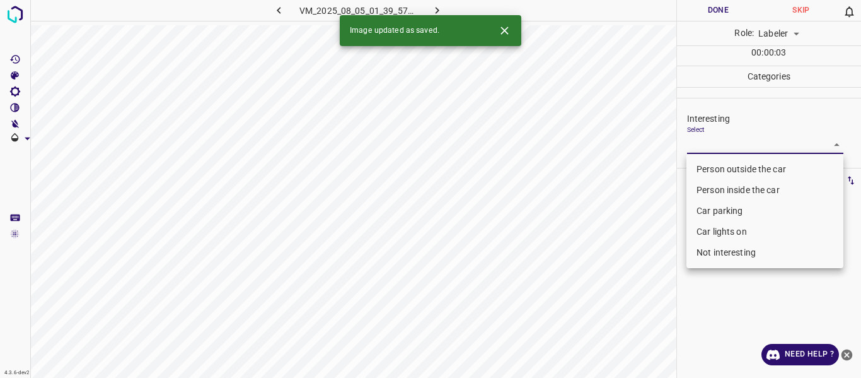
click at [706, 148] on body "4.3.6-dev2 VM_2025_08_05_01_39_57_193_08.gif Done Skip 0 Role: Labeler labeler …" at bounding box center [430, 189] width 861 height 378
drag, startPoint x: 700, startPoint y: 205, endPoint x: 700, endPoint y: 229, distance: 24.0
click at [700, 207] on li "Car parking" at bounding box center [765, 211] width 157 height 21
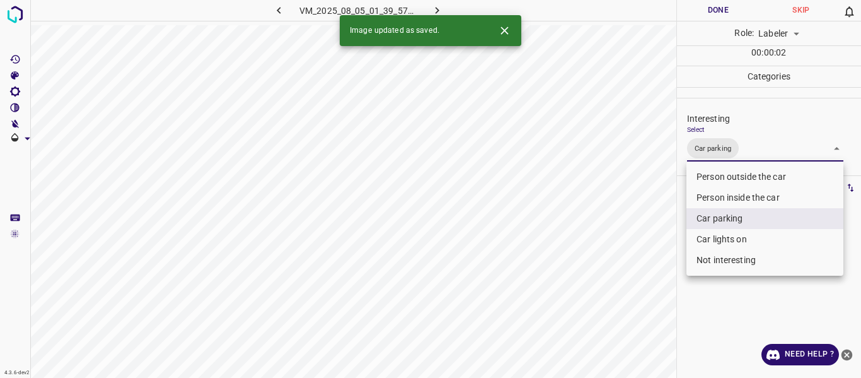
click at [701, 234] on li "Car lights on" at bounding box center [765, 239] width 157 height 21
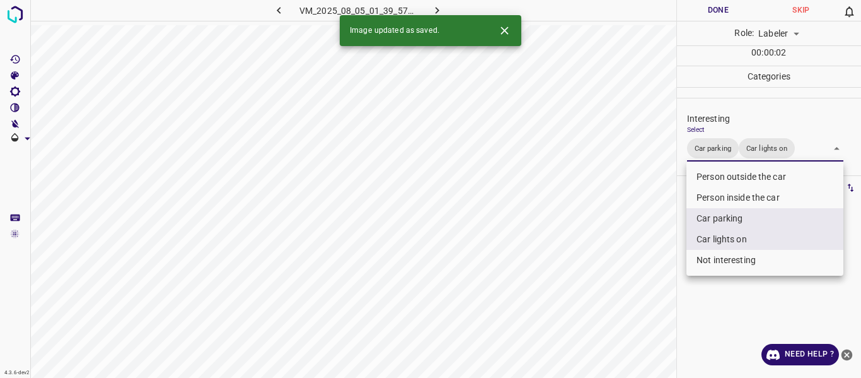
click at [636, 268] on div at bounding box center [430, 189] width 861 height 378
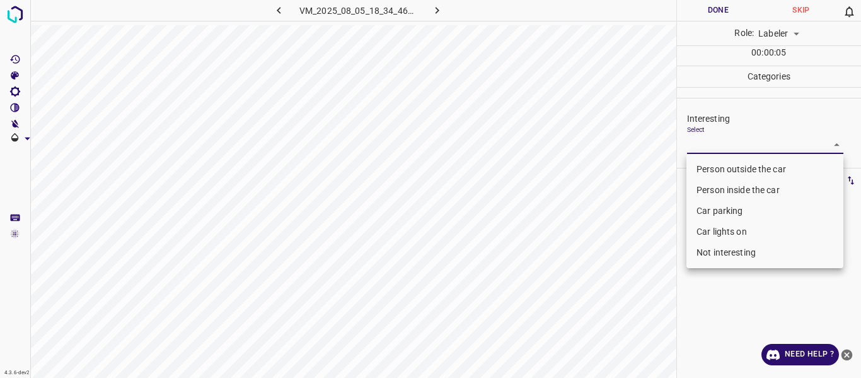
click at [704, 147] on body "4.3.6-dev2 VM_2025_08_05_18_34_46_653_08.gif Done Skip 0 Role: Labeler labeler …" at bounding box center [430, 189] width 861 height 378
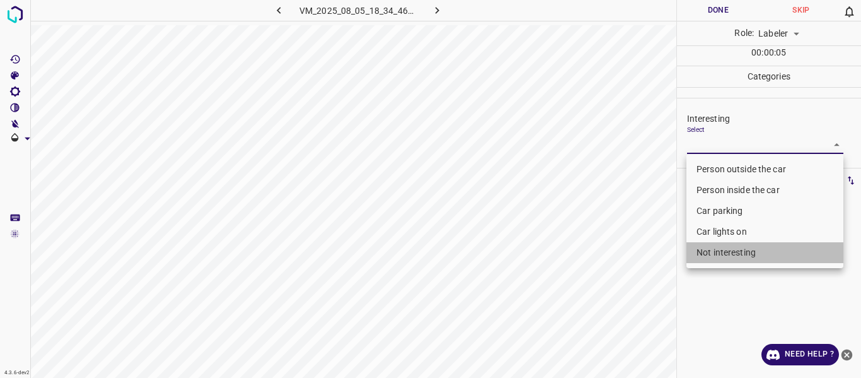
drag, startPoint x: 709, startPoint y: 252, endPoint x: 646, endPoint y: 285, distance: 71.9
click at [709, 250] on li "Not interesting" at bounding box center [765, 252] width 157 height 21
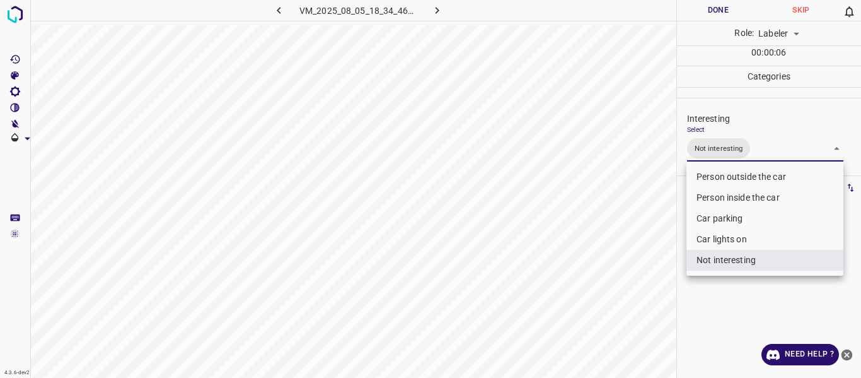
drag, startPoint x: 617, startPoint y: 302, endPoint x: 565, endPoint y: 343, distance: 66.0
click at [612, 310] on div at bounding box center [430, 189] width 861 height 378
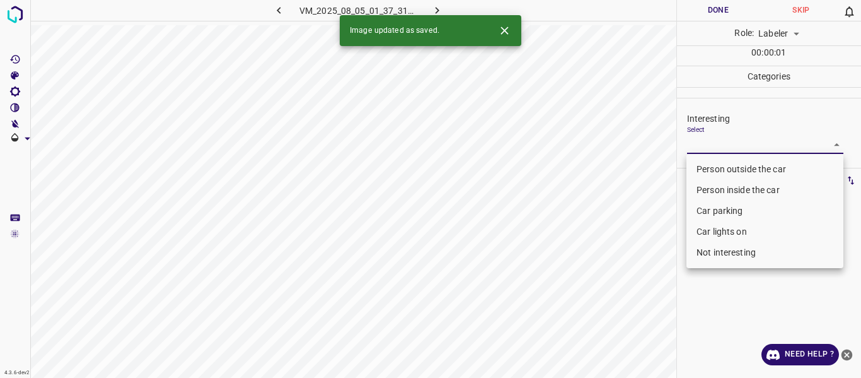
drag, startPoint x: 693, startPoint y: 139, endPoint x: 698, endPoint y: 164, distance: 25.1
click at [694, 139] on body "4.3.6-dev2 VM_2025_08_05_01_37_31_042_02.gif Done Skip 0 Role: Labeler labeler …" at bounding box center [430, 189] width 861 height 378
click at [698, 165] on li "Person outside the car" at bounding box center [765, 169] width 157 height 21
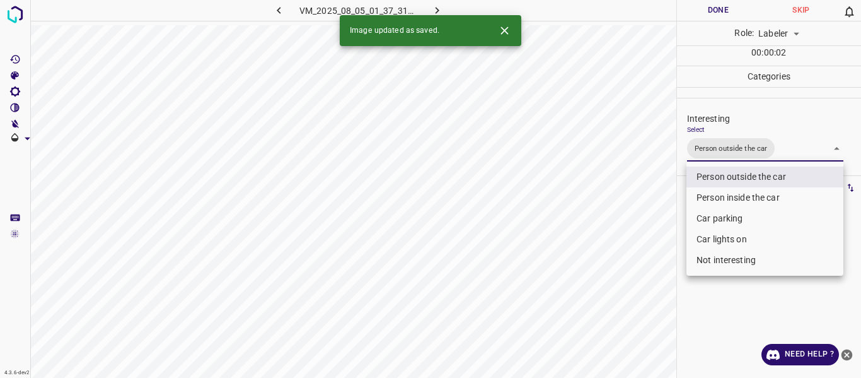
drag, startPoint x: 634, startPoint y: 240, endPoint x: 595, endPoint y: 305, distance: 76.1
click at [627, 254] on div at bounding box center [430, 189] width 861 height 378
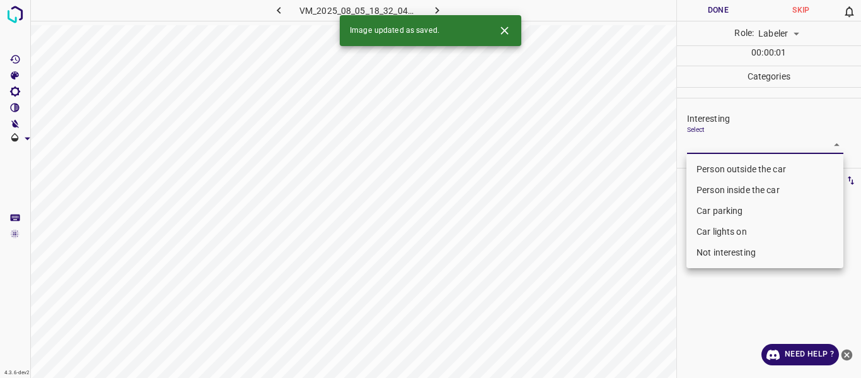
click at [707, 144] on body "4.3.6-dev2 VM_2025_08_05_18_32_04_296_03.gif Done Skip 0 Role: Labeler labeler …" at bounding box center [430, 189] width 861 height 378
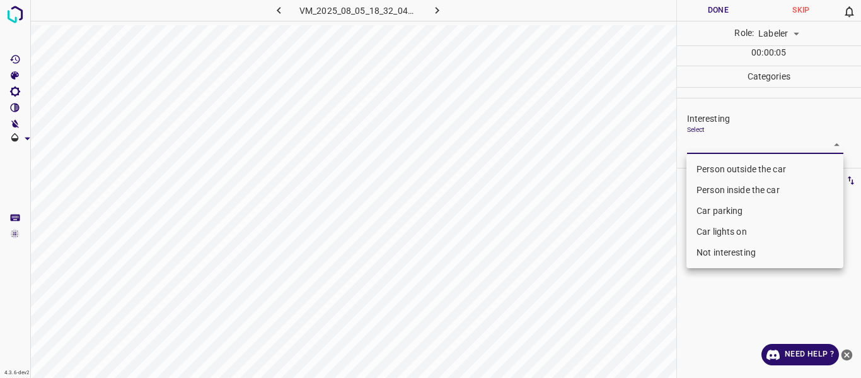
drag, startPoint x: 706, startPoint y: 232, endPoint x: 666, endPoint y: 247, distance: 43.1
click at [706, 232] on li "Car lights on" at bounding box center [765, 231] width 157 height 21
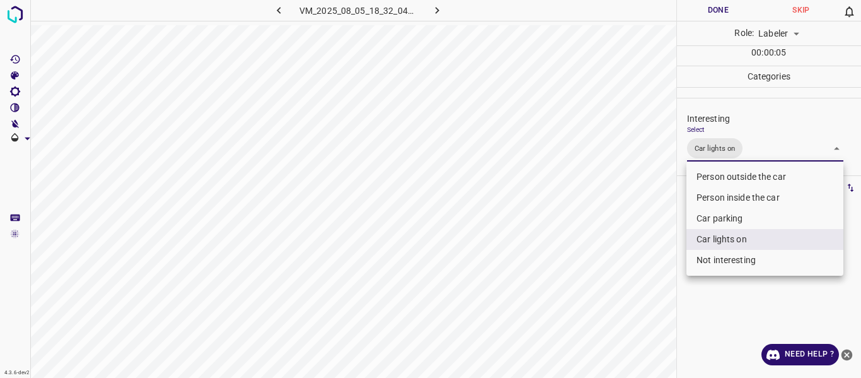
drag, startPoint x: 631, startPoint y: 268, endPoint x: 609, endPoint y: 308, distance: 45.1
click at [627, 276] on div at bounding box center [430, 189] width 861 height 378
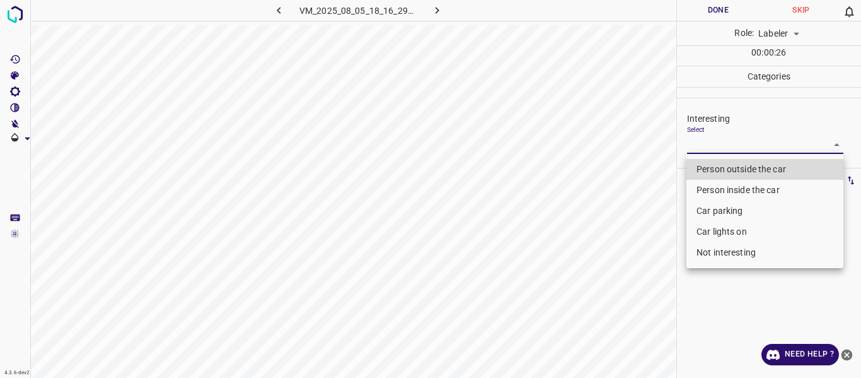
click at [724, 141] on body "4.3.6-dev2 VM_2025_08_05_18_16_29_639_04.gif Done Skip 0 Role: Labeler labeler …" at bounding box center [430, 189] width 861 height 378
click at [719, 163] on li "Person outside the car" at bounding box center [765, 169] width 157 height 21
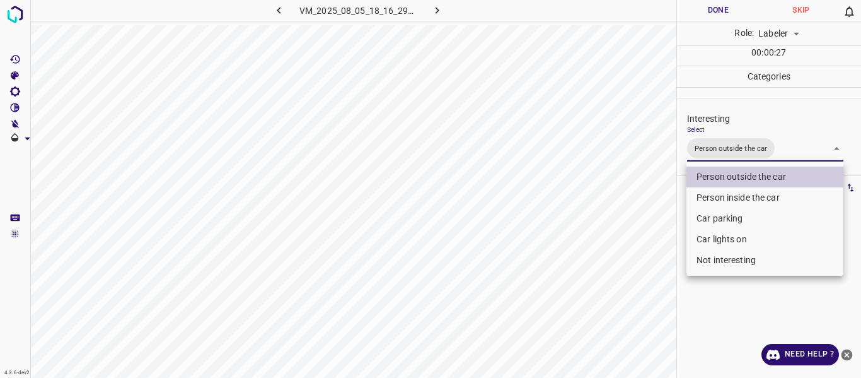
click at [709, 194] on li "Person inside the car" at bounding box center [765, 197] width 157 height 21
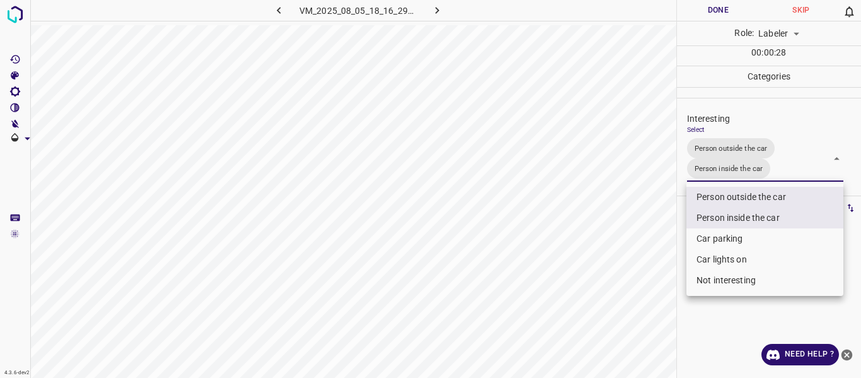
click at [708, 255] on li "Car lights on" at bounding box center [765, 259] width 157 height 21
click at [627, 291] on div at bounding box center [430, 189] width 861 height 378
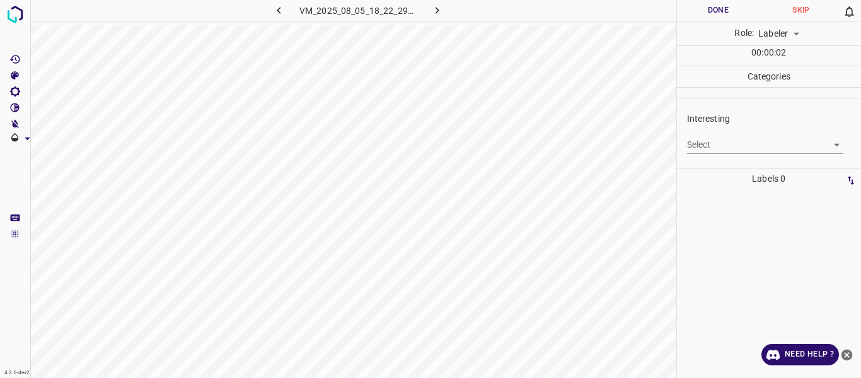
click at [702, 143] on body "4.3.6-dev2 VM_2025_08_05_18_22_29_754_03.gif Done Skip 0 Role: Labeler labeler …" at bounding box center [430, 189] width 861 height 378
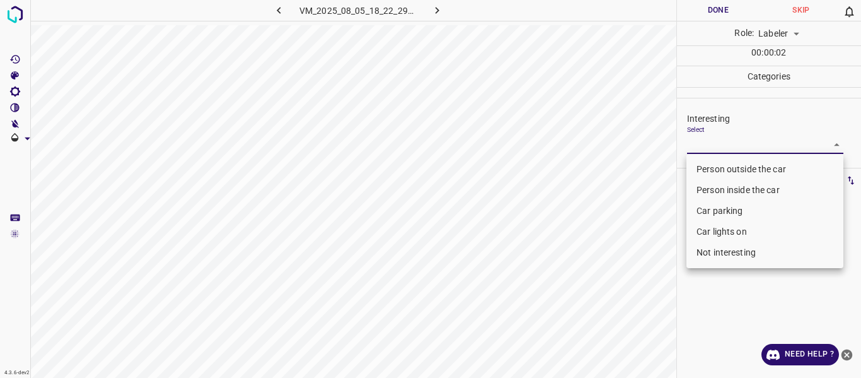
drag, startPoint x: 709, startPoint y: 250, endPoint x: 638, endPoint y: 281, distance: 77.4
click at [705, 253] on li "Not interesting" at bounding box center [765, 252] width 157 height 21
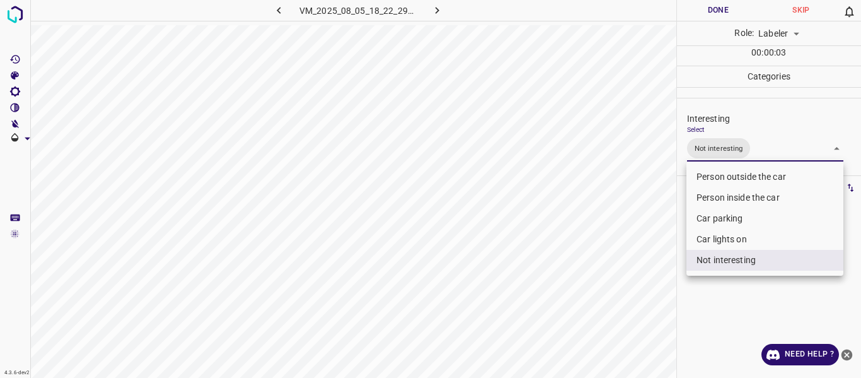
drag, startPoint x: 585, startPoint y: 302, endPoint x: 566, endPoint y: 341, distance: 42.6
click at [584, 305] on div at bounding box center [430, 189] width 861 height 378
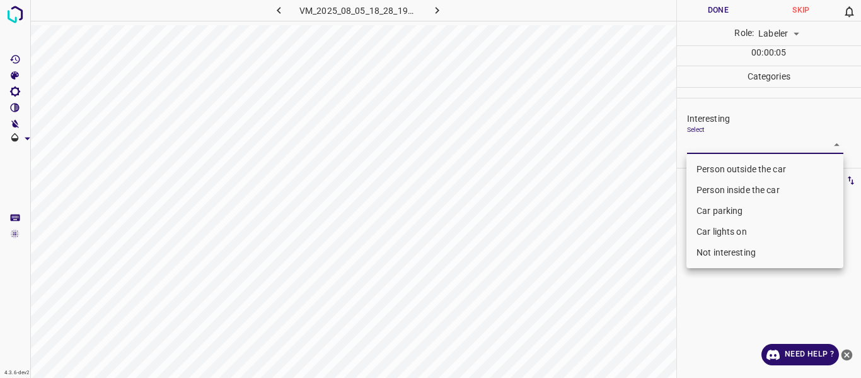
drag, startPoint x: 692, startPoint y: 144, endPoint x: 694, endPoint y: 152, distance: 7.8
click at [694, 152] on body "4.3.6-dev2 VM_2025_08_05_18_28_19_937_01.gif Done Skip 0 Role: Labeler labeler …" at bounding box center [430, 189] width 861 height 378
click at [704, 185] on li "Person inside the car" at bounding box center [765, 190] width 157 height 21
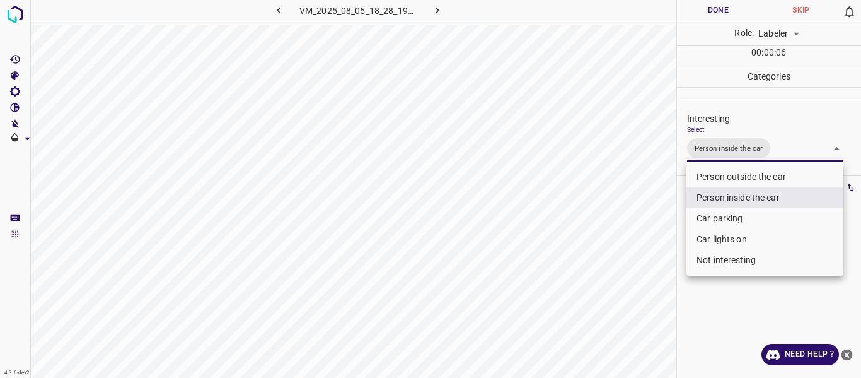
click at [708, 236] on li "Car lights on" at bounding box center [765, 239] width 157 height 21
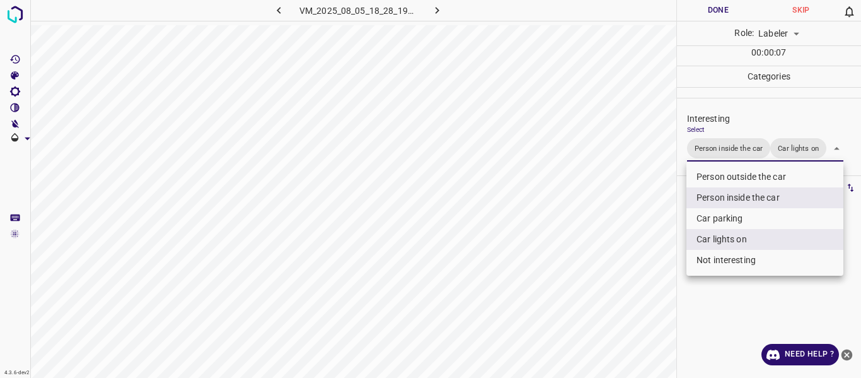
drag, startPoint x: 623, startPoint y: 268, endPoint x: 549, endPoint y: 308, distance: 84.4
click at [601, 281] on div at bounding box center [430, 189] width 861 height 378
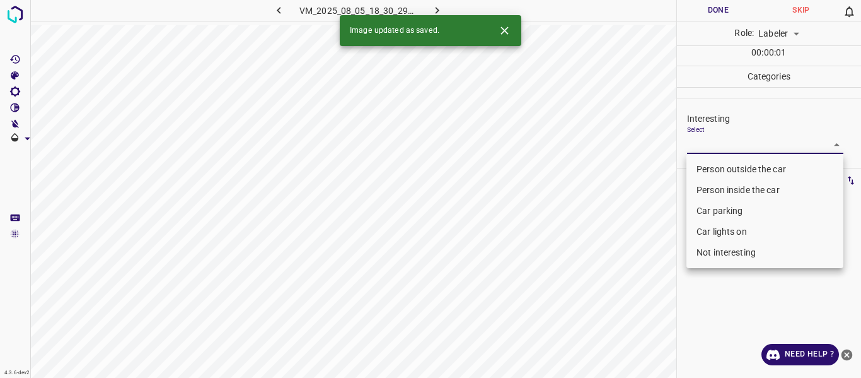
drag, startPoint x: 701, startPoint y: 141, endPoint x: 702, endPoint y: 204, distance: 63.1
click at [701, 141] on body "4.3.6-dev2 VM_2025_08_05_18_30_29_677_04.gif Done Skip 0 Role: Labeler labeler …" at bounding box center [430, 189] width 861 height 378
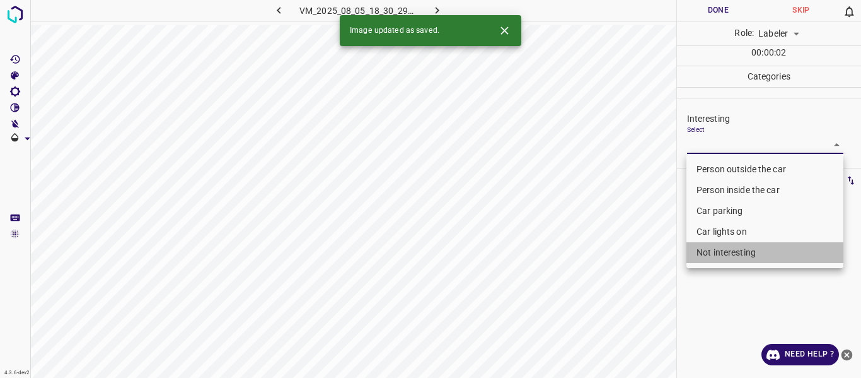
click at [711, 249] on li "Not interesting" at bounding box center [765, 252] width 157 height 21
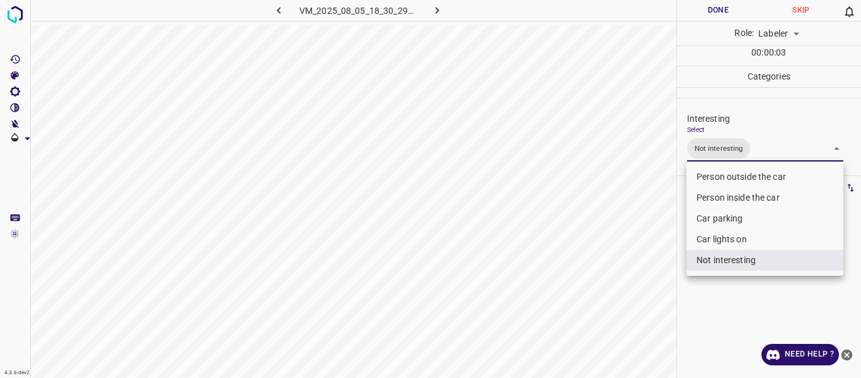
click at [616, 308] on div at bounding box center [430, 189] width 861 height 378
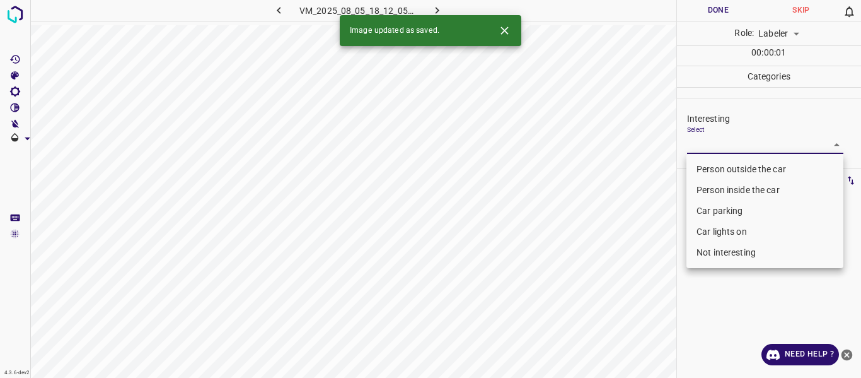
click at [708, 141] on body "4.3.6-dev2 VM_2025_08_05_18_12_05_218_05.gif Done Skip 0 Role: Labeler labeler …" at bounding box center [430, 189] width 861 height 378
drag, startPoint x: 705, startPoint y: 169, endPoint x: 640, endPoint y: 263, distance: 114.2
click at [703, 177] on li "Person outside the car" at bounding box center [765, 169] width 157 height 21
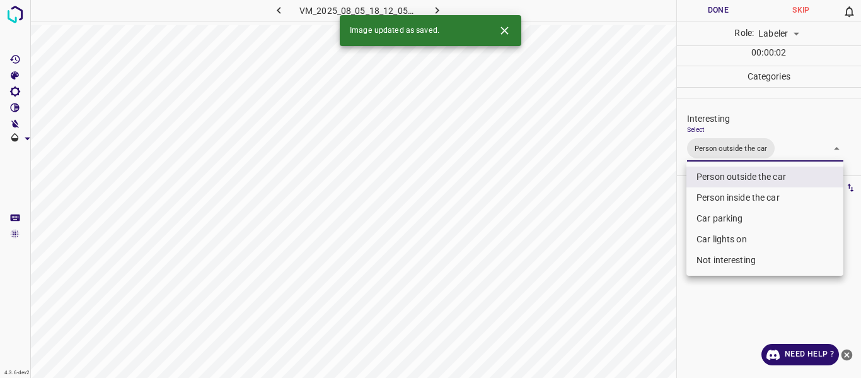
drag, startPoint x: 633, startPoint y: 275, endPoint x: 623, endPoint y: 311, distance: 37.3
click at [630, 293] on div at bounding box center [430, 189] width 861 height 378
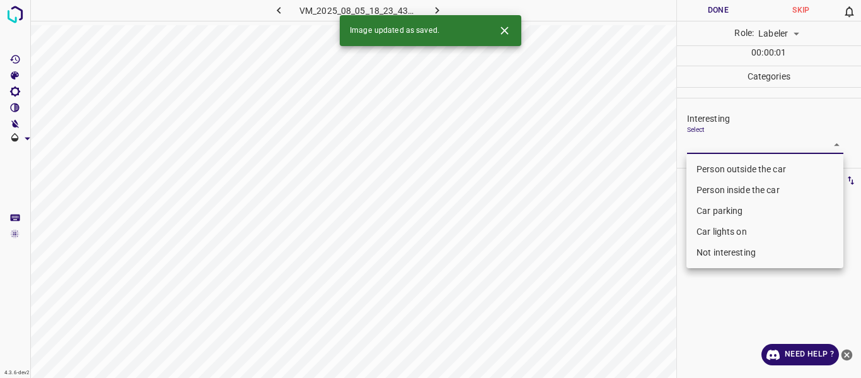
drag, startPoint x: 711, startPoint y: 143, endPoint x: 711, endPoint y: 170, distance: 27.1
click at [711, 158] on body "4.3.6-dev2 VM_2025_08_05_18_23_43_305_05.gif Done Skip 0 Role: Labeler labeler …" at bounding box center [430, 189] width 861 height 378
drag, startPoint x: 712, startPoint y: 165, endPoint x: 669, endPoint y: 218, distance: 68.2
click at [703, 181] on ul "Person outside the car Person inside the car Car parking Car lights on Not inte…" at bounding box center [765, 211] width 157 height 114
drag, startPoint x: 643, startPoint y: 253, endPoint x: 634, endPoint y: 280, distance: 28.7
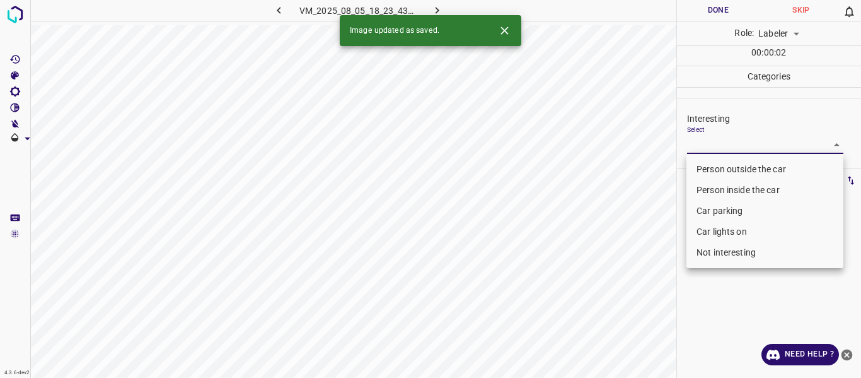
click at [642, 260] on div at bounding box center [430, 189] width 861 height 378
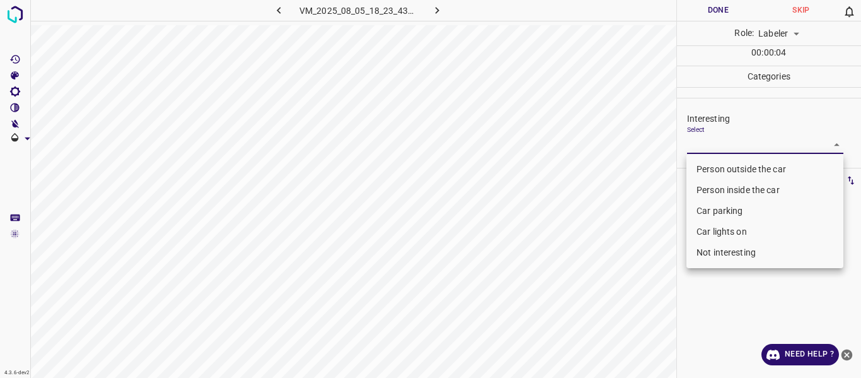
drag, startPoint x: 726, startPoint y: 143, endPoint x: 726, endPoint y: 164, distance: 20.8
click at [726, 155] on body "4.3.6-dev2 VM_2025_08_05_18_23_43_305_05.gif Done Skip 0 Role: Labeler labeler …" at bounding box center [430, 189] width 861 height 378
drag, startPoint x: 726, startPoint y: 164, endPoint x: 718, endPoint y: 174, distance: 13.0
click at [726, 163] on li "Person outside the car" at bounding box center [765, 169] width 157 height 21
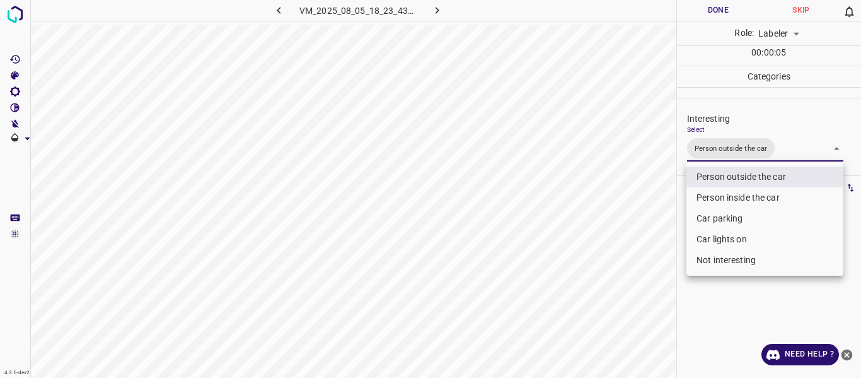
click at [612, 291] on div at bounding box center [430, 189] width 861 height 378
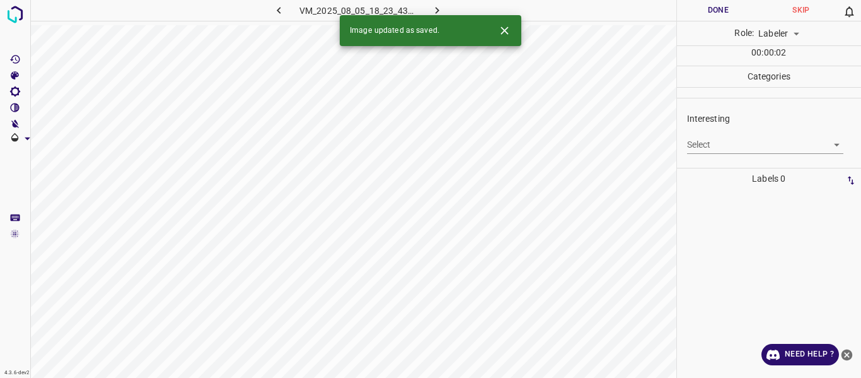
click at [710, 147] on body "4.3.6-dev2 VM_2025_08_05_18_23_43_305_07.gif Done Skip 0 Role: Labeler labeler …" at bounding box center [430, 189] width 861 height 378
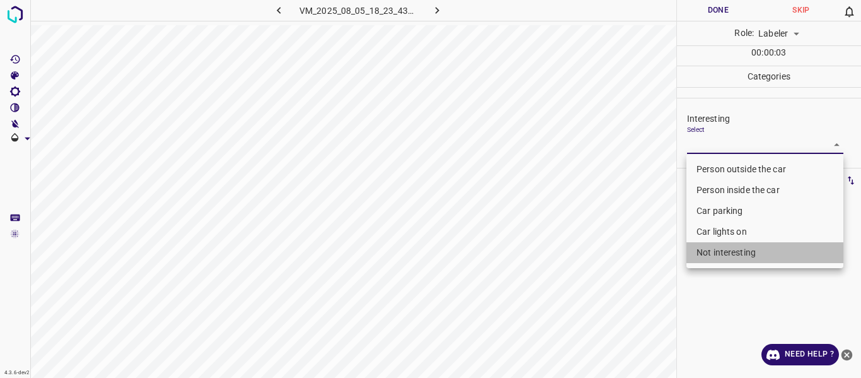
drag, startPoint x: 703, startPoint y: 251, endPoint x: 627, endPoint y: 268, distance: 77.6
click at [702, 250] on li "Not interesting" at bounding box center [765, 252] width 157 height 21
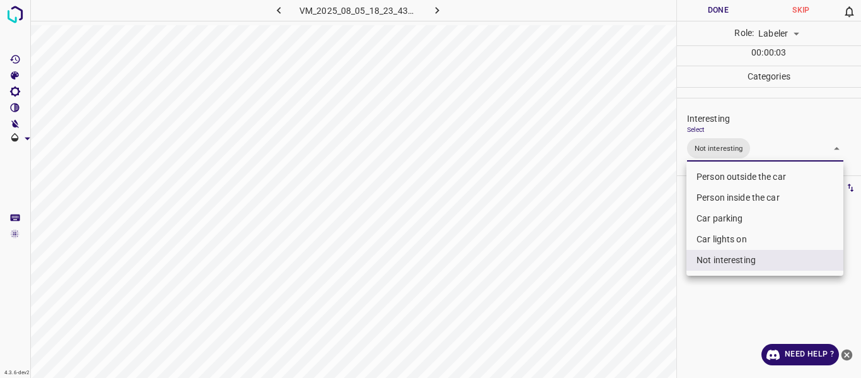
drag, startPoint x: 590, startPoint y: 281, endPoint x: 580, endPoint y: 315, distance: 35.1
click at [590, 283] on div at bounding box center [430, 189] width 861 height 378
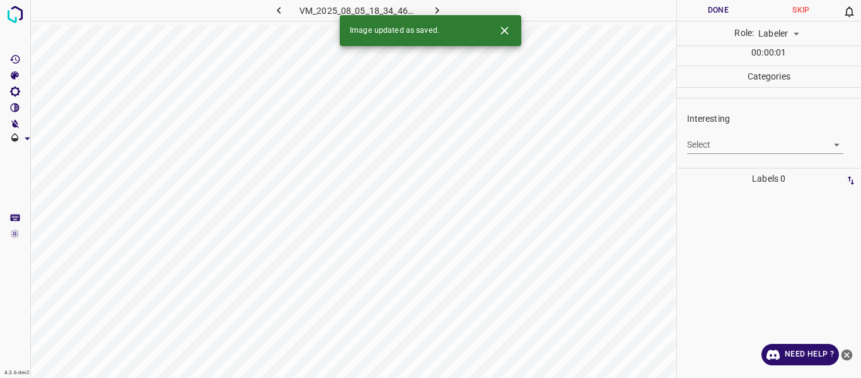
click at [716, 144] on body "4.3.6-dev2 VM_2025_08_05_18_34_46_653_07.gif Done Skip 0 Role: Labeler labeler …" at bounding box center [430, 189] width 861 height 378
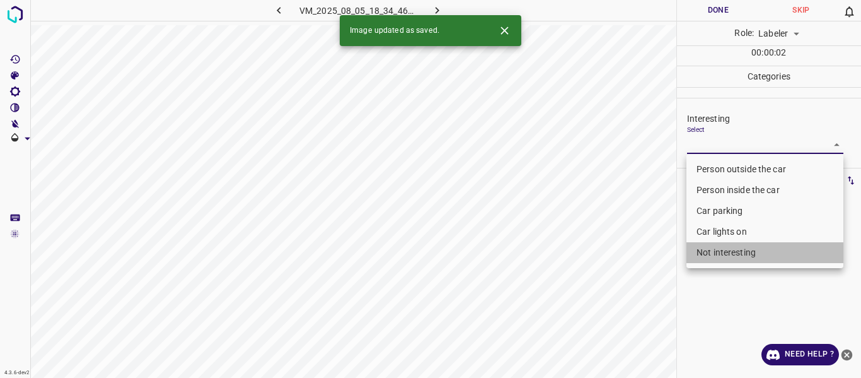
drag, startPoint x: 706, startPoint y: 252, endPoint x: 688, endPoint y: 264, distance: 21.5
click at [705, 253] on li "Not interesting" at bounding box center [765, 252] width 157 height 21
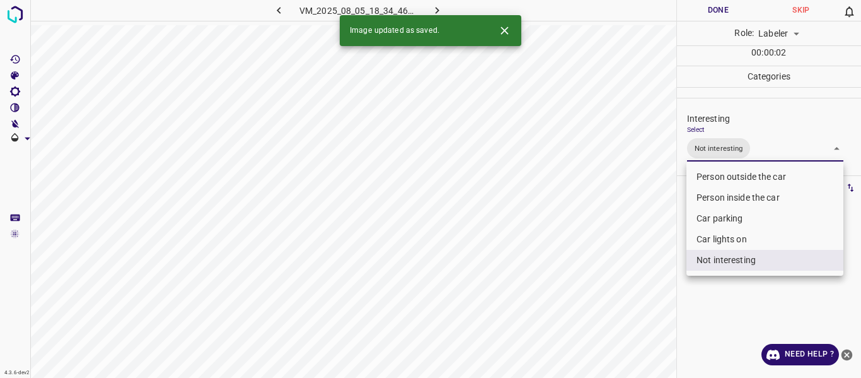
drag, startPoint x: 607, startPoint y: 305, endPoint x: 607, endPoint y: 316, distance: 10.7
click at [607, 307] on div at bounding box center [430, 189] width 861 height 378
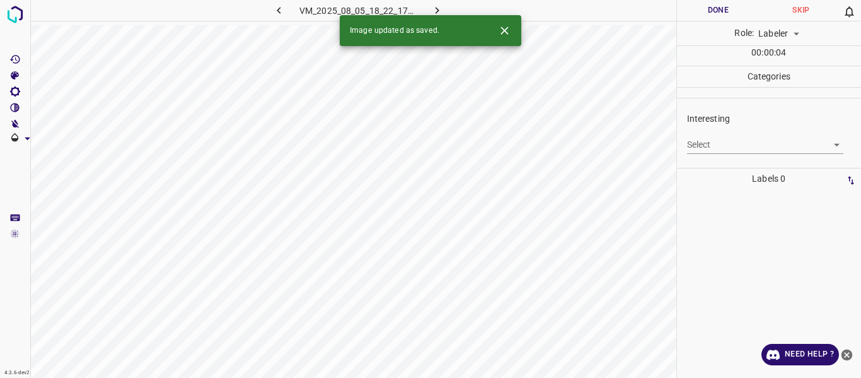
click at [727, 146] on body "4.3.6-dev2 VM_2025_08_05_18_22_17_836_10.gif Done Skip 0 Role: Labeler labeler …" at bounding box center [430, 189] width 861 height 378
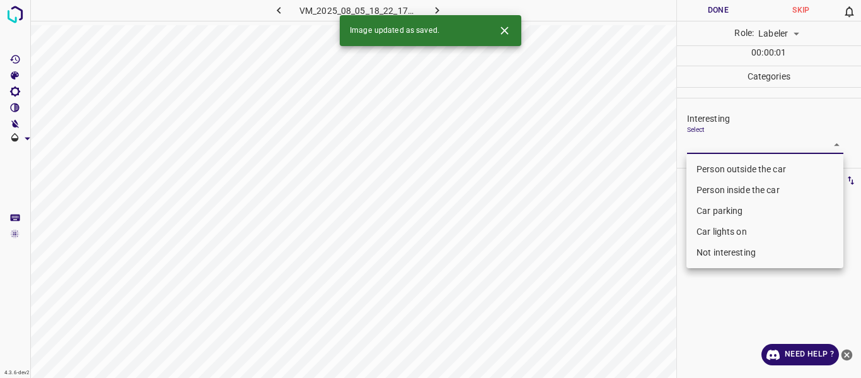
drag, startPoint x: 714, startPoint y: 246, endPoint x: 668, endPoint y: 264, distance: 49.3
click at [710, 247] on li "Not interesting" at bounding box center [765, 252] width 157 height 21
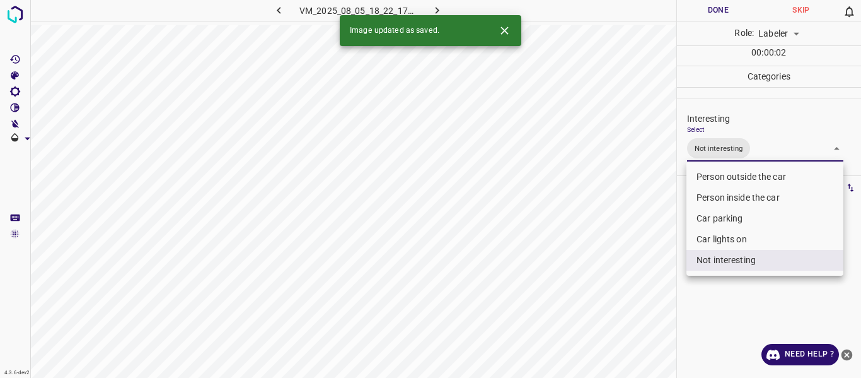
drag, startPoint x: 631, startPoint y: 280, endPoint x: 573, endPoint y: 334, distance: 79.9
click at [629, 284] on div at bounding box center [430, 189] width 861 height 378
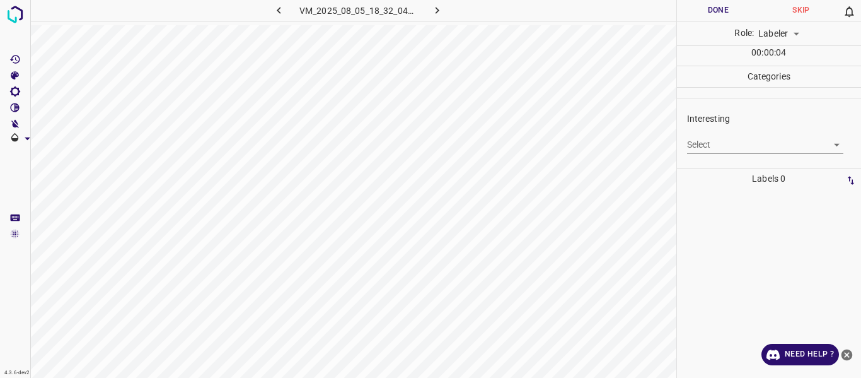
click at [694, 148] on body "4.3.6-dev2 VM_2025_08_05_18_32_04_296_02.gif Done Skip 0 Role: Labeler labeler …" at bounding box center [430, 189] width 861 height 378
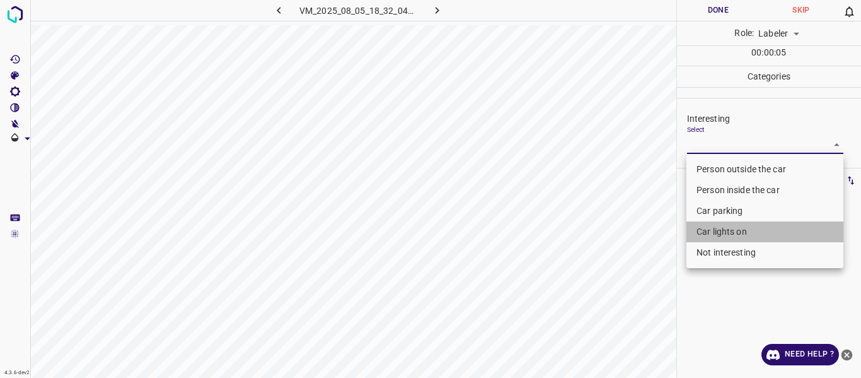
drag, startPoint x: 705, startPoint y: 228, endPoint x: 690, endPoint y: 250, distance: 27.3
click at [703, 233] on li "Car lights on" at bounding box center [765, 231] width 157 height 21
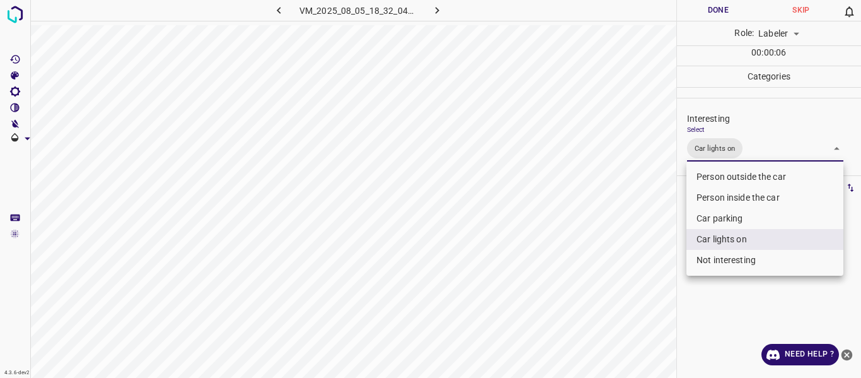
drag, startPoint x: 615, startPoint y: 308, endPoint x: 617, endPoint y: 316, distance: 7.8
click at [616, 315] on div at bounding box center [430, 189] width 861 height 378
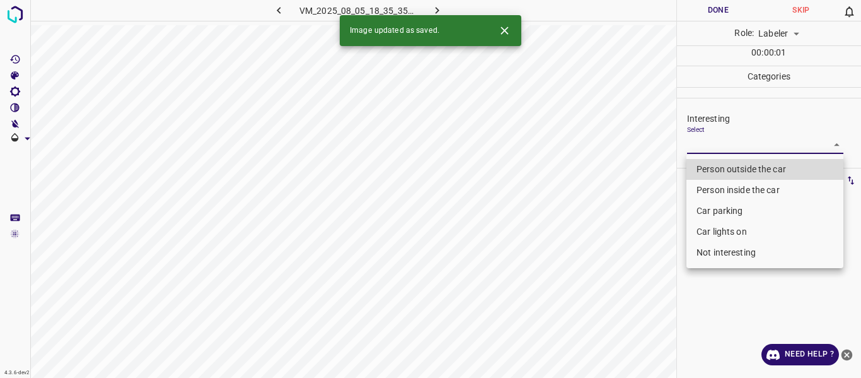
drag, startPoint x: 732, startPoint y: 138, endPoint x: 728, endPoint y: 201, distance: 63.1
click at [730, 140] on body "4.3.6-dev2 VM_2025_08_05_18_35_35_318_08.gif Done Skip 0 Role: Labeler labeler …" at bounding box center [430, 189] width 861 height 378
click at [723, 252] on li "Not interesting" at bounding box center [765, 252] width 157 height 21
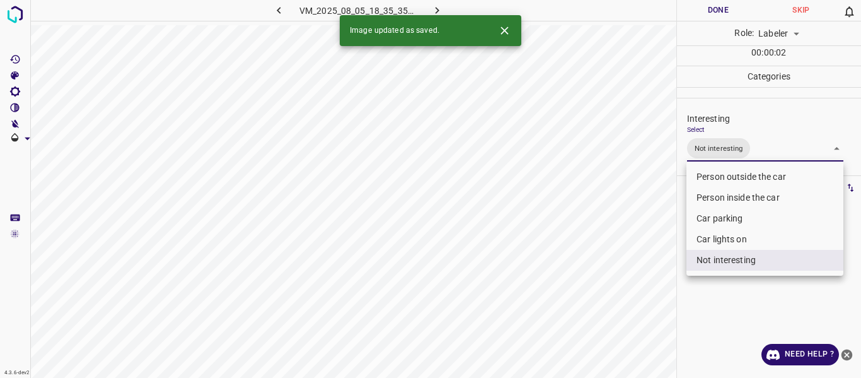
drag, startPoint x: 567, startPoint y: 312, endPoint x: 571, endPoint y: 338, distance: 26.2
click at [568, 318] on div at bounding box center [430, 189] width 861 height 378
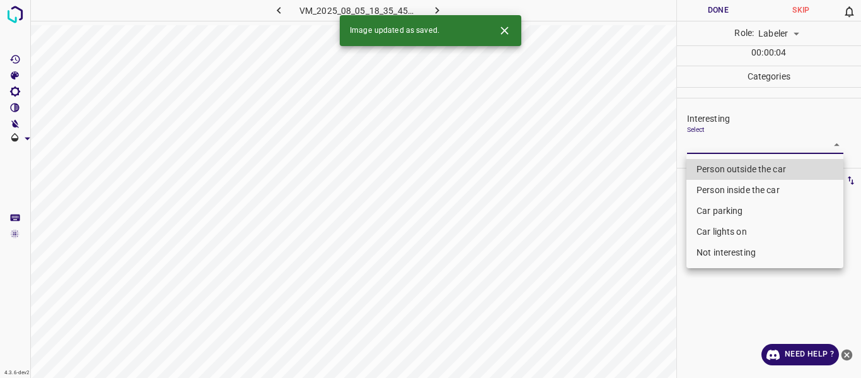
click at [705, 140] on body "4.3.6-dev2 VM_2025_08_05_18_35_45_981_01.gif Done Skip 0 Role: Labeler labeler …" at bounding box center [430, 189] width 861 height 378
drag, startPoint x: 709, startPoint y: 161, endPoint x: 655, endPoint y: 235, distance: 92.1
click at [707, 165] on li "Person outside the car" at bounding box center [765, 169] width 157 height 21
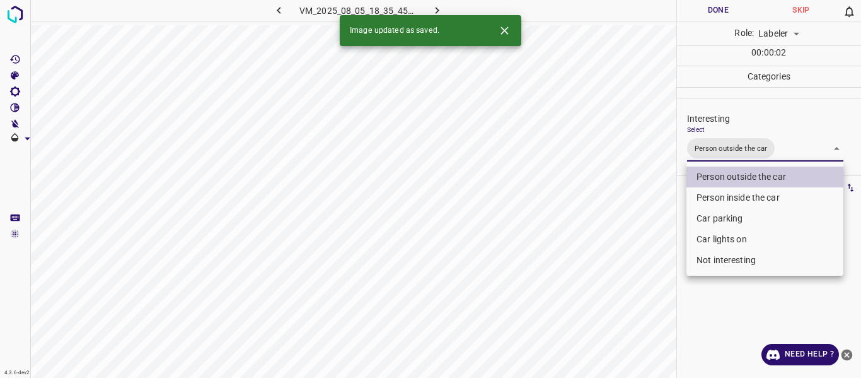
click at [604, 305] on div at bounding box center [430, 189] width 861 height 378
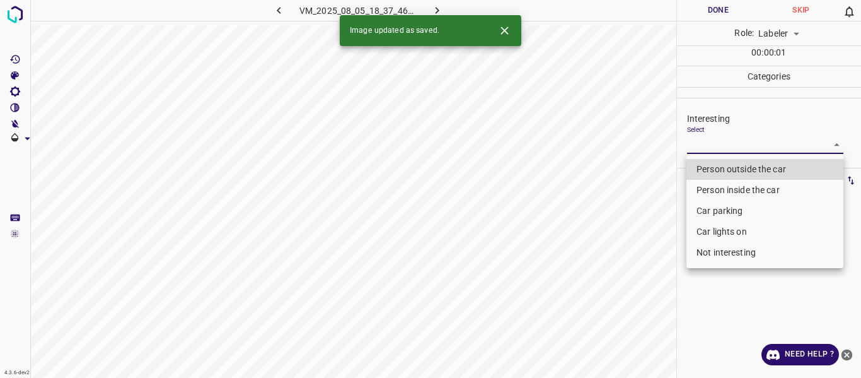
click at [728, 141] on body "4.3.6-dev2 VM_2025_08_05_18_37_46_217_05.gif Done Skip 0 Role: Labeler labeler …" at bounding box center [430, 189] width 861 height 378
drag, startPoint x: 716, startPoint y: 168, endPoint x: 679, endPoint y: 219, distance: 63.7
click at [713, 172] on li "Person outside the car" at bounding box center [765, 169] width 157 height 21
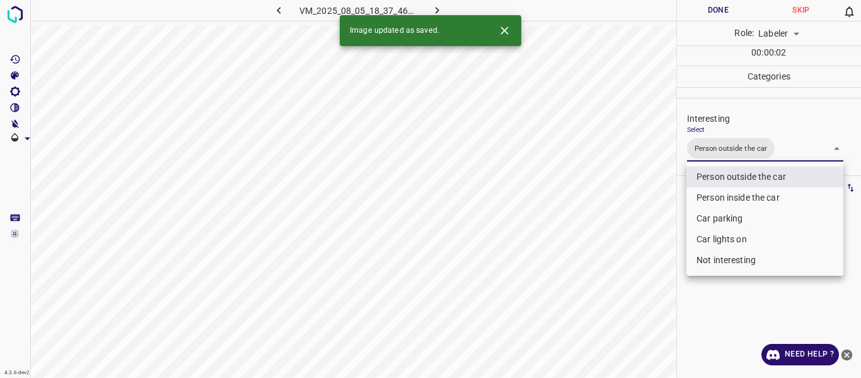
drag, startPoint x: 615, startPoint y: 271, endPoint x: 612, endPoint y: 312, distance: 41.1
click at [615, 281] on div at bounding box center [430, 189] width 861 height 378
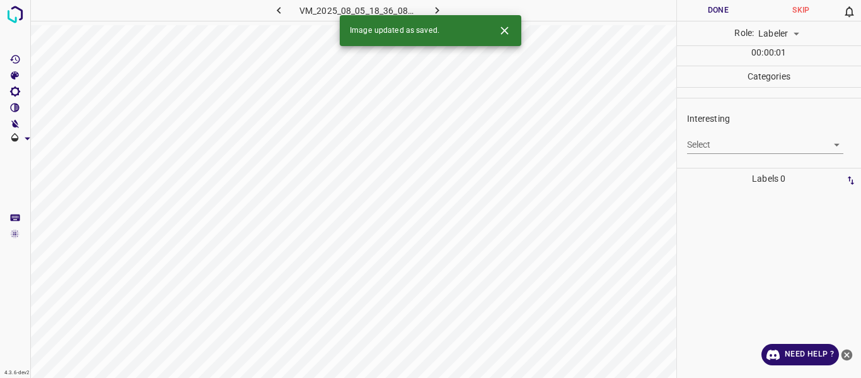
click at [718, 137] on body "4.3.6-dev2 VM_2025_08_05_18_36_08_146_08.gif Done Skip 0 Role: Labeler labeler …" at bounding box center [430, 189] width 861 height 378
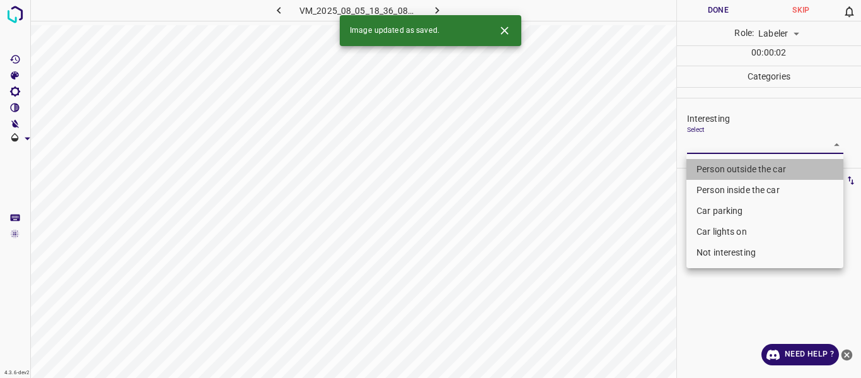
drag, startPoint x: 713, startPoint y: 167, endPoint x: 628, endPoint y: 298, distance: 156.0
click at [708, 181] on ul "Person outside the car Person inside the car Car parking Car lights on Not inte…" at bounding box center [765, 211] width 157 height 114
drag, startPoint x: 630, startPoint y: 304, endPoint x: 629, endPoint y: 330, distance: 25.9
click at [630, 325] on div at bounding box center [430, 189] width 861 height 378
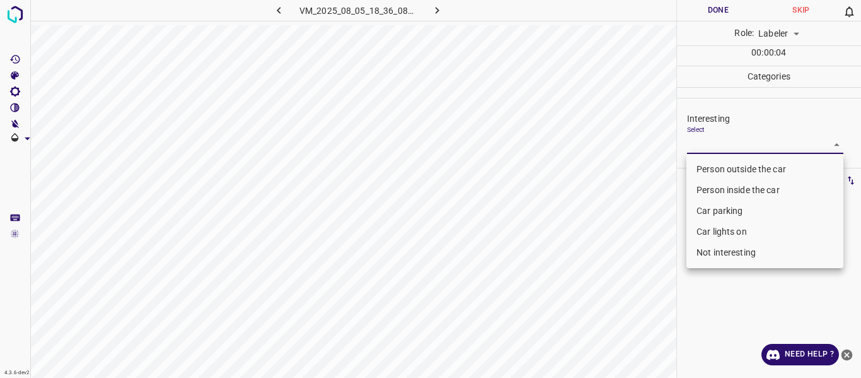
drag, startPoint x: 725, startPoint y: 149, endPoint x: 724, endPoint y: 168, distance: 18.9
click at [725, 149] on body "4.3.6-dev2 VM_2025_08_05_18_36_08_146_08.gif Done Skip 0 Role: Labeler labeler …" at bounding box center [430, 189] width 861 height 378
drag, startPoint x: 723, startPoint y: 168, endPoint x: 622, endPoint y: 255, distance: 133.2
click at [722, 169] on li "Person outside the car" at bounding box center [765, 169] width 157 height 21
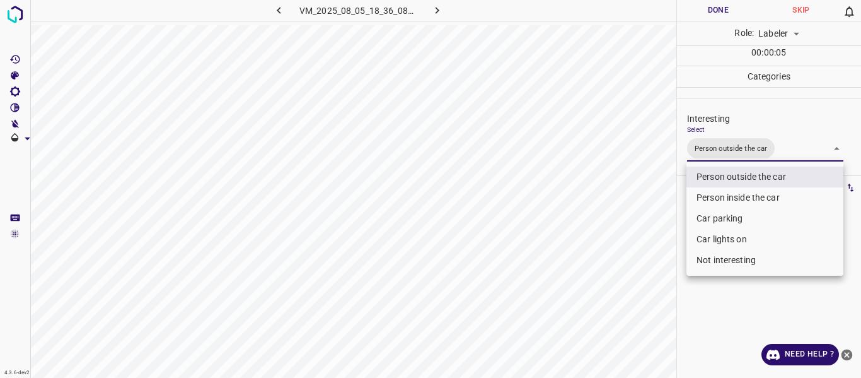
drag, startPoint x: 603, startPoint y: 285, endPoint x: 605, endPoint y: 296, distance: 11.6
click at [605, 294] on div at bounding box center [430, 189] width 861 height 378
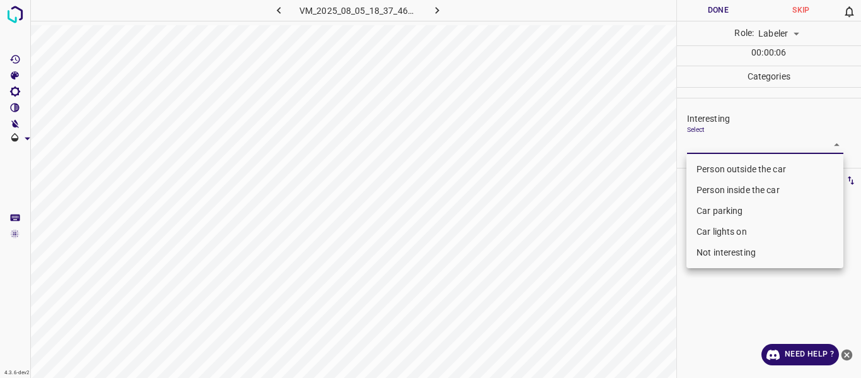
click at [703, 141] on body "4.3.6-dev2 VM_2025_08_05_18_37_46_217_07.gif Done Skip 0 Role: Labeler labeler …" at bounding box center [430, 189] width 861 height 378
drag, startPoint x: 706, startPoint y: 166, endPoint x: 699, endPoint y: 182, distance: 17.6
click at [706, 163] on li "Person outside the car" at bounding box center [765, 169] width 157 height 21
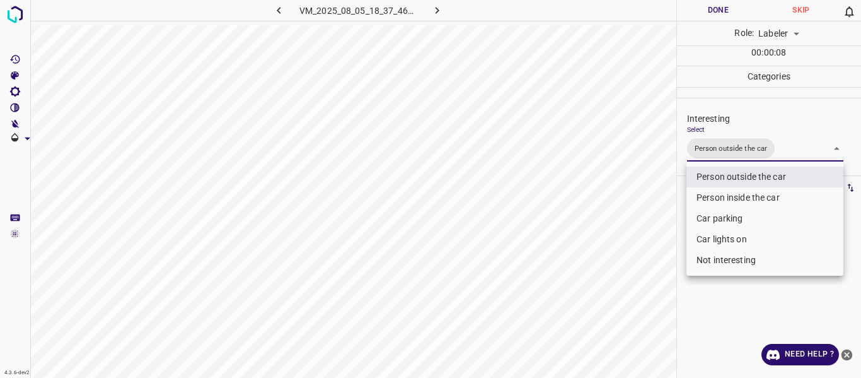
drag, startPoint x: 640, startPoint y: 279, endPoint x: 635, endPoint y: 299, distance: 20.2
click at [637, 293] on div at bounding box center [430, 189] width 861 height 378
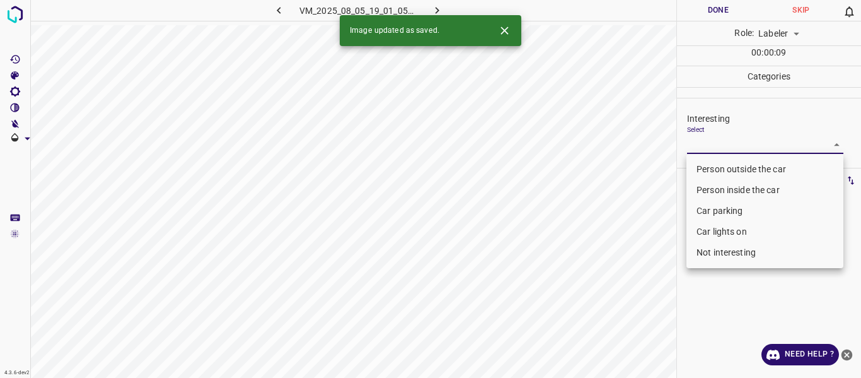
click at [709, 143] on body "4.3.6-dev2 VM_2025_08_05_19_01_05_799_05.gif Done Skip 0 Role: Labeler labeler …" at bounding box center [430, 189] width 861 height 378
click at [738, 229] on li "Car lights on" at bounding box center [765, 231] width 157 height 21
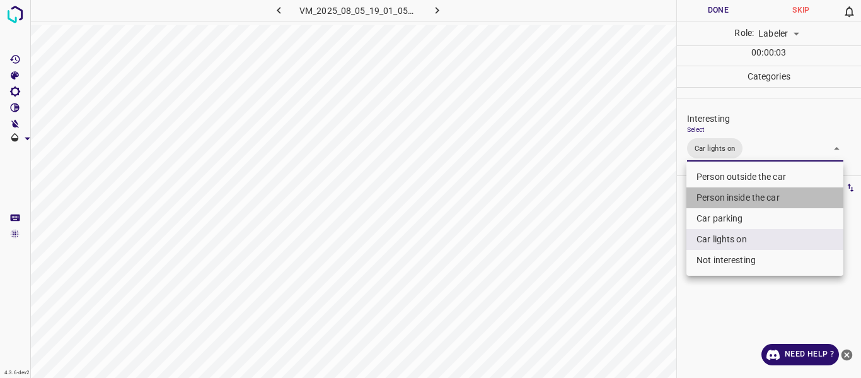
drag, startPoint x: 715, startPoint y: 194, endPoint x: 715, endPoint y: 213, distance: 19.6
click at [715, 199] on li "Person inside the car" at bounding box center [765, 197] width 157 height 21
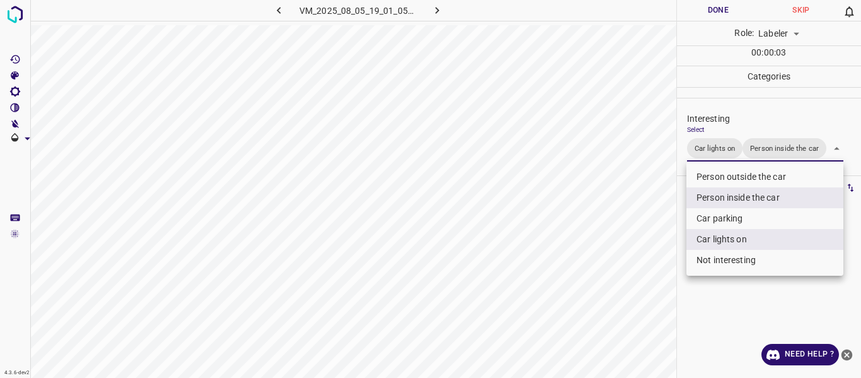
drag, startPoint x: 658, startPoint y: 314, endPoint x: 653, endPoint y: 336, distance: 22.6
click at [657, 320] on div at bounding box center [430, 189] width 861 height 378
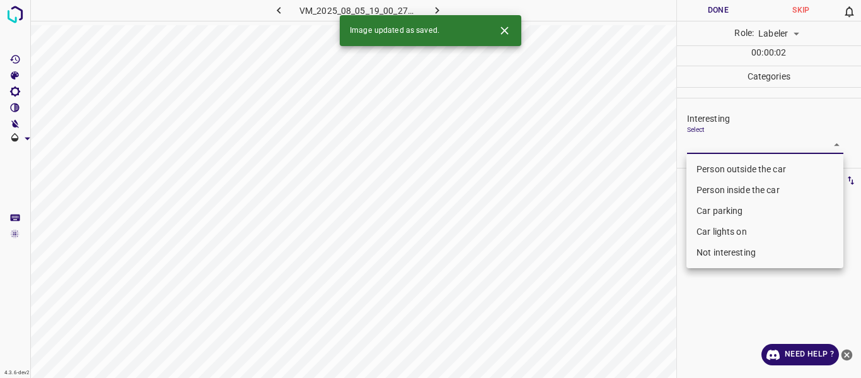
click at [709, 138] on body "4.3.6-dev2 VM_2025_08_05_19_00_27_484_01.gif Done Skip 0 Role: Labeler labeler …" at bounding box center [430, 189] width 861 height 378
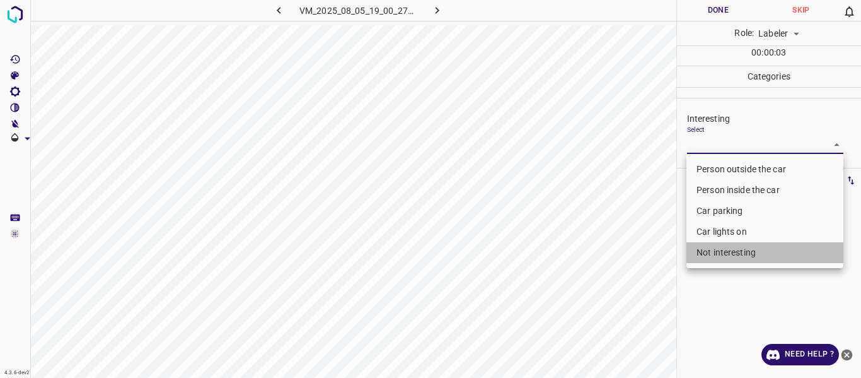
drag, startPoint x: 749, startPoint y: 249, endPoint x: 652, endPoint y: 301, distance: 110.0
click at [747, 249] on li "Not interesting" at bounding box center [765, 252] width 157 height 21
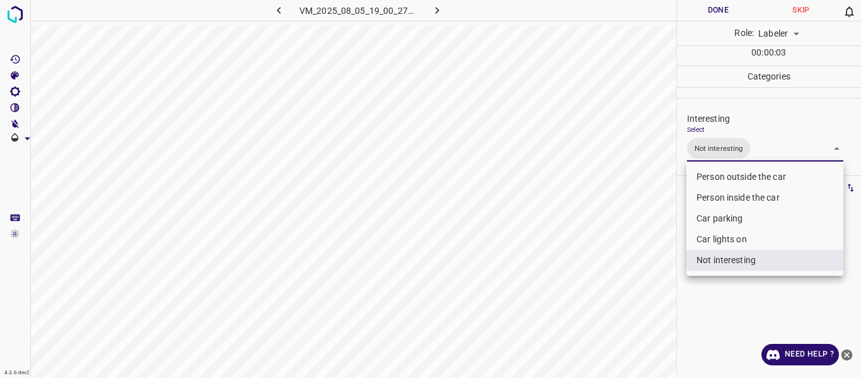
click at [638, 306] on div at bounding box center [430, 189] width 861 height 378
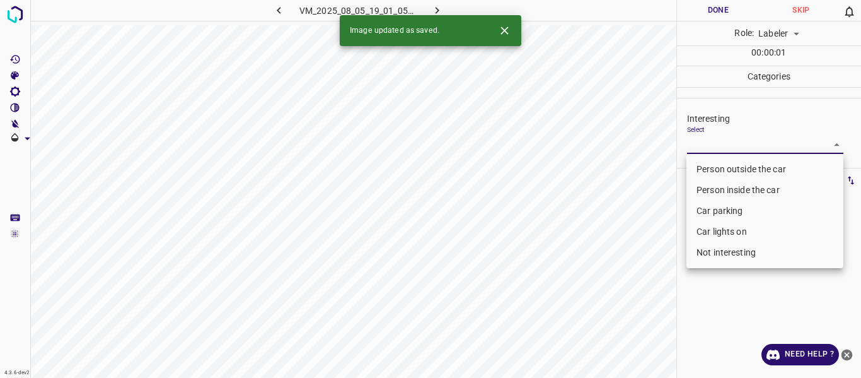
click at [720, 144] on body "4.3.6-dev2 VM_2025_08_05_19_01_05_799_02.gif Done Skip 0 Role: Labeler labeler …" at bounding box center [430, 189] width 861 height 378
click at [729, 189] on li "Person inside the car" at bounding box center [765, 190] width 157 height 21
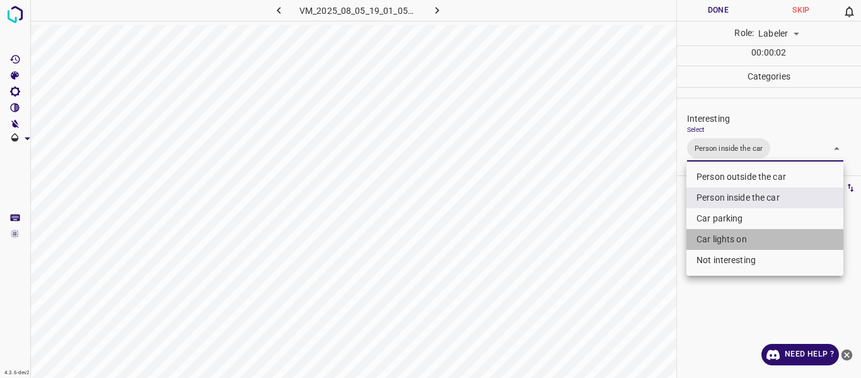
drag, startPoint x: 737, startPoint y: 233, endPoint x: 711, endPoint y: 274, distance: 48.5
click at [735, 233] on li "Car lights on" at bounding box center [765, 239] width 157 height 21
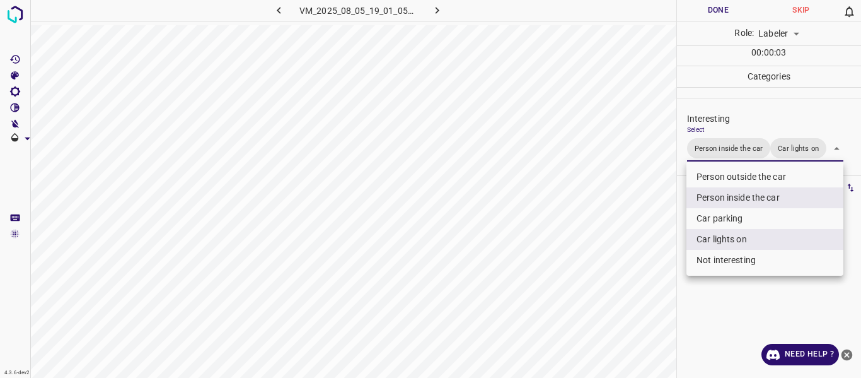
click at [679, 322] on div at bounding box center [430, 189] width 861 height 378
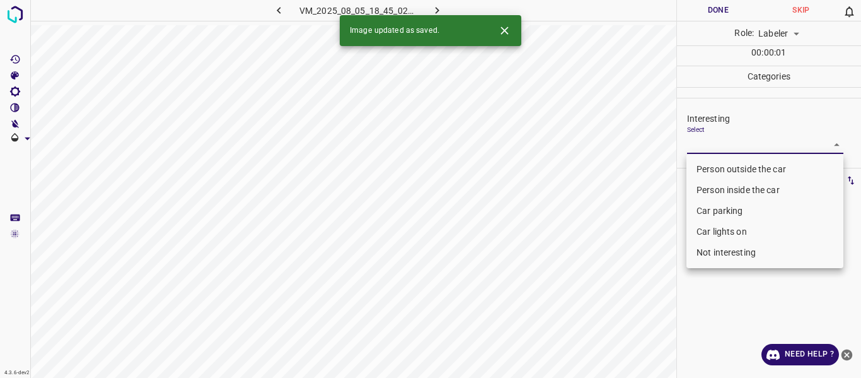
drag, startPoint x: 723, startPoint y: 141, endPoint x: 719, endPoint y: 164, distance: 23.1
click at [723, 141] on body "4.3.6-dev2 VM_2025_08_05_18_45_02_012_04.gif Done Skip 0 Role: Labeler labeler …" at bounding box center [430, 189] width 861 height 378
drag, startPoint x: 719, startPoint y: 164, endPoint x: 683, endPoint y: 230, distance: 74.8
click at [719, 165] on li "Person outside the car" at bounding box center [765, 169] width 157 height 21
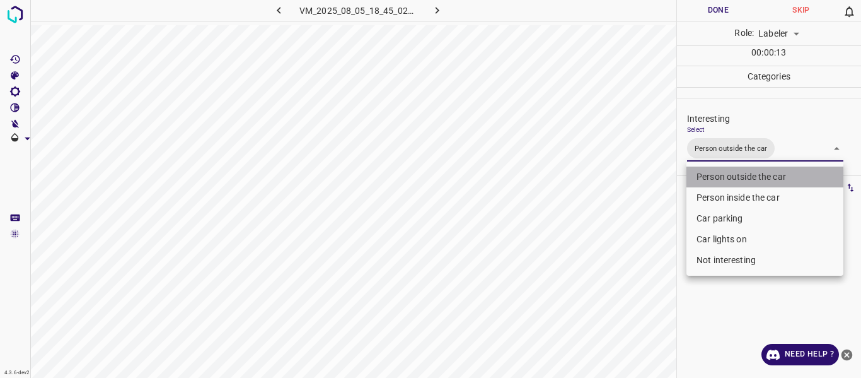
click at [734, 173] on li "Person outside the car" at bounding box center [765, 176] width 157 height 21
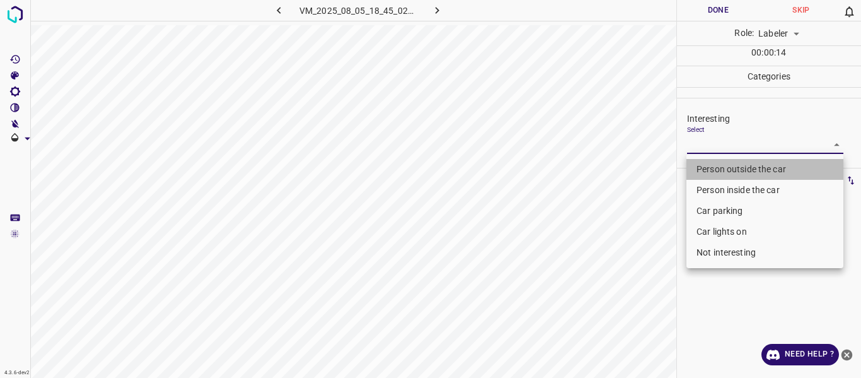
drag, startPoint x: 712, startPoint y: 163, endPoint x: 705, endPoint y: 191, distance: 29.2
click at [711, 163] on li "Person outside the car" at bounding box center [765, 169] width 157 height 21
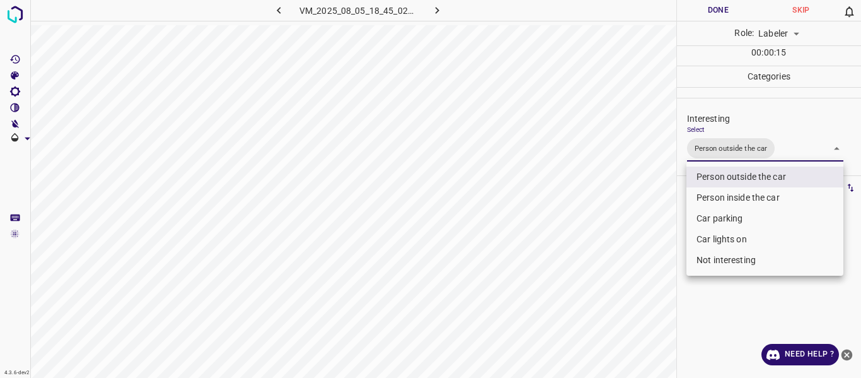
click at [659, 250] on div at bounding box center [430, 189] width 861 height 378
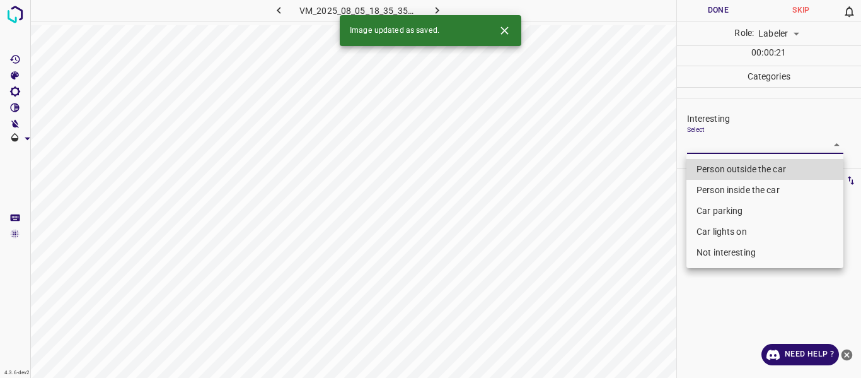
click at [752, 146] on body "4.3.6-dev2 VM_2025_08_05_18_35_35_318_00.gif Done Skip 0 Role: Labeler labeler …" at bounding box center [430, 189] width 861 height 378
drag, startPoint x: 745, startPoint y: 165, endPoint x: 733, endPoint y: 181, distance: 20.2
click at [744, 165] on li "Person outside the car" at bounding box center [765, 169] width 157 height 21
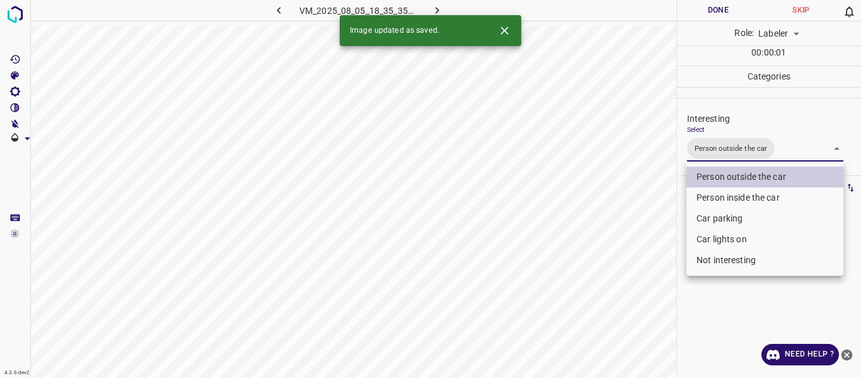
click at [619, 278] on div at bounding box center [430, 189] width 861 height 378
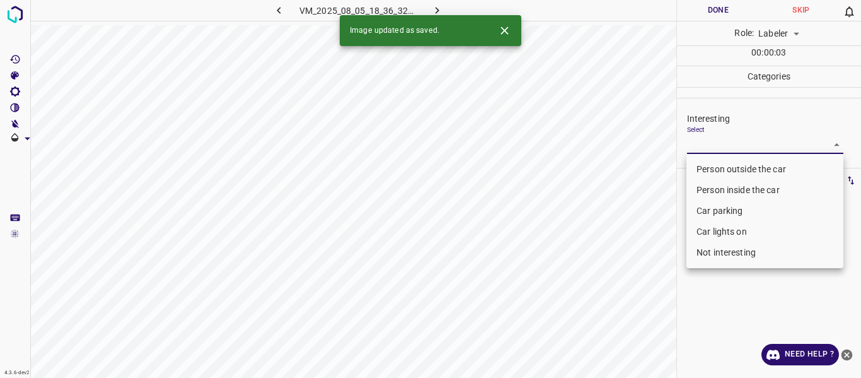
drag, startPoint x: 699, startPoint y: 144, endPoint x: 721, endPoint y: 188, distance: 48.8
click at [701, 146] on body "4.3.6-dev2 VM_2025_08_05_18_36_32_556_00.gif Done Skip 0 Role: Labeler labeler …" at bounding box center [430, 189] width 861 height 378
drag, startPoint x: 726, startPoint y: 204, endPoint x: 664, endPoint y: 254, distance: 79.4
click at [723, 206] on li "Car parking" at bounding box center [765, 211] width 157 height 21
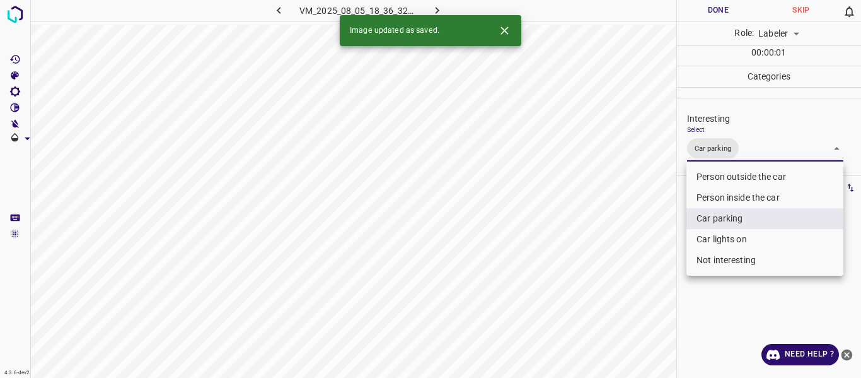
drag, startPoint x: 619, startPoint y: 279, endPoint x: 607, endPoint y: 307, distance: 30.2
click at [617, 286] on div at bounding box center [430, 189] width 861 height 378
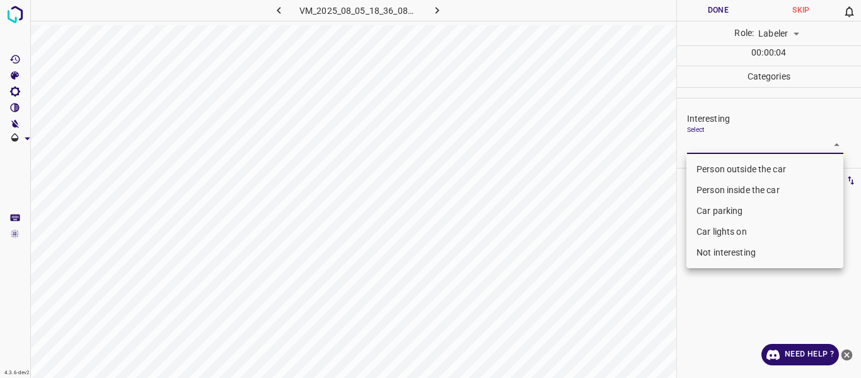
click at [696, 146] on body "4.3.6-dev2 VM_2025_08_05_18_36_08_146_01.gif Done Skip 0 Role: Labeler labeler …" at bounding box center [430, 189] width 861 height 378
click at [704, 163] on li "Person outside the car" at bounding box center [765, 169] width 157 height 21
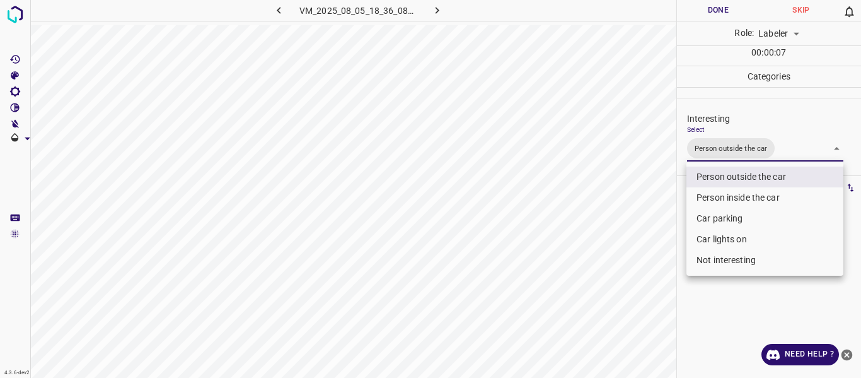
drag, startPoint x: 728, startPoint y: 235, endPoint x: 714, endPoint y: 235, distance: 13.9
click at [723, 230] on li "Car lights on" at bounding box center [765, 239] width 157 height 21
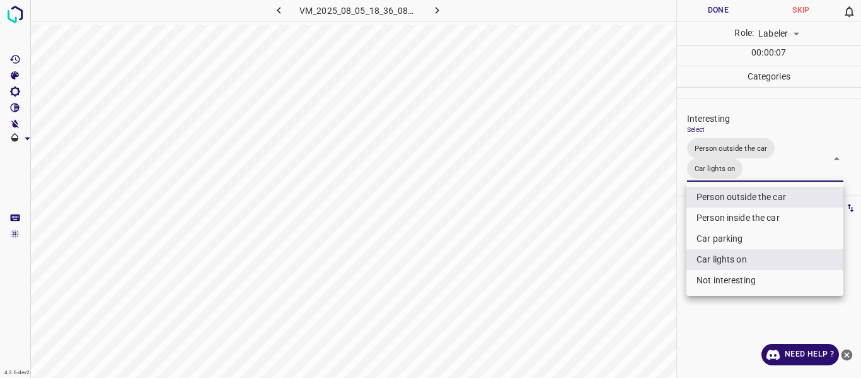
drag, startPoint x: 631, startPoint y: 271, endPoint x: 645, endPoint y: 303, distance: 34.4
click at [631, 273] on div at bounding box center [430, 189] width 861 height 378
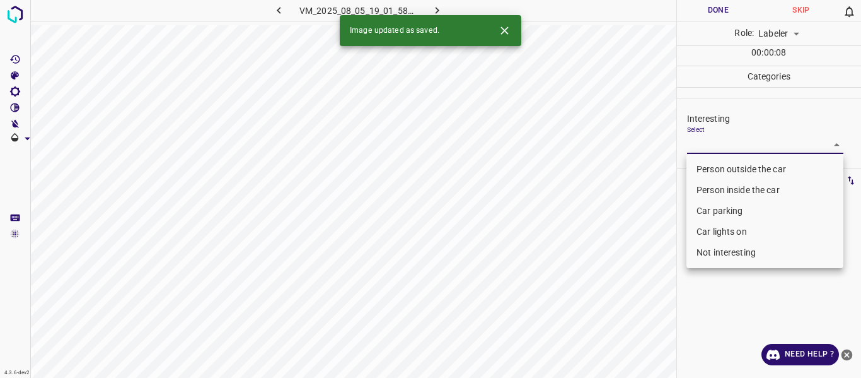
drag, startPoint x: 705, startPoint y: 143, endPoint x: 716, endPoint y: 163, distance: 22.3
click at [708, 148] on body "4.3.6-dev2 VM_2025_08_05_19_01_58_682_01.gif Done Skip 0 Role: Labeler labeler …" at bounding box center [430, 189] width 861 height 378
click at [719, 172] on li "Person outside the car" at bounding box center [765, 169] width 157 height 21
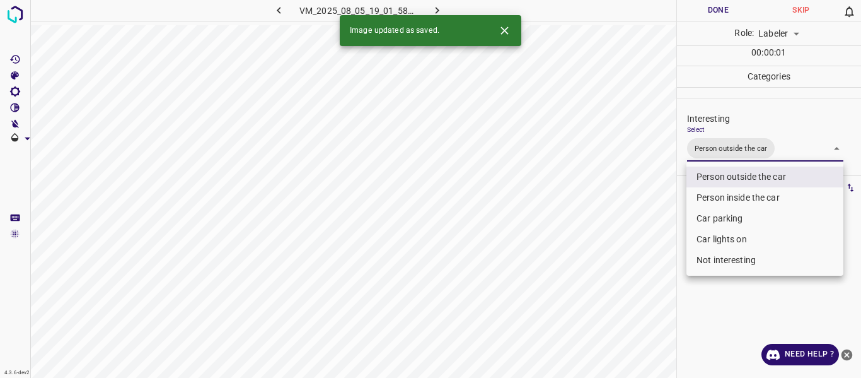
drag, startPoint x: 595, startPoint y: 297, endPoint x: 602, endPoint y: 329, distance: 32.9
click at [597, 306] on div at bounding box center [430, 189] width 861 height 378
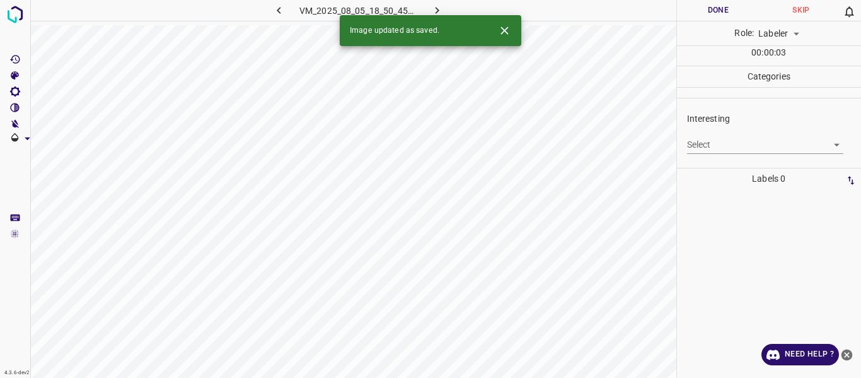
click at [711, 145] on body "4.3.6-dev2 VM_2025_08_05_18_50_45_727_00.gif Done Skip 0 Role: Labeler labeler …" at bounding box center [430, 189] width 861 height 378
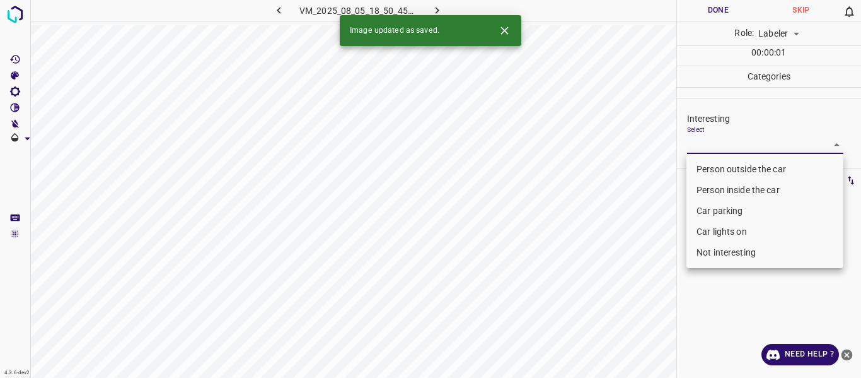
drag, startPoint x: 719, startPoint y: 168, endPoint x: 713, endPoint y: 182, distance: 14.4
click at [719, 168] on li "Person outside the car" at bounding box center [765, 169] width 157 height 21
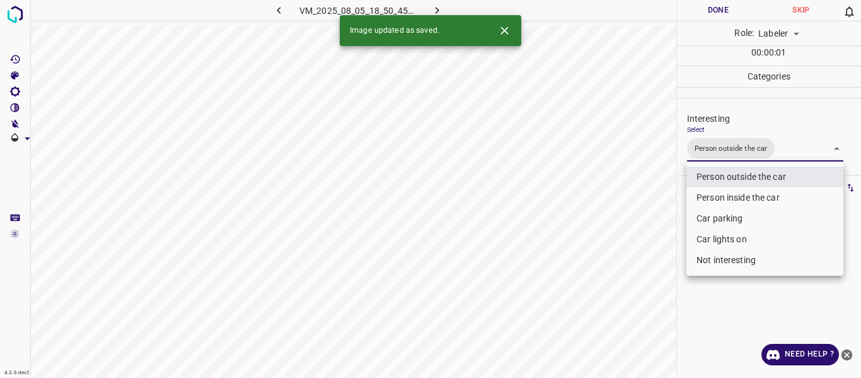
drag, startPoint x: 622, startPoint y: 279, endPoint x: 616, endPoint y: 326, distance: 47.0
click at [622, 288] on div at bounding box center [430, 189] width 861 height 378
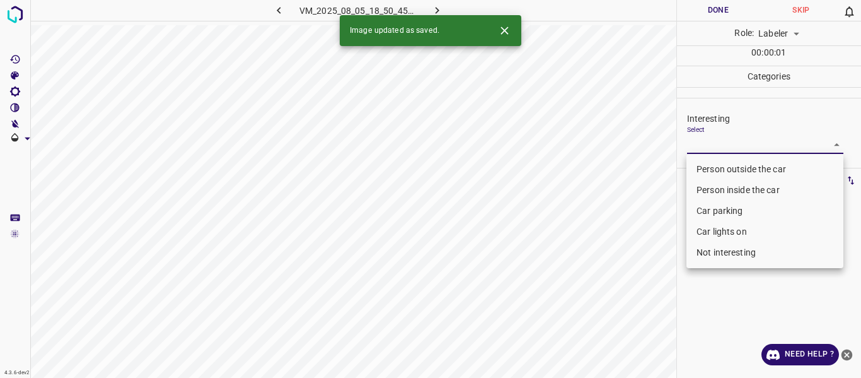
click at [696, 143] on body "4.3.6-dev2 VM_2025_08_05_18_50_45_727_05.gif Done Skip 0 Role: Labeler labeler …" at bounding box center [430, 189] width 861 height 378
drag, startPoint x: 713, startPoint y: 168, endPoint x: 690, endPoint y: 243, distance: 79.2
click at [713, 167] on li "Person outside the car" at bounding box center [765, 169] width 157 height 21
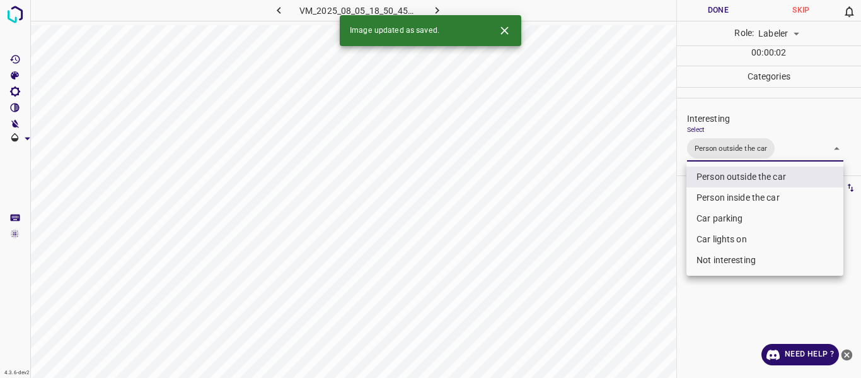
drag, startPoint x: 667, startPoint y: 283, endPoint x: 660, endPoint y: 301, distance: 19.6
click at [666, 285] on div at bounding box center [430, 189] width 861 height 378
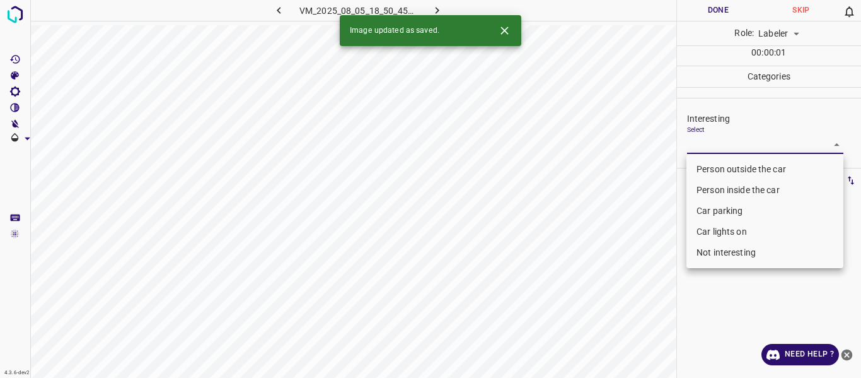
click at [718, 143] on body "4.3.6-dev2 VM_2025_08_05_18_50_45_727_07.gif Done Skip 0 Role: Labeler labeler …" at bounding box center [430, 189] width 861 height 378
click at [723, 164] on li "Person outside the car" at bounding box center [765, 169] width 157 height 21
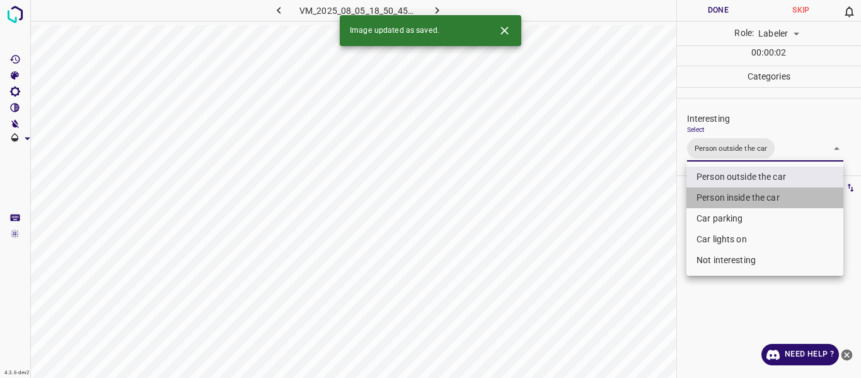
drag, startPoint x: 723, startPoint y: 191, endPoint x: 708, endPoint y: 227, distance: 38.8
click at [722, 191] on li "Person inside the car" at bounding box center [765, 197] width 157 height 21
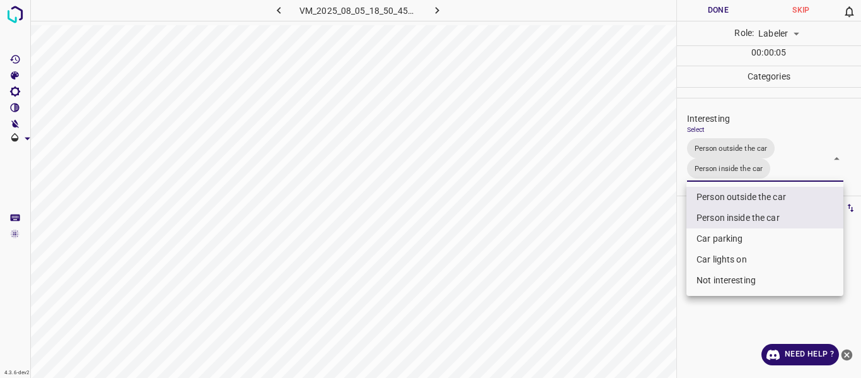
drag, startPoint x: 626, startPoint y: 288, endPoint x: 627, endPoint y: 303, distance: 15.3
click at [625, 288] on div at bounding box center [430, 189] width 861 height 378
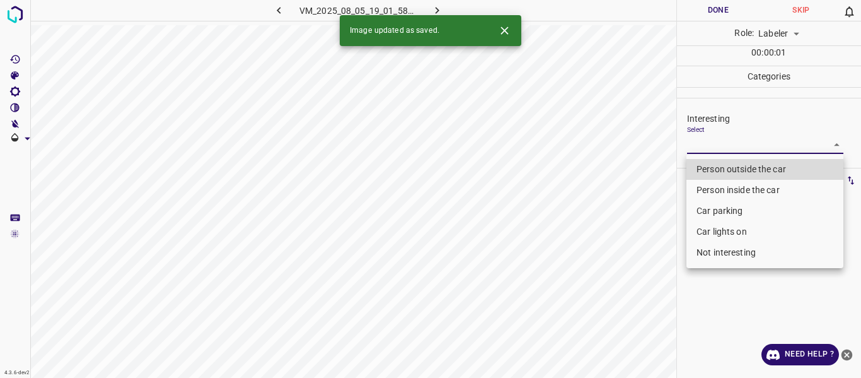
click at [698, 144] on body "4.3.6-dev2 VM_2025_08_05_19_01_58_682_00.gif Done Skip 0 Role: Labeler labeler …" at bounding box center [430, 189] width 861 height 378
click at [708, 168] on li "Person outside the car" at bounding box center [765, 169] width 157 height 21
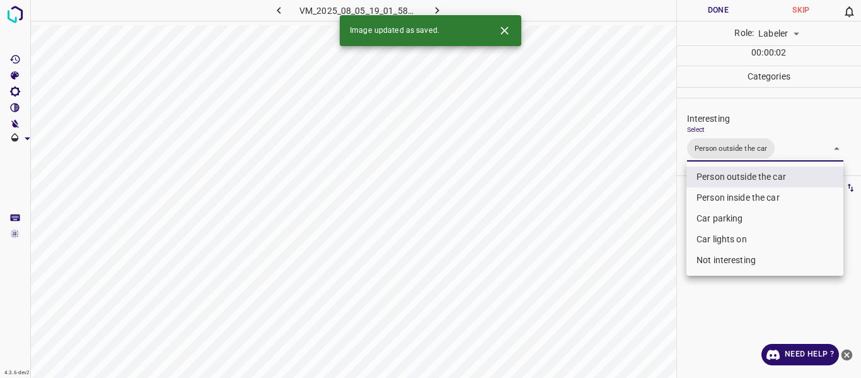
drag, startPoint x: 651, startPoint y: 258, endPoint x: 620, endPoint y: 327, distance: 75.4
click at [650, 264] on div at bounding box center [430, 189] width 861 height 378
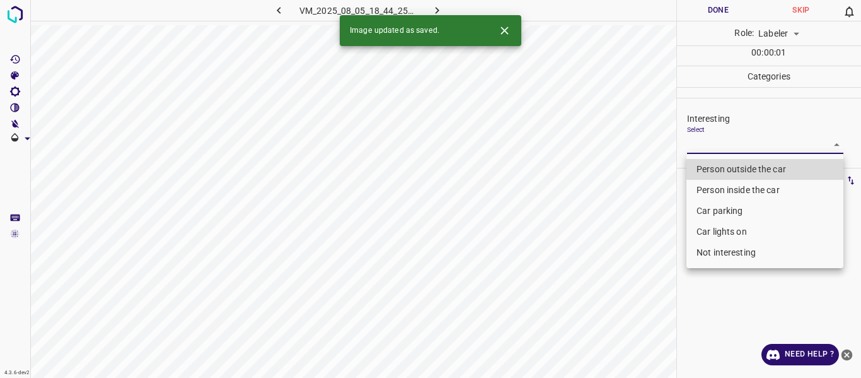
click at [699, 143] on body "4.3.6-dev2 VM_2025_08_05_18_44_25_987_05.gif Done Skip 0 Role: Labeler labeler …" at bounding box center [430, 189] width 861 height 378
click at [693, 162] on li "Person outside the car" at bounding box center [765, 169] width 157 height 21
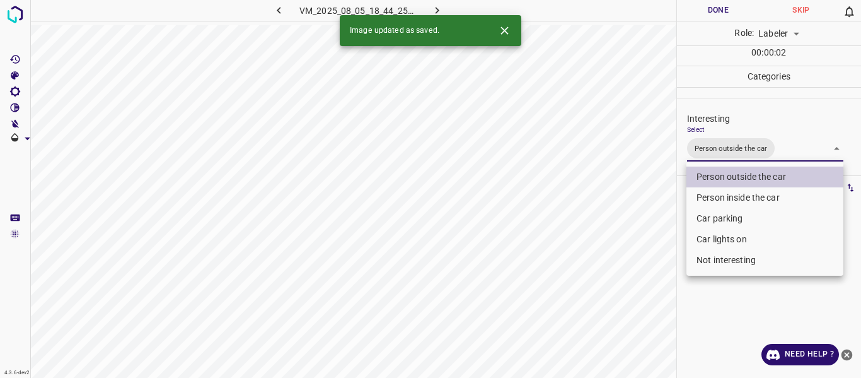
drag, startPoint x: 636, startPoint y: 299, endPoint x: 614, endPoint y: 354, distance: 59.1
click at [633, 311] on div at bounding box center [430, 189] width 861 height 378
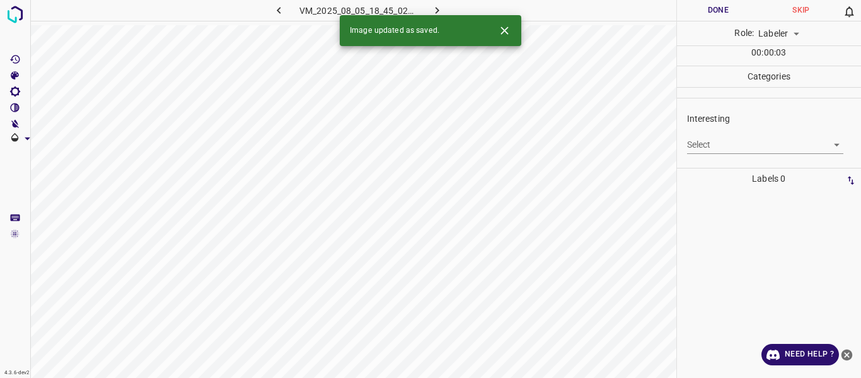
click at [742, 143] on body "4.3.6-dev2 VM_2025_08_05_18_45_02_012_03.gif Done Skip 0 Role: Labeler labeler …" at bounding box center [430, 189] width 861 height 378
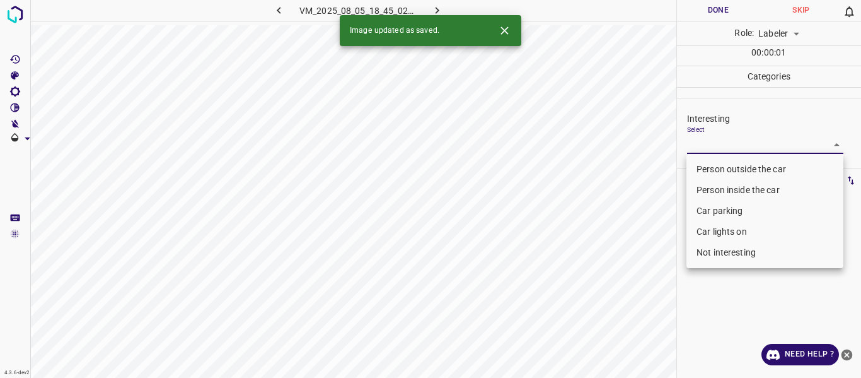
drag, startPoint x: 731, startPoint y: 166, endPoint x: 645, endPoint y: 241, distance: 114.4
click at [730, 166] on li "Person outside the car" at bounding box center [765, 169] width 157 height 21
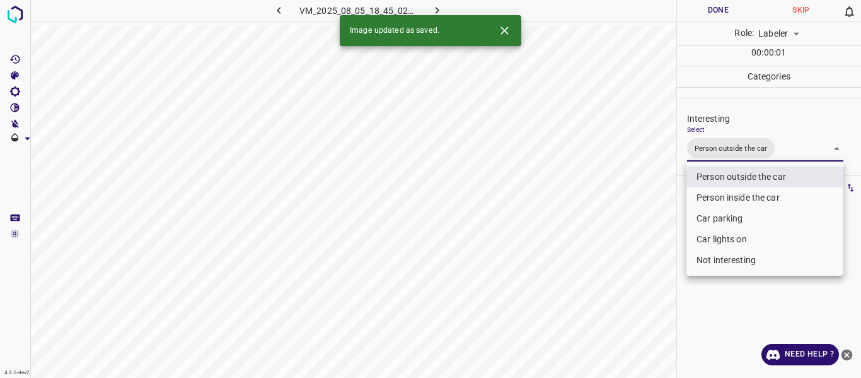
drag, startPoint x: 575, startPoint y: 289, endPoint x: 643, endPoint y: 357, distance: 95.9
click at [584, 305] on div at bounding box center [430, 189] width 861 height 378
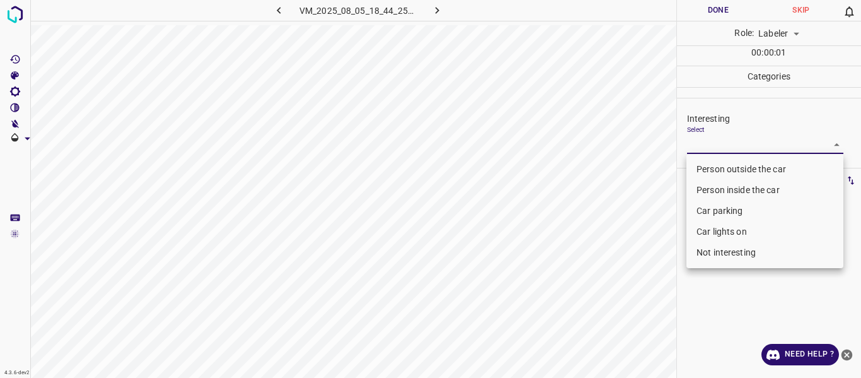
click at [706, 140] on body "4.3.6-dev2 VM_2025_08_05_18_44_25_987_04.gif Done Skip 0 Role: Labeler labeler …" at bounding box center [430, 189] width 861 height 378
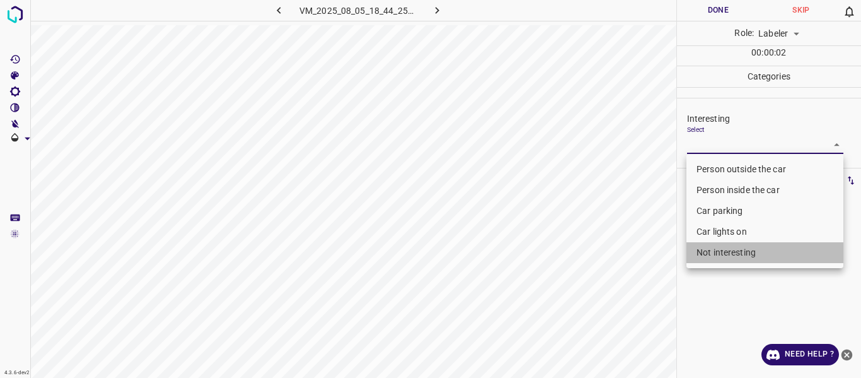
drag, startPoint x: 721, startPoint y: 249, endPoint x: 688, endPoint y: 260, distance: 35.3
click at [719, 247] on li "Not interesting" at bounding box center [765, 252] width 157 height 21
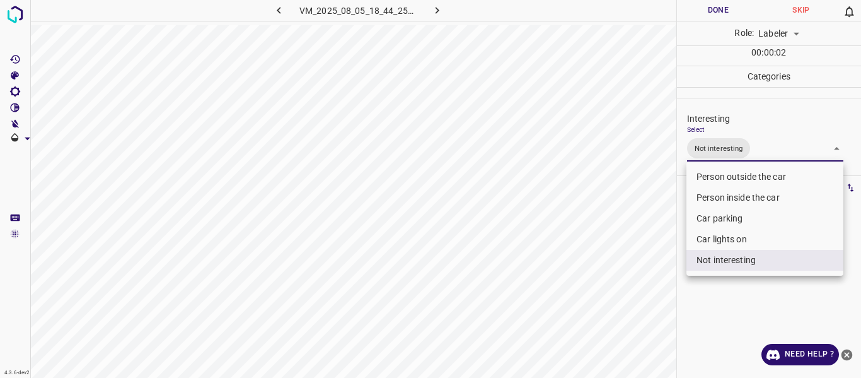
drag, startPoint x: 618, startPoint y: 298, endPoint x: 620, endPoint y: 325, distance: 27.2
click at [621, 321] on div at bounding box center [430, 189] width 861 height 378
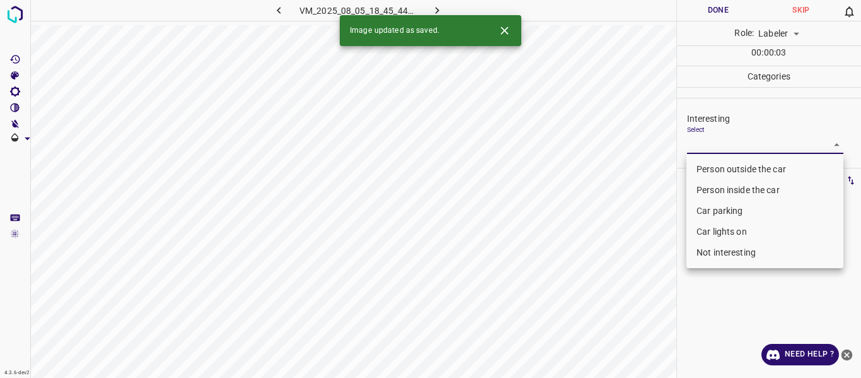
click at [725, 148] on body "4.3.6-dev2 VM_2025_08_05_18_45_44_653_02.gif Done Skip 0 Role: Labeler labeler …" at bounding box center [430, 189] width 861 height 378
click at [718, 209] on li "Car parking" at bounding box center [765, 211] width 157 height 21
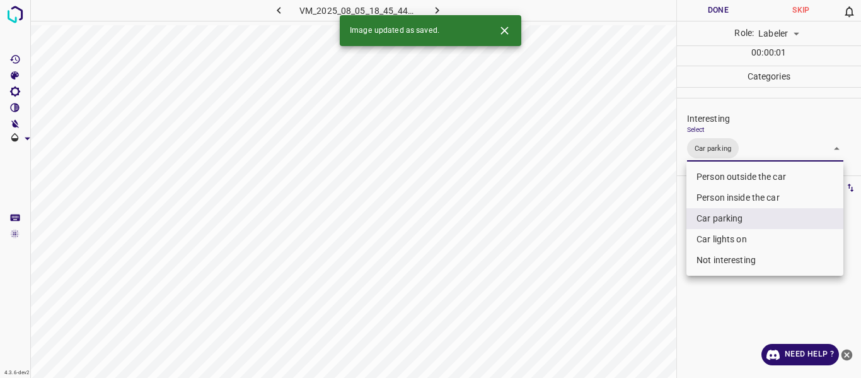
drag, startPoint x: 612, startPoint y: 288, endPoint x: 610, endPoint y: 322, distance: 34.1
click at [612, 316] on div at bounding box center [430, 189] width 861 height 378
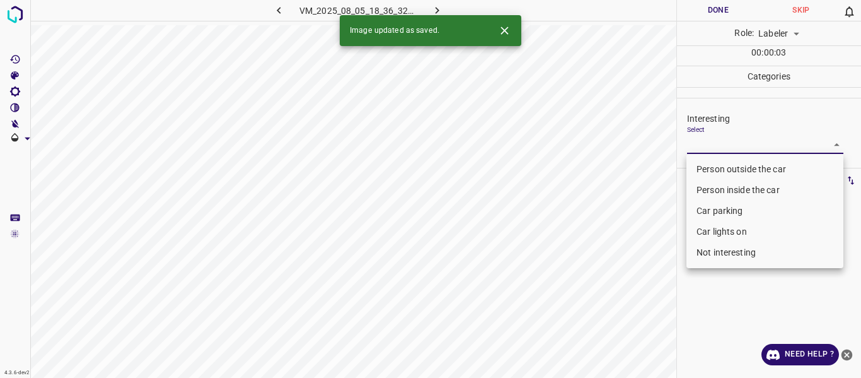
click at [692, 145] on body "4.3.6-dev2 VM_2025_08_05_18_36_32_556_03.gif Done Skip 0 Role: Labeler labeler …" at bounding box center [430, 189] width 861 height 378
drag, startPoint x: 702, startPoint y: 208, endPoint x: 691, endPoint y: 230, distance: 24.8
click at [703, 208] on li "Car parking" at bounding box center [765, 211] width 157 height 21
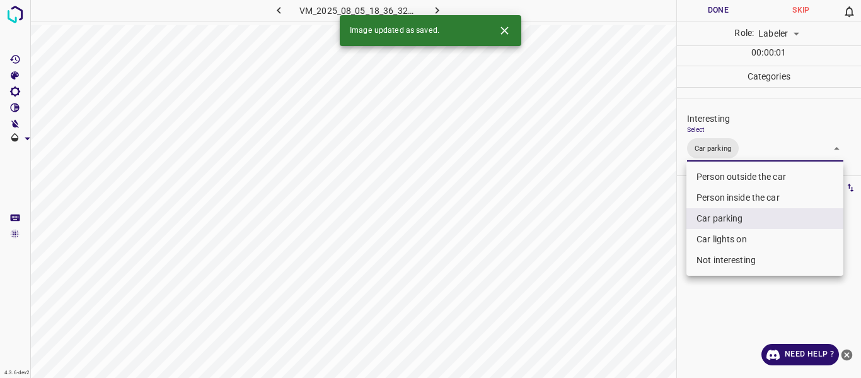
drag, startPoint x: 631, startPoint y: 295, endPoint x: 635, endPoint y: 339, distance: 44.3
click at [632, 298] on div at bounding box center [430, 189] width 861 height 378
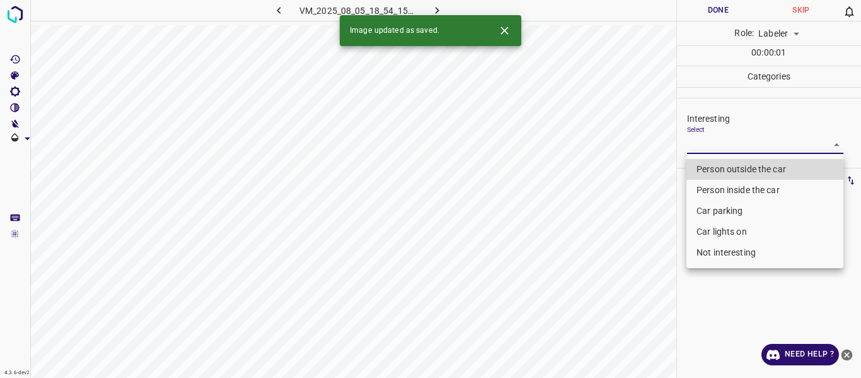
click at [717, 141] on body "4.3.6-dev2 VM_2025_08_05_18_54_15_400_00.gif Done Skip 0 Role: Labeler labeler …" at bounding box center [430, 189] width 861 height 378
drag, startPoint x: 720, startPoint y: 167, endPoint x: 671, endPoint y: 285, distance: 127.8
click at [720, 172] on li "Person outside the car" at bounding box center [765, 169] width 157 height 21
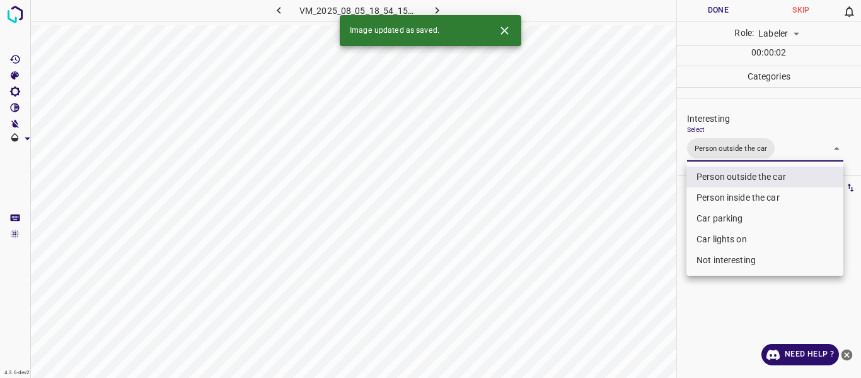
drag, startPoint x: 645, startPoint y: 325, endPoint x: 653, endPoint y: 340, distance: 16.4
click at [645, 326] on div at bounding box center [430, 189] width 861 height 378
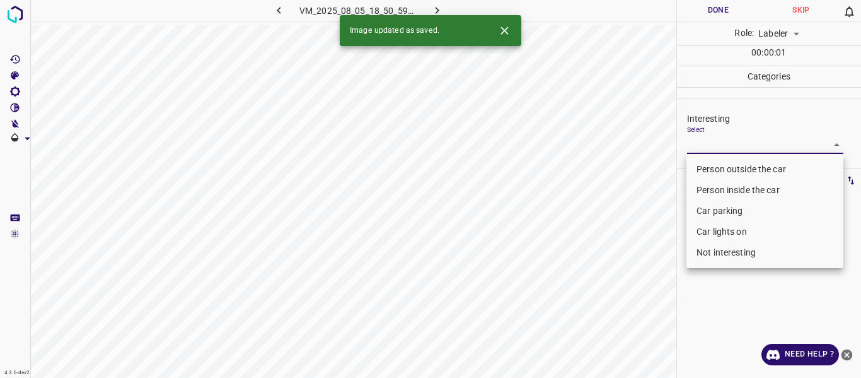
click at [698, 140] on body "4.3.6-dev2 VM_2025_08_05_18_50_59_387_03.gif Done Skip 0 Role: Labeler labeler …" at bounding box center [430, 189] width 861 height 378
drag, startPoint x: 710, startPoint y: 248, endPoint x: 677, endPoint y: 295, distance: 57.6
click at [708, 250] on li "Not interesting" at bounding box center [765, 252] width 157 height 21
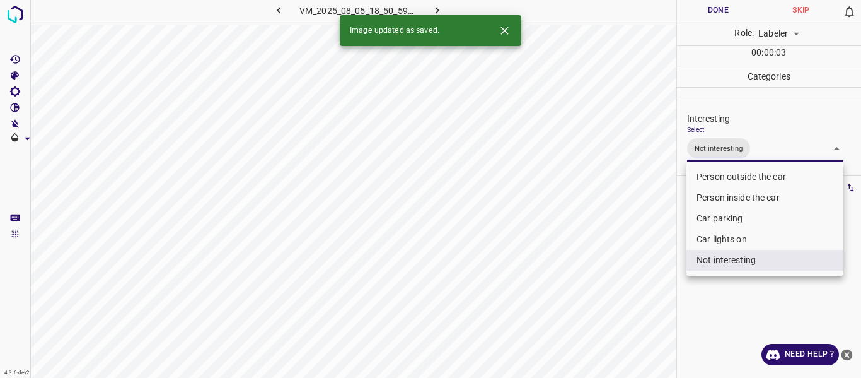
drag, startPoint x: 634, startPoint y: 322, endPoint x: 644, endPoint y: 339, distance: 19.8
click at [633, 325] on div at bounding box center [430, 189] width 861 height 378
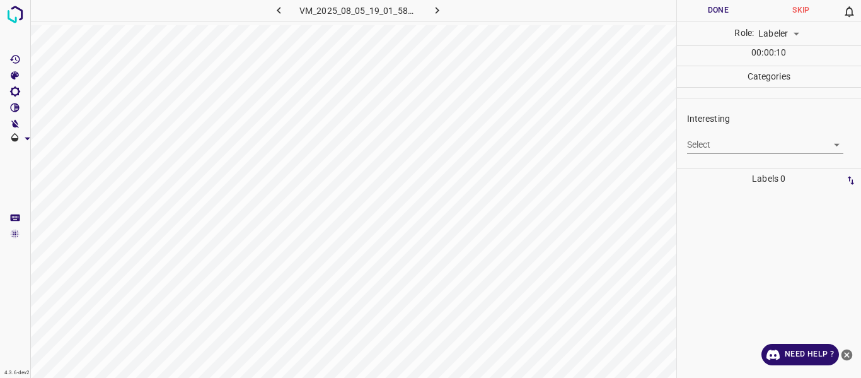
click at [703, 138] on body "4.3.6-dev2 VM_2025_08_05_19_01_58_682_07.gif Done Skip 0 Role: Labeler labeler …" at bounding box center [430, 189] width 861 height 378
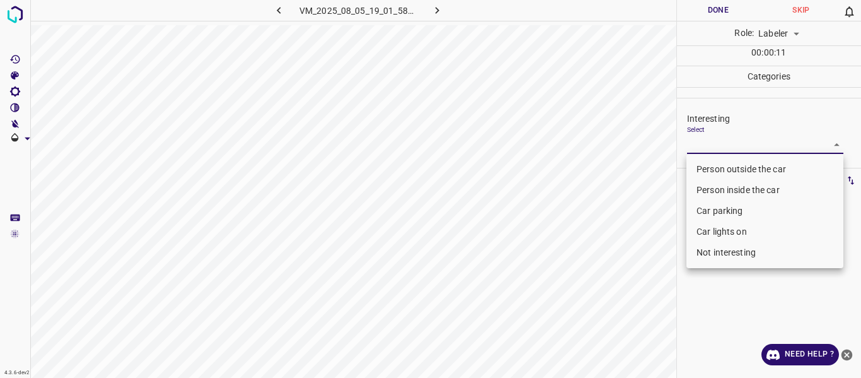
click at [705, 162] on li "Person outside the car" at bounding box center [765, 169] width 157 height 21
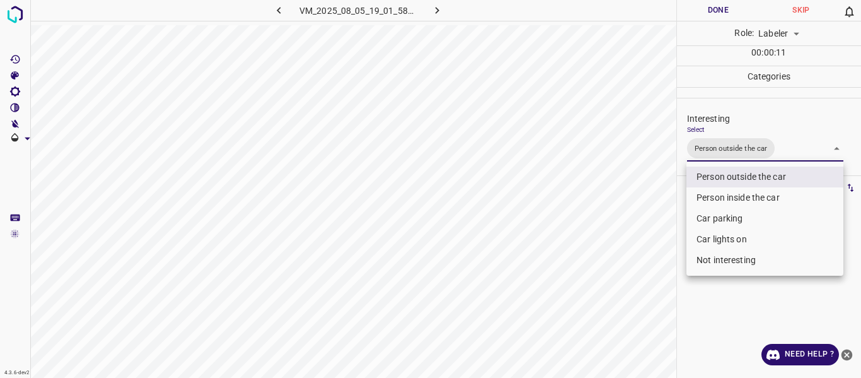
drag, startPoint x: 680, startPoint y: 262, endPoint x: 647, endPoint y: 305, distance: 53.5
click at [668, 282] on div at bounding box center [430, 189] width 861 height 378
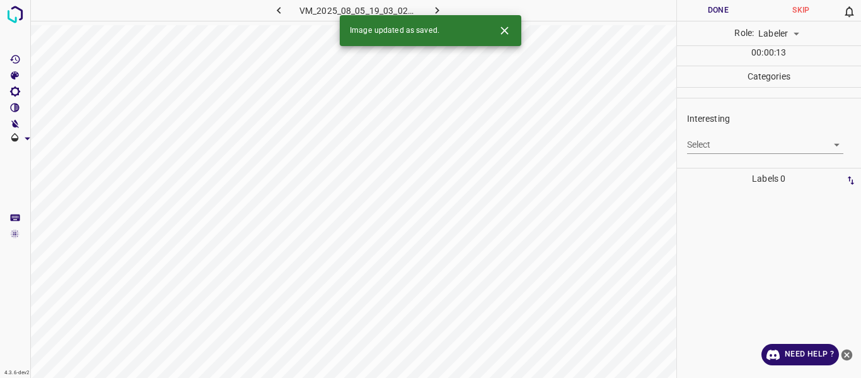
click at [709, 147] on body "4.3.6-dev2 VM_2025_08_05_19_03_02_715_00.gif Done Skip 0 Role: Labeler labeler …" at bounding box center [430, 189] width 861 height 378
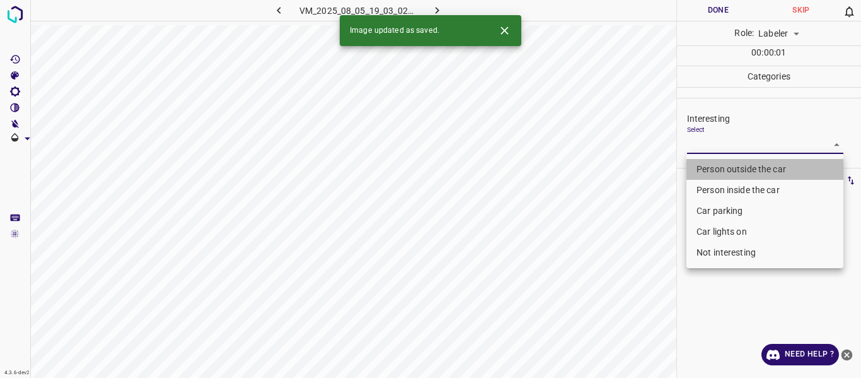
drag, startPoint x: 709, startPoint y: 170, endPoint x: 673, endPoint y: 275, distance: 110.7
click at [708, 173] on li "Person outside the car" at bounding box center [765, 169] width 157 height 21
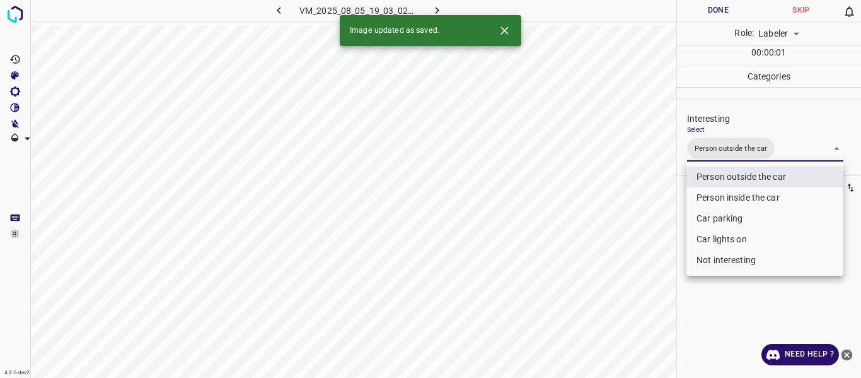
drag, startPoint x: 666, startPoint y: 296, endPoint x: 655, endPoint y: 326, distance: 31.5
click at [664, 304] on div at bounding box center [430, 189] width 861 height 378
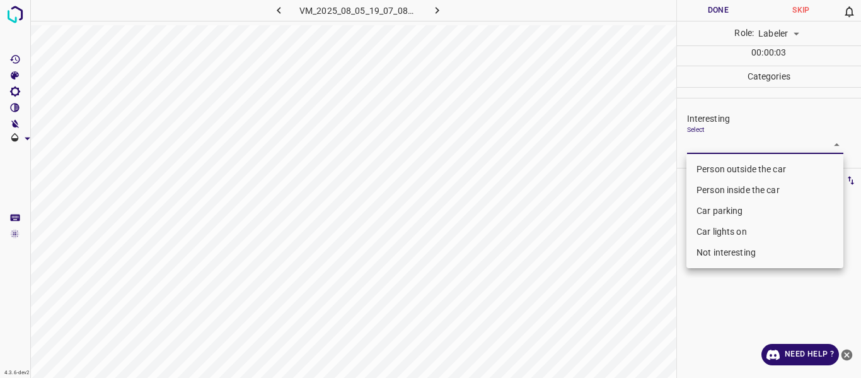
click at [737, 143] on body "4.3.6-dev2 VM_2025_08_05_19_07_08_799_04.gif Done Skip 0 Role: Labeler labeler …" at bounding box center [430, 189] width 861 height 378
click at [720, 168] on li "Person outside the car" at bounding box center [765, 169] width 157 height 21
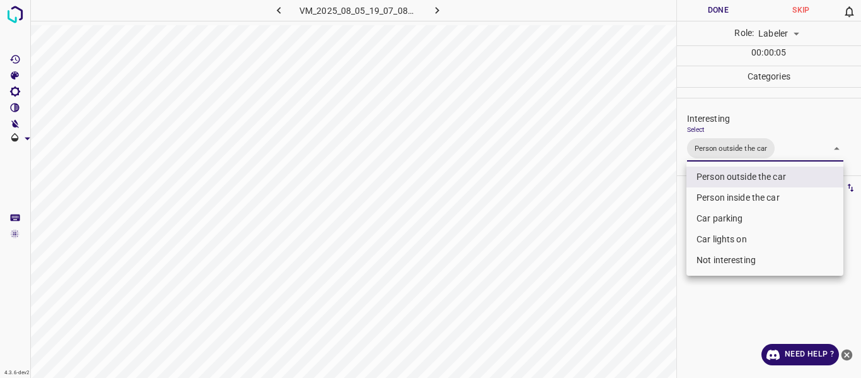
drag, startPoint x: 620, startPoint y: 274, endPoint x: 609, endPoint y: 335, distance: 62.7
click at [619, 274] on div at bounding box center [430, 189] width 861 height 378
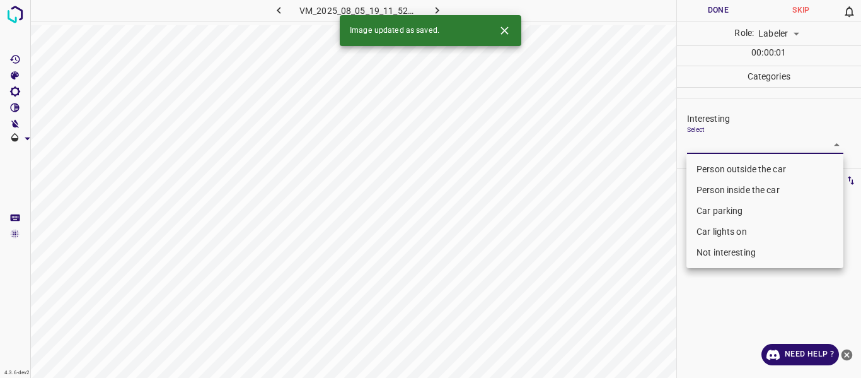
click at [709, 141] on body "4.3.6-dev2 VM_2025_08_05_19_11_52_690_05.gif Done Skip 0 Role: Labeler labeler …" at bounding box center [430, 189] width 861 height 378
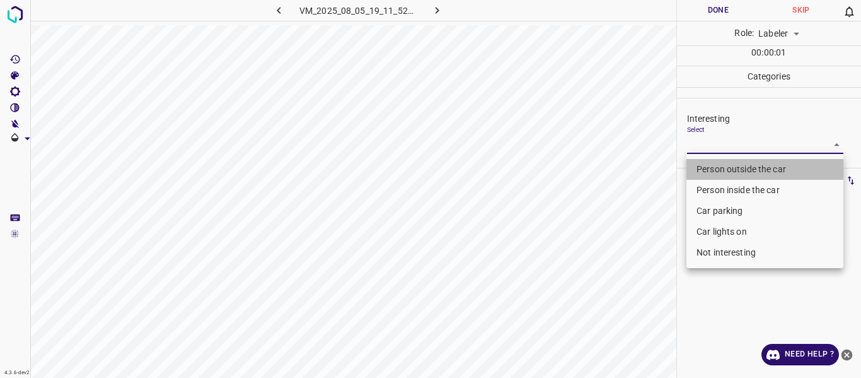
click at [710, 166] on li "Person outside the car" at bounding box center [765, 169] width 157 height 21
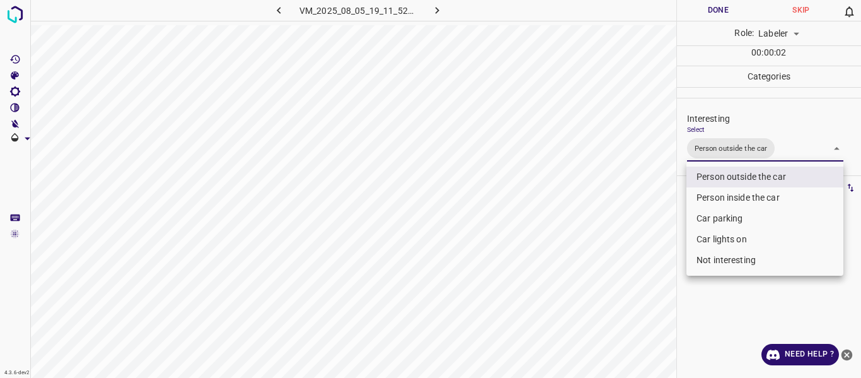
drag, startPoint x: 650, startPoint y: 245, endPoint x: 627, endPoint y: 291, distance: 51.1
click at [645, 255] on div at bounding box center [430, 189] width 861 height 378
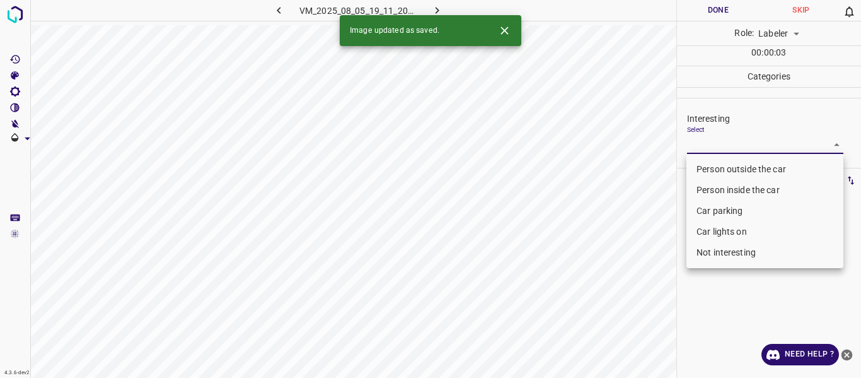
click at [742, 147] on body "4.3.6-dev2 VM_2025_08_05_19_11_20_855_04.gif Done Skip 0 Role: Labeler labeler …" at bounding box center [430, 189] width 861 height 378
drag, startPoint x: 740, startPoint y: 168, endPoint x: 726, endPoint y: 178, distance: 16.6
click at [739, 168] on li "Person outside the car" at bounding box center [765, 169] width 157 height 21
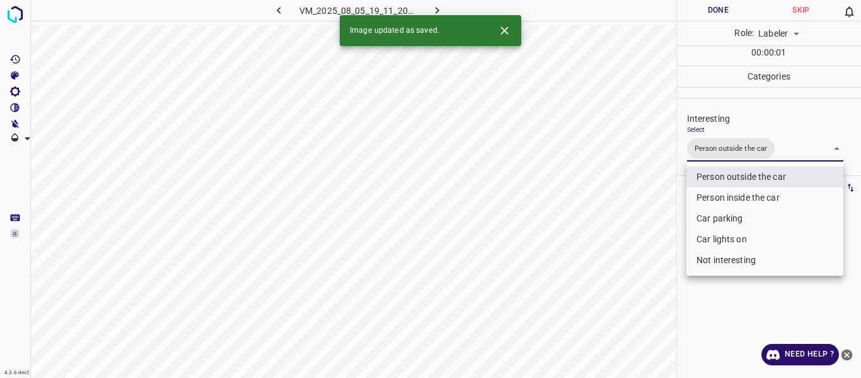
click at [608, 302] on div at bounding box center [430, 189] width 861 height 378
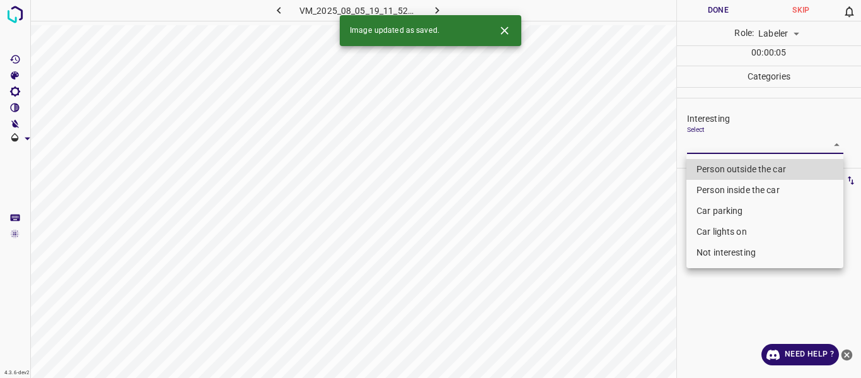
click at [726, 146] on body "4.3.6-dev2 VM_2025_08_05_19_11_52_690_02.gif Done Skip 0 Role: Labeler labeler …" at bounding box center [430, 189] width 861 height 378
drag, startPoint x: 722, startPoint y: 167, endPoint x: 711, endPoint y: 182, distance: 18.0
click at [721, 168] on li "Person outside the car" at bounding box center [765, 169] width 157 height 21
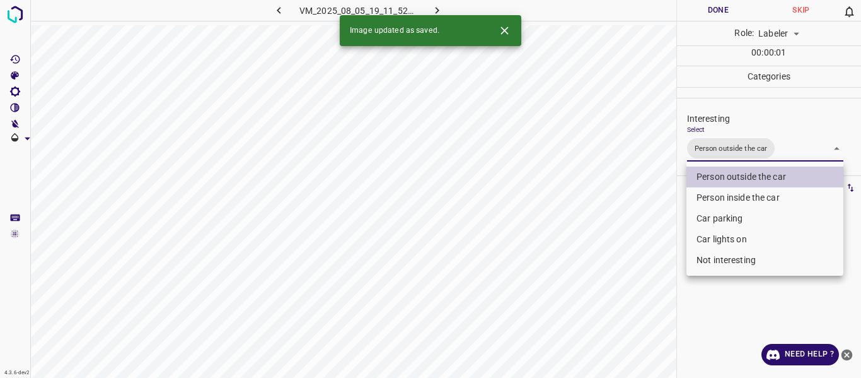
drag, startPoint x: 630, startPoint y: 238, endPoint x: 629, endPoint y: 255, distance: 17.0
click at [630, 245] on div at bounding box center [430, 189] width 861 height 378
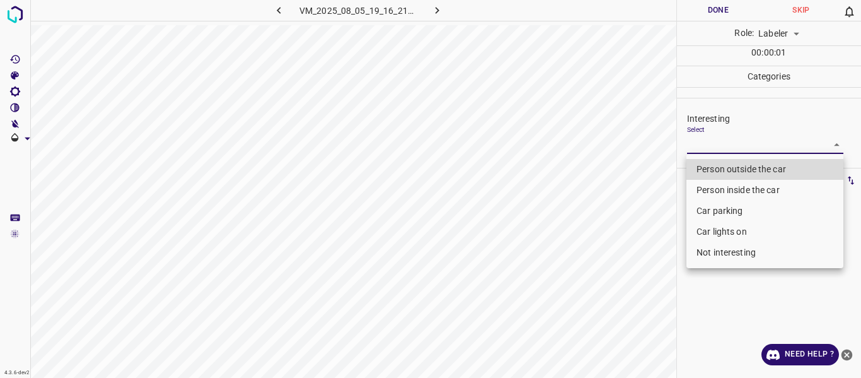
click at [702, 142] on body "4.3.6-dev2 VM_2025_08_05_19_16_21_108_02.gif Done Skip 0 Role: Labeler labeler …" at bounding box center [430, 189] width 861 height 378
click at [696, 166] on li "Person outside the car" at bounding box center [765, 169] width 157 height 21
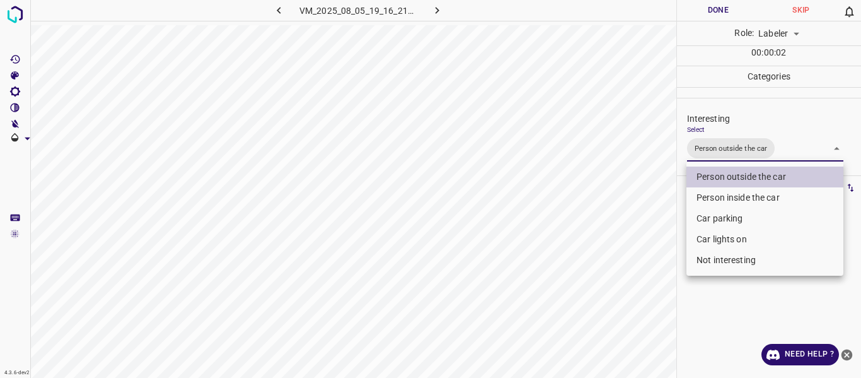
click at [617, 272] on div at bounding box center [430, 189] width 861 height 378
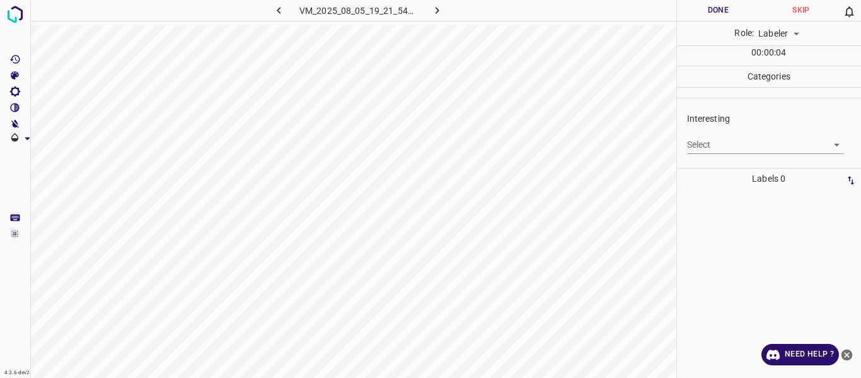
click at [735, 144] on body "4.3.6-dev2 VM_2025_08_05_19_21_54_070_03.gif Done Skip 0 Role: Labeler labeler …" at bounding box center [430, 189] width 861 height 378
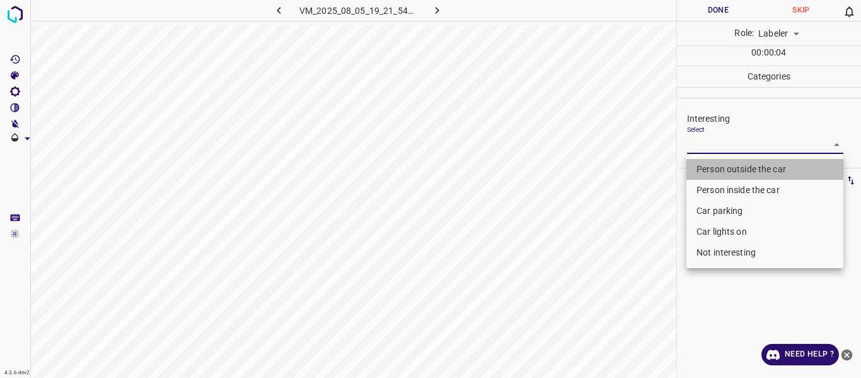
drag, startPoint x: 725, startPoint y: 165, endPoint x: 708, endPoint y: 187, distance: 27.4
click at [723, 166] on li "Person outside the car" at bounding box center [765, 169] width 157 height 21
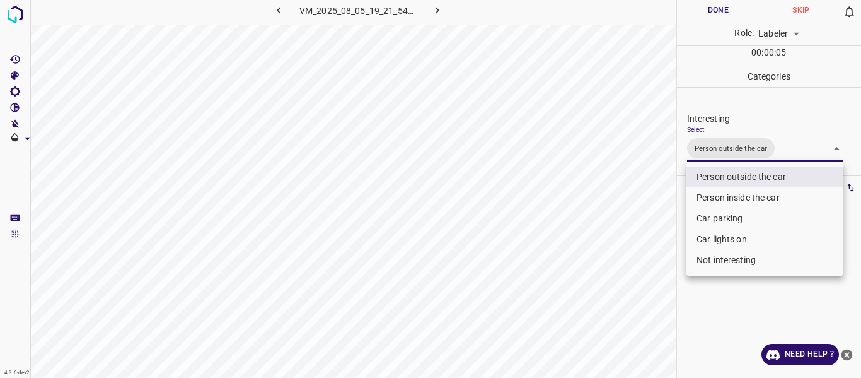
drag, startPoint x: 611, startPoint y: 262, endPoint x: 593, endPoint y: 306, distance: 47.5
click at [610, 265] on div at bounding box center [430, 189] width 861 height 378
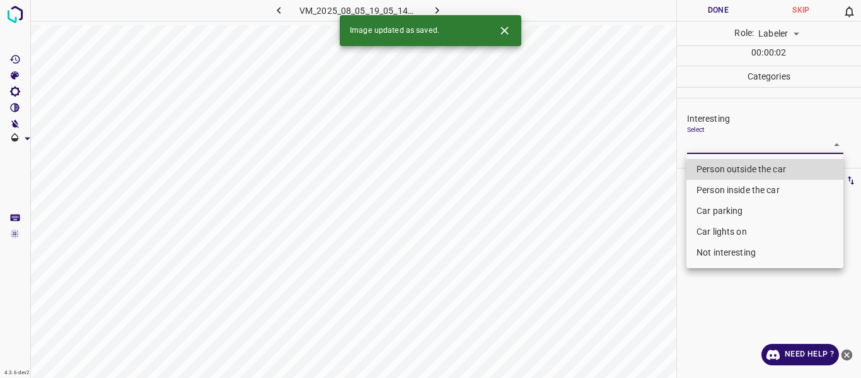
click at [742, 139] on body "4.3.6-dev2 VM_2025_08_05_19_05_14_549_02.gif Done Skip 0 Role: Labeler labeler …" at bounding box center [430, 189] width 861 height 378
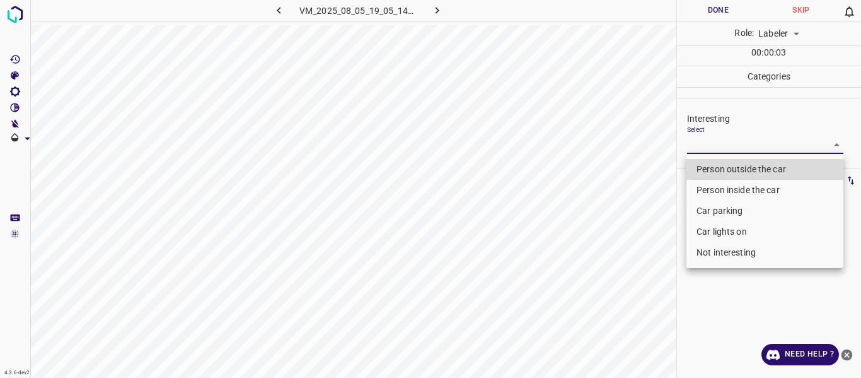
drag, startPoint x: 723, startPoint y: 246, endPoint x: 712, endPoint y: 258, distance: 16.5
click at [723, 246] on li "Not interesting" at bounding box center [765, 252] width 157 height 21
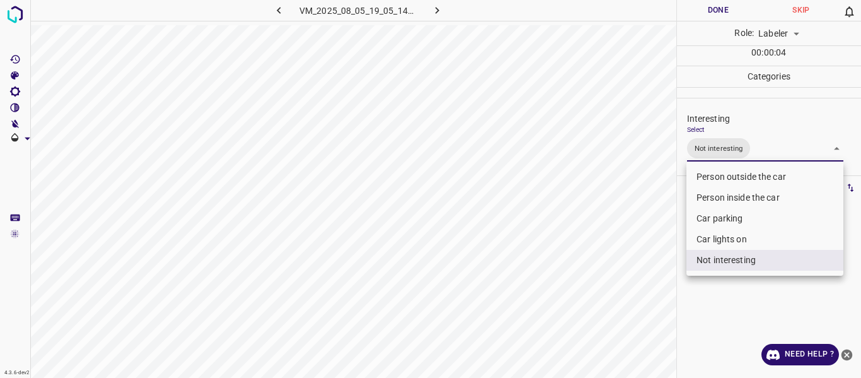
click at [622, 310] on div at bounding box center [430, 189] width 861 height 378
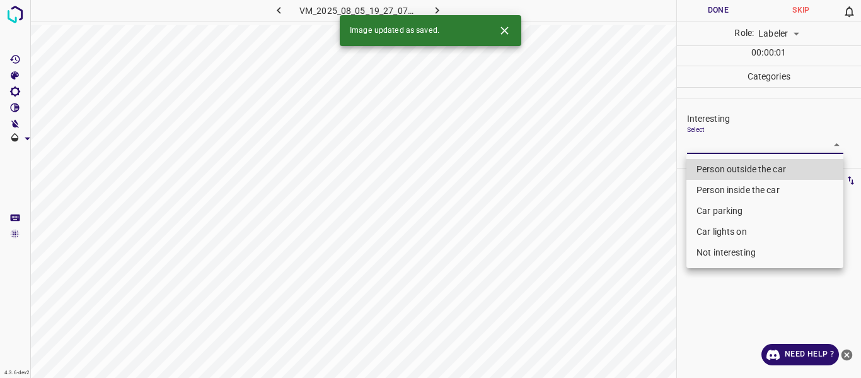
drag, startPoint x: 699, startPoint y: 137, endPoint x: 703, endPoint y: 173, distance: 35.5
click at [702, 148] on body "4.3.6-dev2 VM_2025_08_05_19_27_07_281_00.gif Done Skip 0 Role: Labeler labeler …" at bounding box center [430, 189] width 861 height 378
drag, startPoint x: 703, startPoint y: 173, endPoint x: 692, endPoint y: 185, distance: 16.6
click at [702, 172] on li "Person outside the car" at bounding box center [765, 169] width 157 height 21
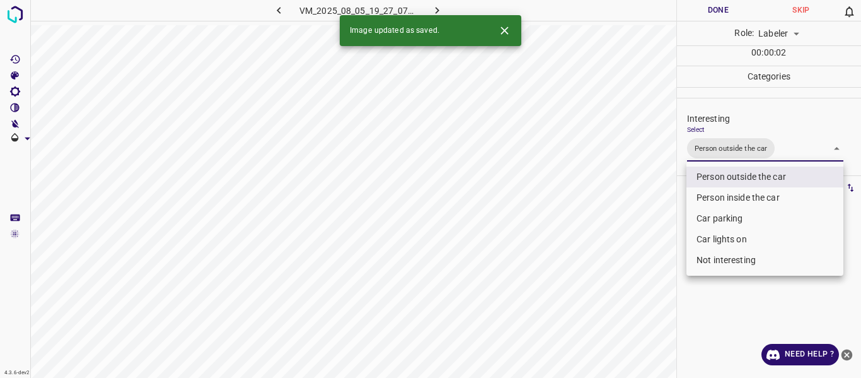
drag, startPoint x: 626, startPoint y: 234, endPoint x: 586, endPoint y: 326, distance: 100.3
click at [625, 237] on div at bounding box center [430, 189] width 861 height 378
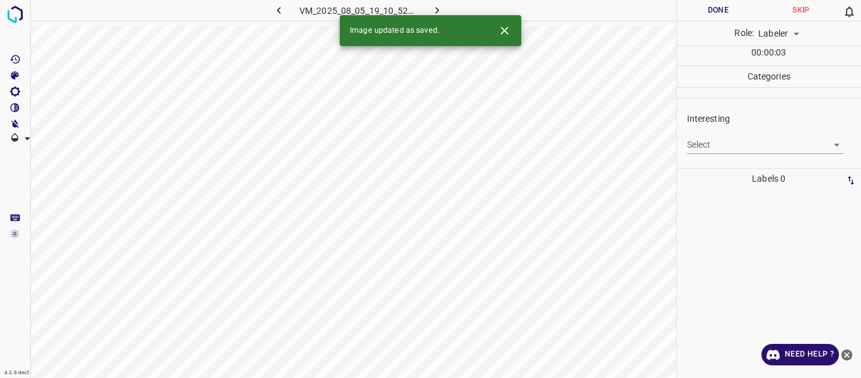
click at [752, 146] on body "4.3.6-dev2 VM_2025_08_05_19_10_52_403_00.gif Done Skip 0 Role: Labeler labeler …" at bounding box center [430, 189] width 861 height 378
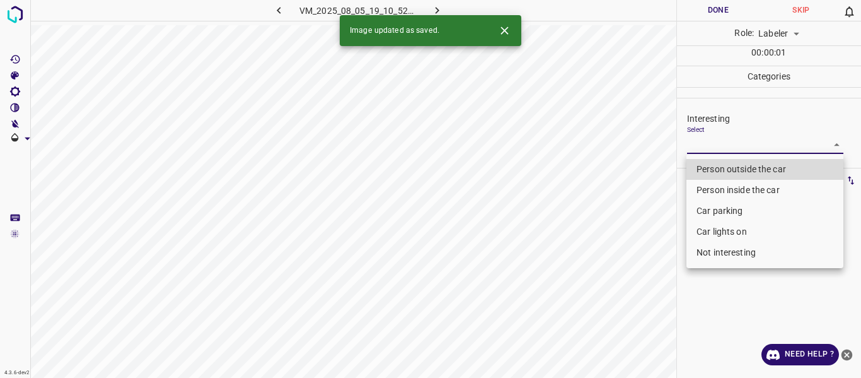
drag, startPoint x: 737, startPoint y: 187, endPoint x: 735, endPoint y: 197, distance: 10.3
click at [737, 187] on li "Person inside the car" at bounding box center [765, 190] width 157 height 21
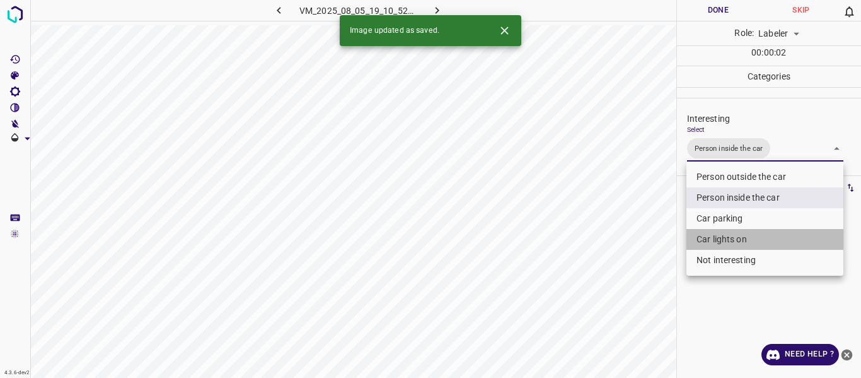
drag, startPoint x: 720, startPoint y: 236, endPoint x: 695, endPoint y: 245, distance: 26.1
click at [718, 233] on li "Car lights on" at bounding box center [765, 239] width 157 height 21
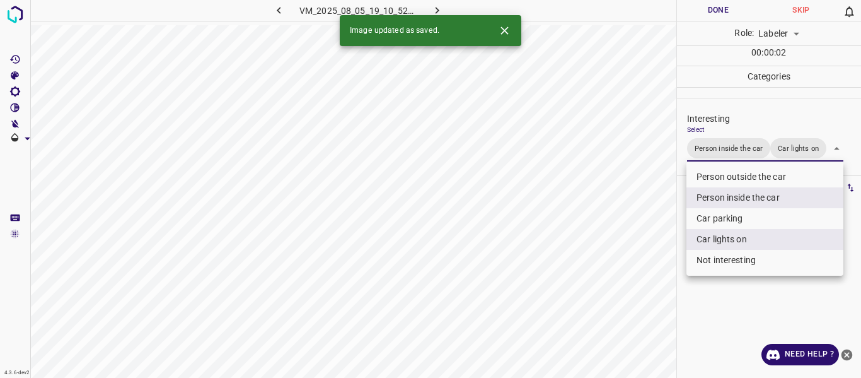
click at [626, 269] on div at bounding box center [430, 189] width 861 height 378
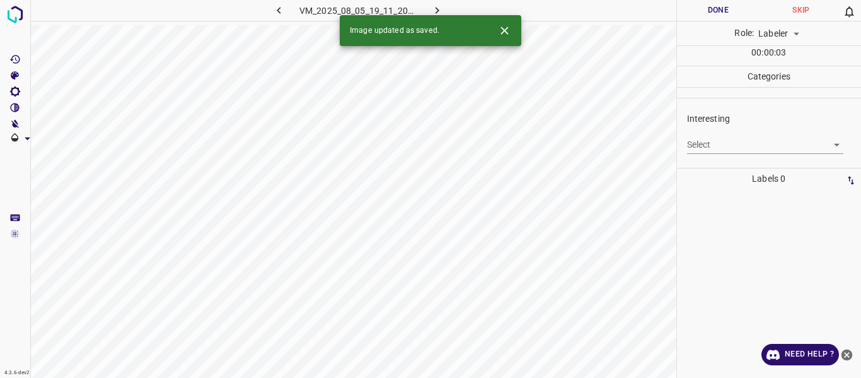
click at [714, 141] on body "4.3.6-dev2 VM_2025_08_05_19_11_20_855_05.gif Done Skip 0 Role: Labeler labeler …" at bounding box center [430, 189] width 861 height 378
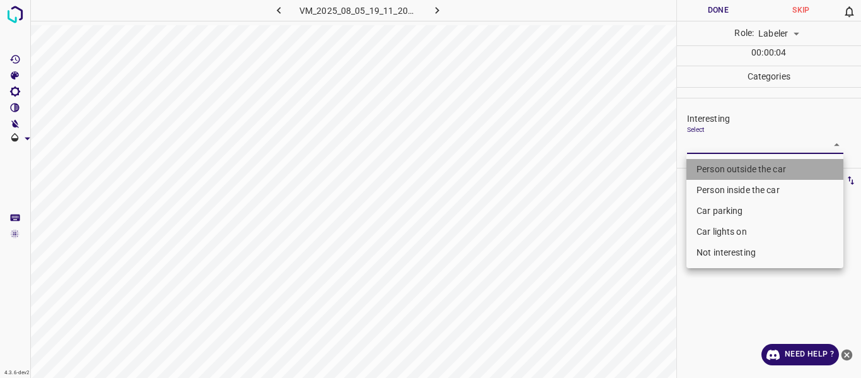
drag, startPoint x: 708, startPoint y: 170, endPoint x: 649, endPoint y: 250, distance: 99.1
click at [707, 173] on li "Person outside the car" at bounding box center [765, 169] width 157 height 21
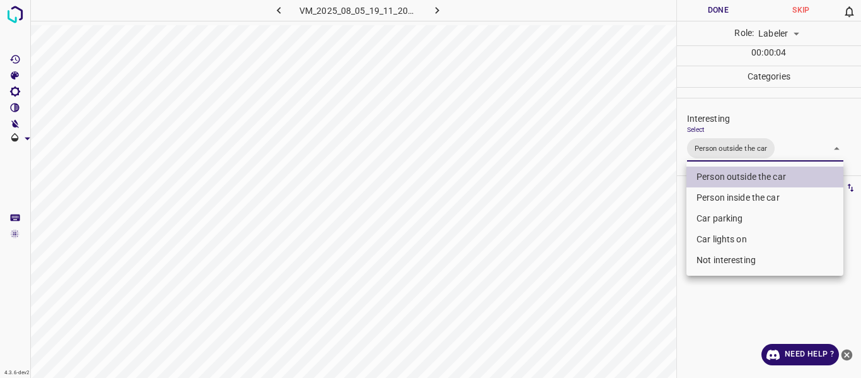
drag, startPoint x: 648, startPoint y: 252, endPoint x: 629, endPoint y: 283, distance: 36.6
click at [648, 256] on div at bounding box center [430, 189] width 861 height 378
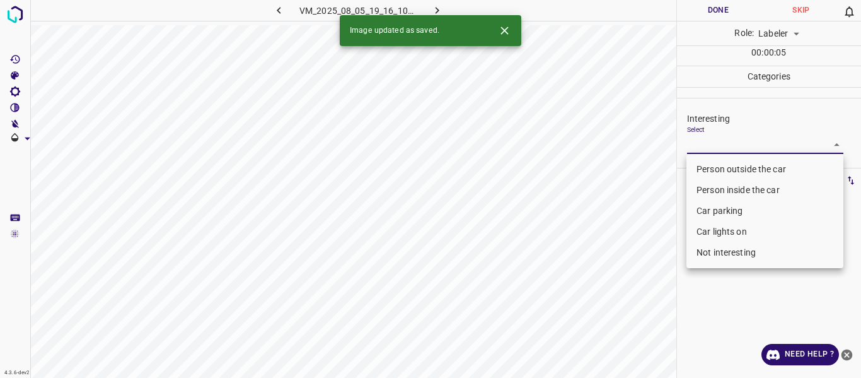
drag, startPoint x: 716, startPoint y: 146, endPoint x: 717, endPoint y: 164, distance: 17.7
click at [716, 149] on body "4.3.6-dev2 VM_2025_08_05_19_16_10_437_00.gif Done Skip 0 Role: Labeler labeler …" at bounding box center [430, 189] width 861 height 378
click at [717, 163] on li "Person outside the car" at bounding box center [765, 169] width 157 height 21
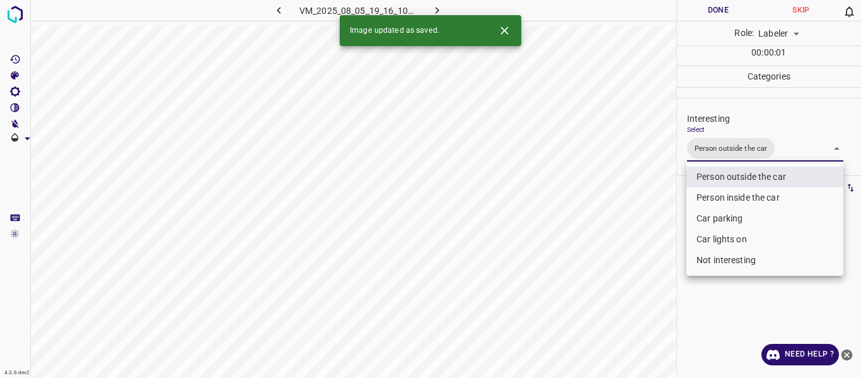
drag, startPoint x: 633, startPoint y: 214, endPoint x: 633, endPoint y: 250, distance: 36.0
click at [634, 228] on div at bounding box center [430, 189] width 861 height 378
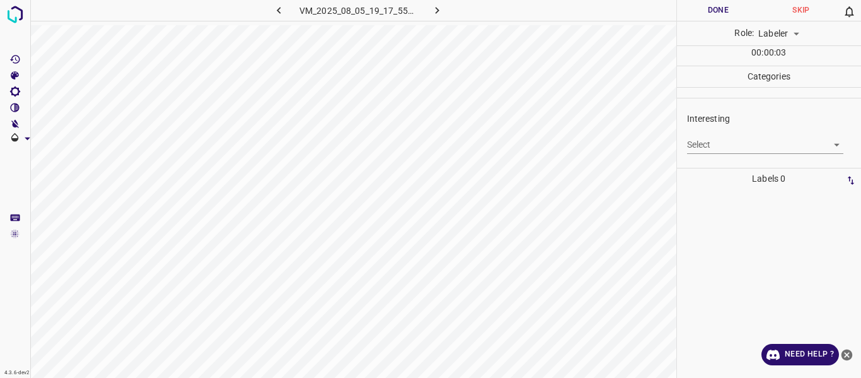
click at [715, 141] on body "4.3.6-dev2 VM_2025_08_05_19_17_55_310_03.gif Done Skip 0 Role: Labeler labeler …" at bounding box center [430, 189] width 861 height 378
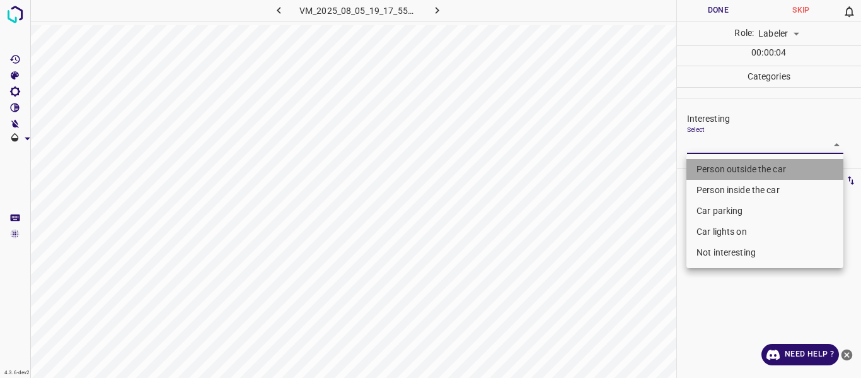
drag, startPoint x: 708, startPoint y: 163, endPoint x: 687, endPoint y: 196, distance: 39.7
click at [708, 163] on li "Person outside the car" at bounding box center [765, 169] width 157 height 21
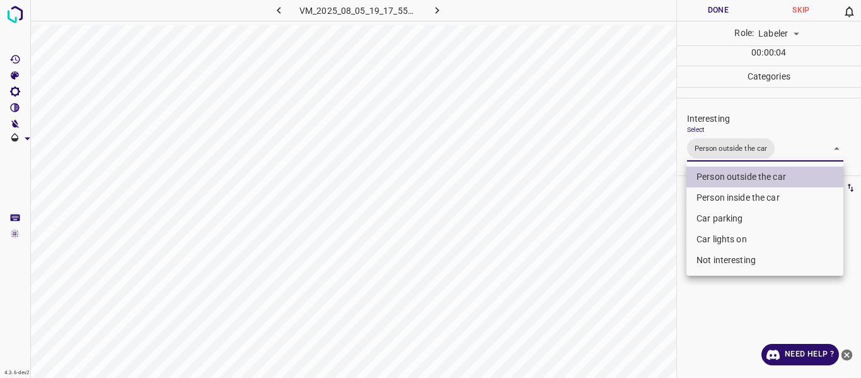
drag, startPoint x: 632, startPoint y: 258, endPoint x: 640, endPoint y: 308, distance: 51.1
click at [635, 272] on div at bounding box center [430, 189] width 861 height 378
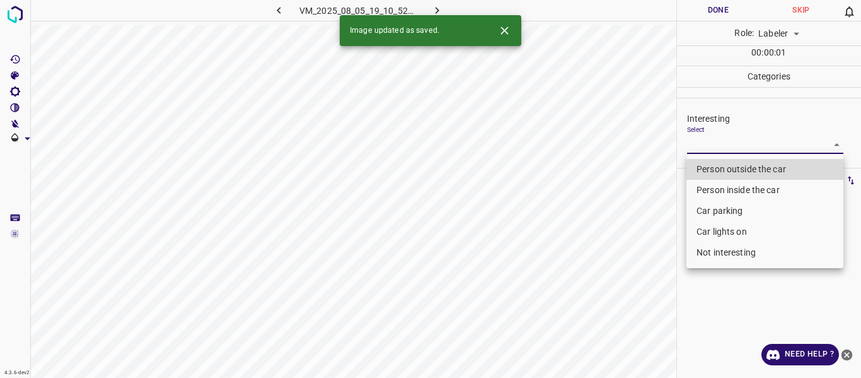
click at [725, 146] on body "4.3.6-dev2 VM_2025_08_05_19_10_52_403_06.gif Done Skip 0 Role: Labeler labeler …" at bounding box center [430, 189] width 861 height 378
click at [724, 174] on li "Person outside the car" at bounding box center [765, 169] width 157 height 21
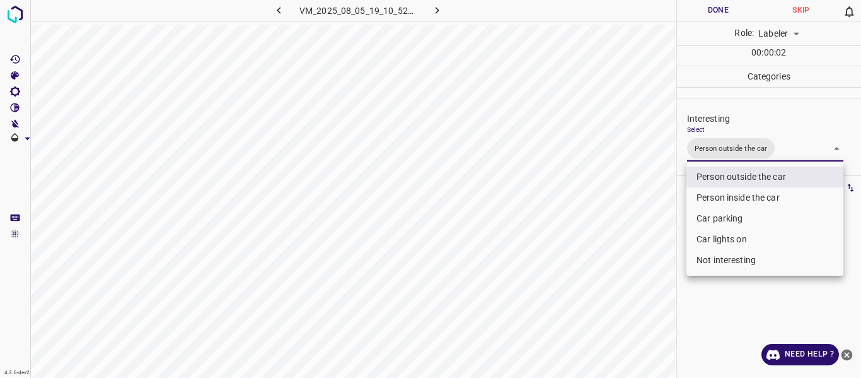
click at [637, 283] on div at bounding box center [430, 189] width 861 height 378
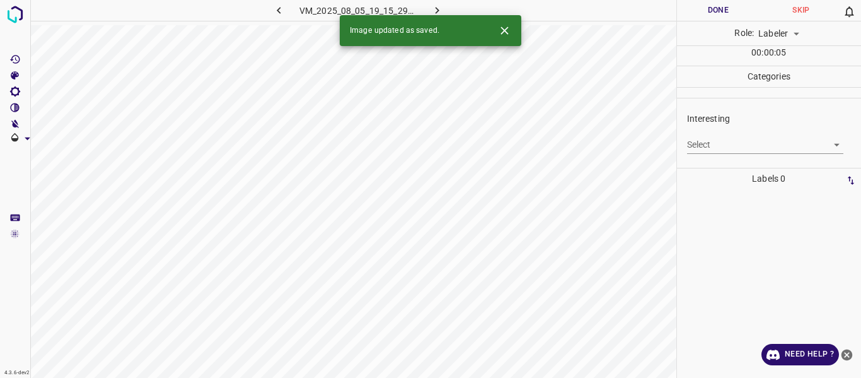
click at [738, 148] on body "4.3.6-dev2 VM_2025_08_05_19_15_29_687_06.gif Done Skip 0 Role: Labeler labeler …" at bounding box center [430, 189] width 861 height 378
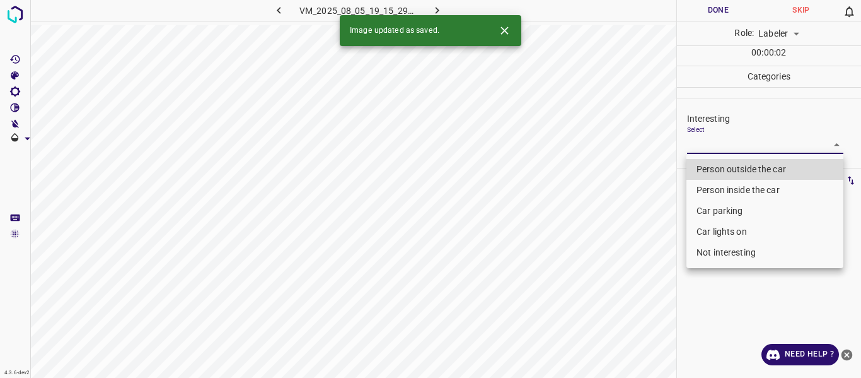
click at [720, 163] on li "Person outside the car" at bounding box center [765, 169] width 157 height 21
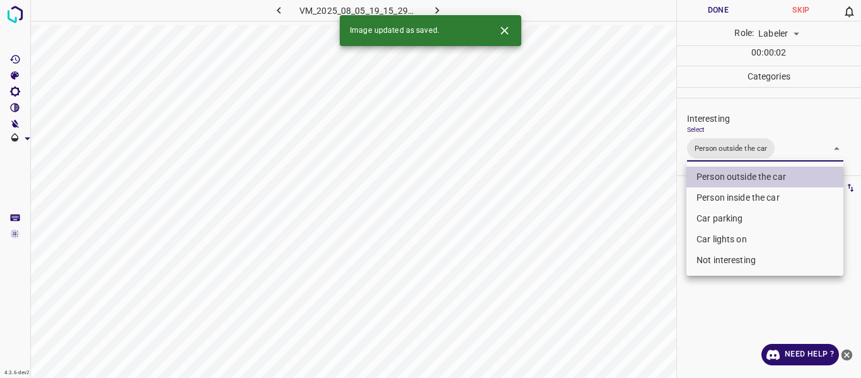
drag, startPoint x: 612, startPoint y: 298, endPoint x: 601, endPoint y: 339, distance: 42.5
click at [612, 300] on div at bounding box center [430, 189] width 861 height 378
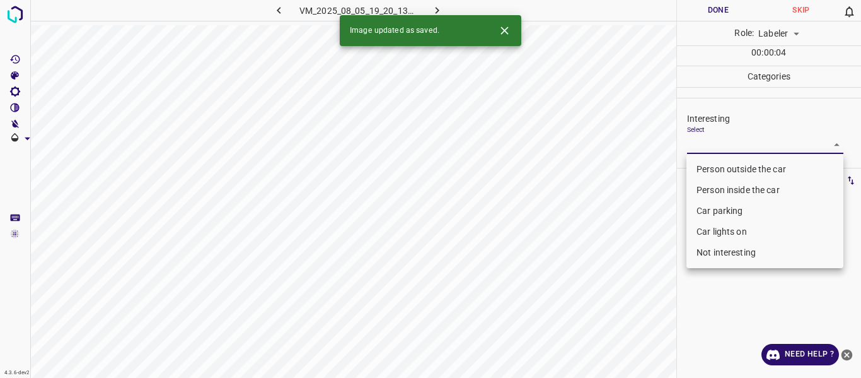
click at [743, 146] on body "4.3.6-dev2 VM_2025_08_05_19_20_13_667_00.gif Done Skip 0 Role: Labeler labeler …" at bounding box center [430, 189] width 861 height 378
drag, startPoint x: 735, startPoint y: 167, endPoint x: 650, endPoint y: 265, distance: 129.7
click at [734, 167] on li "Person outside the car" at bounding box center [765, 169] width 157 height 21
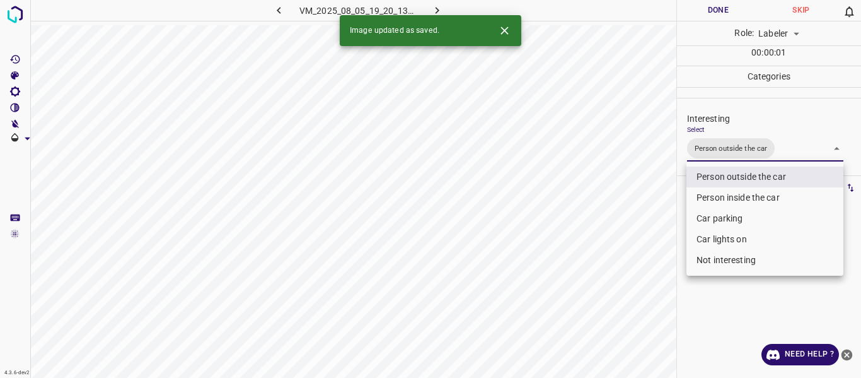
drag, startPoint x: 641, startPoint y: 283, endPoint x: 611, endPoint y: 344, distance: 68.0
click at [638, 289] on div at bounding box center [430, 189] width 861 height 378
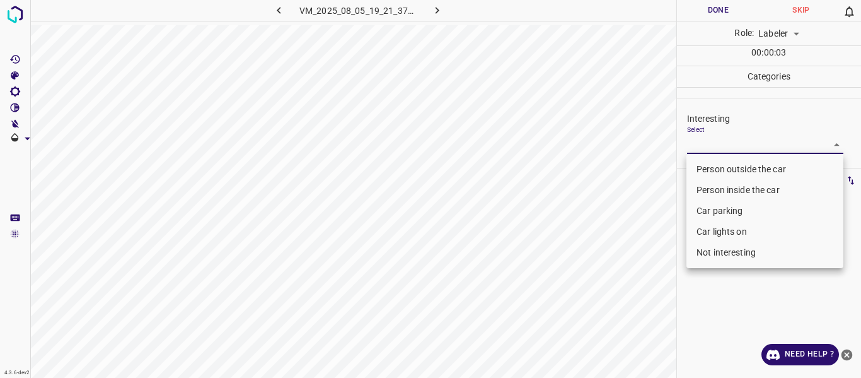
click at [738, 143] on body "4.3.6-dev2 VM_2025_08_05_19_21_37_829_09.gif Done Skip 0 Role: Labeler labeler …" at bounding box center [430, 189] width 861 height 378
drag, startPoint x: 718, startPoint y: 254, endPoint x: 696, endPoint y: 256, distance: 22.2
click at [716, 254] on li "Not interesting" at bounding box center [765, 252] width 157 height 21
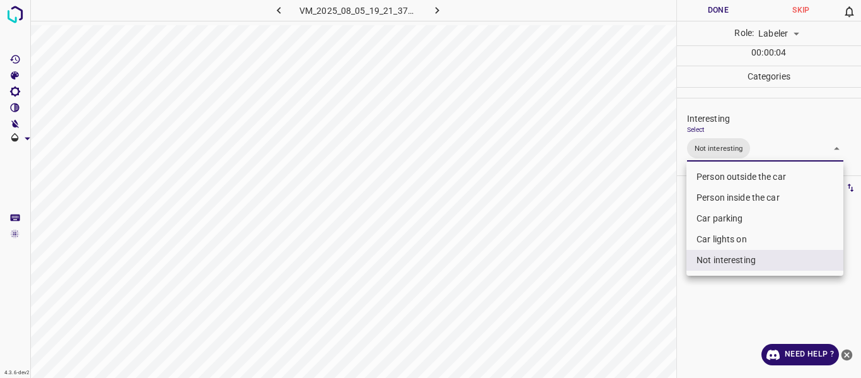
click at [634, 295] on div at bounding box center [430, 189] width 861 height 378
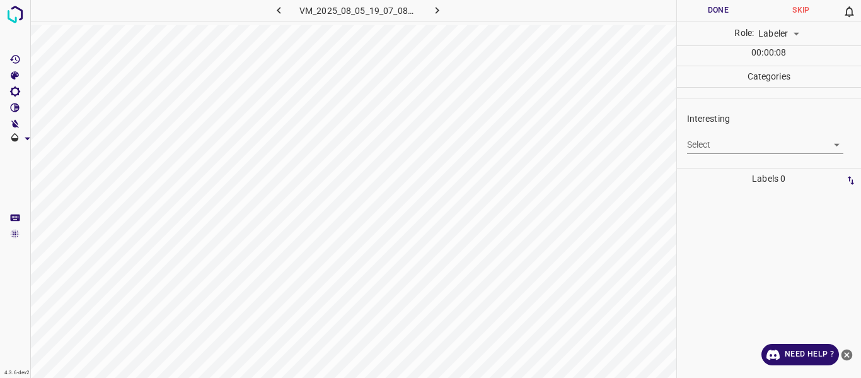
click at [723, 148] on body "4.3.6-dev2 VM_2025_08_05_19_07_08_799_02.gif Done Skip 0 Role: Labeler labeler …" at bounding box center [430, 189] width 861 height 378
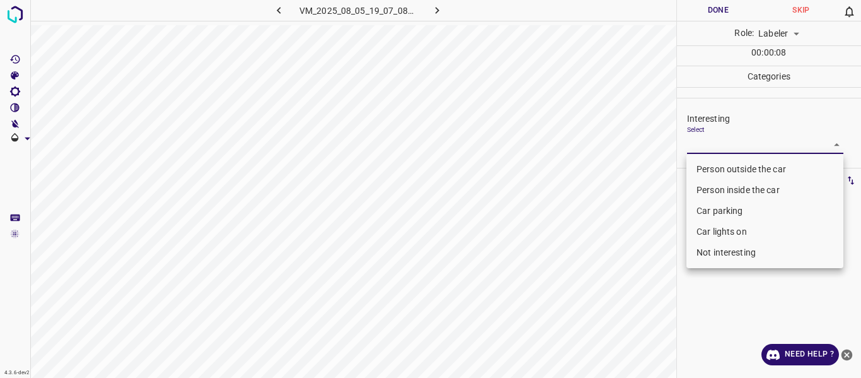
drag, startPoint x: 700, startPoint y: 165, endPoint x: 627, endPoint y: 246, distance: 109.4
click at [699, 166] on li "Person outside the car" at bounding box center [765, 169] width 157 height 21
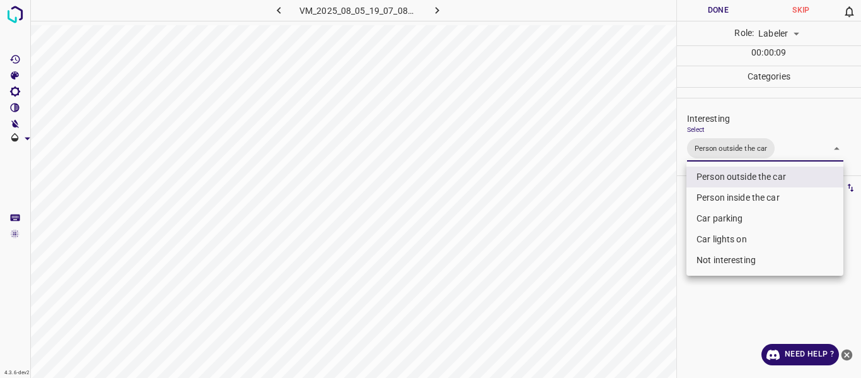
drag, startPoint x: 619, startPoint y: 253, endPoint x: 621, endPoint y: 333, distance: 80.1
click at [620, 259] on div at bounding box center [430, 189] width 861 height 378
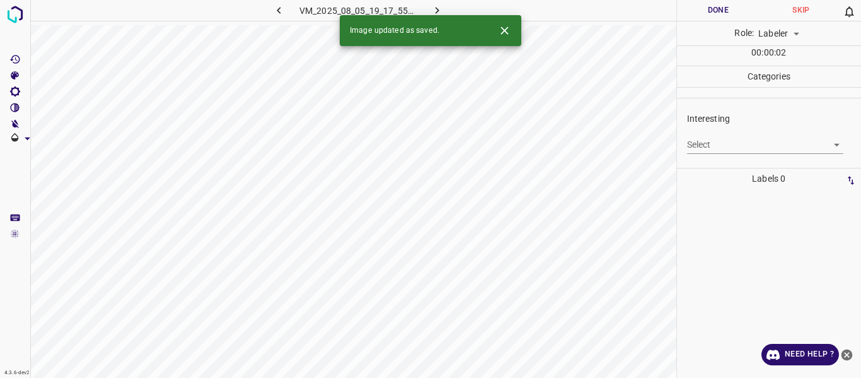
click at [700, 143] on body "4.3.6-dev2 VM_2025_08_05_19_17_55_310_00.gif Done Skip 0 Role: Labeler labeler …" at bounding box center [430, 189] width 861 height 378
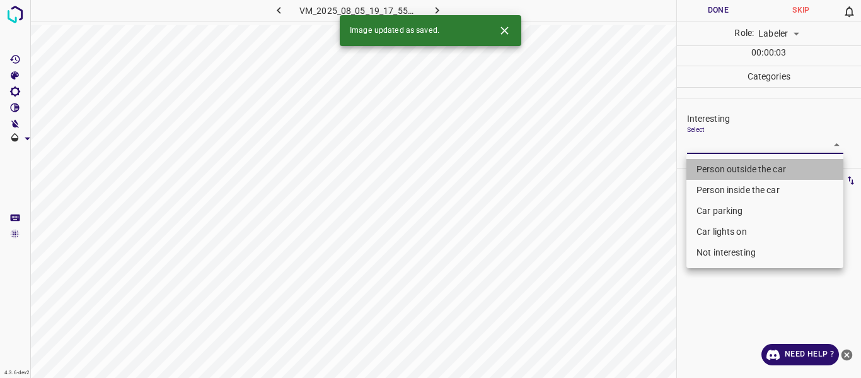
click at [693, 165] on li "Person outside the car" at bounding box center [765, 169] width 157 height 21
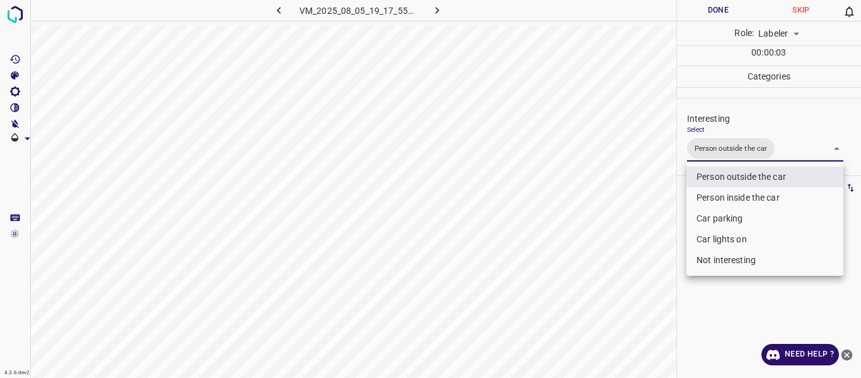
drag, startPoint x: 636, startPoint y: 283, endPoint x: 630, endPoint y: 297, distance: 15.0
click at [634, 289] on div at bounding box center [430, 189] width 861 height 378
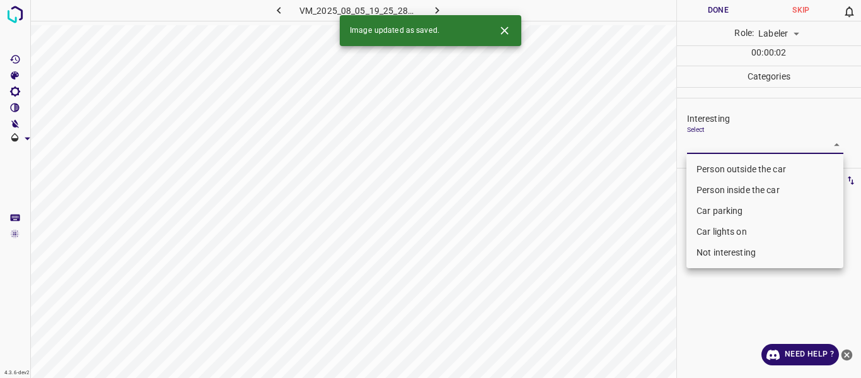
click at [697, 139] on body "4.3.6-dev2 VM_2025_08_05_19_25_28_613_01.gif Done Skip 0 Role: Labeler labeler …" at bounding box center [430, 189] width 861 height 378
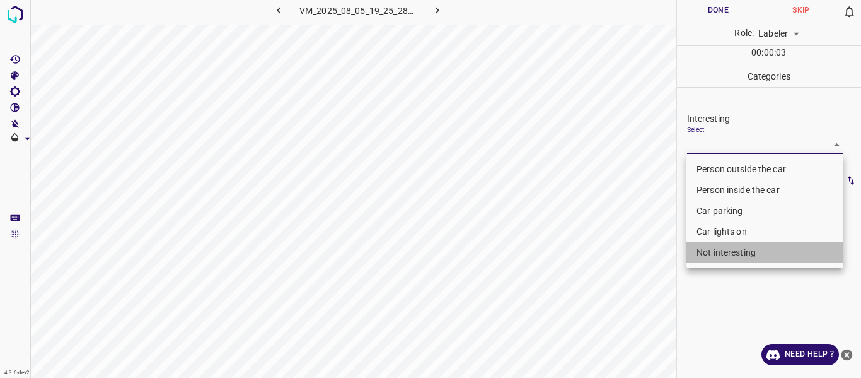
drag, startPoint x: 708, startPoint y: 252, endPoint x: 682, endPoint y: 281, distance: 38.0
click at [703, 256] on li "Not interesting" at bounding box center [765, 252] width 157 height 21
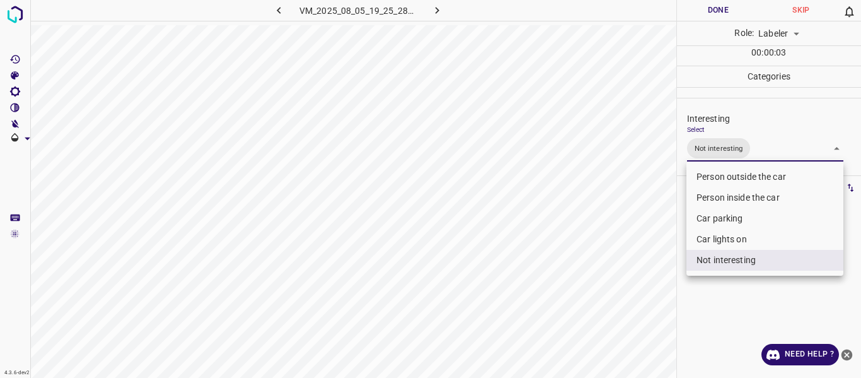
click at [634, 315] on div at bounding box center [430, 189] width 861 height 378
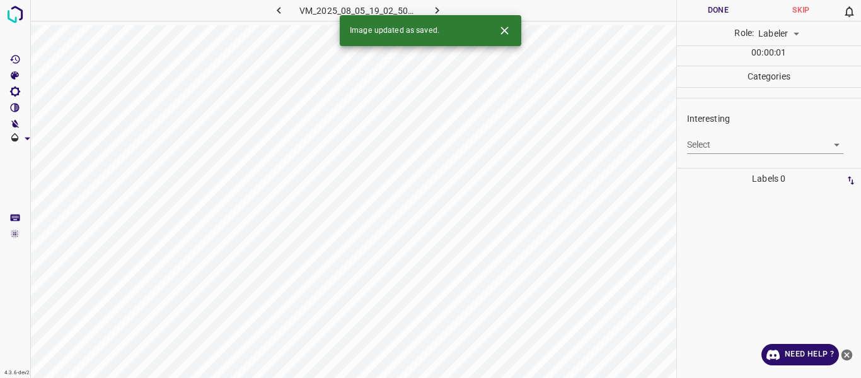
click at [703, 140] on body "4.3.6-dev2 VM_2025_08_05_19_02_50_916_00.gif Done Skip 0 Role: Labeler labeler …" at bounding box center [430, 189] width 861 height 378
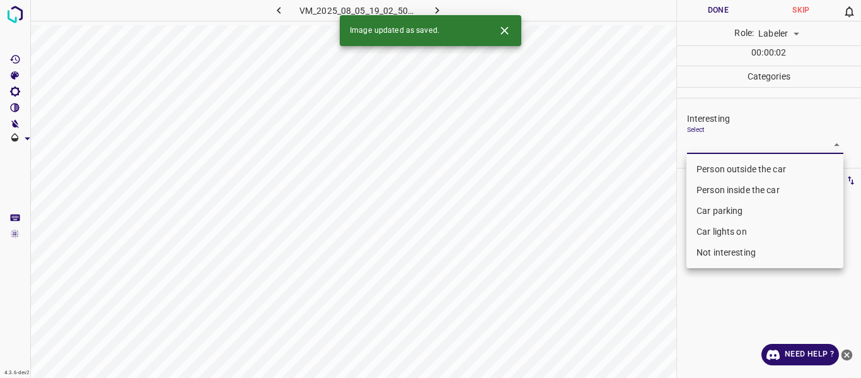
click at [703, 170] on li "Person outside the car" at bounding box center [765, 169] width 157 height 21
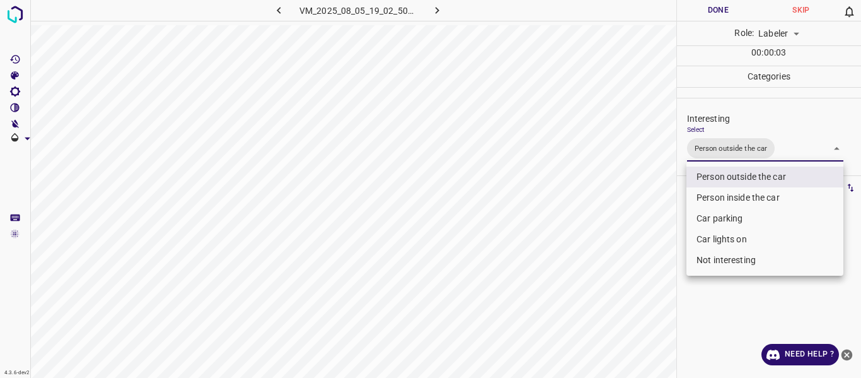
click at [704, 240] on li "Car lights on" at bounding box center [765, 239] width 157 height 21
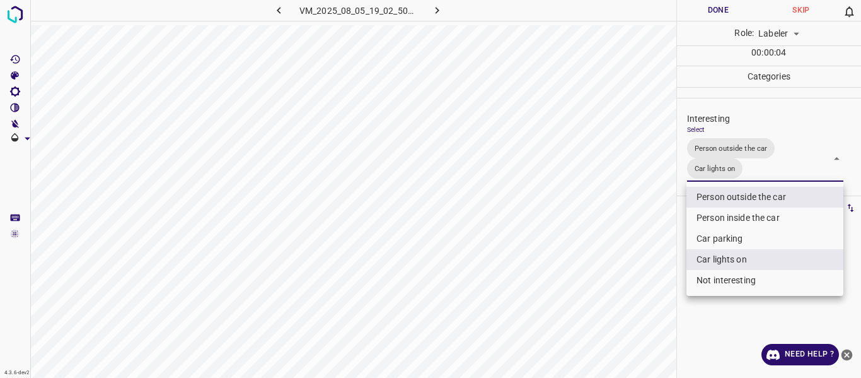
drag, startPoint x: 607, startPoint y: 299, endPoint x: 606, endPoint y: 325, distance: 25.9
click at [607, 302] on div at bounding box center [430, 189] width 861 height 378
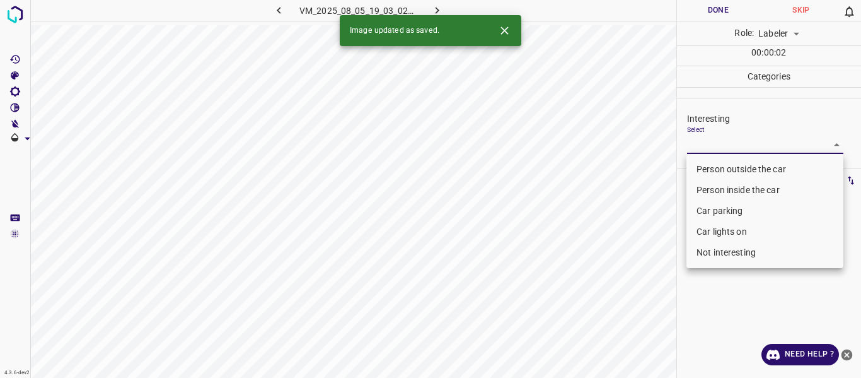
drag, startPoint x: 701, startPoint y: 140, endPoint x: 711, endPoint y: 158, distance: 20.3
click at [701, 141] on body "4.3.6-dev2 VM_2025_08_05_19_03_02_715_05.gif Done Skip 0 Role: Labeler labeler …" at bounding box center [430, 189] width 861 height 378
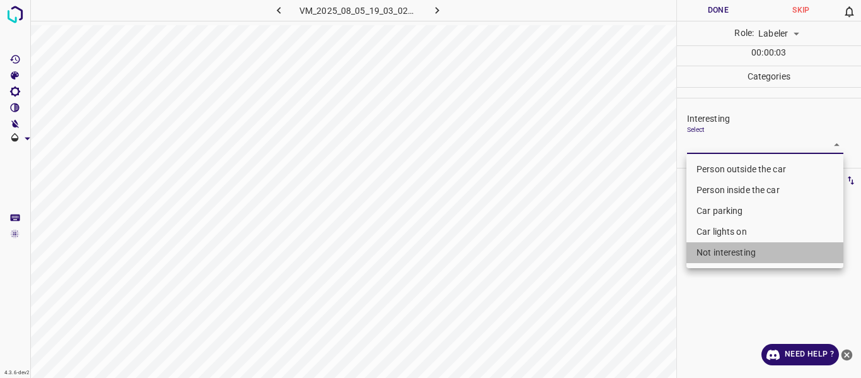
drag, startPoint x: 740, startPoint y: 248, endPoint x: 657, endPoint y: 289, distance: 92.8
click at [735, 250] on li "Not interesting" at bounding box center [765, 252] width 157 height 21
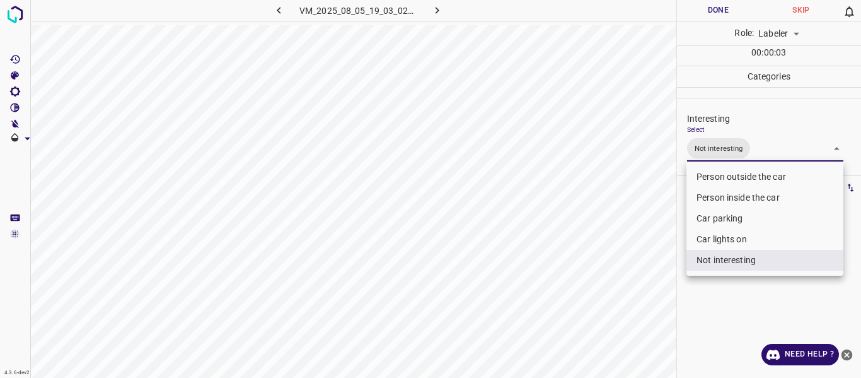
click at [626, 289] on div at bounding box center [430, 189] width 861 height 378
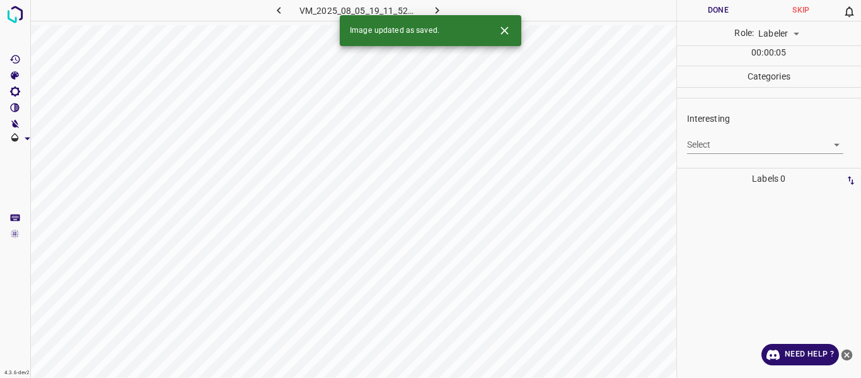
click at [691, 146] on body "4.3.6-dev2 VM_2025_08_05_19_11_52_690_08.gif Done Skip 0 Role: Labeler labeler …" at bounding box center [430, 189] width 861 height 378
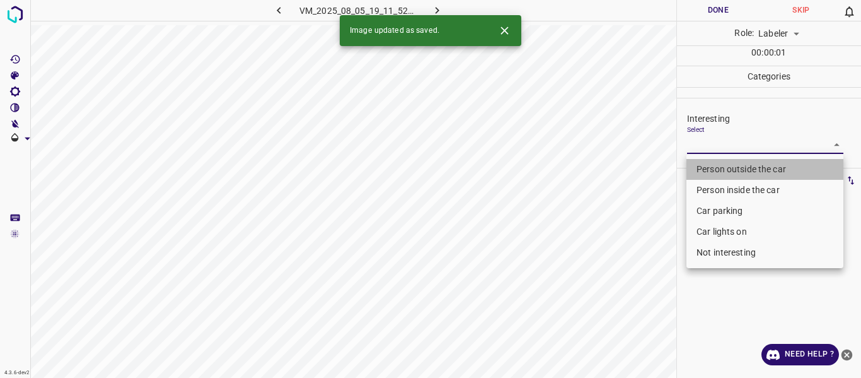
click at [698, 168] on li "Person outside the car" at bounding box center [765, 169] width 157 height 21
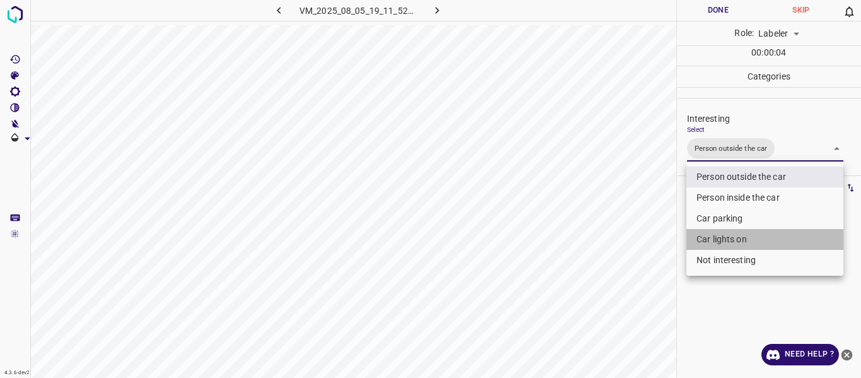
drag, startPoint x: 713, startPoint y: 242, endPoint x: 667, endPoint y: 270, distance: 54.1
click at [713, 241] on li "Car lights on" at bounding box center [765, 239] width 157 height 21
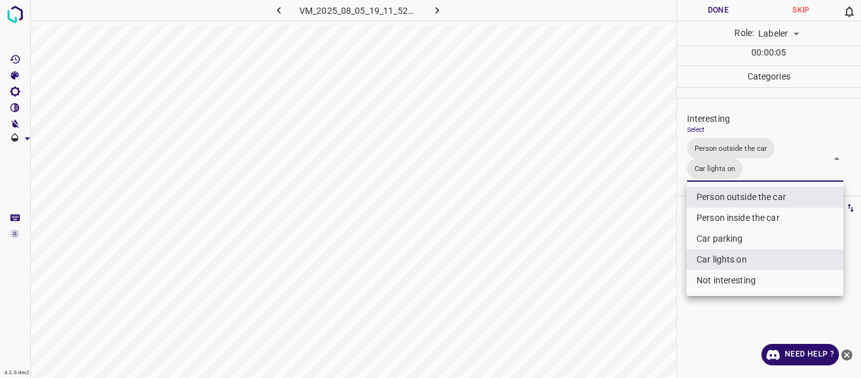
click at [645, 296] on div at bounding box center [430, 189] width 861 height 378
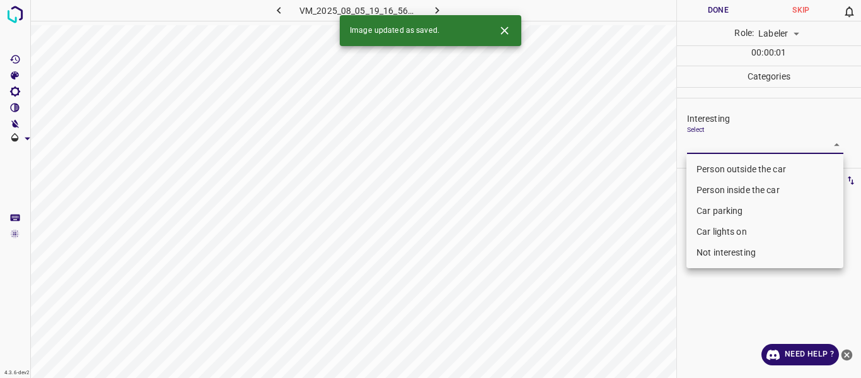
click at [704, 144] on body "4.3.6-dev2 VM_2025_08_05_19_16_56_152_01.gif Done Skip 0 Role: Labeler labeler …" at bounding box center [430, 189] width 861 height 378
click at [723, 165] on li "Person outside the car" at bounding box center [765, 169] width 157 height 21
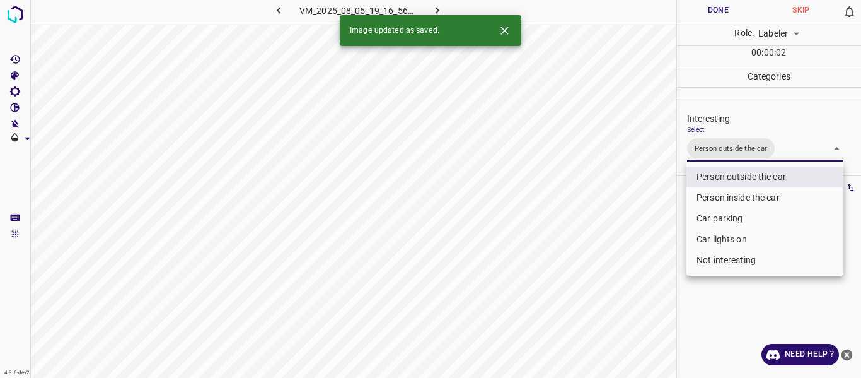
drag, startPoint x: 645, startPoint y: 254, endPoint x: 617, endPoint y: 283, distance: 39.7
click at [642, 255] on div at bounding box center [430, 189] width 861 height 378
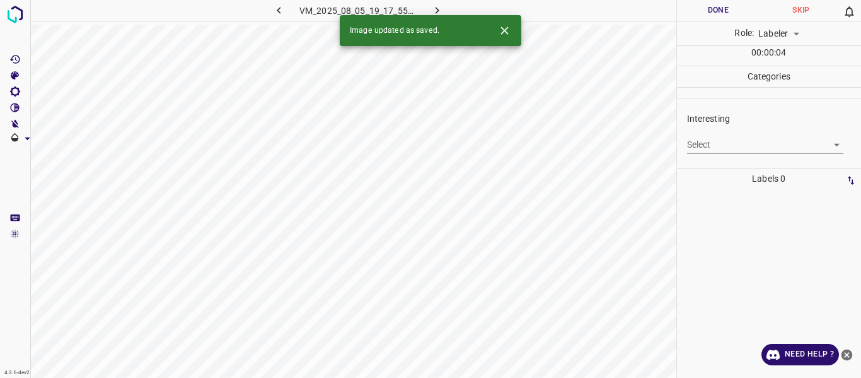
click at [713, 146] on body "4.3.6-dev2 VM_2025_08_05_19_17_55_310_01.gif Done Skip 0 Role: Labeler labeler …" at bounding box center [430, 189] width 861 height 378
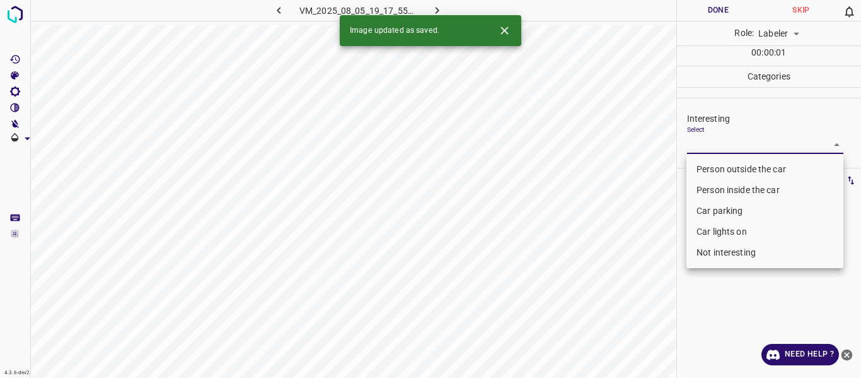
click at [713, 168] on li "Person outside the car" at bounding box center [765, 169] width 157 height 21
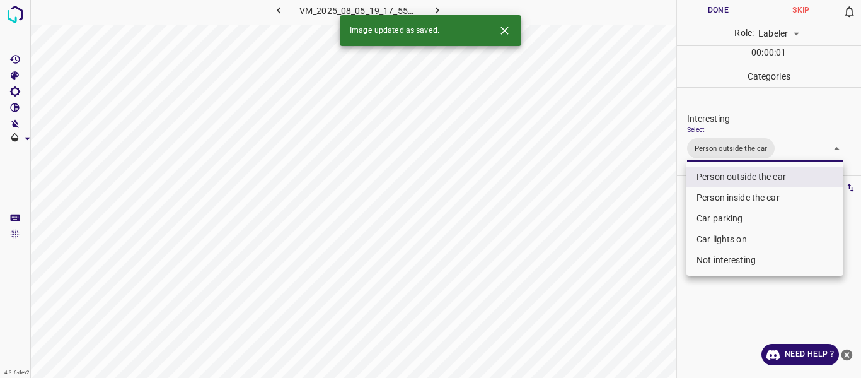
drag, startPoint x: 619, startPoint y: 286, endPoint x: 611, endPoint y: 306, distance: 21.8
click at [618, 293] on div at bounding box center [430, 189] width 861 height 378
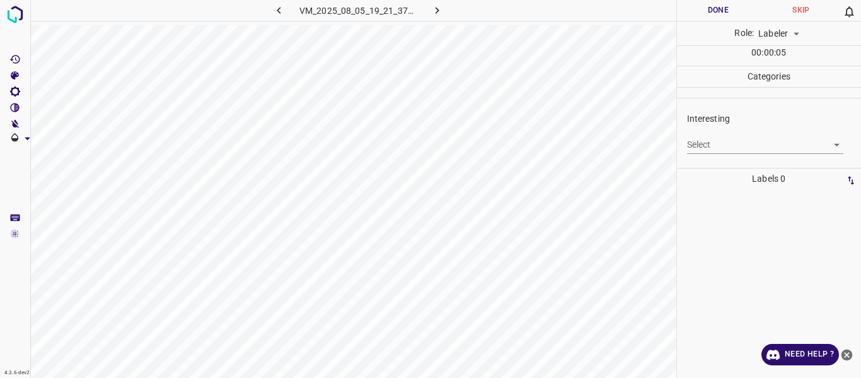
click at [713, 139] on body "4.3.6-dev2 VM_2025_08_05_19_21_37_829_01.gif Done Skip 0 Role: Labeler labeler …" at bounding box center [430, 189] width 861 height 378
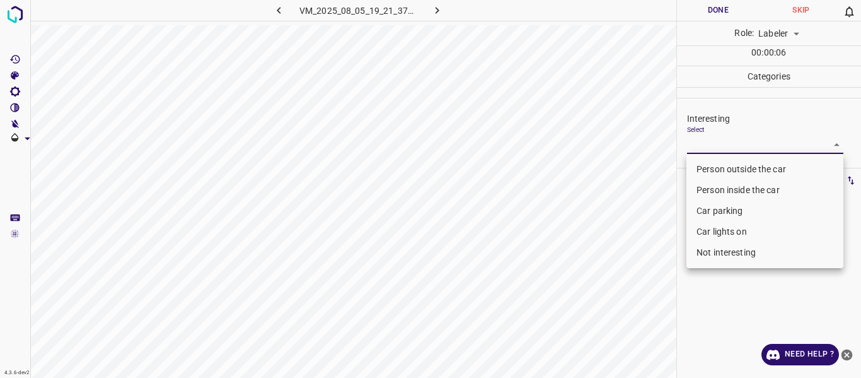
drag, startPoint x: 706, startPoint y: 169, endPoint x: 697, endPoint y: 198, distance: 30.1
click at [706, 173] on li "Person outside the car" at bounding box center [765, 169] width 157 height 21
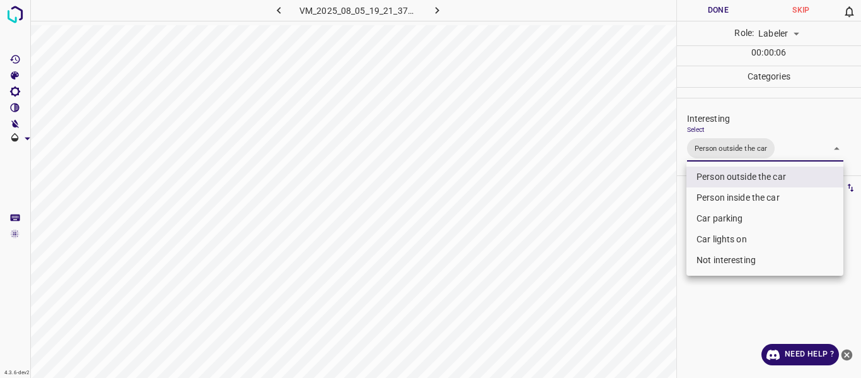
drag, startPoint x: 629, startPoint y: 279, endPoint x: 609, endPoint y: 342, distance: 66.0
click at [628, 290] on div at bounding box center [430, 189] width 861 height 378
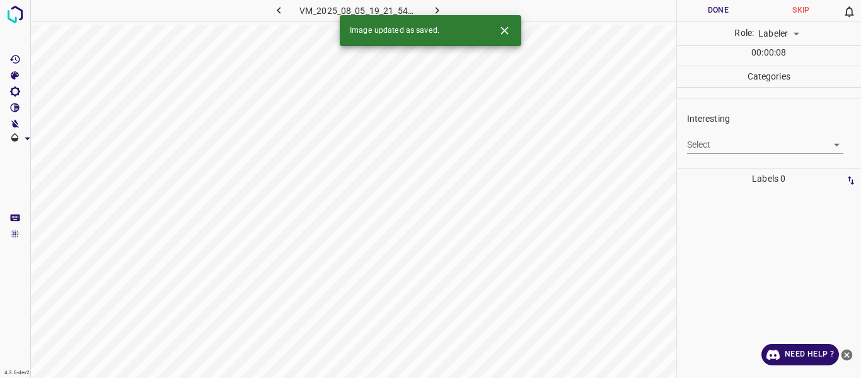
click at [718, 145] on body "4.3.6-dev2 VM_2025_08_05_19_21_54_070_04.gif Done Skip 0 Role: Labeler labeler …" at bounding box center [430, 189] width 861 height 378
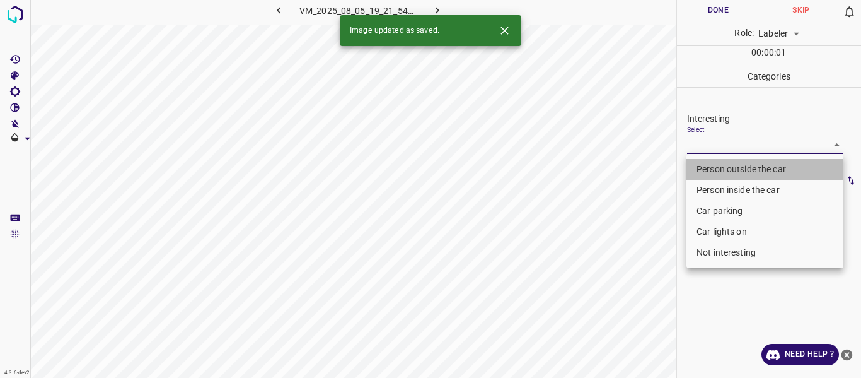
click at [721, 165] on li "Person outside the car" at bounding box center [765, 169] width 157 height 21
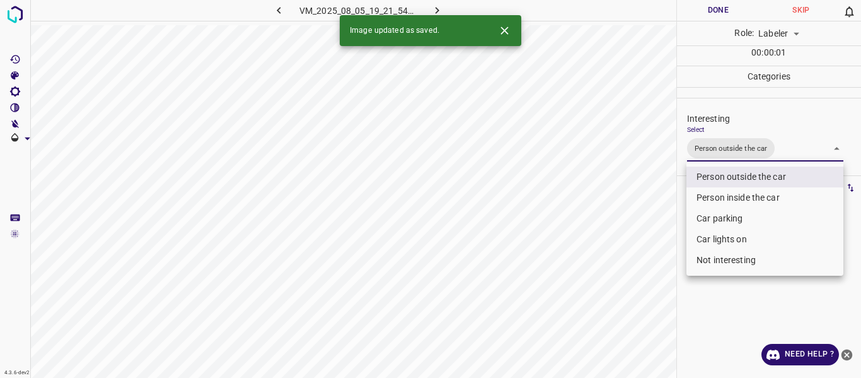
drag, startPoint x: 641, startPoint y: 276, endPoint x: 622, endPoint y: 303, distance: 32.7
click at [629, 292] on div at bounding box center [430, 189] width 861 height 378
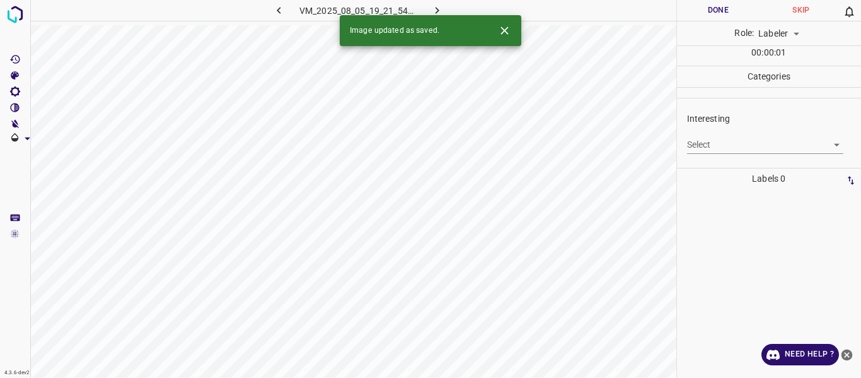
click at [710, 134] on div "Select ​" at bounding box center [765, 139] width 157 height 28
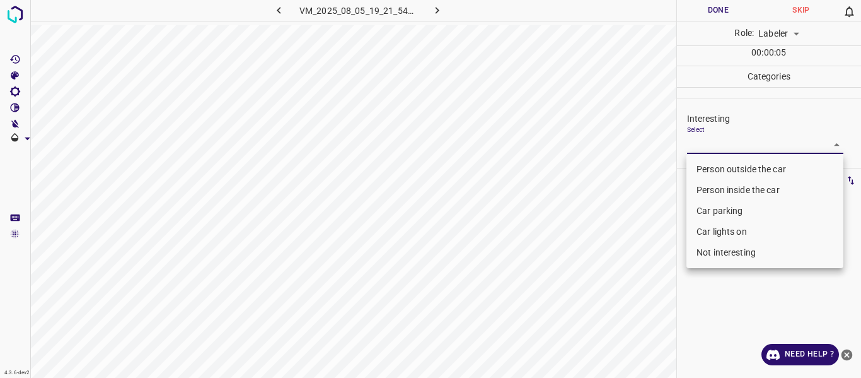
click at [702, 142] on body "4.3.6-dev2 VM_2025_08_05_19_21_54_070_06.gif Done Skip 0 Role: Labeler labeler …" at bounding box center [430, 189] width 861 height 378
drag, startPoint x: 721, startPoint y: 248, endPoint x: 681, endPoint y: 265, distance: 43.2
click at [715, 241] on ul "Person outside the car Person inside the car Car parking Car lights on Not inte…" at bounding box center [765, 211] width 157 height 114
drag, startPoint x: 537, startPoint y: 352, endPoint x: 560, endPoint y: 353, distance: 22.7
click at [535, 353] on div at bounding box center [430, 189] width 861 height 378
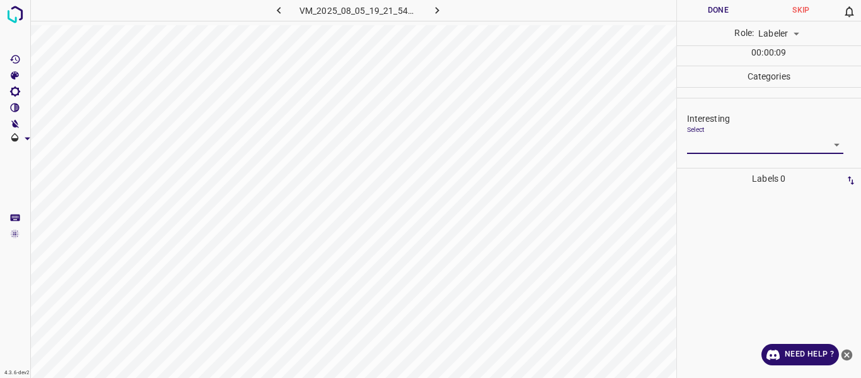
click at [747, 137] on body "4.3.6-dev2 VM_2025_08_05_19_21_54_070_06.gif Done Skip 0 Role: Labeler labeler …" at bounding box center [430, 189] width 861 height 378
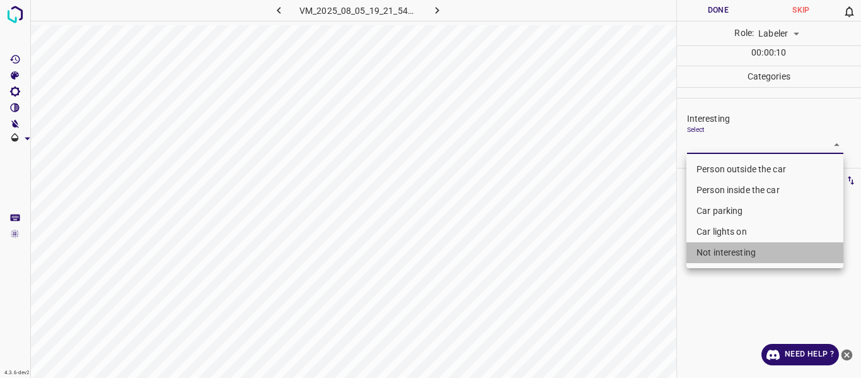
click at [726, 249] on li "Not interesting" at bounding box center [765, 252] width 157 height 21
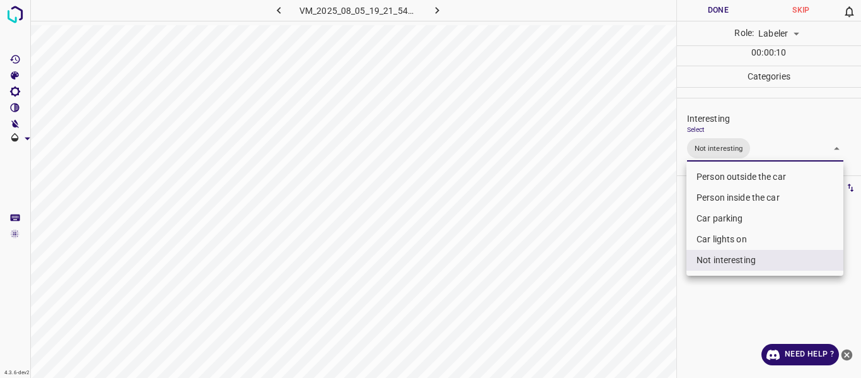
click at [598, 308] on div at bounding box center [430, 189] width 861 height 378
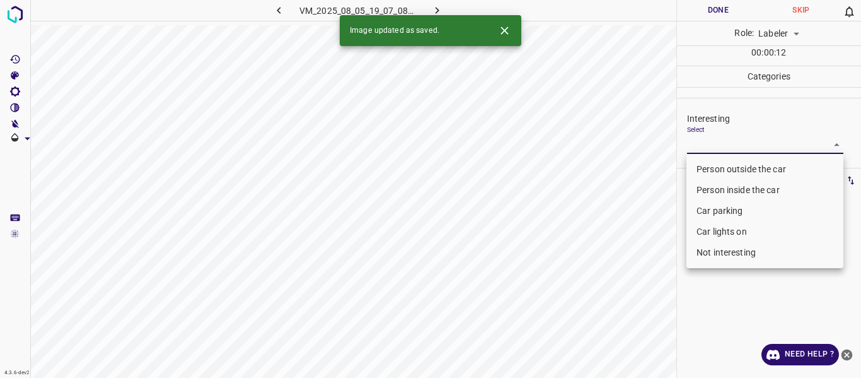
drag, startPoint x: 732, startPoint y: 141, endPoint x: 734, endPoint y: 161, distance: 21.0
click at [732, 142] on body "4.3.6-dev2 VM_2025_08_05_19_07_08_799_06.gif Done Skip 0 Role: Labeler labeler …" at bounding box center [430, 189] width 861 height 378
click at [734, 166] on li "Person outside the car" at bounding box center [765, 169] width 157 height 21
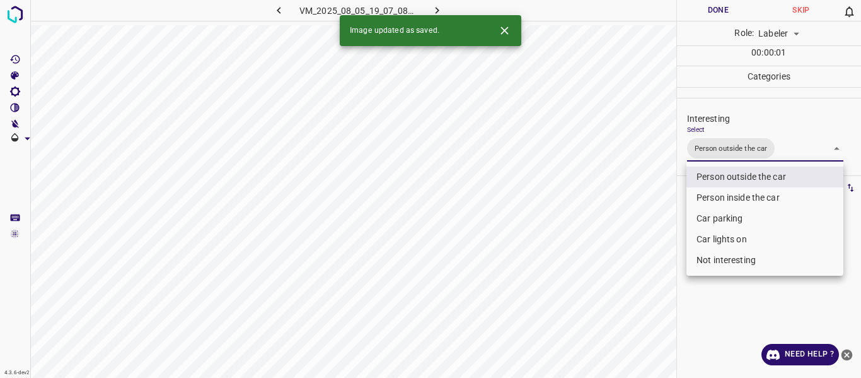
drag, startPoint x: 601, startPoint y: 295, endPoint x: 593, endPoint y: 361, distance: 66.6
click at [600, 303] on div at bounding box center [430, 189] width 861 height 378
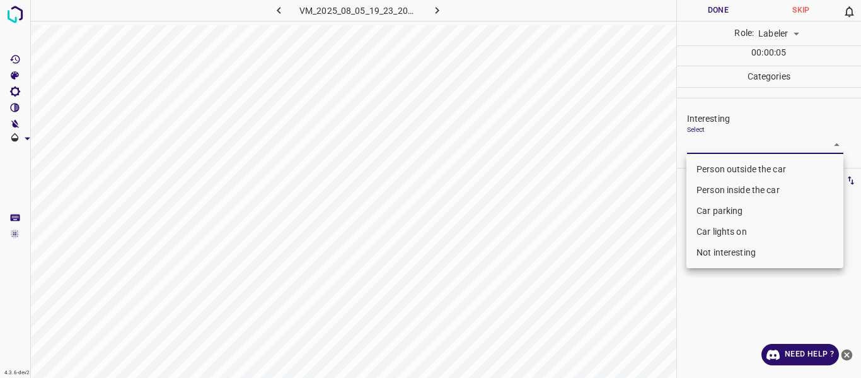
click at [702, 144] on body "4.3.6-dev2 VM_2025_08_05_19_23_20_693_06.gif Done Skip 0 Role: Labeler labeler …" at bounding box center [430, 189] width 861 height 378
click at [699, 250] on li "Not interesting" at bounding box center [765, 252] width 157 height 21
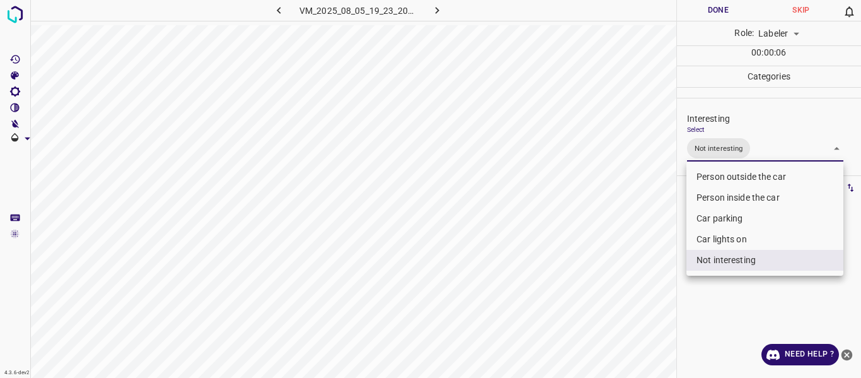
drag, startPoint x: 608, startPoint y: 293, endPoint x: 619, endPoint y: 295, distance: 10.9
click at [609, 295] on div at bounding box center [430, 189] width 861 height 378
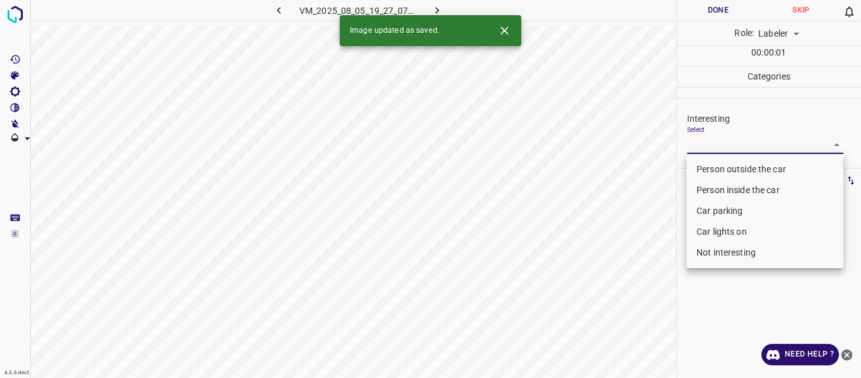
drag, startPoint x: 719, startPoint y: 140, endPoint x: 721, endPoint y: 171, distance: 31.0
click at [720, 141] on body "4.3.6-dev2 VM_2025_08_05_19_27_07_281_01.gif Done Skip 0 Role: Labeler labeler …" at bounding box center [430, 189] width 861 height 378
drag, startPoint x: 720, startPoint y: 168, endPoint x: 636, endPoint y: 267, distance: 130.2
click at [715, 177] on li "Person outside the car" at bounding box center [765, 169] width 157 height 21
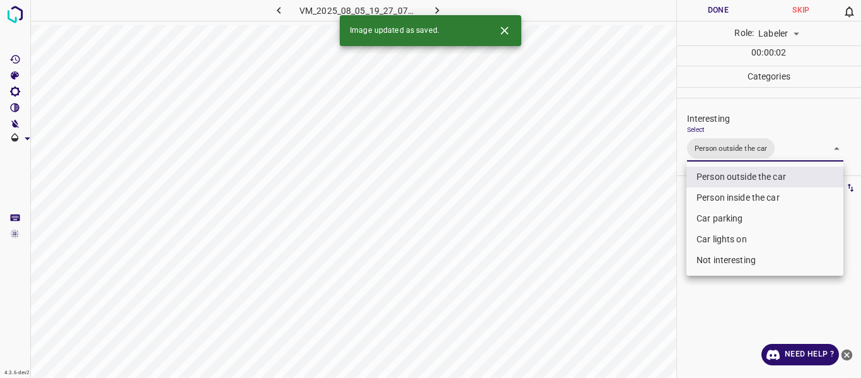
drag, startPoint x: 626, startPoint y: 299, endPoint x: 616, endPoint y: 349, distance: 51.6
click at [626, 301] on div at bounding box center [430, 189] width 861 height 378
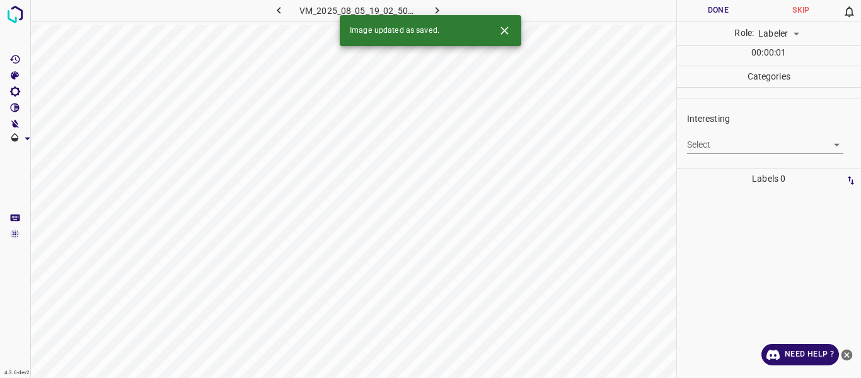
click at [729, 142] on body "4.3.6-dev2 VM_2025_08_05_19_02_50_916_04.gif Done Skip 0 Role: Labeler labeler …" at bounding box center [430, 189] width 861 height 378
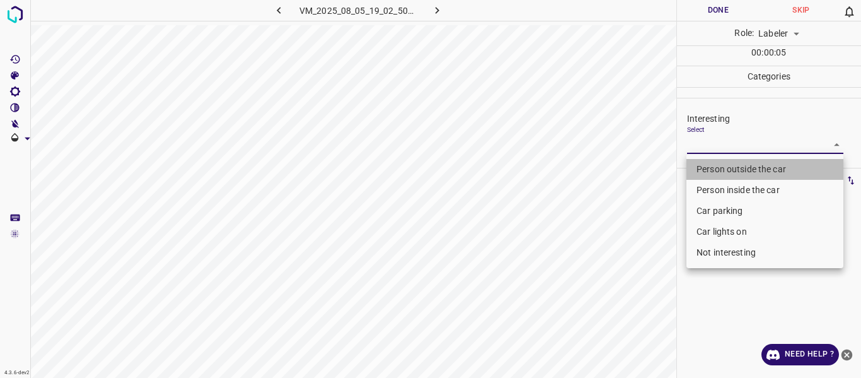
drag, startPoint x: 721, startPoint y: 172, endPoint x: 721, endPoint y: 194, distance: 21.5
click at [720, 172] on li "Person outside the car" at bounding box center [765, 169] width 157 height 21
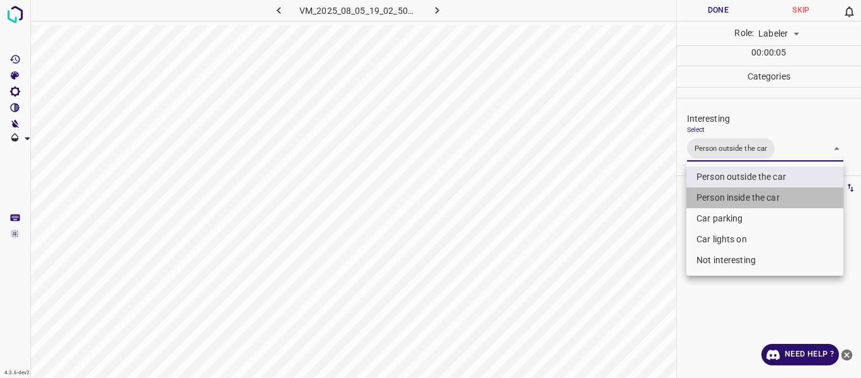
drag, startPoint x: 722, startPoint y: 192, endPoint x: 692, endPoint y: 221, distance: 41.9
click at [718, 197] on li "Person inside the car" at bounding box center [765, 197] width 157 height 21
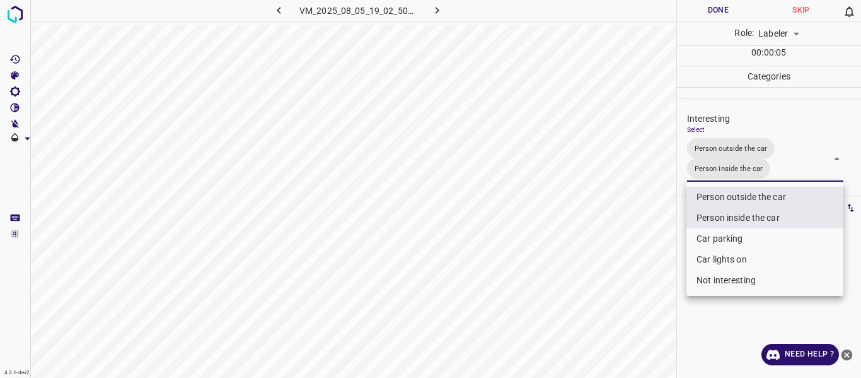
drag, startPoint x: 613, startPoint y: 287, endPoint x: 612, endPoint y: 306, distance: 18.9
click at [613, 295] on div at bounding box center [430, 189] width 861 height 378
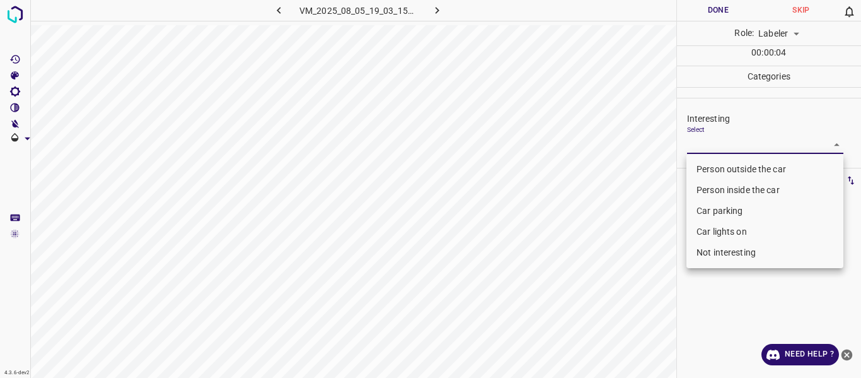
click at [720, 138] on body "4.3.6-dev2 VM_2025_08_05_19_03_15_094_01.gif Done Skip 0 Role: Labeler labeler …" at bounding box center [430, 189] width 861 height 378
drag, startPoint x: 721, startPoint y: 200, endPoint x: 641, endPoint y: 265, distance: 102.6
click at [719, 203] on li "Car parking" at bounding box center [765, 211] width 157 height 21
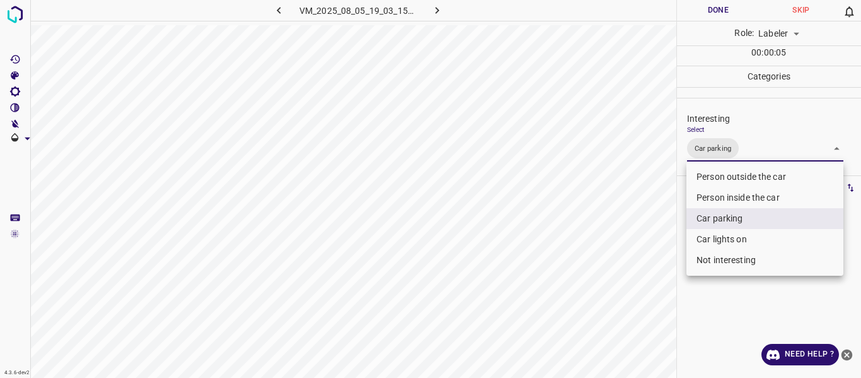
drag, startPoint x: 630, startPoint y: 269, endPoint x: 619, endPoint y: 315, distance: 47.3
click at [630, 275] on div at bounding box center [430, 189] width 861 height 378
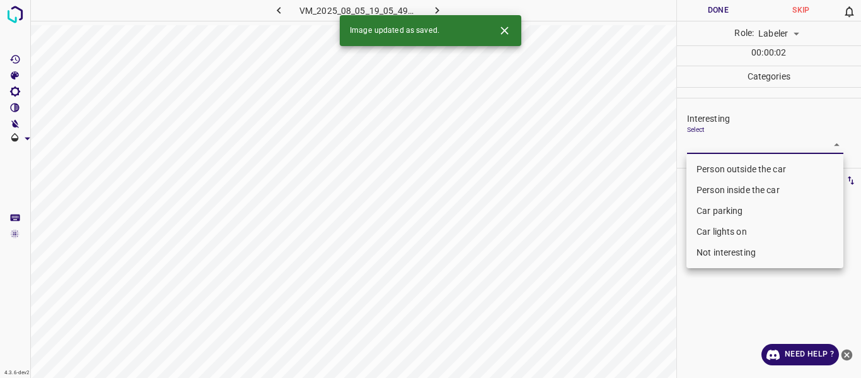
click at [715, 145] on body "4.3.6-dev2 VM_2025_08_05_19_05_49_187_01.gif Done Skip 0 Role: Labeler labeler …" at bounding box center [430, 189] width 861 height 378
drag, startPoint x: 716, startPoint y: 170, endPoint x: 684, endPoint y: 230, distance: 68.3
click at [716, 169] on li "Person outside the car" at bounding box center [765, 169] width 157 height 21
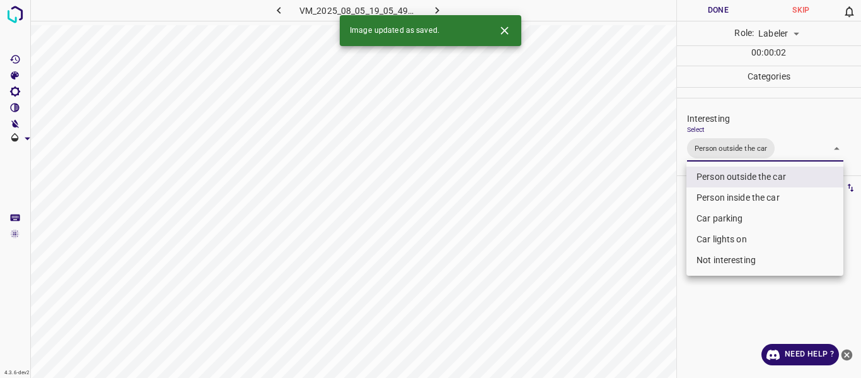
click at [673, 248] on div at bounding box center [430, 189] width 861 height 378
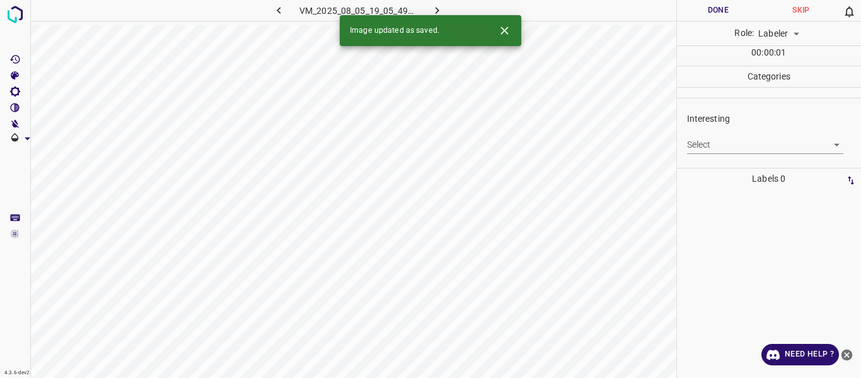
click at [712, 137] on body "4.3.6-dev2 VM_2025_08_05_19_05_49_187_00.gif Done Skip 0 Role: Labeler labeler …" at bounding box center [430, 189] width 861 height 378
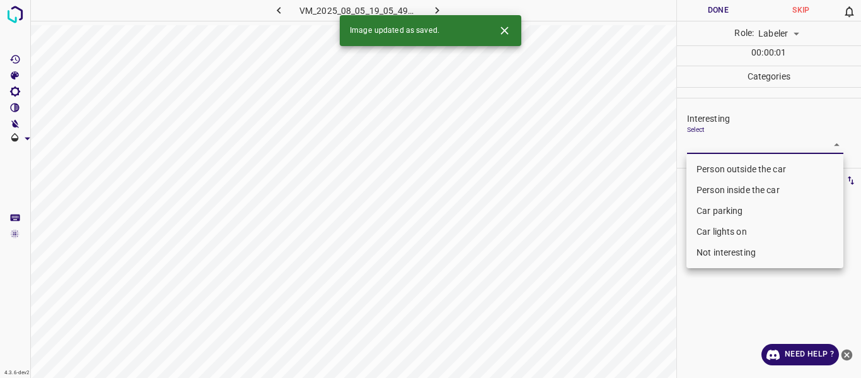
click at [715, 163] on li "Person outside the car" at bounding box center [765, 169] width 157 height 21
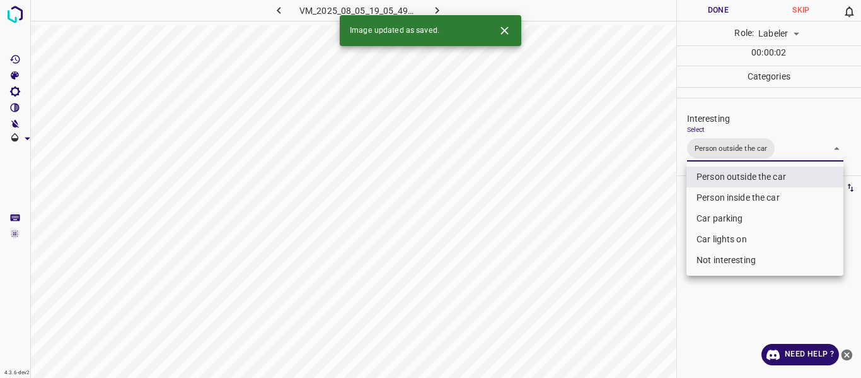
drag, startPoint x: 645, startPoint y: 281, endPoint x: 586, endPoint y: 376, distance: 111.3
click at [640, 291] on div at bounding box center [430, 189] width 861 height 378
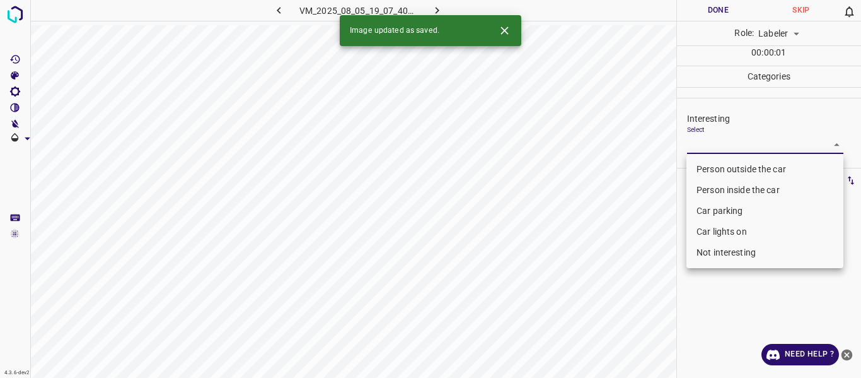
click at [716, 145] on body "4.3.6-dev2 VM_2025_08_05_19_07_40_574_00.gif Done Skip 0 Role: Labeler labeler …" at bounding box center [430, 189] width 861 height 378
drag, startPoint x: 716, startPoint y: 169, endPoint x: 645, endPoint y: 298, distance: 147.4
click at [716, 167] on li "Person outside the car" at bounding box center [765, 169] width 157 height 21
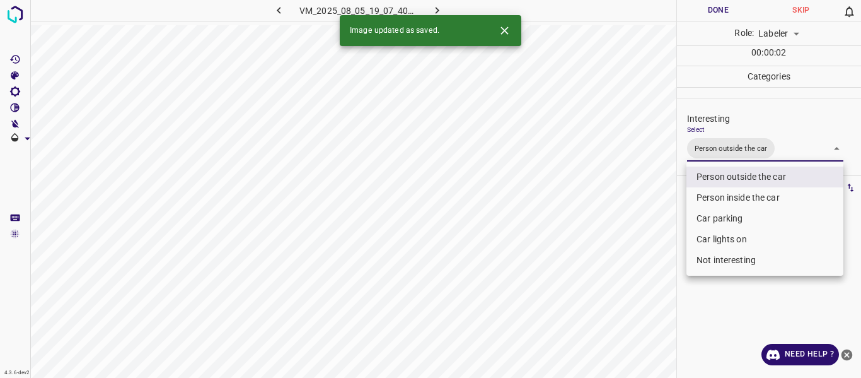
click at [593, 338] on div at bounding box center [430, 189] width 861 height 378
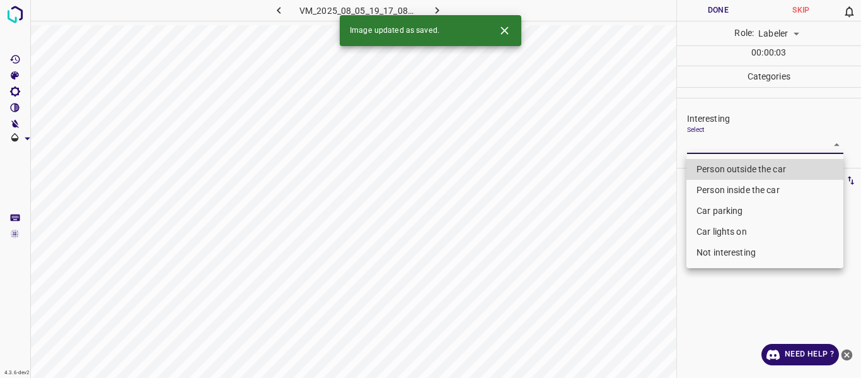
click at [722, 142] on body "4.3.6-dev2 VM_2025_08_05_19_17_08_633_02.gif Done Skip 0 Role: Labeler labeler …" at bounding box center [430, 189] width 861 height 378
drag, startPoint x: 720, startPoint y: 160, endPoint x: 691, endPoint y: 192, distance: 42.9
click at [719, 161] on li "Person outside the car" at bounding box center [765, 169] width 157 height 21
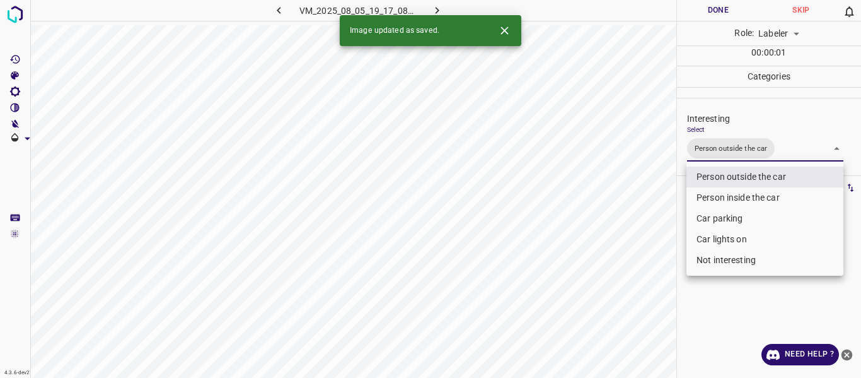
click at [637, 257] on div at bounding box center [430, 189] width 861 height 378
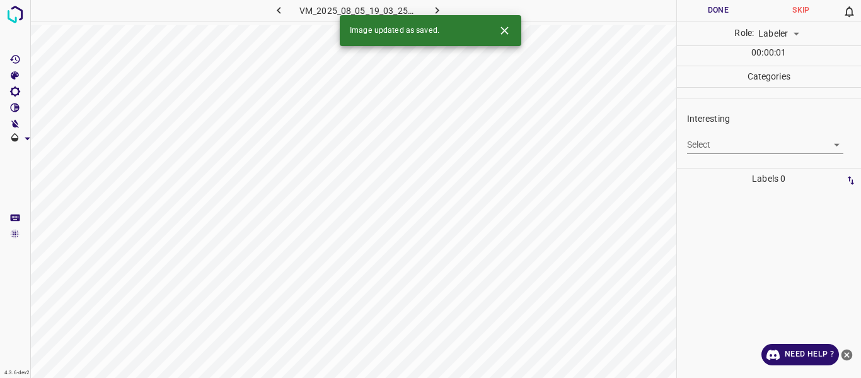
click at [754, 146] on body "4.3.6-dev2 VM_2025_08_05_19_03_25_853_04.gif Done Skip 0 Role: Labeler labeler …" at bounding box center [430, 189] width 861 height 378
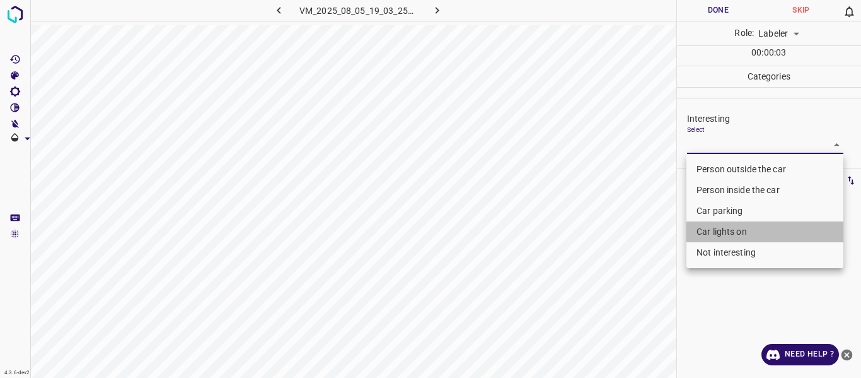
drag, startPoint x: 719, startPoint y: 233, endPoint x: 645, endPoint y: 268, distance: 81.8
click at [718, 233] on li "Car lights on" at bounding box center [765, 231] width 157 height 21
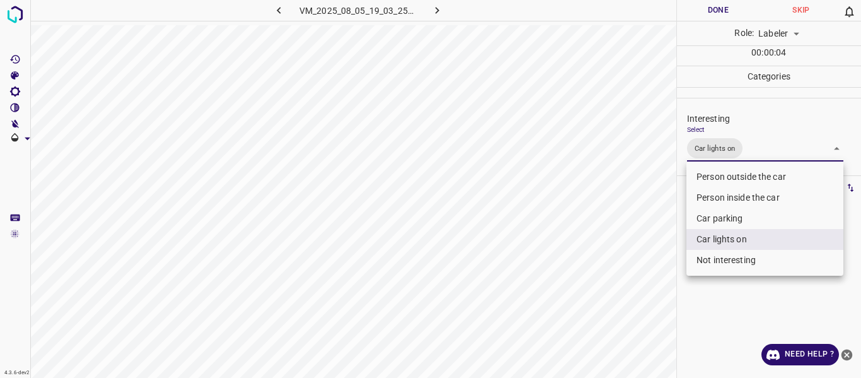
drag, startPoint x: 621, startPoint y: 287, endPoint x: 607, endPoint y: 298, distance: 17.9
click at [619, 286] on div at bounding box center [430, 189] width 861 height 378
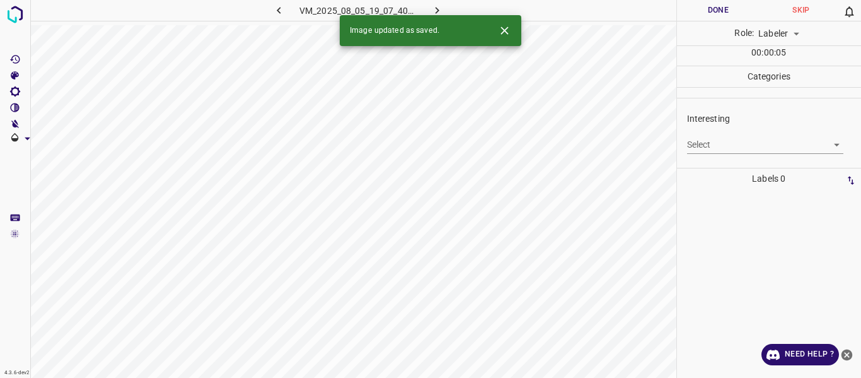
click at [712, 144] on body "4.3.6-dev2 VM_2025_08_05_19_07_40_574_03.gif Done Skip 0 Role: Labeler labeler …" at bounding box center [430, 189] width 861 height 378
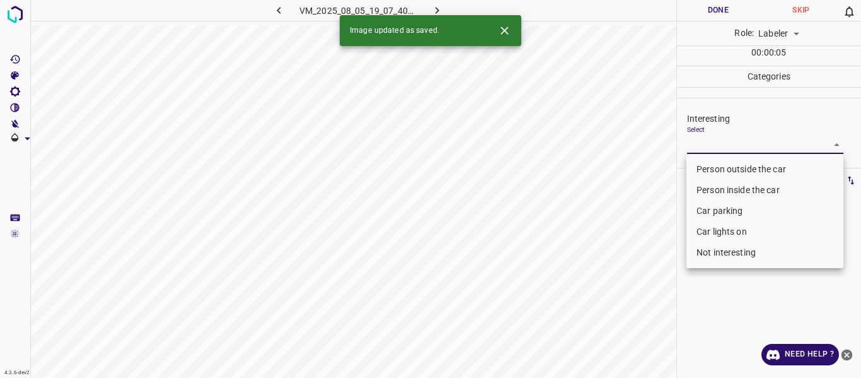
click at [712, 165] on li "Person outside the car" at bounding box center [765, 169] width 157 height 21
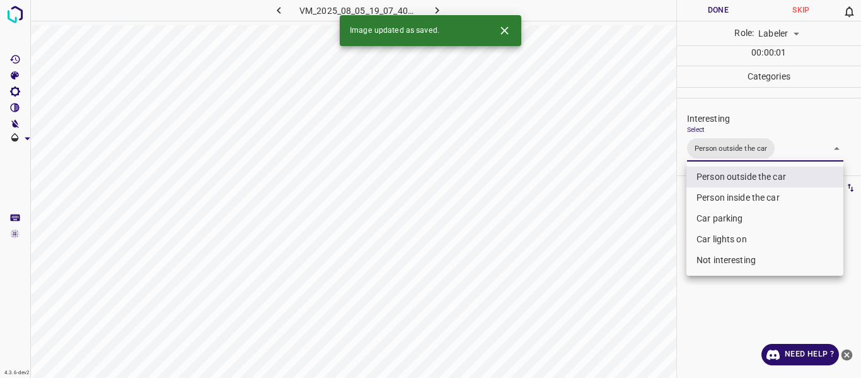
drag, startPoint x: 702, startPoint y: 236, endPoint x: 678, endPoint y: 251, distance: 28.3
click at [699, 237] on li "Car lights on" at bounding box center [765, 239] width 157 height 21
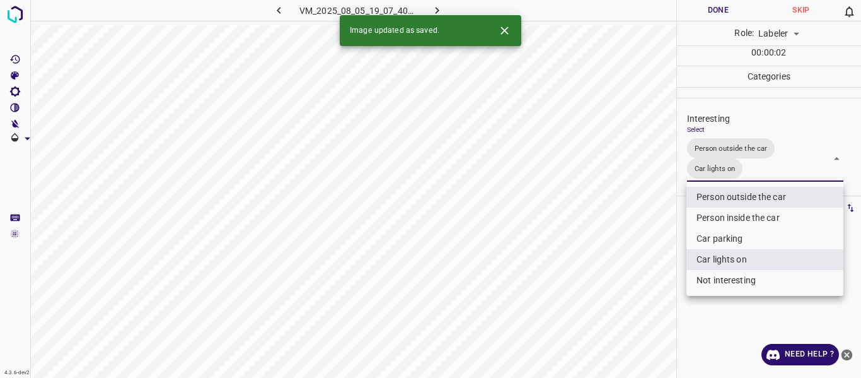
click at [629, 280] on div at bounding box center [430, 189] width 861 height 378
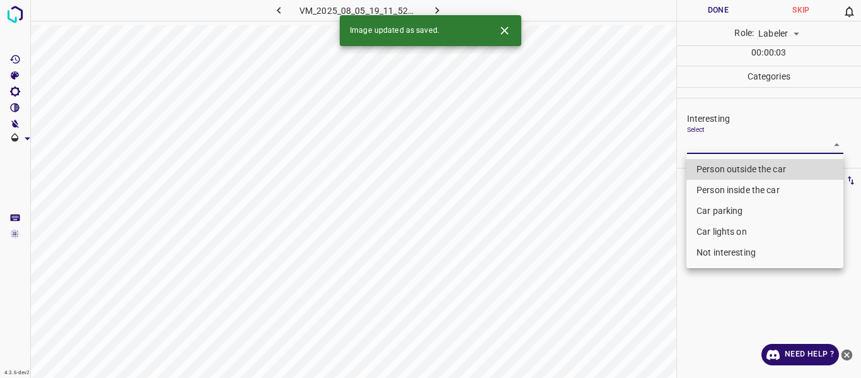
click at [707, 139] on body "4.3.6-dev2 VM_2025_08_05_19_11_52_690_00.gif Done Skip 0 Role: Labeler labeler …" at bounding box center [430, 189] width 861 height 378
click at [713, 164] on li "Person outside the car" at bounding box center [765, 169] width 157 height 21
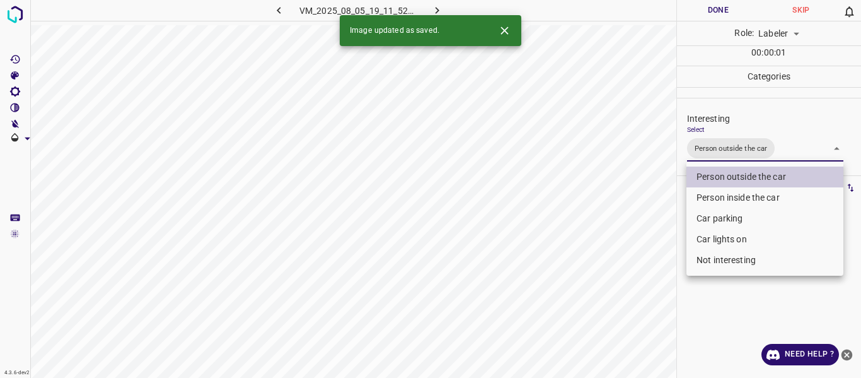
click at [653, 264] on div at bounding box center [430, 189] width 861 height 378
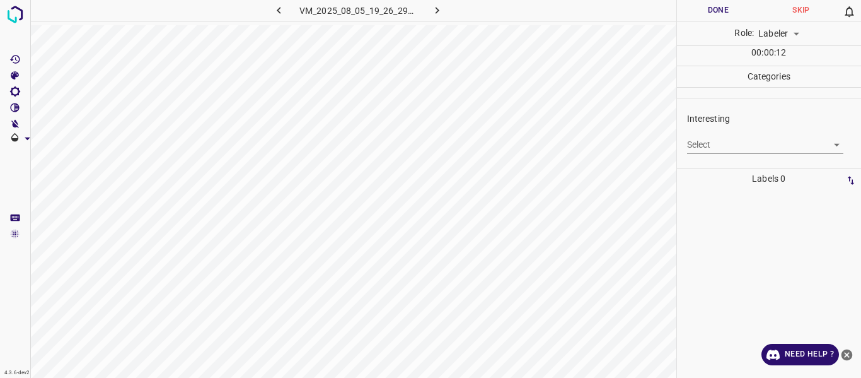
click at [734, 141] on body "4.3.6-dev2 VM_2025_08_05_19_26_29_510_01.gif Done Skip 0 Role: Labeler labeler …" at bounding box center [430, 189] width 861 height 378
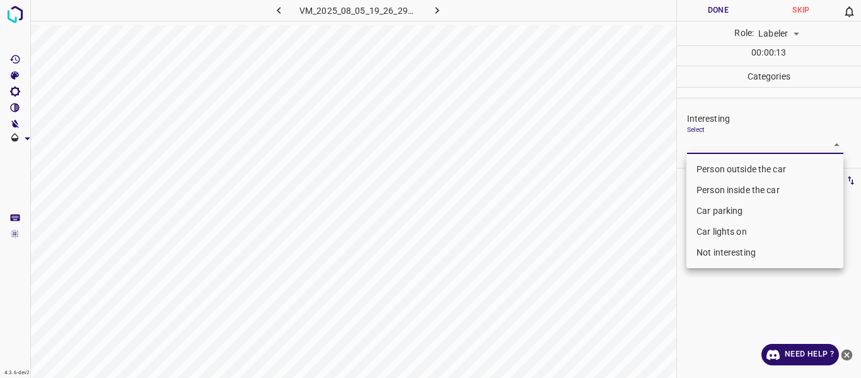
drag, startPoint x: 729, startPoint y: 161, endPoint x: 711, endPoint y: 184, distance: 28.8
click at [728, 164] on li "Person outside the car" at bounding box center [765, 169] width 157 height 21
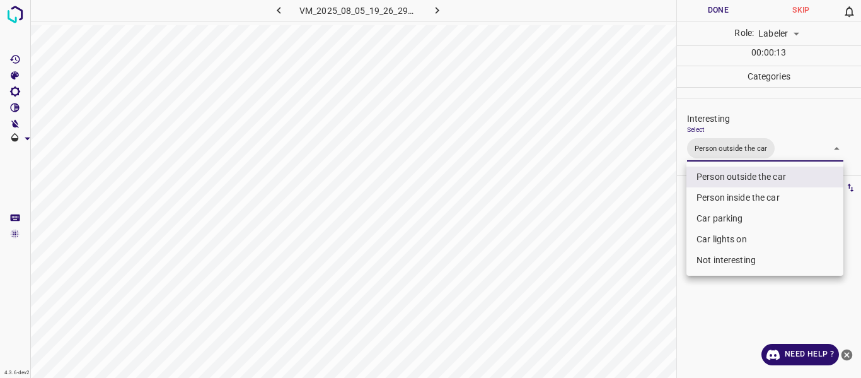
drag, startPoint x: 622, startPoint y: 320, endPoint x: 609, endPoint y: 339, distance: 23.6
click at [622, 320] on div at bounding box center [430, 189] width 861 height 378
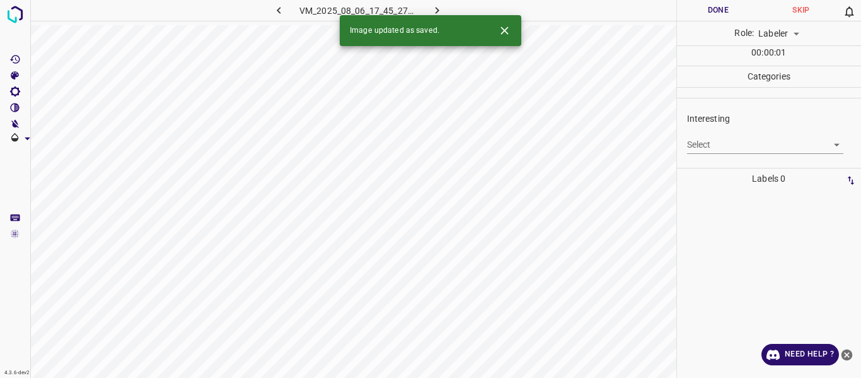
click at [699, 143] on body "4.3.6-dev2 VM_2025_08_06_17_45_27_928_04.gif Done Skip 0 Role: Labeler labeler …" at bounding box center [430, 189] width 861 height 378
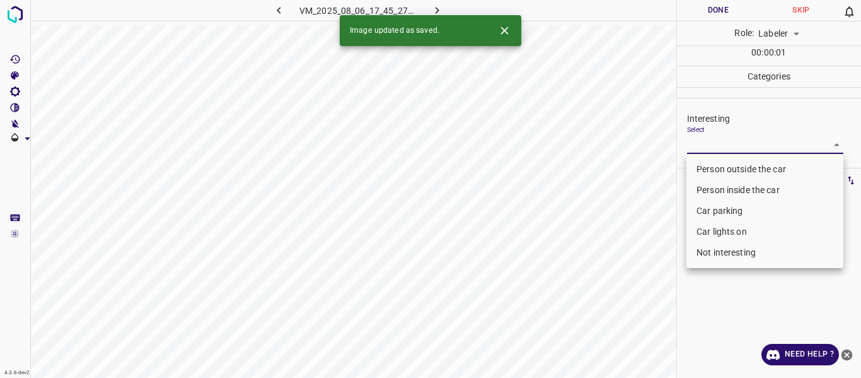
drag, startPoint x: 711, startPoint y: 163, endPoint x: 708, endPoint y: 215, distance: 51.8
click at [710, 163] on li "Person outside the car" at bounding box center [765, 169] width 157 height 21
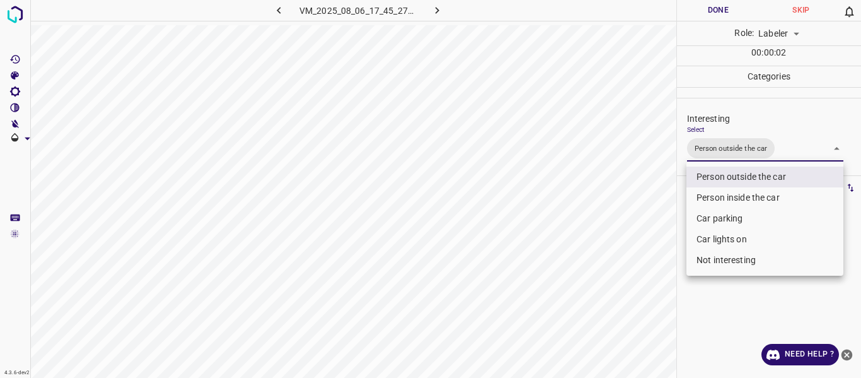
drag, startPoint x: 711, startPoint y: 238, endPoint x: 696, endPoint y: 249, distance: 18.5
click at [709, 238] on li "Car lights on" at bounding box center [765, 239] width 157 height 21
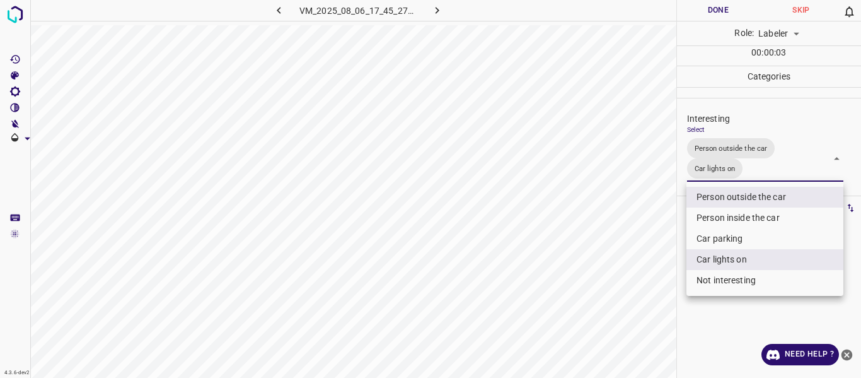
drag, startPoint x: 658, startPoint y: 279, endPoint x: 645, endPoint y: 295, distance: 20.7
click at [656, 280] on div at bounding box center [430, 189] width 861 height 378
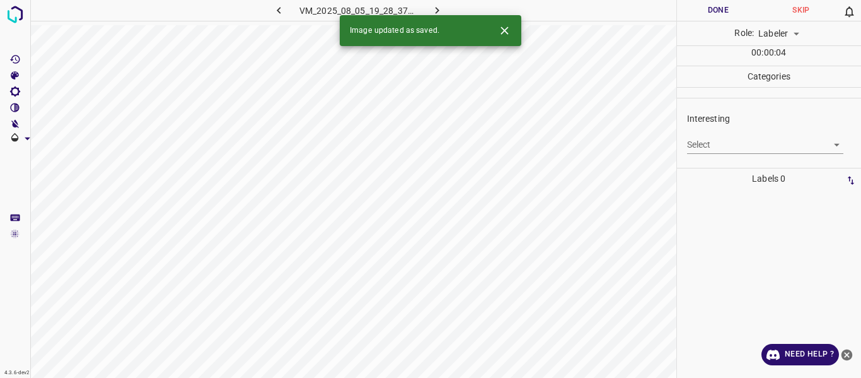
click at [740, 143] on body "4.3.6-dev2 VM_2025_08_05_19_28_37_262_01.gif Done Skip 0 Role: Labeler labeler …" at bounding box center [430, 189] width 861 height 378
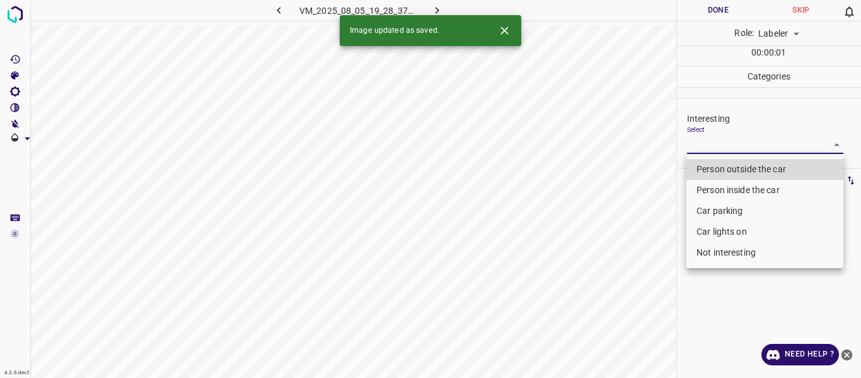
drag, startPoint x: 730, startPoint y: 250, endPoint x: 689, endPoint y: 271, distance: 46.5
click at [730, 250] on li "Not interesting" at bounding box center [765, 252] width 157 height 21
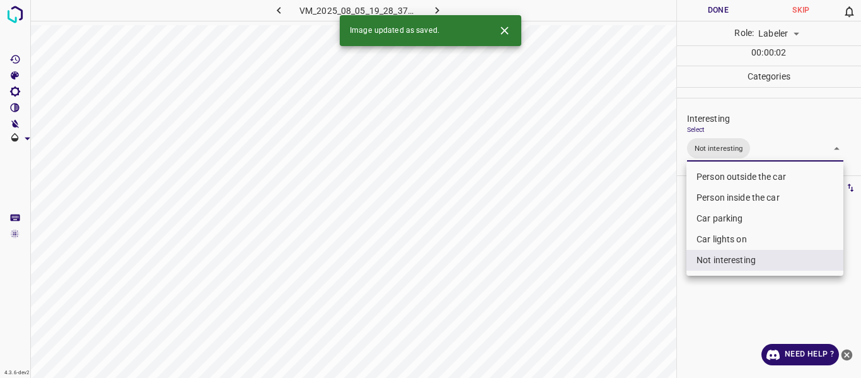
drag, startPoint x: 645, startPoint y: 288, endPoint x: 634, endPoint y: 302, distance: 17.5
click at [645, 289] on div at bounding box center [430, 189] width 861 height 378
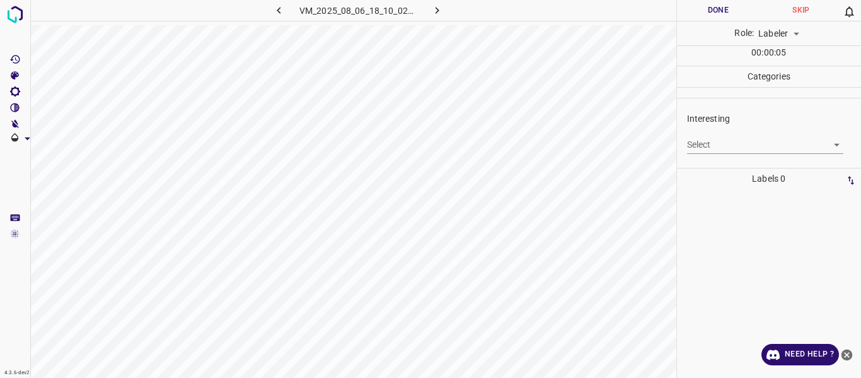
click at [731, 144] on body "4.3.6-dev2 VM_2025_08_06_18_10_02_506_02.gif Done Skip 0 Role: Labeler labeler …" at bounding box center [430, 189] width 861 height 378
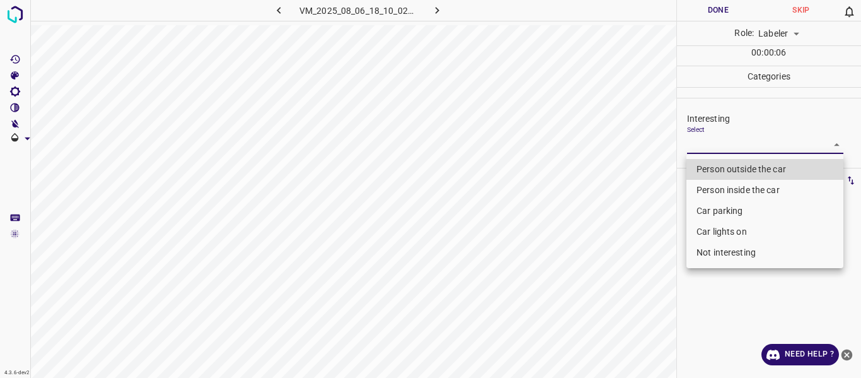
drag, startPoint x: 726, startPoint y: 251, endPoint x: 704, endPoint y: 265, distance: 25.5
click at [723, 253] on li "Not interesting" at bounding box center [765, 252] width 157 height 21
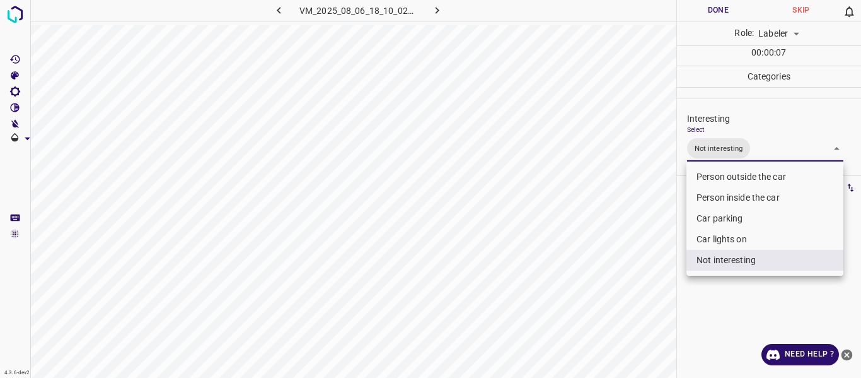
drag, startPoint x: 629, startPoint y: 303, endPoint x: 616, endPoint y: 306, distance: 12.9
click at [626, 303] on div at bounding box center [430, 189] width 861 height 378
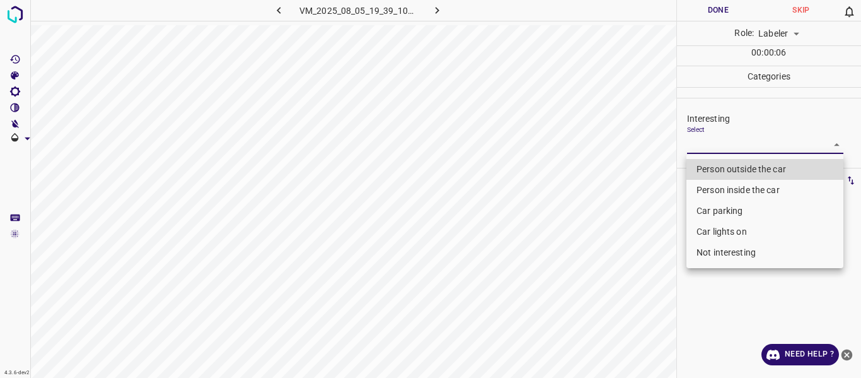
click at [703, 148] on body "4.3.6-dev2 VM_2025_08_05_19_39_10_069_00.gif Done Skip 0 Role: Labeler labeler …" at bounding box center [430, 189] width 861 height 378
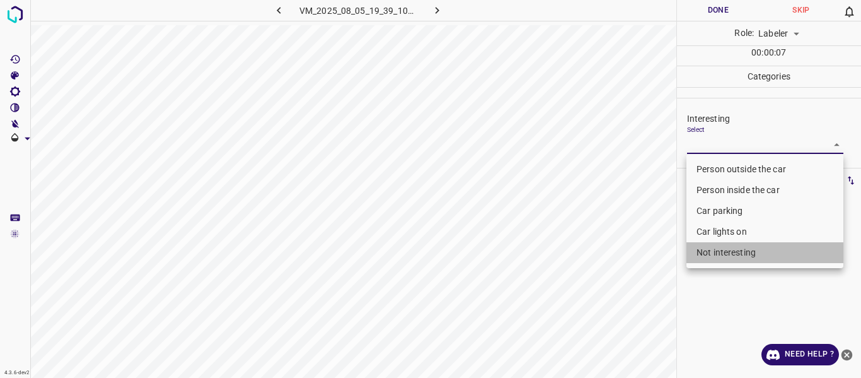
drag, startPoint x: 714, startPoint y: 252, endPoint x: 642, endPoint y: 308, distance: 91.2
click at [713, 253] on li "Not interesting" at bounding box center [765, 252] width 157 height 21
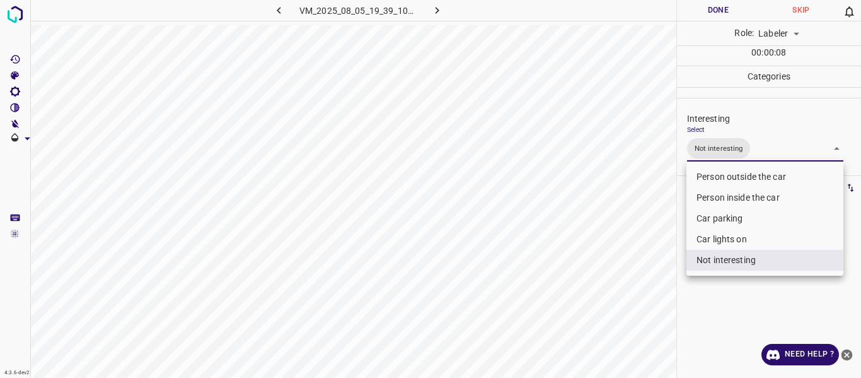
click at [645, 300] on div at bounding box center [430, 189] width 861 height 378
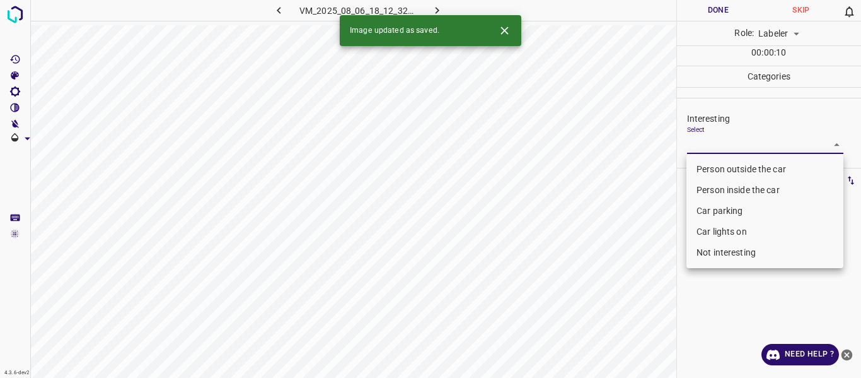
click at [711, 139] on body "4.3.6-dev2 VM_2025_08_06_18_12_32_895_04.gif Done Skip 0 Role: Labeler labeler …" at bounding box center [430, 189] width 861 height 378
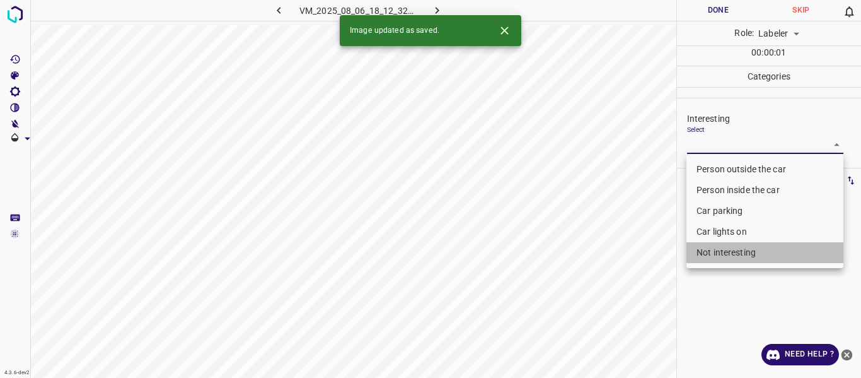
drag, startPoint x: 718, startPoint y: 251, endPoint x: 647, endPoint y: 295, distance: 83.0
click at [714, 254] on li "Not interesting" at bounding box center [765, 252] width 157 height 21
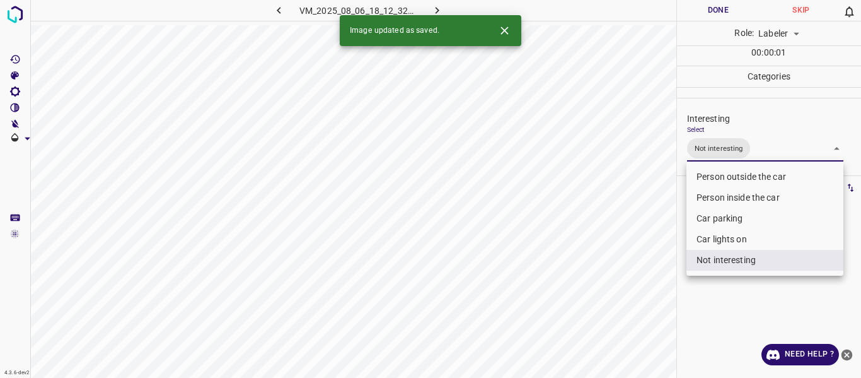
click at [647, 294] on div at bounding box center [430, 189] width 861 height 378
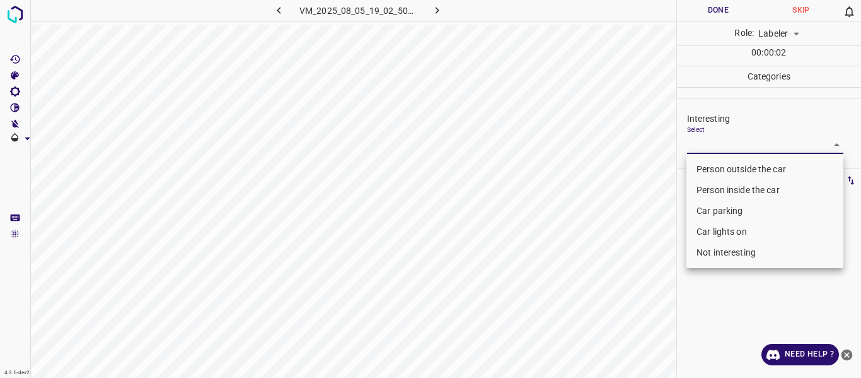
click at [701, 142] on body "4.3.6-dev2 VM_2025_08_05_19_02_50_916_02.gif Done Skip 0 Role: Labeler labeler …" at bounding box center [430, 189] width 861 height 378
drag, startPoint x: 704, startPoint y: 166, endPoint x: 715, endPoint y: 217, distance: 51.6
click at [704, 168] on li "Person outside the car" at bounding box center [765, 169] width 157 height 21
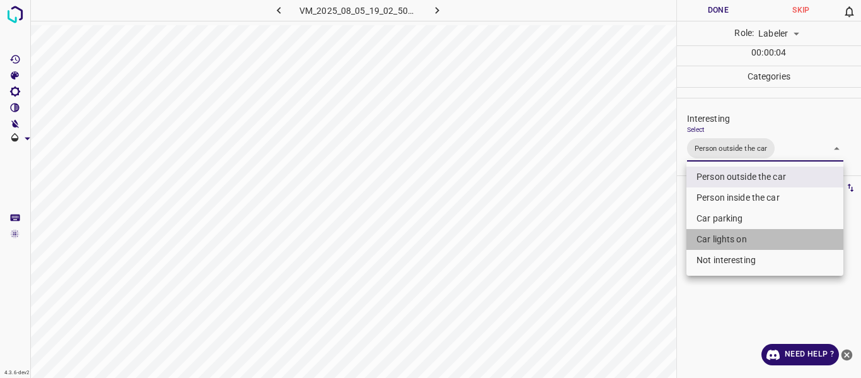
drag, startPoint x: 716, startPoint y: 233, endPoint x: 622, endPoint y: 289, distance: 109.7
click at [715, 233] on li "Car lights on" at bounding box center [765, 239] width 157 height 21
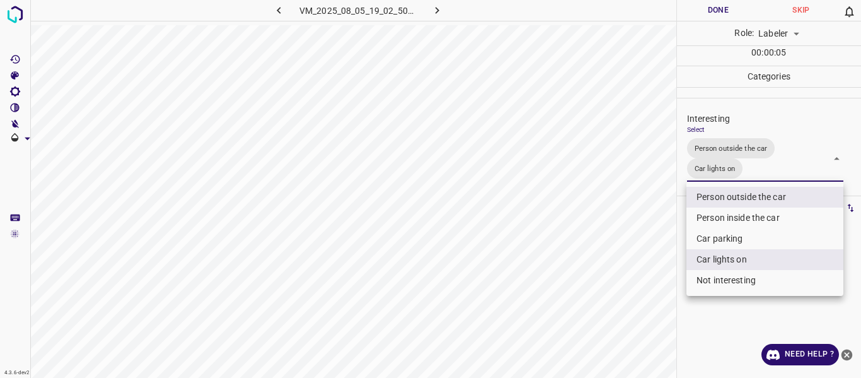
drag, startPoint x: 620, startPoint y: 290, endPoint x: 612, endPoint y: 312, distance: 23.3
click at [620, 291] on div at bounding box center [430, 189] width 861 height 378
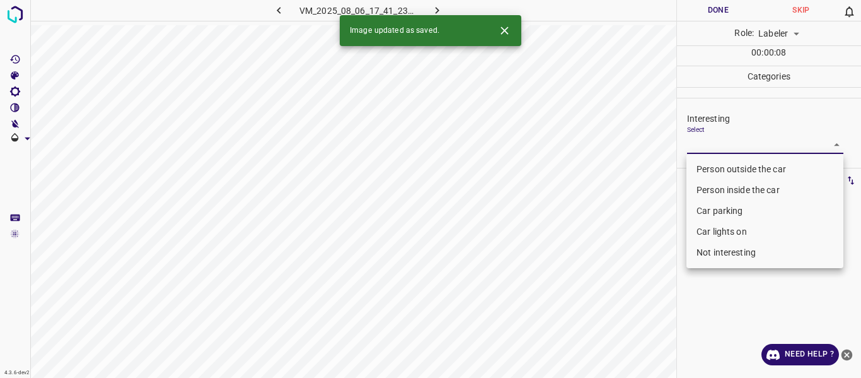
drag, startPoint x: 708, startPoint y: 141, endPoint x: 713, endPoint y: 154, distance: 13.6
click at [709, 144] on body "4.3.6-dev2 VM_2025_08_06_17_41_23_882_00.gif Done Skip 0 Role: Labeler labeler …" at bounding box center [430, 189] width 861 height 378
drag, startPoint x: 718, startPoint y: 168, endPoint x: 713, endPoint y: 175, distance: 8.6
click at [718, 167] on li "Person outside the car" at bounding box center [765, 169] width 157 height 21
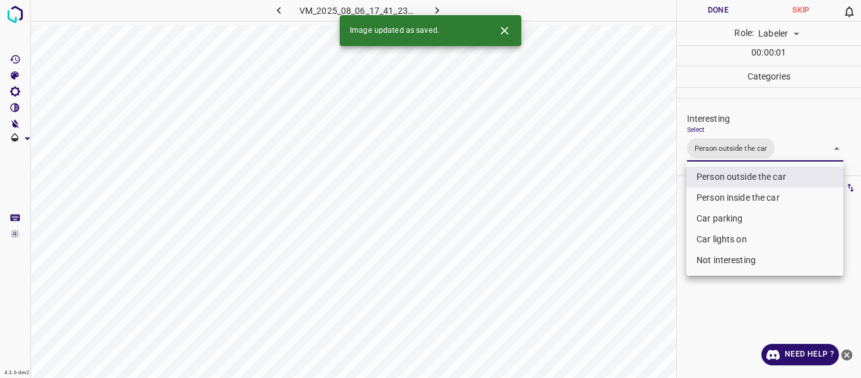
drag, startPoint x: 639, startPoint y: 274, endPoint x: 627, endPoint y: 320, distance: 47.6
click at [638, 279] on div at bounding box center [430, 189] width 861 height 378
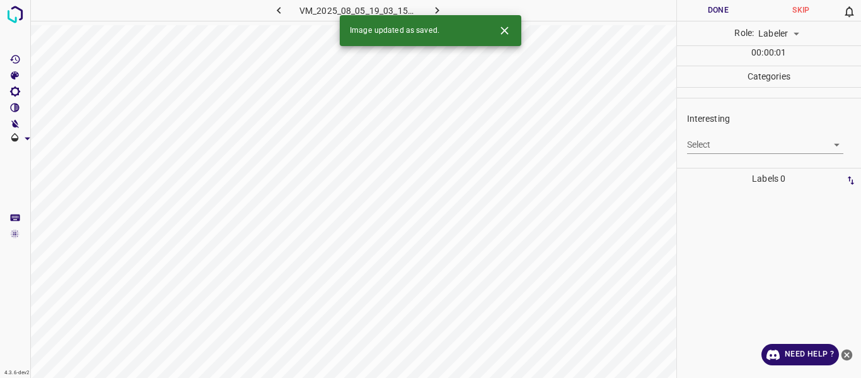
click at [691, 146] on body "4.3.6-dev2 VM_2025_08_05_19_03_15_094_03.gif Done Skip 0 Role: Labeler labeler …" at bounding box center [430, 189] width 861 height 378
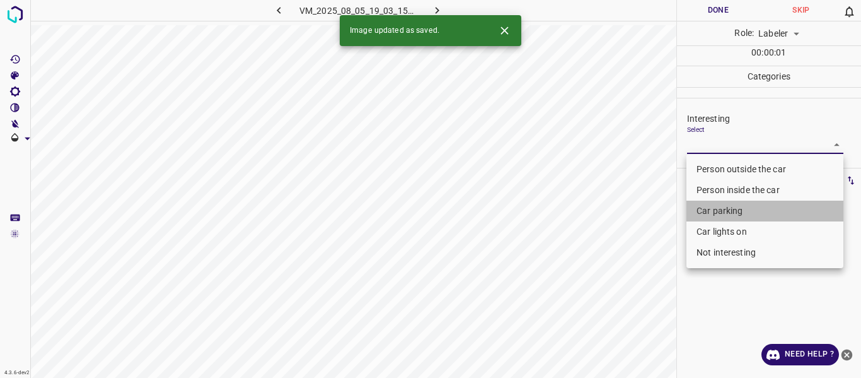
drag, startPoint x: 711, startPoint y: 204, endPoint x: 656, endPoint y: 269, distance: 85.0
click at [711, 206] on li "Car parking" at bounding box center [765, 211] width 157 height 21
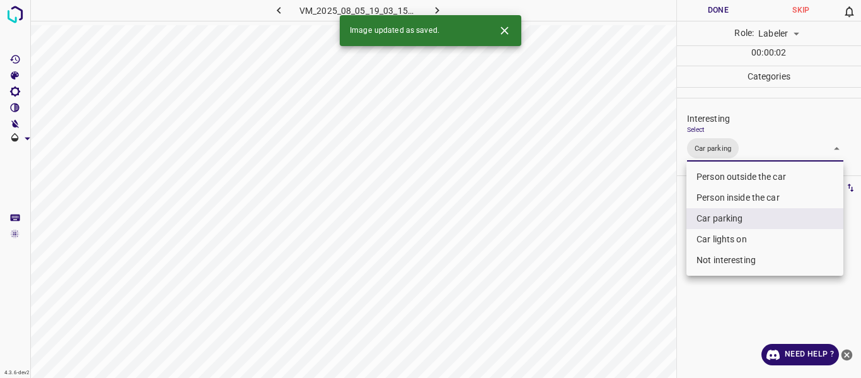
drag, startPoint x: 656, startPoint y: 269, endPoint x: 624, endPoint y: 293, distance: 40.0
click at [640, 283] on div at bounding box center [430, 189] width 861 height 378
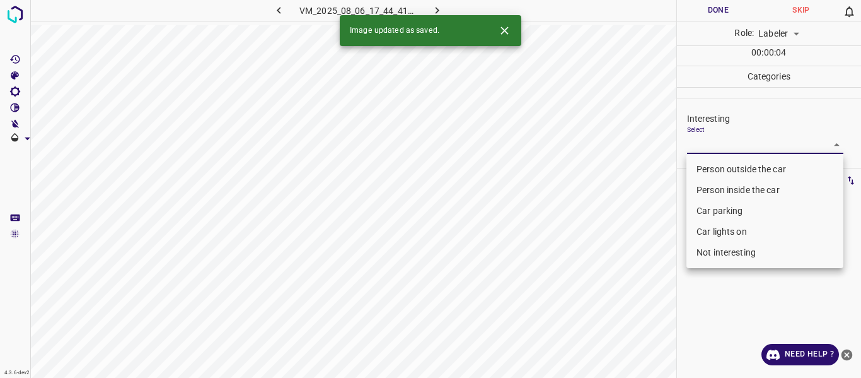
drag, startPoint x: 687, startPoint y: 143, endPoint x: 708, endPoint y: 166, distance: 30.8
click at [690, 145] on body "4.3.6-dev2 VM_2025_08_06_17_44_41_999_01.gif Done Skip 0 Role: Labeler labeler …" at bounding box center [430, 189] width 861 height 378
drag, startPoint x: 709, startPoint y: 166, endPoint x: 707, endPoint y: 185, distance: 19.0
click at [709, 166] on li "Person outside the car" at bounding box center [765, 169] width 157 height 21
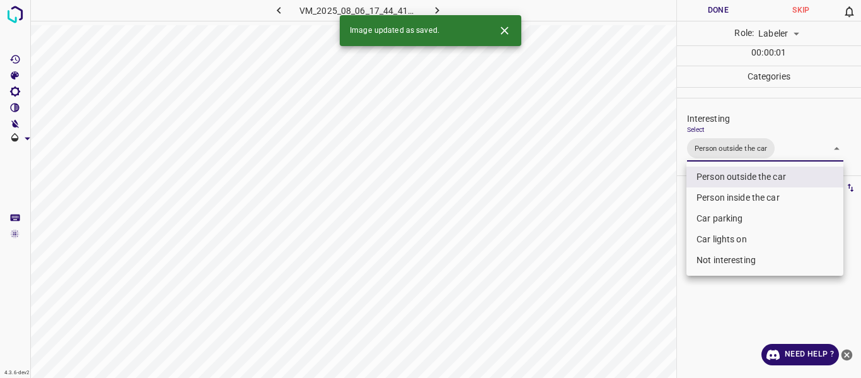
drag, startPoint x: 661, startPoint y: 281, endPoint x: 640, endPoint y: 309, distance: 34.7
click at [656, 288] on div at bounding box center [430, 189] width 861 height 378
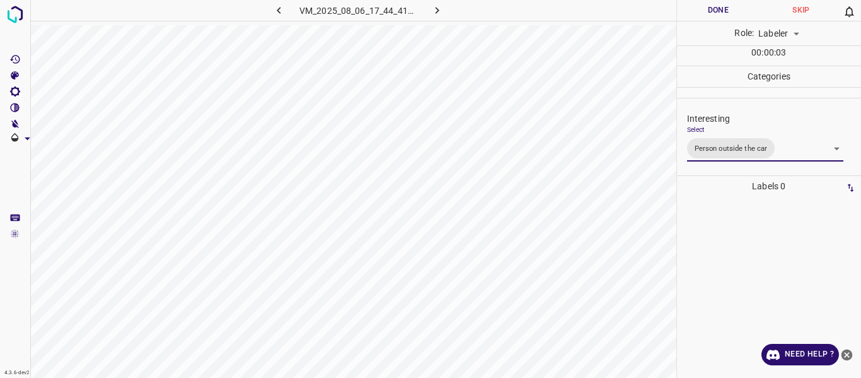
click at [768, 149] on body "4.3.6-dev2 VM_2025_08_06_17_44_41_999_01.gif Done Skip 0 Role: Labeler labeler …" at bounding box center [430, 189] width 861 height 378
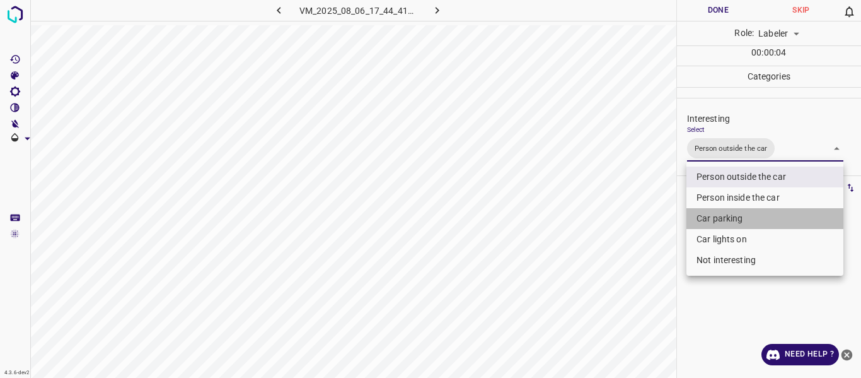
drag, startPoint x: 742, startPoint y: 216, endPoint x: 696, endPoint y: 243, distance: 53.7
click at [733, 220] on li "Car parking" at bounding box center [765, 218] width 157 height 21
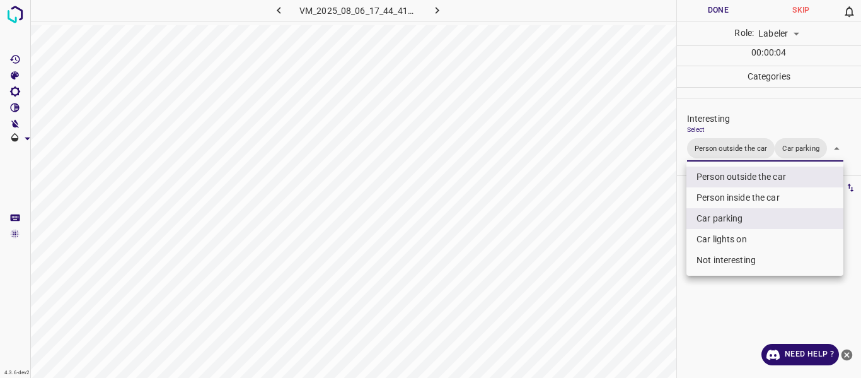
drag, startPoint x: 609, startPoint y: 292, endPoint x: 586, endPoint y: 343, distance: 56.2
click at [601, 308] on div at bounding box center [430, 189] width 861 height 378
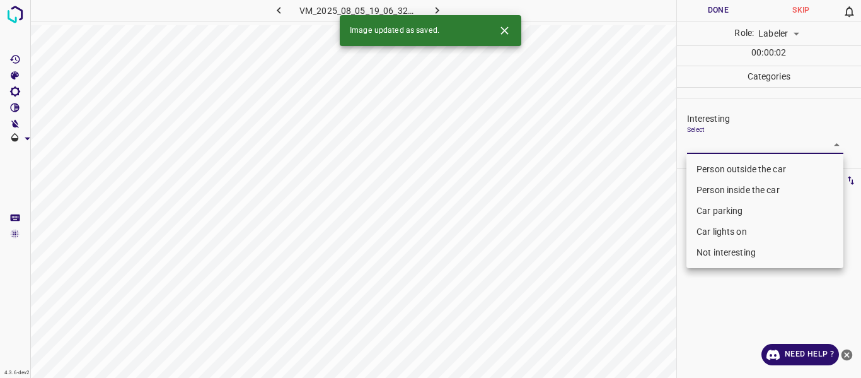
click at [709, 136] on body "4.3.6-dev2 VM_2025_08_05_19_06_32_206_04.gif Done Skip 0 Role: Labeler labeler …" at bounding box center [430, 189] width 861 height 378
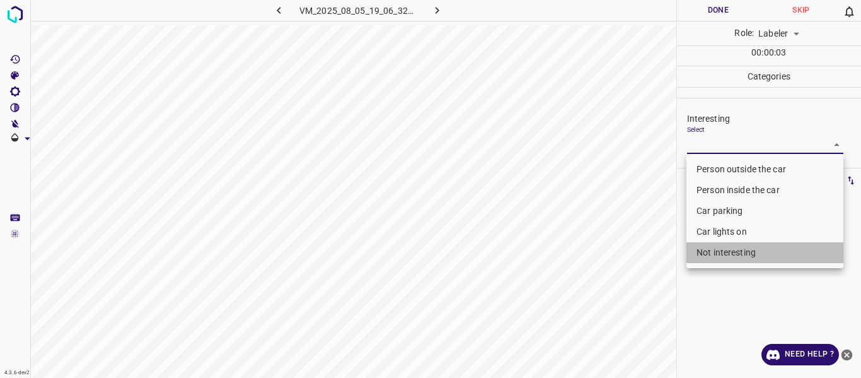
drag, startPoint x: 726, startPoint y: 248, endPoint x: 676, endPoint y: 285, distance: 61.8
click at [726, 248] on li "Not interesting" at bounding box center [765, 252] width 157 height 21
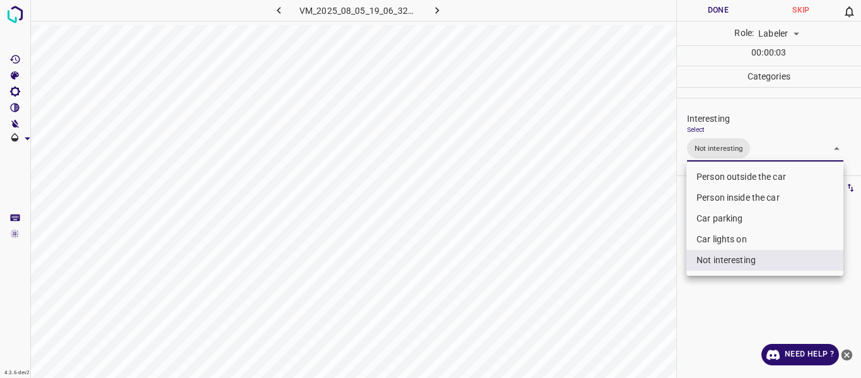
drag, startPoint x: 638, startPoint y: 307, endPoint x: 620, endPoint y: 318, distance: 21.0
click at [635, 310] on div at bounding box center [430, 189] width 861 height 378
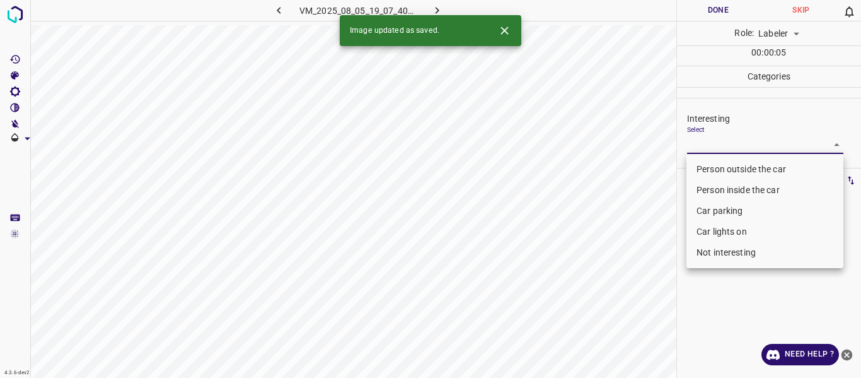
click at [708, 139] on body "4.3.6-dev2 VM_2025_08_05_19_07_40_574_01.gif Done Skip 0 Role: Labeler labeler …" at bounding box center [430, 189] width 861 height 378
click at [705, 168] on li "Person outside the car" at bounding box center [765, 169] width 157 height 21
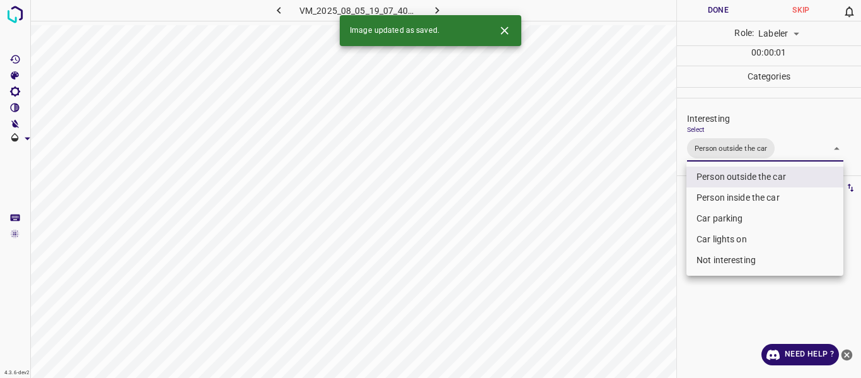
click at [640, 293] on div at bounding box center [430, 189] width 861 height 378
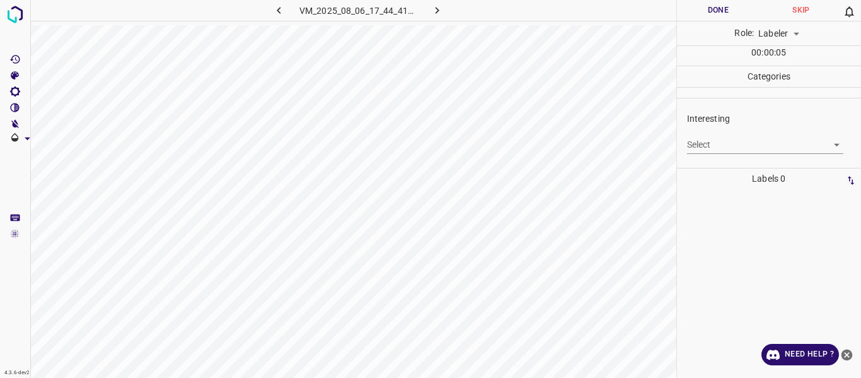
click at [719, 145] on body "4.3.6-dev2 VM_2025_08_06_17_44_41_999_05.gif Done Skip 0 Role: Labeler labeler …" at bounding box center [430, 189] width 861 height 378
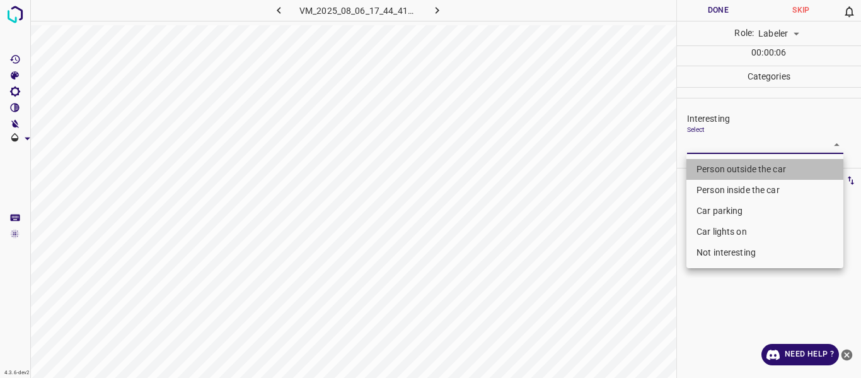
click at [723, 170] on li "Person outside the car" at bounding box center [765, 169] width 157 height 21
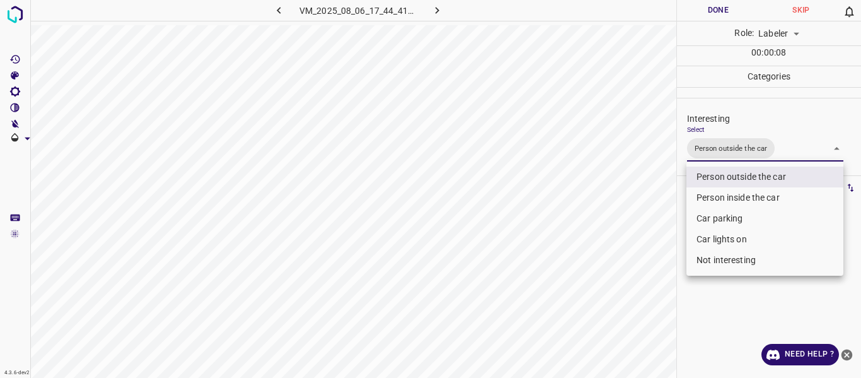
drag, startPoint x: 716, startPoint y: 196, endPoint x: 636, endPoint y: 252, distance: 98.0
click at [716, 197] on li "Person inside the car" at bounding box center [765, 197] width 157 height 21
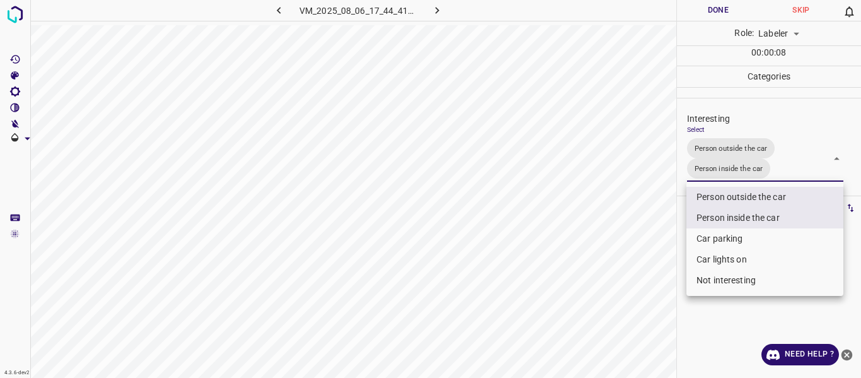
drag, startPoint x: 631, startPoint y: 255, endPoint x: 621, endPoint y: 296, distance: 42.1
click at [629, 269] on div at bounding box center [430, 189] width 861 height 378
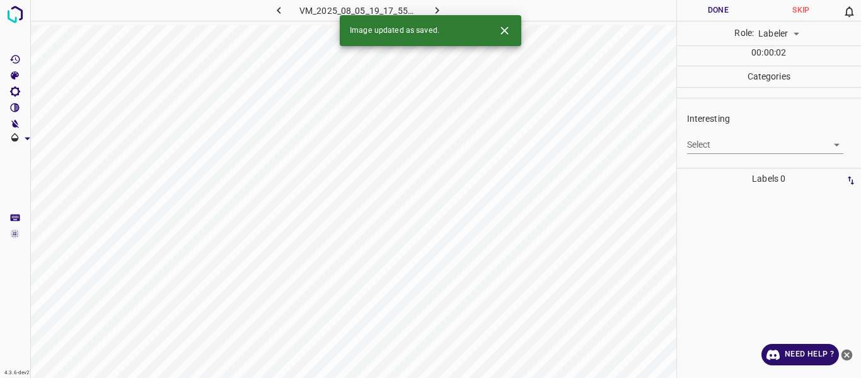
click at [720, 146] on body "4.3.6-dev2 VM_2025_08_05_19_17_55_310_06.gif Done Skip 0 Role: Labeler labeler …" at bounding box center [430, 189] width 861 height 378
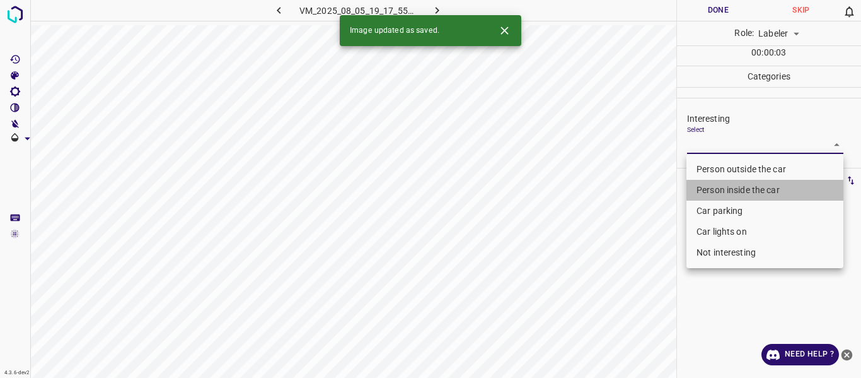
click at [712, 190] on li "Person inside the car" at bounding box center [765, 190] width 157 height 21
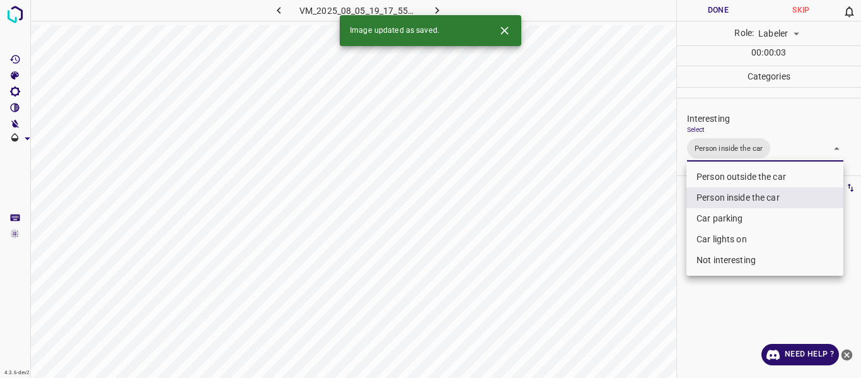
click at [604, 259] on div at bounding box center [430, 189] width 861 height 378
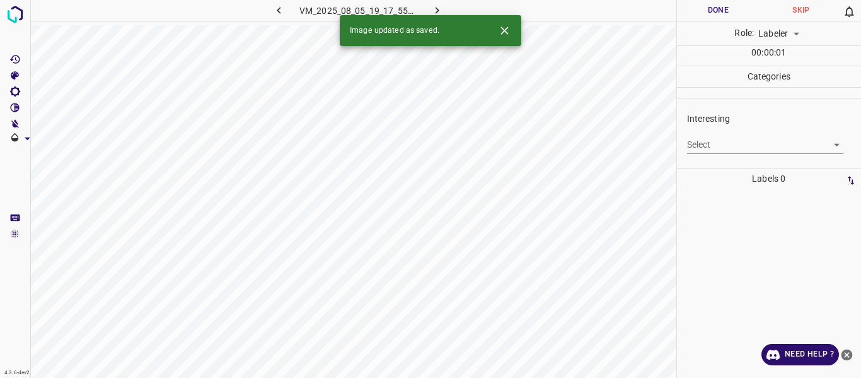
click at [728, 151] on body "4.3.6-dev2 VM_2025_08_05_19_17_55_310_07.gif Done Skip 0 Role: Labeler labeler …" at bounding box center [430, 189] width 861 height 378
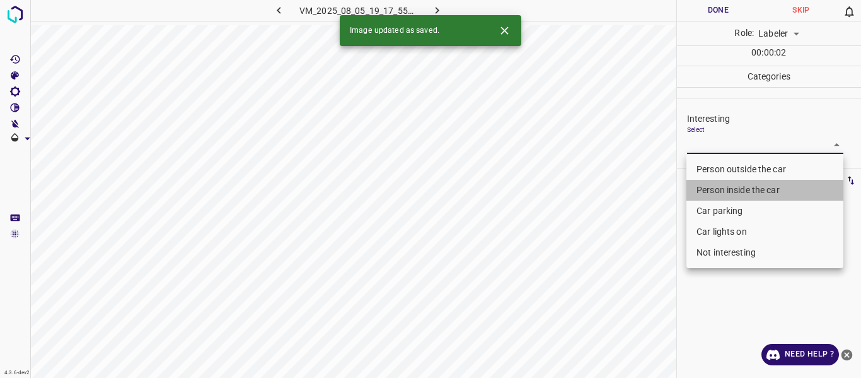
drag, startPoint x: 723, startPoint y: 185, endPoint x: 699, endPoint y: 219, distance: 41.8
click at [717, 196] on li "Person inside the car" at bounding box center [765, 190] width 157 height 21
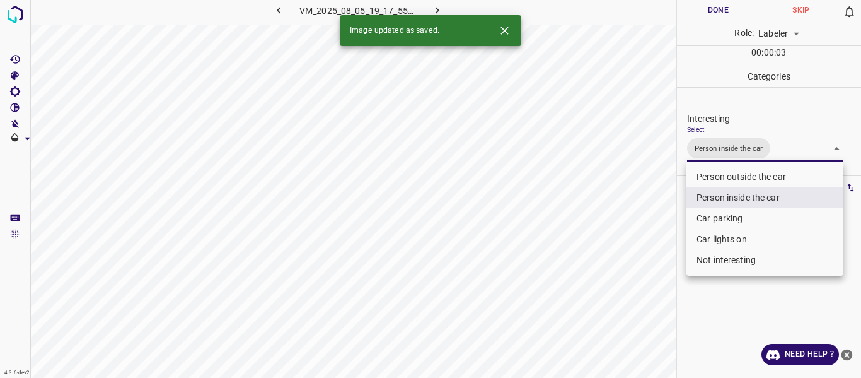
drag, startPoint x: 651, startPoint y: 262, endPoint x: 629, endPoint y: 285, distance: 31.7
click at [639, 275] on div at bounding box center [430, 189] width 861 height 378
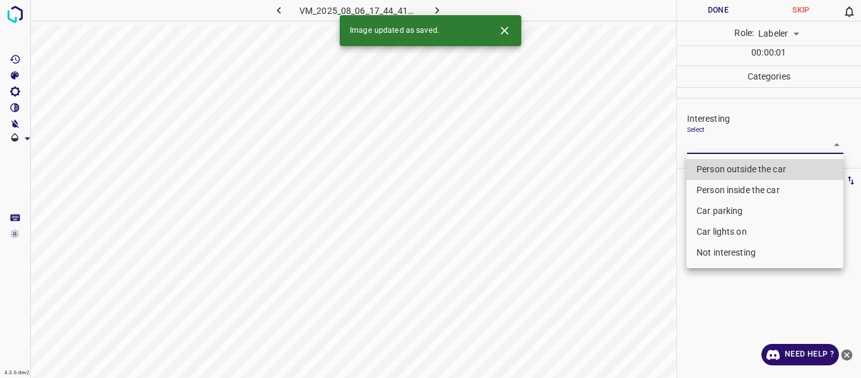
click at [700, 146] on body "4.3.6-dev2 VM_2025_08_06_17_44_41_999_07.gif Done Skip 0 Role: Labeler labeler …" at bounding box center [430, 189] width 861 height 378
click at [701, 168] on li "Person outside the car" at bounding box center [765, 169] width 157 height 21
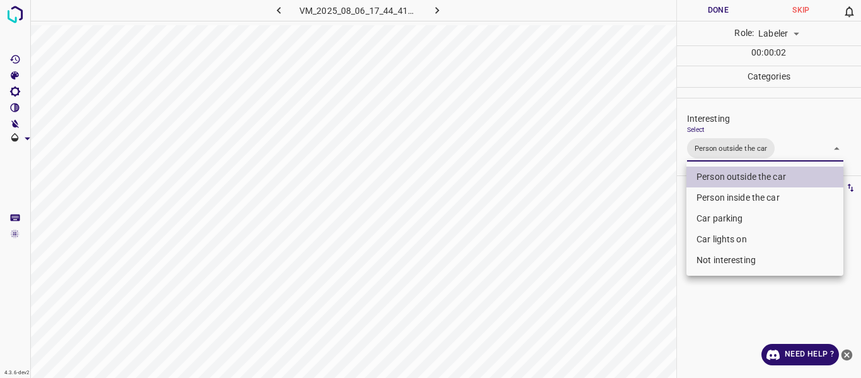
click at [695, 243] on li "Car lights on" at bounding box center [765, 239] width 157 height 21
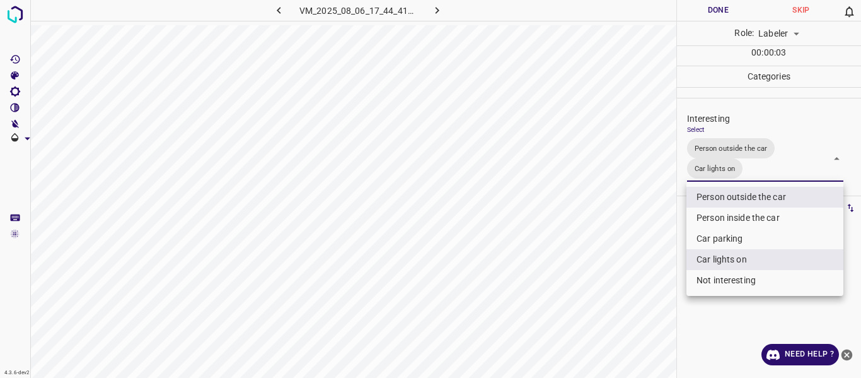
drag, startPoint x: 589, startPoint y: 288, endPoint x: 584, endPoint y: 305, distance: 17.8
click at [588, 295] on div at bounding box center [430, 189] width 861 height 378
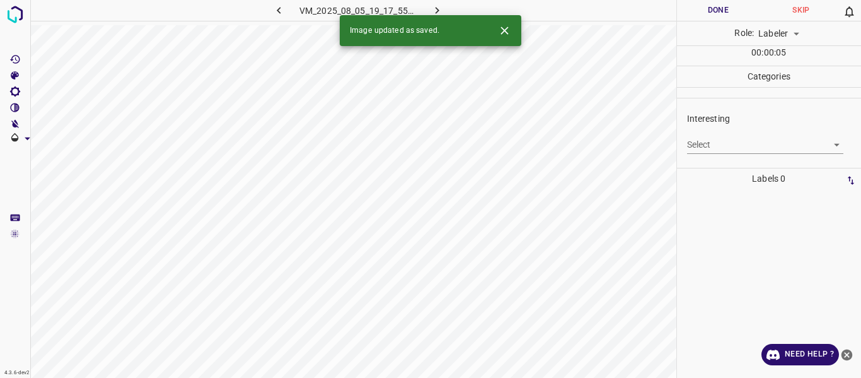
click at [717, 143] on body "4.3.6-dev2 VM_2025_08_05_19_17_55_310_04.gif Done Skip 0 Role: Labeler labeler …" at bounding box center [430, 189] width 861 height 378
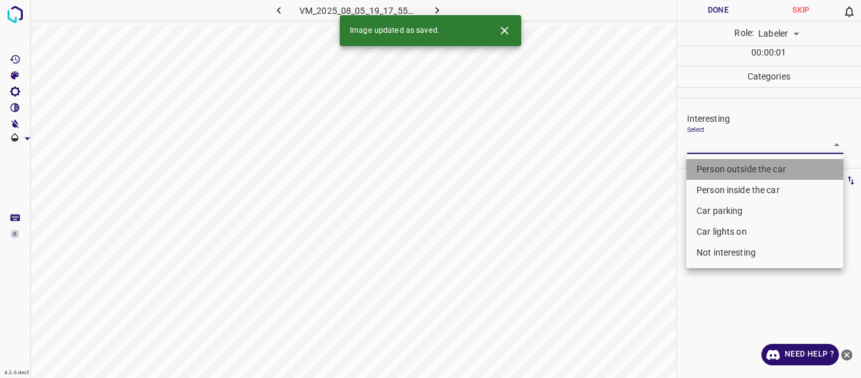
drag, startPoint x: 712, startPoint y: 163, endPoint x: 641, endPoint y: 250, distance: 112.6
click at [706, 172] on li "Person outside the car" at bounding box center [765, 169] width 157 height 21
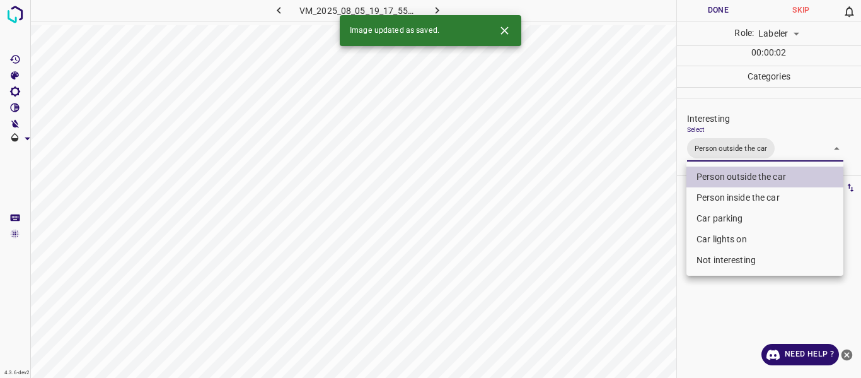
drag, startPoint x: 641, startPoint y: 254, endPoint x: 637, endPoint y: 268, distance: 15.0
click at [639, 262] on div at bounding box center [430, 189] width 861 height 378
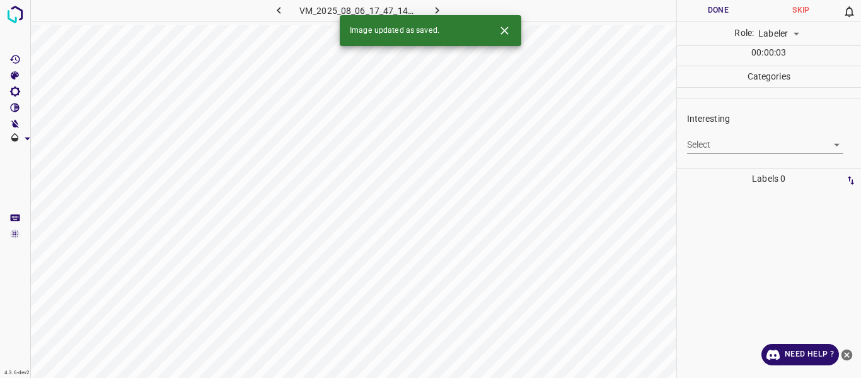
click at [746, 141] on body "4.3.6-dev2 VM_2025_08_06_17_47_14_596_00.gif Done Skip 0 Role: Labeler labeler …" at bounding box center [430, 189] width 861 height 378
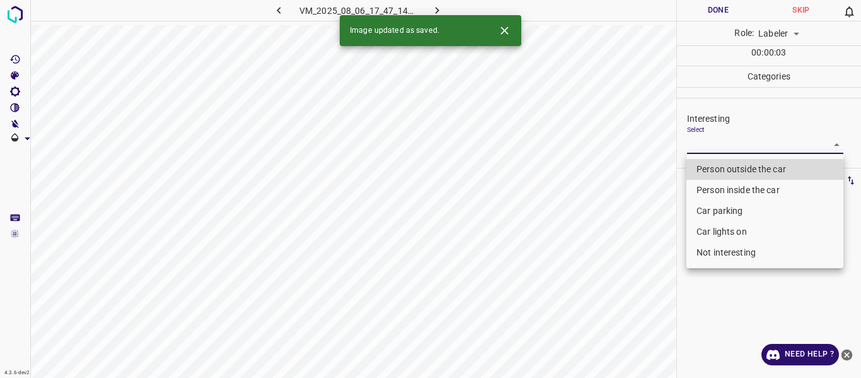
click at [736, 165] on li "Person outside the car" at bounding box center [765, 169] width 157 height 21
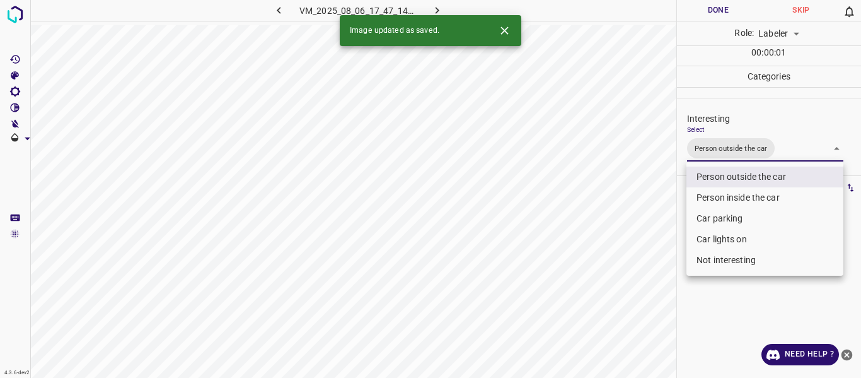
drag, startPoint x: 609, startPoint y: 264, endPoint x: 598, endPoint y: 286, distance: 24.3
click at [609, 266] on div at bounding box center [430, 189] width 861 height 378
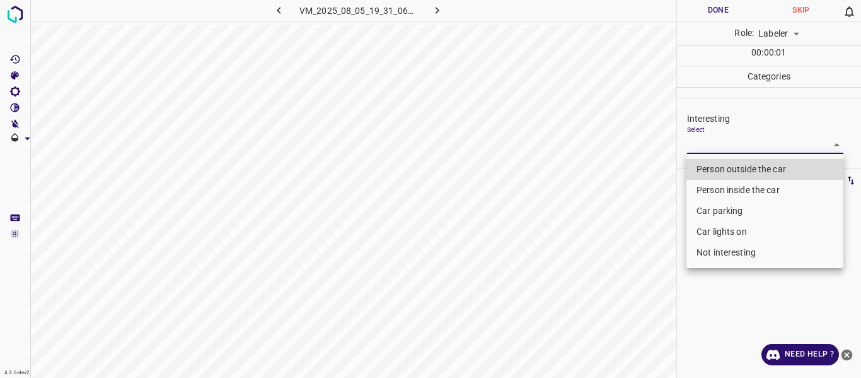
click at [721, 149] on body "4.3.6-dev2 VM_2025_08_05_19_31_06_774_04.gif Done Skip 0 Role: Labeler labeler …" at bounding box center [430, 189] width 861 height 378
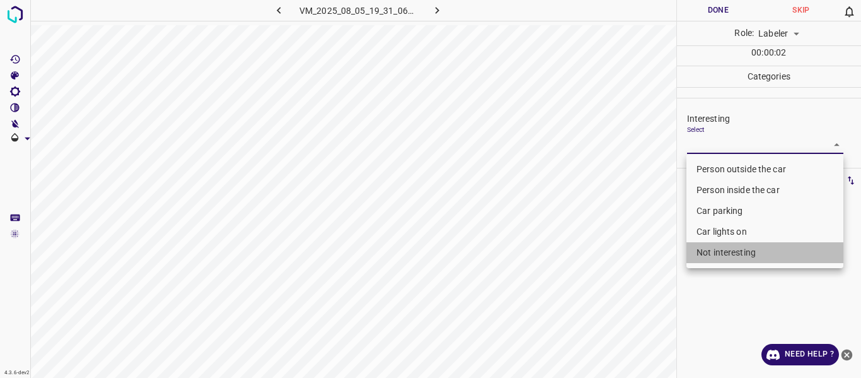
drag, startPoint x: 737, startPoint y: 254, endPoint x: 630, endPoint y: 308, distance: 120.1
click at [736, 254] on li "Not interesting" at bounding box center [765, 252] width 157 height 21
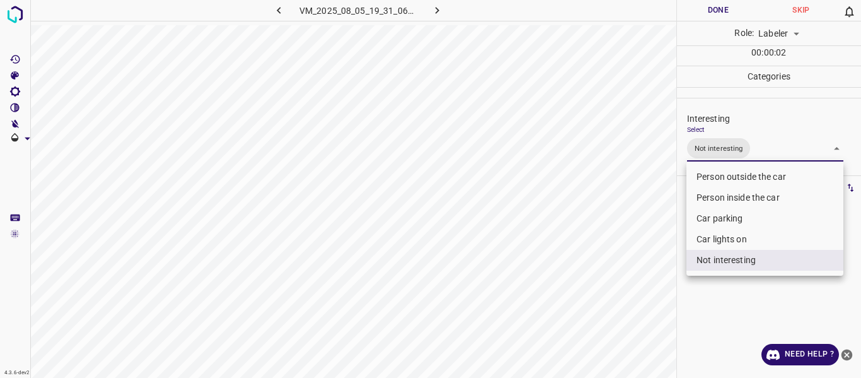
drag, startPoint x: 625, startPoint y: 305, endPoint x: 619, endPoint y: 313, distance: 10.3
click at [624, 306] on div at bounding box center [430, 189] width 861 height 378
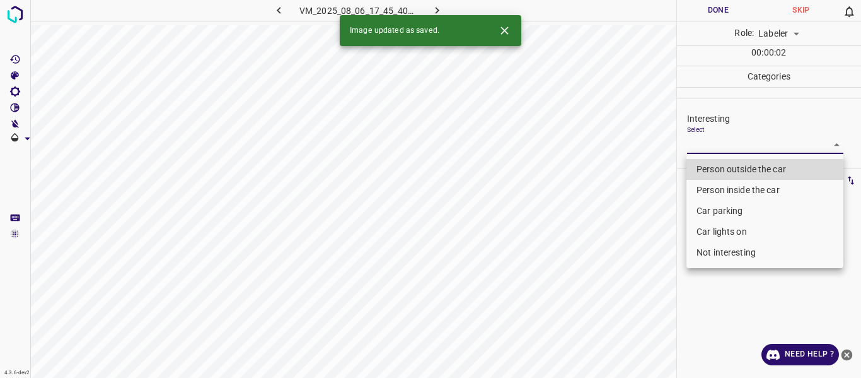
drag, startPoint x: 732, startPoint y: 141, endPoint x: 723, endPoint y: 158, distance: 18.3
click at [732, 141] on body "4.3.6-dev2 VM_2025_08_06_17_45_40_574_03.gif Done Skip 0 Role: Labeler labeler …" at bounding box center [430, 189] width 861 height 378
drag, startPoint x: 718, startPoint y: 168, endPoint x: 704, endPoint y: 182, distance: 20.1
click at [718, 167] on li "Person outside the car" at bounding box center [765, 169] width 157 height 21
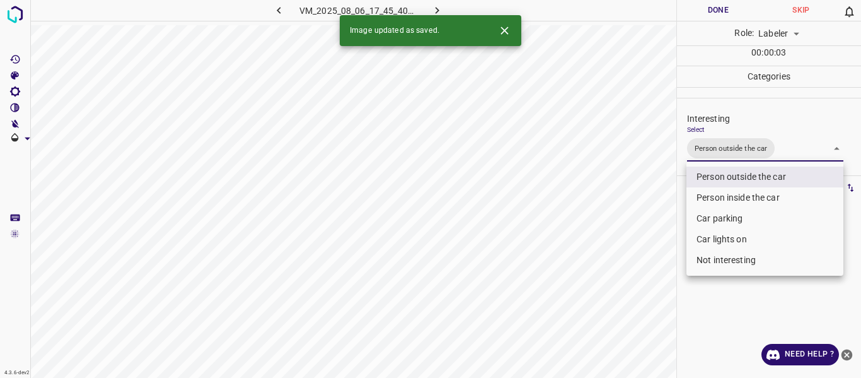
drag, startPoint x: 632, startPoint y: 277, endPoint x: 622, endPoint y: 288, distance: 14.3
click at [631, 278] on div at bounding box center [430, 189] width 861 height 378
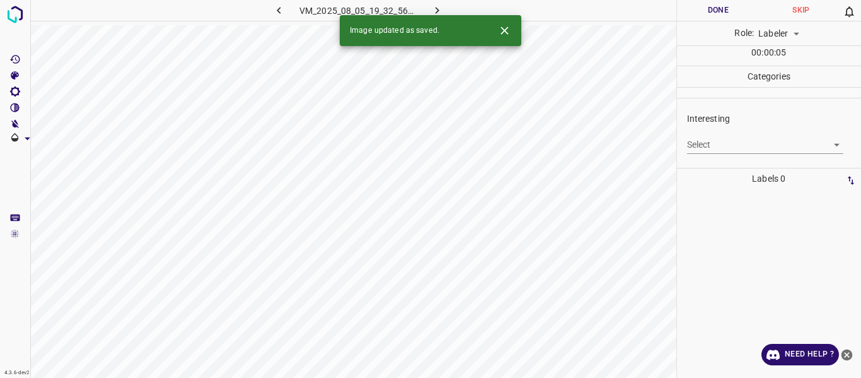
click at [725, 149] on body "4.3.6-dev2 VM_2025_08_05_19_32_56_090_01.gif Done Skip 0 Role: Labeler labeler …" at bounding box center [430, 189] width 861 height 378
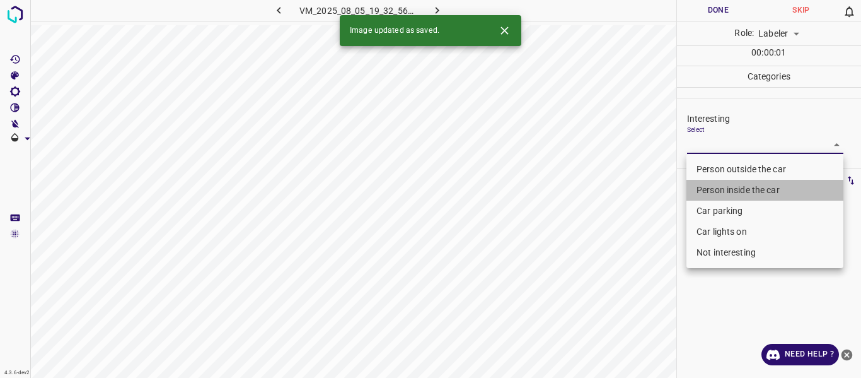
drag, startPoint x: 713, startPoint y: 183, endPoint x: 706, endPoint y: 216, distance: 34.3
click at [711, 192] on li "Person inside the car" at bounding box center [765, 190] width 157 height 21
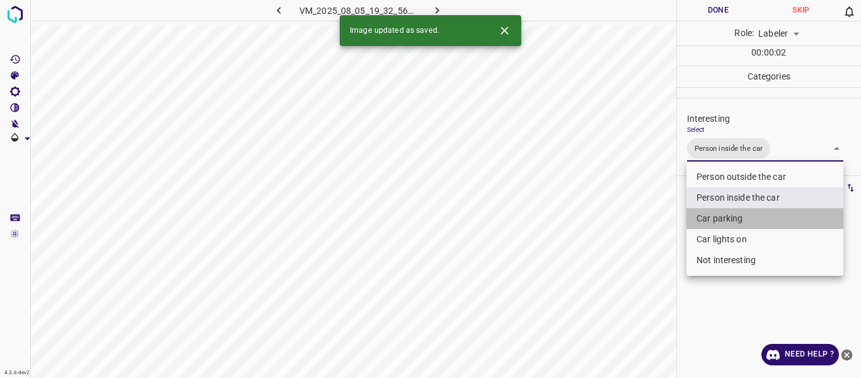
drag, startPoint x: 707, startPoint y: 216, endPoint x: 704, endPoint y: 233, distance: 16.6
click at [705, 220] on li "Car parking" at bounding box center [765, 218] width 157 height 21
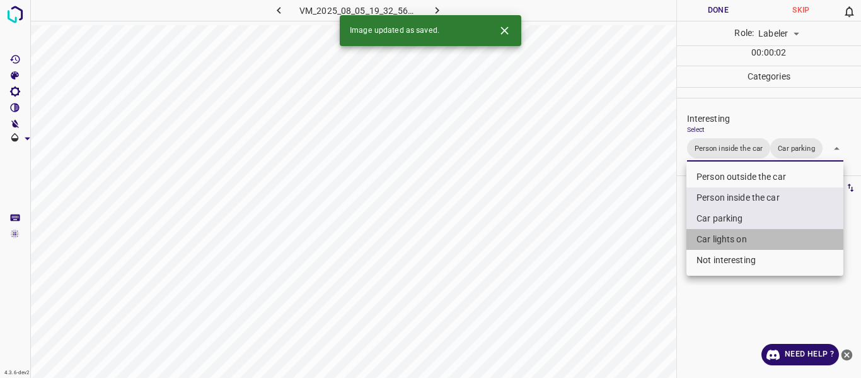
drag, startPoint x: 704, startPoint y: 233, endPoint x: 650, endPoint y: 262, distance: 62.1
click at [702, 231] on li "Car lights on" at bounding box center [765, 239] width 157 height 21
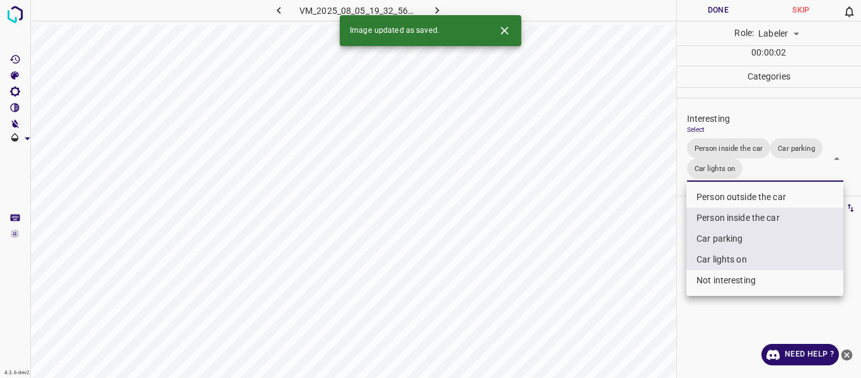
click at [630, 272] on div at bounding box center [430, 189] width 861 height 378
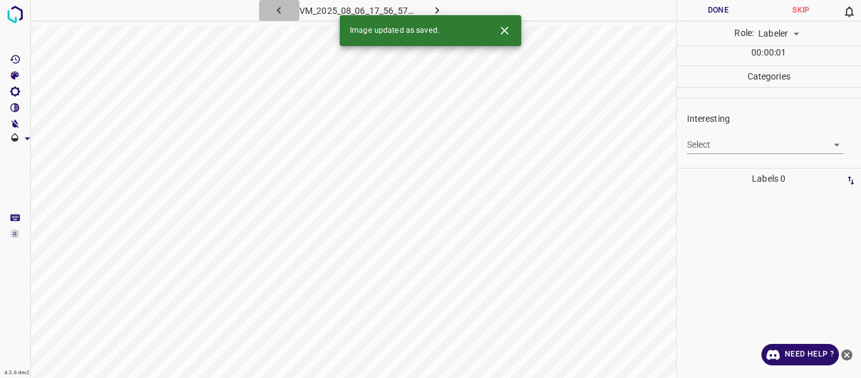
drag, startPoint x: 283, startPoint y: 5, endPoint x: 283, endPoint y: 15, distance: 10.1
click at [283, 8] on icon "button" at bounding box center [278, 10] width 13 height 13
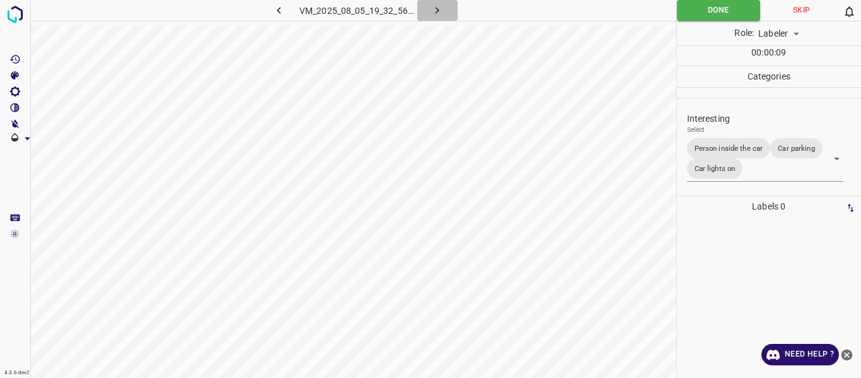
click at [443, 8] on icon "button" at bounding box center [437, 10] width 13 height 13
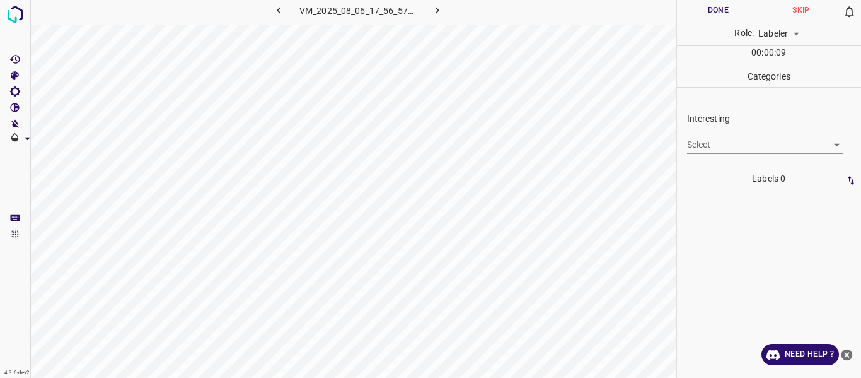
click at [701, 144] on body "4.3.6-dev2 VM_2025_08_06_17_56_57_746_01.gif Done Skip 0 Role: Labeler labeler …" at bounding box center [430, 189] width 861 height 378
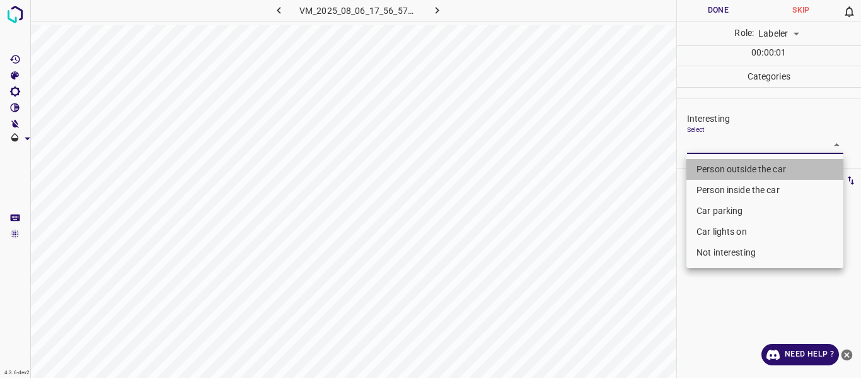
drag, startPoint x: 701, startPoint y: 141, endPoint x: 636, endPoint y: 225, distance: 106.0
click at [699, 168] on li "Person outside the car" at bounding box center [765, 169] width 157 height 21
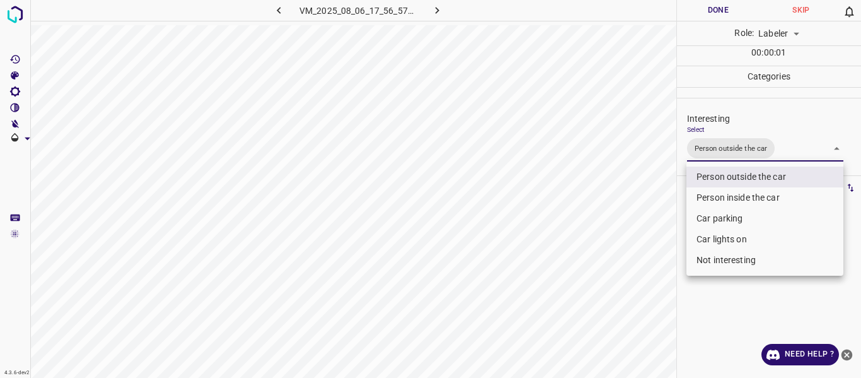
drag, startPoint x: 623, startPoint y: 236, endPoint x: 583, endPoint y: 315, distance: 87.7
click at [619, 246] on div at bounding box center [430, 189] width 861 height 378
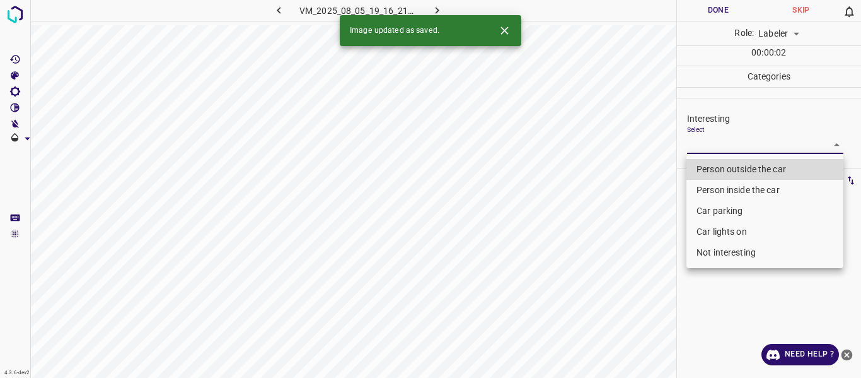
click at [714, 141] on body "4.3.6-dev2 VM_2025_08_05_19_16_21_108_03.gif Done Skip 0 Role: Labeler labeler …" at bounding box center [430, 189] width 861 height 378
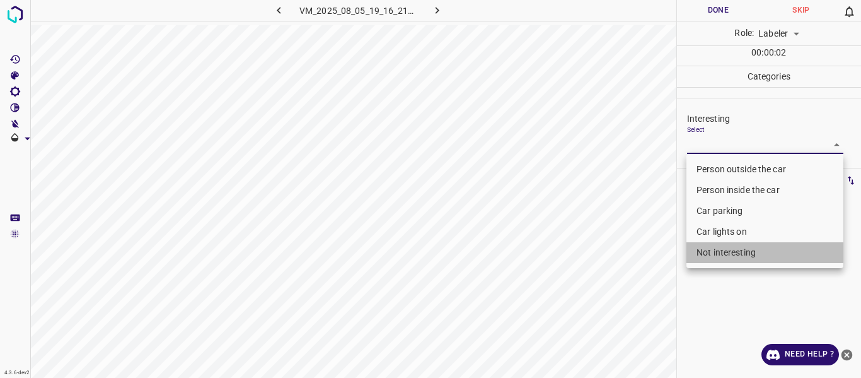
drag, startPoint x: 711, startPoint y: 252, endPoint x: 614, endPoint y: 286, distance: 103.1
click at [709, 249] on li "Not interesting" at bounding box center [765, 252] width 157 height 21
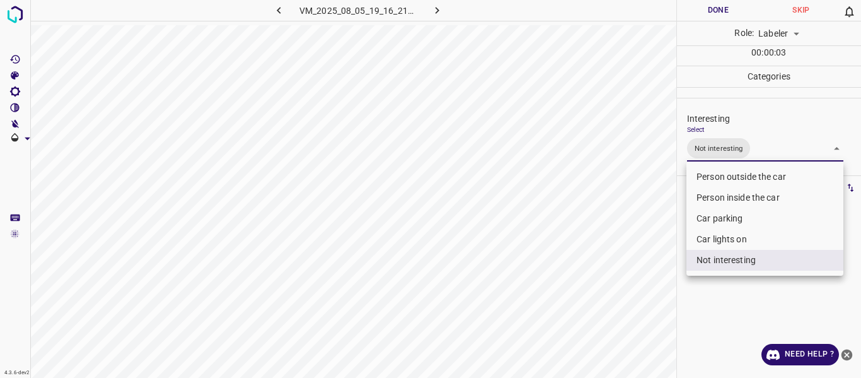
drag, startPoint x: 605, startPoint y: 288, endPoint x: 598, endPoint y: 298, distance: 12.8
click at [605, 289] on div at bounding box center [430, 189] width 861 height 378
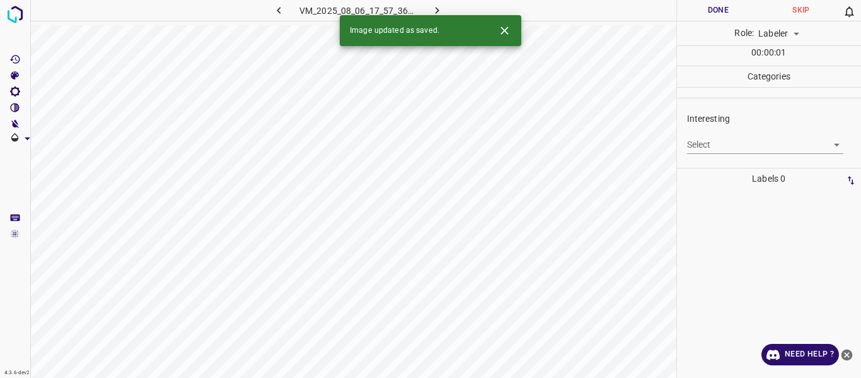
click at [702, 144] on body "4.3.6-dev2 VM_2025_08_06_17_57_36_833_01.gif Done Skip 0 Role: Labeler labeler …" at bounding box center [430, 189] width 861 height 378
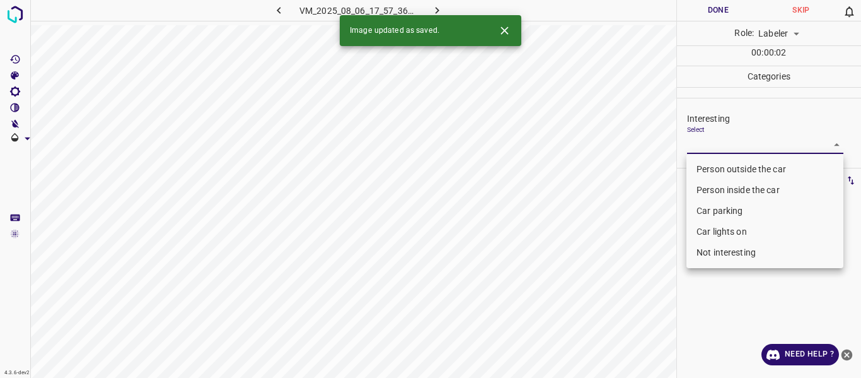
click at [703, 244] on li "Not interesting" at bounding box center [765, 252] width 157 height 21
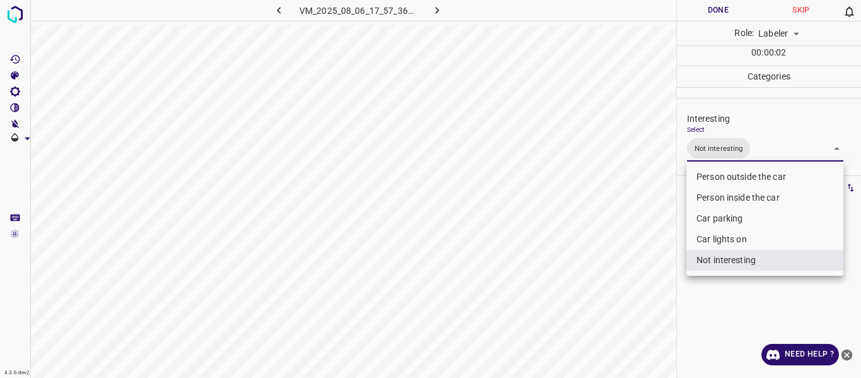
drag, startPoint x: 602, startPoint y: 307, endPoint x: 600, endPoint y: 318, distance: 10.8
click at [602, 308] on div at bounding box center [430, 189] width 861 height 378
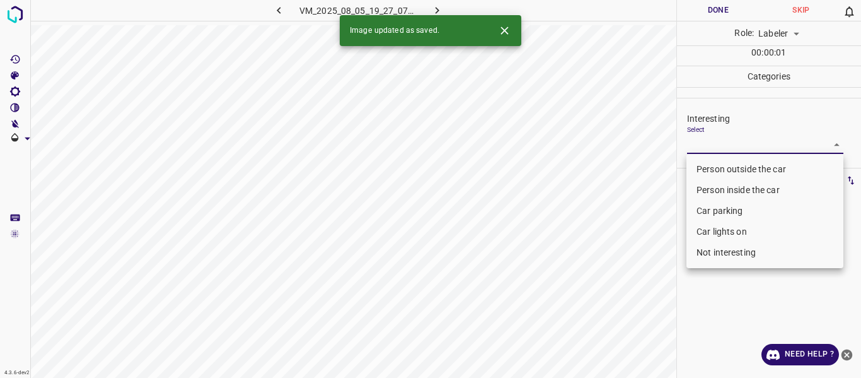
click at [701, 143] on body "4.3.6-dev2 VM_2025_08_05_19_27_07_281_05.gif Done Skip 0 Role: Labeler labeler …" at bounding box center [430, 189] width 861 height 378
click at [704, 167] on li "Person outside the car" at bounding box center [765, 169] width 157 height 21
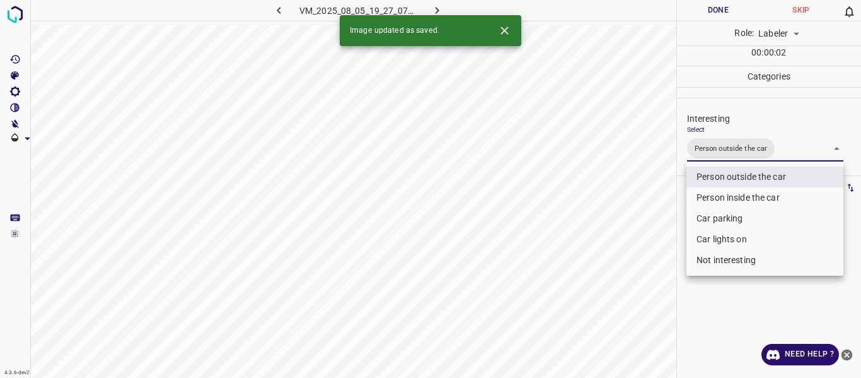
click at [620, 287] on div at bounding box center [430, 189] width 861 height 378
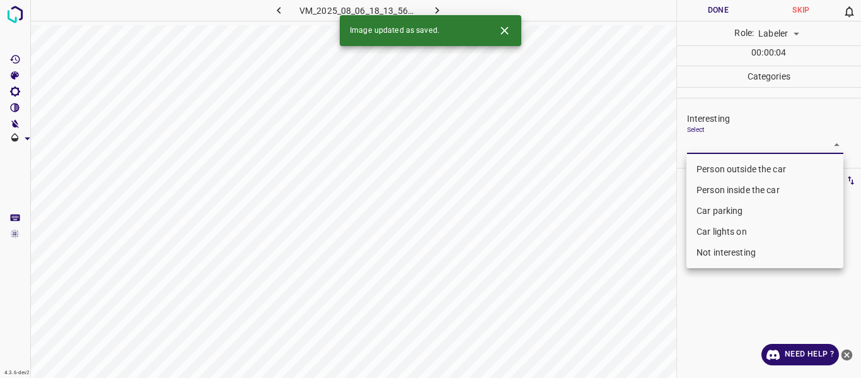
click at [737, 146] on body "4.3.6-dev2 VM_2025_08_06_18_13_56_691_02.gif Done Skip 0 Role: Labeler labeler …" at bounding box center [430, 189] width 861 height 378
click at [731, 166] on li "Person outside the car" at bounding box center [765, 169] width 157 height 21
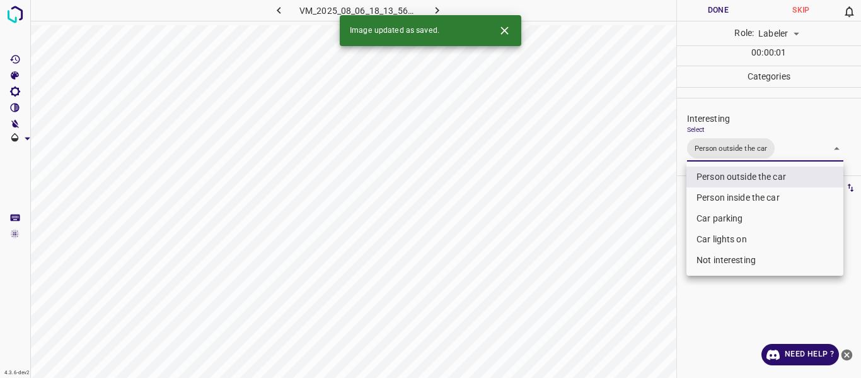
drag, startPoint x: 604, startPoint y: 275, endPoint x: 600, endPoint y: 293, distance: 18.7
click at [604, 278] on div at bounding box center [430, 189] width 861 height 378
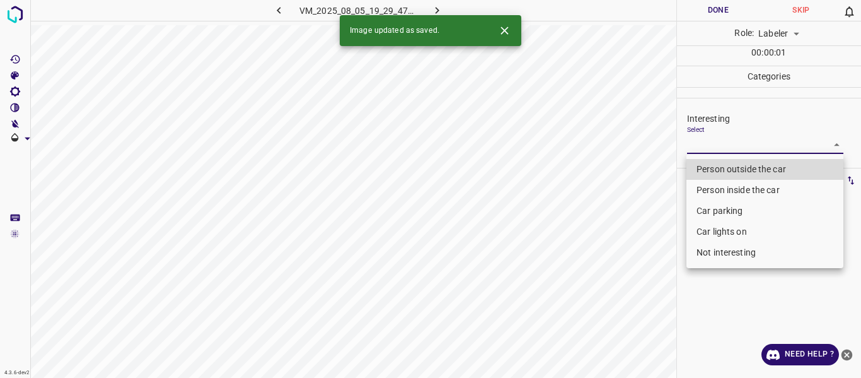
click at [717, 143] on body "4.3.6-dev2 VM_2025_08_05_19_29_47_499_00.gif Done Skip 0 Role: Labeler labeler …" at bounding box center [430, 189] width 861 height 378
drag, startPoint x: 716, startPoint y: 167, endPoint x: 691, endPoint y: 201, distance: 42.8
click at [713, 174] on li "Person outside the car" at bounding box center [765, 169] width 157 height 21
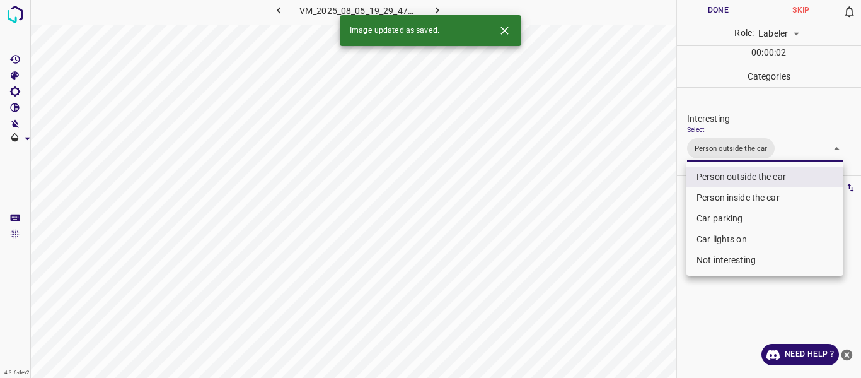
drag, startPoint x: 616, startPoint y: 262, endPoint x: 609, endPoint y: 283, distance: 21.9
click at [614, 268] on div at bounding box center [430, 189] width 861 height 378
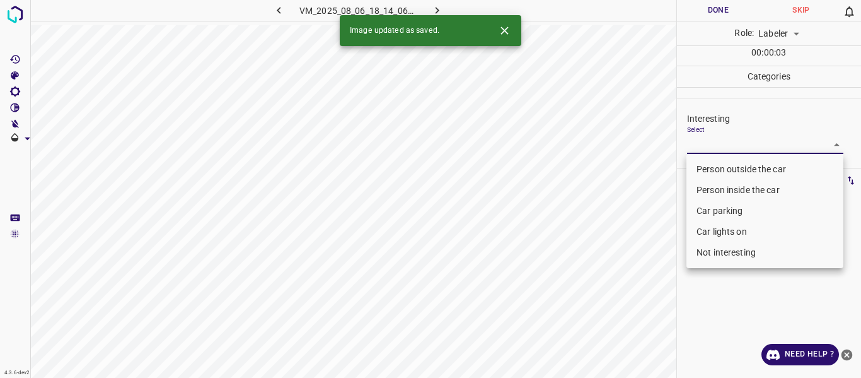
click at [736, 141] on body "4.3.6-dev2 VM_2025_08_06_18_14_06_700_01.gif Done Skip 0 Role: Labeler labeler …" at bounding box center [430, 189] width 861 height 378
click at [732, 161] on li "Person outside the car" at bounding box center [765, 169] width 157 height 21
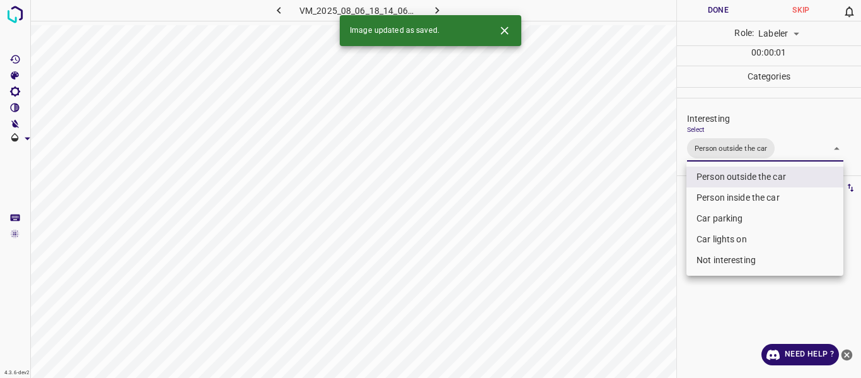
drag, startPoint x: 615, startPoint y: 283, endPoint x: 606, endPoint y: 305, distance: 23.8
click at [614, 285] on div at bounding box center [430, 189] width 861 height 378
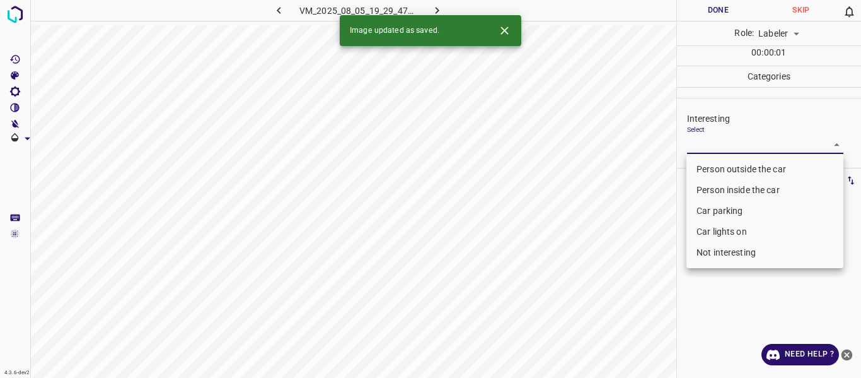
drag, startPoint x: 715, startPoint y: 144, endPoint x: 715, endPoint y: 171, distance: 26.5
click at [715, 148] on body "4.3.6-dev2 VM_2025_08_05_19_29_47_499_01.gif Done Skip 0 Role: Labeler labeler …" at bounding box center [430, 189] width 861 height 378
drag, startPoint x: 716, startPoint y: 171, endPoint x: 612, endPoint y: 274, distance: 146.3
click at [713, 177] on li "Person outside the car" at bounding box center [765, 169] width 157 height 21
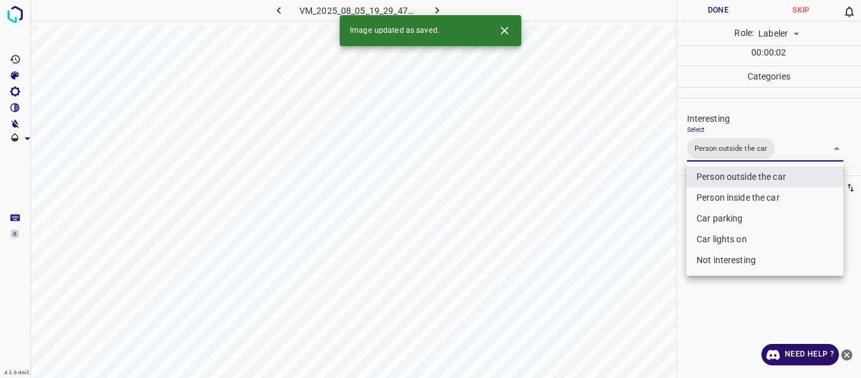
drag, startPoint x: 610, startPoint y: 274, endPoint x: 593, endPoint y: 317, distance: 46.4
click at [610, 276] on div at bounding box center [430, 189] width 861 height 378
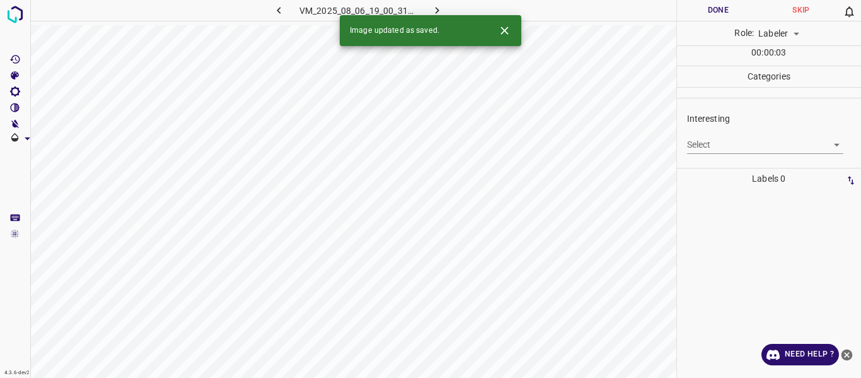
click at [716, 145] on body "4.3.6-dev2 VM_2025_08_06_19_00_31_505_01.gif Done Skip 0 Role: Labeler labeler …" at bounding box center [430, 189] width 861 height 378
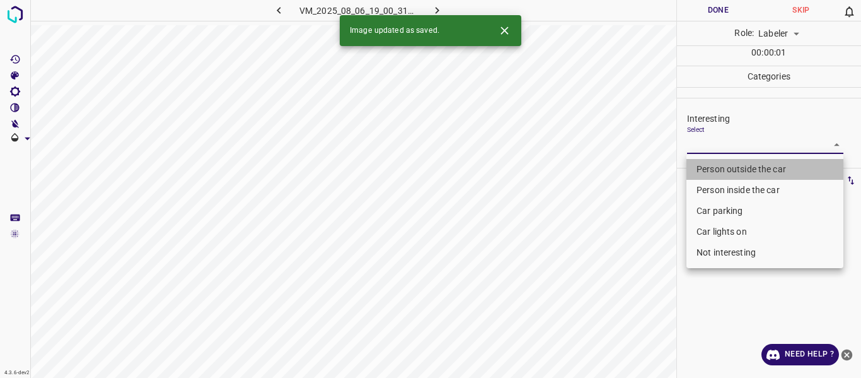
click at [704, 168] on li "Person outside the car" at bounding box center [765, 169] width 157 height 21
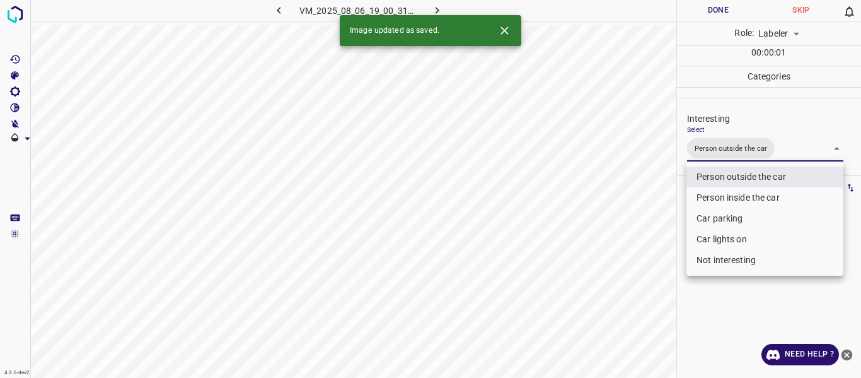
drag, startPoint x: 663, startPoint y: 278, endPoint x: 648, endPoint y: 301, distance: 27.8
click at [663, 279] on div at bounding box center [430, 189] width 861 height 378
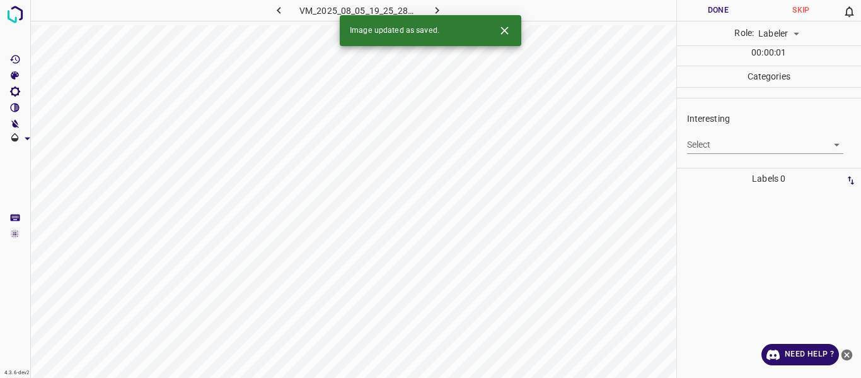
click at [711, 134] on div "Select ​" at bounding box center [765, 139] width 157 height 28
click at [715, 144] on body "4.3.6-dev2 VM_2025_08_05_19_25_28_613_00.gif Done Skip 0 Role: Labeler labeler …" at bounding box center [430, 189] width 861 height 378
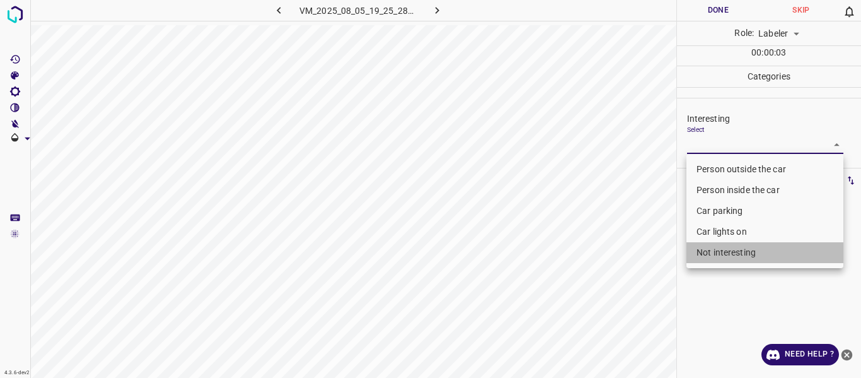
drag, startPoint x: 709, startPoint y: 251, endPoint x: 615, endPoint y: 301, distance: 107.2
click at [709, 250] on li "Not interesting" at bounding box center [765, 252] width 157 height 21
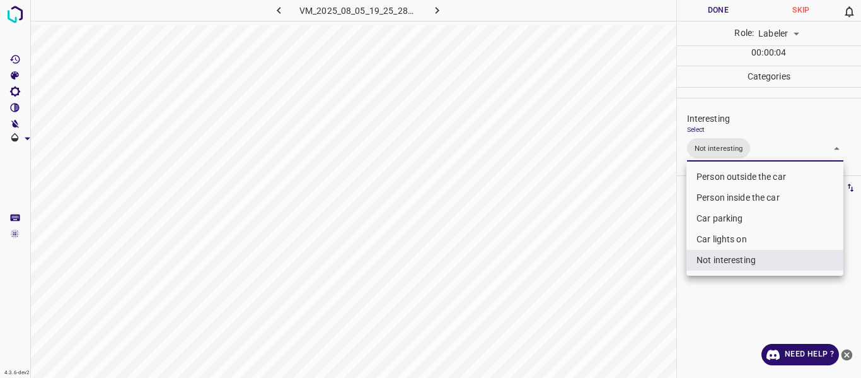
drag, startPoint x: 597, startPoint y: 300, endPoint x: 575, endPoint y: 323, distance: 31.7
click at [597, 300] on div at bounding box center [430, 189] width 861 height 378
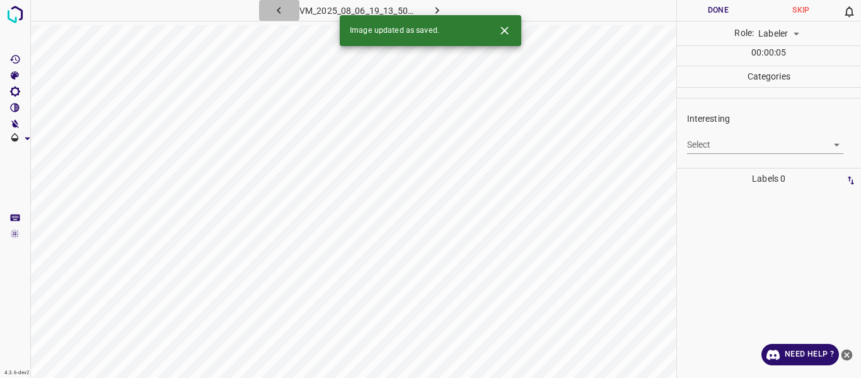
click at [279, 9] on icon "button" at bounding box center [279, 10] width 4 height 7
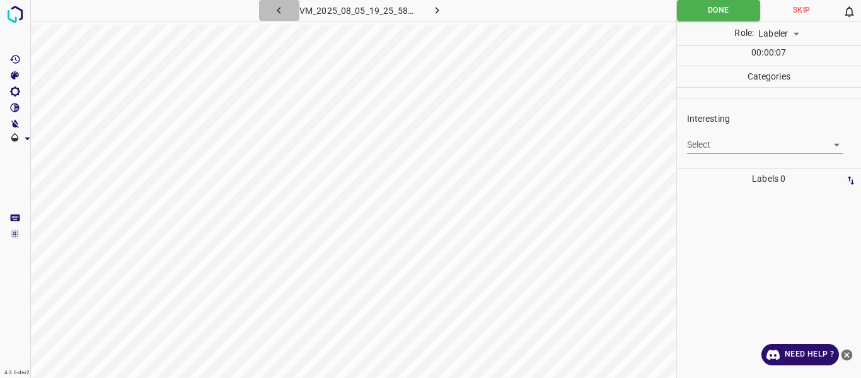
click at [279, 8] on icon "button" at bounding box center [278, 10] width 13 height 13
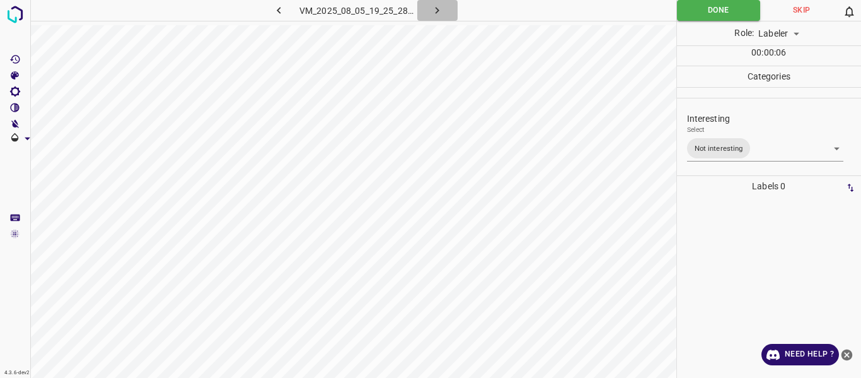
click at [440, 9] on icon "button" at bounding box center [437, 10] width 13 height 13
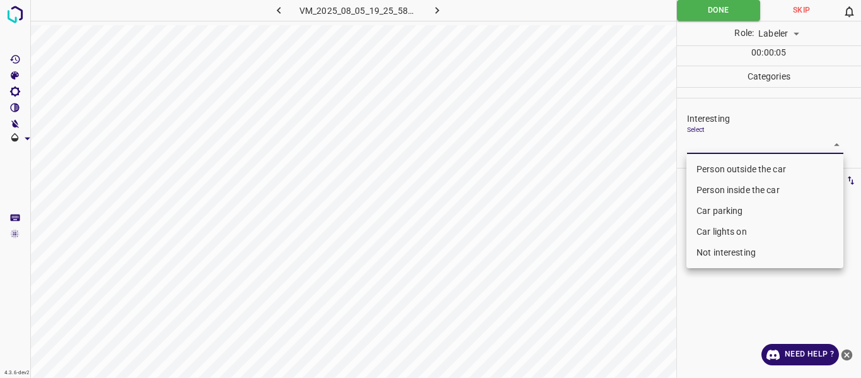
click at [739, 144] on body "4.3.6-dev2 VM_2025_08_05_19_25_58_350_00.gif Done Skip 0 Role: Labeler labeler …" at bounding box center [430, 189] width 861 height 378
click at [736, 250] on li "Not interesting" at bounding box center [765, 252] width 157 height 21
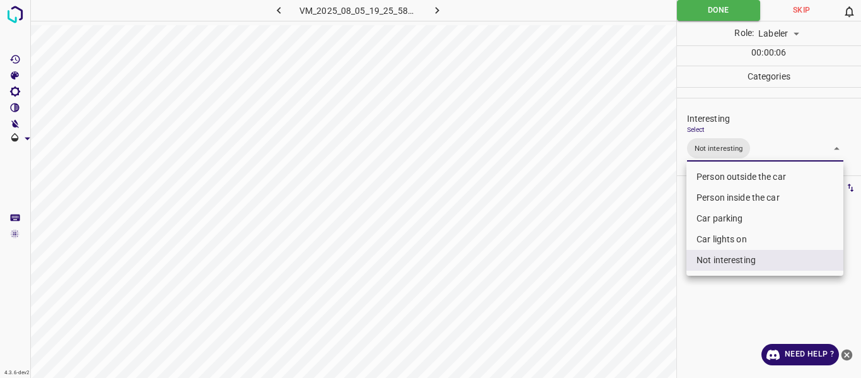
drag, startPoint x: 580, startPoint y: 288, endPoint x: 580, endPoint y: 297, distance: 8.9
click at [579, 289] on div at bounding box center [430, 189] width 861 height 378
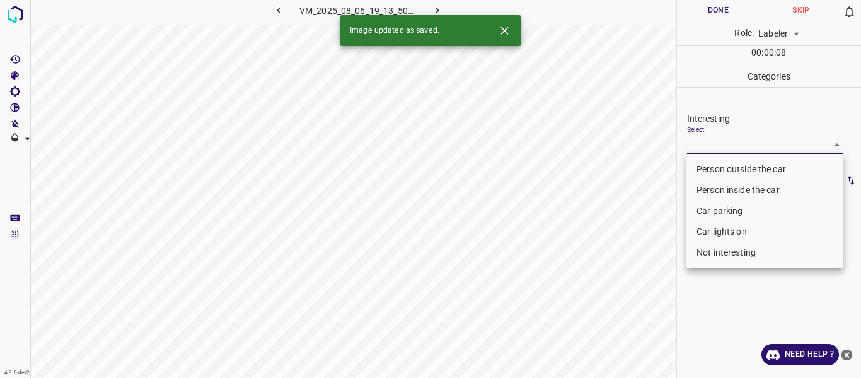
click at [720, 138] on body "4.3.6-dev2 VM_2025_08_06_19_13_50_804_05.gif Done Skip 0 Role: Labeler labeler …" at bounding box center [430, 189] width 861 height 378
drag, startPoint x: 722, startPoint y: 162, endPoint x: 704, endPoint y: 175, distance: 22.1
click at [721, 162] on li "Person outside the car" at bounding box center [765, 169] width 157 height 21
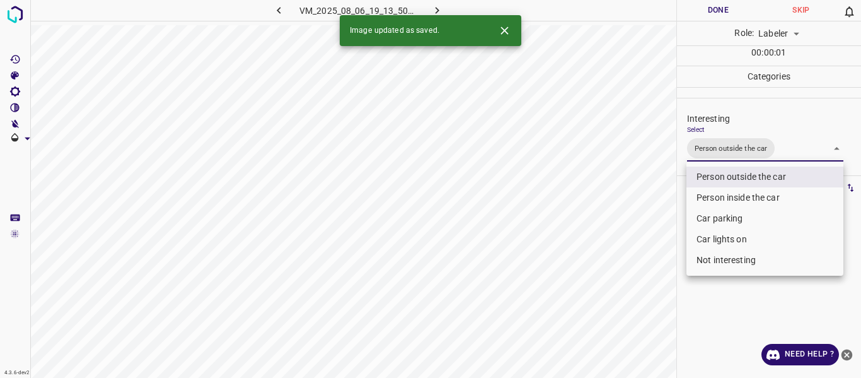
drag, startPoint x: 596, startPoint y: 257, endPoint x: 595, endPoint y: 301, distance: 43.5
click at [596, 260] on div at bounding box center [430, 189] width 861 height 378
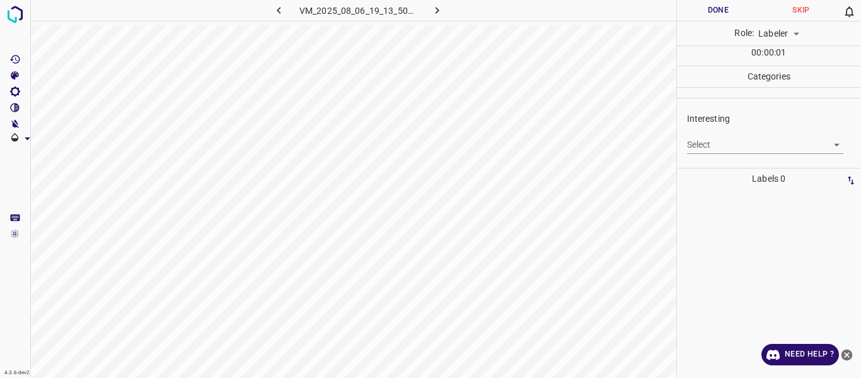
click at [728, 140] on body "4.3.6-dev2 VM_2025_08_06_19_13_50_804_03.gif Done Skip 0 Role: Labeler labeler …" at bounding box center [430, 189] width 861 height 378
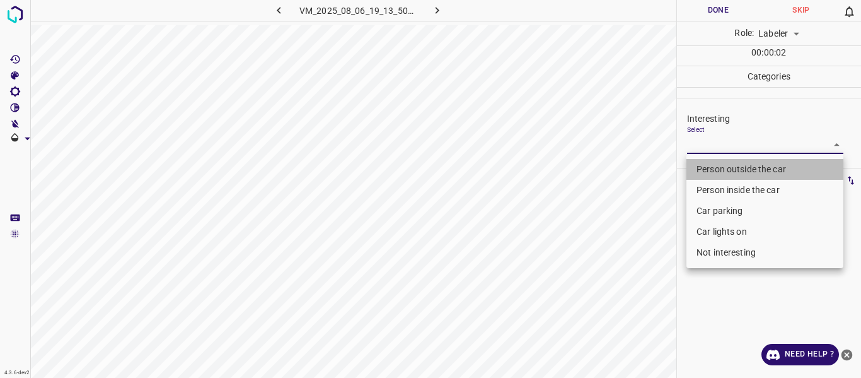
drag, startPoint x: 725, startPoint y: 166, endPoint x: 715, endPoint y: 176, distance: 13.8
click at [725, 166] on li "Person outside the car" at bounding box center [765, 169] width 157 height 21
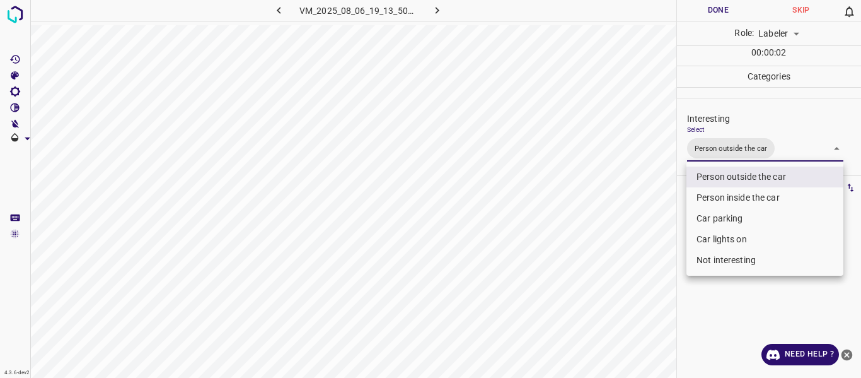
drag, startPoint x: 563, startPoint y: 305, endPoint x: 578, endPoint y: 317, distance: 18.8
click at [568, 310] on div at bounding box center [430, 189] width 861 height 378
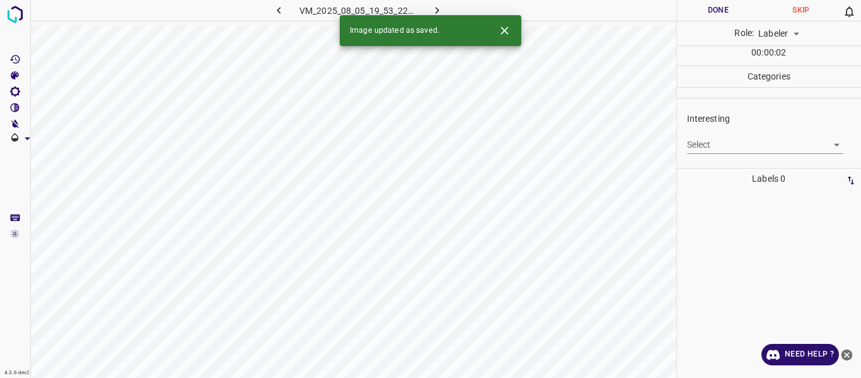
click at [744, 144] on body "4.3.6-dev2 VM_2025_08_05_19_53_22_343_00.gif Done Skip 0 Role: Labeler labeler …" at bounding box center [430, 189] width 861 height 378
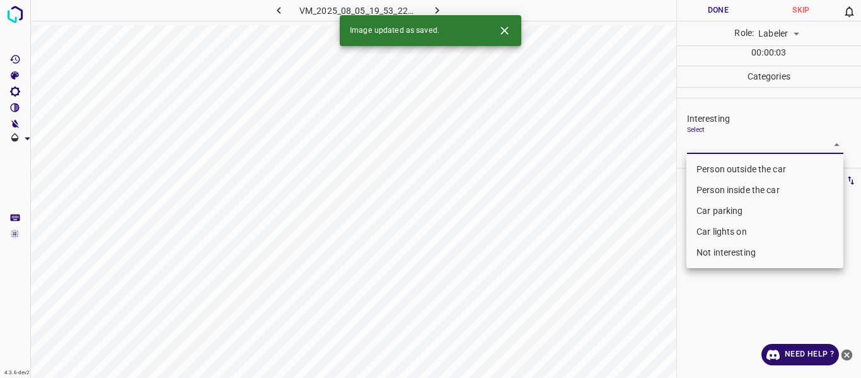
click at [735, 207] on li "Car parking" at bounding box center [765, 211] width 157 height 21
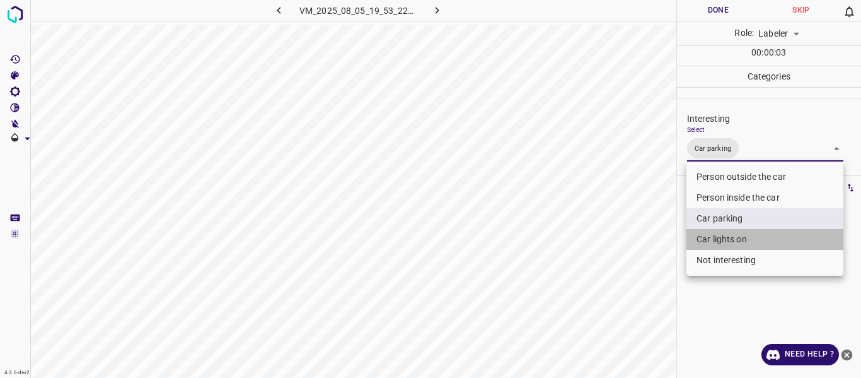
drag, startPoint x: 725, startPoint y: 230, endPoint x: 670, endPoint y: 267, distance: 65.9
click at [723, 230] on li "Car lights on" at bounding box center [765, 239] width 157 height 21
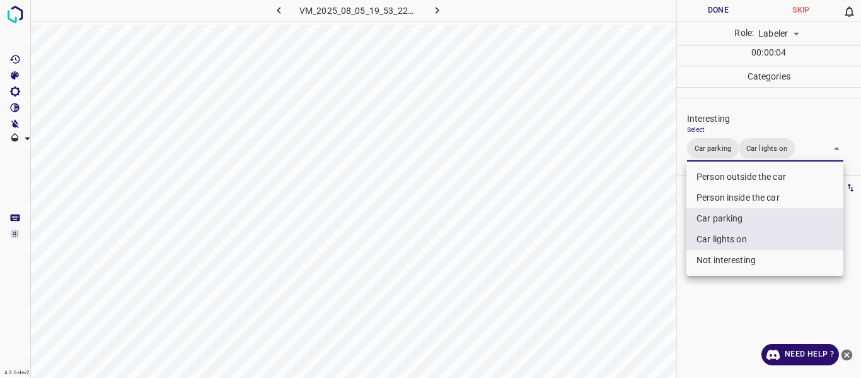
click at [629, 289] on div at bounding box center [430, 189] width 861 height 378
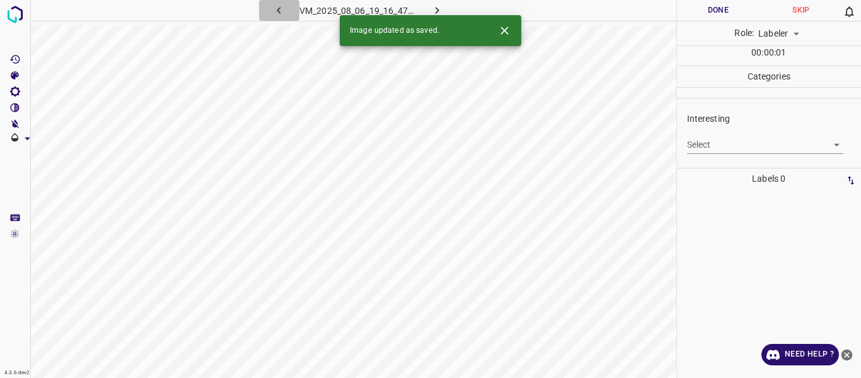
click at [273, 9] on icon "button" at bounding box center [278, 10] width 13 height 13
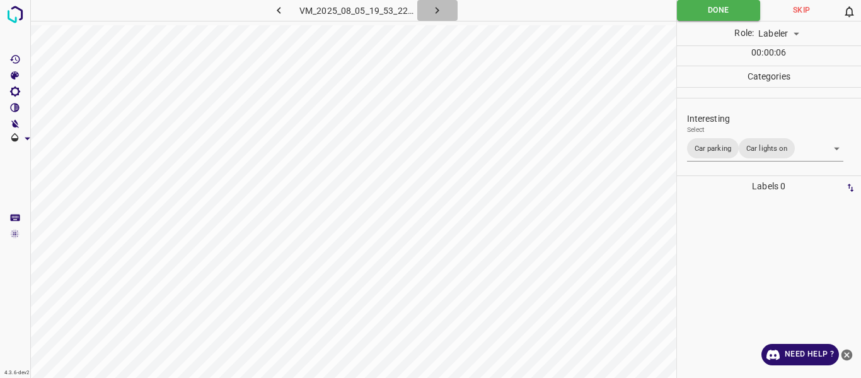
click at [440, 6] on icon "button" at bounding box center [437, 10] width 13 height 13
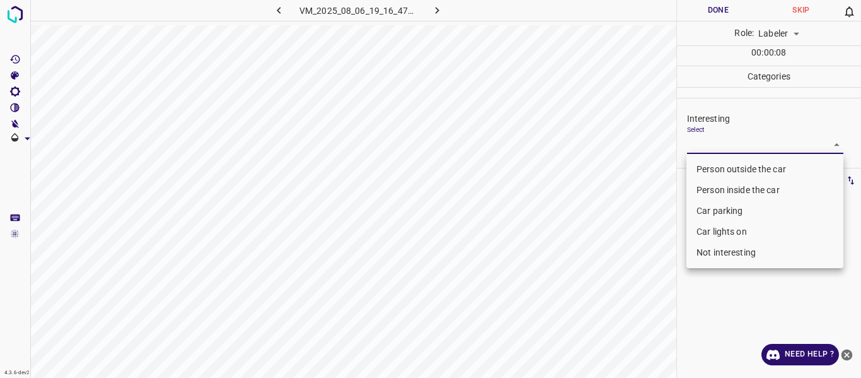
drag, startPoint x: 731, startPoint y: 150, endPoint x: 725, endPoint y: 159, distance: 10.8
click at [730, 150] on body "4.3.6-dev2 VM_2025_08_06_19_16_47_450_07.gif Done Skip 0 Role: Labeler labeler …" at bounding box center [430, 189] width 861 height 378
drag, startPoint x: 720, startPoint y: 166, endPoint x: 674, endPoint y: 211, distance: 64.7
click at [720, 165] on li "Person outside the car" at bounding box center [765, 169] width 157 height 21
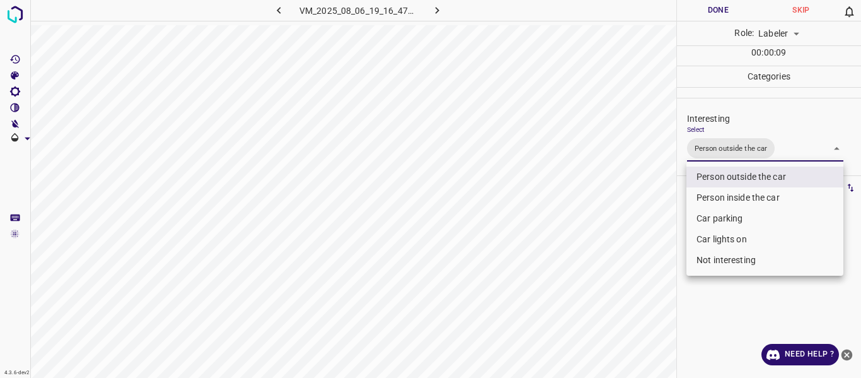
drag, startPoint x: 613, startPoint y: 290, endPoint x: 604, endPoint y: 315, distance: 26.7
click at [613, 290] on div at bounding box center [430, 189] width 861 height 378
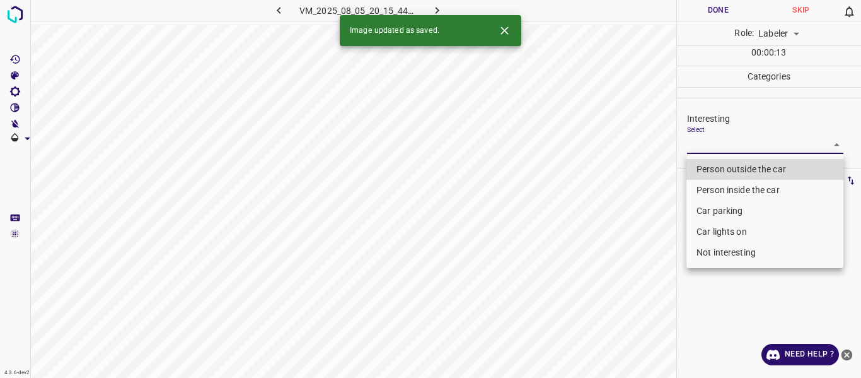
click at [713, 141] on body "4.3.6-dev2 VM_2025_08_05_20_15_44_843_03.gif Done Skip 0 Role: Labeler labeler …" at bounding box center [430, 189] width 861 height 378
click at [720, 172] on li "Person outside the car" at bounding box center [765, 169] width 157 height 21
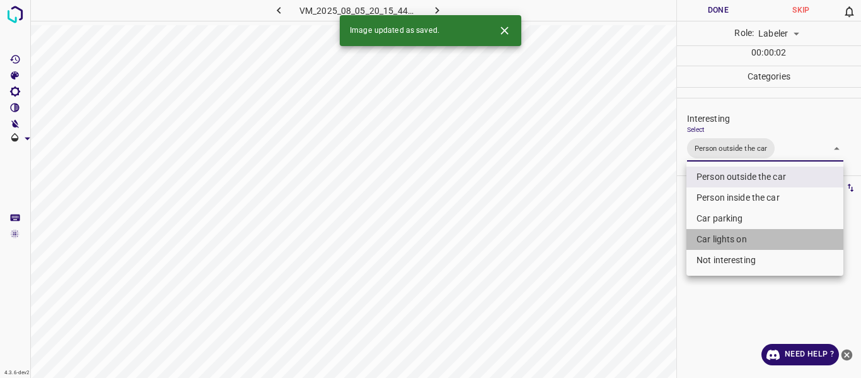
drag, startPoint x: 724, startPoint y: 234, endPoint x: 632, endPoint y: 278, distance: 102.1
click at [723, 234] on li "Car lights on" at bounding box center [765, 239] width 157 height 21
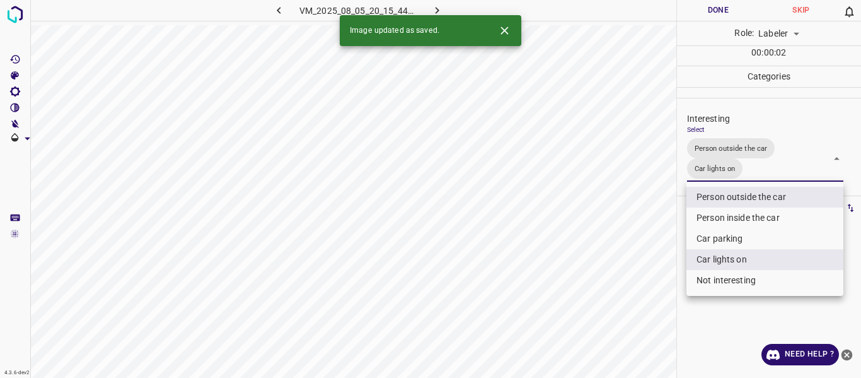
click at [629, 282] on div at bounding box center [430, 189] width 861 height 378
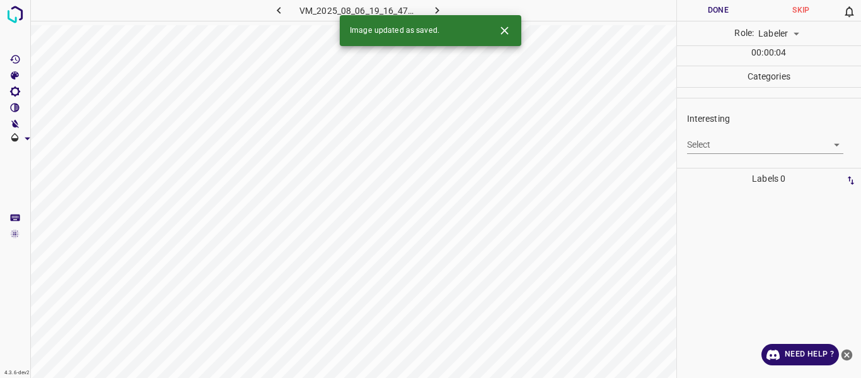
click at [703, 134] on div "Select ​" at bounding box center [765, 139] width 157 height 28
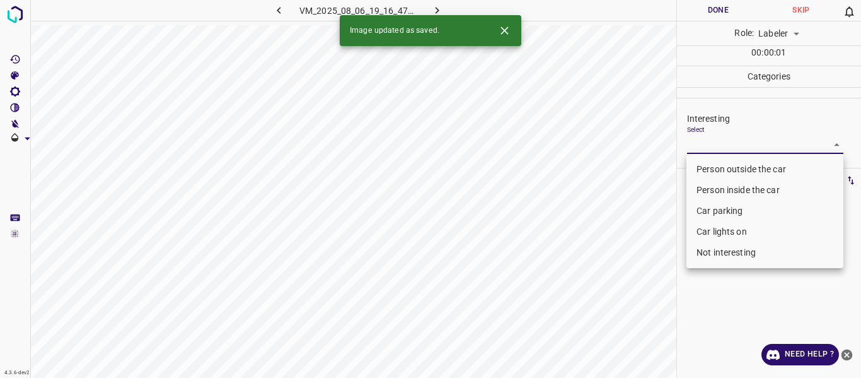
drag, startPoint x: 709, startPoint y: 149, endPoint x: 711, endPoint y: 175, distance: 26.0
click at [709, 149] on body "4.3.6-dev2 VM_2025_08_06_19_16_47_450_02.gif Done Skip 0 Role: Labeler labeler …" at bounding box center [430, 189] width 861 height 378
drag, startPoint x: 712, startPoint y: 168, endPoint x: 667, endPoint y: 231, distance: 78.2
click at [712, 168] on li "Person outside the car" at bounding box center [765, 169] width 157 height 21
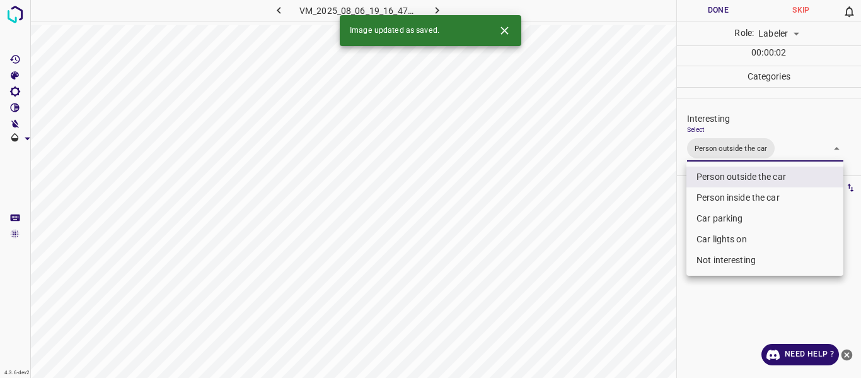
click at [663, 256] on div at bounding box center [430, 189] width 861 height 378
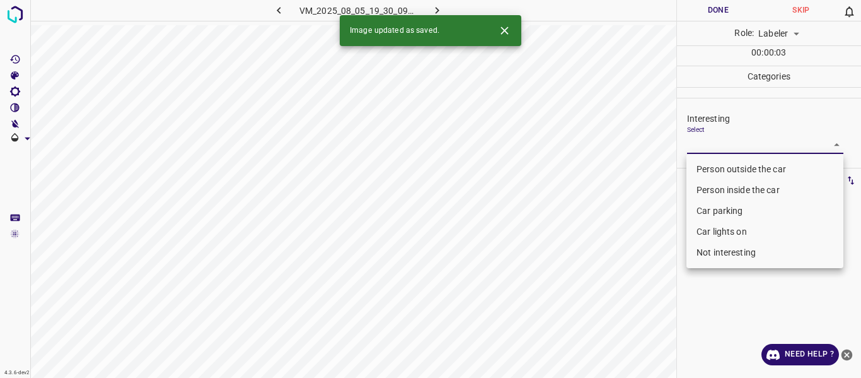
drag, startPoint x: 706, startPoint y: 145, endPoint x: 708, endPoint y: 162, distance: 17.1
click at [708, 146] on body "4.3.6-dev2 VM_2025_08_05_19_30_09_188_02.gif Done Skip 0 Role: Labeler labeler …" at bounding box center [430, 189] width 861 height 378
drag, startPoint x: 709, startPoint y: 163, endPoint x: 700, endPoint y: 179, distance: 18.6
click at [708, 163] on li "Person outside the car" at bounding box center [765, 169] width 157 height 21
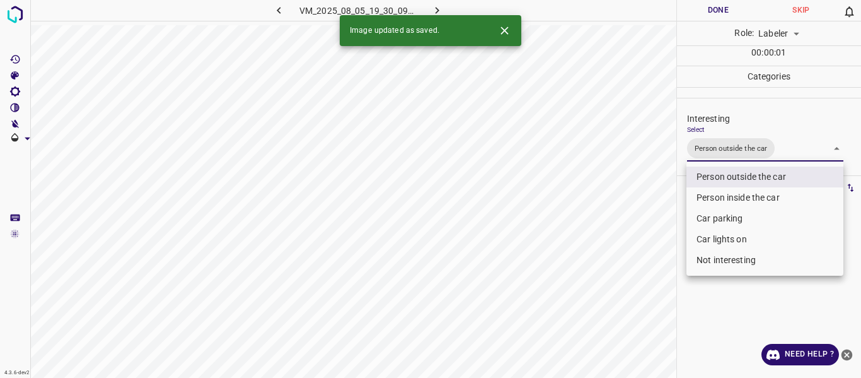
drag, startPoint x: 671, startPoint y: 257, endPoint x: 661, endPoint y: 283, distance: 27.8
click at [670, 260] on div at bounding box center [430, 189] width 861 height 378
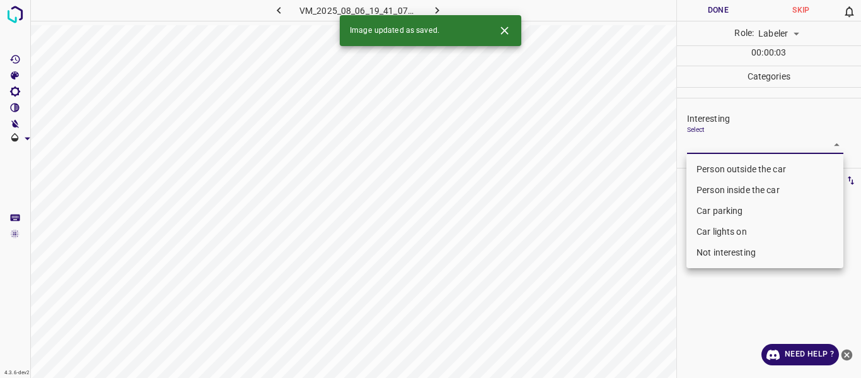
click at [694, 143] on body "4.3.6-dev2 VM_2025_08_06_19_41_07_104_02.gif Done Skip 0 Role: Labeler labeler …" at bounding box center [430, 189] width 861 height 378
drag, startPoint x: 711, startPoint y: 172, endPoint x: 701, endPoint y: 195, distance: 26.3
click at [710, 176] on li "Person outside the car" at bounding box center [765, 169] width 157 height 21
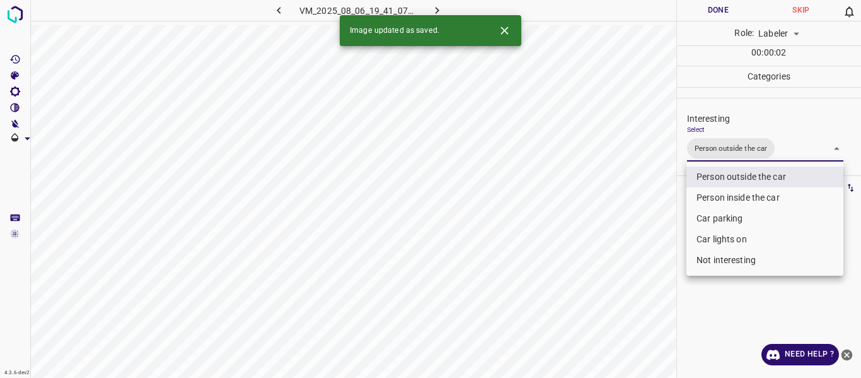
click at [624, 317] on div at bounding box center [430, 189] width 861 height 378
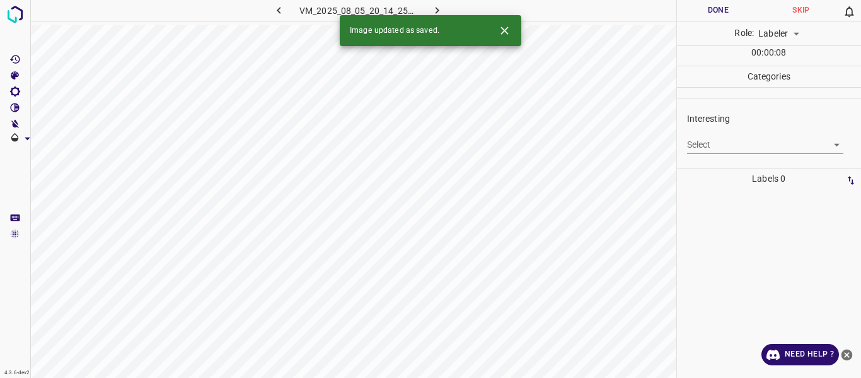
click at [757, 145] on body "4.3.6-dev2 VM_2025_08_05_20_14_25_208_02.gif Done Skip 0 Role: Labeler labeler …" at bounding box center [430, 189] width 861 height 378
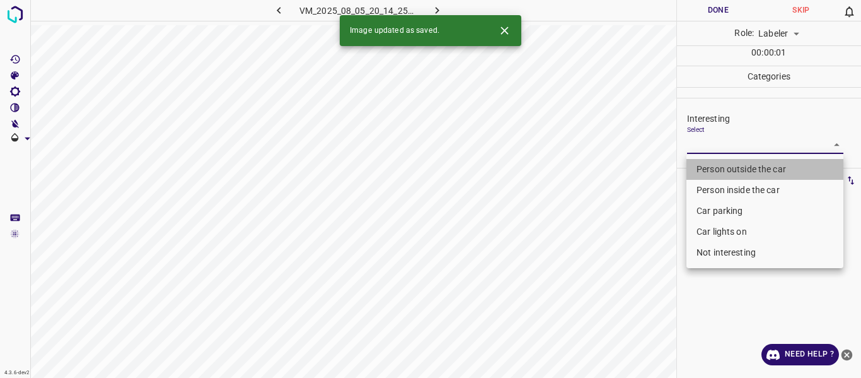
drag, startPoint x: 732, startPoint y: 170, endPoint x: 717, endPoint y: 177, distance: 16.4
click at [732, 170] on li "Person outside the car" at bounding box center [765, 169] width 157 height 21
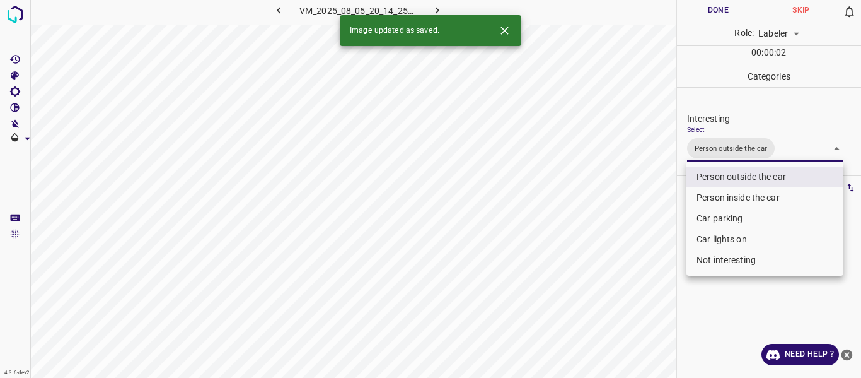
drag, startPoint x: 645, startPoint y: 265, endPoint x: 643, endPoint y: 271, distance: 6.8
click at [645, 267] on div at bounding box center [430, 189] width 861 height 378
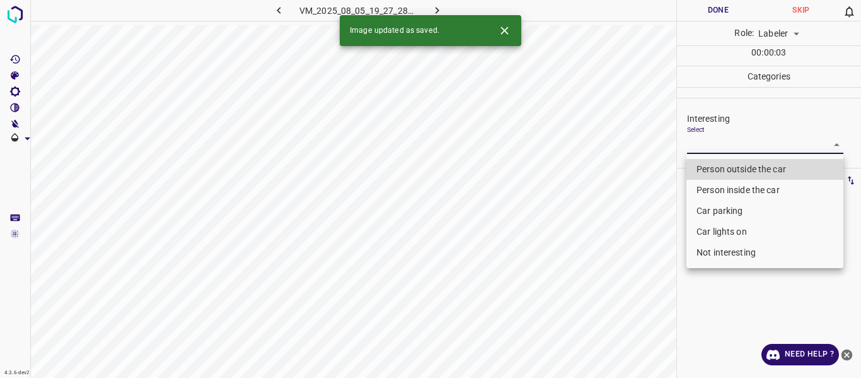
click at [726, 148] on body "4.3.6-dev2 VM_2025_08_05_19_27_28_138_00.gif Done Skip 0 Role: Labeler labeler …" at bounding box center [430, 189] width 861 height 378
drag, startPoint x: 702, startPoint y: 171, endPoint x: 682, endPoint y: 196, distance: 32.3
click at [701, 172] on li "Person outside the car" at bounding box center [765, 169] width 157 height 21
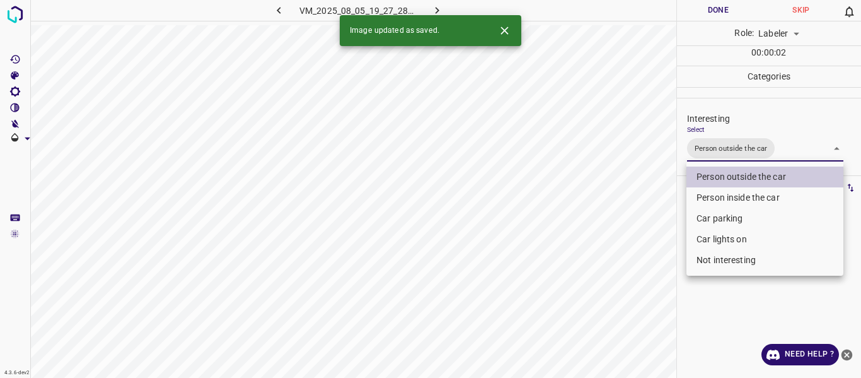
drag, startPoint x: 625, startPoint y: 259, endPoint x: 614, endPoint y: 281, distance: 24.5
click at [624, 260] on div at bounding box center [430, 189] width 861 height 378
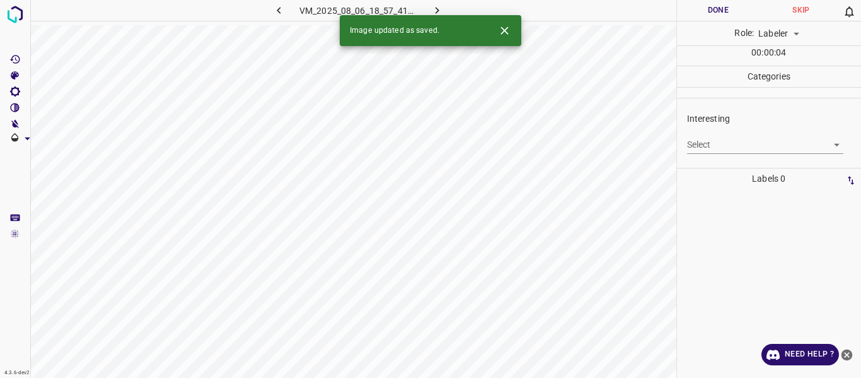
click at [747, 143] on body "4.3.6-dev2 VM_2025_08_06_18_57_41_783_03.gif Done Skip 0 Role: Labeler labeler …" at bounding box center [430, 189] width 861 height 378
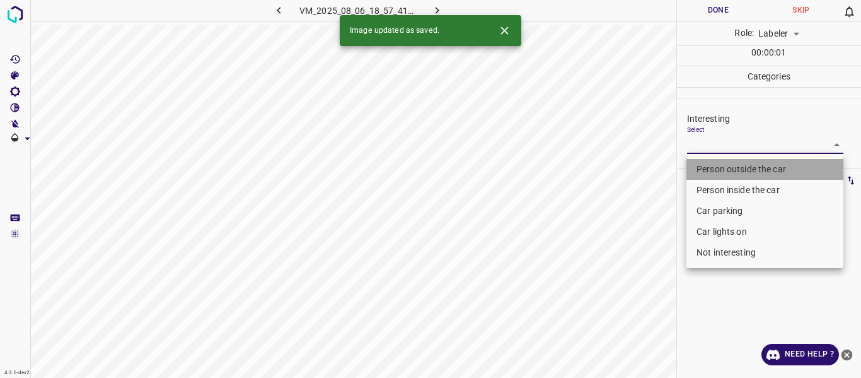
drag, startPoint x: 727, startPoint y: 165, endPoint x: 637, endPoint y: 263, distance: 133.0
click at [726, 165] on li "Person outside the car" at bounding box center [765, 169] width 157 height 21
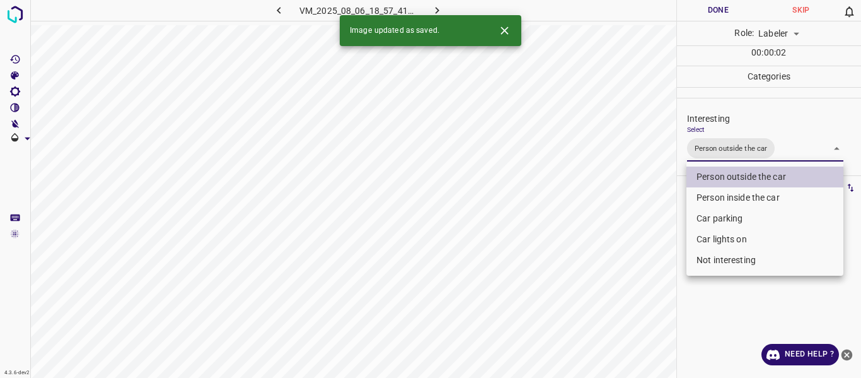
drag, startPoint x: 621, startPoint y: 276, endPoint x: 620, endPoint y: 286, distance: 10.2
click at [621, 277] on div at bounding box center [430, 189] width 861 height 378
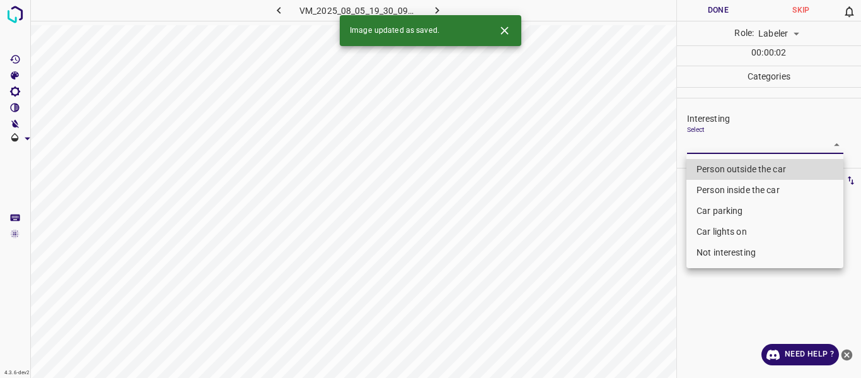
click at [724, 147] on body "4.3.6-dev2 VM_2025_08_05_19_30_09_188_00.gif Done Skip 0 Role: Labeler labeler …" at bounding box center [430, 189] width 861 height 378
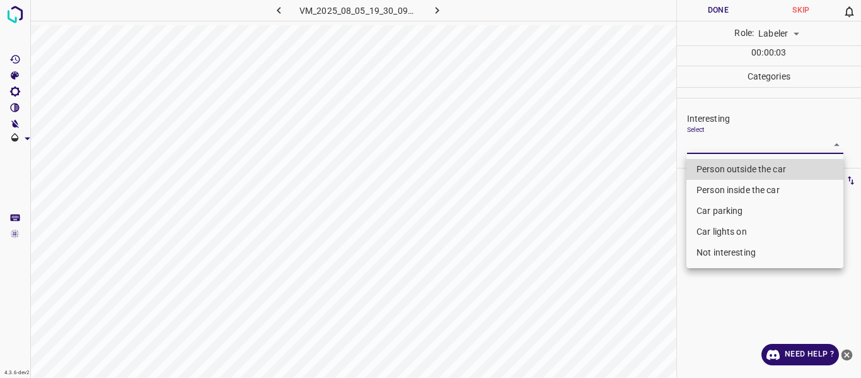
drag, startPoint x: 728, startPoint y: 169, endPoint x: 721, endPoint y: 173, distance: 8.5
click at [728, 168] on li "Person outside the car" at bounding box center [765, 169] width 157 height 21
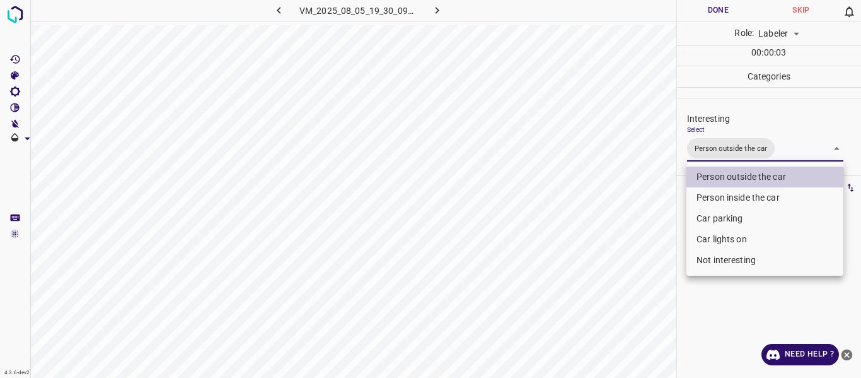
drag, startPoint x: 641, startPoint y: 262, endPoint x: 630, endPoint y: 279, distance: 20.1
click at [640, 265] on div at bounding box center [430, 189] width 861 height 378
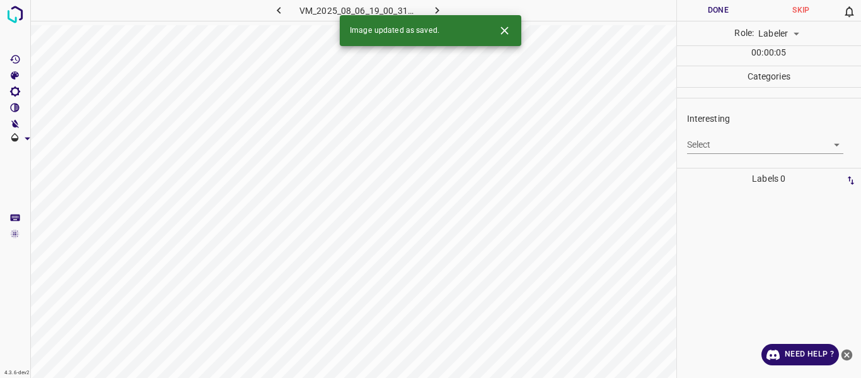
click at [724, 146] on body "4.3.6-dev2 VM_2025_08_06_19_00_31_505_08.gif Done Skip 0 Role: Labeler labeler …" at bounding box center [430, 189] width 861 height 378
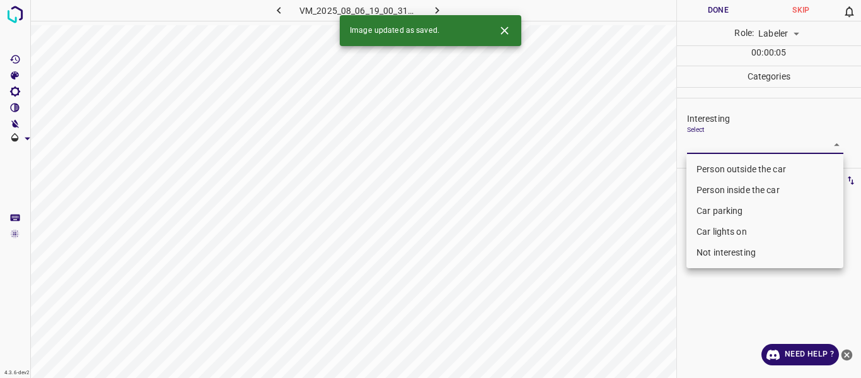
drag, startPoint x: 717, startPoint y: 168, endPoint x: 681, endPoint y: 195, distance: 45.4
click at [712, 170] on li "Person outside the car" at bounding box center [765, 169] width 157 height 21
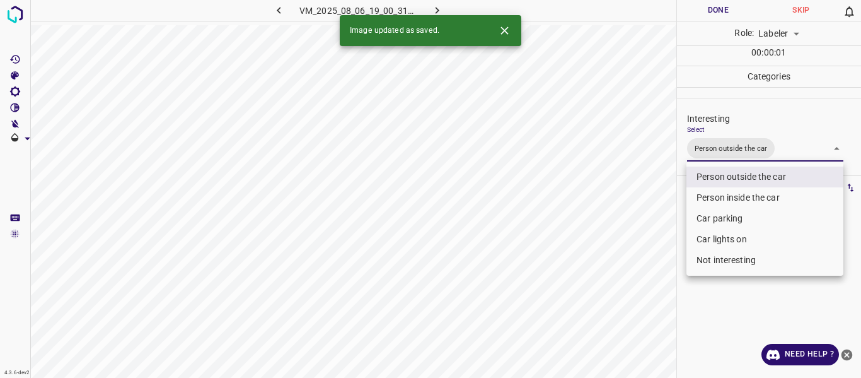
click at [630, 246] on div at bounding box center [430, 189] width 861 height 378
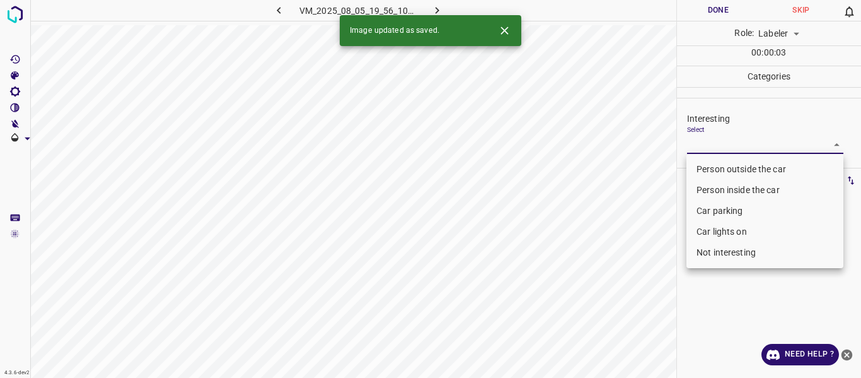
click at [706, 143] on body "4.3.6-dev2 VM_2025_08_05_19_56_10_200_00.gif Done Skip 0 Role: Labeler labeler …" at bounding box center [430, 189] width 861 height 378
click at [713, 161] on li "Person outside the car" at bounding box center [765, 169] width 157 height 21
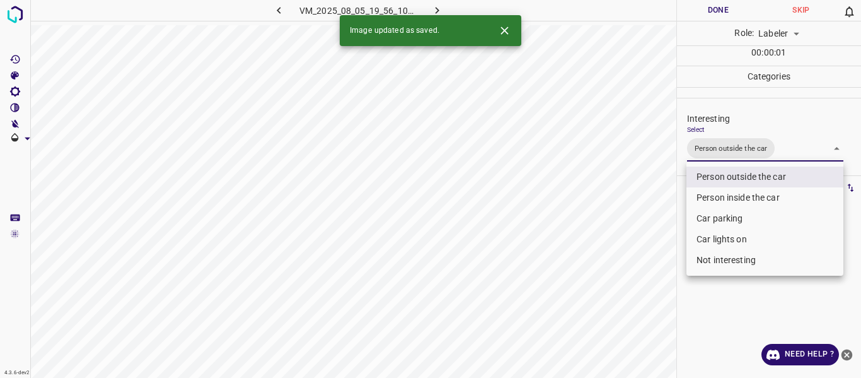
click at [662, 245] on div at bounding box center [430, 189] width 861 height 378
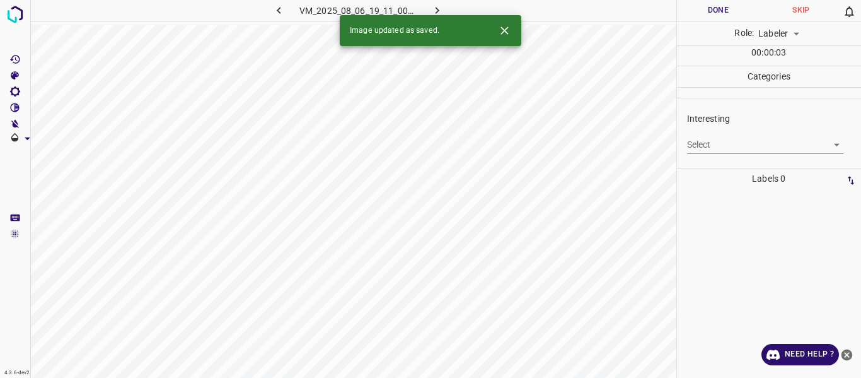
click at [718, 141] on body "4.3.6-dev2 VM_2025_08_06_19_11_00_377_13.gif Done Skip 0 Role: Labeler labeler …" at bounding box center [430, 189] width 861 height 378
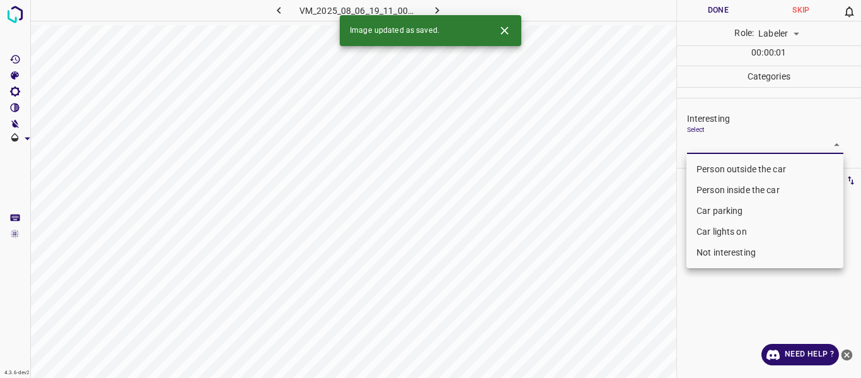
drag, startPoint x: 722, startPoint y: 167, endPoint x: 686, endPoint y: 220, distance: 64.4
click at [723, 169] on li "Person outside the car" at bounding box center [765, 169] width 157 height 21
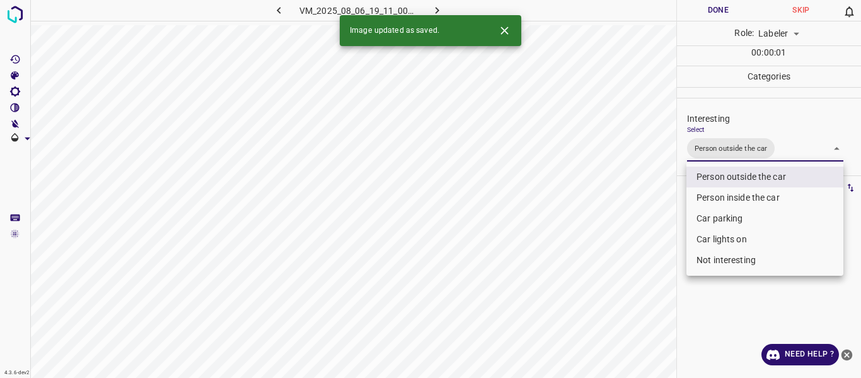
drag, startPoint x: 650, startPoint y: 284, endPoint x: 651, endPoint y: 303, distance: 19.6
click at [654, 286] on div at bounding box center [430, 189] width 861 height 378
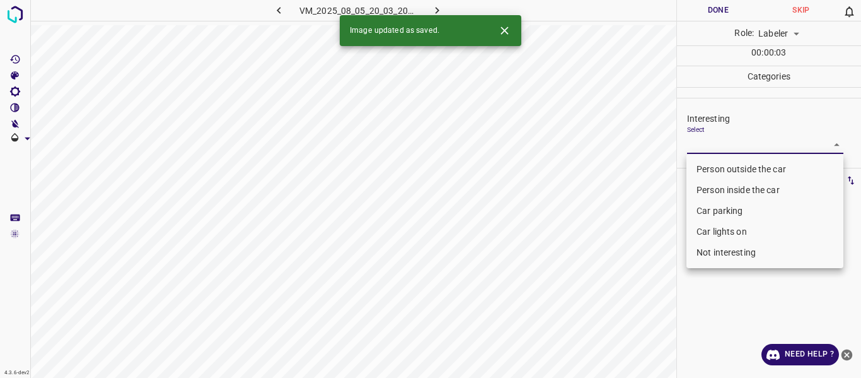
click at [723, 139] on body "4.3.6-dev2 VM_2025_08_05_20_03_20_000_09.gif Done Skip 0 Role: Labeler labeler …" at bounding box center [430, 189] width 861 height 378
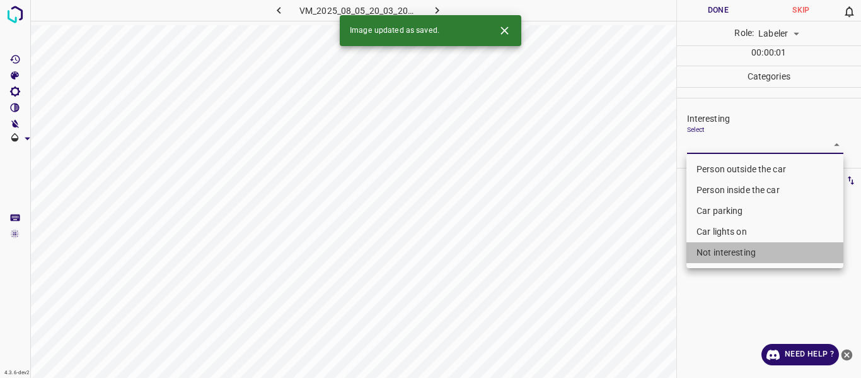
drag, startPoint x: 708, startPoint y: 253, endPoint x: 646, endPoint y: 286, distance: 70.0
click at [700, 257] on li "Not interesting" at bounding box center [765, 252] width 157 height 21
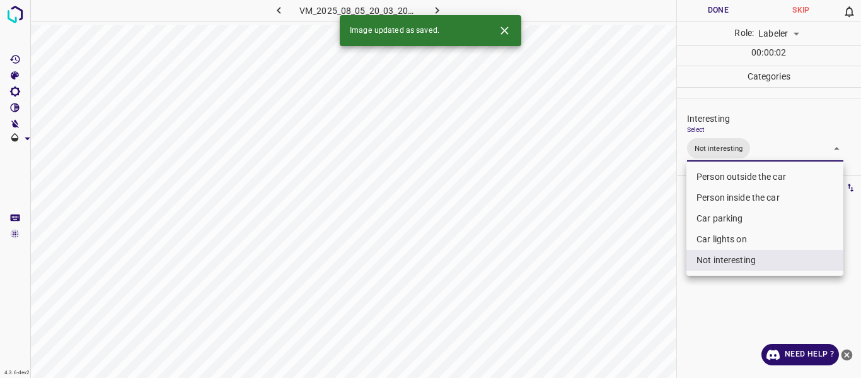
click at [648, 284] on div at bounding box center [430, 189] width 861 height 378
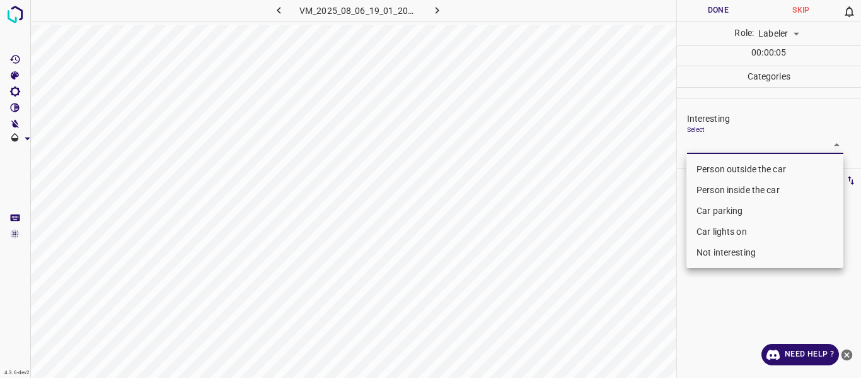
click at [717, 141] on body "4.3.6-dev2 VM_2025_08_06_19_01_20_926_00.gif Done Skip 0 Role: Labeler labeler …" at bounding box center [430, 189] width 861 height 378
click at [713, 168] on li "Person outside the car" at bounding box center [765, 169] width 157 height 21
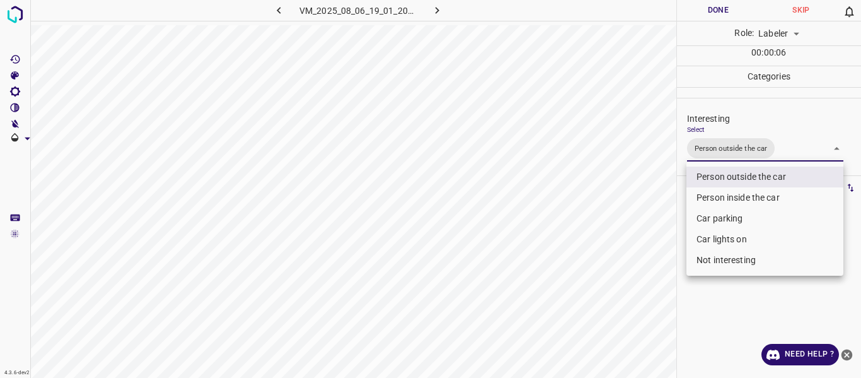
click at [643, 288] on div at bounding box center [430, 189] width 861 height 378
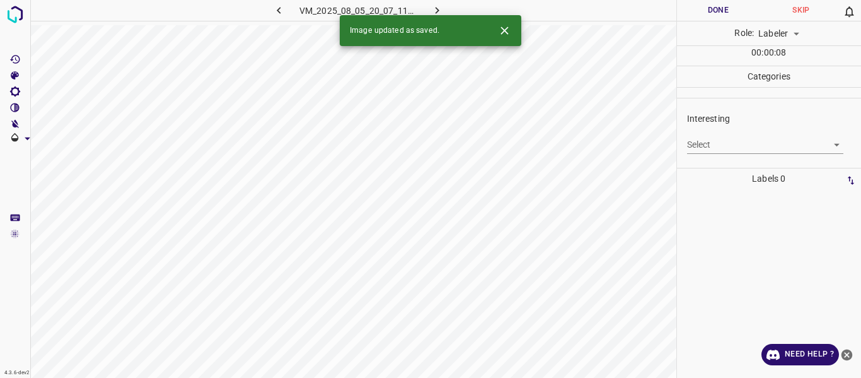
click at [718, 137] on body "4.3.6-dev2 VM_2025_08_05_20_07_11_141_05.gif Done Skip 0 Role: Labeler labeler …" at bounding box center [430, 189] width 861 height 378
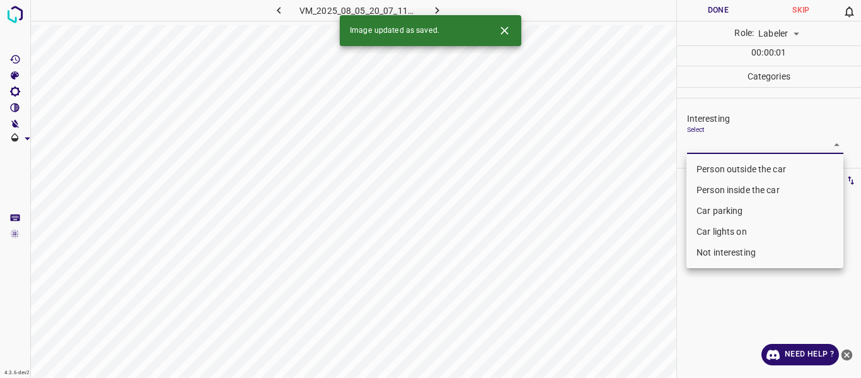
click at [723, 208] on li "Car parking" at bounding box center [765, 211] width 157 height 21
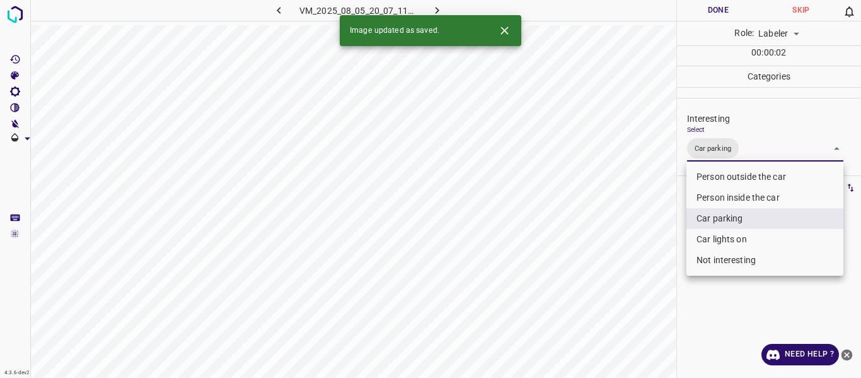
drag, startPoint x: 645, startPoint y: 269, endPoint x: 587, endPoint y: 320, distance: 77.3
click at [629, 283] on div at bounding box center [430, 189] width 861 height 378
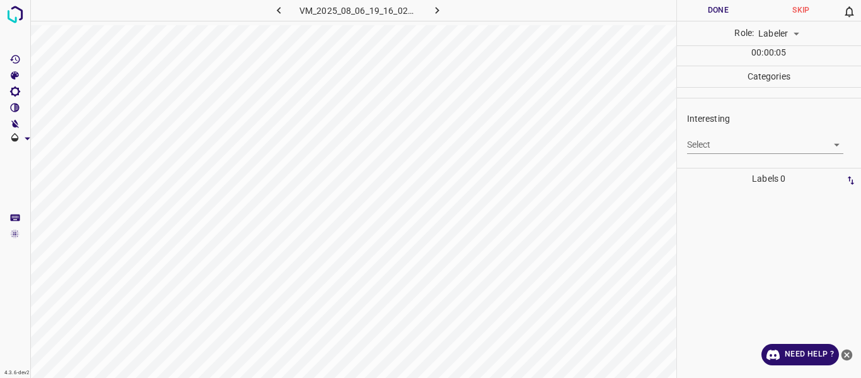
click at [705, 139] on body "4.3.6-dev2 VM_2025_08_06_19_16_02_058_01.gif Done Skip 0 Role: Labeler labeler …" at bounding box center [430, 189] width 861 height 378
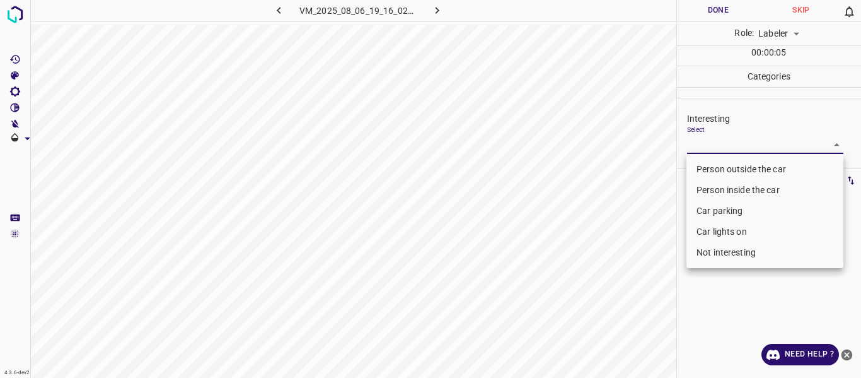
click at [694, 170] on li "Person outside the car" at bounding box center [765, 169] width 157 height 21
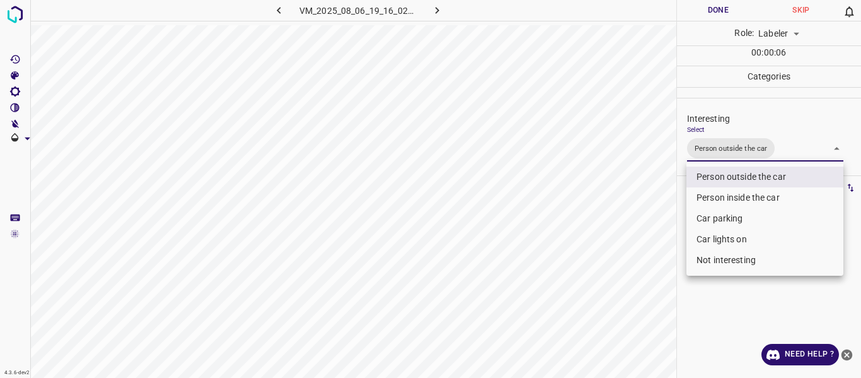
drag, startPoint x: 619, startPoint y: 262, endPoint x: 589, endPoint y: 305, distance: 53.0
click at [619, 263] on div at bounding box center [430, 189] width 861 height 378
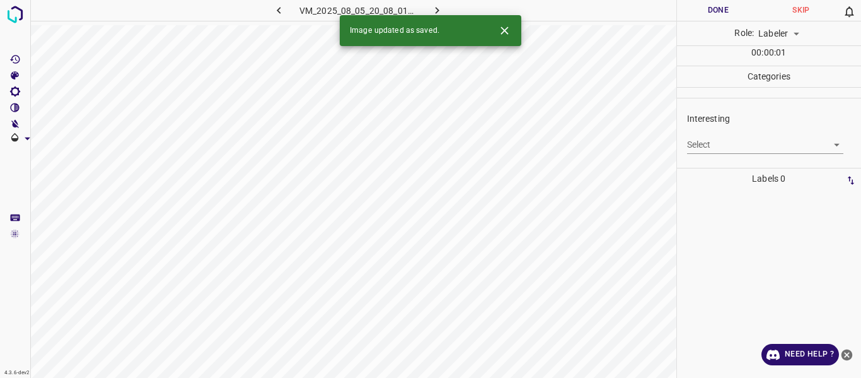
click at [715, 134] on div "Select ​" at bounding box center [765, 139] width 157 height 28
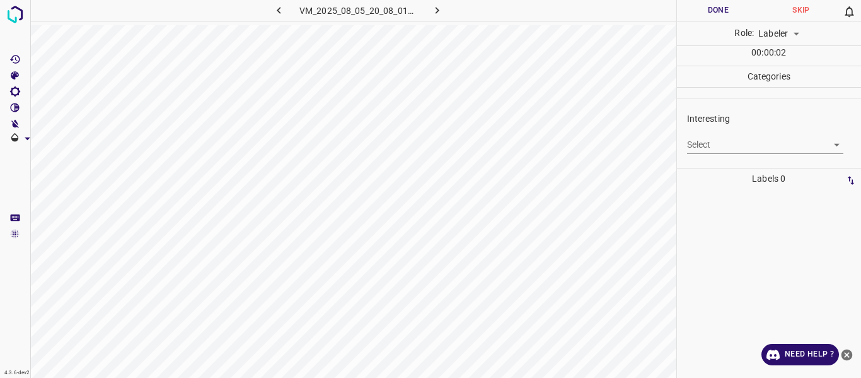
click at [702, 145] on body "4.3.6-dev2 VM_2025_08_05_20_08_01_469_01.gif Done Skip 0 Role: Labeler labeler …" at bounding box center [430, 189] width 861 height 378
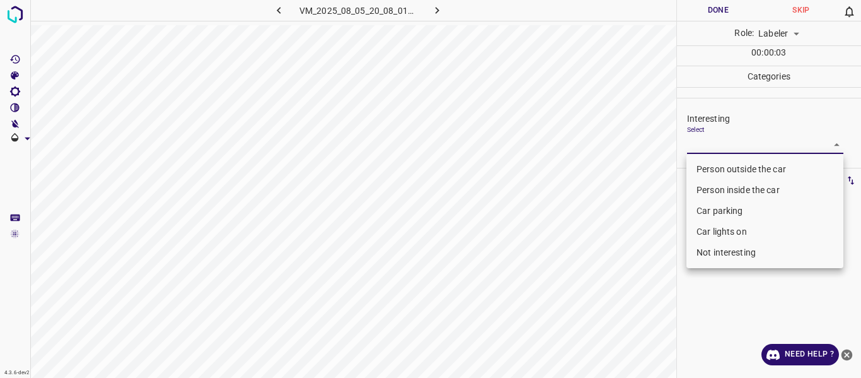
click at [705, 249] on li "Not interesting" at bounding box center [765, 252] width 157 height 21
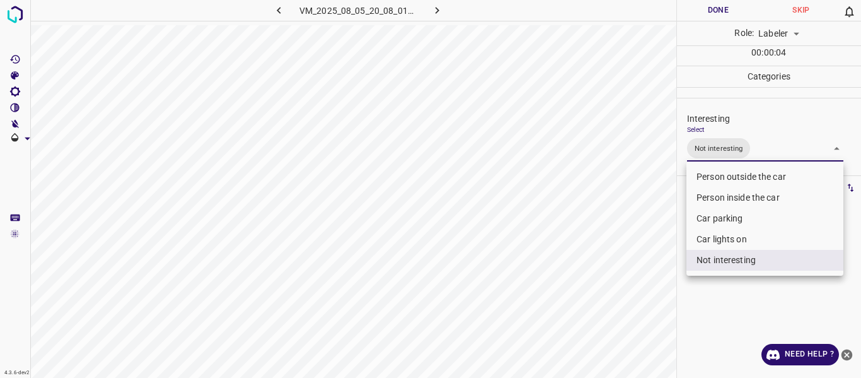
drag, startPoint x: 567, startPoint y: 301, endPoint x: 546, endPoint y: 329, distance: 35.1
click at [566, 303] on div at bounding box center [430, 189] width 861 height 378
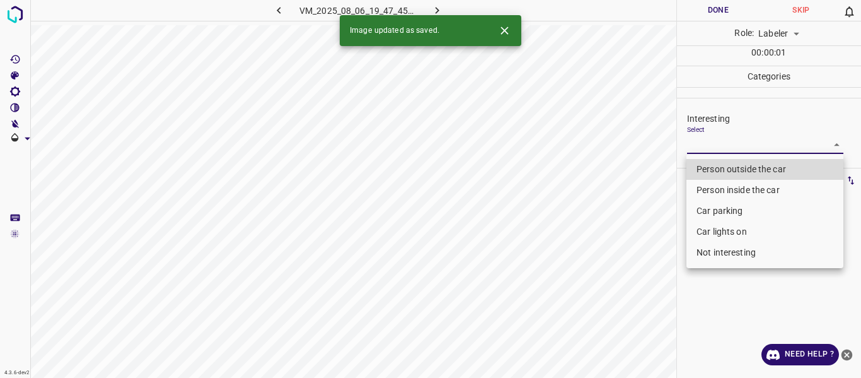
click at [695, 143] on body "4.3.6-dev2 VM_2025_08_06_19_47_45_669_07.gif Done Skip 0 Role: Labeler labeler …" at bounding box center [430, 189] width 861 height 378
click at [704, 168] on li "Person outside the car" at bounding box center [765, 169] width 157 height 21
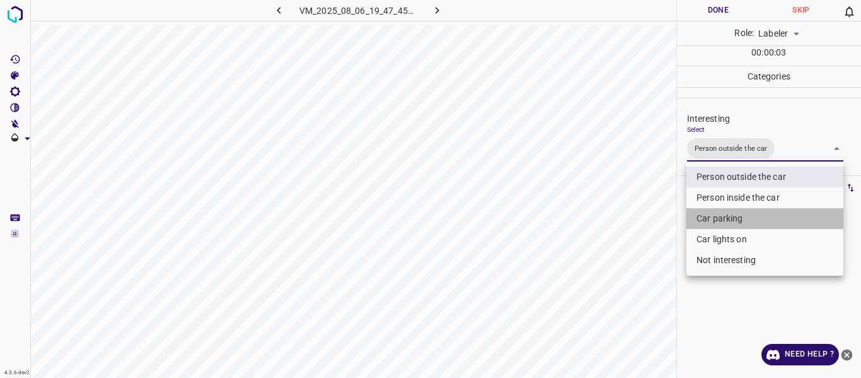
click at [708, 216] on li "Car parking" at bounding box center [765, 218] width 157 height 21
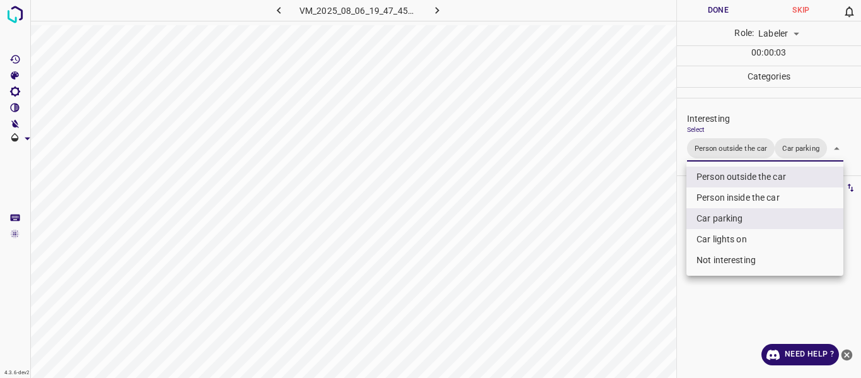
drag, startPoint x: 660, startPoint y: 291, endPoint x: 660, endPoint y: 298, distance: 7.0
click at [660, 295] on div at bounding box center [430, 189] width 861 height 378
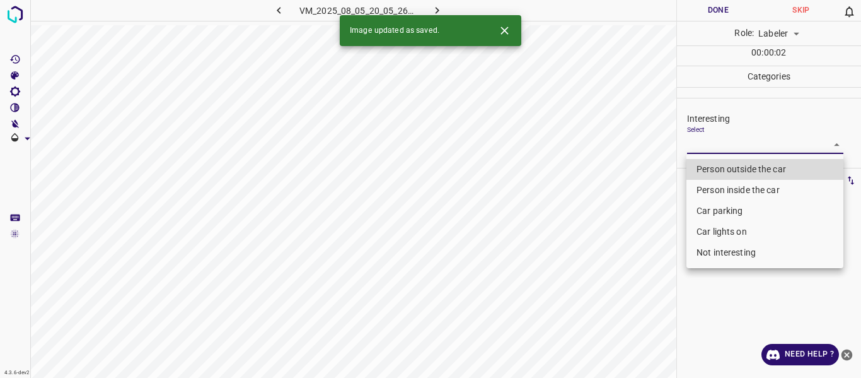
click at [716, 146] on body "4.3.6-dev2 VM_2025_08_05_20_05_26_764_10.gif Done Skip 0 Role: Labeler labeler …" at bounding box center [430, 189] width 861 height 378
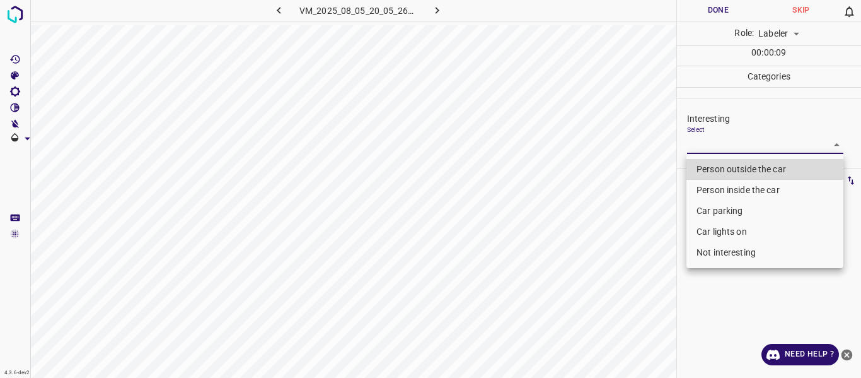
drag, startPoint x: 710, startPoint y: 248, endPoint x: 703, endPoint y: 260, distance: 14.2
click at [709, 250] on li "Not interesting" at bounding box center [765, 252] width 157 height 21
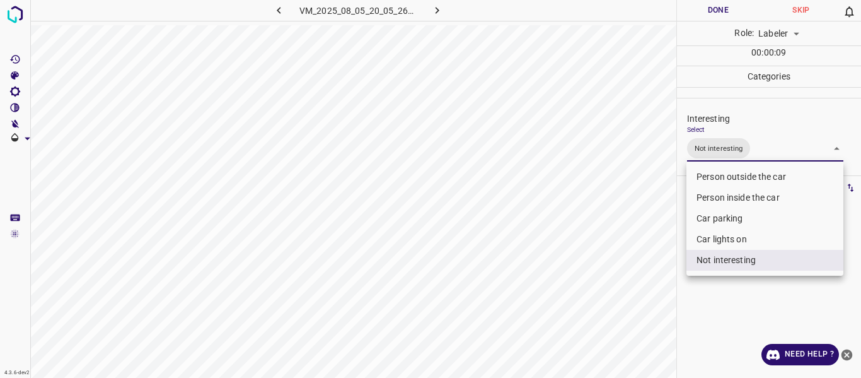
drag, startPoint x: 639, startPoint y: 276, endPoint x: 629, endPoint y: 279, distance: 10.6
click at [635, 276] on div at bounding box center [430, 189] width 861 height 378
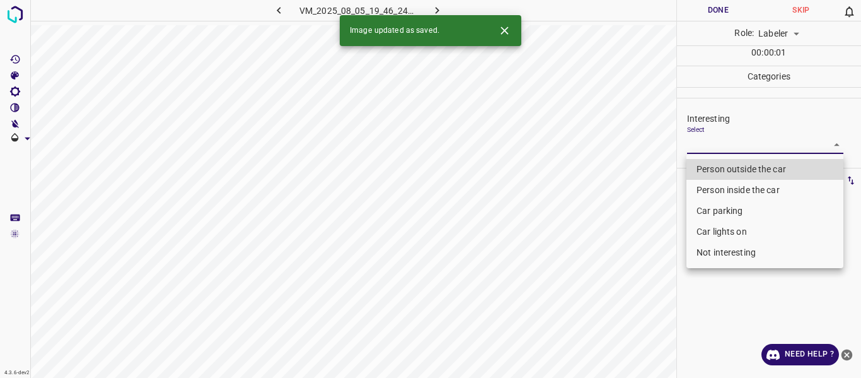
click at [745, 141] on body "4.3.6-dev2 VM_2025_08_05_19_46_24_739_00.gif Done Skip 0 Role: Labeler labeler …" at bounding box center [430, 189] width 861 height 378
click at [729, 165] on li "Person outside the car" at bounding box center [765, 169] width 157 height 21
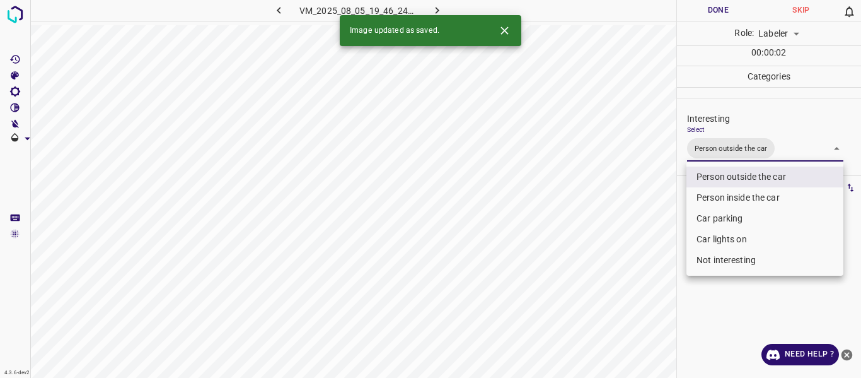
drag, startPoint x: 643, startPoint y: 252, endPoint x: 625, endPoint y: 292, distance: 44.1
click at [638, 257] on div at bounding box center [430, 189] width 861 height 378
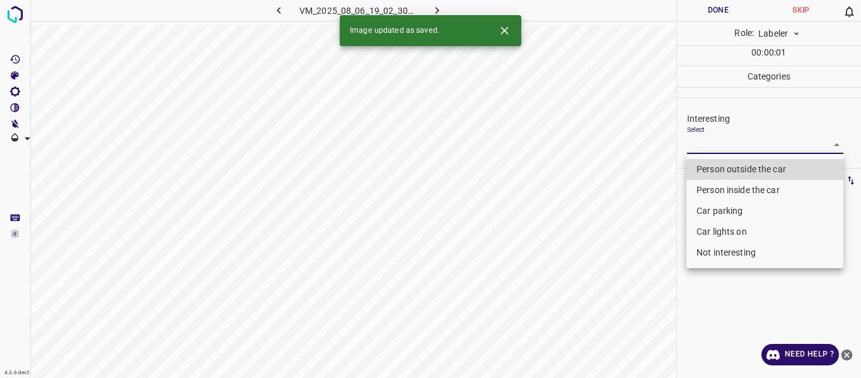
click at [728, 146] on body "4.3.6-dev2 VM_2025_08_06_19_02_30_277_03.gif Done Skip 0 Role: Labeler labeler …" at bounding box center [430, 189] width 861 height 378
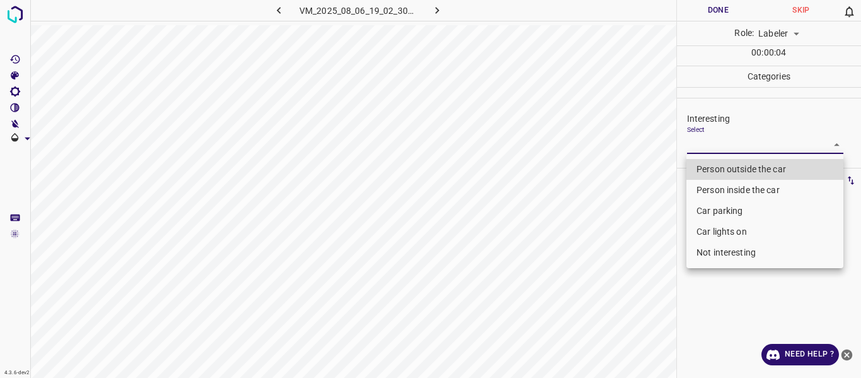
click at [697, 163] on li "Person outside the car" at bounding box center [765, 169] width 157 height 21
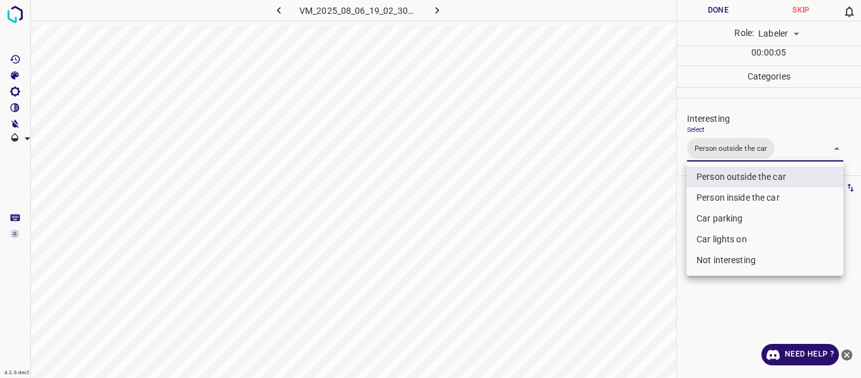
click at [638, 238] on div at bounding box center [430, 189] width 861 height 378
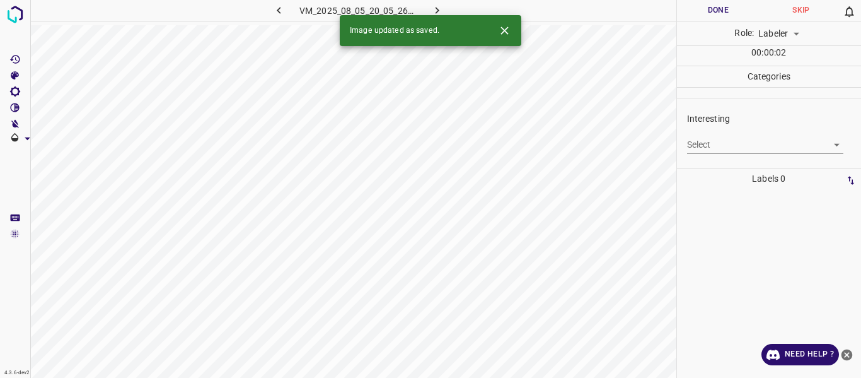
click at [718, 140] on body "4.3.6-dev2 VM_2025_08_05_20_05_26_764_00.gif Done Skip 0 Role: Labeler labeler …" at bounding box center [430, 189] width 861 height 378
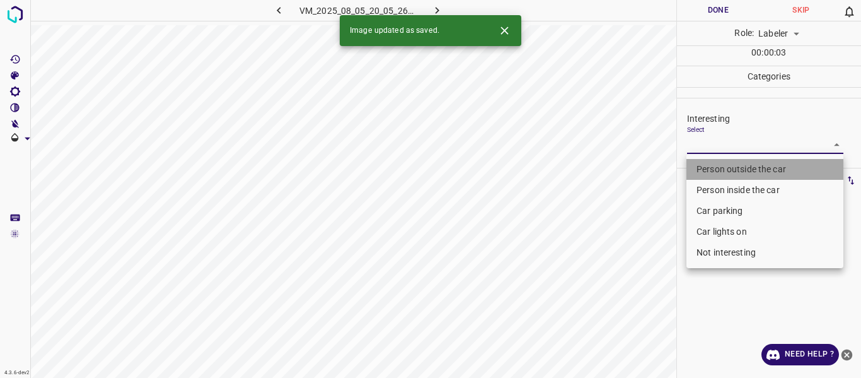
click at [708, 167] on li "Person outside the car" at bounding box center [765, 169] width 157 height 21
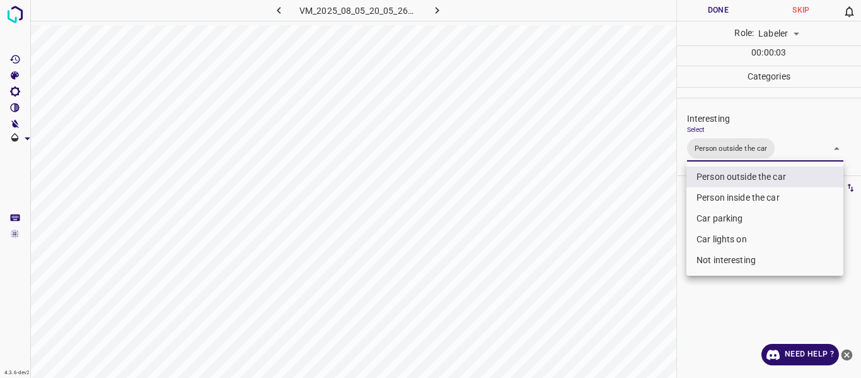
click at [593, 257] on div at bounding box center [430, 189] width 861 height 378
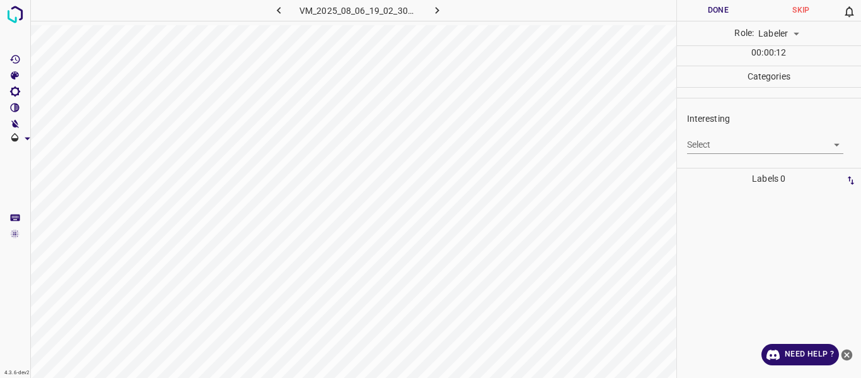
click at [718, 142] on body "4.3.6-dev2 VM_2025_08_06_19_02_30_277_04.gif Done Skip 0 Role: Labeler labeler …" at bounding box center [430, 189] width 861 height 378
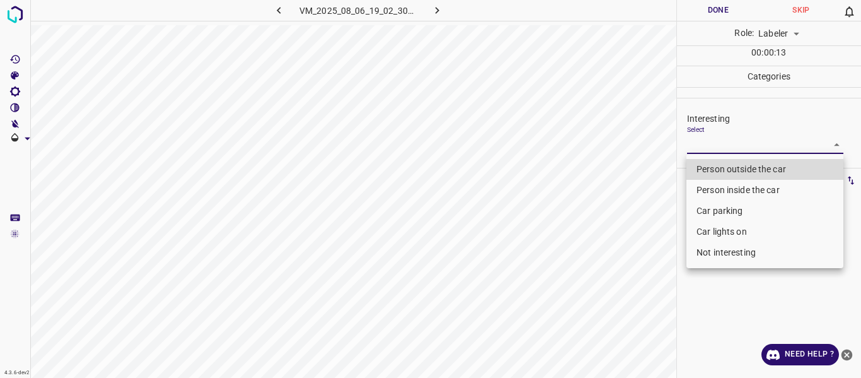
drag, startPoint x: 715, startPoint y: 165, endPoint x: 708, endPoint y: 170, distance: 8.8
click at [715, 165] on li "Person outside the car" at bounding box center [765, 169] width 157 height 21
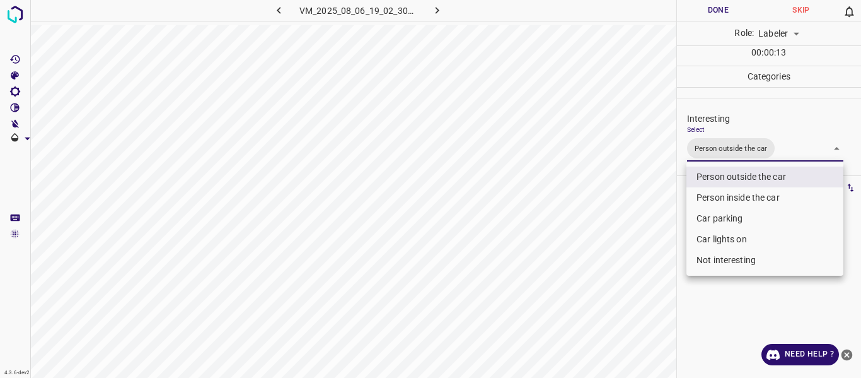
drag, startPoint x: 625, startPoint y: 228, endPoint x: 604, endPoint y: 278, distance: 54.8
click at [624, 233] on div at bounding box center [430, 189] width 861 height 378
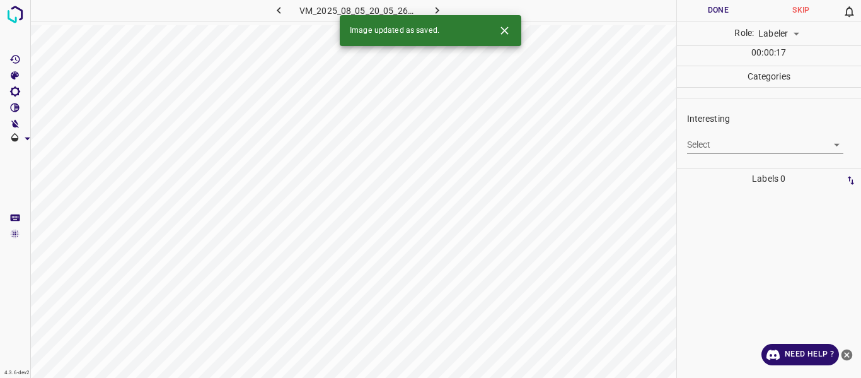
click at [699, 146] on body "4.3.6-dev2 VM_2025_08_05_20_05_26_764_09.gif Done Skip 0 Role: Labeler labeler …" at bounding box center [430, 189] width 861 height 378
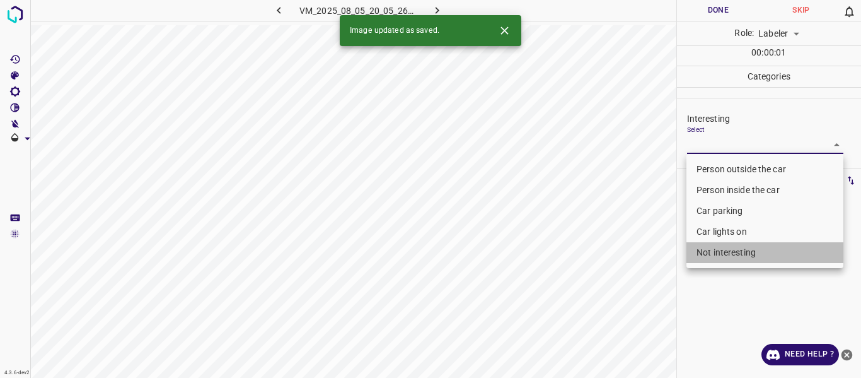
drag, startPoint x: 713, startPoint y: 246, endPoint x: 632, endPoint y: 286, distance: 90.2
click at [713, 247] on li "Not interesting" at bounding box center [765, 252] width 157 height 21
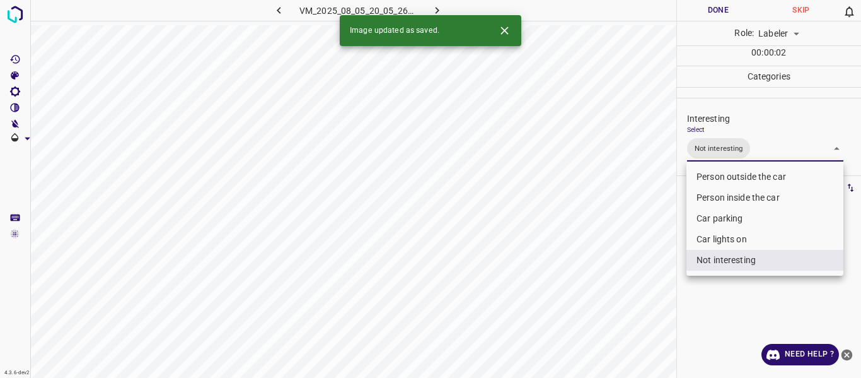
click at [626, 283] on div at bounding box center [430, 189] width 861 height 378
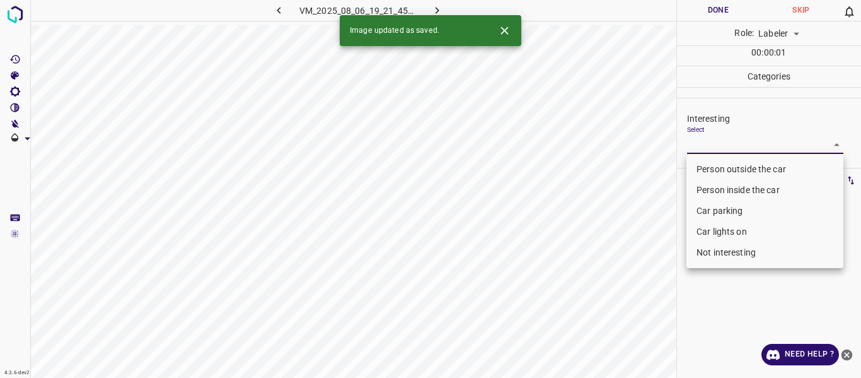
click at [697, 136] on body "4.3.6-dev2 VM_2025_08_06_19_21_45_724_03.gif Done Skip 0 Role: Labeler labeler …" at bounding box center [430, 189] width 861 height 378
click at [704, 170] on li "Person outside the car" at bounding box center [765, 169] width 157 height 21
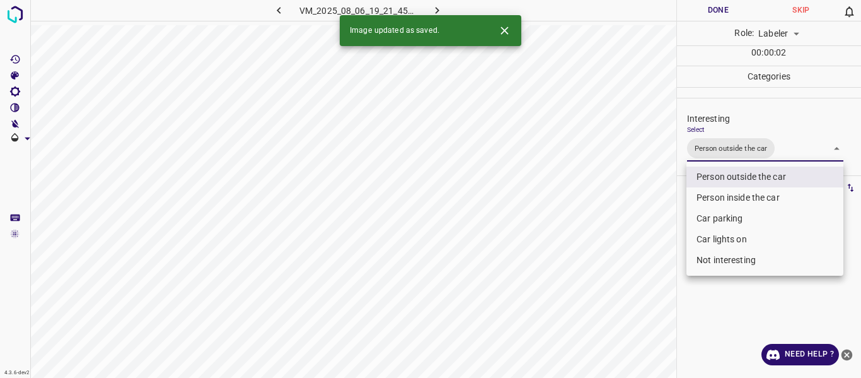
click at [633, 242] on div at bounding box center [430, 189] width 861 height 378
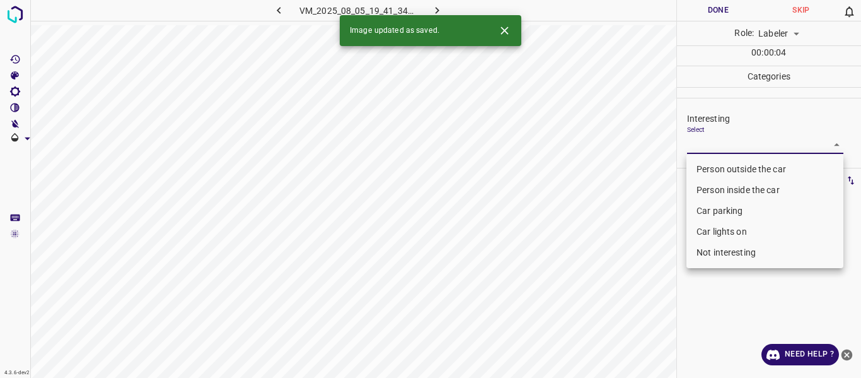
drag, startPoint x: 706, startPoint y: 148, endPoint x: 710, endPoint y: 163, distance: 15.0
click at [708, 148] on body "4.3.6-dev2 VM_2025_08_05_19_41_34_863_03.gif Done Skip 0 Role: Labeler labeler …" at bounding box center [430, 189] width 861 height 378
drag, startPoint x: 710, startPoint y: 163, endPoint x: 690, endPoint y: 185, distance: 30.4
click at [709, 164] on li "Person outside the car" at bounding box center [765, 169] width 157 height 21
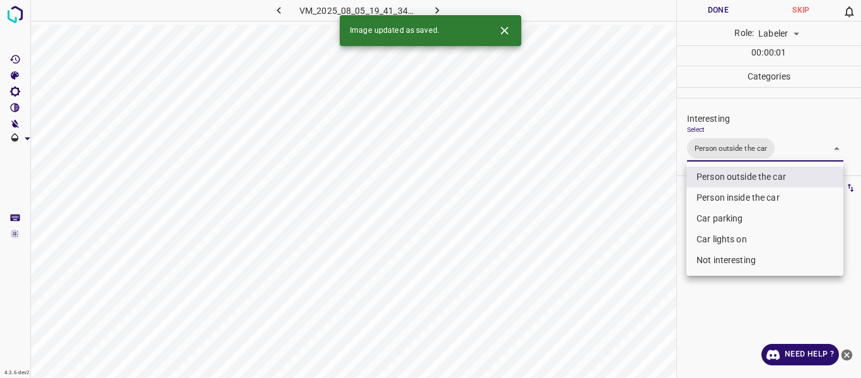
drag, startPoint x: 624, startPoint y: 238, endPoint x: 625, endPoint y: 252, distance: 14.5
click at [624, 242] on div at bounding box center [430, 189] width 861 height 378
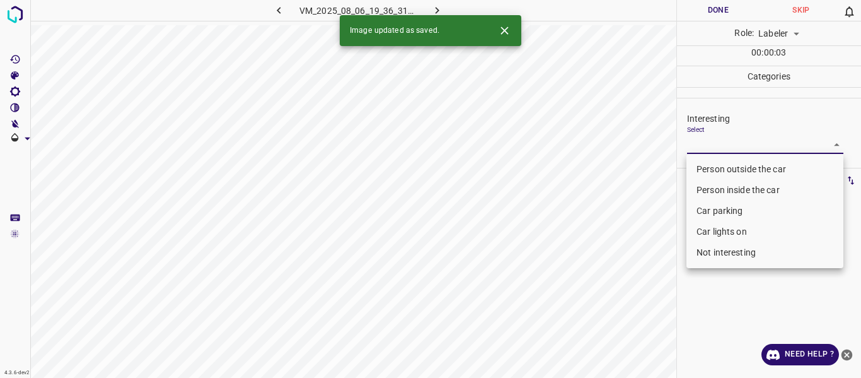
click at [706, 141] on body "4.3.6-dev2 VM_2025_08_06_19_36_31_400_05.gif Done Skip 0 Role: Labeler labeler …" at bounding box center [430, 189] width 861 height 378
drag, startPoint x: 702, startPoint y: 166, endPoint x: 683, endPoint y: 182, distance: 24.6
click at [702, 167] on li "Person outside the car" at bounding box center [765, 169] width 157 height 21
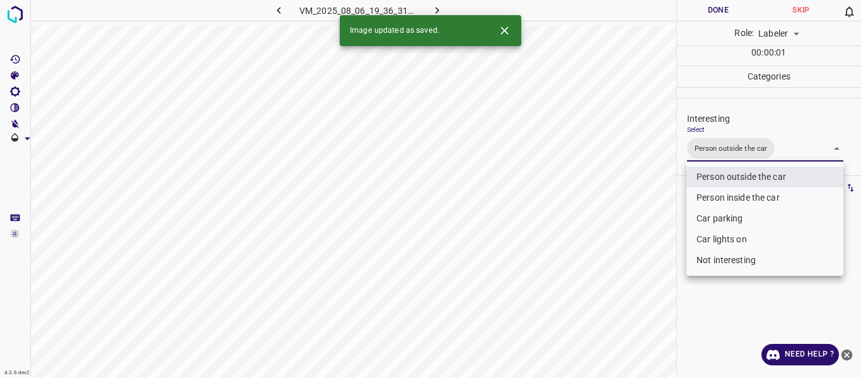
drag, startPoint x: 610, startPoint y: 233, endPoint x: 606, endPoint y: 290, distance: 56.9
click at [609, 240] on div at bounding box center [430, 189] width 861 height 378
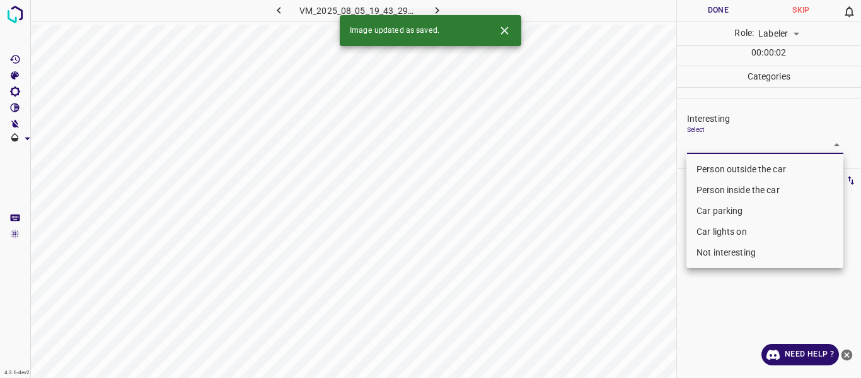
click at [711, 137] on body "4.3.6-dev2 VM_2025_08_05_19_43_29_449_03.gif Done Skip 0 Role: Labeler labeler …" at bounding box center [430, 189] width 861 height 378
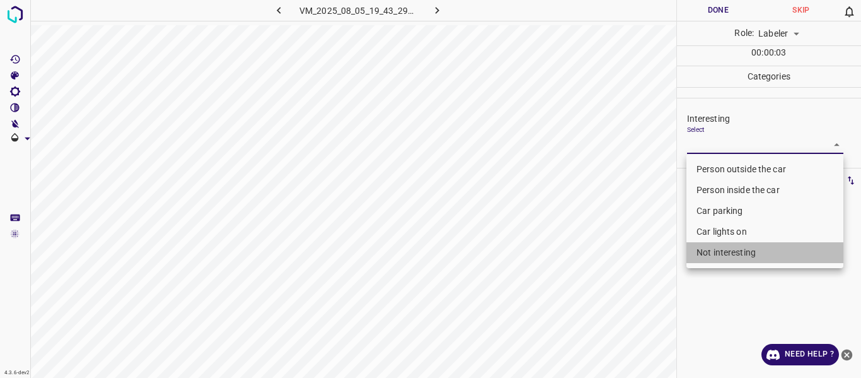
drag, startPoint x: 707, startPoint y: 246, endPoint x: 656, endPoint y: 290, distance: 67.0
click at [707, 247] on li "Not interesting" at bounding box center [765, 252] width 157 height 21
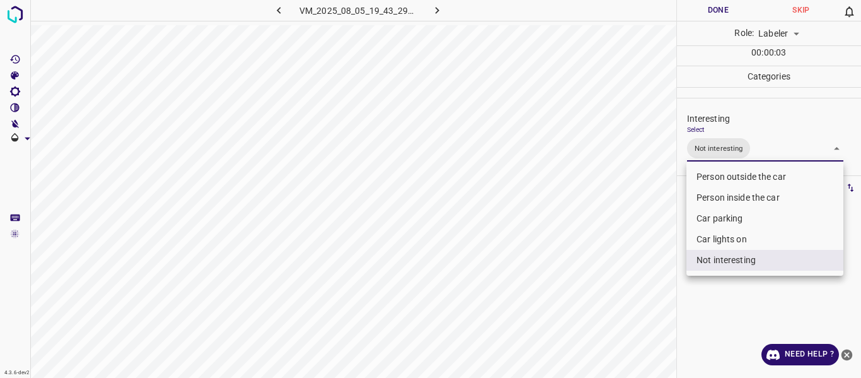
drag, startPoint x: 655, startPoint y: 288, endPoint x: 648, endPoint y: 308, distance: 20.7
click at [650, 300] on div at bounding box center [430, 189] width 861 height 378
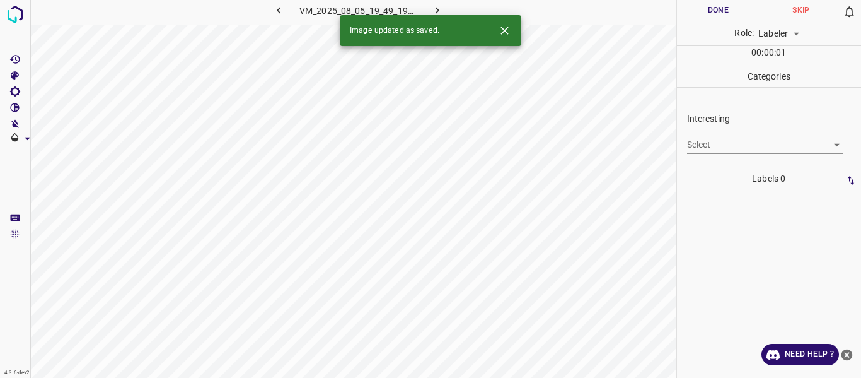
click at [703, 146] on body "4.3.6-dev2 VM_2025_08_05_19_49_19_465_04.gif Done Skip 0 Role: Labeler labeler …" at bounding box center [430, 189] width 861 height 378
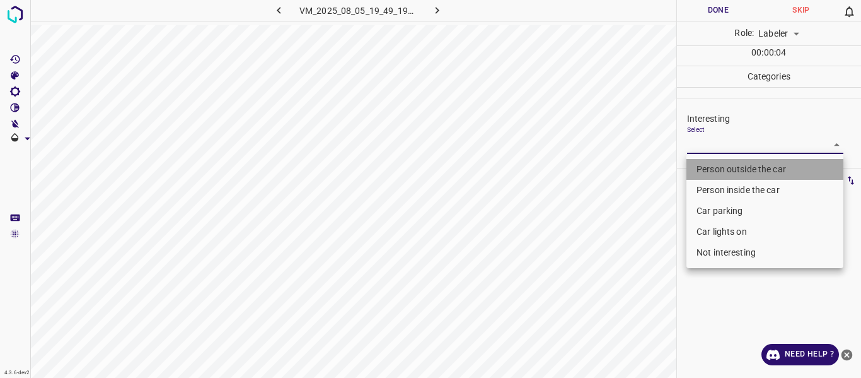
drag, startPoint x: 703, startPoint y: 165, endPoint x: 668, endPoint y: 225, distance: 69.8
click at [703, 166] on li "Person outside the car" at bounding box center [765, 169] width 157 height 21
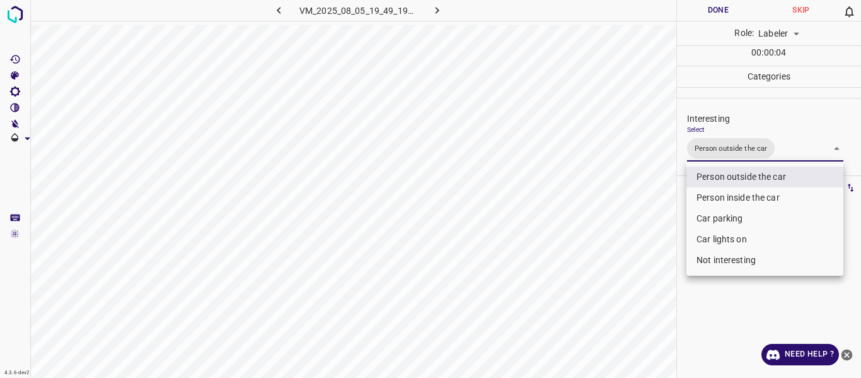
drag, startPoint x: 664, startPoint y: 236, endPoint x: 633, endPoint y: 284, distance: 57.9
click at [657, 247] on div at bounding box center [430, 189] width 861 height 378
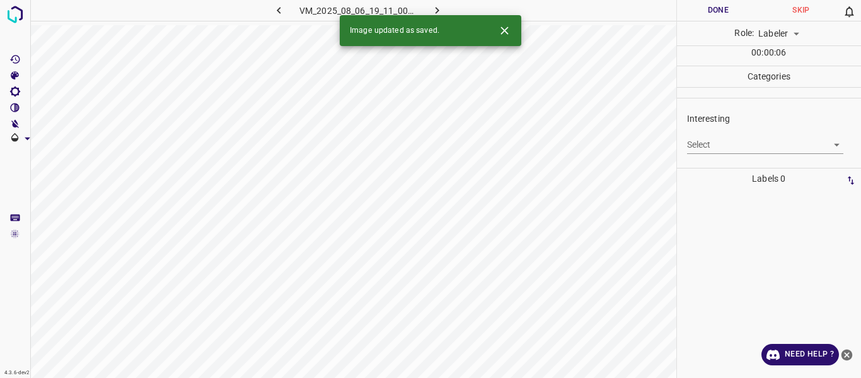
click at [713, 143] on body "4.3.6-dev2 VM_2025_08_06_19_11_00_377_11.gif Done Skip 0 Role: Labeler labeler …" at bounding box center [430, 189] width 861 height 378
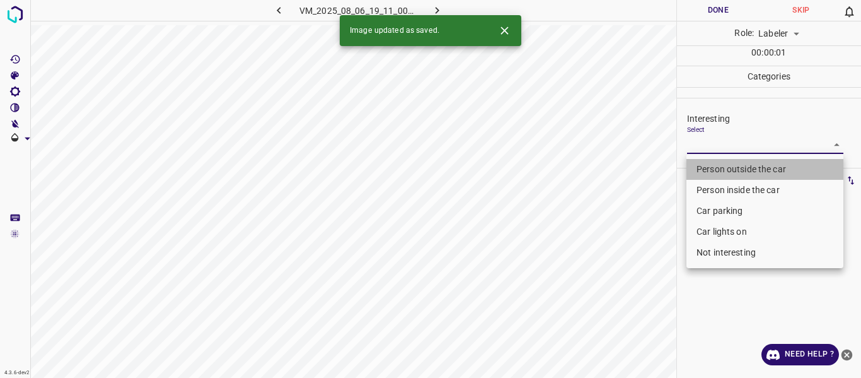
drag, startPoint x: 718, startPoint y: 167, endPoint x: 708, endPoint y: 184, distance: 19.5
click at [717, 167] on li "Person outside the car" at bounding box center [765, 169] width 157 height 21
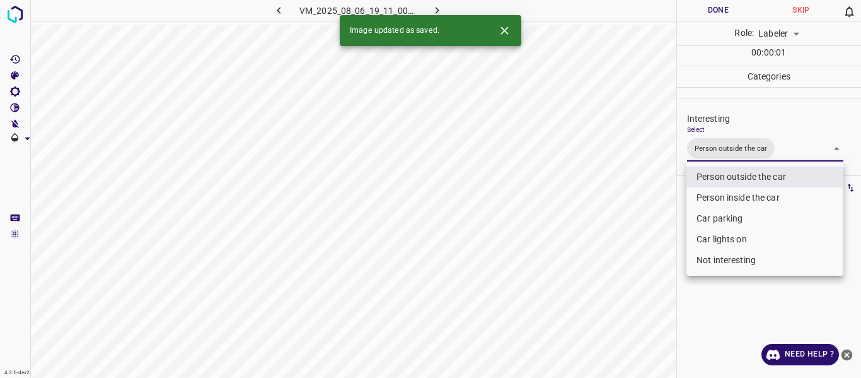
drag, startPoint x: 641, startPoint y: 287, endPoint x: 643, endPoint y: 293, distance: 6.4
click at [642, 288] on div at bounding box center [430, 189] width 861 height 378
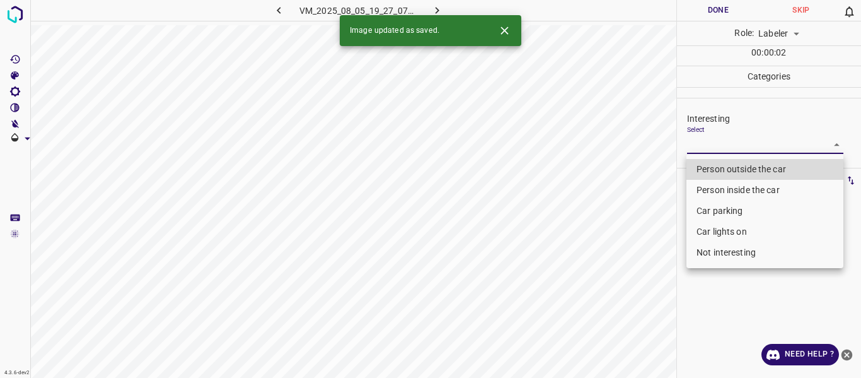
click at [703, 139] on body "4.3.6-dev2 VM_2025_08_05_19_27_07_281_08.gif Done Skip 0 Role: Labeler labeler …" at bounding box center [430, 189] width 861 height 378
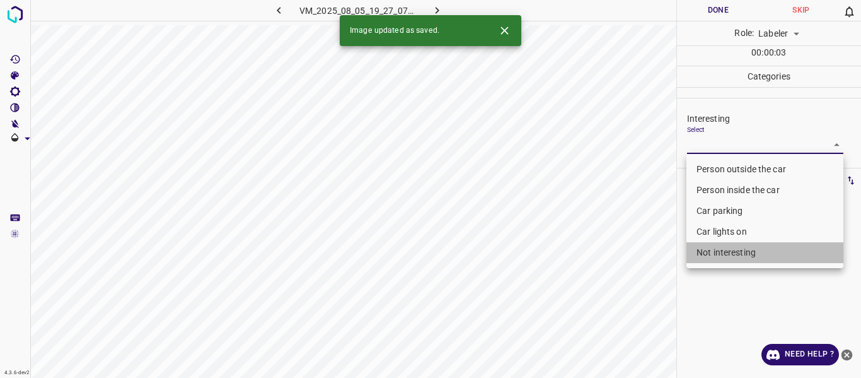
drag, startPoint x: 719, startPoint y: 250, endPoint x: 636, endPoint y: 298, distance: 95.7
click at [717, 254] on li "Not interesting" at bounding box center [765, 252] width 157 height 21
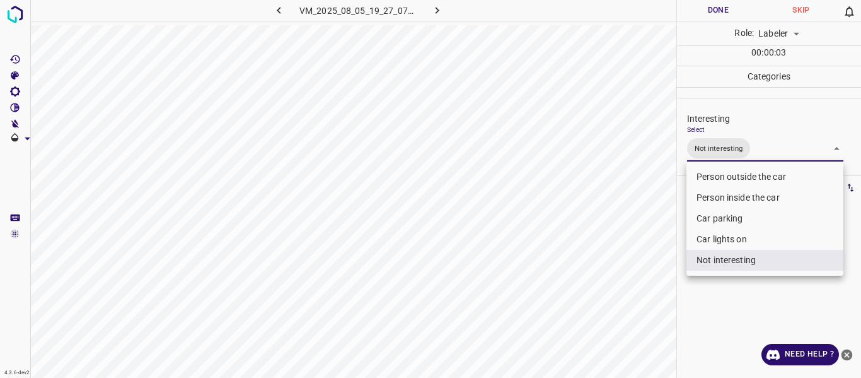
click at [630, 296] on div at bounding box center [430, 189] width 861 height 378
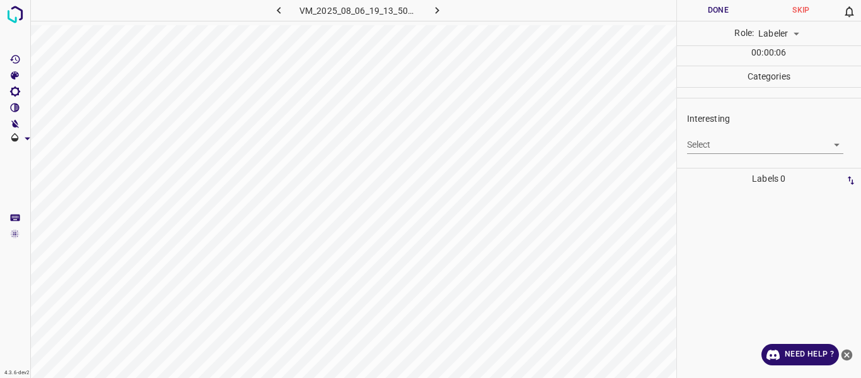
click at [721, 144] on body "4.3.6-dev2 VM_2025_08_06_19_13_50_804_02.gif Done Skip 0 Role: Labeler labeler …" at bounding box center [430, 189] width 861 height 378
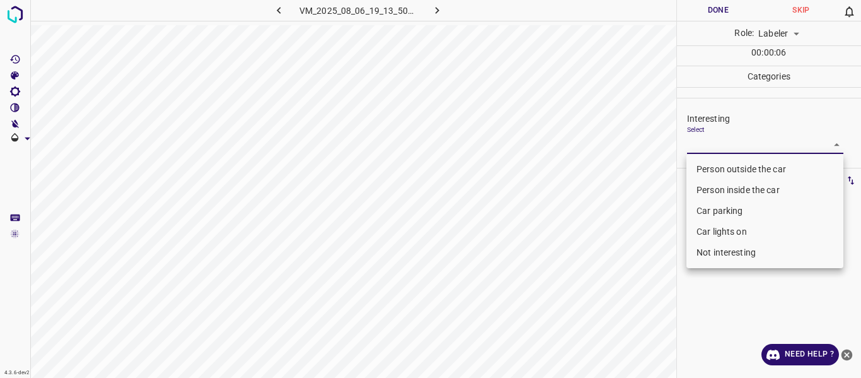
drag, startPoint x: 721, startPoint y: 144, endPoint x: 709, endPoint y: 171, distance: 29.1
click at [716, 160] on li "Person outside the car" at bounding box center [765, 169] width 157 height 21
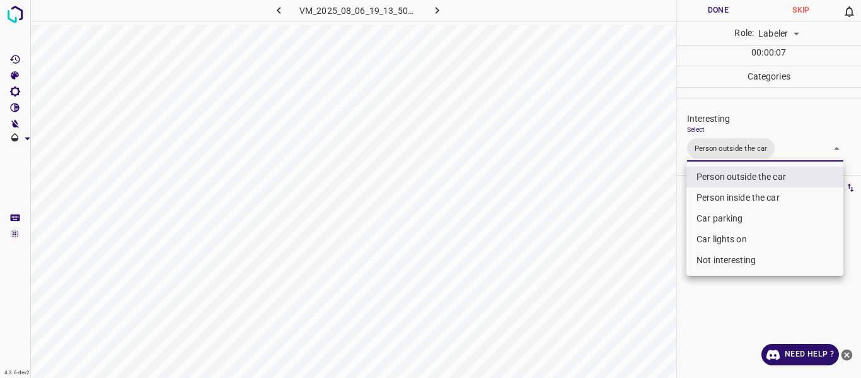
drag, startPoint x: 638, startPoint y: 271, endPoint x: 609, endPoint y: 293, distance: 36.8
click at [634, 273] on div at bounding box center [430, 189] width 861 height 378
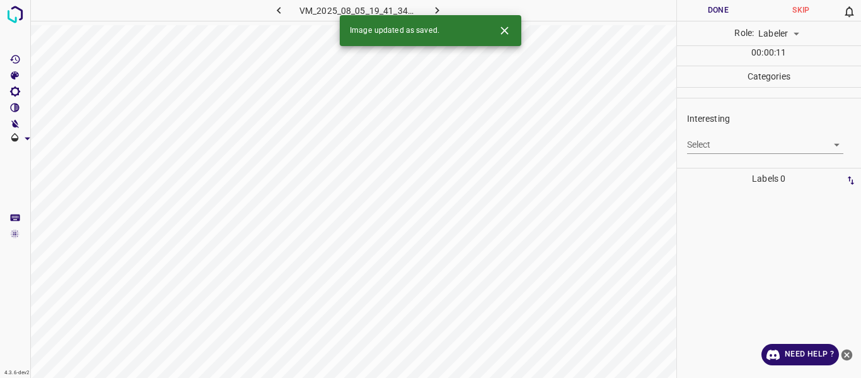
click at [718, 135] on body "4.3.6-dev2 VM_2025_08_05_19_41_34_863_00.gif Done Skip 0 Role: Labeler labeler …" at bounding box center [430, 189] width 861 height 378
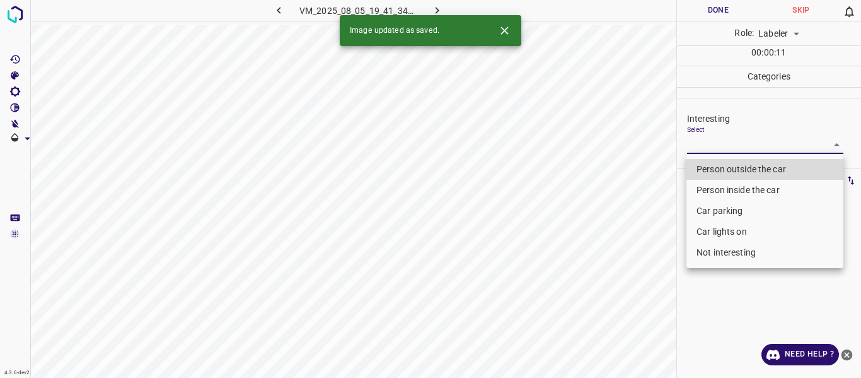
click at [720, 165] on li "Person outside the car" at bounding box center [765, 169] width 157 height 21
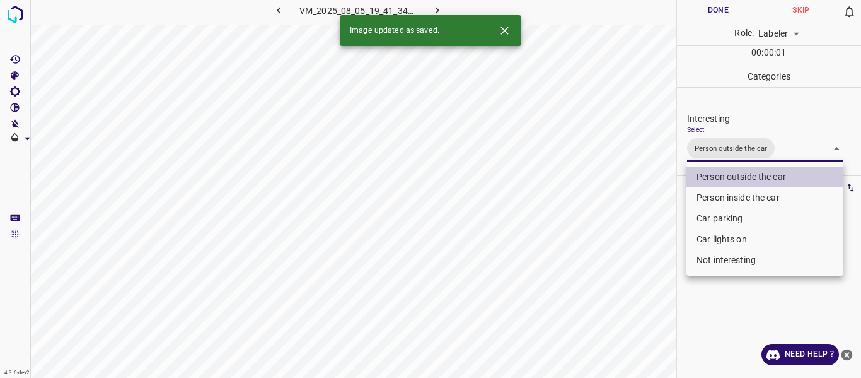
drag, startPoint x: 640, startPoint y: 269, endPoint x: 643, endPoint y: 284, distance: 14.7
click at [643, 280] on div at bounding box center [430, 189] width 861 height 378
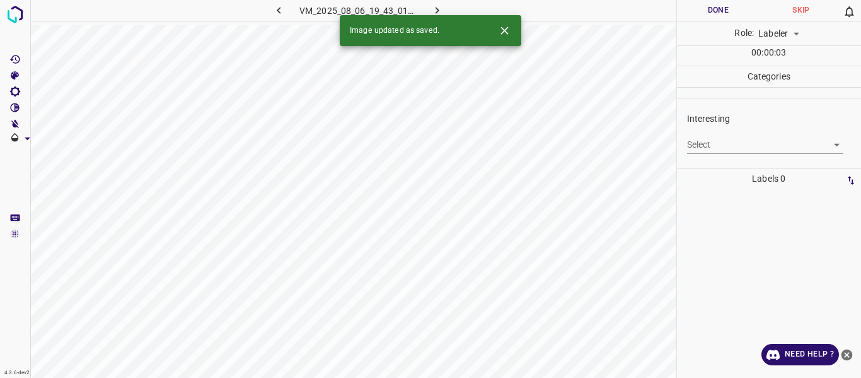
click at [714, 139] on body "4.3.6-dev2 VM_2025_08_06_19_43_01_118_00.gif Done Skip 0 Role: Labeler labeler …" at bounding box center [430, 189] width 861 height 378
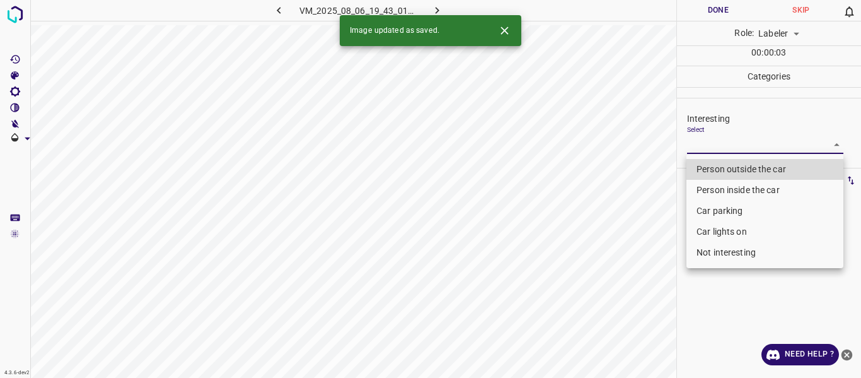
click at [714, 168] on li "Person outside the car" at bounding box center [765, 169] width 157 height 21
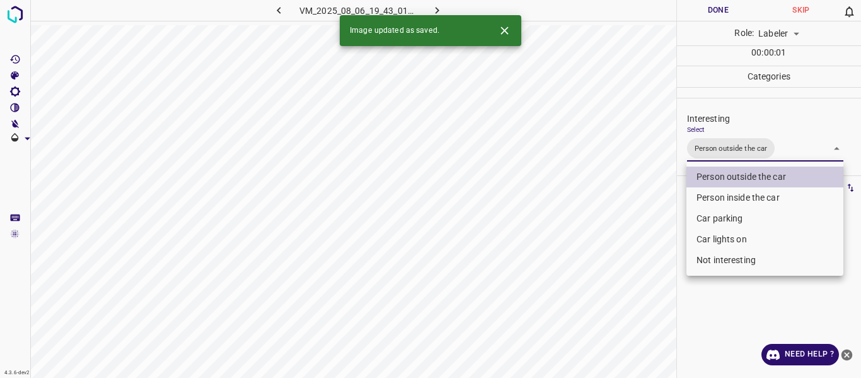
drag, startPoint x: 650, startPoint y: 259, endPoint x: 648, endPoint y: 277, distance: 18.4
click at [650, 262] on div at bounding box center [430, 189] width 861 height 378
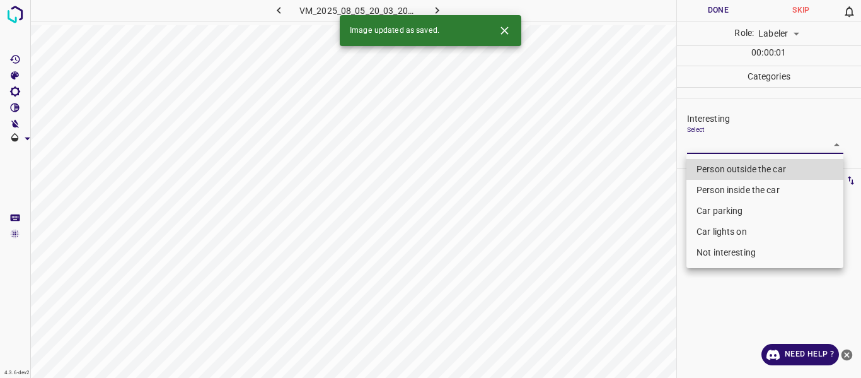
drag, startPoint x: 706, startPoint y: 144, endPoint x: 705, endPoint y: 204, distance: 60.6
click at [706, 144] on body "4.3.6-dev2 VM_2025_08_05_20_03_20_000_08.gif Done Skip 0 Role: Labeler labeler …" at bounding box center [430, 189] width 861 height 378
drag, startPoint x: 714, startPoint y: 248, endPoint x: 692, endPoint y: 260, distance: 24.6
click at [713, 247] on li "Not interesting" at bounding box center [765, 252] width 157 height 21
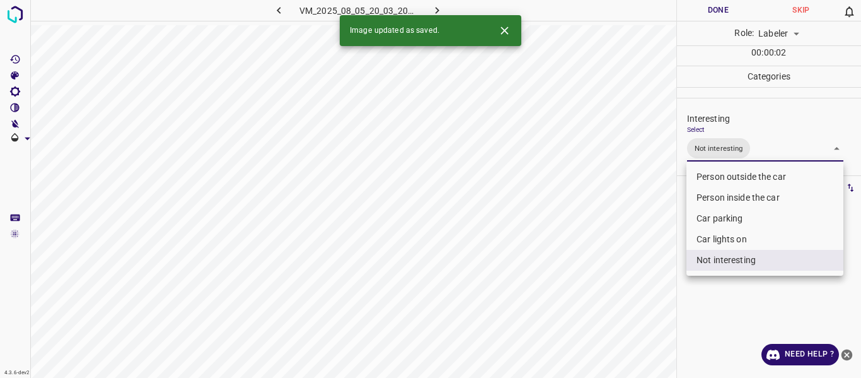
drag, startPoint x: 632, startPoint y: 291, endPoint x: 624, endPoint y: 307, distance: 17.8
click at [632, 293] on div at bounding box center [430, 189] width 861 height 378
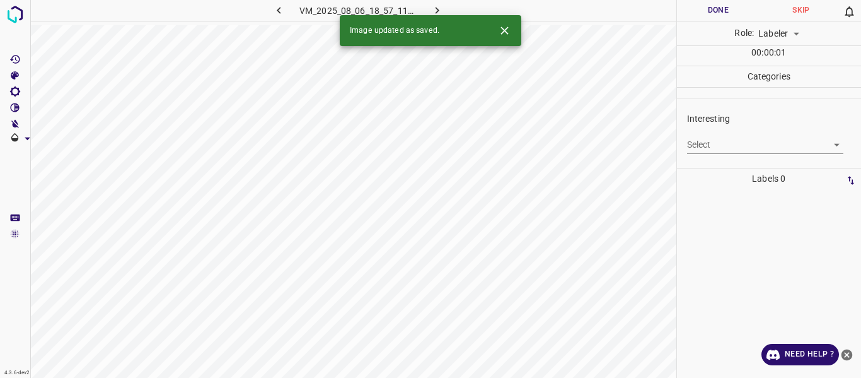
click at [702, 139] on body "4.3.6-dev2 VM_2025_08_06_18_57_11_680_09.gif Done Skip 0 Role: Labeler labeler …" at bounding box center [430, 189] width 861 height 378
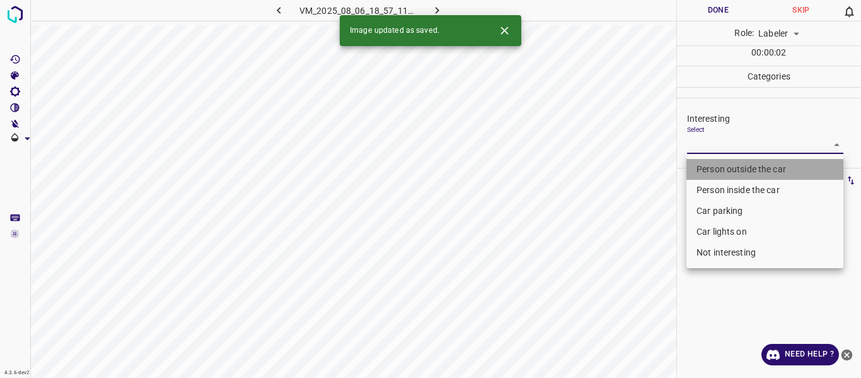
click at [711, 167] on li "Person outside the car" at bounding box center [765, 169] width 157 height 21
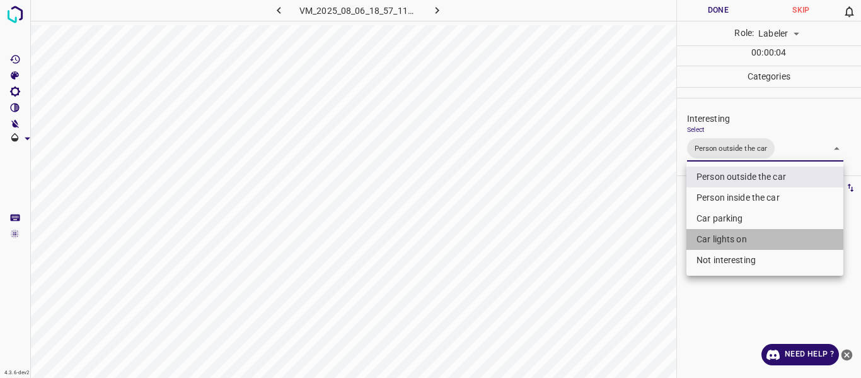
drag, startPoint x: 721, startPoint y: 236, endPoint x: 605, endPoint y: 313, distance: 138.7
click at [718, 240] on li "Car lights on" at bounding box center [765, 239] width 157 height 21
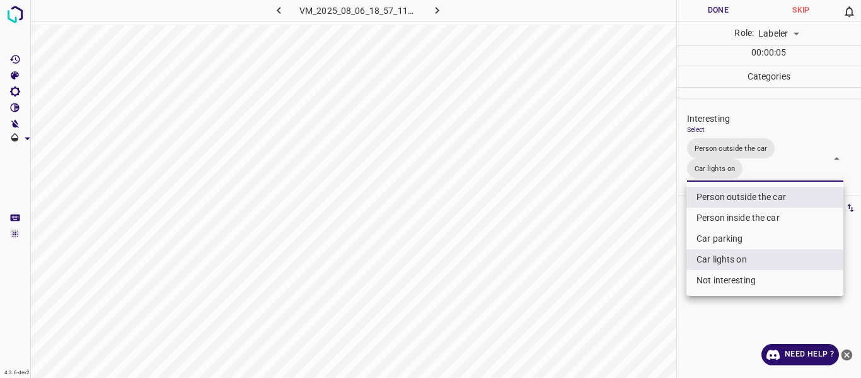
drag, startPoint x: 602, startPoint y: 313, endPoint x: 602, endPoint y: 322, distance: 8.8
click at [602, 314] on div at bounding box center [430, 189] width 861 height 378
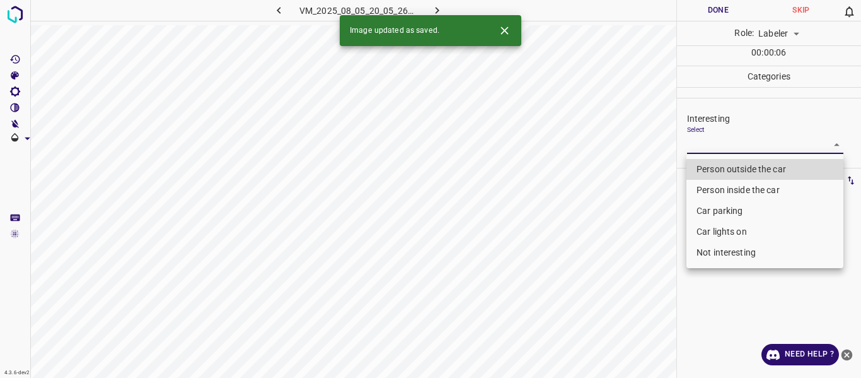
click at [725, 144] on body "4.3.6-dev2 VM_2025_08_05_20_05_26_764_05.gif Done Skip 0 Role: Labeler labeler …" at bounding box center [430, 189] width 861 height 378
click at [720, 168] on li "Person outside the car" at bounding box center [765, 169] width 157 height 21
type input "Person outside the car"
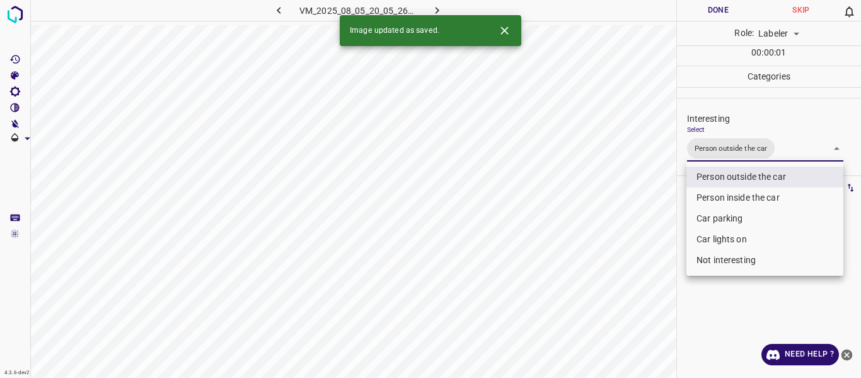
click at [616, 284] on div at bounding box center [430, 189] width 861 height 378
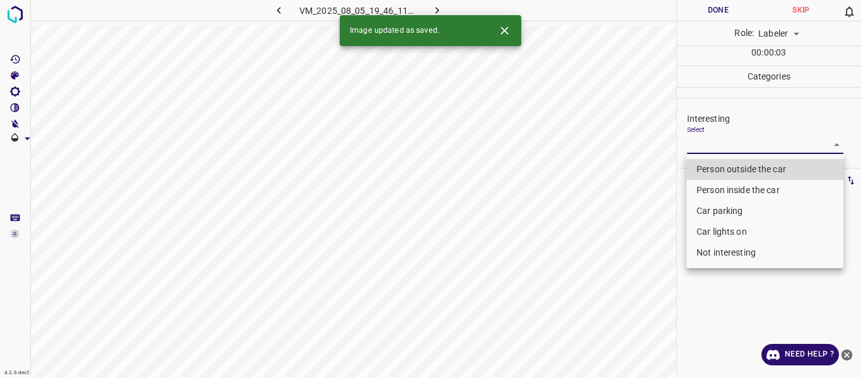
click at [722, 140] on body "4.3.6-dev2 VM_2025_08_05_19_46_11_902_02.gif Done Skip 0 Role: Labeler labeler …" at bounding box center [430, 189] width 861 height 378
drag, startPoint x: 721, startPoint y: 160, endPoint x: 662, endPoint y: 237, distance: 97.2
click at [720, 161] on li "Person outside the car" at bounding box center [765, 169] width 157 height 21
type input "Person outside the car"
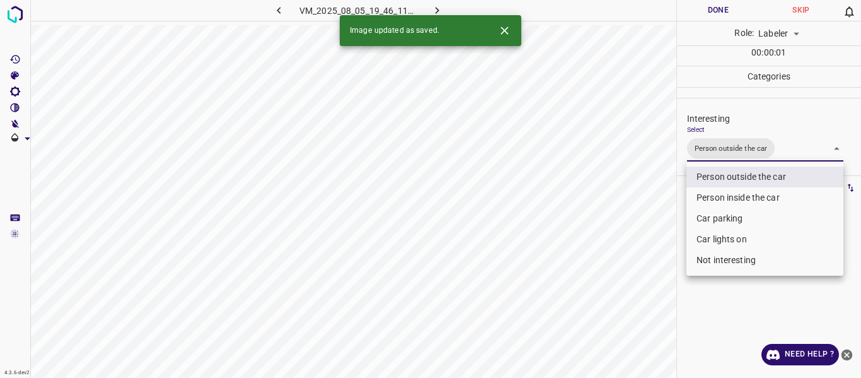
drag, startPoint x: 627, startPoint y: 271, endPoint x: 624, endPoint y: 281, distance: 10.6
click at [627, 272] on div at bounding box center [430, 189] width 861 height 378
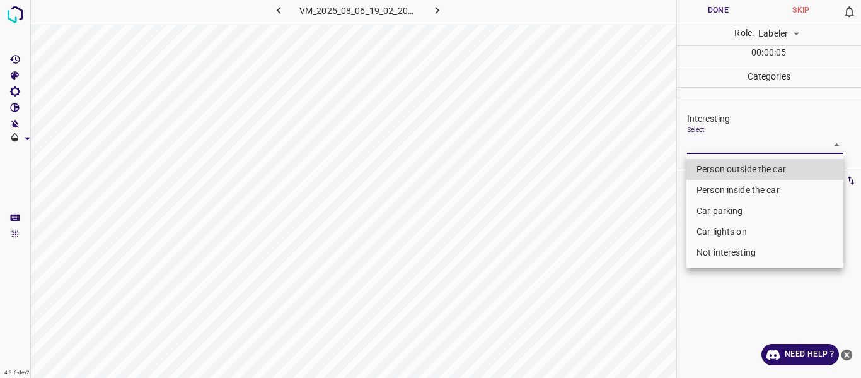
drag, startPoint x: 732, startPoint y: 144, endPoint x: 725, endPoint y: 191, distance: 47.8
click at [732, 143] on body "4.3.6-dev2 VM_2025_08_06_19_02_20_046_04.gif Done Skip 0 Role: Labeler labeler …" at bounding box center [430, 189] width 861 height 378
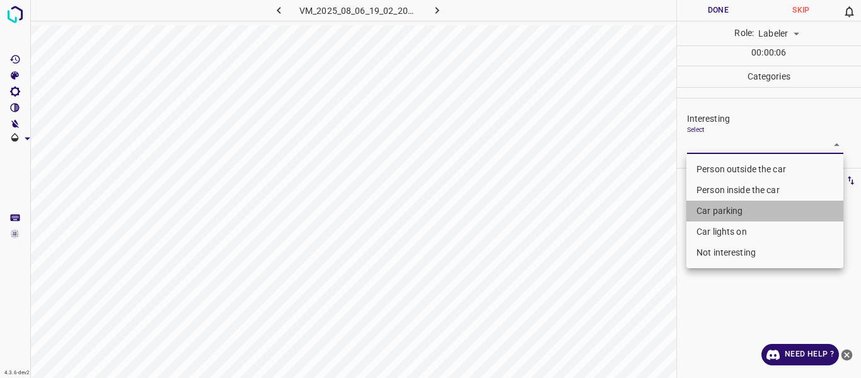
click at [723, 209] on li "Car parking" at bounding box center [765, 211] width 157 height 21
type input "Car parking"
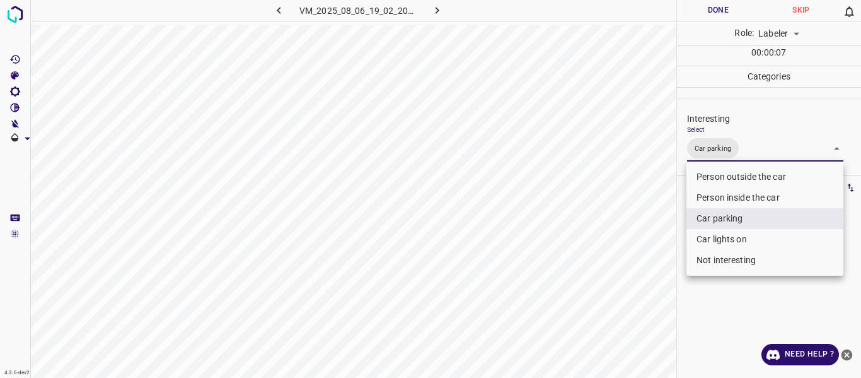
drag, startPoint x: 675, startPoint y: 286, endPoint x: 641, endPoint y: 321, distance: 49.1
click at [645, 314] on div at bounding box center [430, 189] width 861 height 378
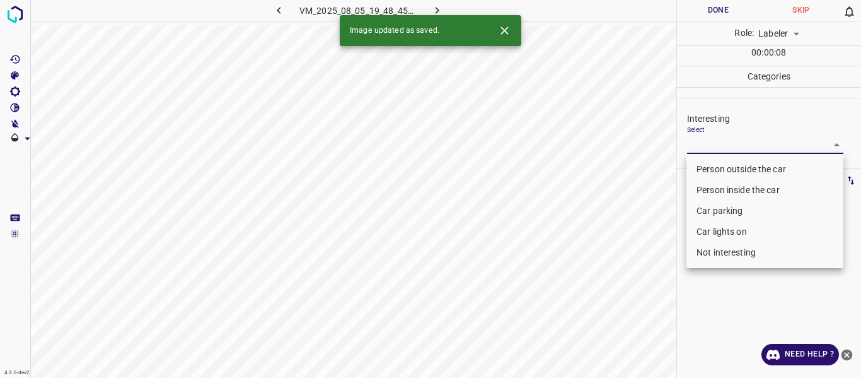
drag, startPoint x: 689, startPoint y: 143, endPoint x: 703, endPoint y: 172, distance: 32.2
click at [691, 145] on body "4.3.6-dev2 VM_2025_08_05_19_48_45_899_00.gif Done Skip 0 Role: Labeler labeler …" at bounding box center [430, 189] width 861 height 378
drag, startPoint x: 704, startPoint y: 171, endPoint x: 669, endPoint y: 250, distance: 86.1
click at [704, 172] on li "Person outside the car" at bounding box center [765, 169] width 157 height 21
type input "Person outside the car"
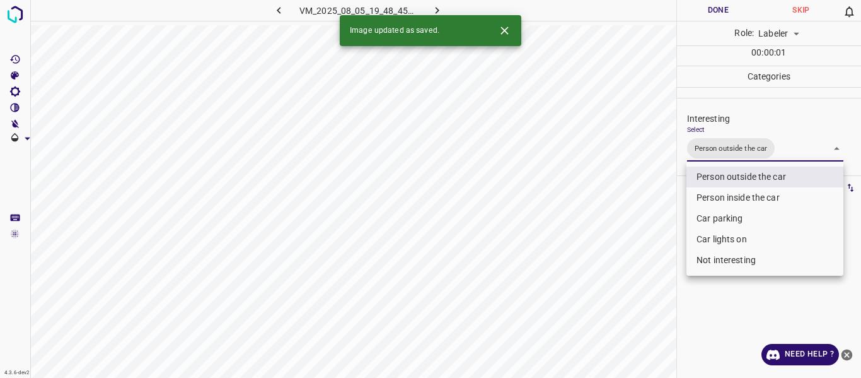
drag, startPoint x: 659, startPoint y: 270, endPoint x: 619, endPoint y: 306, distance: 54.5
click at [653, 281] on div at bounding box center [430, 189] width 861 height 378
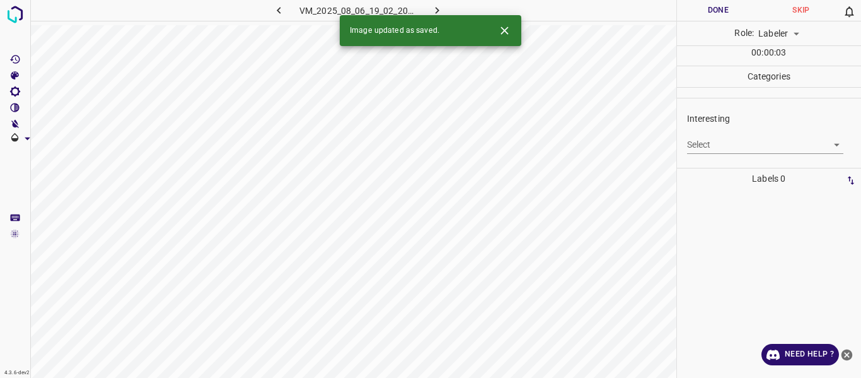
click at [706, 140] on body "4.3.6-dev2 VM_2025_08_06_19_02_20_046_02.gif Done Skip 0 Role: Labeler labeler …" at bounding box center [430, 189] width 861 height 378
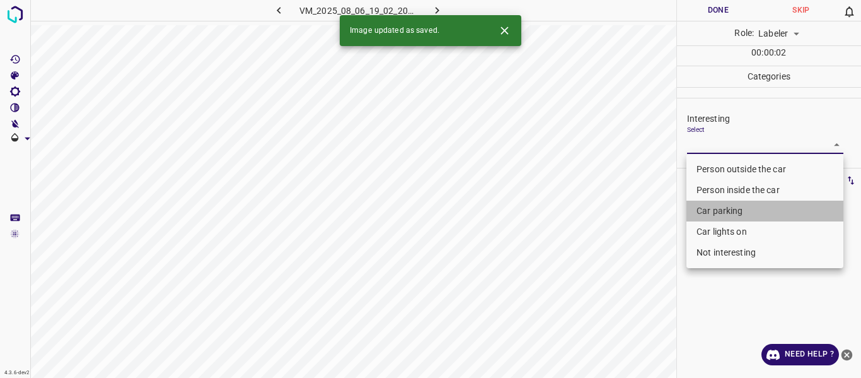
drag, startPoint x: 713, startPoint y: 207, endPoint x: 708, endPoint y: 238, distance: 31.4
click at [713, 211] on li "Car parking" at bounding box center [765, 211] width 157 height 21
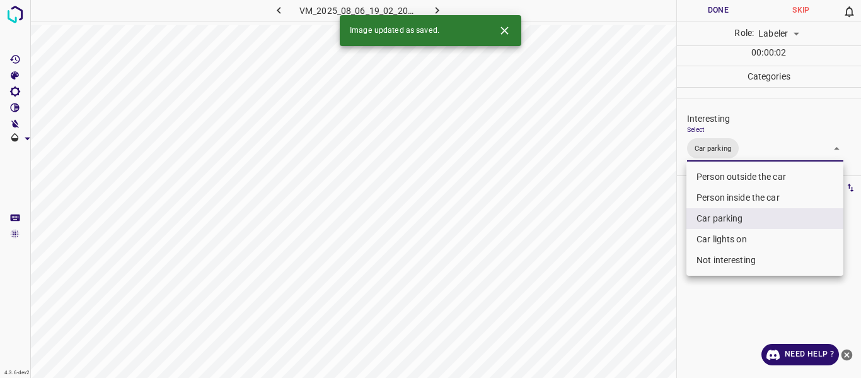
drag, startPoint x: 709, startPoint y: 236, endPoint x: 679, endPoint y: 270, distance: 45.5
click at [704, 242] on li "Car lights on" at bounding box center [765, 239] width 157 height 21
type input "Car parking,Car lights on"
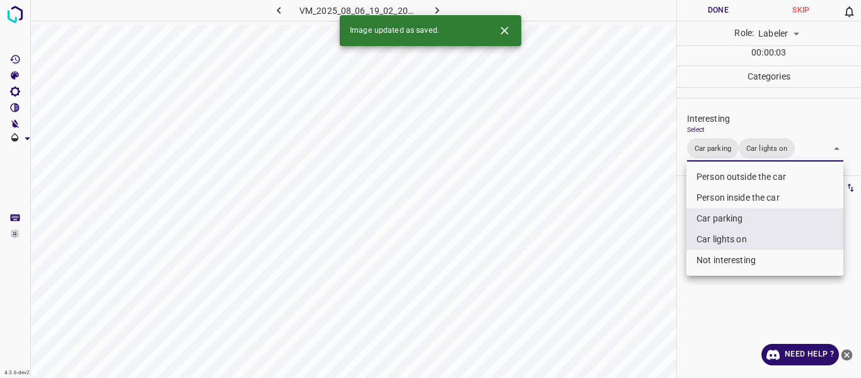
click at [633, 309] on div at bounding box center [430, 189] width 861 height 378
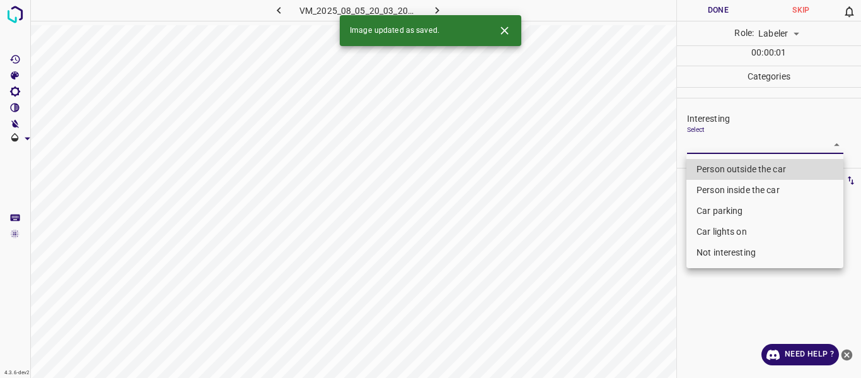
drag, startPoint x: 706, startPoint y: 143, endPoint x: 708, endPoint y: 215, distance: 71.9
click at [706, 144] on body "4.3.6-dev2 VM_2025_08_05_20_03_20_000_07.gif Done Skip 0 Role: Labeler labeler …" at bounding box center [430, 189] width 861 height 378
drag, startPoint x: 711, startPoint y: 250, endPoint x: 684, endPoint y: 267, distance: 31.5
click at [708, 250] on li "Not interesting" at bounding box center [765, 252] width 157 height 21
type input "Not interesting"
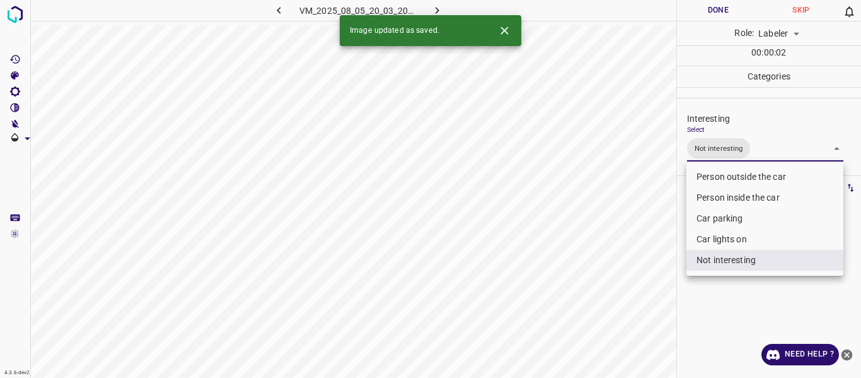
click at [634, 293] on div at bounding box center [430, 189] width 861 height 378
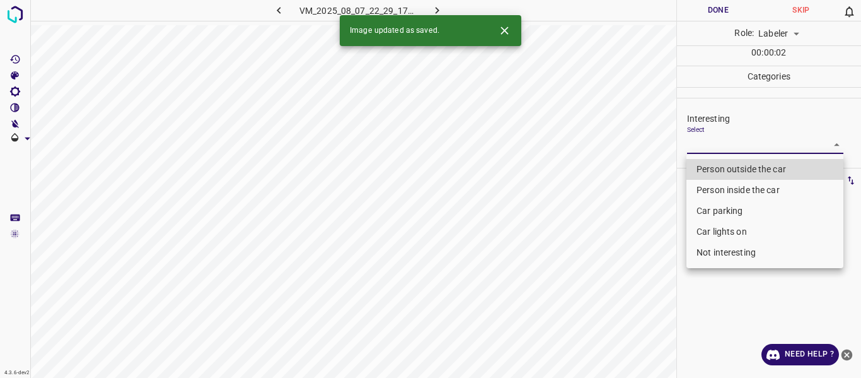
drag, startPoint x: 703, startPoint y: 141, endPoint x: 709, endPoint y: 166, distance: 25.9
click at [704, 141] on body "4.3.6-dev2 VM_2025_08_07_22_29_17_528_02.gif Done Skip 0 Role: Labeler labeler …" at bounding box center [430, 189] width 861 height 378
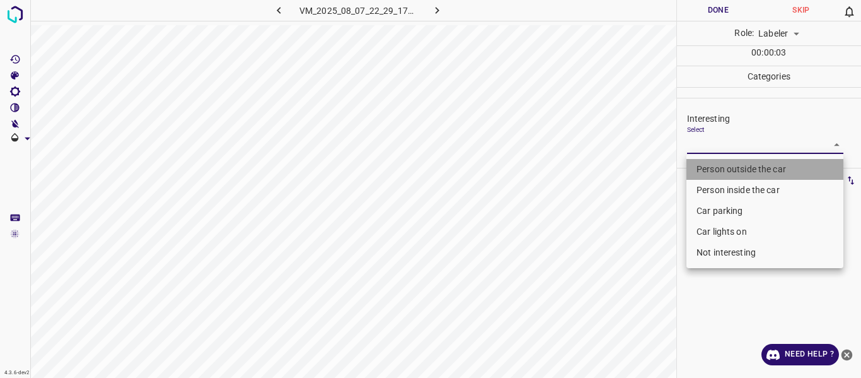
drag, startPoint x: 709, startPoint y: 166, endPoint x: 668, endPoint y: 257, distance: 99.9
click at [710, 166] on li "Person outside the car" at bounding box center [765, 169] width 157 height 21
type input "Person outside the car"
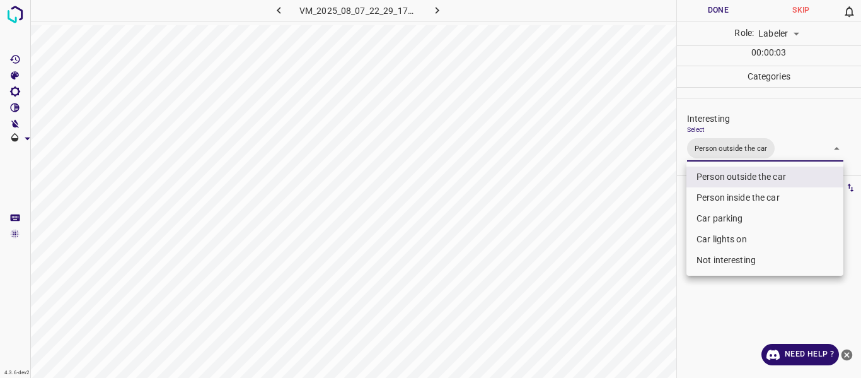
drag, startPoint x: 658, startPoint y: 271, endPoint x: 630, endPoint y: 327, distance: 62.6
click at [656, 276] on div at bounding box center [430, 189] width 861 height 378
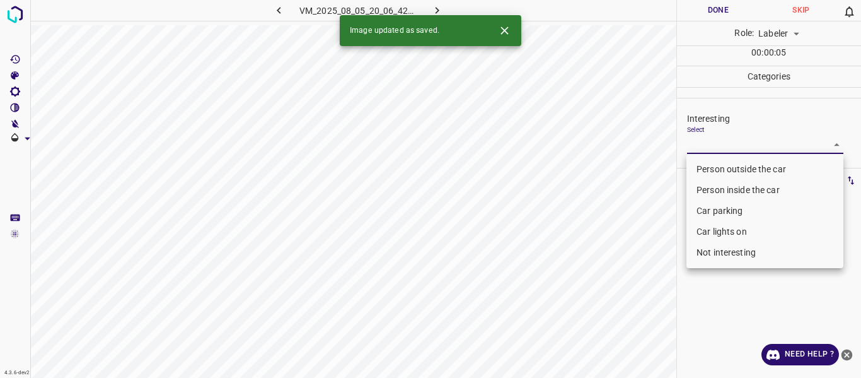
drag, startPoint x: 704, startPoint y: 141, endPoint x: 706, endPoint y: 197, distance: 56.1
click at [704, 142] on body "4.3.6-dev2 VM_2025_08_05_20_06_42_261_02.gif Done Skip 0 Role: Labeler labeler …" at bounding box center [430, 189] width 861 height 378
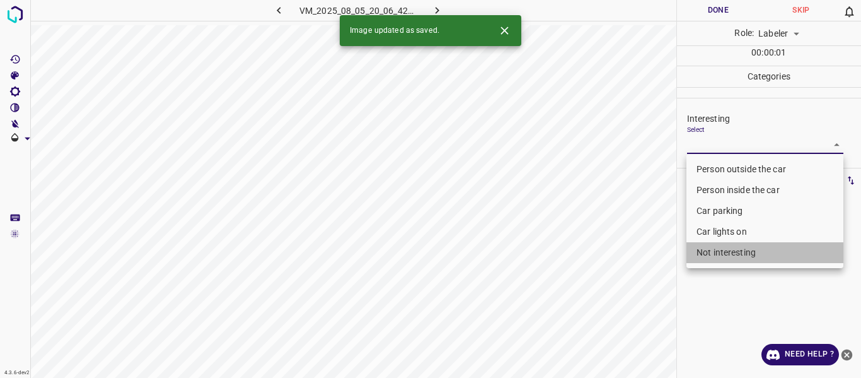
click at [713, 255] on li "Not interesting" at bounding box center [765, 252] width 157 height 21
type input "Not interesting"
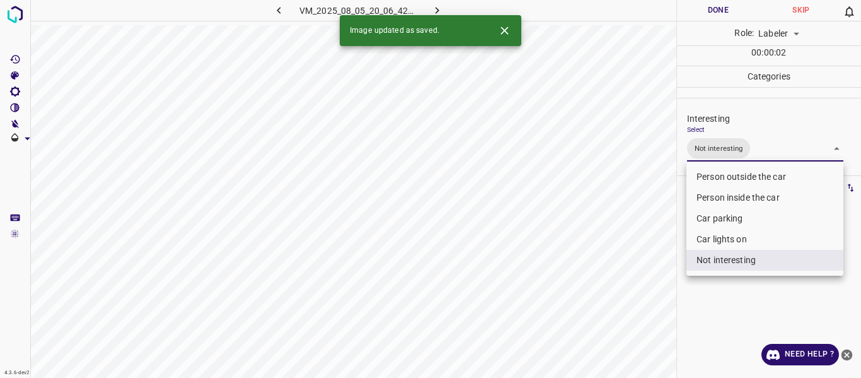
click at [646, 318] on div at bounding box center [430, 189] width 861 height 378
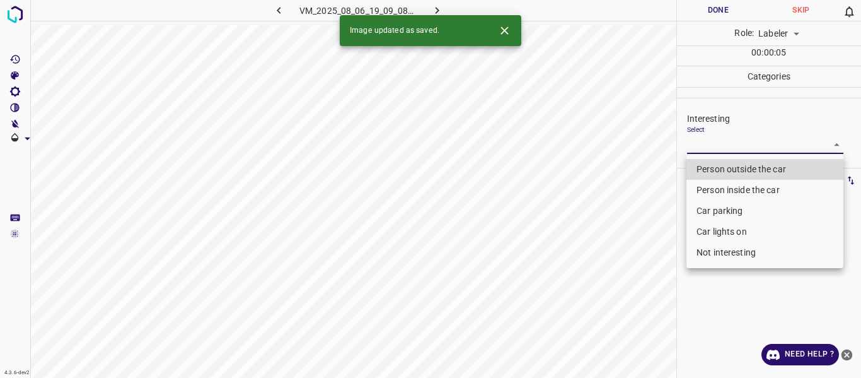
click at [713, 142] on body "4.3.6-dev2 VM_2025_08_06_19_09_08_874_01.gif Done Skip 0 Role: Labeler labeler …" at bounding box center [430, 189] width 861 height 378
click at [713, 166] on li "Person outside the car" at bounding box center [765, 169] width 157 height 21
type input "Person outside the car"
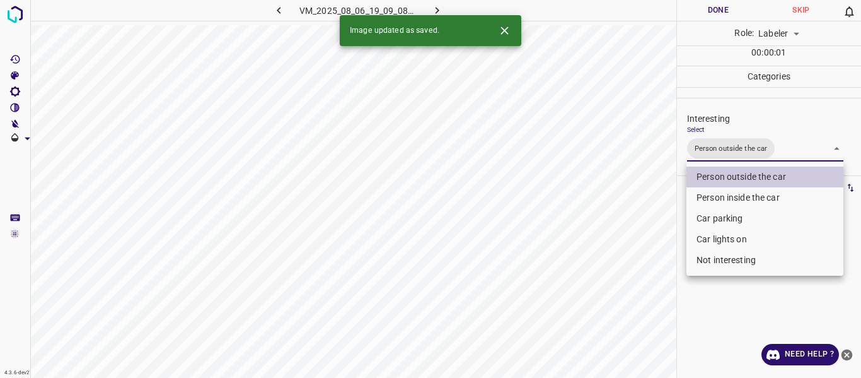
drag, startPoint x: 619, startPoint y: 298, endPoint x: 625, endPoint y: 314, distance: 16.8
click at [621, 301] on div at bounding box center [430, 189] width 861 height 378
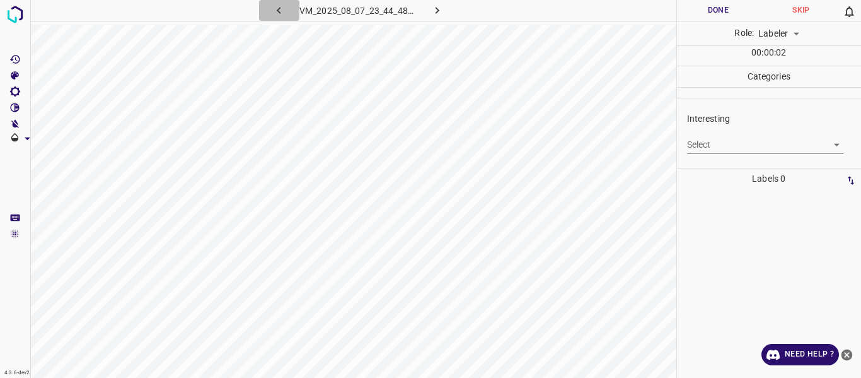
click at [284, 13] on icon "button" at bounding box center [278, 10] width 13 height 13
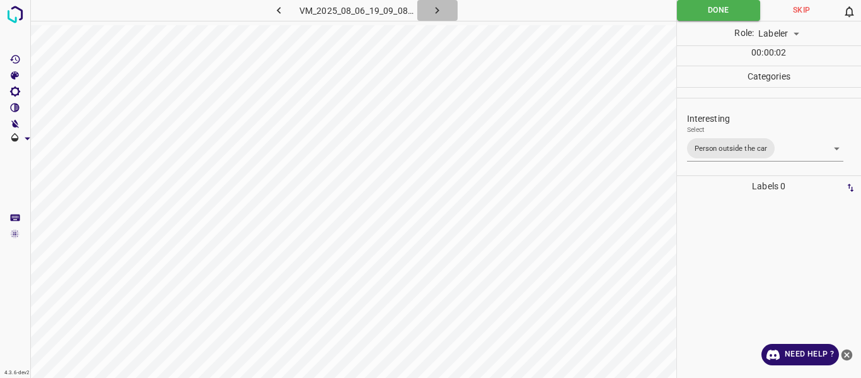
click at [433, 11] on icon "button" at bounding box center [437, 10] width 13 height 13
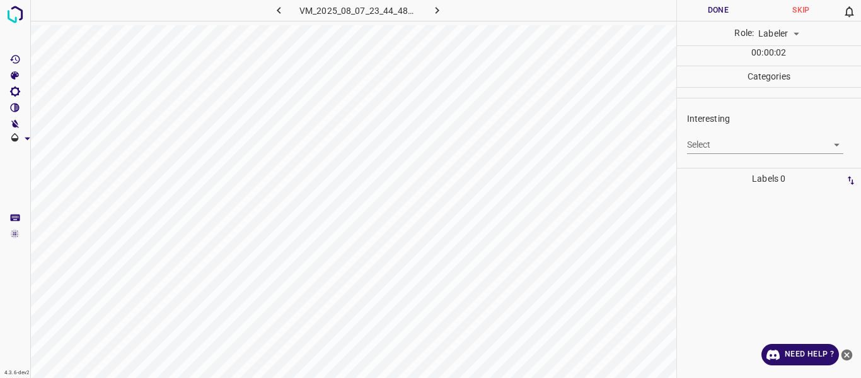
click at [732, 139] on body "4.3.6-dev2 VM_2025_08_07_23_44_48_122_04.gif Done Skip 0 Role: Labeler labeler …" at bounding box center [430, 189] width 861 height 378
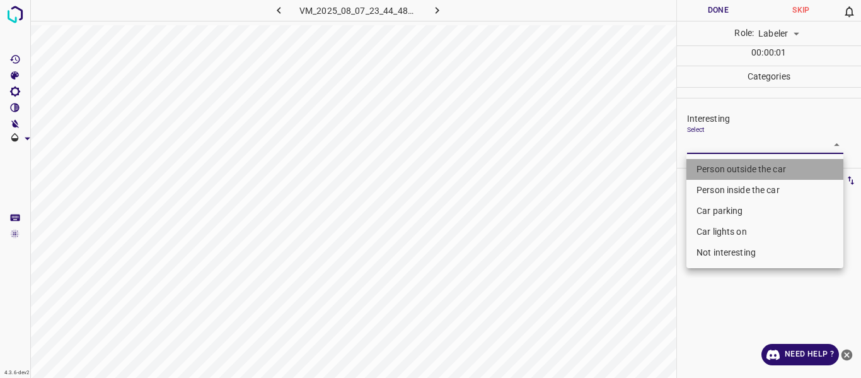
click at [723, 163] on li "Person outside the car" at bounding box center [765, 169] width 157 height 21
type input "Person outside the car"
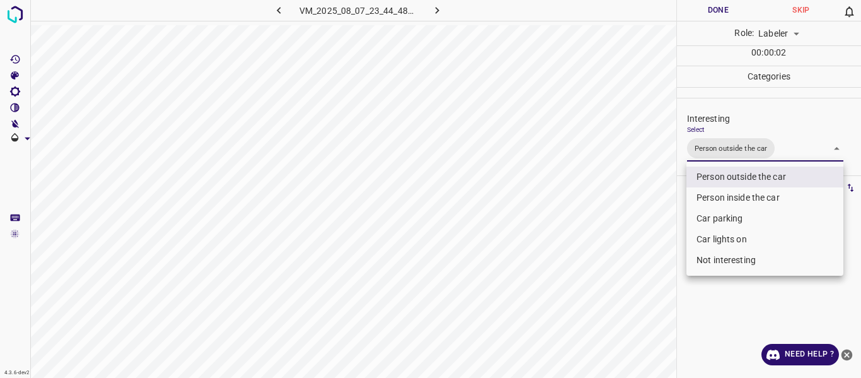
drag, startPoint x: 650, startPoint y: 277, endPoint x: 625, endPoint y: 333, distance: 60.7
click at [646, 283] on div at bounding box center [430, 189] width 861 height 378
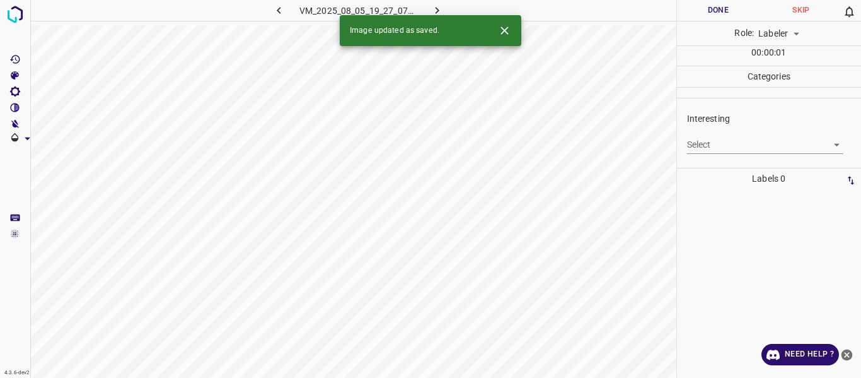
click at [749, 146] on body "4.3.6-dev2 VM_2025_08_05_19_27_07_281_06.gif Done Skip 0 Role: Labeler labeler …" at bounding box center [430, 189] width 861 height 378
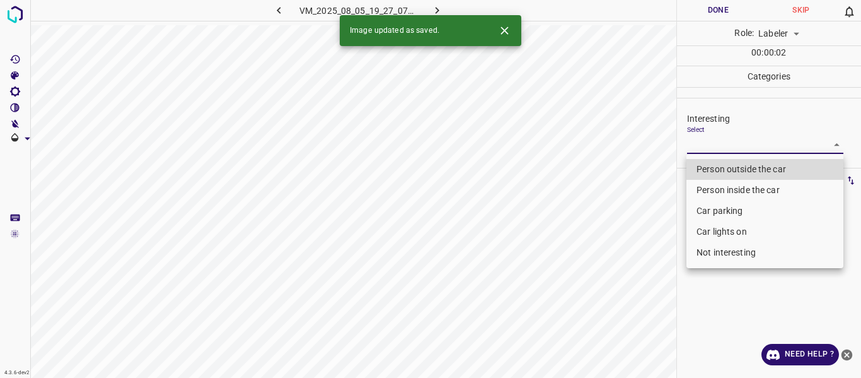
drag, startPoint x: 727, startPoint y: 257, endPoint x: 718, endPoint y: 275, distance: 19.7
click at [726, 259] on li "Not interesting" at bounding box center [765, 252] width 157 height 21
type input "Not interesting"
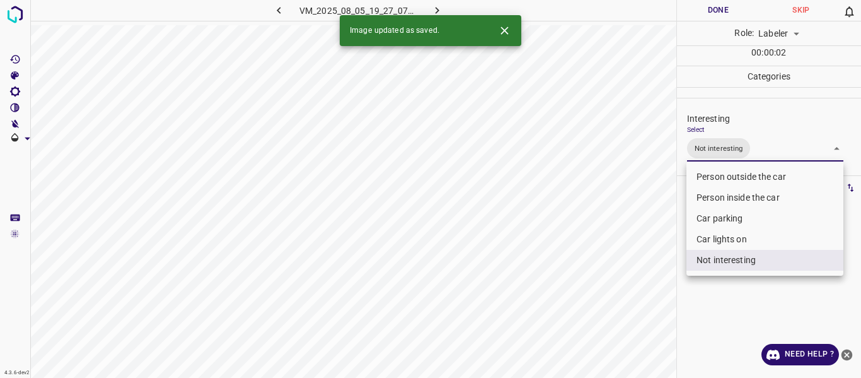
click at [692, 341] on div at bounding box center [430, 189] width 861 height 378
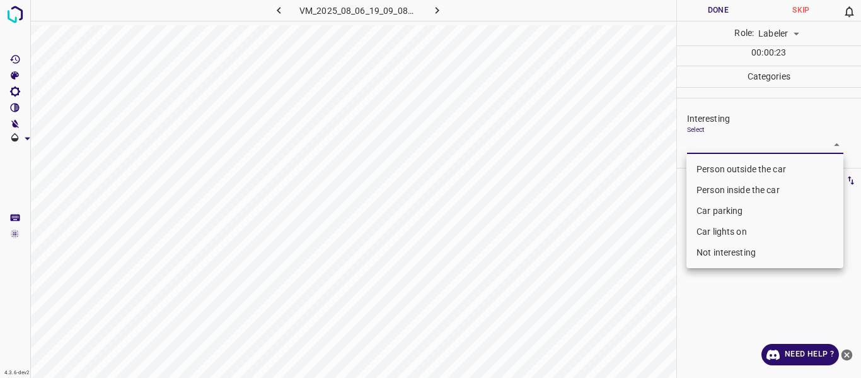
drag, startPoint x: 709, startPoint y: 143, endPoint x: 715, endPoint y: 214, distance: 71.5
click at [708, 146] on body "4.3.6-dev2 VM_2025_08_06_19_09_08_874_09.gif Done Skip 0 Role: Labeler labeler …" at bounding box center [430, 189] width 861 height 378
drag, startPoint x: 713, startPoint y: 256, endPoint x: 577, endPoint y: 259, distance: 135.6
click at [708, 255] on li "Not interesting" at bounding box center [765, 252] width 157 height 21
type input "Not interesting"
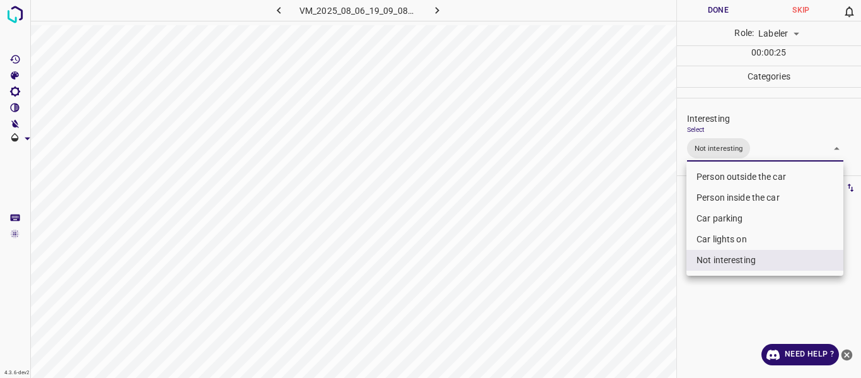
drag, startPoint x: 544, startPoint y: 269, endPoint x: 538, endPoint y: 312, distance: 42.6
click at [542, 281] on div at bounding box center [430, 189] width 861 height 378
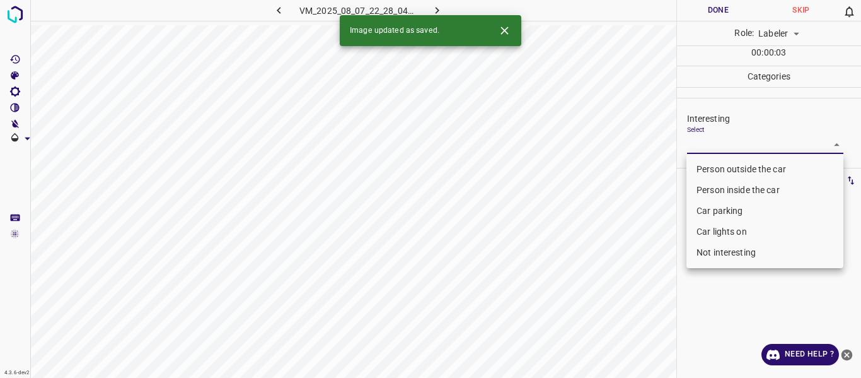
click at [745, 144] on body "4.3.6-dev2 VM_2025_08_07_22_28_04_183_11.gif Done Skip 0 Role: Labeler labeler …" at bounding box center [430, 189] width 861 height 378
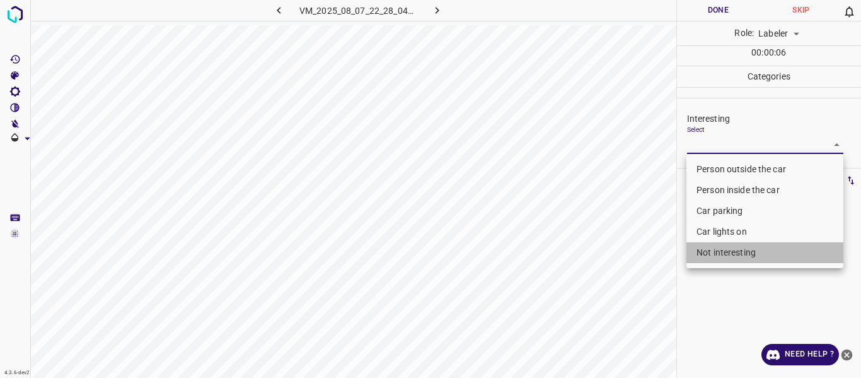
drag, startPoint x: 736, startPoint y: 256, endPoint x: 589, endPoint y: 271, distance: 147.7
click at [729, 252] on li "Not interesting" at bounding box center [765, 252] width 157 height 21
type input "Not interesting"
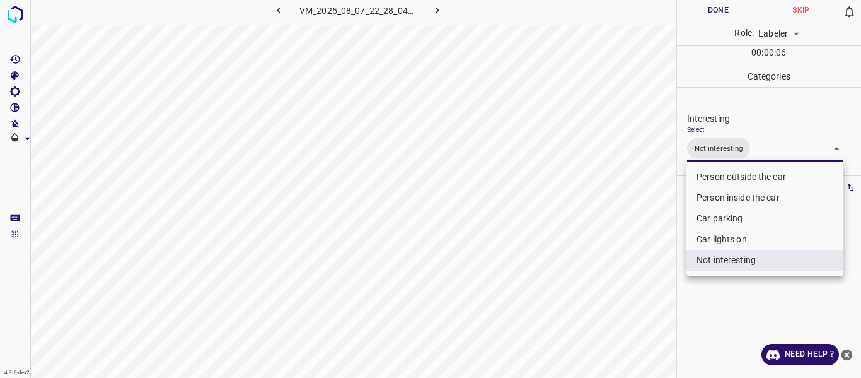
click at [508, 304] on div at bounding box center [430, 189] width 861 height 378
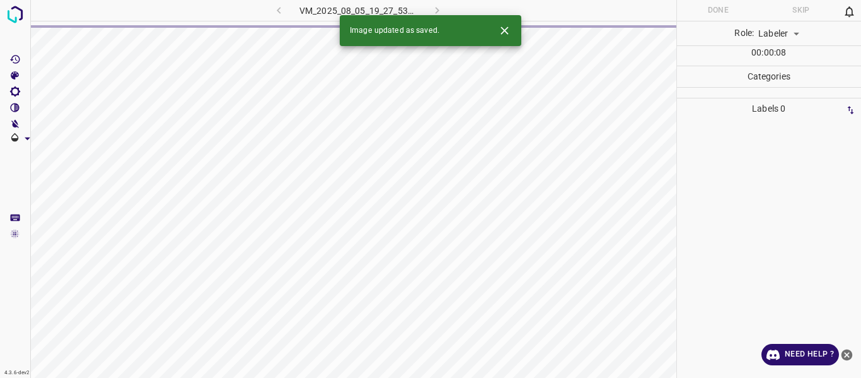
click at [278, 12] on div "VM_2025_08_05_19_27_53_209_02.gif" at bounding box center [358, 10] width 235 height 21
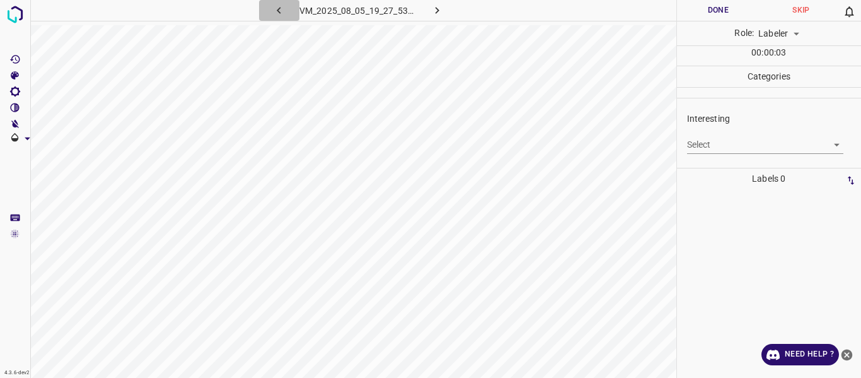
click at [281, 9] on icon "button" at bounding box center [278, 10] width 13 height 13
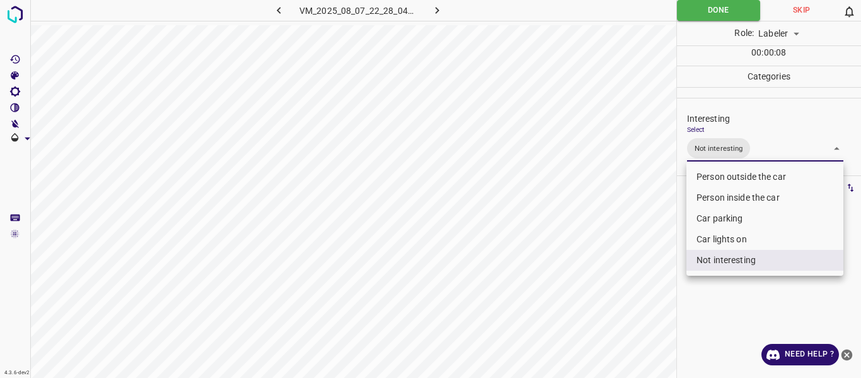
click at [769, 151] on body "4.3.6-dev2 VM_2025_08_07_22_28_04_183_11.gif Done Skip 0 Role: Labeler labeler …" at bounding box center [430, 189] width 861 height 378
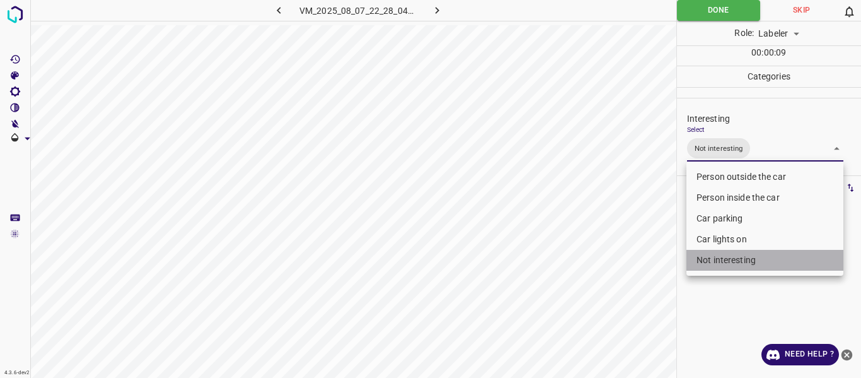
drag, startPoint x: 754, startPoint y: 262, endPoint x: 718, endPoint y: 192, distance: 78.1
click at [752, 260] on li "Not interesting" at bounding box center [765, 260] width 157 height 21
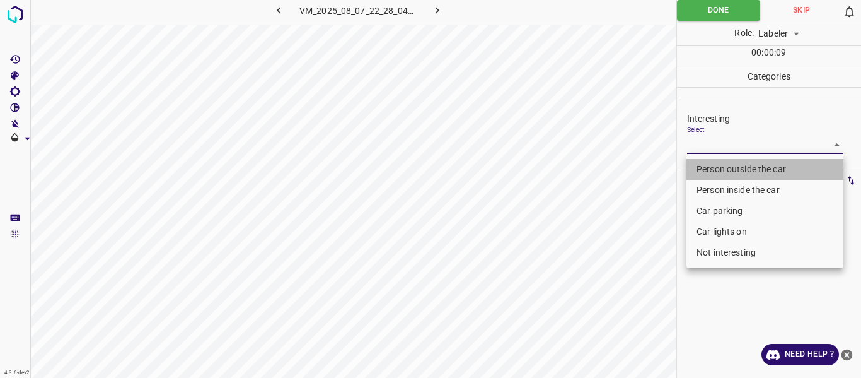
drag, startPoint x: 715, startPoint y: 166, endPoint x: 696, endPoint y: 177, distance: 22.6
click at [715, 165] on li "Person outside the car" at bounding box center [765, 169] width 157 height 21
type input "Person outside the car"
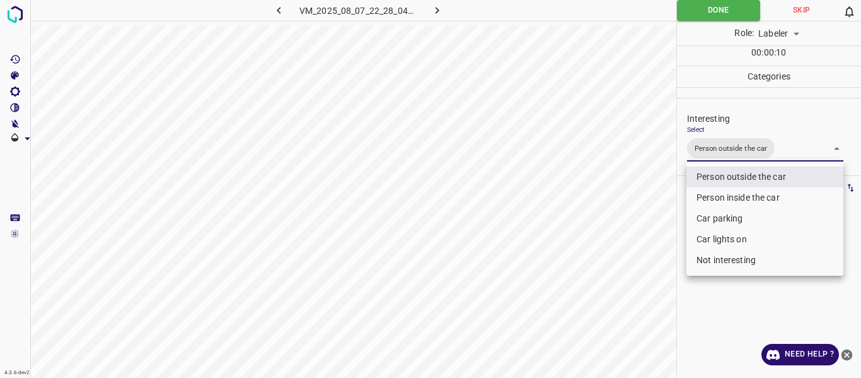
drag, startPoint x: 641, startPoint y: 238, endPoint x: 634, endPoint y: 293, distance: 55.9
click at [639, 245] on div at bounding box center [430, 189] width 861 height 378
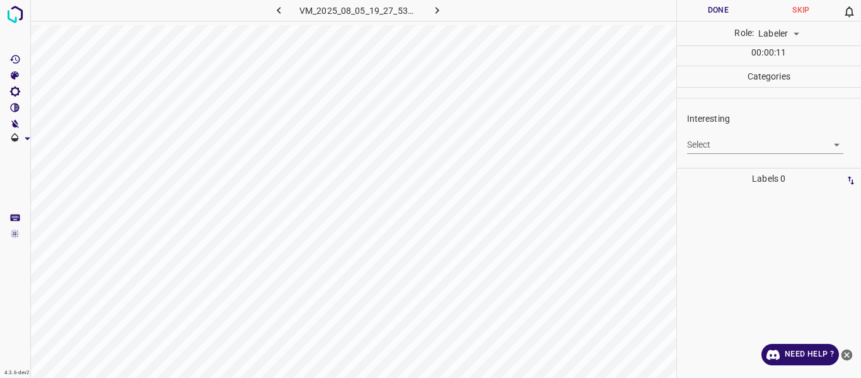
click at [744, 148] on body "4.3.6-dev2 VM_2025_08_05_19_27_53_209_02.gif Done Skip 0 Role: Labeler labeler …" at bounding box center [430, 189] width 861 height 378
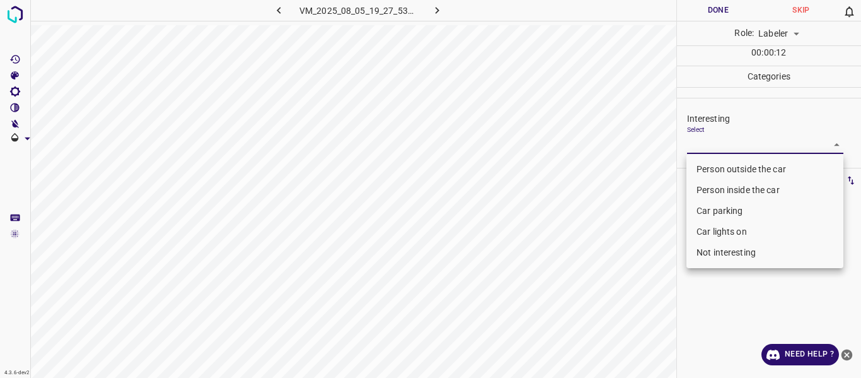
click at [726, 172] on li "Person outside the car" at bounding box center [765, 169] width 157 height 21
type input "Person outside the car"
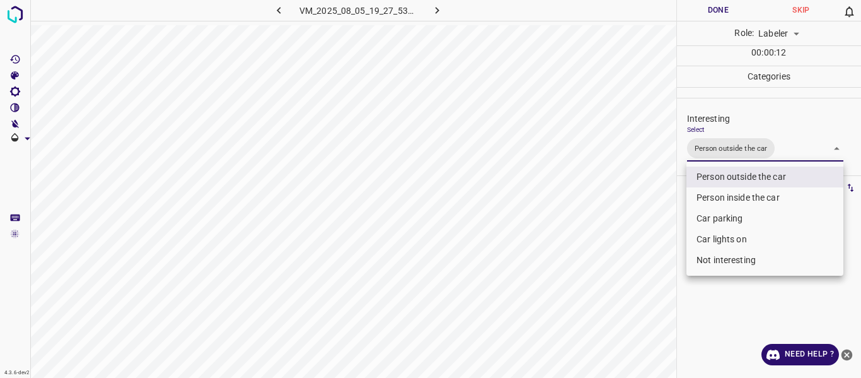
drag, startPoint x: 600, startPoint y: 266, endPoint x: 590, endPoint y: 293, distance: 28.3
click at [595, 282] on div at bounding box center [430, 189] width 861 height 378
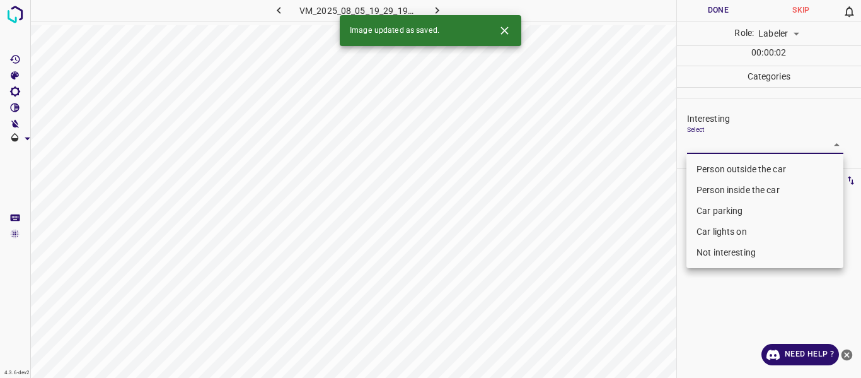
click at [715, 138] on body "4.3.6-dev2 VM_2025_08_05_19_29_19_437_00.gif Done Skip 0 Role: Labeler labeler …" at bounding box center [430, 189] width 861 height 378
drag, startPoint x: 711, startPoint y: 165, endPoint x: 706, endPoint y: 172, distance: 8.5
click at [711, 164] on li "Person outside the car" at bounding box center [765, 169] width 157 height 21
type input "Person outside the car"
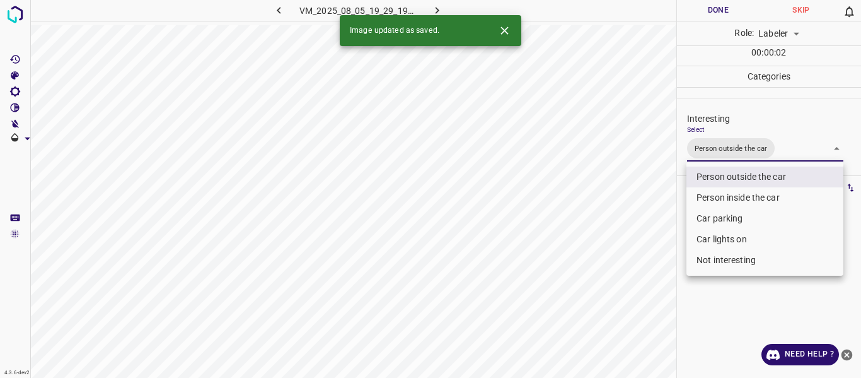
drag, startPoint x: 612, startPoint y: 255, endPoint x: 608, endPoint y: 272, distance: 18.1
click at [611, 258] on div at bounding box center [430, 189] width 861 height 378
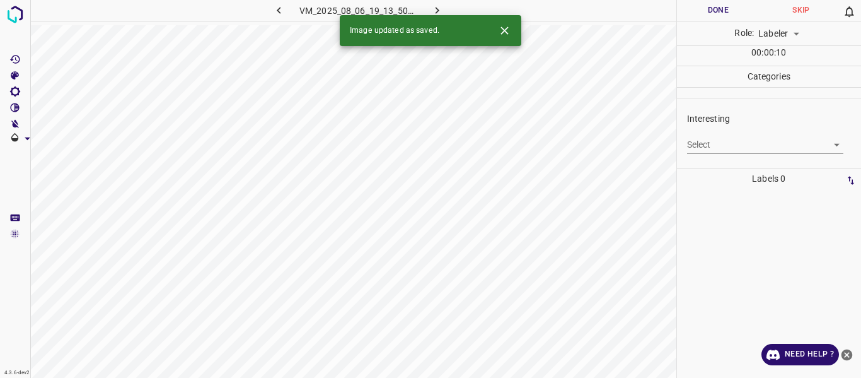
click at [701, 141] on body "4.3.6-dev2 VM_2025_08_06_19_13_50_804_09.gif Done Skip 0 Role: Labeler labeler …" at bounding box center [430, 189] width 861 height 378
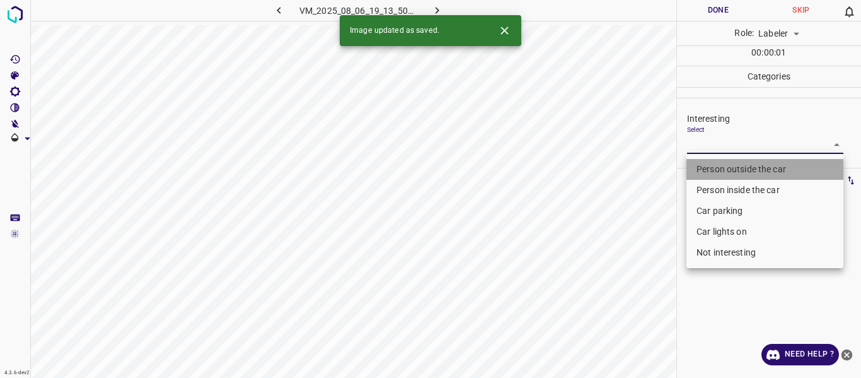
drag, startPoint x: 700, startPoint y: 171, endPoint x: 656, endPoint y: 243, distance: 84.9
click at [699, 172] on li "Person outside the car" at bounding box center [765, 169] width 157 height 21
type input "Person outside the car"
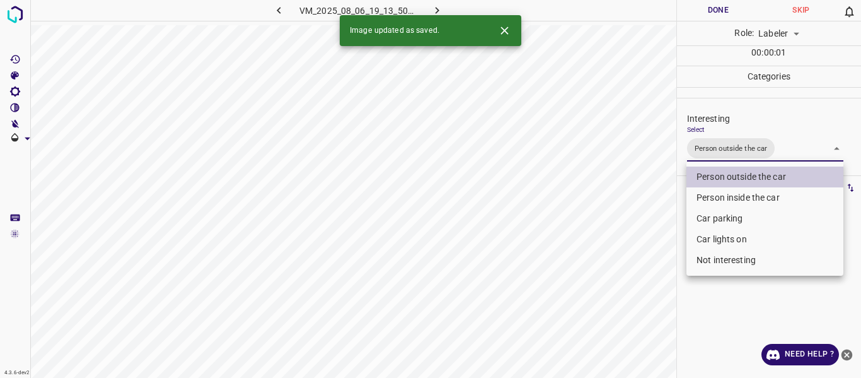
click at [656, 248] on div at bounding box center [430, 189] width 861 height 378
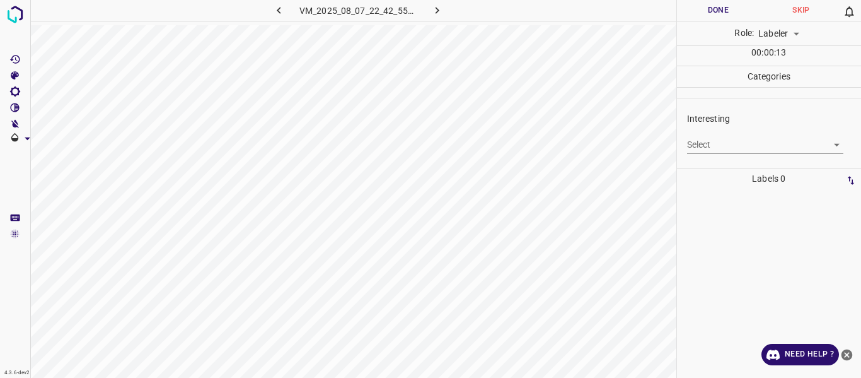
click at [723, 145] on body "4.3.6-dev2 VM_2025_08_07_22_42_55_694_08.gif Done Skip 0 Role: Labeler labeler …" at bounding box center [430, 189] width 861 height 378
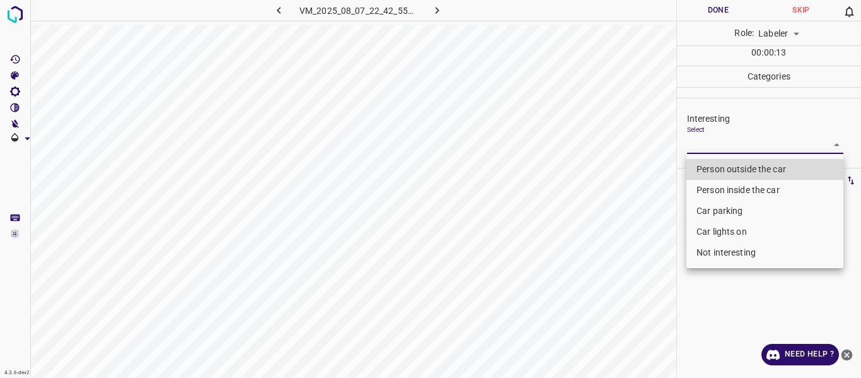
click at [712, 170] on li "Person outside the car" at bounding box center [765, 169] width 157 height 21
type input "Person outside the car"
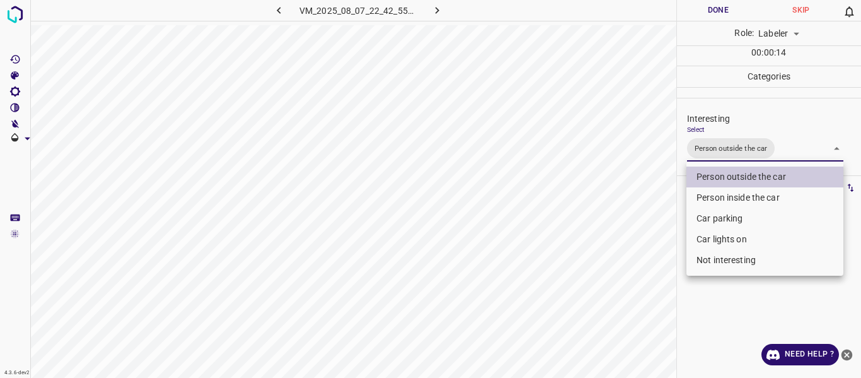
drag, startPoint x: 634, startPoint y: 272, endPoint x: 628, endPoint y: 298, distance: 27.1
click at [633, 277] on div at bounding box center [430, 189] width 861 height 378
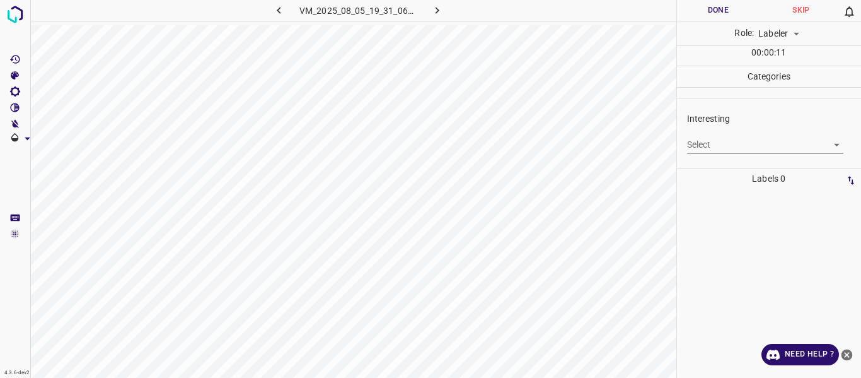
click at [713, 139] on body "4.3.6-dev2 VM_2025_08_05_19_31_06_774_00.gif Done Skip 0 Role: Labeler labeler …" at bounding box center [430, 189] width 861 height 378
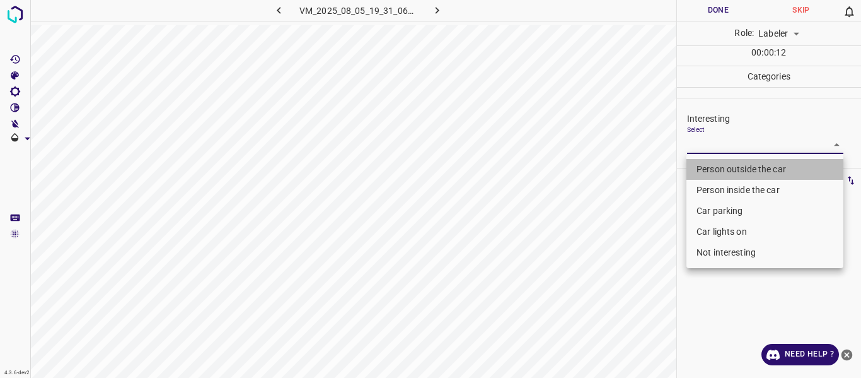
click at [706, 164] on li "Person outside the car" at bounding box center [765, 169] width 157 height 21
type input "Person outside the car"
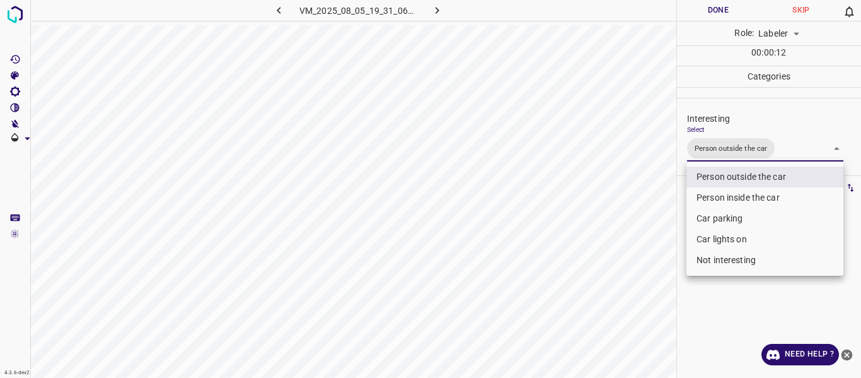
drag, startPoint x: 577, startPoint y: 250, endPoint x: 578, endPoint y: 306, distance: 56.8
click at [576, 260] on div at bounding box center [430, 189] width 861 height 378
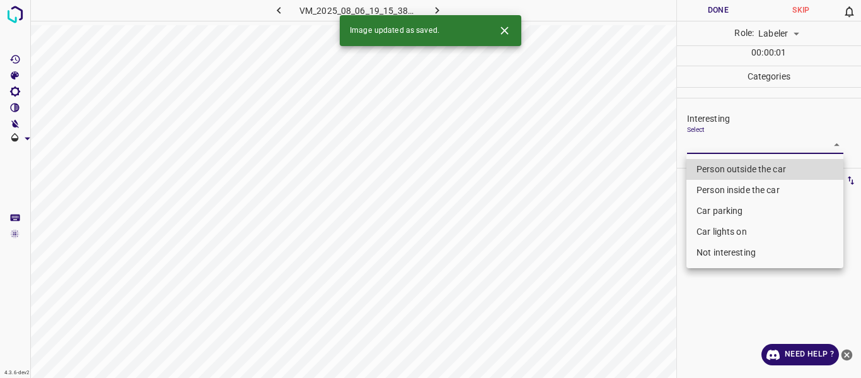
drag, startPoint x: 711, startPoint y: 139, endPoint x: 711, endPoint y: 158, distance: 18.3
click at [711, 143] on body "4.3.6-dev2 VM_2025_08_06_19_15_38_330_02.gif Done Skip 0 Role: Labeler labeler …" at bounding box center [430, 189] width 861 height 378
click at [711, 174] on li "Person outside the car" at bounding box center [765, 169] width 157 height 21
type input "Person outside the car"
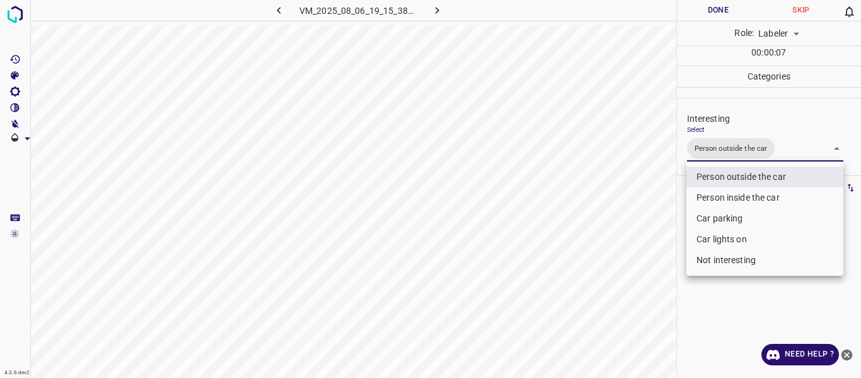
drag, startPoint x: 646, startPoint y: 201, endPoint x: 627, endPoint y: 220, distance: 27.6
click at [645, 202] on div at bounding box center [430, 189] width 861 height 378
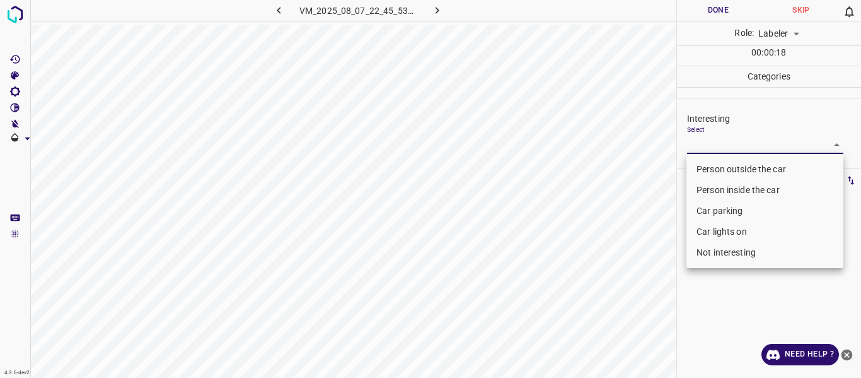
click at [700, 141] on body "4.3.6-dev2 VM_2025_08_07_22_45_53_421_00.gif Done Skip 0 Role: Labeler labeler …" at bounding box center [430, 189] width 861 height 378
click at [709, 213] on li "Car parking" at bounding box center [765, 211] width 157 height 21
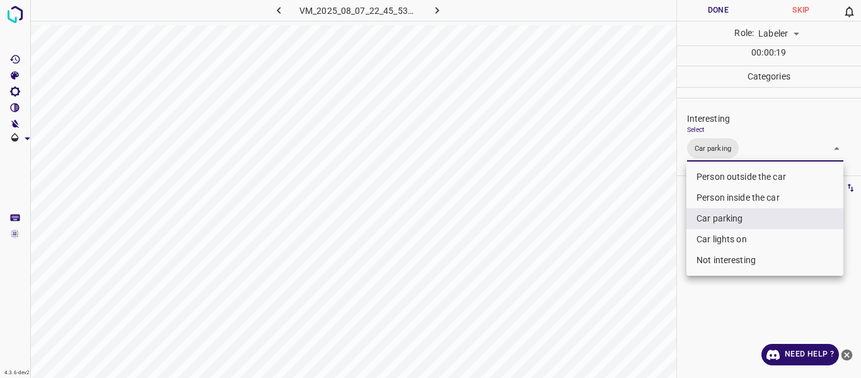
drag, startPoint x: 709, startPoint y: 242, endPoint x: 669, endPoint y: 255, distance: 41.9
click at [708, 241] on li "Car lights on" at bounding box center [765, 239] width 157 height 21
type input "Car parking,Car lights on"
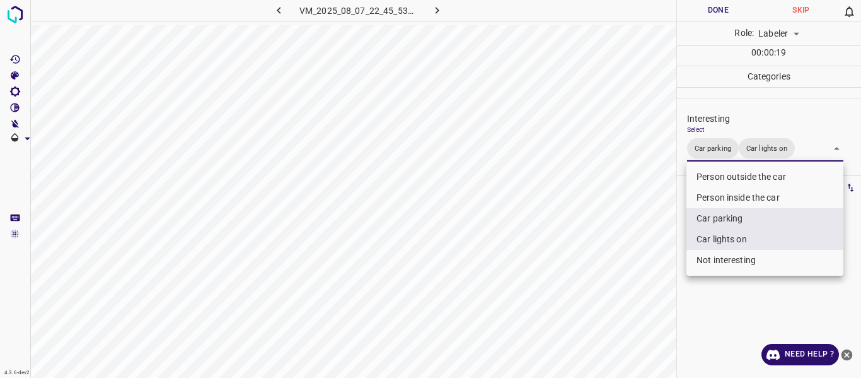
drag, startPoint x: 627, startPoint y: 272, endPoint x: 621, endPoint y: 281, distance: 11.7
click at [627, 272] on div at bounding box center [430, 189] width 861 height 378
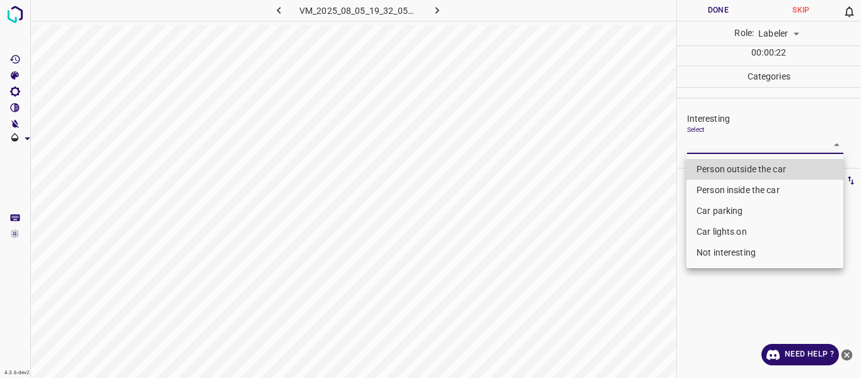
click at [706, 142] on body "4.3.6-dev2 VM_2025_08_05_19_32_05_817_02.gif Done Skip 0 Role: Labeler labeler …" at bounding box center [430, 189] width 861 height 378
drag, startPoint x: 705, startPoint y: 169, endPoint x: 689, endPoint y: 179, distance: 18.7
click at [704, 169] on li "Person outside the car" at bounding box center [765, 169] width 157 height 21
type input "Person outside the car"
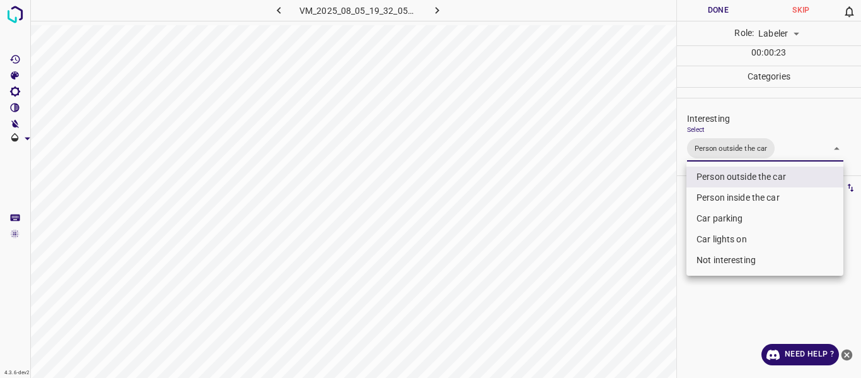
drag, startPoint x: 624, startPoint y: 219, endPoint x: 609, endPoint y: 276, distance: 58.7
click at [622, 222] on div at bounding box center [430, 189] width 861 height 378
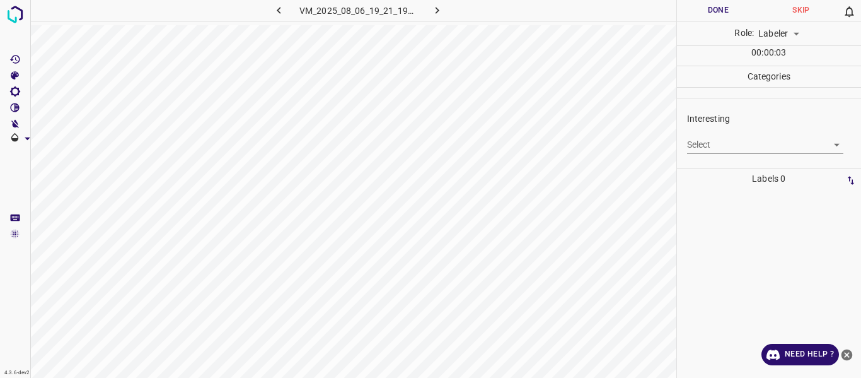
click at [725, 141] on body "4.3.6-dev2 VM_2025_08_06_19_21_19_681_01.gif Done Skip 0 Role: Labeler labeler …" at bounding box center [430, 189] width 861 height 378
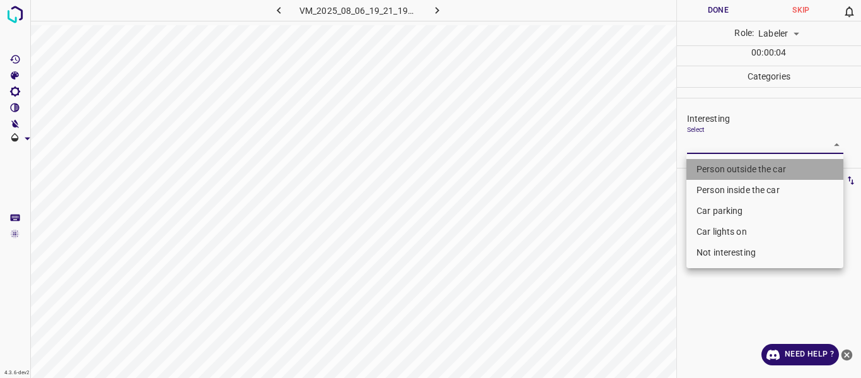
click at [716, 167] on li "Person outside the car" at bounding box center [765, 169] width 157 height 21
type input "Person outside the car"
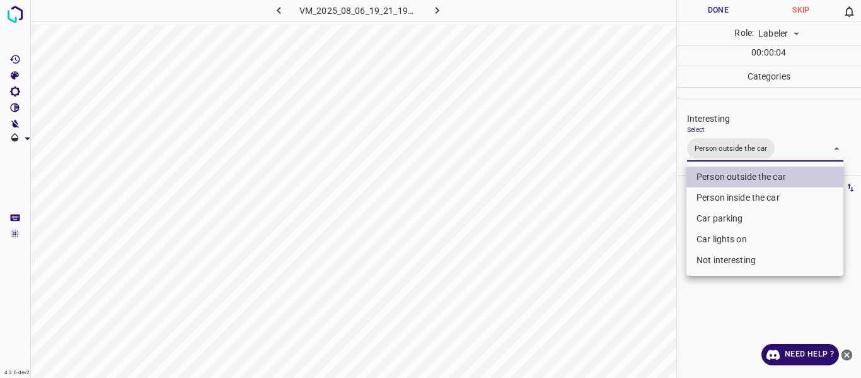
drag, startPoint x: 640, startPoint y: 237, endPoint x: 632, endPoint y: 257, distance: 21.2
click at [638, 240] on div at bounding box center [430, 189] width 861 height 378
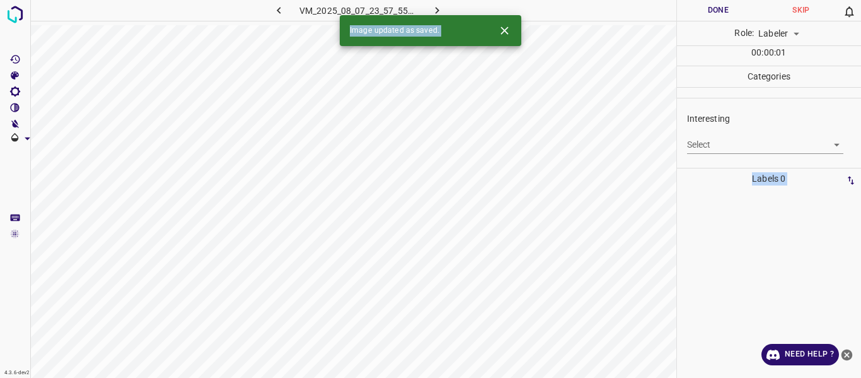
click at [703, 131] on div "Select ​" at bounding box center [765, 139] width 157 height 28
click at [703, 144] on body "4.3.6-dev2 VM_2025_08_07_23_57_55_125_08.gif Done Skip 0 Role: Labeler labeler …" at bounding box center [430, 189] width 861 height 378
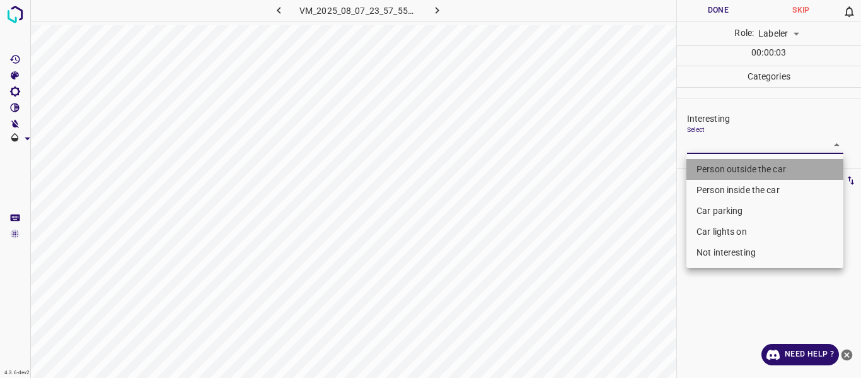
click at [706, 164] on li "Person outside the car" at bounding box center [765, 169] width 157 height 21
type input "Person outside the car"
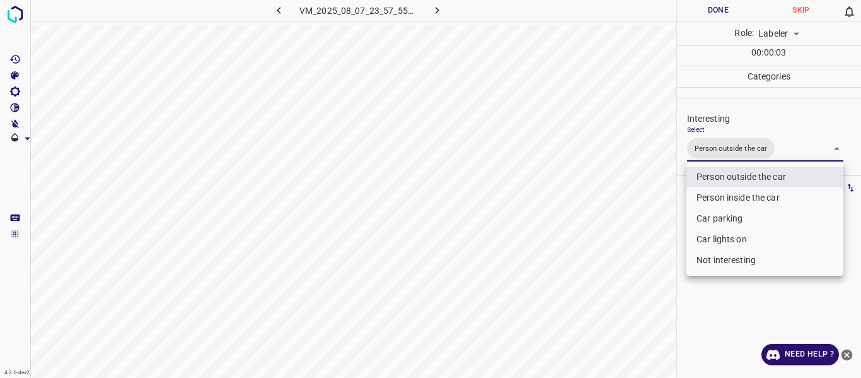
drag, startPoint x: 639, startPoint y: 210, endPoint x: 639, endPoint y: 230, distance: 20.2
click at [639, 211] on div at bounding box center [430, 189] width 861 height 378
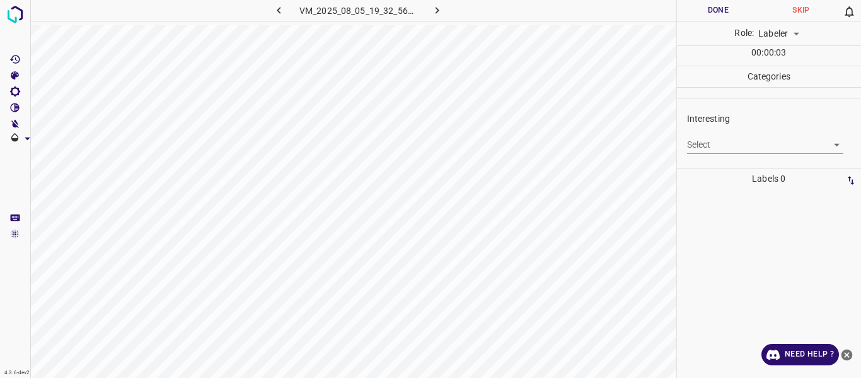
click at [695, 138] on body "4.3.6-dev2 VM_2025_08_05_19_32_56_090_03.gif Done Skip 0 Role: Labeler labeler …" at bounding box center [430, 189] width 861 height 378
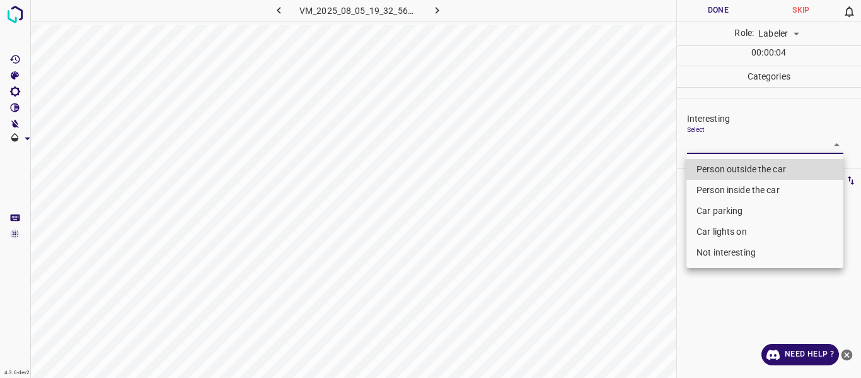
click at [710, 201] on li "Car parking" at bounding box center [765, 211] width 157 height 21
type input "Car parking"
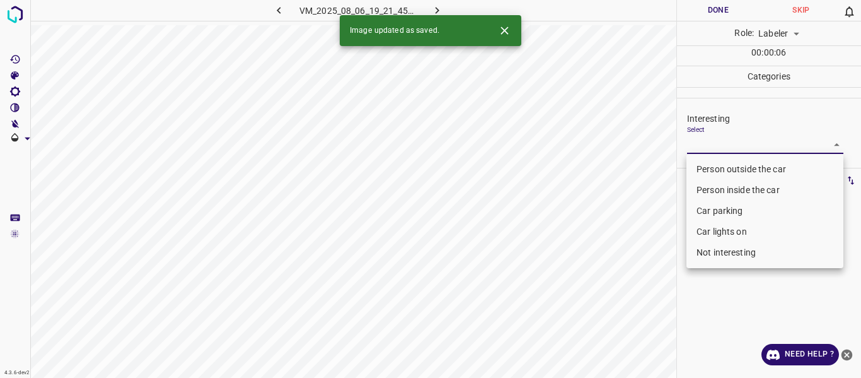
click at [698, 143] on body "4.3.6-dev2 VM_2025_08_06_19_21_45_724_05.gif Done Skip 0 Role: Labeler labeler …" at bounding box center [430, 189] width 861 height 378
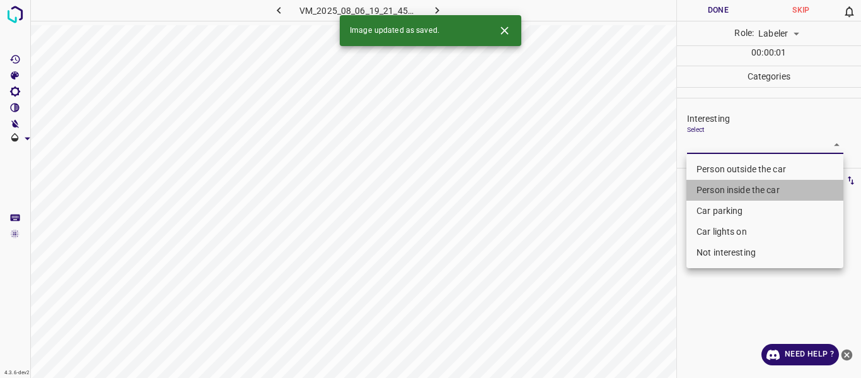
drag, startPoint x: 703, startPoint y: 189, endPoint x: 624, endPoint y: 250, distance: 99.4
click at [703, 190] on li "Person inside the car" at bounding box center [765, 190] width 157 height 21
type input "Person inside the car"
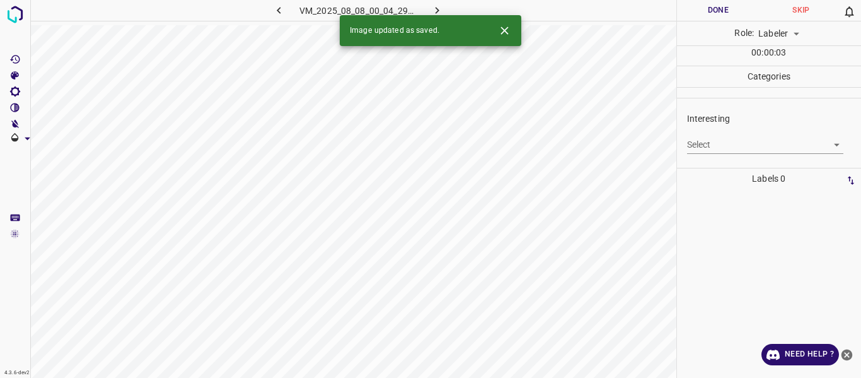
click at [716, 145] on body "4.3.6-dev2 VM_2025_08_08_00_04_29_248_03.gif Done Skip 0 Role: Labeler labeler …" at bounding box center [430, 189] width 861 height 378
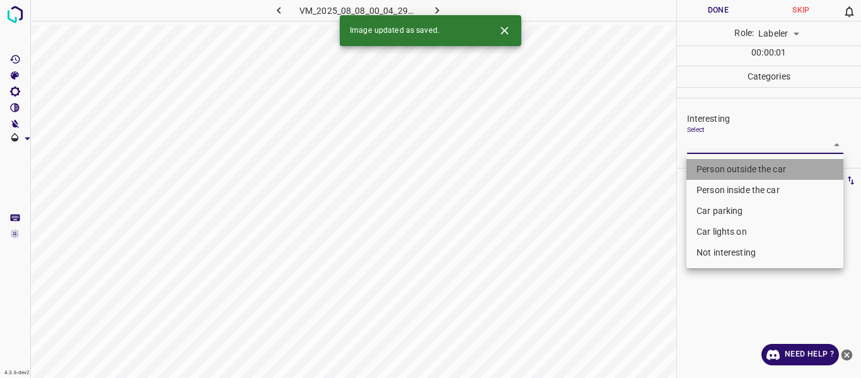
drag, startPoint x: 720, startPoint y: 163, endPoint x: 715, endPoint y: 202, distance: 39.4
click at [720, 164] on li "Person outside the car" at bounding box center [765, 169] width 157 height 21
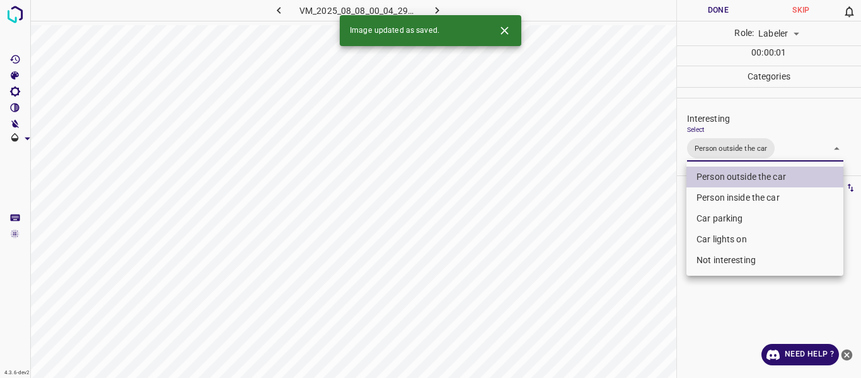
click at [713, 216] on li "Car parking" at bounding box center [765, 218] width 157 height 21
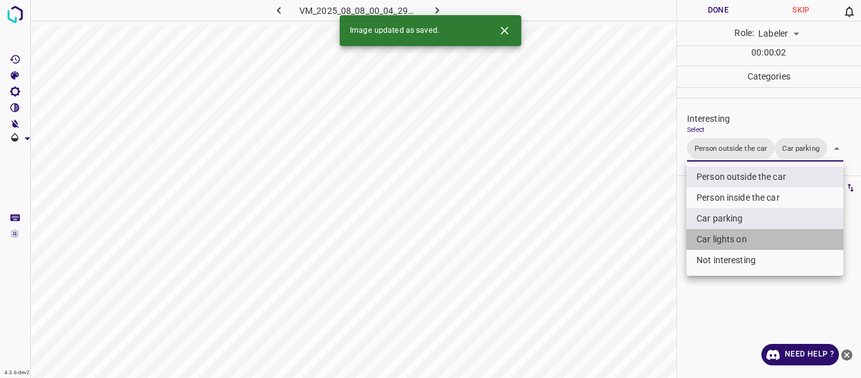
drag, startPoint x: 710, startPoint y: 242, endPoint x: 648, endPoint y: 270, distance: 67.7
click at [709, 242] on li "Car lights on" at bounding box center [765, 239] width 157 height 21
type input "Person outside the car,Car parking,Car lights on"
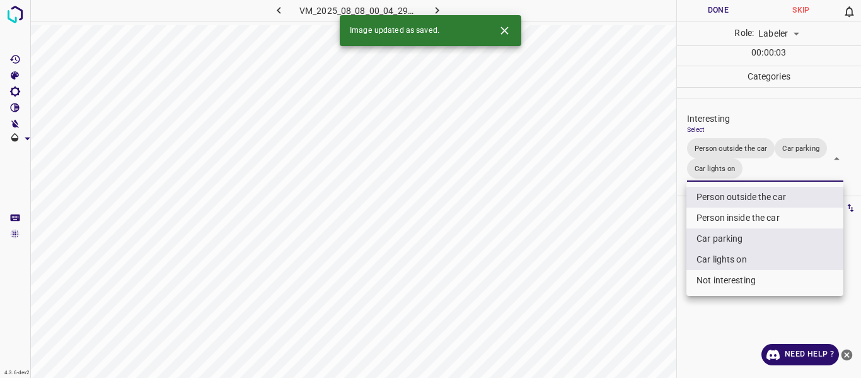
drag, startPoint x: 620, startPoint y: 283, endPoint x: 619, endPoint y: 295, distance: 12.0
click at [619, 284] on div at bounding box center [430, 189] width 861 height 378
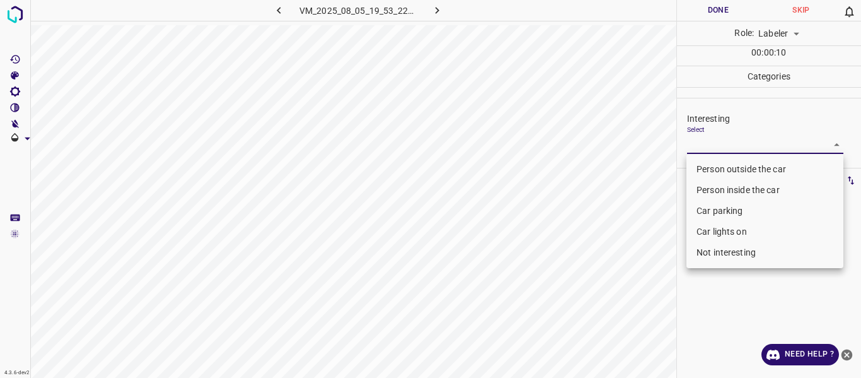
click at [697, 136] on body "4.3.6-dev2 VM_2025_08_05_19_53_22_343_10.gif Done Skip 0 Role: Labeler labeler …" at bounding box center [430, 189] width 861 height 378
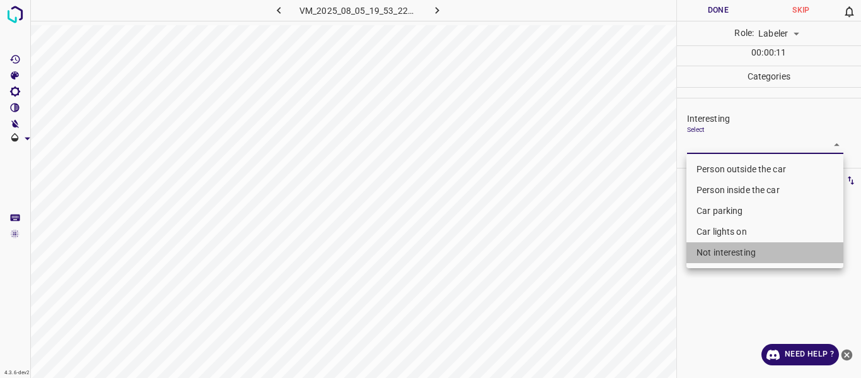
click at [710, 249] on li "Not interesting" at bounding box center [765, 252] width 157 height 21
type input "Not interesting"
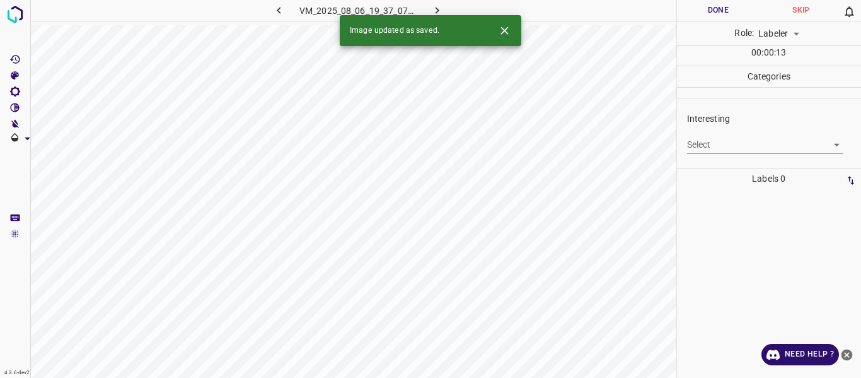
click at [729, 143] on body "4.3.6-dev2 VM_2025_08_06_19_37_07_335_00.gif Done Skip 0 Role: Labeler labeler …" at bounding box center [430, 189] width 861 height 378
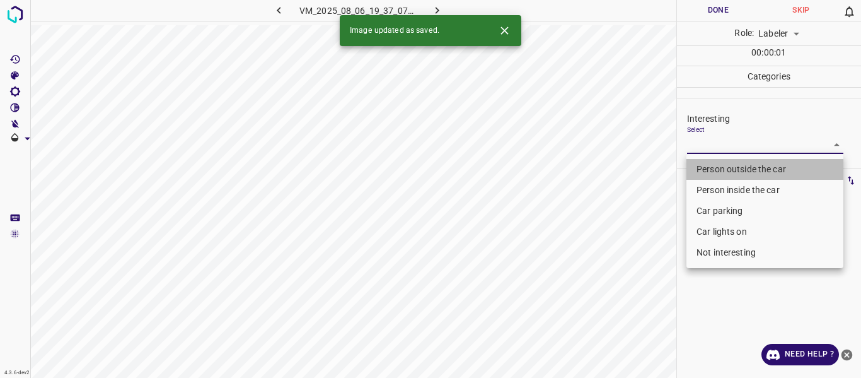
drag, startPoint x: 726, startPoint y: 164, endPoint x: 598, endPoint y: 255, distance: 156.4
click at [724, 167] on li "Person outside the car" at bounding box center [765, 169] width 157 height 21
type input "Person outside the car"
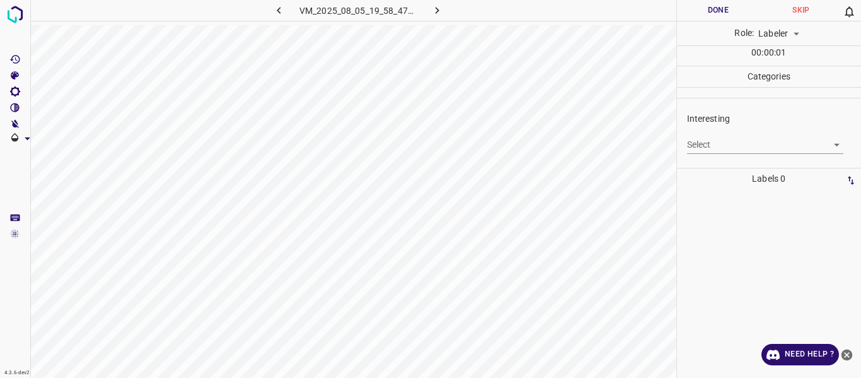
click at [713, 143] on body "4.3.6-dev2 VM_2025_08_05_19_58_47_648_06.gif Done Skip 0 Role: Labeler labeler …" at bounding box center [430, 189] width 861 height 378
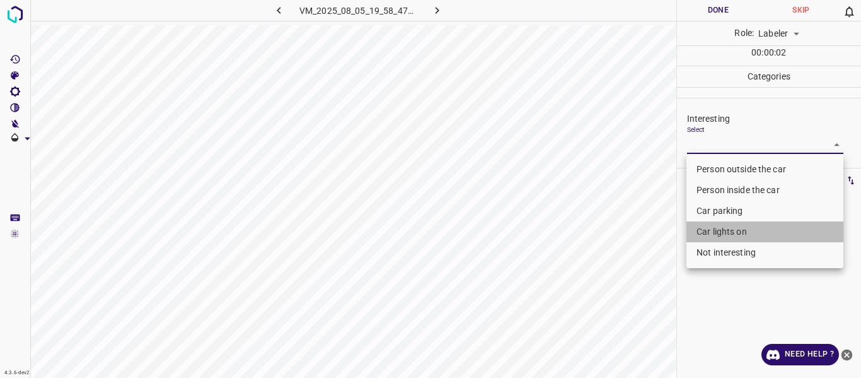
drag, startPoint x: 713, startPoint y: 230, endPoint x: 600, endPoint y: 321, distance: 145.3
click at [713, 231] on li "Car lights on" at bounding box center [765, 231] width 157 height 21
type input "Car lights on"
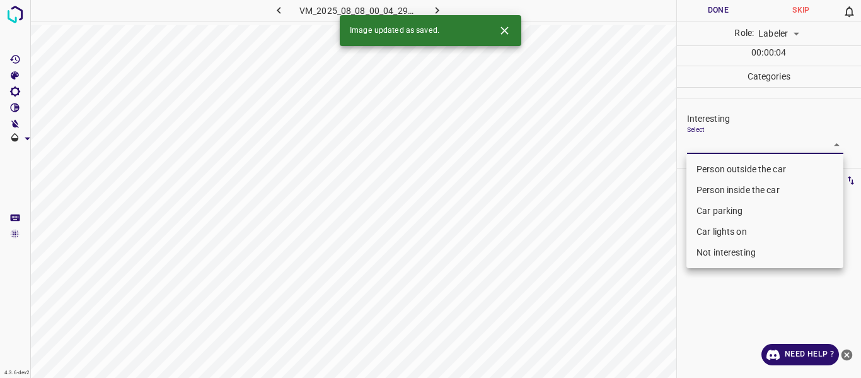
click at [736, 141] on body "4.3.6-dev2 VM_2025_08_08_00_04_29_248_07.gif Done Skip 0 Role: Labeler labeler …" at bounding box center [430, 189] width 861 height 378
drag, startPoint x: 730, startPoint y: 165, endPoint x: 600, endPoint y: 276, distance: 171.8
click at [727, 170] on li "Person outside the car" at bounding box center [765, 169] width 157 height 21
type input "Person outside the car"
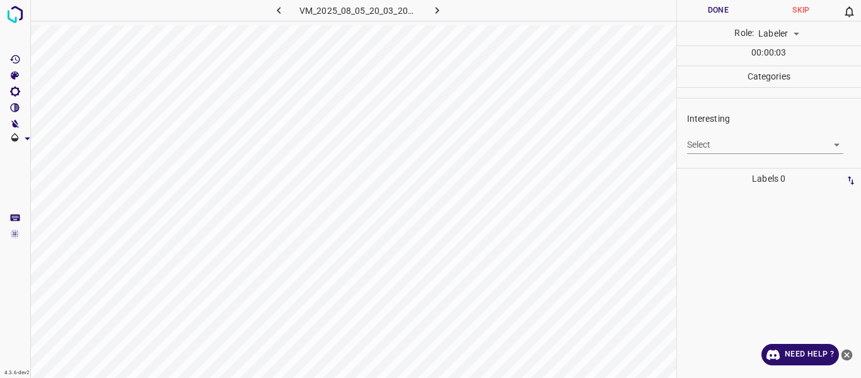
click at [720, 141] on body "4.3.6-dev2 VM_2025_08_05_20_03_20_000_03.gif Done Skip 0 Role: Labeler labeler …" at bounding box center [430, 189] width 861 height 378
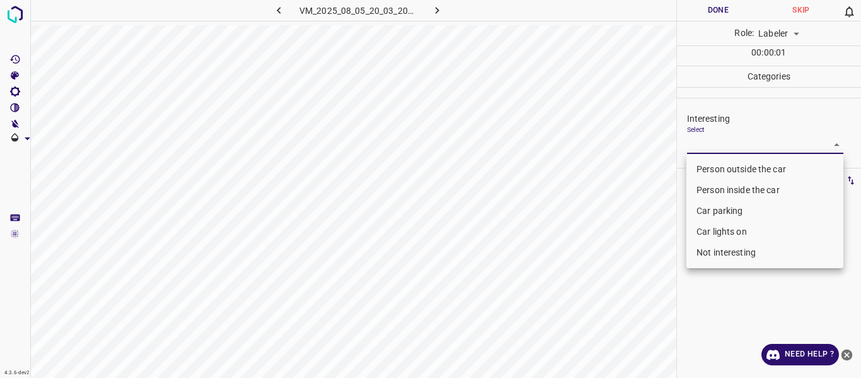
drag, startPoint x: 721, startPoint y: 163, endPoint x: 682, endPoint y: 216, distance: 65.5
click at [721, 164] on li "Person outside the car" at bounding box center [765, 169] width 157 height 21
type input "Person outside the car"
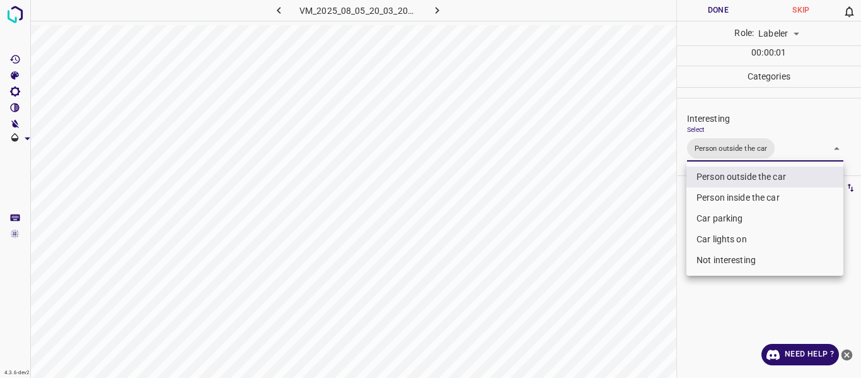
drag, startPoint x: 633, startPoint y: 277, endPoint x: 633, endPoint y: 288, distance: 10.1
click at [633, 279] on div at bounding box center [430, 189] width 861 height 378
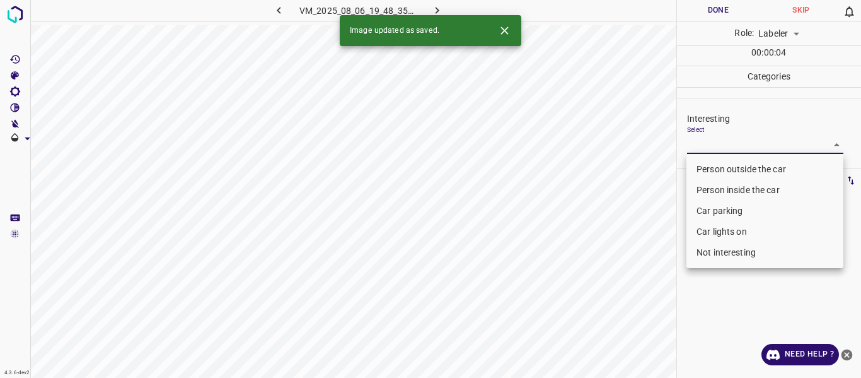
drag, startPoint x: 718, startPoint y: 144, endPoint x: 721, endPoint y: 163, distance: 19.1
click at [718, 145] on body "4.3.6-dev2 VM_2025_08_06_19_48_35_647_01.gif Done Skip 0 Role: Labeler labeler …" at bounding box center [430, 189] width 861 height 378
drag, startPoint x: 721, startPoint y: 164, endPoint x: 710, endPoint y: 190, distance: 28.8
click at [720, 168] on li "Person outside the car" at bounding box center [765, 169] width 157 height 21
type input "Person outside the car"
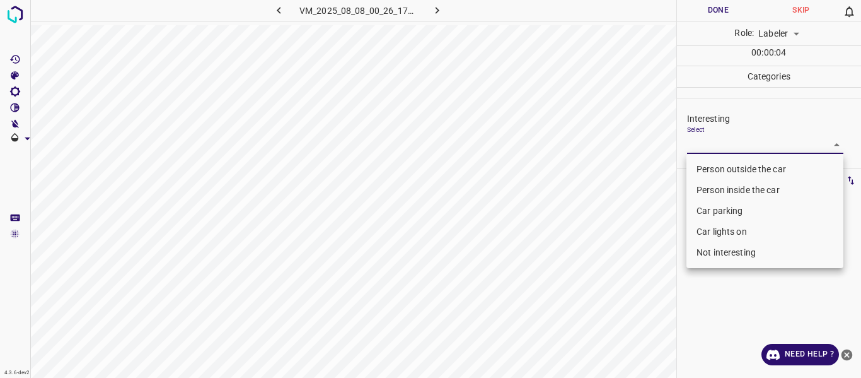
click at [739, 143] on body "4.3.6-dev2 VM_2025_08_08_00_26_17_113_05.gif Done Skip 0 Role: Labeler labeler …" at bounding box center [430, 189] width 861 height 378
drag, startPoint x: 740, startPoint y: 248, endPoint x: 733, endPoint y: 265, distance: 18.1
click at [740, 250] on li "Not interesting" at bounding box center [765, 252] width 157 height 21
type input "Not interesting"
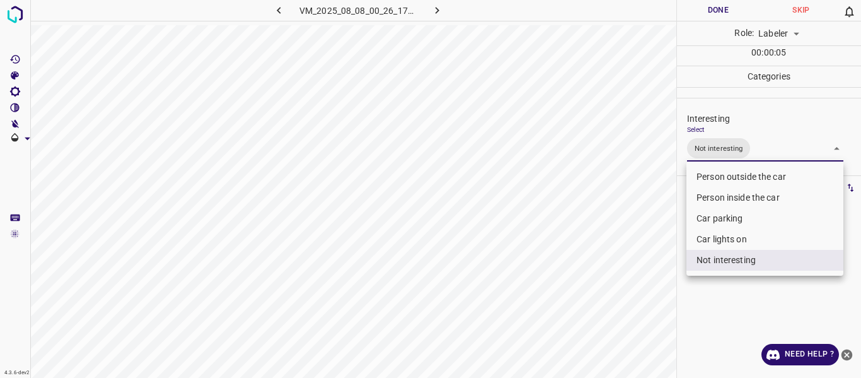
drag, startPoint x: 693, startPoint y: 315, endPoint x: 694, endPoint y: 323, distance: 8.2
click at [694, 315] on div at bounding box center [430, 189] width 861 height 378
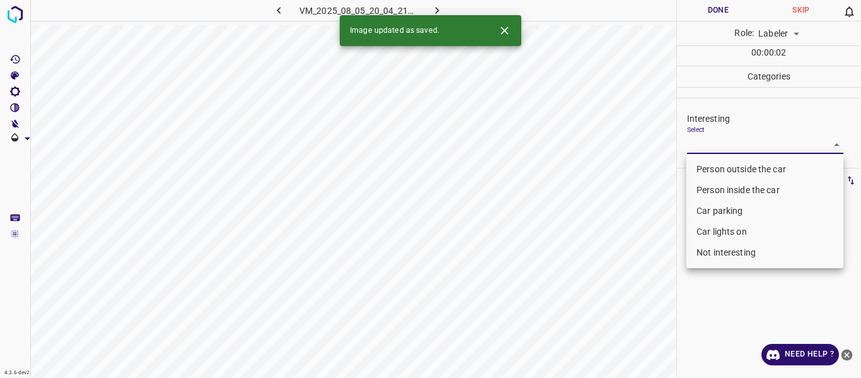
click at [706, 141] on body "4.3.6-dev2 VM_2025_08_05_20_04_21_519_13.gif Done Skip 0 Role: Labeler labeler …" at bounding box center [430, 189] width 861 height 378
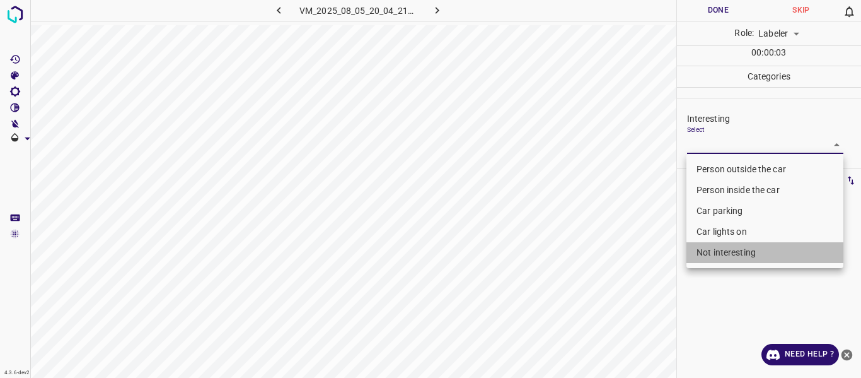
click at [718, 254] on li "Not interesting" at bounding box center [765, 252] width 157 height 21
type input "Not interesting"
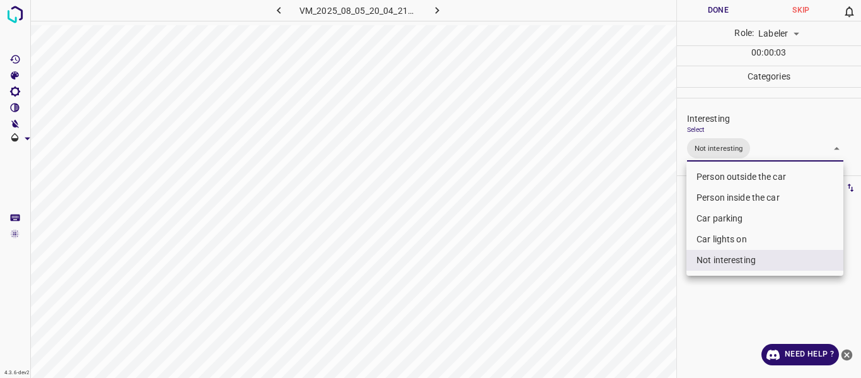
click at [626, 308] on div at bounding box center [430, 189] width 861 height 378
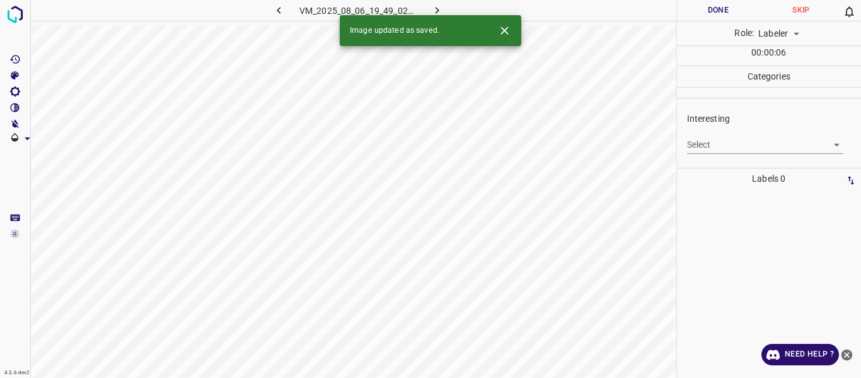
click at [714, 145] on body "4.3.6-dev2 VM_2025_08_06_19_49_02_224_02.gif Done Skip 0 Role: Labeler labeler …" at bounding box center [430, 189] width 861 height 378
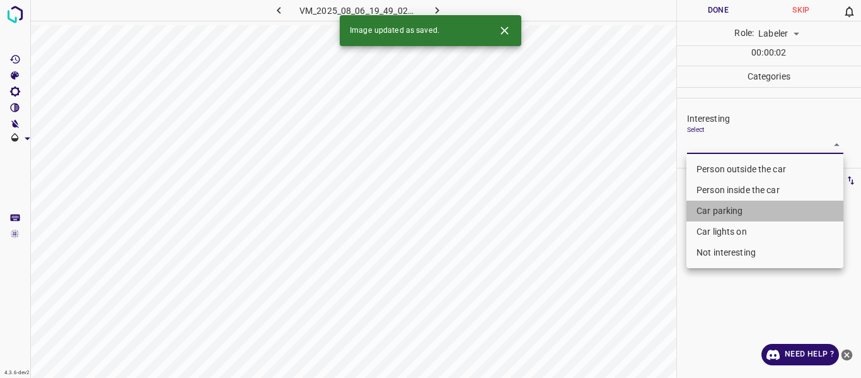
drag, startPoint x: 714, startPoint y: 205, endPoint x: 719, endPoint y: 234, distance: 29.4
click at [716, 218] on li "Car parking" at bounding box center [765, 211] width 157 height 21
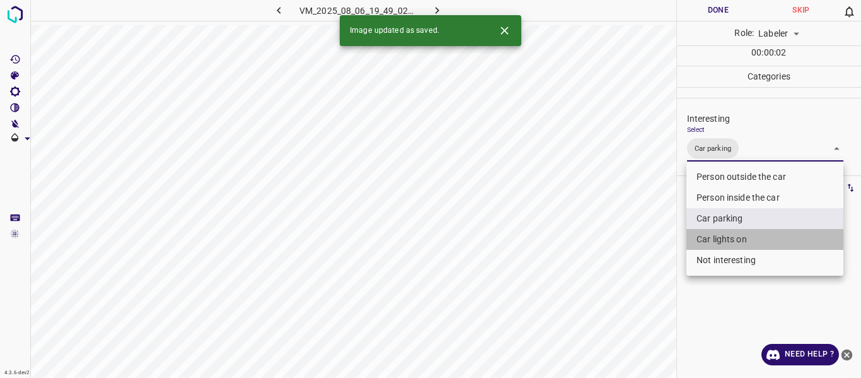
drag, startPoint x: 719, startPoint y: 234, endPoint x: 630, endPoint y: 324, distance: 126.2
click at [718, 238] on li "Car lights on" at bounding box center [765, 239] width 157 height 21
type input "Car parking,Car lights on"
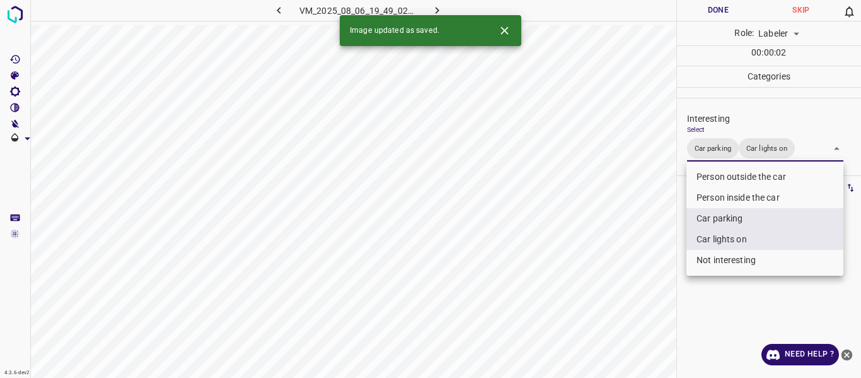
click at [618, 326] on div at bounding box center [430, 189] width 861 height 378
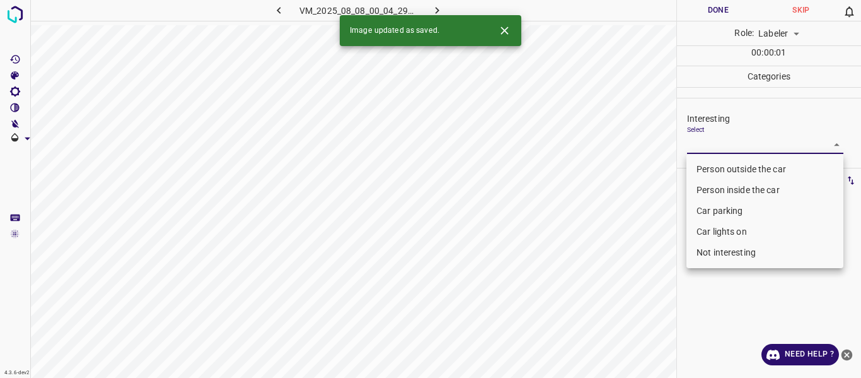
click at [704, 146] on body "4.3.6-dev2 VM_2025_08_08_00_04_29_248_06.gif Done Skip 0 Role: Labeler labeler …" at bounding box center [430, 189] width 861 height 378
click at [706, 168] on li "Person outside the car" at bounding box center [765, 169] width 157 height 21
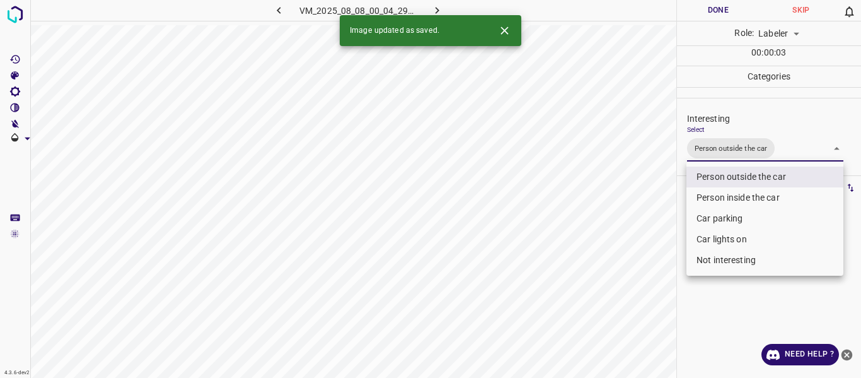
drag, startPoint x: 713, startPoint y: 236, endPoint x: 682, endPoint y: 265, distance: 42.4
click at [713, 238] on li "Car lights on" at bounding box center [765, 239] width 157 height 21
type input "Person outside the car,Car lights on"
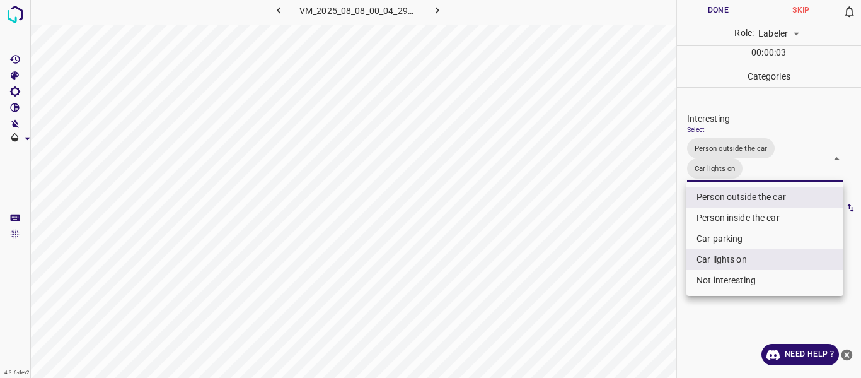
click at [635, 288] on div at bounding box center [430, 189] width 861 height 378
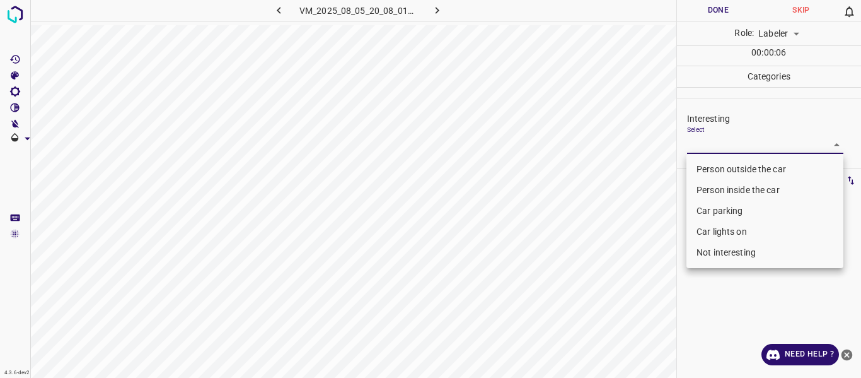
drag, startPoint x: 701, startPoint y: 143, endPoint x: 711, endPoint y: 201, distance: 59.5
click at [705, 169] on body "4.3.6-dev2 VM_2025_08_05_20_08_01_469_00.gif Done Skip 0 Role: Labeler labeler …" at bounding box center [430, 189] width 861 height 378
drag, startPoint x: 711, startPoint y: 208, endPoint x: 704, endPoint y: 221, distance: 14.4
click at [711, 209] on li "Car parking" at bounding box center [765, 211] width 157 height 21
type input "Car parking"
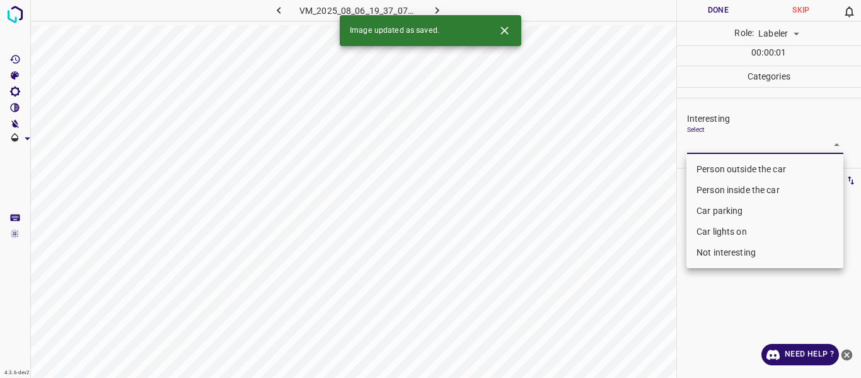
drag, startPoint x: 717, startPoint y: 143, endPoint x: 715, endPoint y: 162, distance: 19.7
click at [716, 144] on body "4.3.6-dev2 VM_2025_08_06_19_37_07_335_03.gif Done Skip 0 Role: Labeler labeler …" at bounding box center [430, 189] width 861 height 378
drag, startPoint x: 715, startPoint y: 162, endPoint x: 663, endPoint y: 252, distance: 103.6
click at [712, 166] on li "Person outside the car" at bounding box center [765, 169] width 157 height 21
type input "Person outside the car"
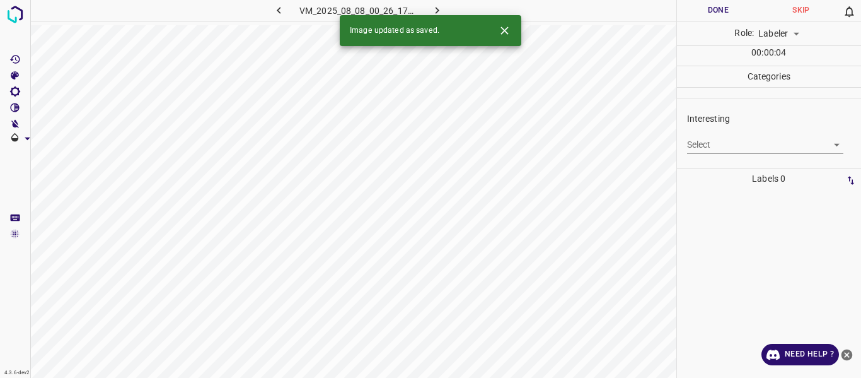
click at [776, 135] on body "4.3.6-dev2 VM_2025_08_08_00_26_17_113_03.gif Done Skip 0 Role: Labeler labeler …" at bounding box center [430, 189] width 861 height 378
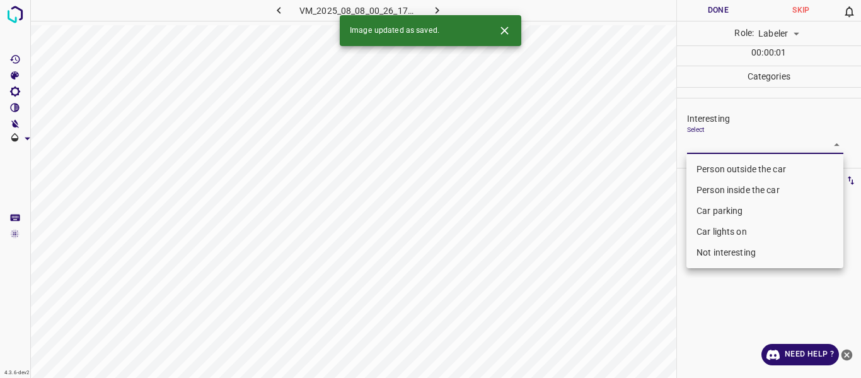
drag, startPoint x: 716, startPoint y: 249, endPoint x: 665, endPoint y: 313, distance: 81.6
click at [712, 260] on li "Not interesting" at bounding box center [765, 252] width 157 height 21
type input "Not interesting"
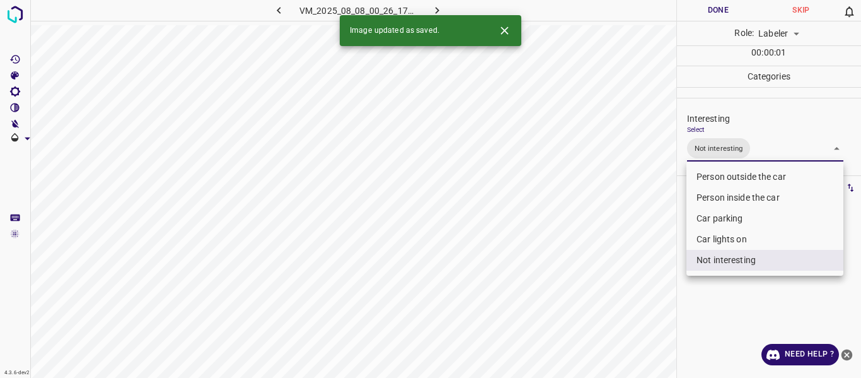
click at [626, 333] on div at bounding box center [430, 189] width 861 height 378
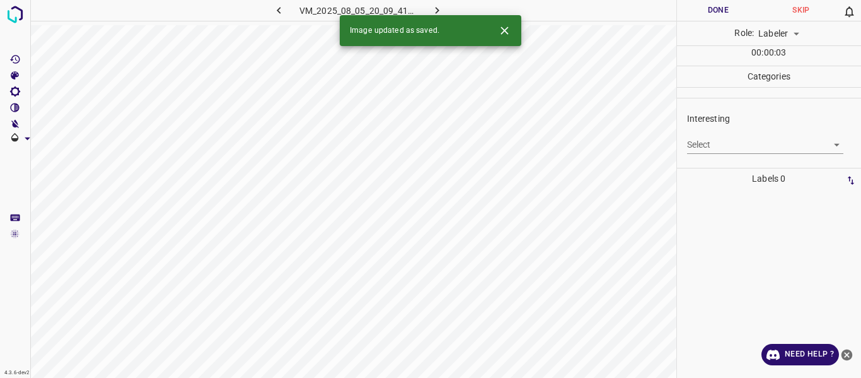
click at [733, 146] on body "4.3.6-dev2 VM_2025_08_05_20_09_41_283_07.gif Done Skip 0 Role: Labeler labeler …" at bounding box center [430, 189] width 861 height 378
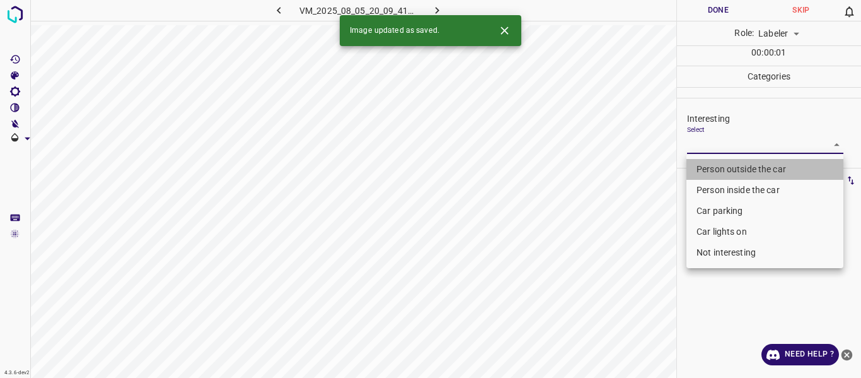
drag, startPoint x: 727, startPoint y: 166, endPoint x: 684, endPoint y: 258, distance: 101.8
click at [725, 168] on li "Person outside the car" at bounding box center [765, 169] width 157 height 21
type input "Person outside the car"
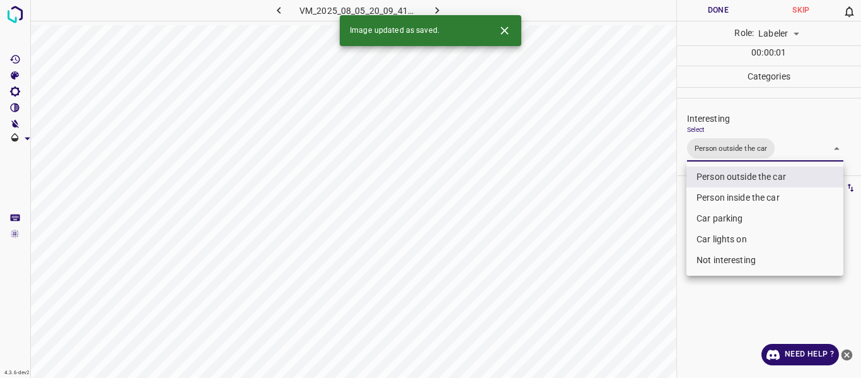
drag, startPoint x: 637, startPoint y: 313, endPoint x: 626, endPoint y: 349, distance: 37.7
click at [634, 321] on div at bounding box center [430, 189] width 861 height 378
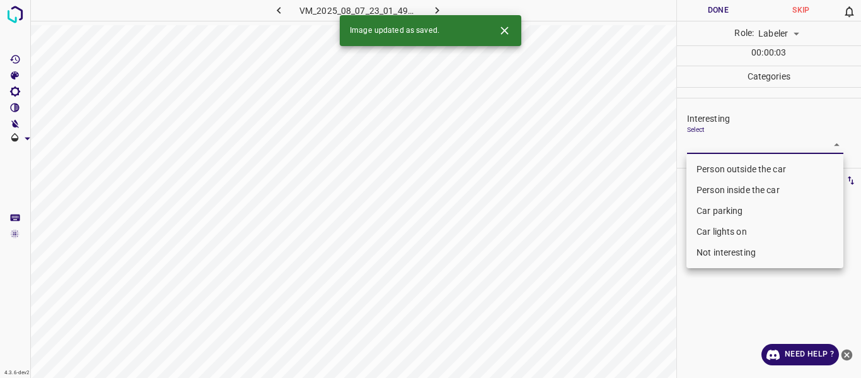
click at [739, 139] on body "4.3.6-dev2 VM_2025_08_07_23_01_49_183_00.gif Done Skip 0 Role: Labeler labeler …" at bounding box center [430, 189] width 861 height 378
click at [727, 163] on li "Person outside the car" at bounding box center [765, 169] width 157 height 21
type input "Person outside the car"
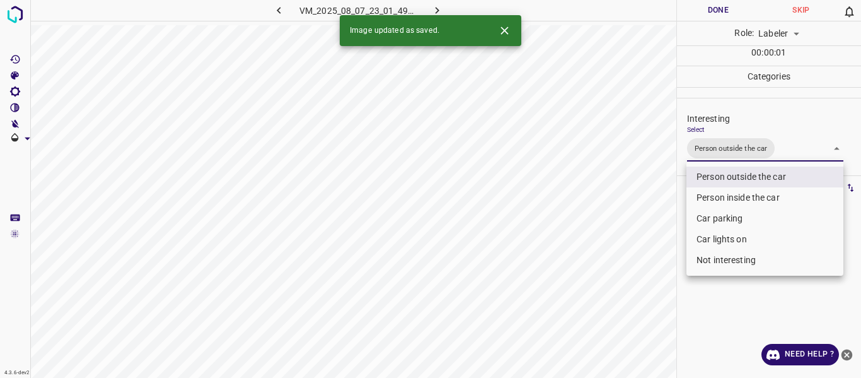
drag, startPoint x: 602, startPoint y: 300, endPoint x: 619, endPoint y: 349, distance: 51.5
click at [602, 302] on div at bounding box center [430, 189] width 861 height 378
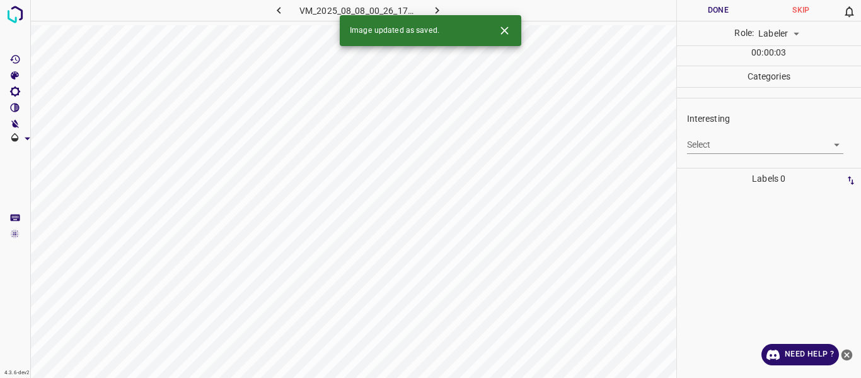
click at [723, 141] on body "4.3.6-dev2 VM_2025_08_08_00_26_17_113_02.gif Done Skip 0 Role: Labeler labeler …" at bounding box center [430, 189] width 861 height 378
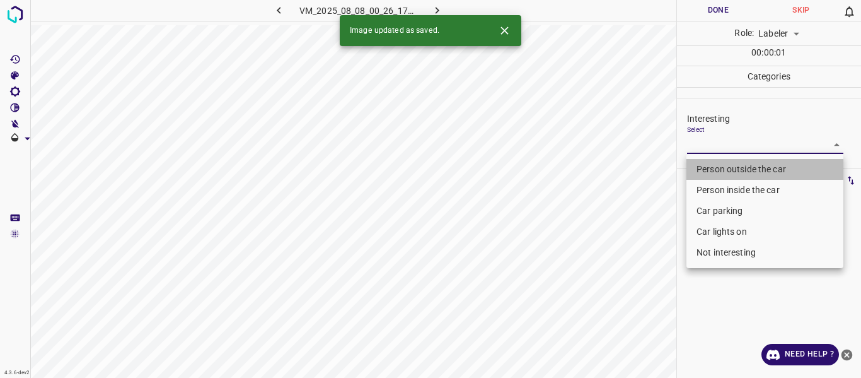
drag, startPoint x: 706, startPoint y: 168, endPoint x: 650, endPoint y: 268, distance: 114.4
click at [706, 169] on li "Person outside the car" at bounding box center [765, 169] width 157 height 21
type input "Person outside the car"
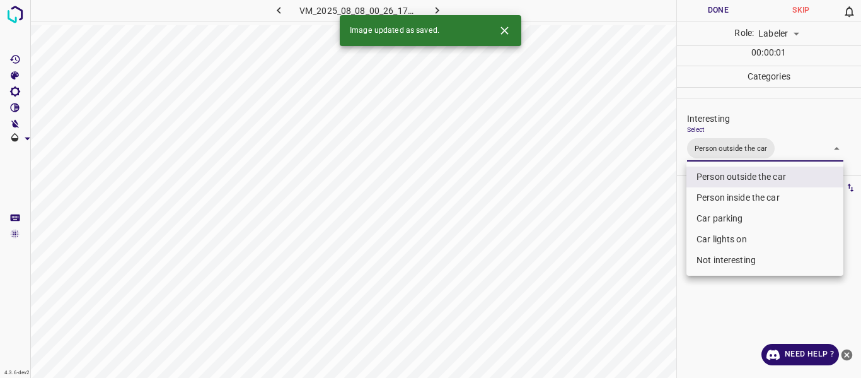
click at [645, 285] on div at bounding box center [430, 189] width 861 height 378
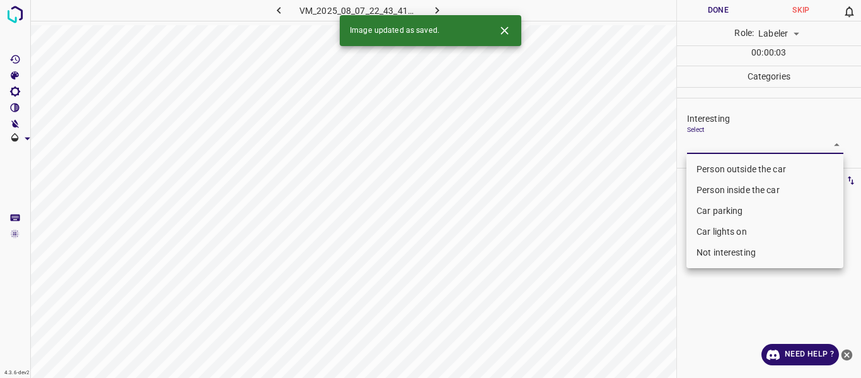
click at [723, 139] on body "4.3.6-dev2 VM_2025_08_07_22_43_41_061_01.gif Done Skip 0 Role: Labeler labeler …" at bounding box center [430, 189] width 861 height 378
click at [719, 163] on li "Person outside the car" at bounding box center [765, 169] width 157 height 21
type input "Person outside the car"
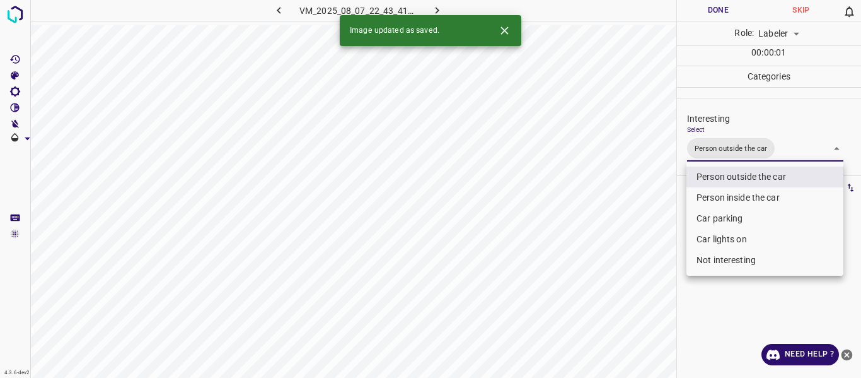
drag, startPoint x: 639, startPoint y: 309, endPoint x: 644, endPoint y: 322, distance: 13.4
click at [639, 310] on div at bounding box center [430, 189] width 861 height 378
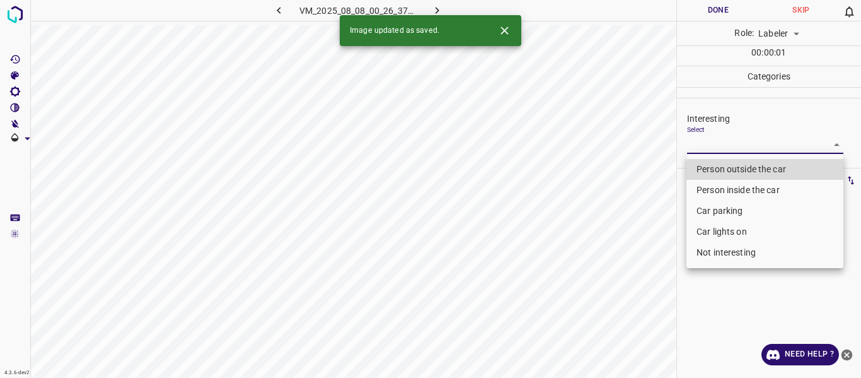
click at [728, 145] on body "4.3.6-dev2 VM_2025_08_08_00_26_37_329_00.gif Done Skip 0 Role: Labeler labeler …" at bounding box center [430, 189] width 861 height 378
drag, startPoint x: 714, startPoint y: 254, endPoint x: 638, endPoint y: 322, distance: 101.9
click at [714, 255] on li "Not interesting" at bounding box center [765, 252] width 157 height 21
type input "Not interesting"
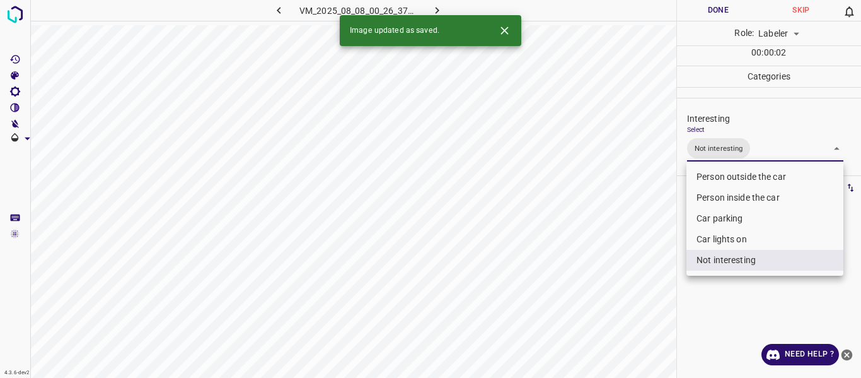
click at [634, 323] on div at bounding box center [430, 189] width 861 height 378
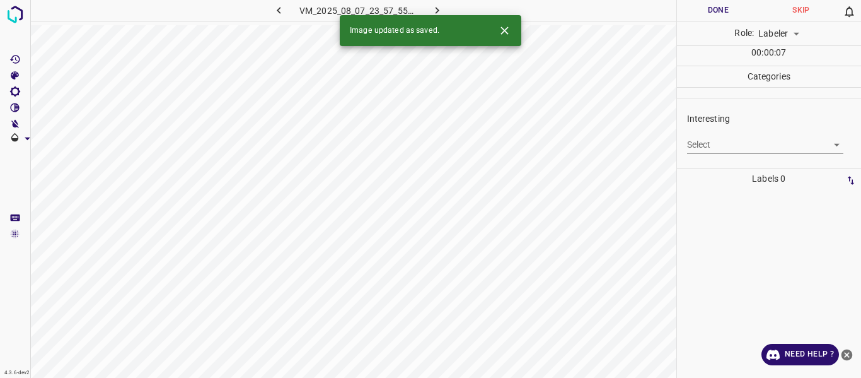
click at [727, 144] on body "4.3.6-dev2 VM_2025_08_07_23_57_55_125_03.gif Done Skip 0 Role: Labeler labeler …" at bounding box center [430, 189] width 861 height 378
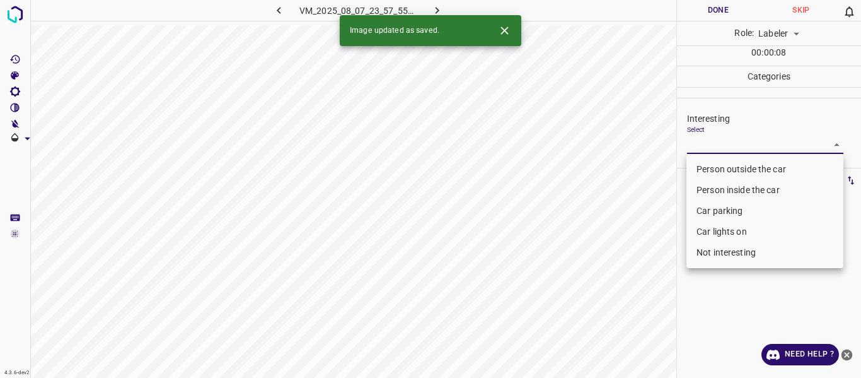
click at [719, 166] on li "Person outside the car" at bounding box center [765, 169] width 157 height 21
type input "Person outside the car"
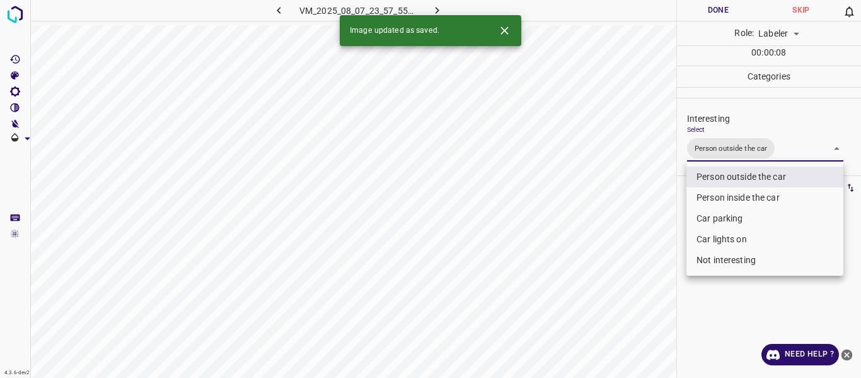
drag, startPoint x: 621, startPoint y: 271, endPoint x: 623, endPoint y: 282, distance: 10.9
click at [622, 273] on div at bounding box center [430, 189] width 861 height 378
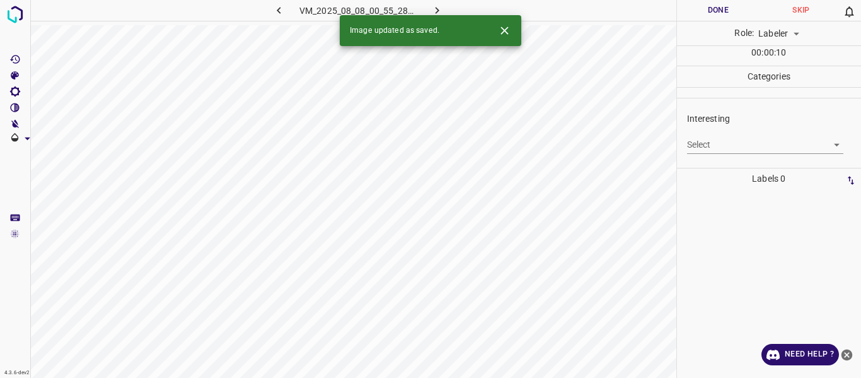
click at [724, 141] on body "4.3.6-dev2 VM_2025_08_08_00_55_28_131_00.gif Done Skip 0 Role: Labeler labeler …" at bounding box center [430, 189] width 861 height 378
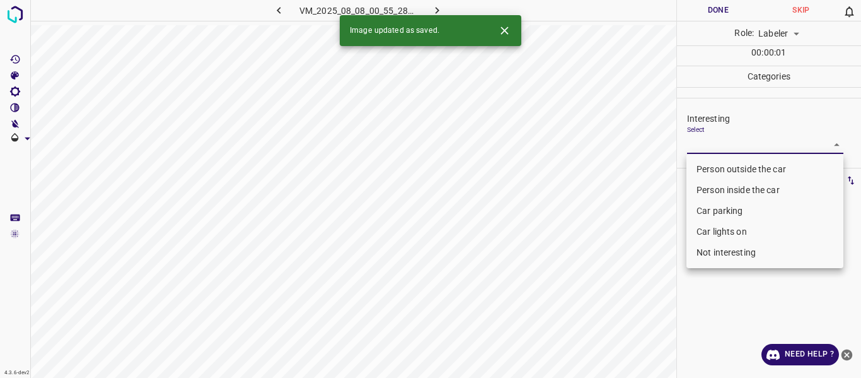
click at [713, 166] on li "Person outside the car" at bounding box center [765, 169] width 157 height 21
type input "Person outside the car"
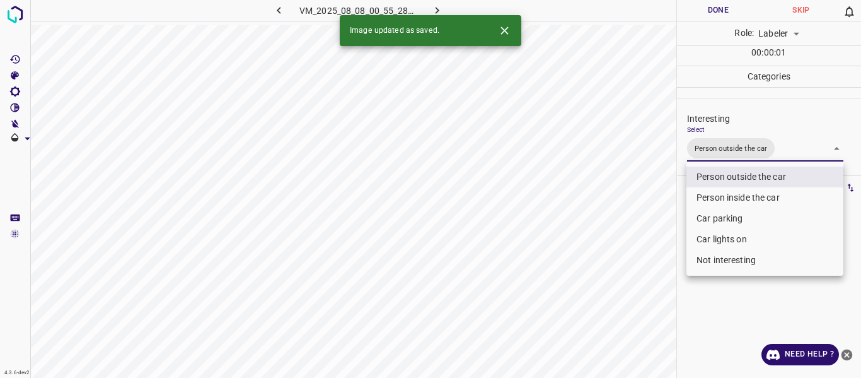
click at [622, 275] on div at bounding box center [430, 189] width 861 height 378
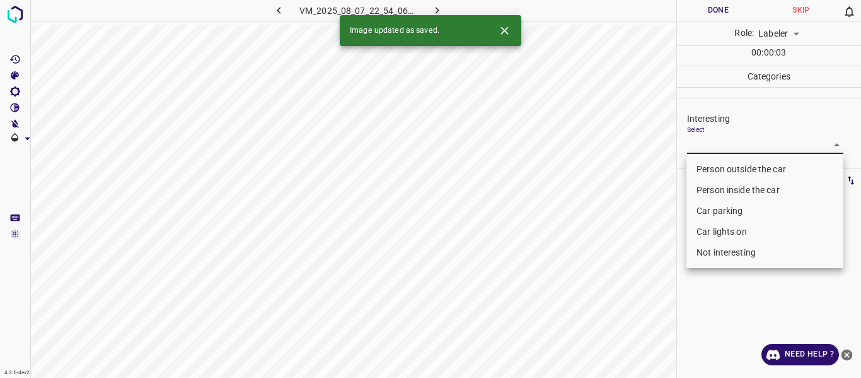
click at [729, 139] on body "4.3.6-dev2 VM_2025_08_07_22_54_06_254_04.gif Done Skip 0 Role: Labeler labeler …" at bounding box center [430, 189] width 861 height 378
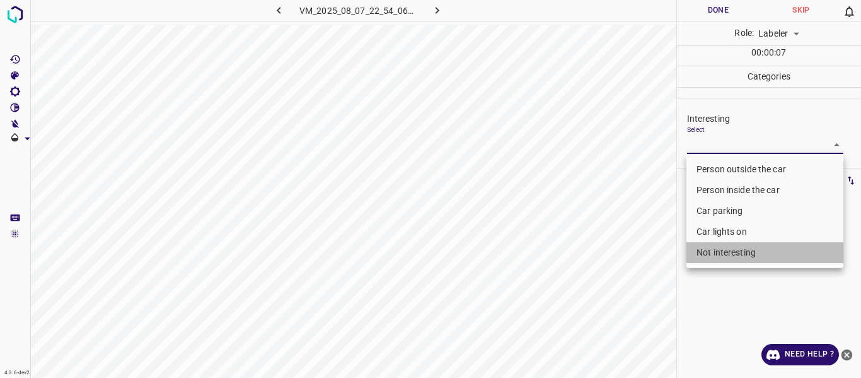
drag, startPoint x: 715, startPoint y: 255, endPoint x: 684, endPoint y: 266, distance: 32.9
click at [715, 254] on li "Not interesting" at bounding box center [765, 252] width 157 height 21
type input "Not interesting"
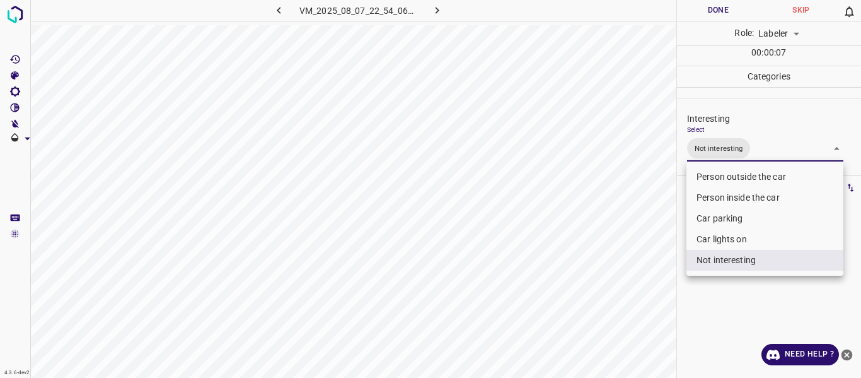
click at [589, 302] on div at bounding box center [430, 189] width 861 height 378
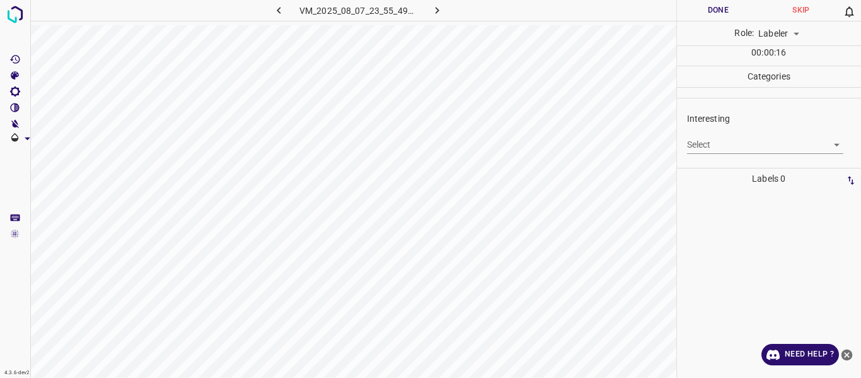
click at [703, 139] on body "4.3.6-dev2 VM_2025_08_07_23_55_49_042_04.gif Done Skip 0 Role: Labeler labeler …" at bounding box center [430, 189] width 861 height 378
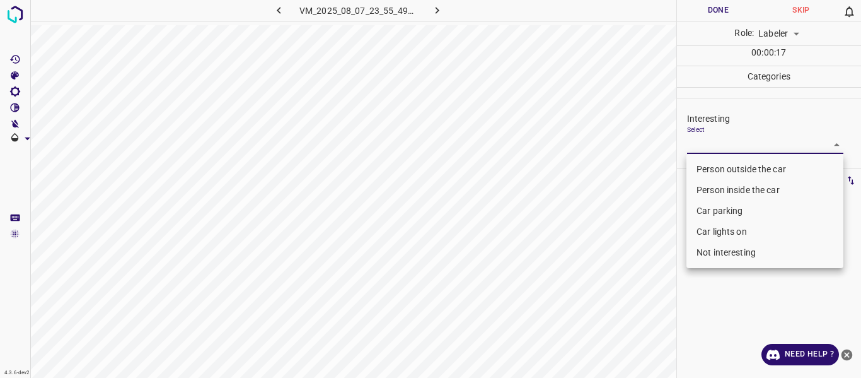
click at [709, 187] on li "Person inside the car" at bounding box center [765, 190] width 157 height 21
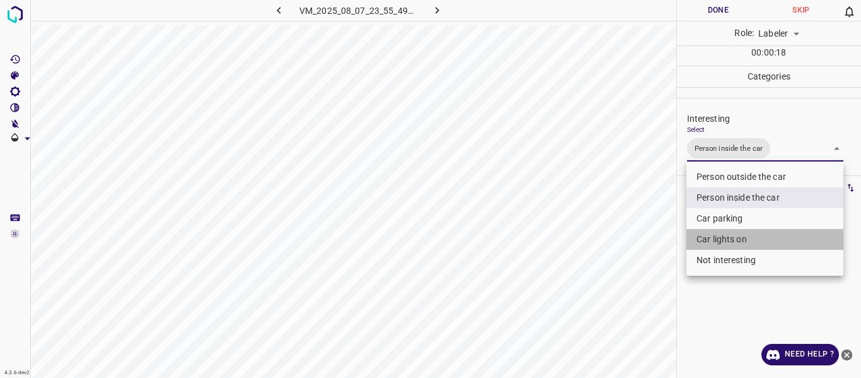
drag, startPoint x: 706, startPoint y: 237, endPoint x: 641, endPoint y: 264, distance: 71.0
click at [706, 238] on li "Car lights on" at bounding box center [765, 239] width 157 height 21
type input "Person inside the car,Car lights on"
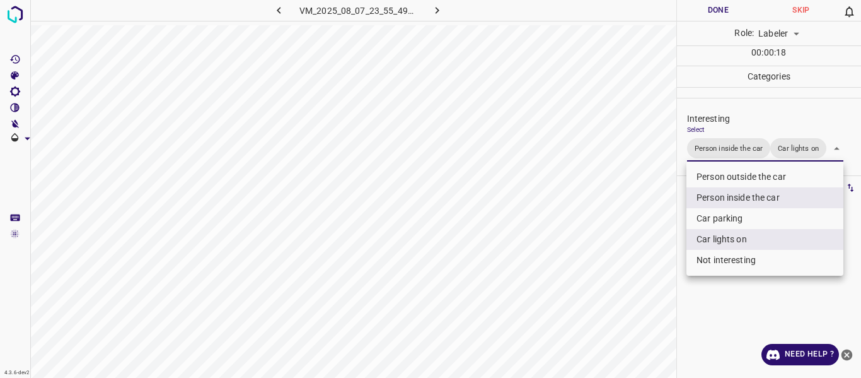
drag, startPoint x: 621, startPoint y: 275, endPoint x: 616, endPoint y: 291, distance: 17.0
click at [620, 281] on div at bounding box center [430, 189] width 861 height 378
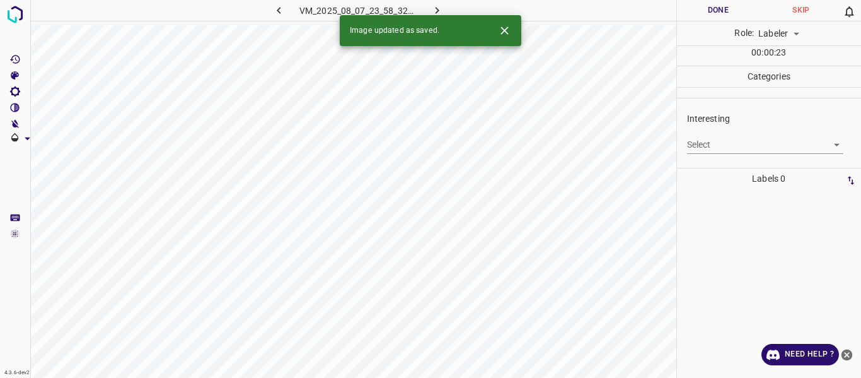
click at [718, 143] on body "4.3.6-dev2 VM_2025_08_07_23_58_32_801_03.gif Done Skip 0 Role: Labeler labeler …" at bounding box center [430, 189] width 861 height 378
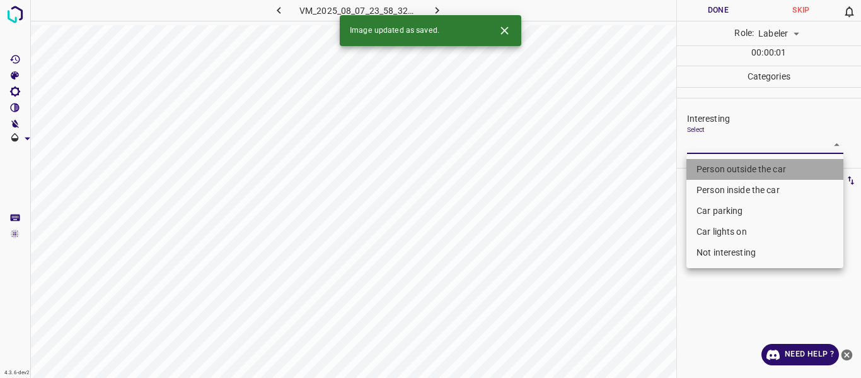
drag, startPoint x: 713, startPoint y: 166, endPoint x: 622, endPoint y: 272, distance: 139.1
click at [712, 167] on li "Person outside the car" at bounding box center [765, 169] width 157 height 21
type input "Person outside the car"
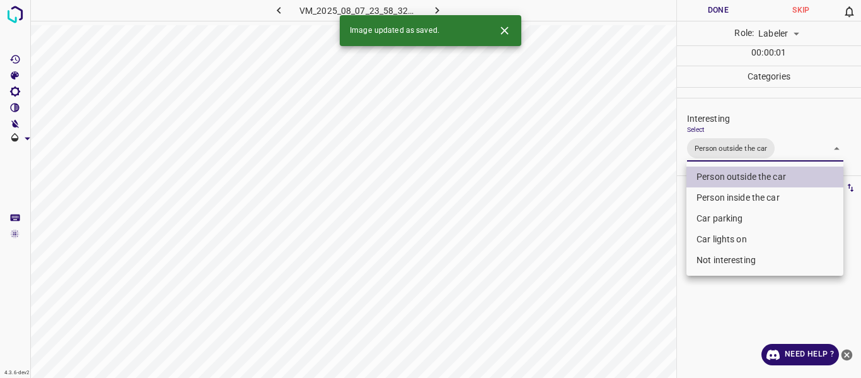
drag, startPoint x: 622, startPoint y: 272, endPoint x: 624, endPoint y: 286, distance: 14.0
click at [624, 279] on div at bounding box center [430, 189] width 861 height 378
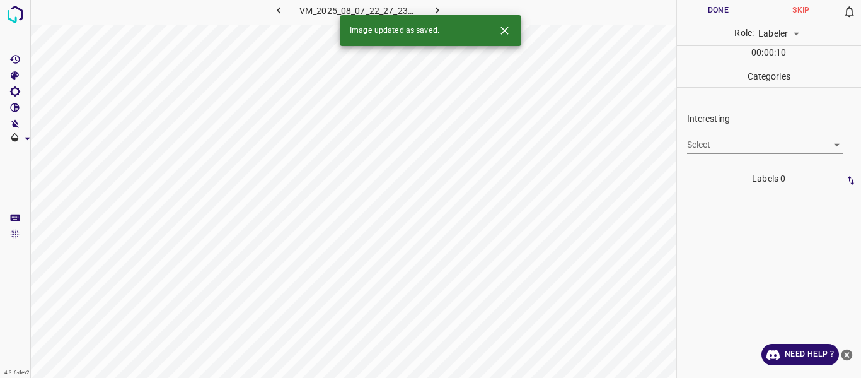
click at [722, 136] on body "4.3.6-dev2 VM_2025_08_07_22_27_23_865_02.gif Done Skip 0 Role: Labeler labeler …" at bounding box center [430, 189] width 861 height 378
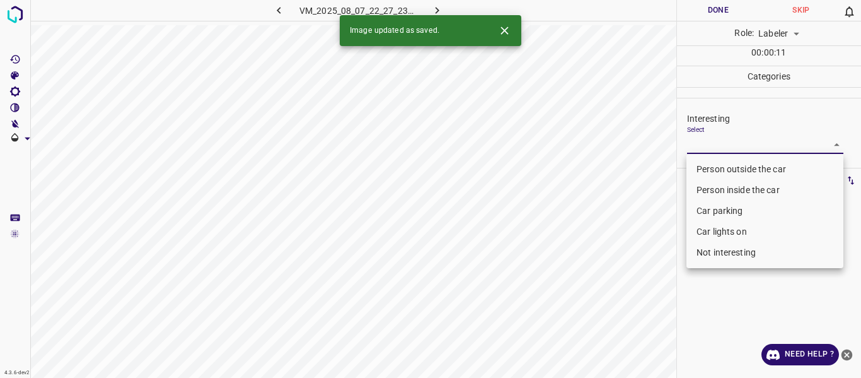
drag, startPoint x: 720, startPoint y: 166, endPoint x: 700, endPoint y: 175, distance: 21.5
click at [718, 166] on li "Person outside the car" at bounding box center [765, 169] width 157 height 21
type input "Person outside the car"
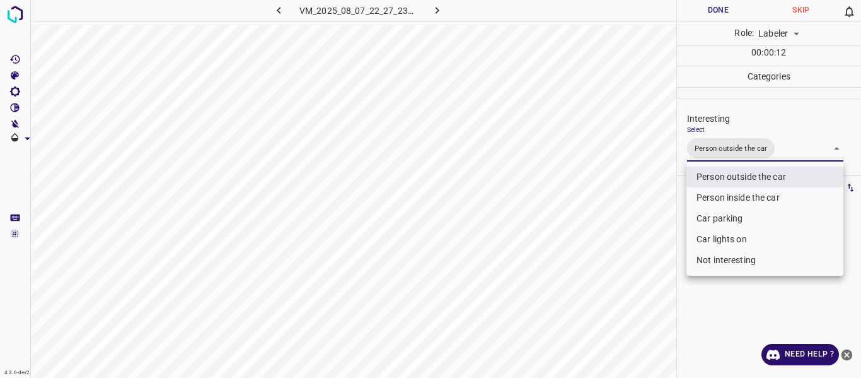
drag, startPoint x: 595, startPoint y: 262, endPoint x: 582, endPoint y: 303, distance: 43.5
click at [593, 264] on div at bounding box center [430, 189] width 861 height 378
